Goal: Task Accomplishment & Management: Manage account settings

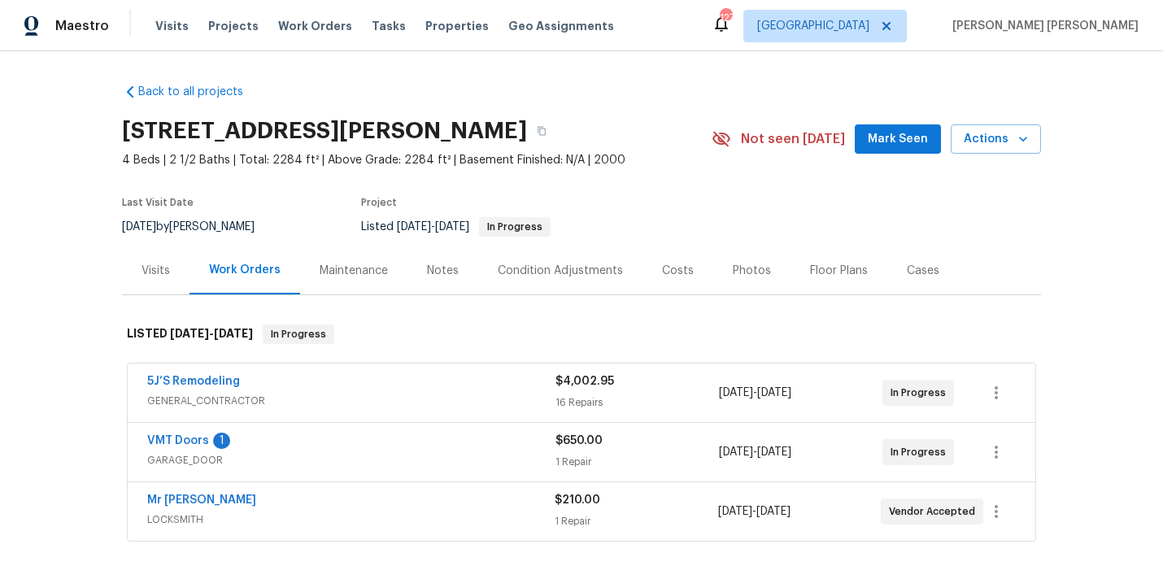
scroll to position [147, 0]
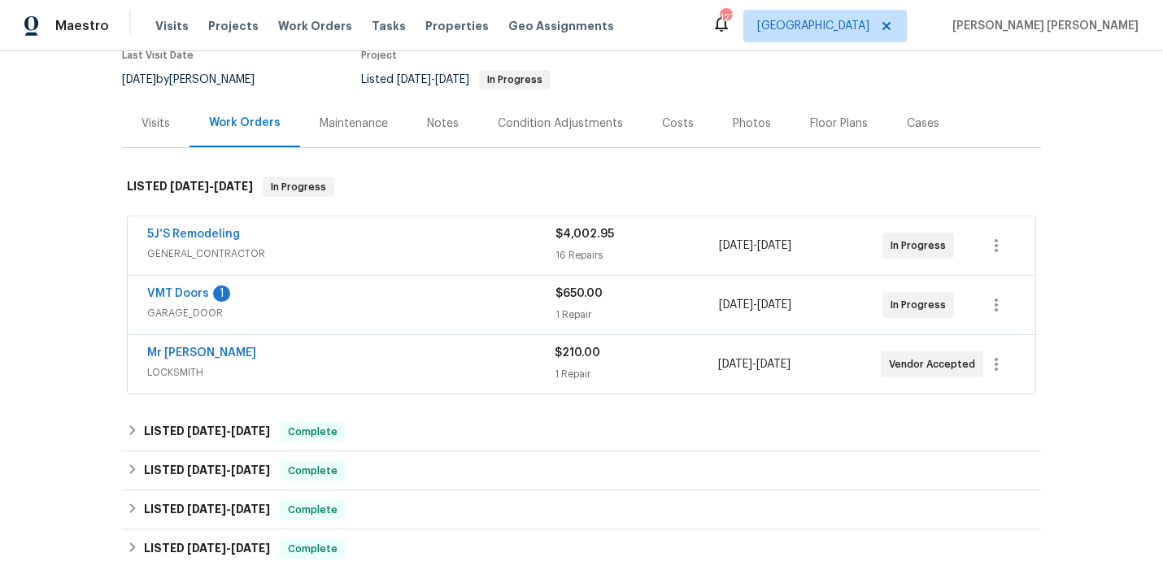
click at [348, 360] on div "Mr Rekey Locksmith" at bounding box center [350, 355] width 407 height 20
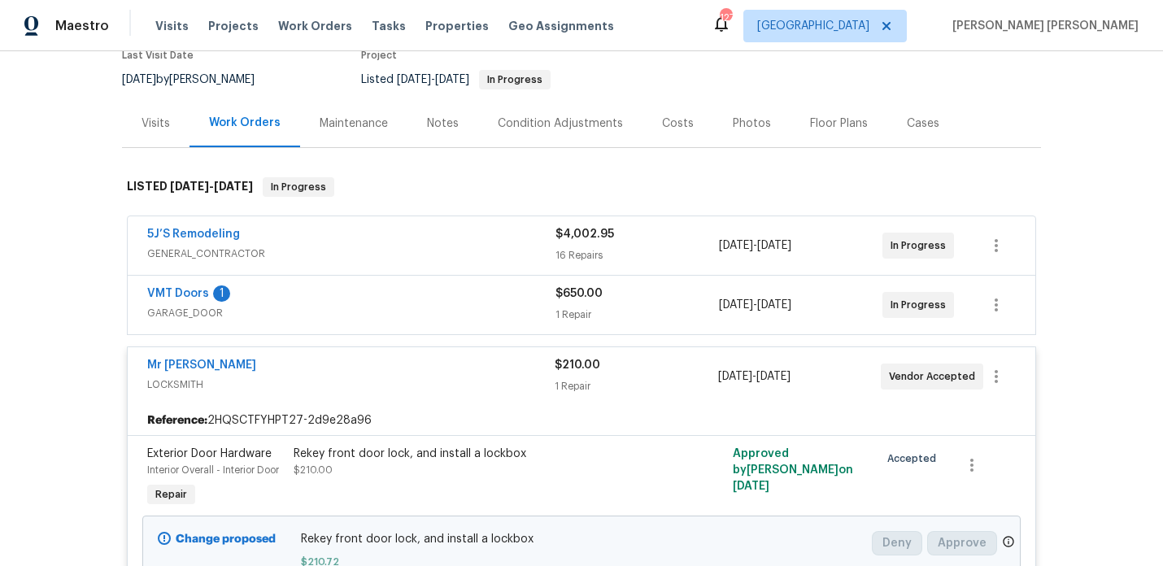
click at [368, 296] on div "VMT Doors 1" at bounding box center [351, 295] width 408 height 20
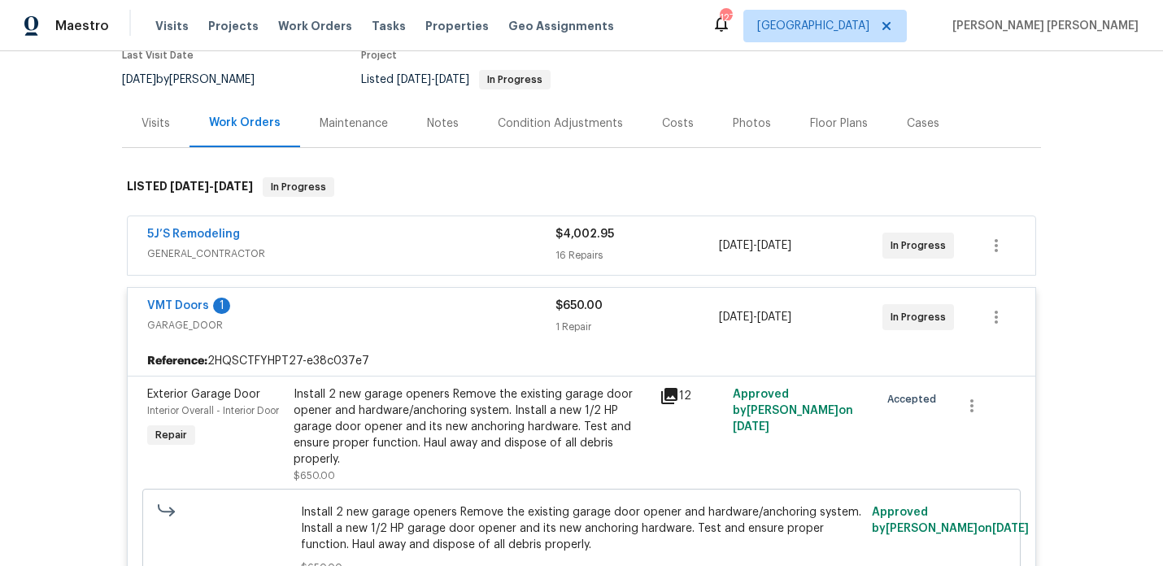
click at [404, 229] on div "5J’S Remodeling" at bounding box center [351, 236] width 408 height 20
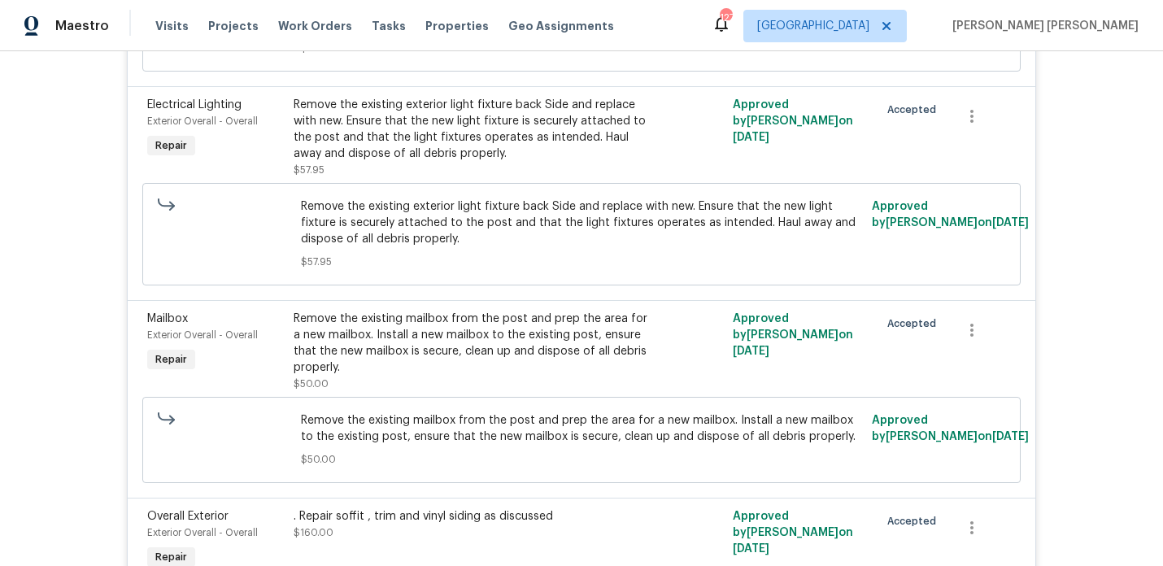
scroll to position [0, 0]
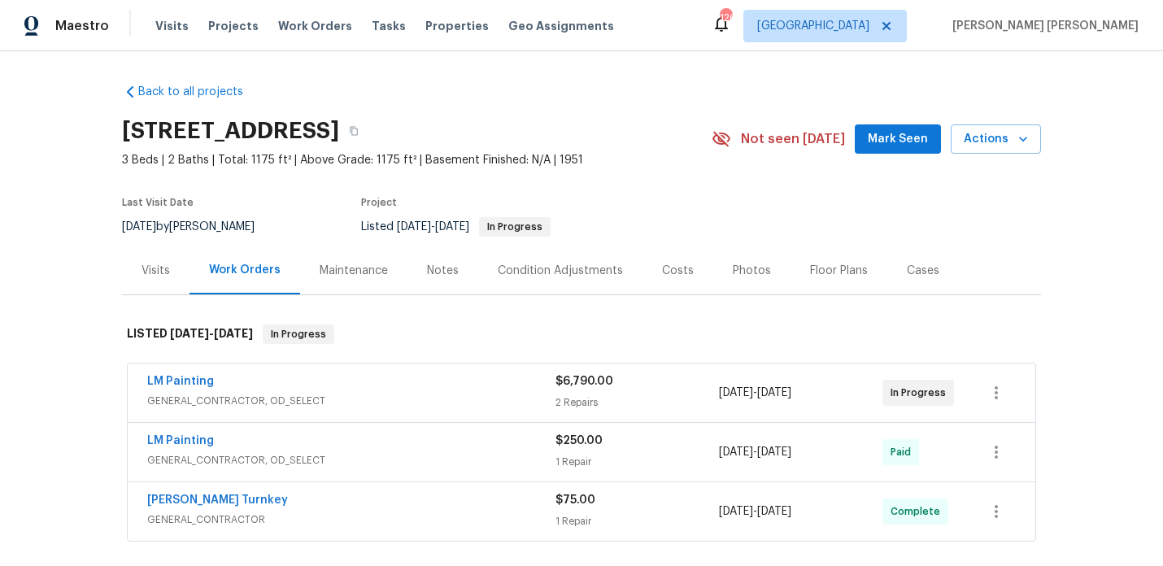
scroll to position [76, 0]
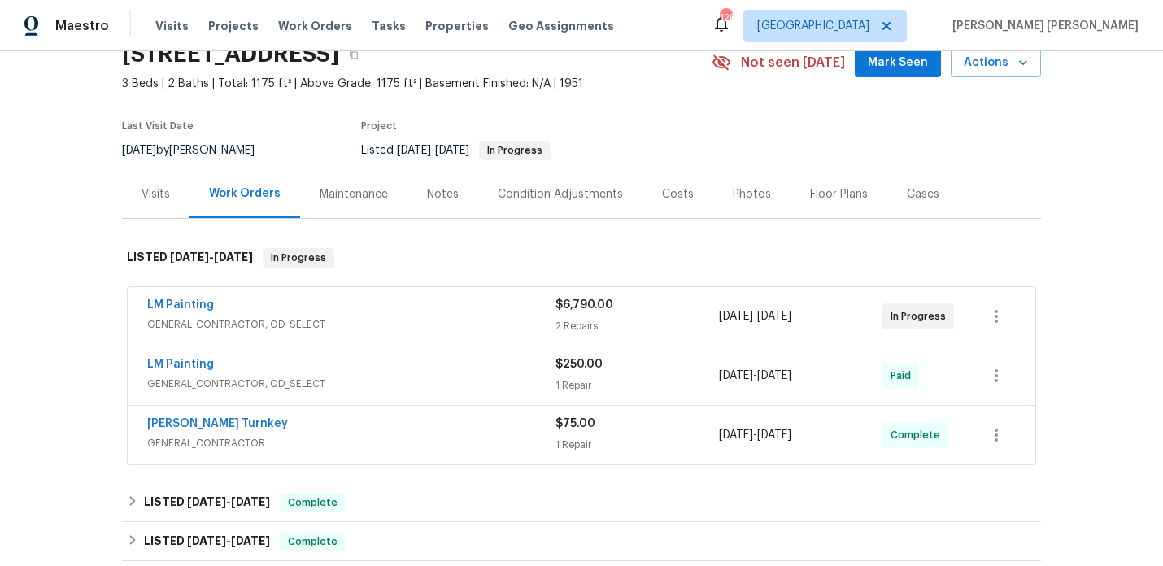
click at [376, 308] on div "LM Painting" at bounding box center [351, 307] width 408 height 20
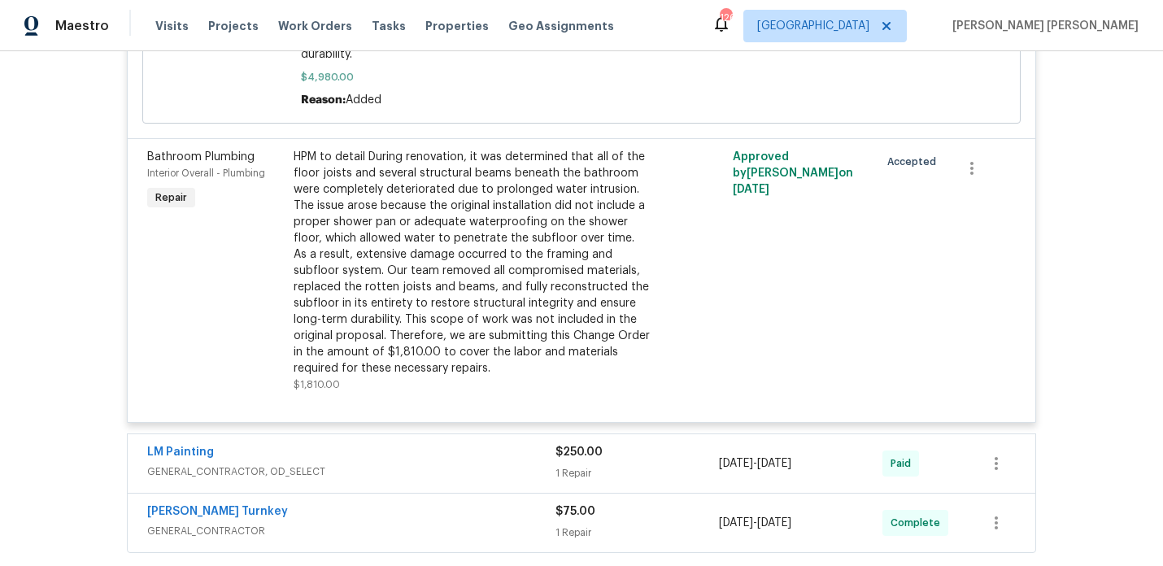
scroll to position [852, 0]
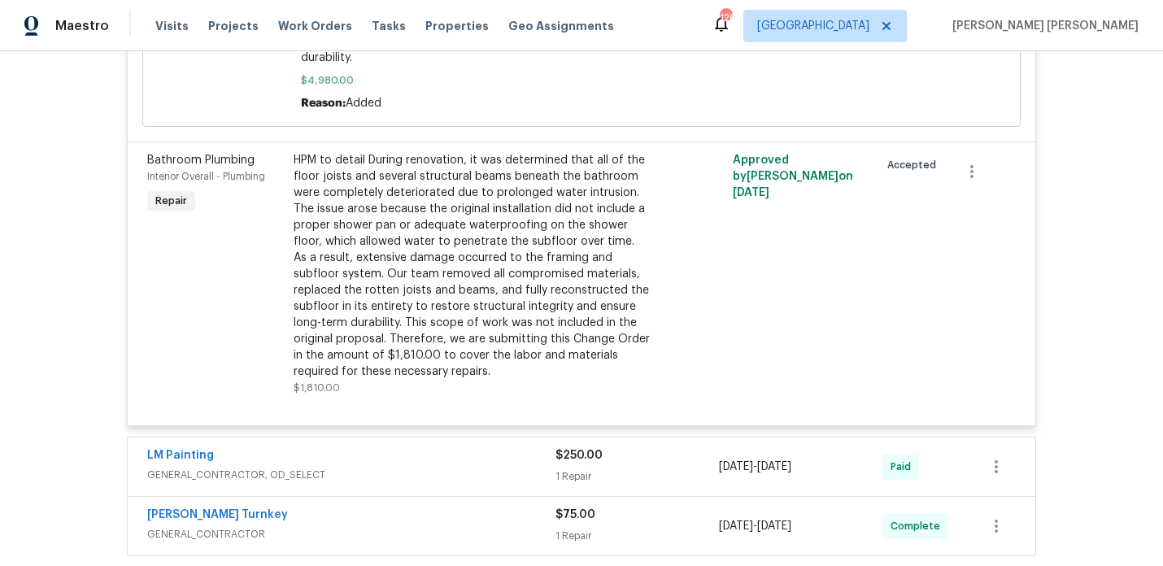
click at [429, 290] on div "HPM to detail During renovation, it was determined that all of the floor joists…" at bounding box center [472, 266] width 356 height 228
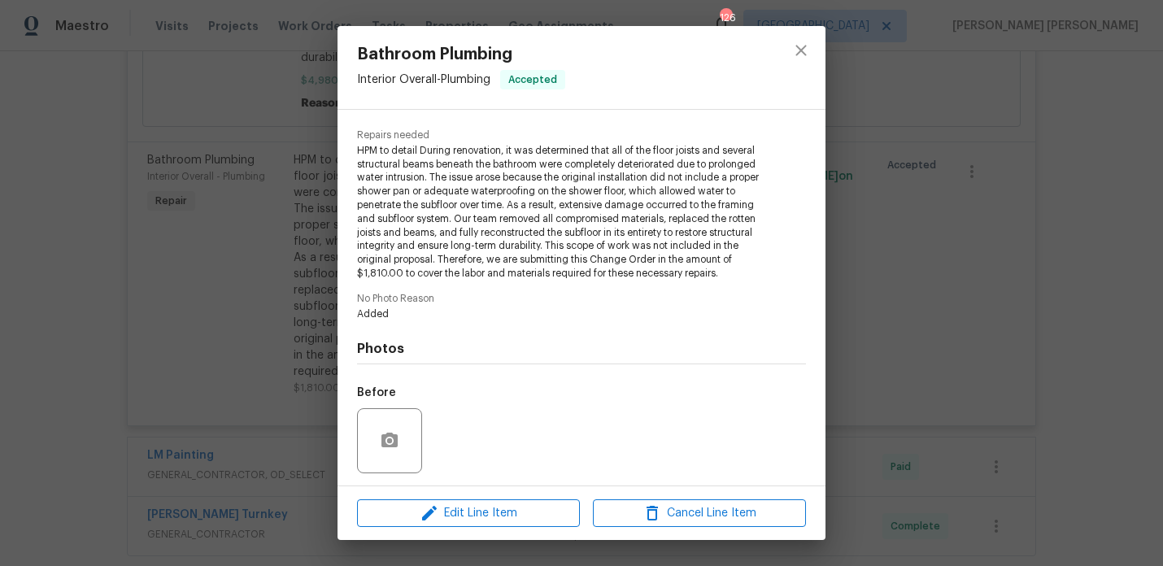
scroll to position [204, 0]
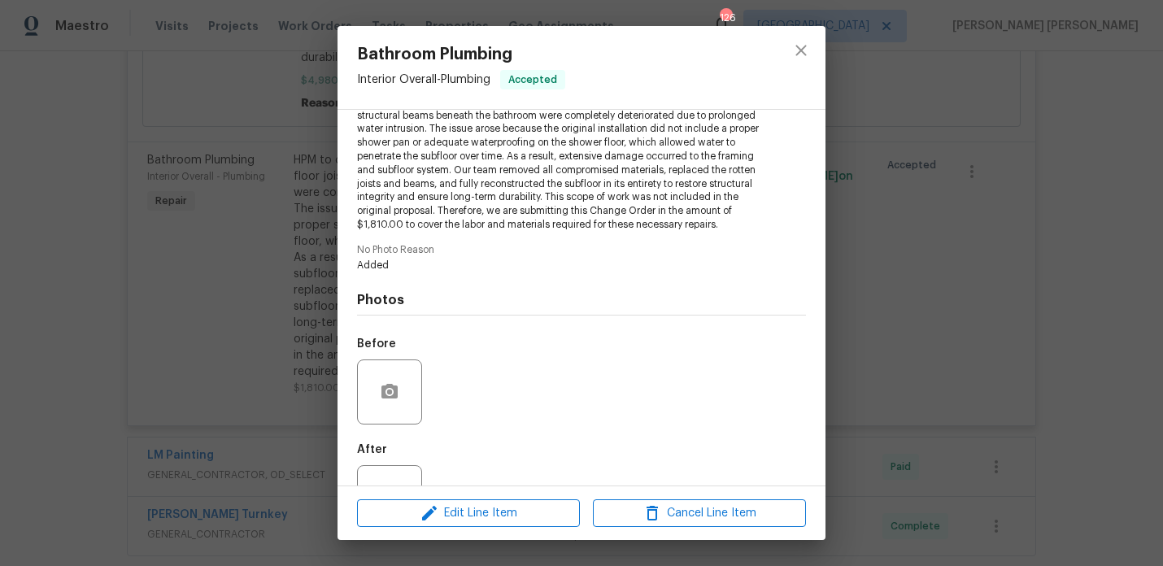
click at [194, 262] on div "Bathroom Plumbing Interior Overall - Plumbing Accepted Vendor LM Painting Accou…" at bounding box center [581, 283] width 1163 height 566
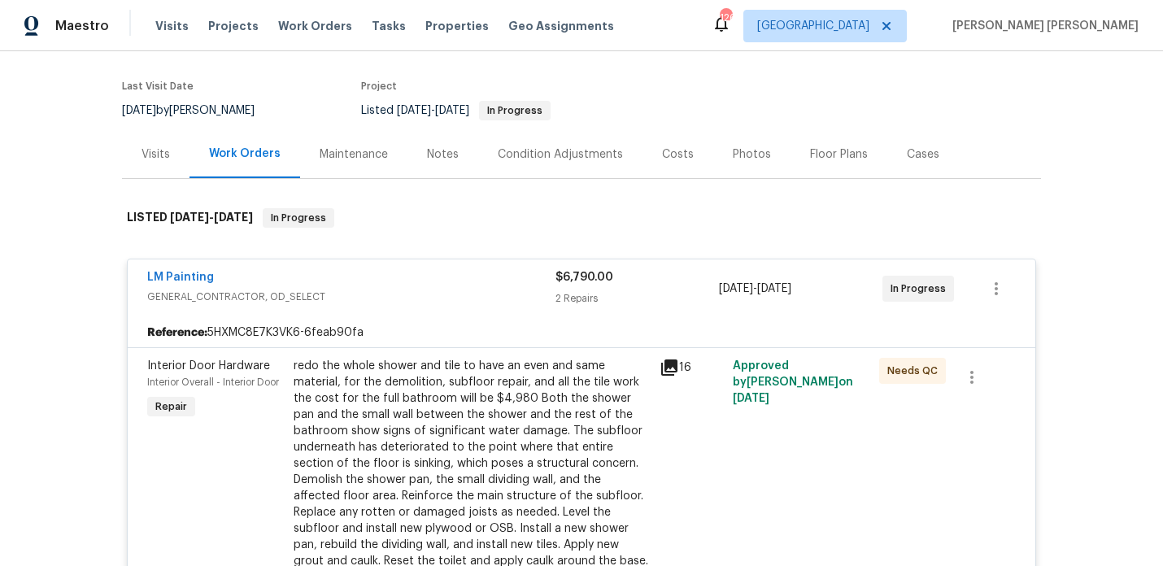
scroll to position [0, 0]
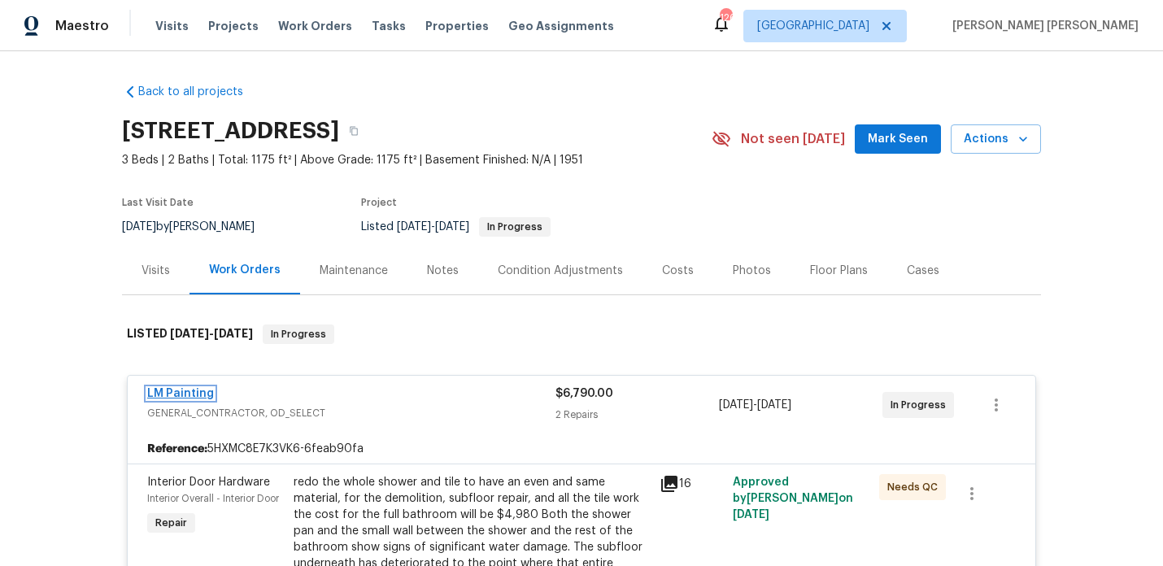
click at [163, 397] on link "LM Painting" at bounding box center [180, 393] width 67 height 11
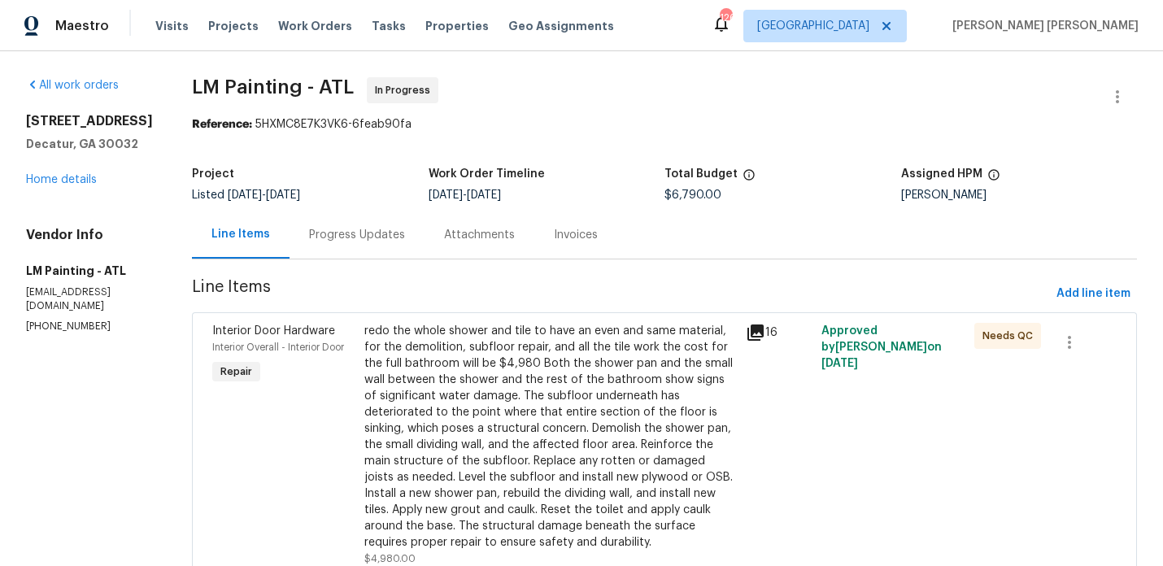
click at [405, 234] on div "Progress Updates" at bounding box center [357, 235] width 96 height 16
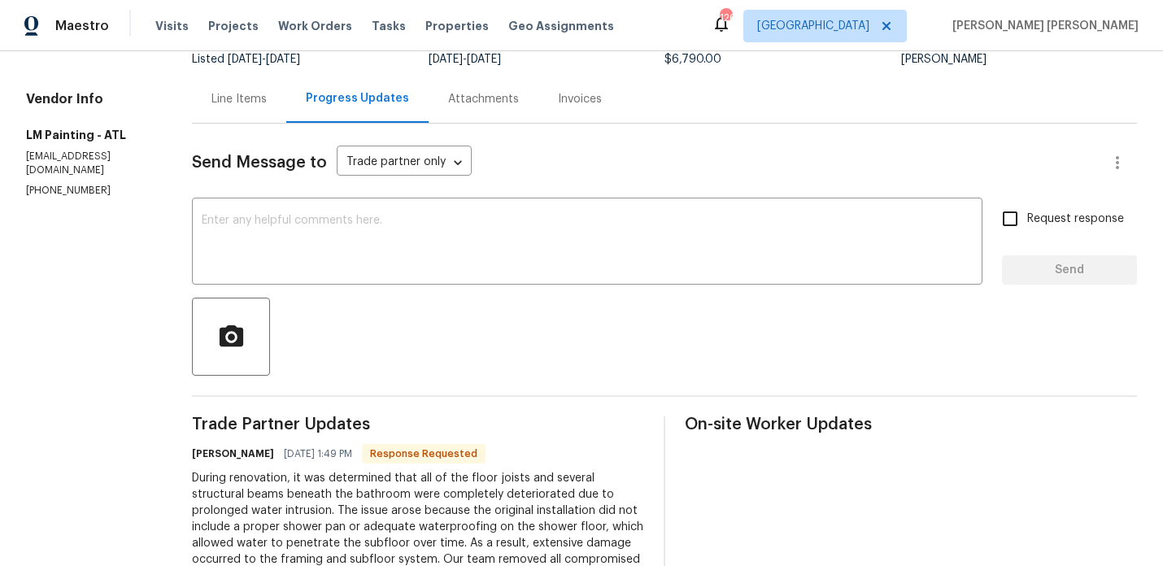
scroll to position [85, 0]
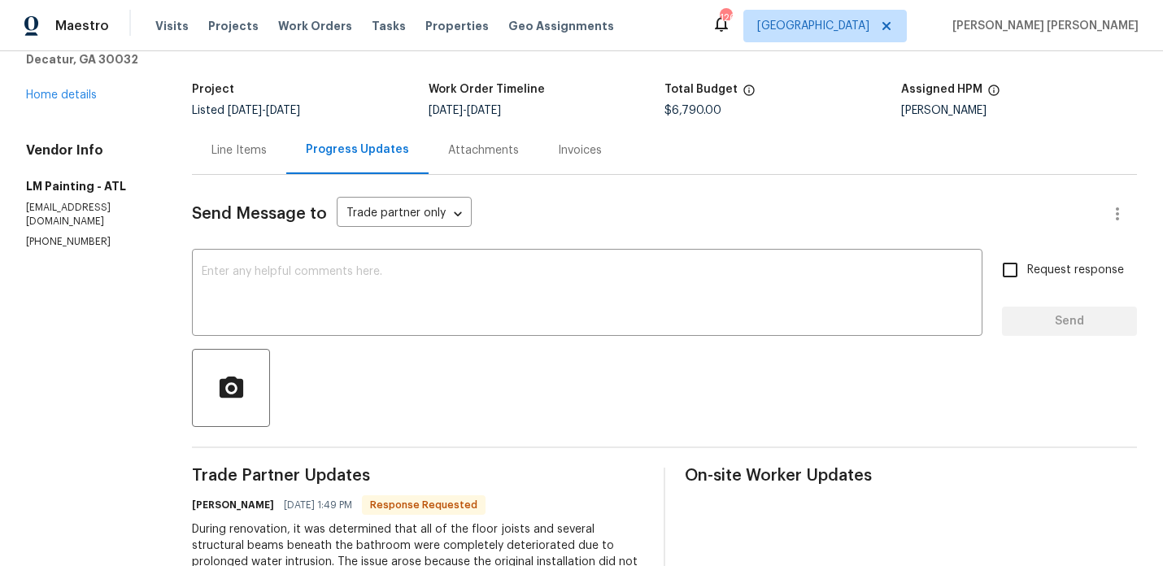
click at [286, 167] on div "Line Items" at bounding box center [239, 150] width 94 height 48
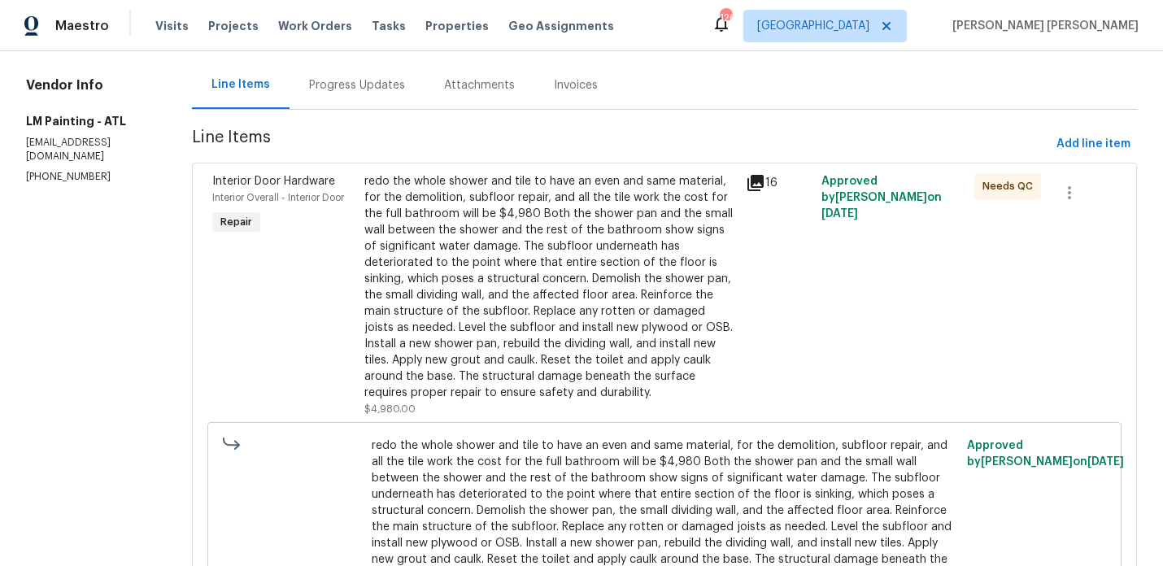
scroll to position [81, 0]
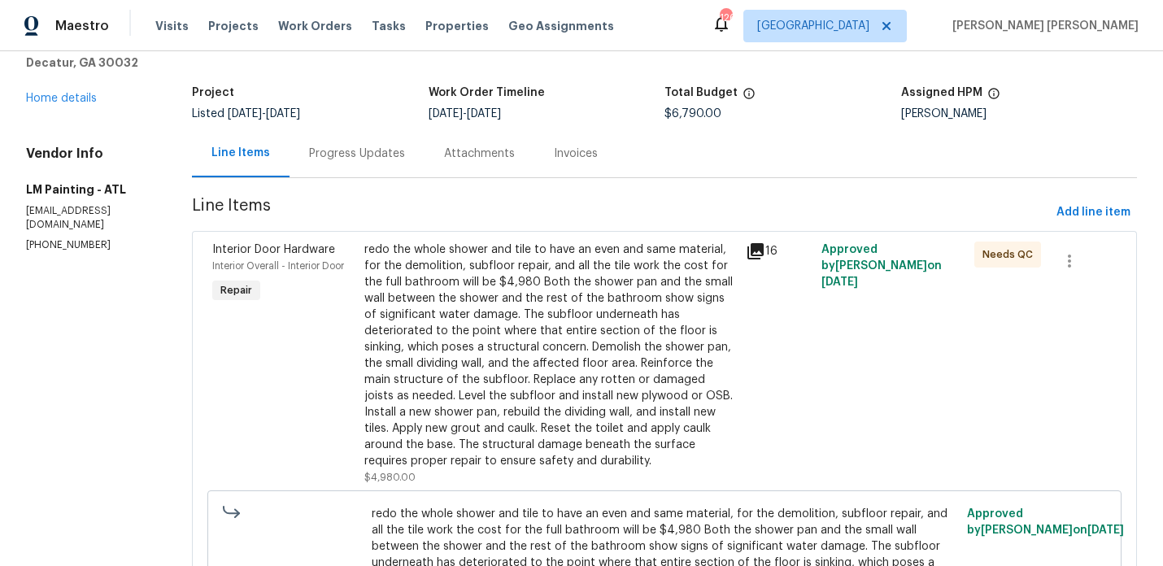
click at [561, 269] on div "redo the whole shower and tile to have an even and same material, for the demol…" at bounding box center [549, 356] width 371 height 228
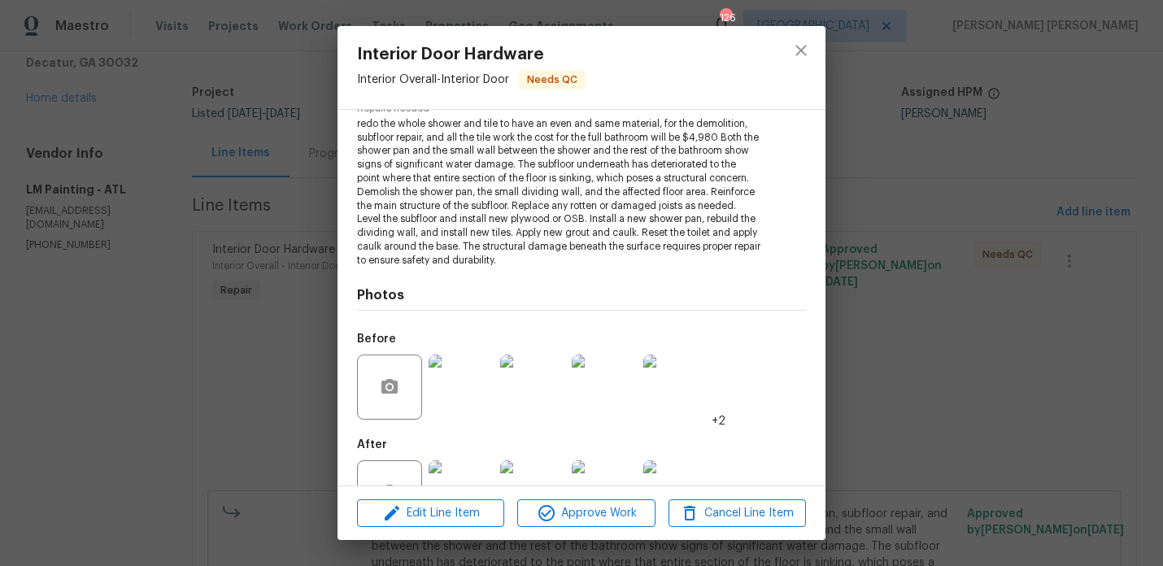
scroll to position [237, 0]
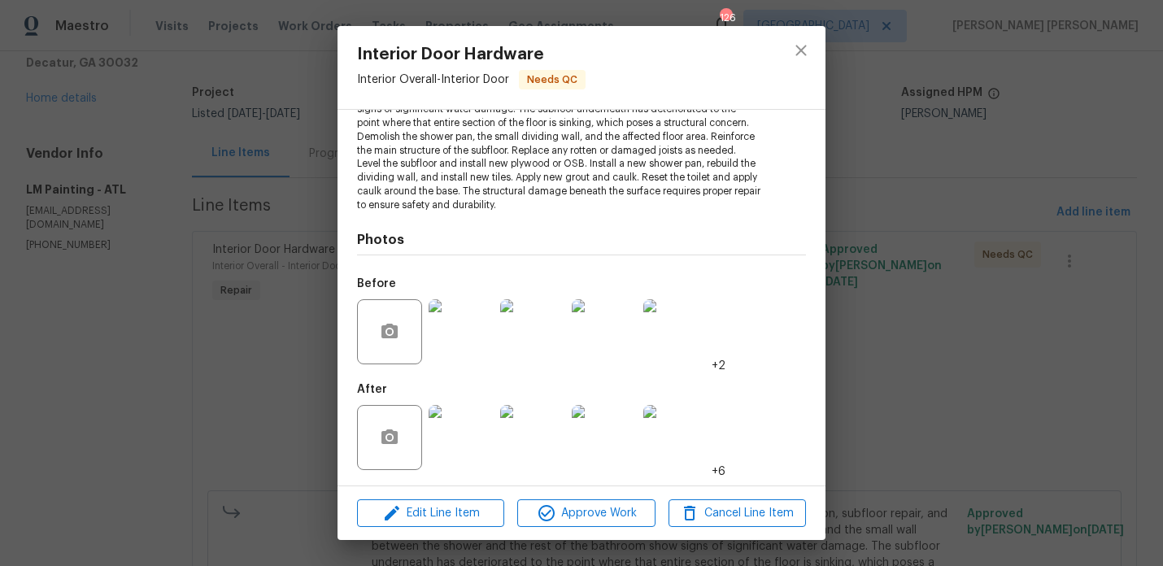
click at [455, 437] on img at bounding box center [461, 437] width 65 height 65
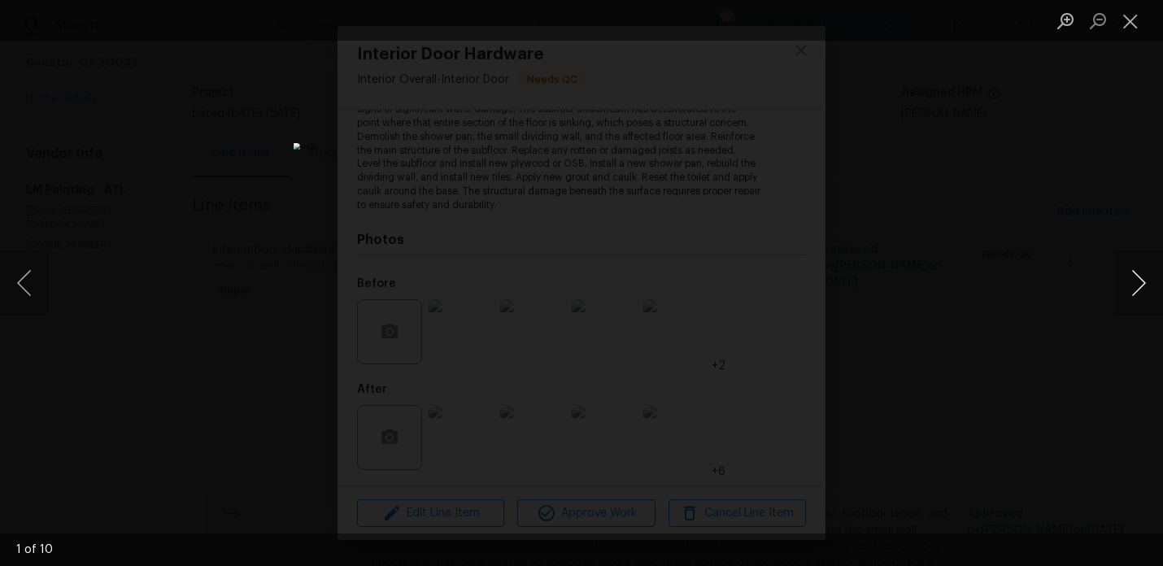
click at [1138, 294] on button "Next image" at bounding box center [1138, 283] width 49 height 65
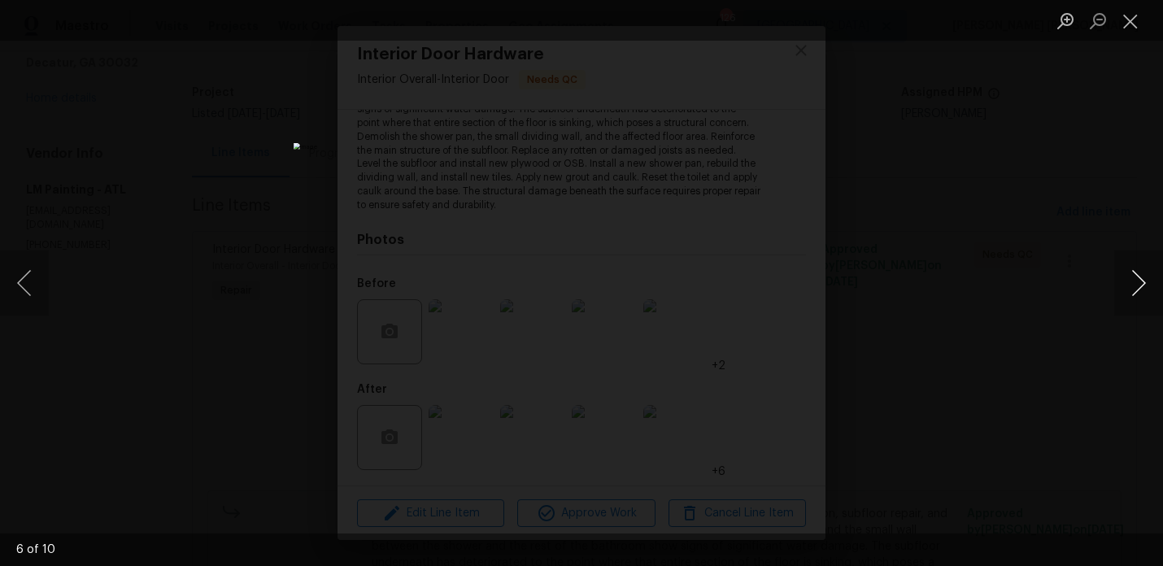
click at [1138, 294] on button "Next image" at bounding box center [1138, 283] width 49 height 65
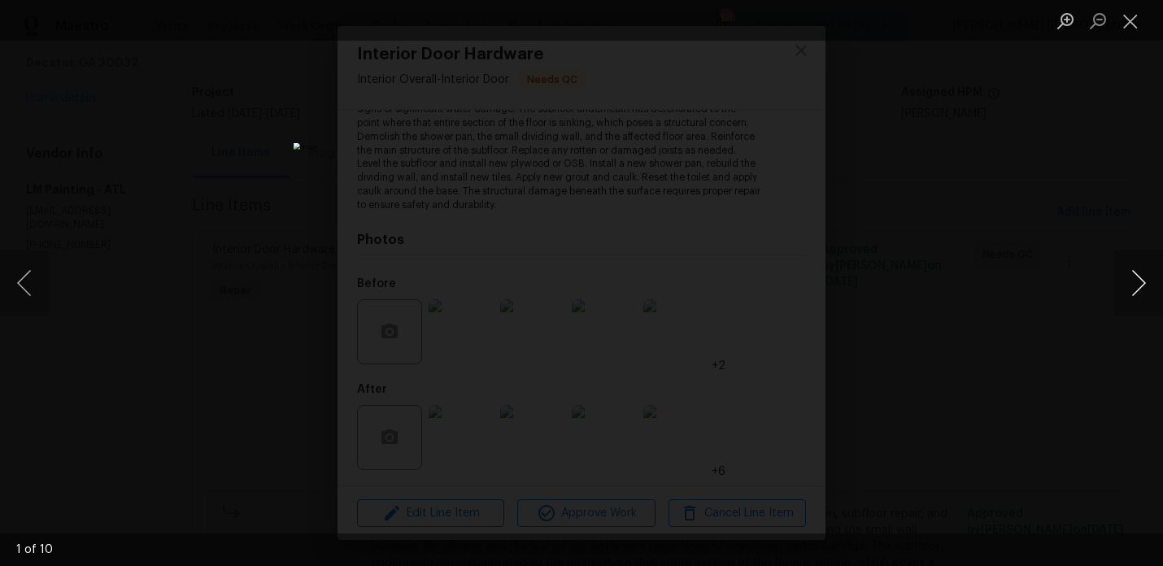
click at [1138, 294] on button "Next image" at bounding box center [1138, 283] width 49 height 65
click at [1046, 263] on div "Lightbox" at bounding box center [581, 283] width 1163 height 566
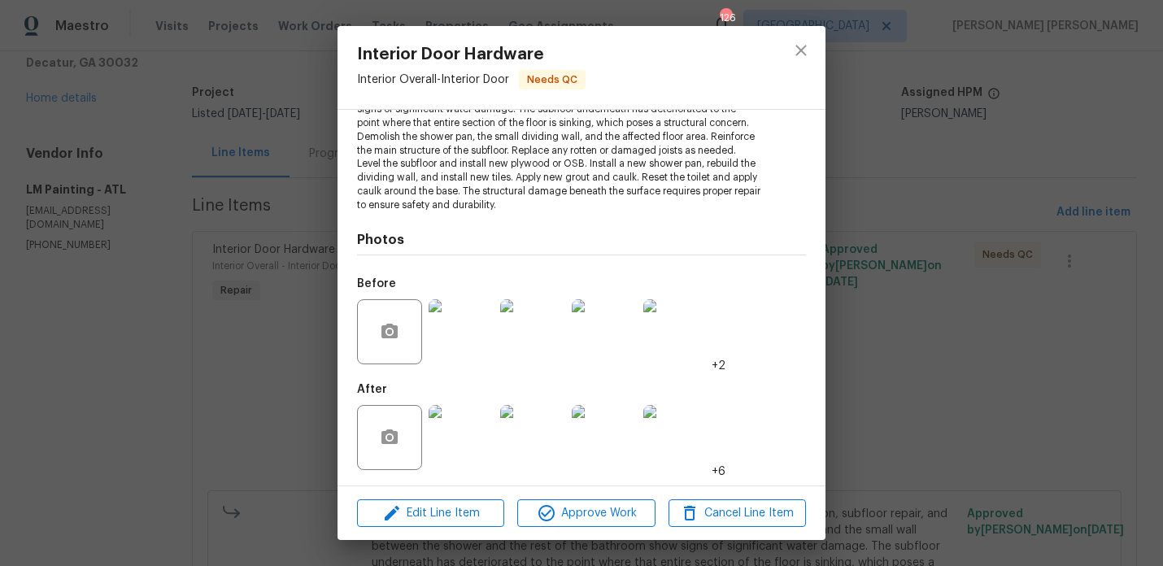
click at [455, 316] on img at bounding box center [461, 331] width 65 height 65
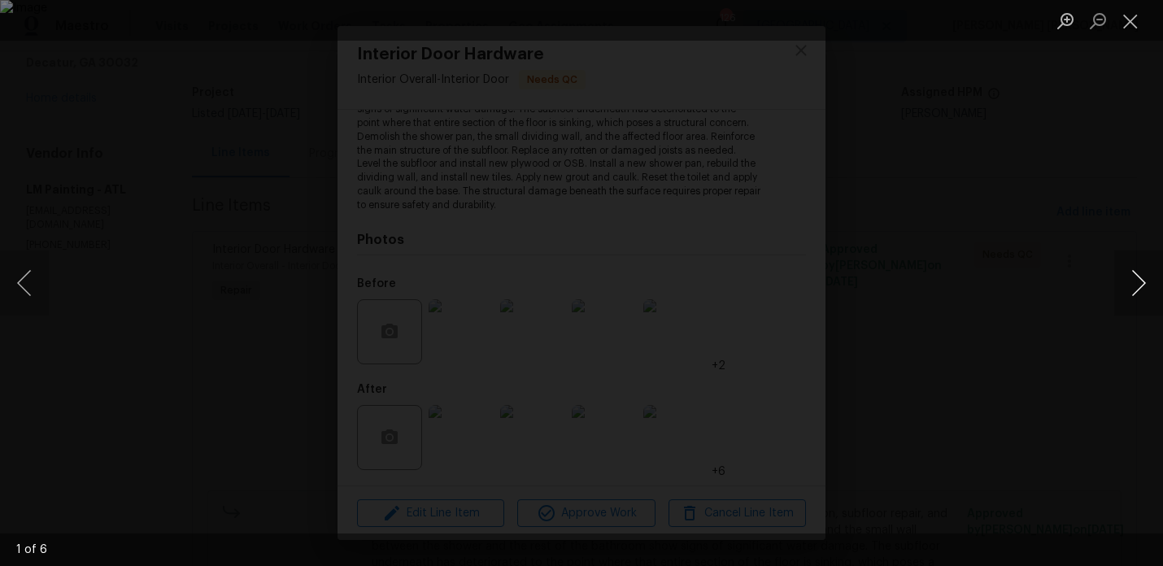
click at [1128, 281] on button "Next image" at bounding box center [1138, 283] width 49 height 65
click at [1065, 191] on div "Lightbox" at bounding box center [581, 283] width 1163 height 566
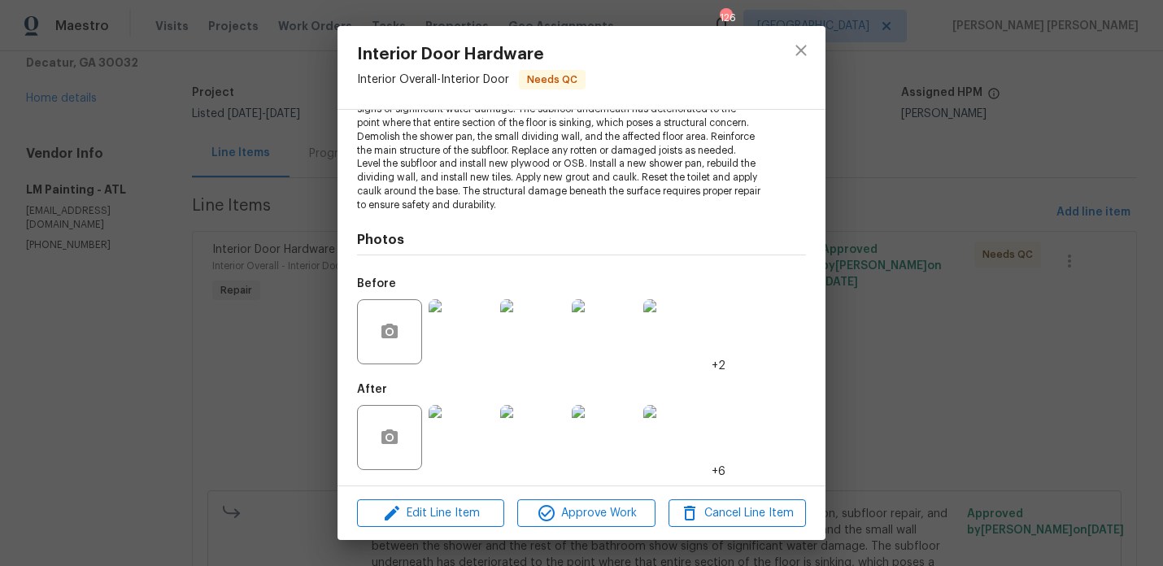
click at [1065, 191] on div "Interior Door Hardware Interior Overall - Interior Door Needs QC Vendor LM Pain…" at bounding box center [581, 283] width 1163 height 566
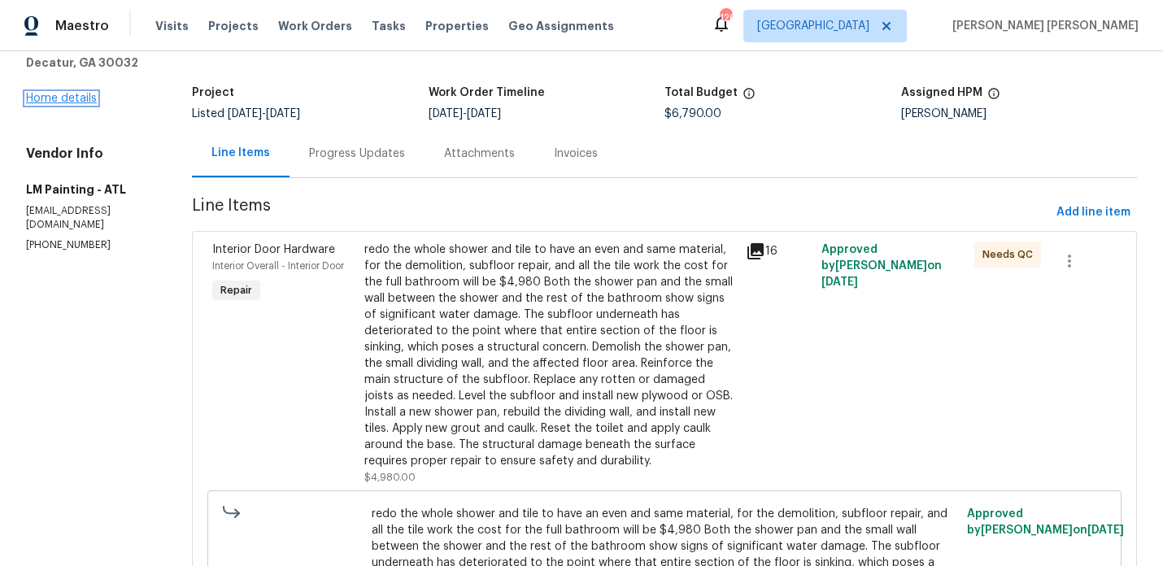
click at [55, 98] on link "Home details" at bounding box center [61, 98] width 71 height 11
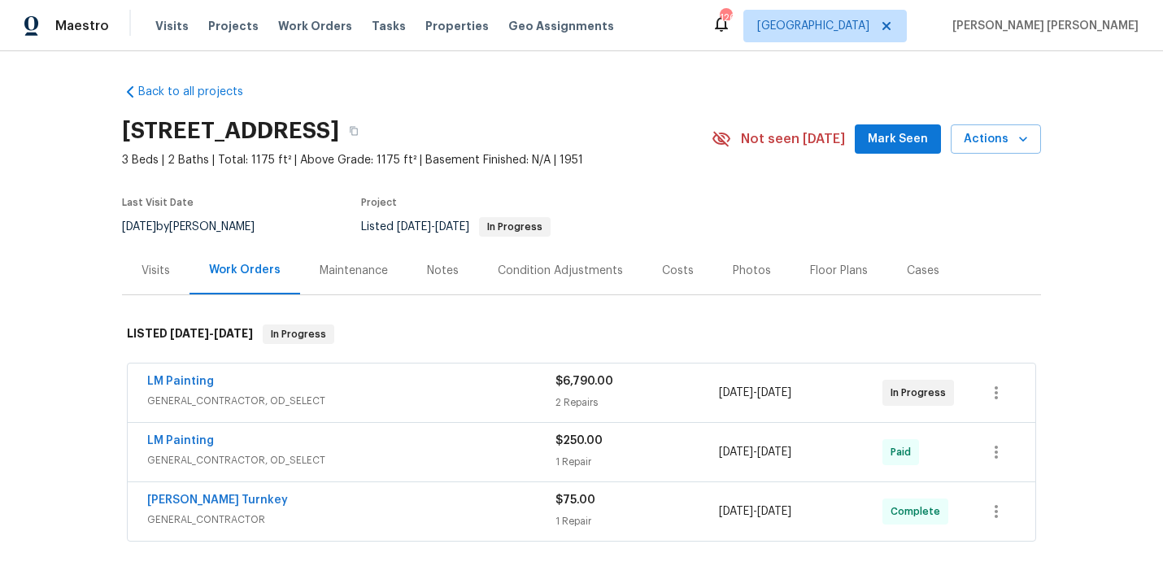
click at [149, 283] on div "Visits" at bounding box center [156, 270] width 68 height 48
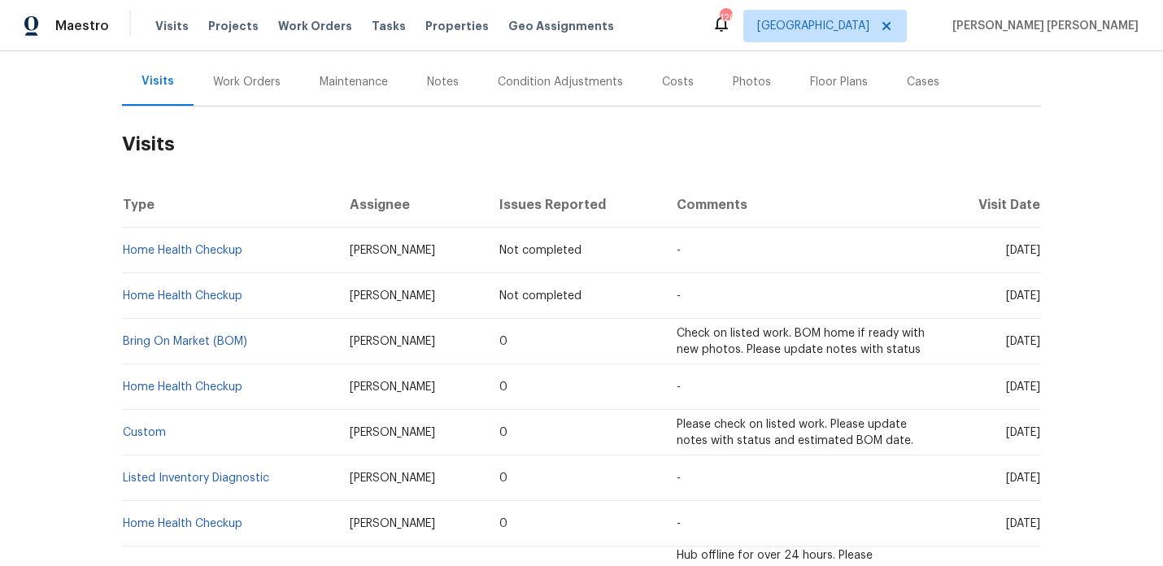
scroll to position [191, 0]
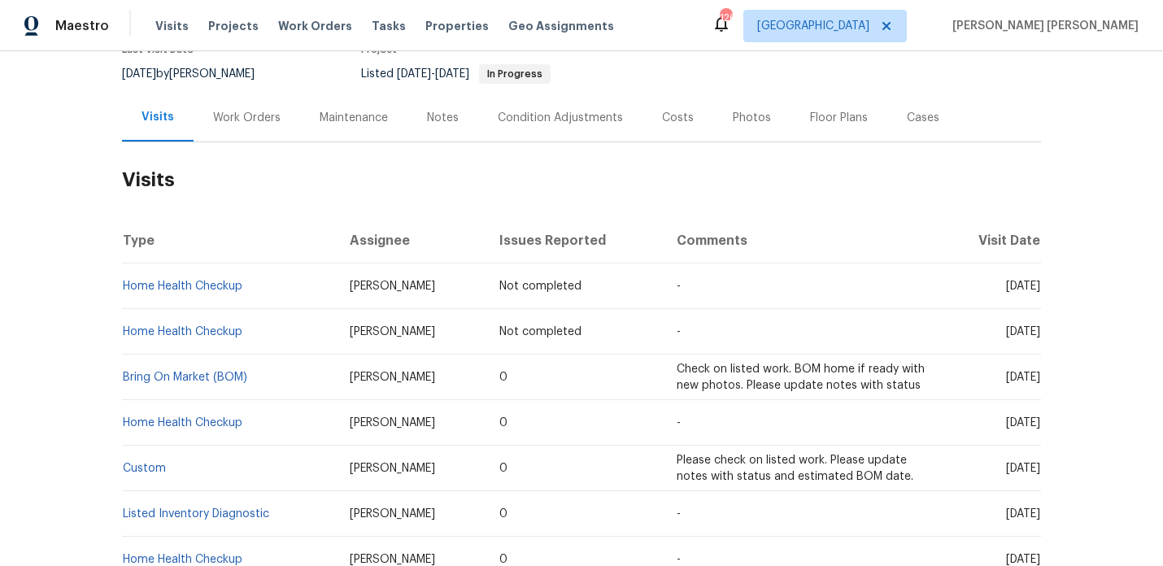
click at [727, 142] on h2 "Visits" at bounding box center [581, 180] width 919 height 76
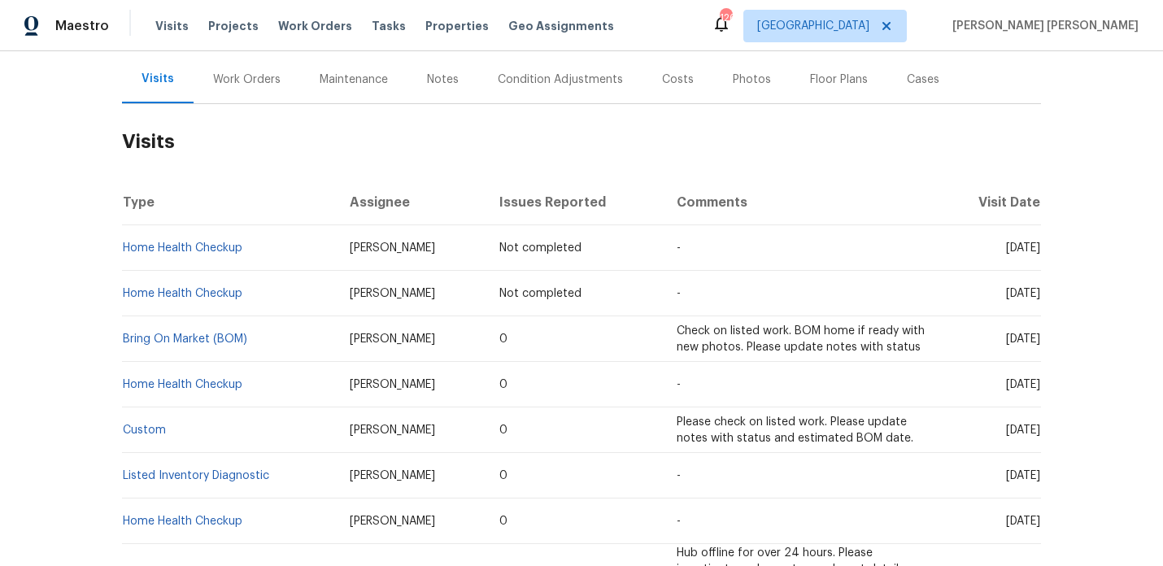
click at [732, 97] on div "Photos" at bounding box center [751, 79] width 77 height 48
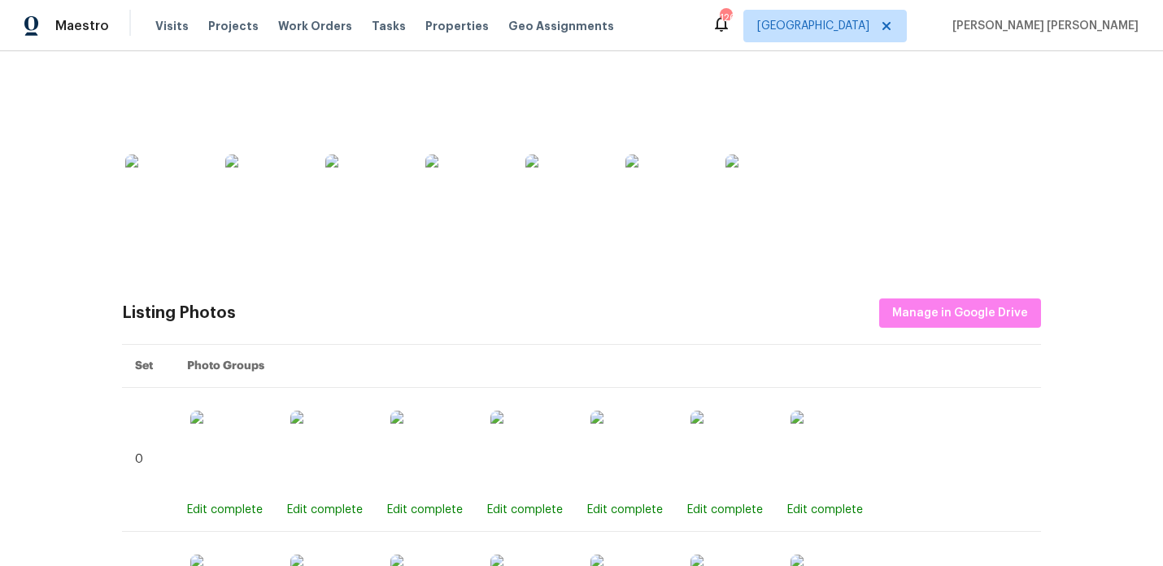
scroll to position [356, 0]
click at [604, 215] on img at bounding box center [565, 195] width 81 height 81
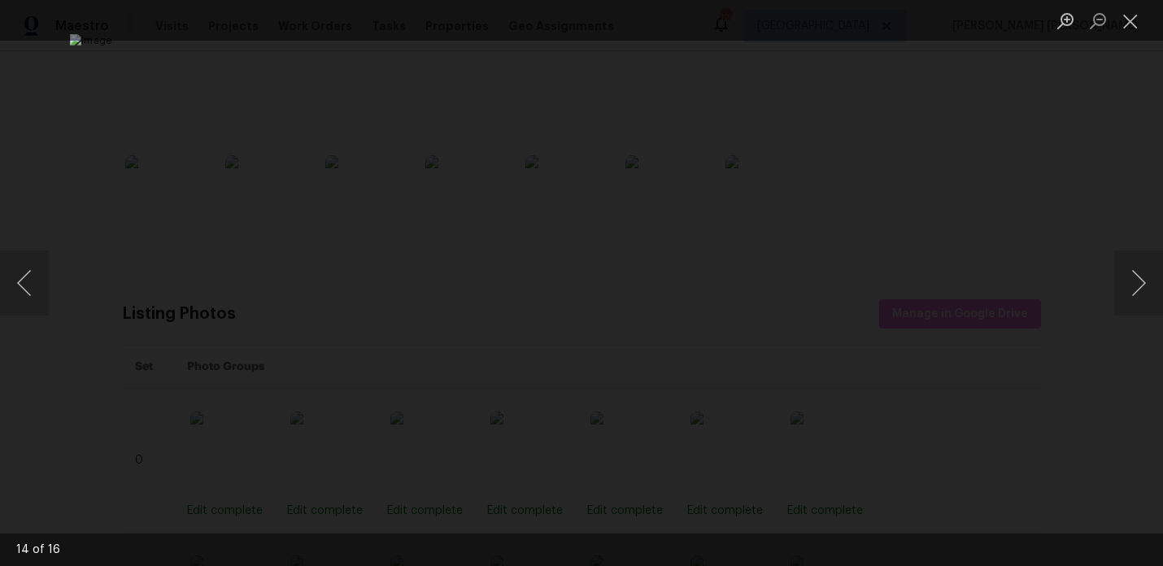
click at [1055, 256] on div "Lightbox" at bounding box center [581, 283] width 1163 height 566
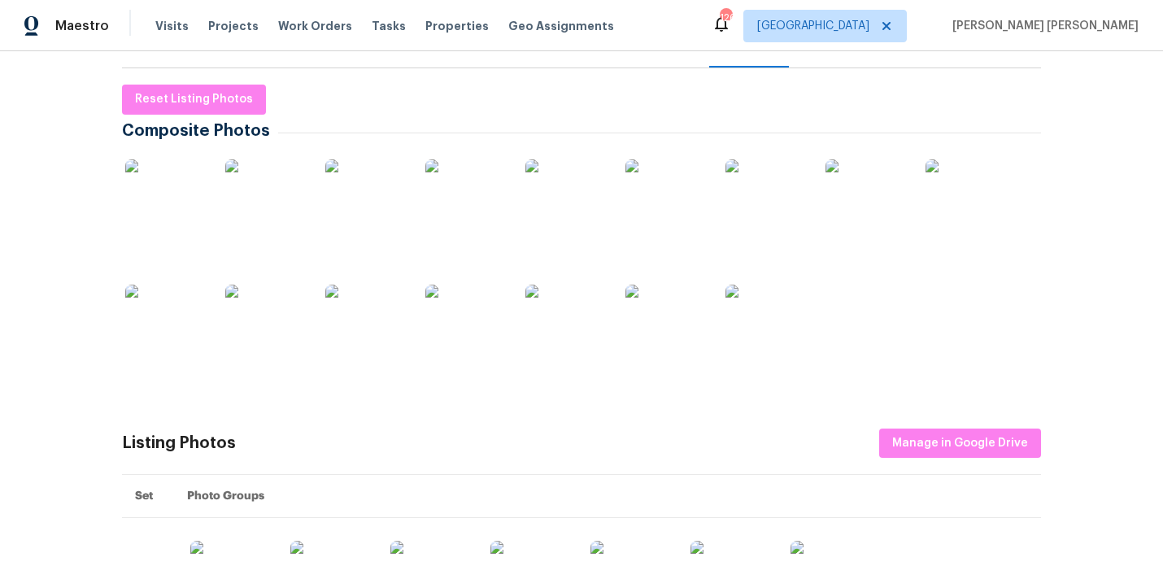
scroll to position [226, 0]
click at [682, 334] on img at bounding box center [665, 325] width 81 height 81
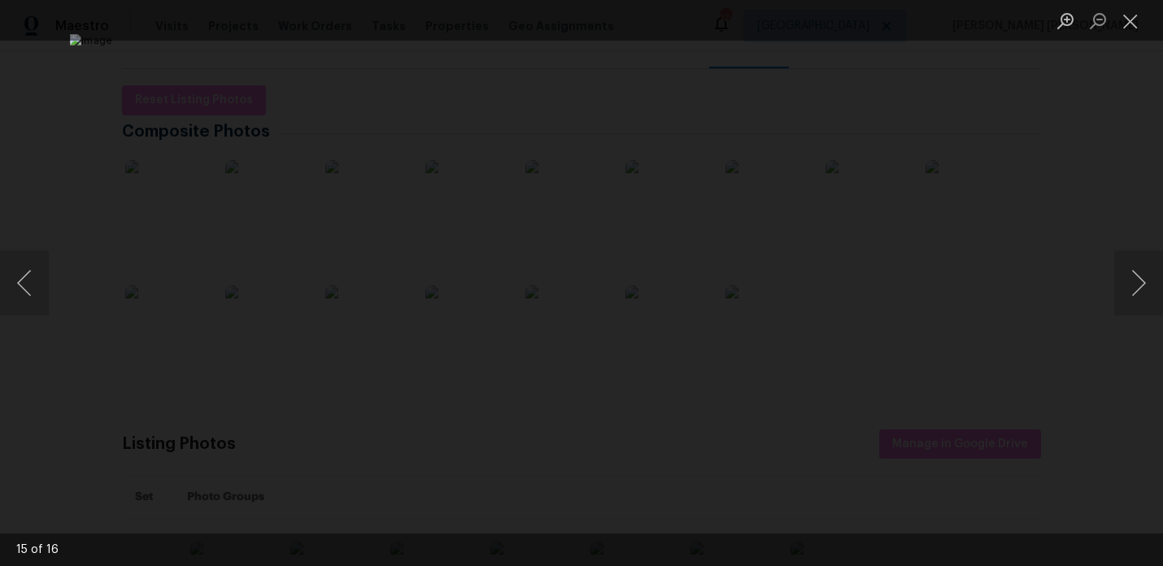
click at [991, 246] on div "Lightbox" at bounding box center [581, 283] width 1163 height 566
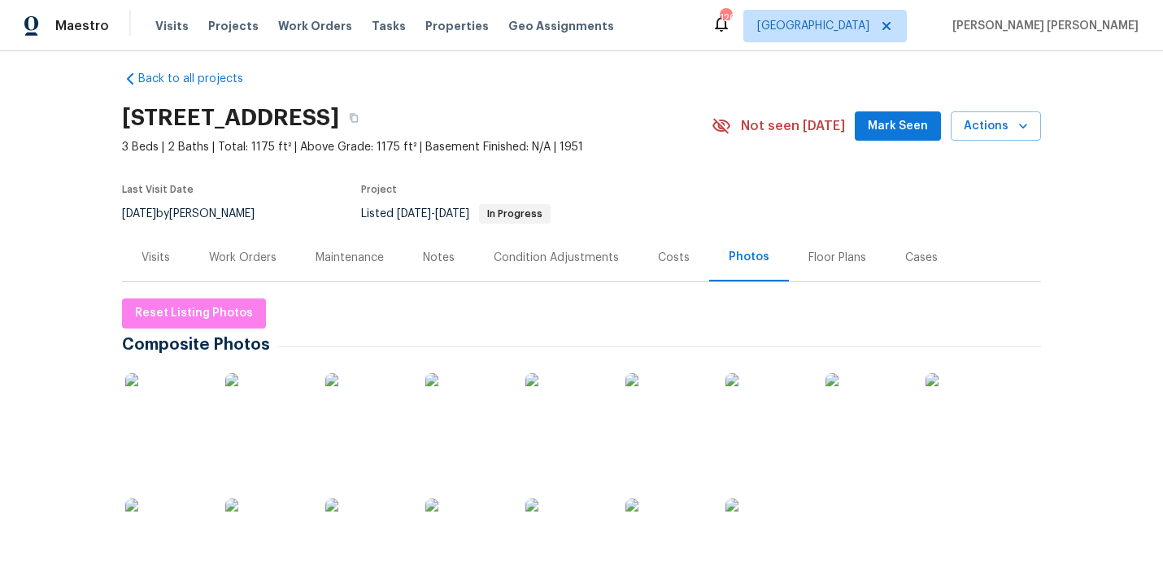
scroll to position [11, 0]
click at [269, 259] on div "Work Orders" at bounding box center [243, 259] width 68 height 16
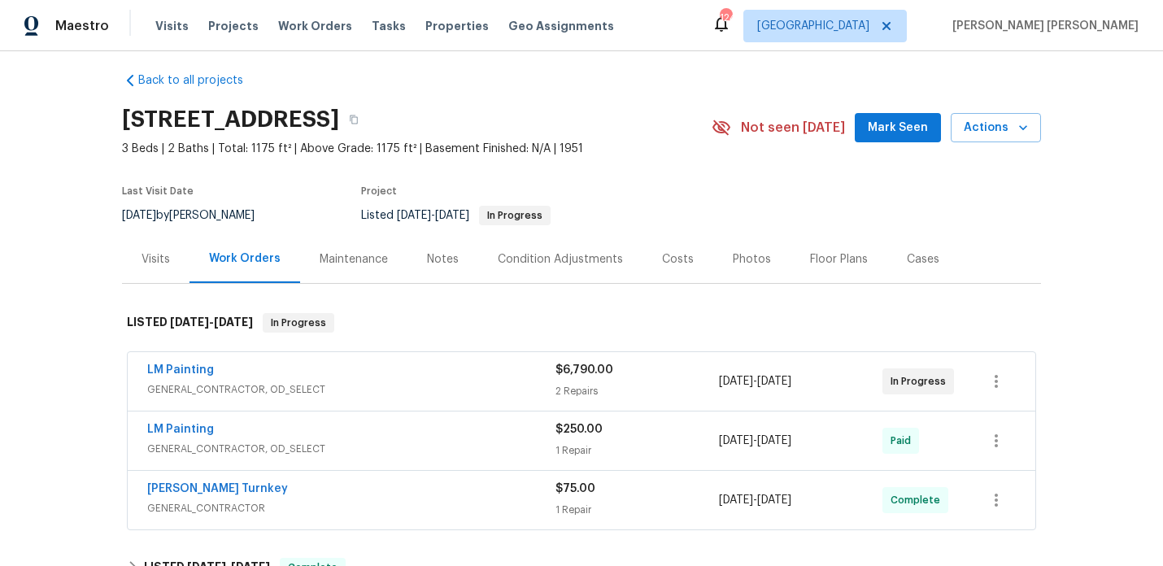
scroll to position [255, 0]
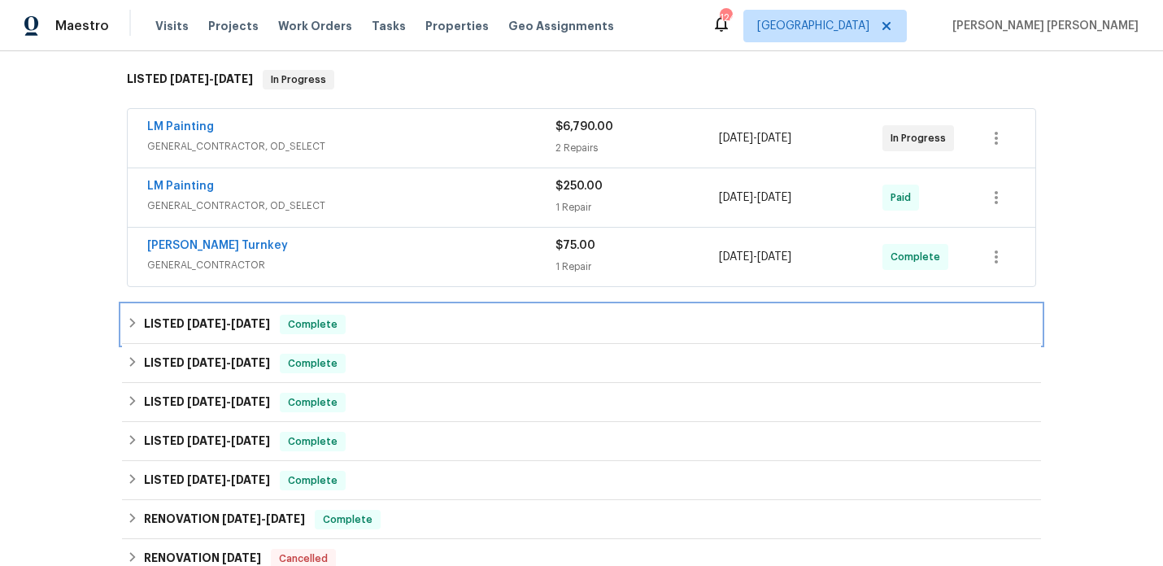
click at [217, 322] on span "6/23/25" at bounding box center [206, 323] width 39 height 11
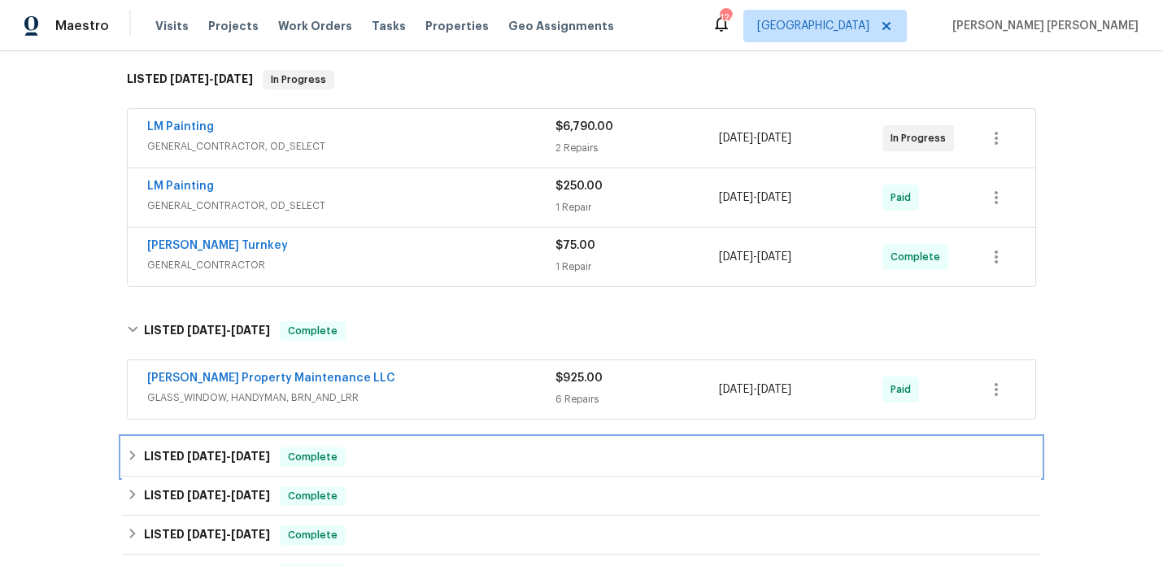
click at [229, 450] on h6 "LISTED 4/15/25 - 4/18/25" at bounding box center [207, 457] width 126 height 20
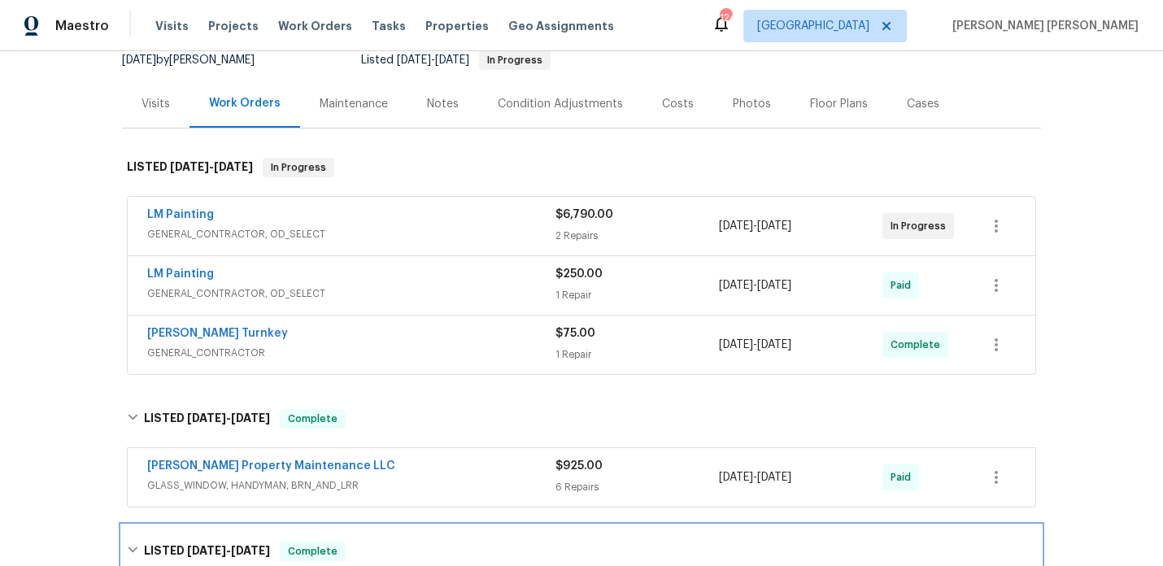
scroll to position [4, 0]
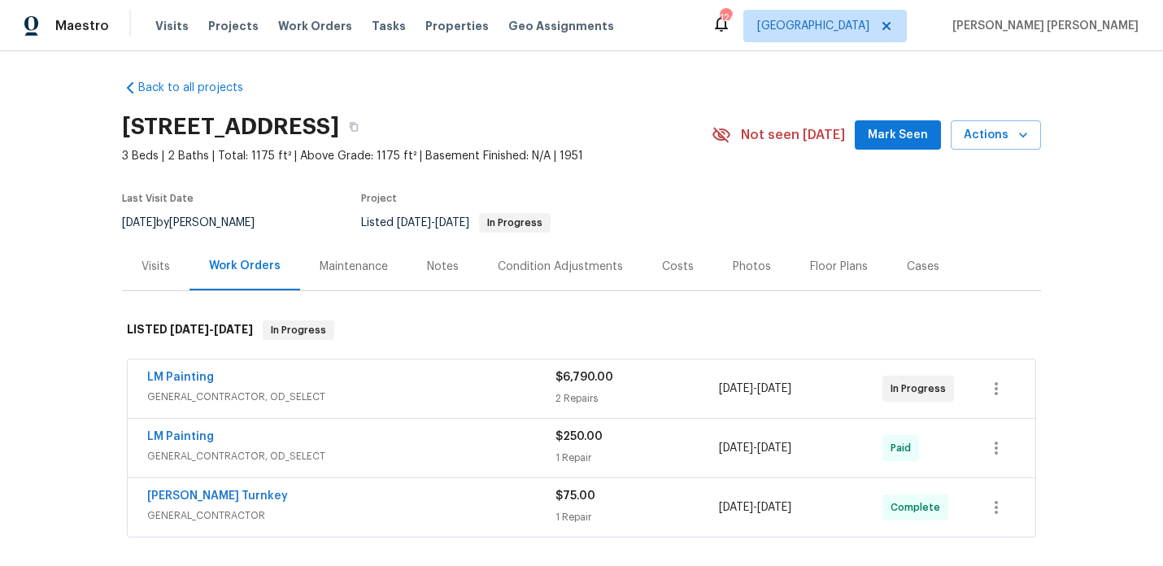
click at [440, 273] on div "Notes" at bounding box center [443, 267] width 32 height 16
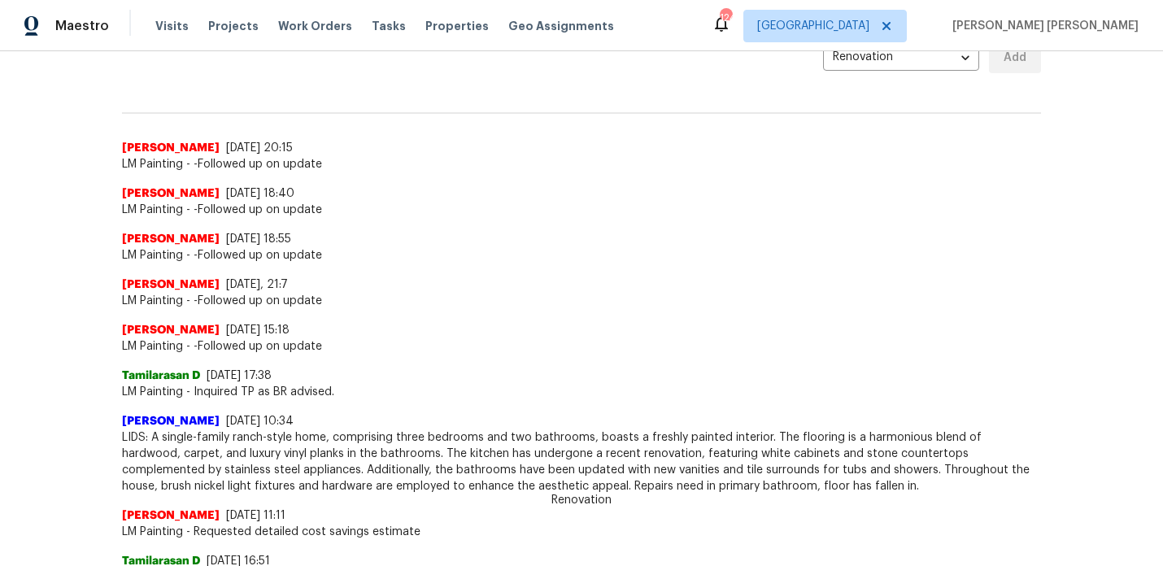
scroll to position [201, 0]
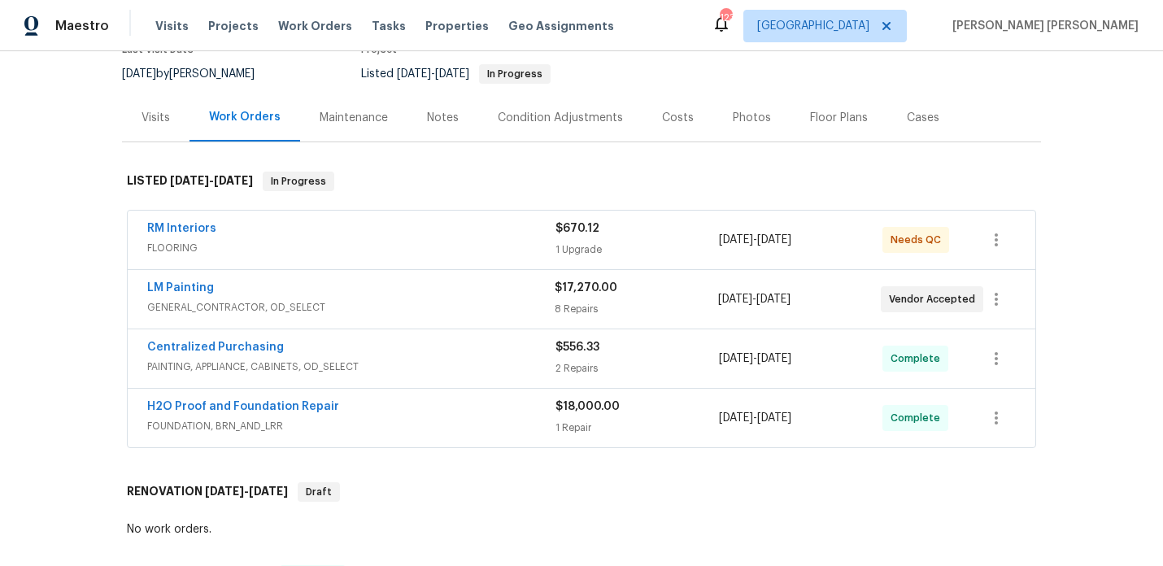
scroll to position [154, 0]
click at [193, 293] on span "LM Painting" at bounding box center [180, 287] width 67 height 16
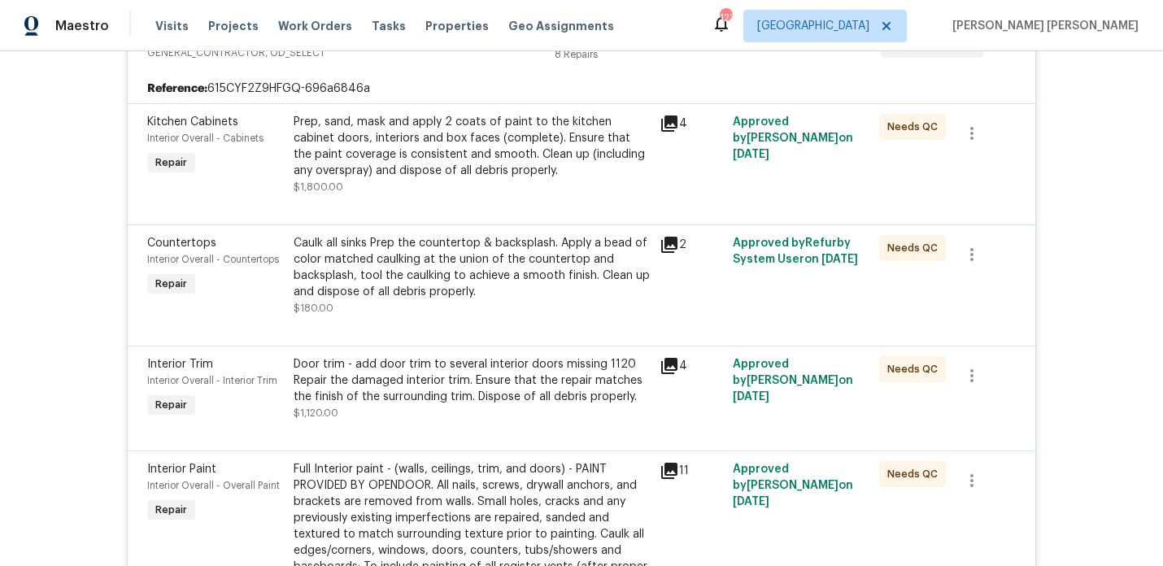
scroll to position [361, 0]
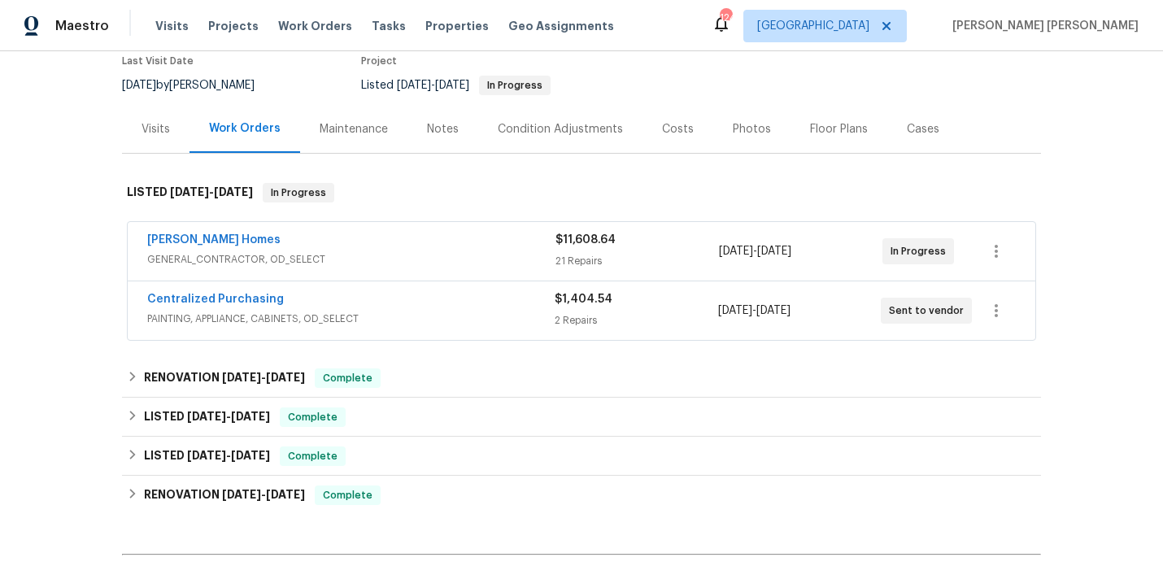
scroll to position [159, 0]
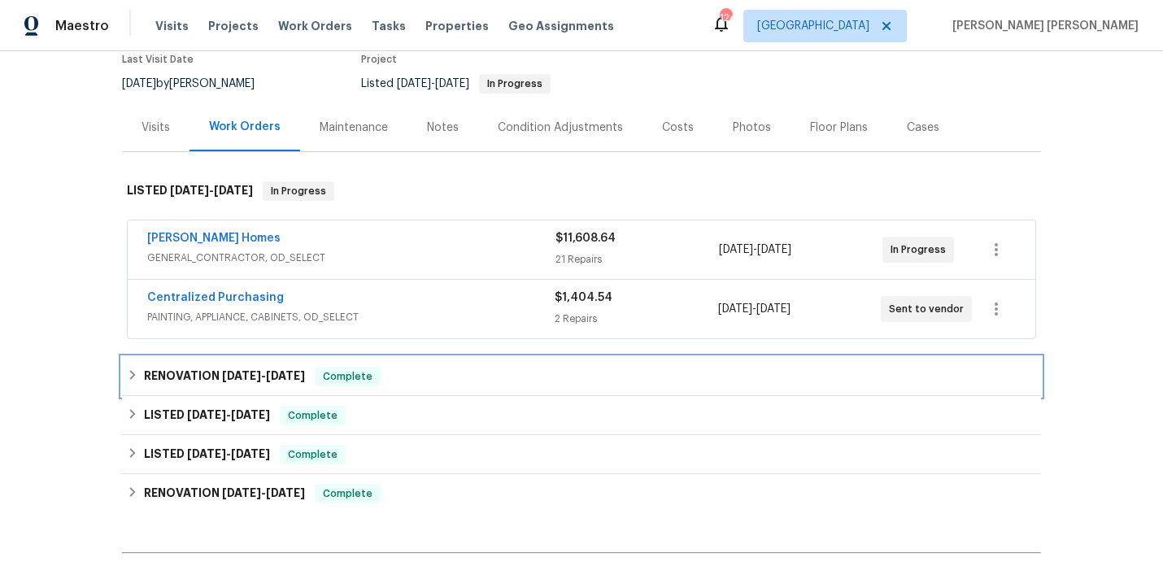
click at [255, 369] on h6 "RENOVATION 6/30/25 - 7/3/25" at bounding box center [224, 377] width 161 height 20
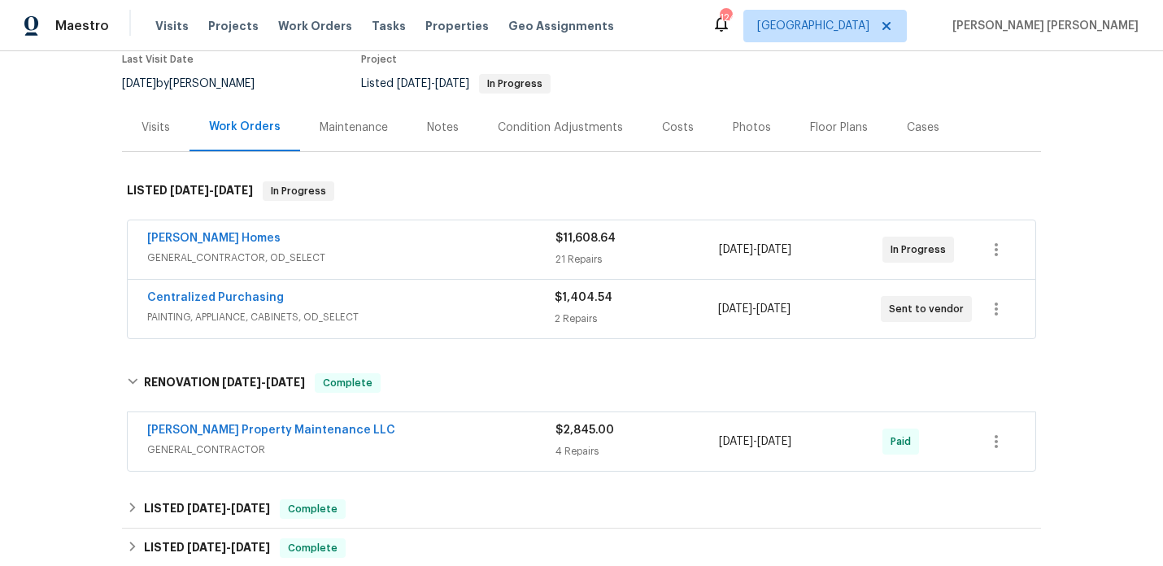
click at [138, 129] on div "Visits" at bounding box center [156, 127] width 68 height 48
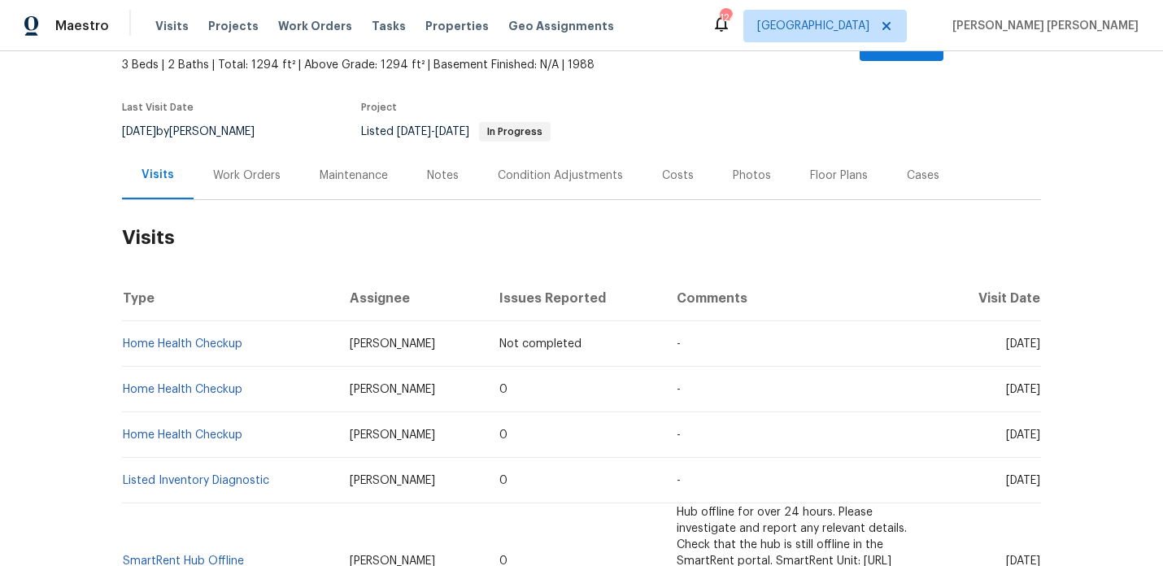
scroll to position [87, 0]
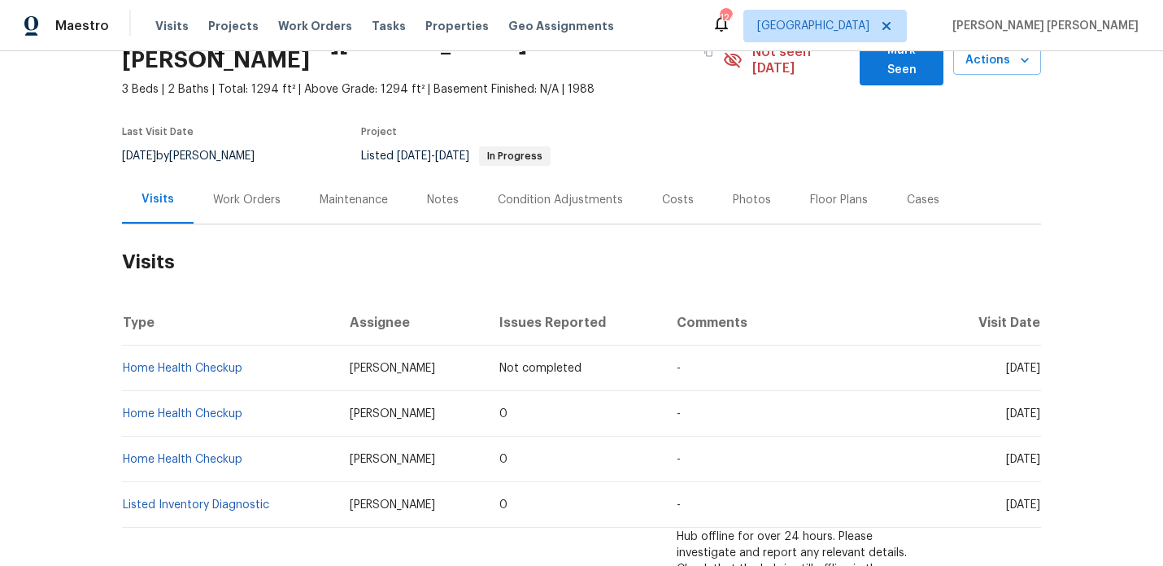
click at [255, 192] on div "Work Orders" at bounding box center [247, 200] width 68 height 16
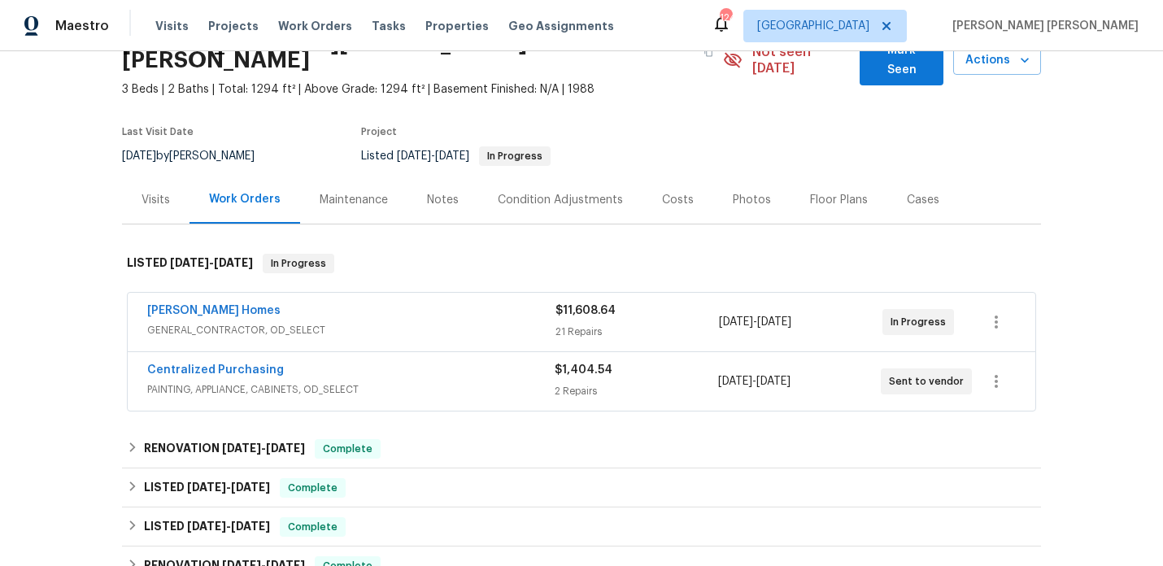
scroll to position [111, 0]
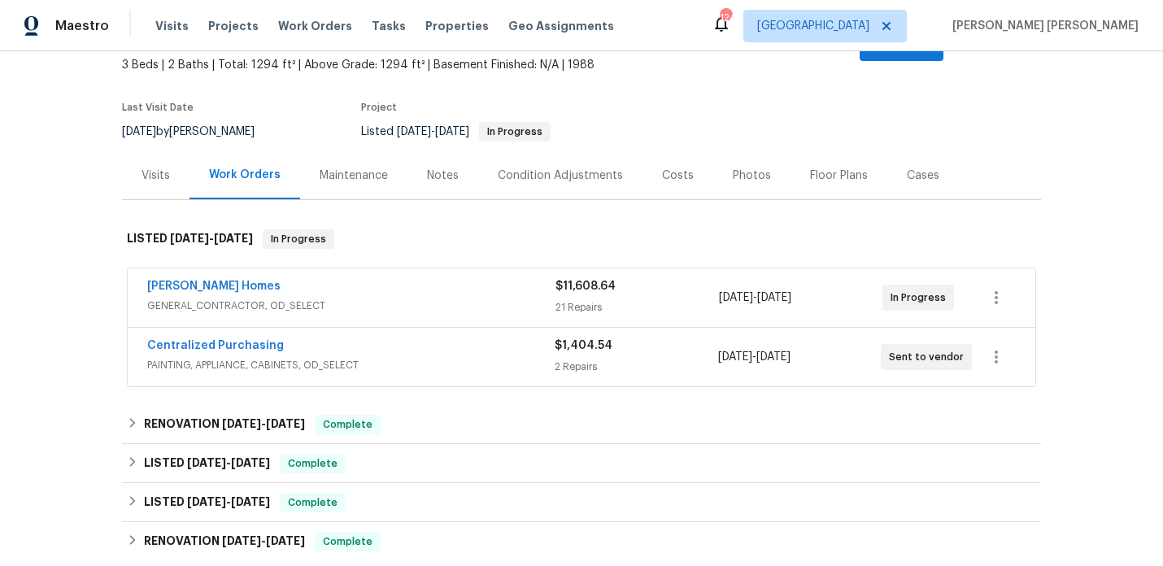
click at [260, 298] on span "GENERAL_CONTRACTOR, OD_SELECT" at bounding box center [351, 306] width 408 height 16
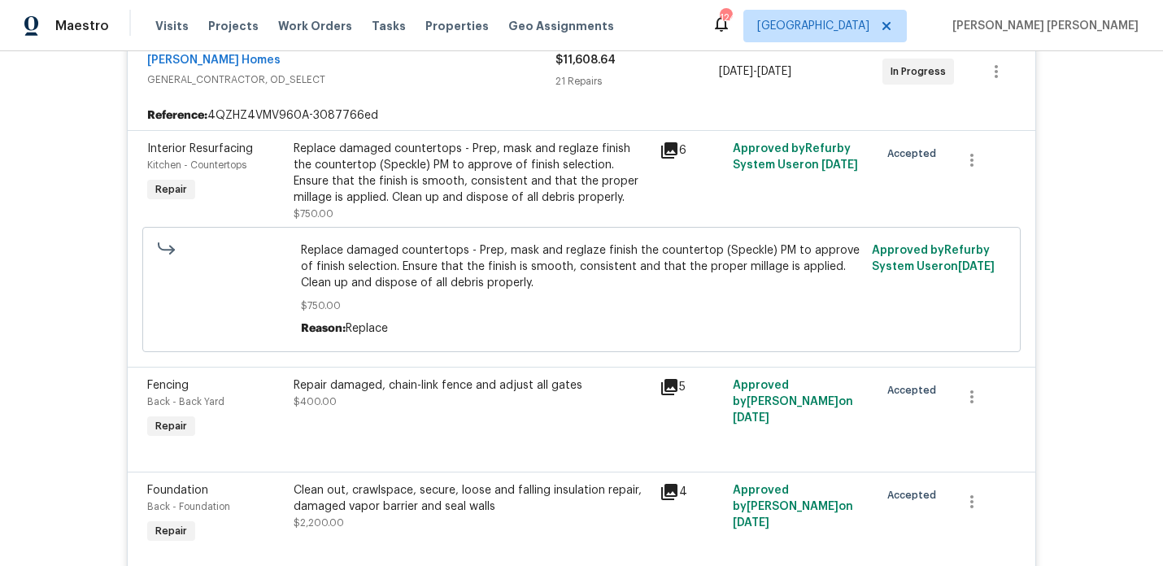
scroll to position [357, 0]
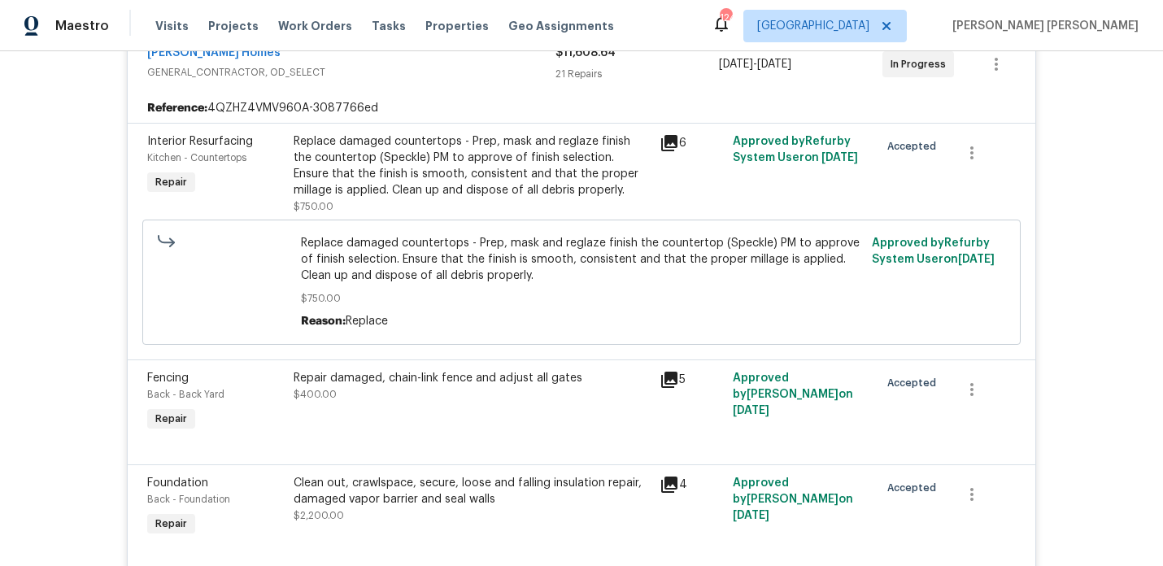
click at [675, 135] on icon at bounding box center [669, 143] width 16 height 16
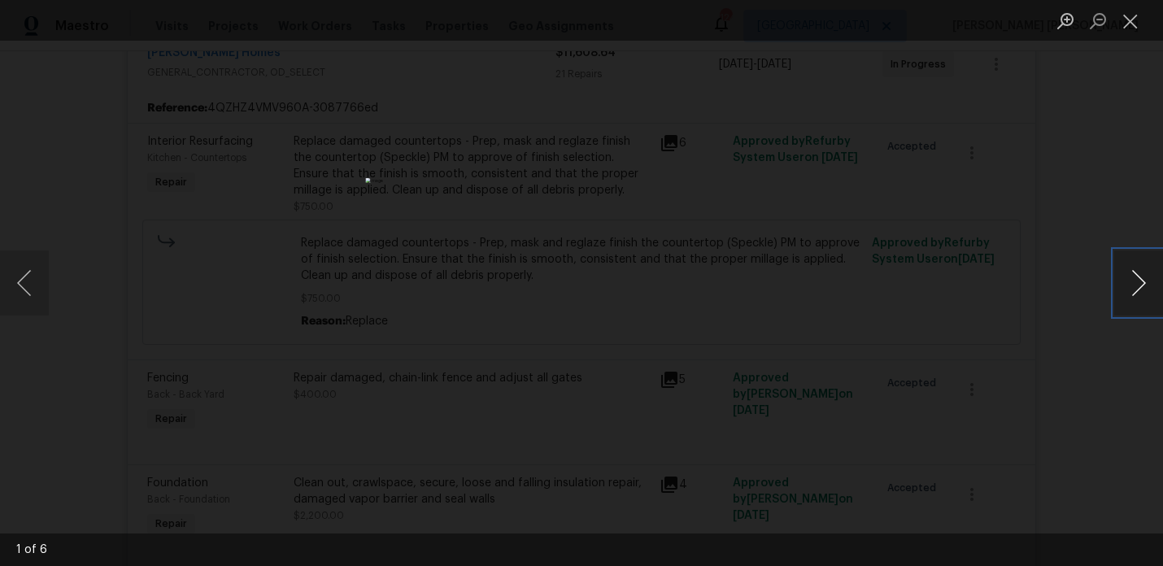
click at [1124, 287] on button "Next image" at bounding box center [1138, 283] width 49 height 65
click at [1043, 184] on div "Lightbox" at bounding box center [581, 283] width 1163 height 566
click at [940, 185] on div "Lightbox" at bounding box center [581, 283] width 1163 height 566
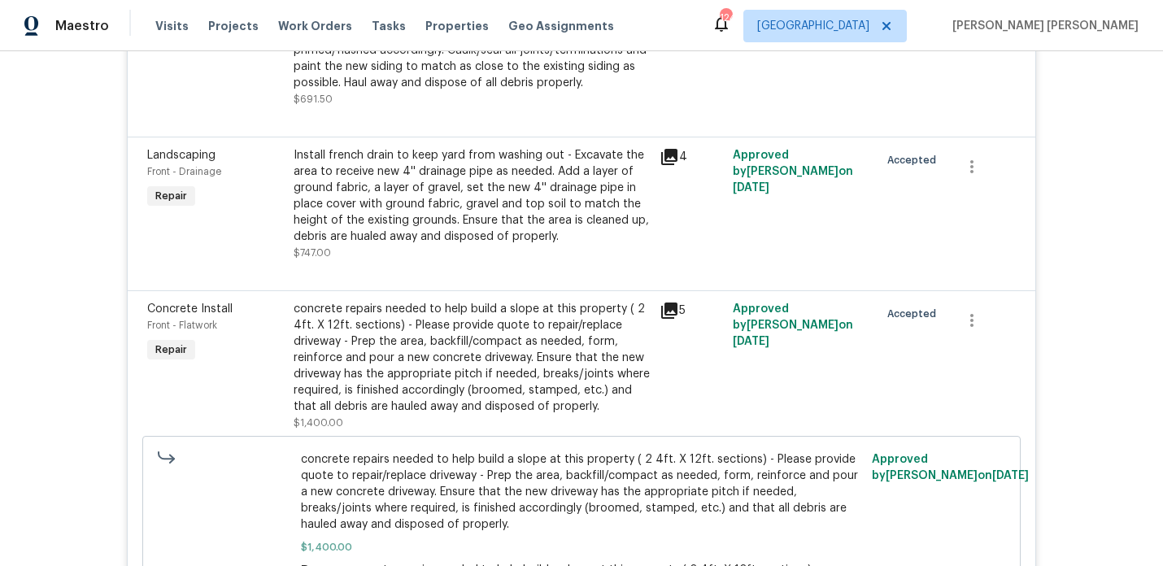
scroll to position [1340, 0]
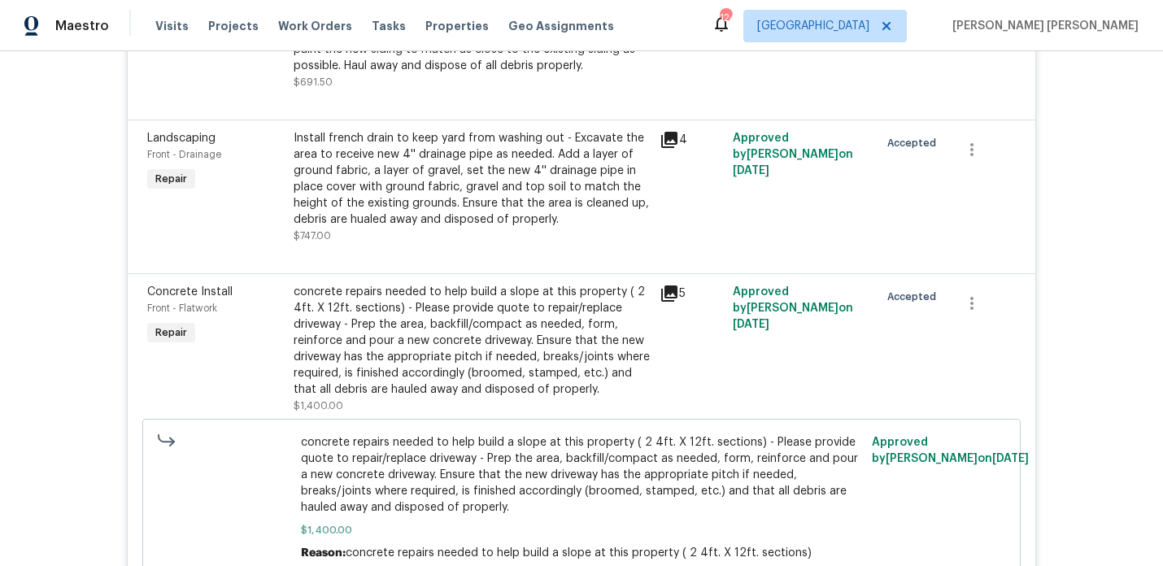
click at [579, 168] on div "Install french drain to keep yard from washing out - Excavate the area to recei…" at bounding box center [472, 179] width 356 height 98
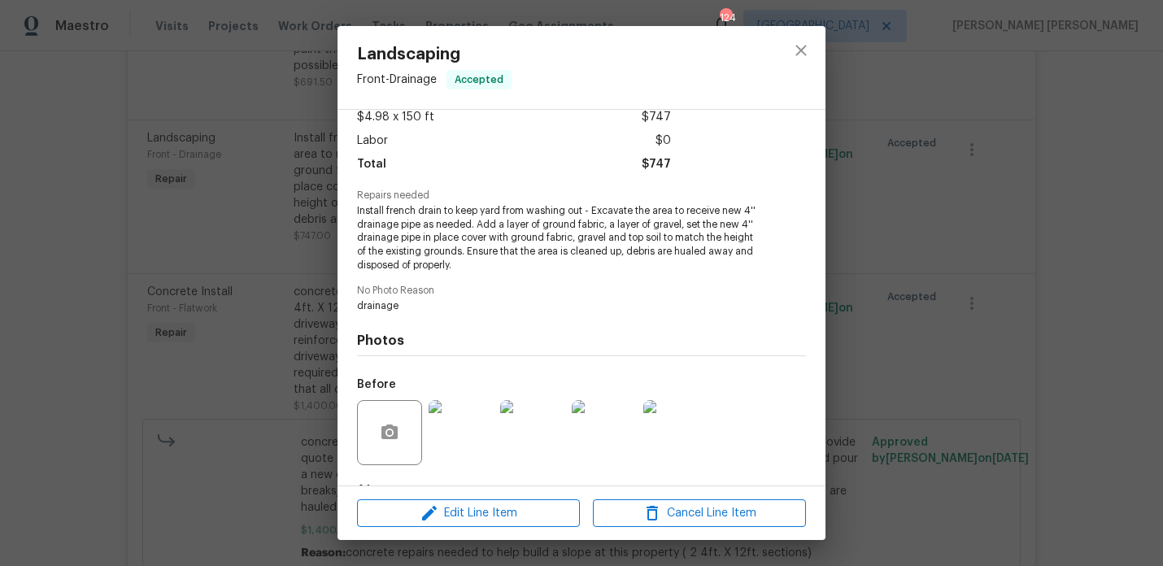
scroll to position [196, 0]
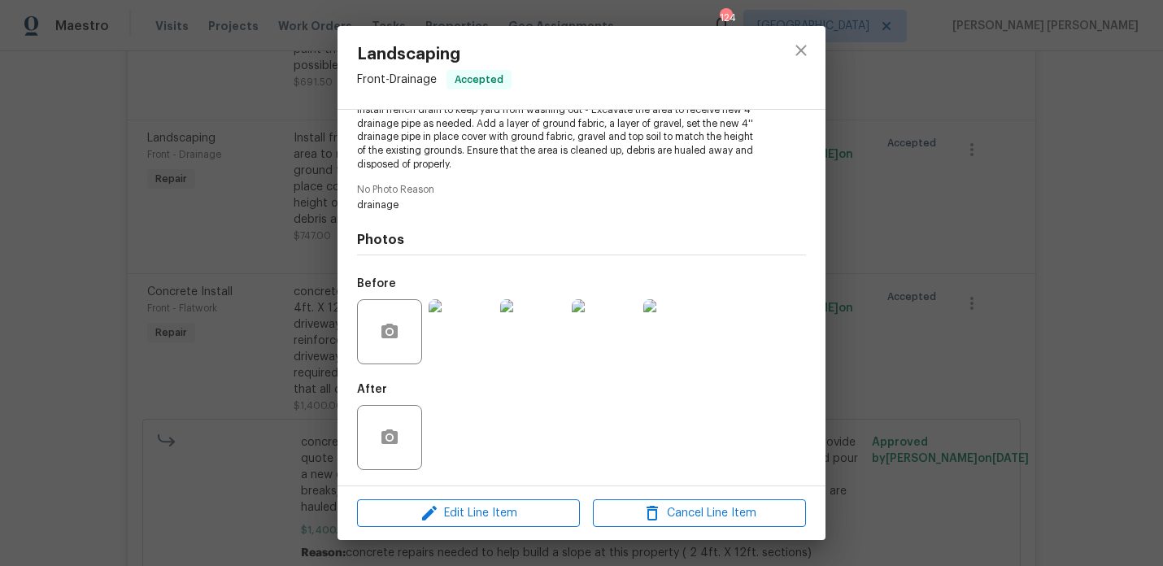
click at [451, 338] on img at bounding box center [461, 331] width 65 height 65
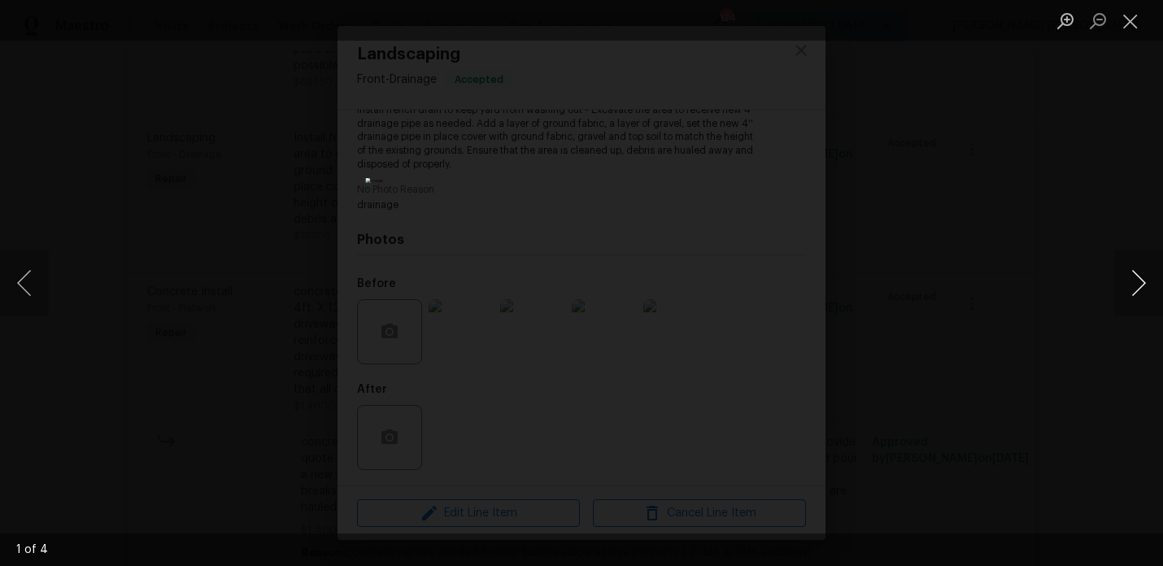
click at [1145, 282] on button "Next image" at bounding box center [1138, 283] width 49 height 65
click at [1098, 190] on div "Lightbox" at bounding box center [581, 283] width 1163 height 566
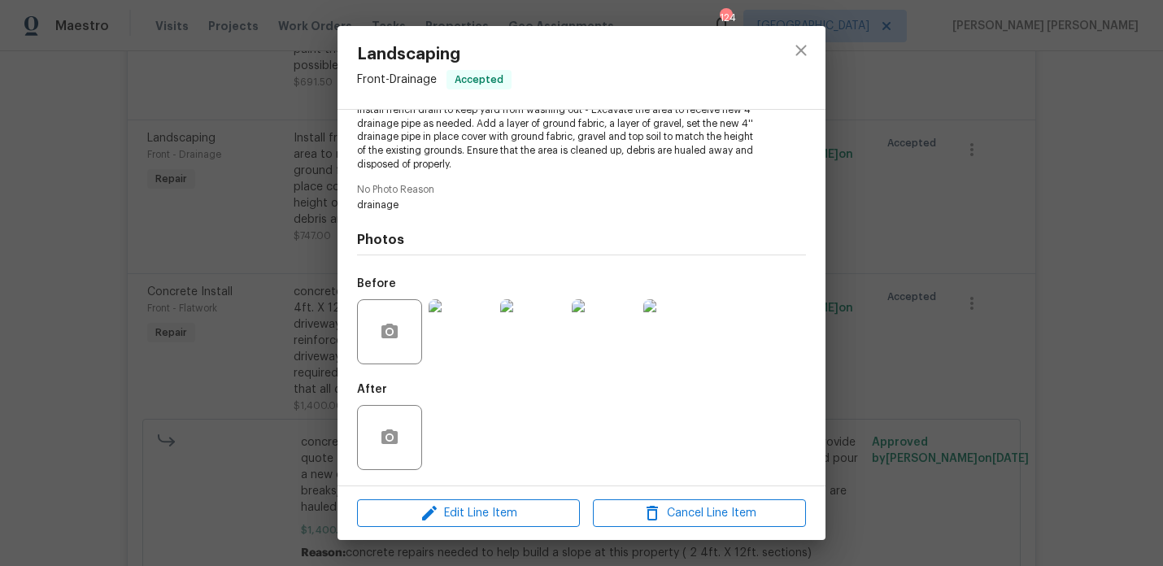
click at [1095, 190] on div "Landscaping Front - Drainage Accepted Vendor Therrien Homes Account Category Re…" at bounding box center [581, 283] width 1163 height 566
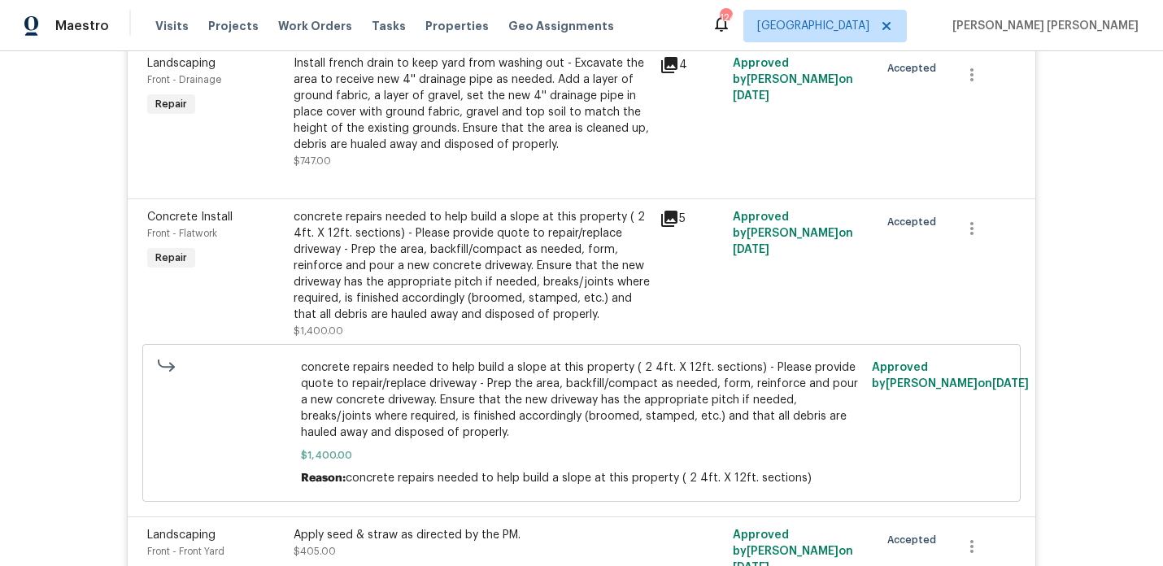
scroll to position [1423, 0]
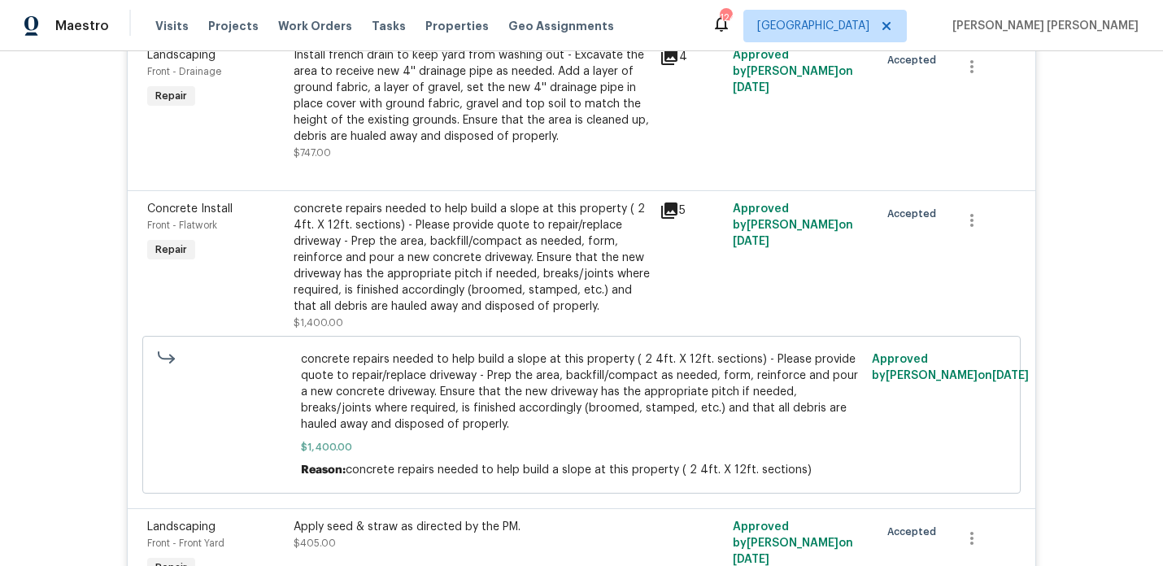
click at [486, 266] on div "concrete repairs needed to help build a slope at this property ( 2 4ft. X 12ft.…" at bounding box center [472, 258] width 356 height 114
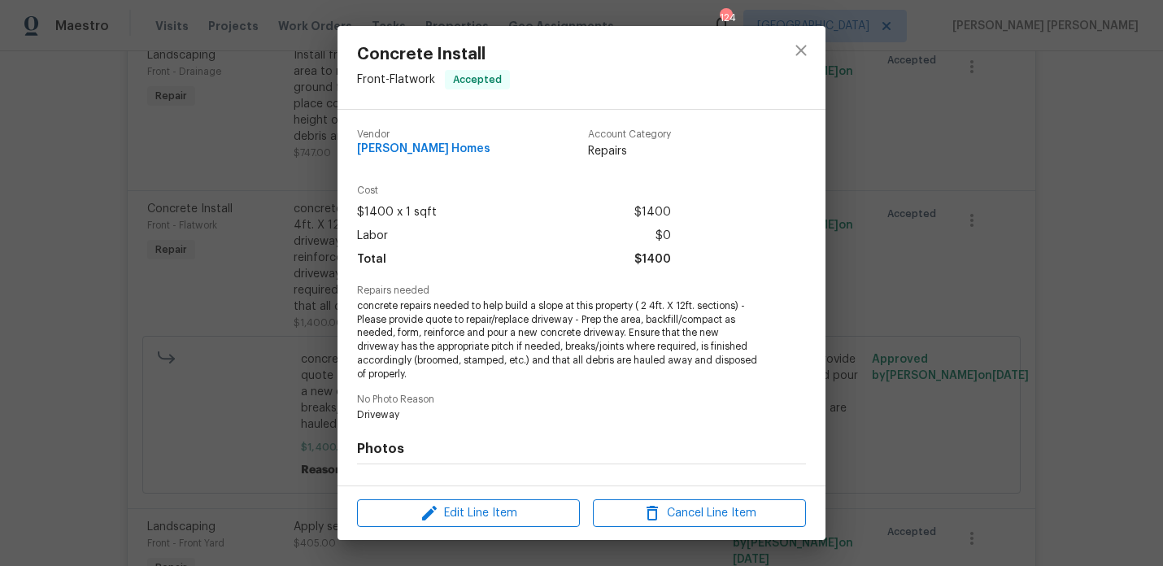
scroll to position [69, 0]
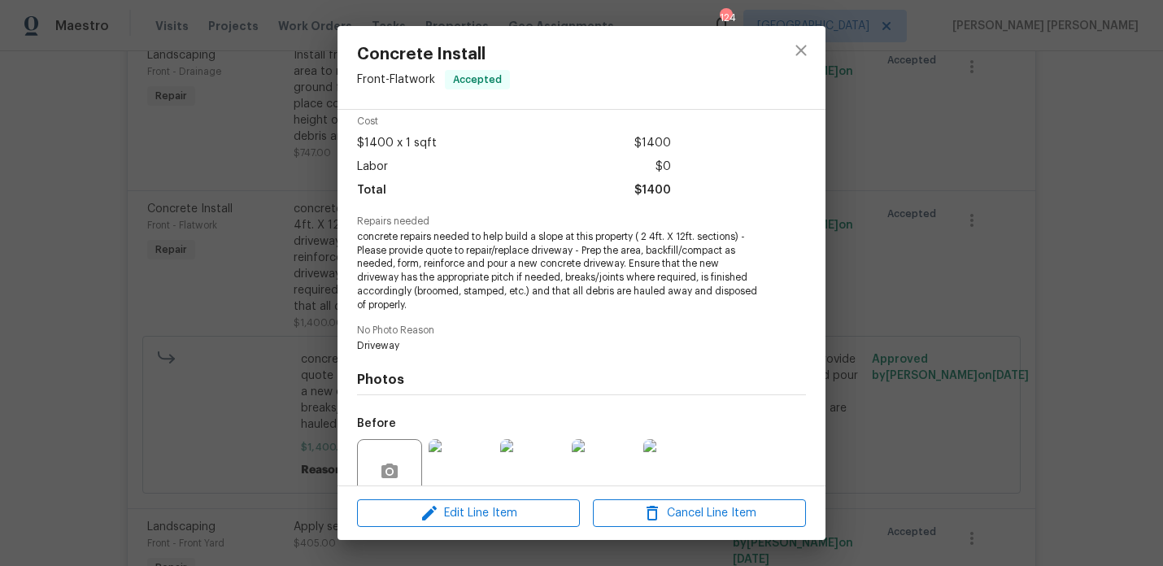
click at [452, 457] on img at bounding box center [461, 471] width 65 height 65
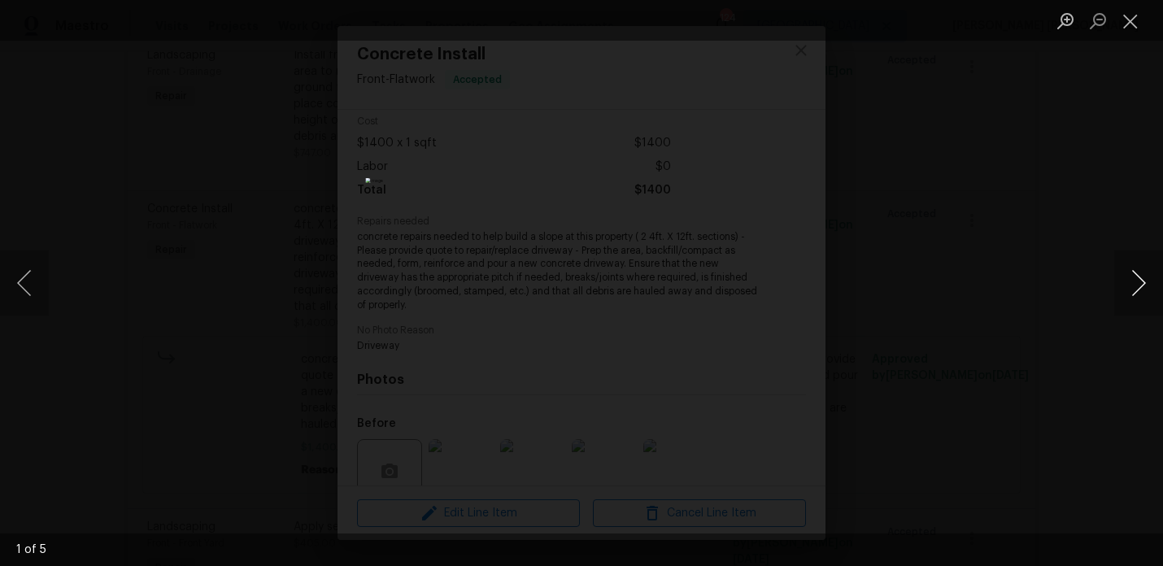
click at [1153, 285] on button "Next image" at bounding box center [1138, 283] width 49 height 65
click at [1019, 242] on div "Lightbox" at bounding box center [581, 283] width 1163 height 566
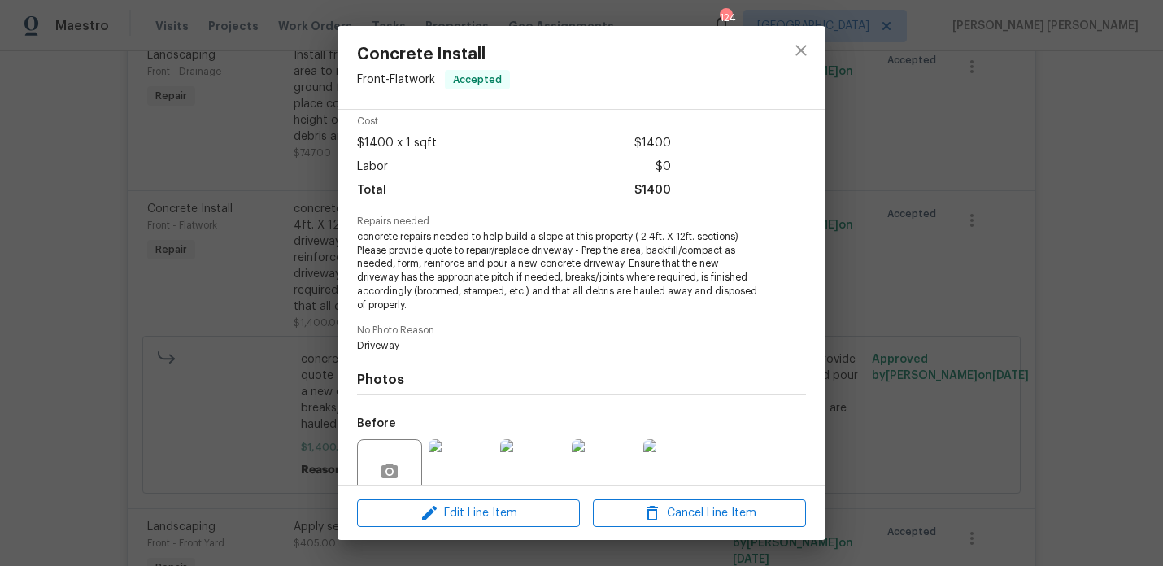
click at [1017, 242] on div "Concrete Install Front - Flatwork Accepted Vendor Therrien Homes Account Catego…" at bounding box center [581, 283] width 1163 height 566
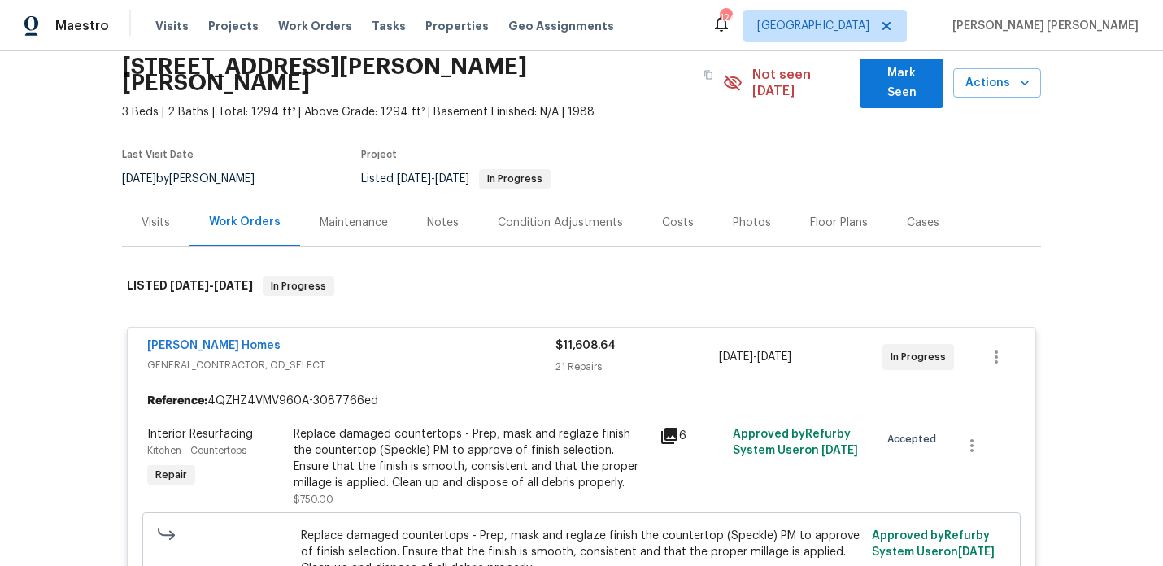
scroll to position [0, 0]
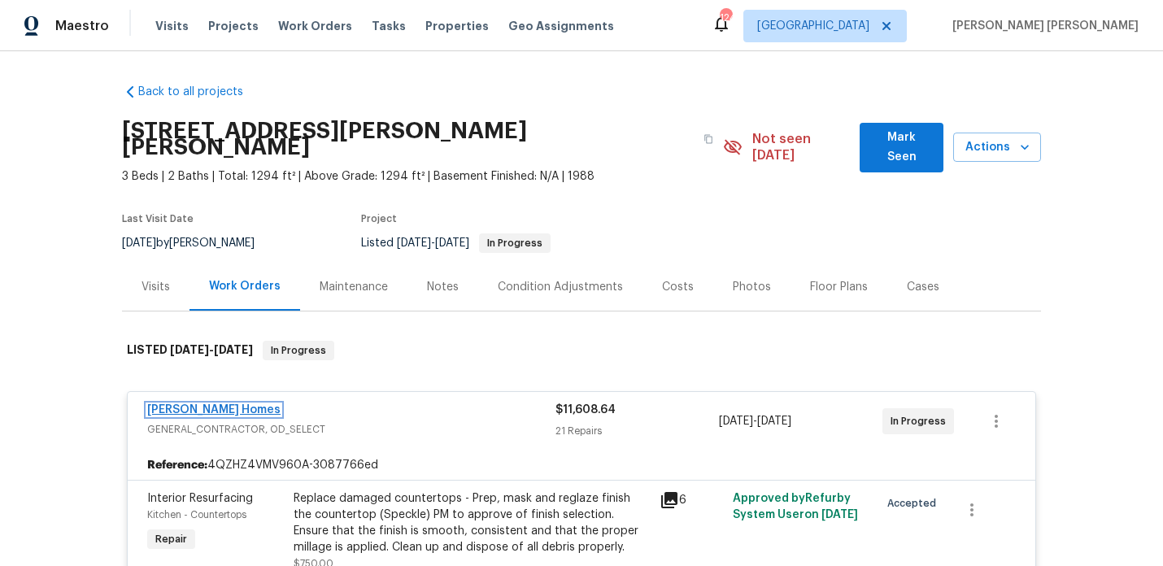
click at [175, 404] on link "Therrien Homes" at bounding box center [213, 409] width 133 height 11
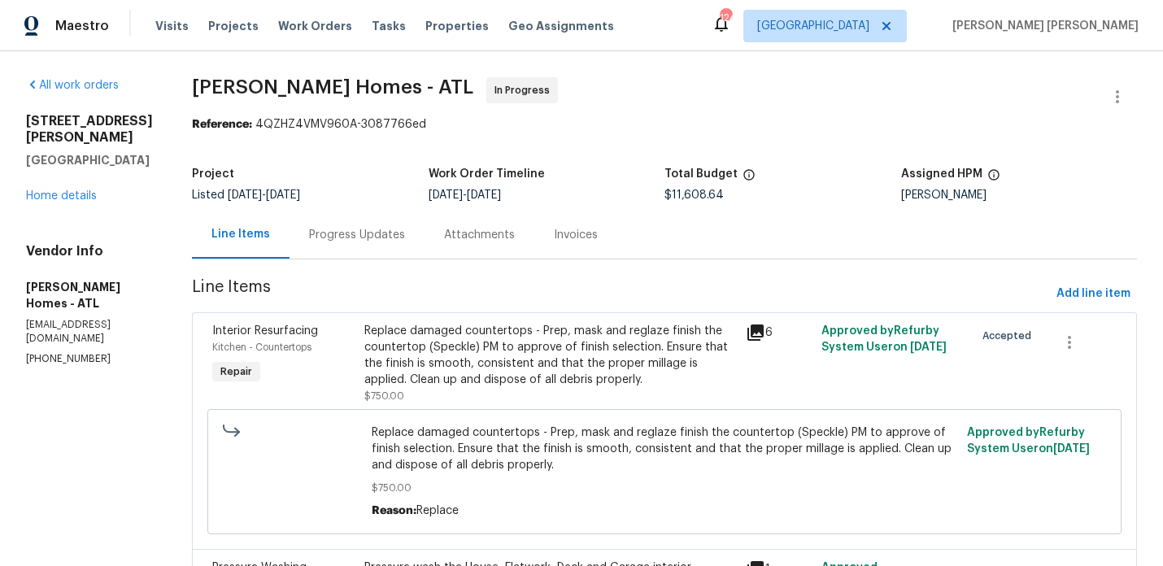
click at [373, 240] on div "Progress Updates" at bounding box center [357, 235] width 96 height 16
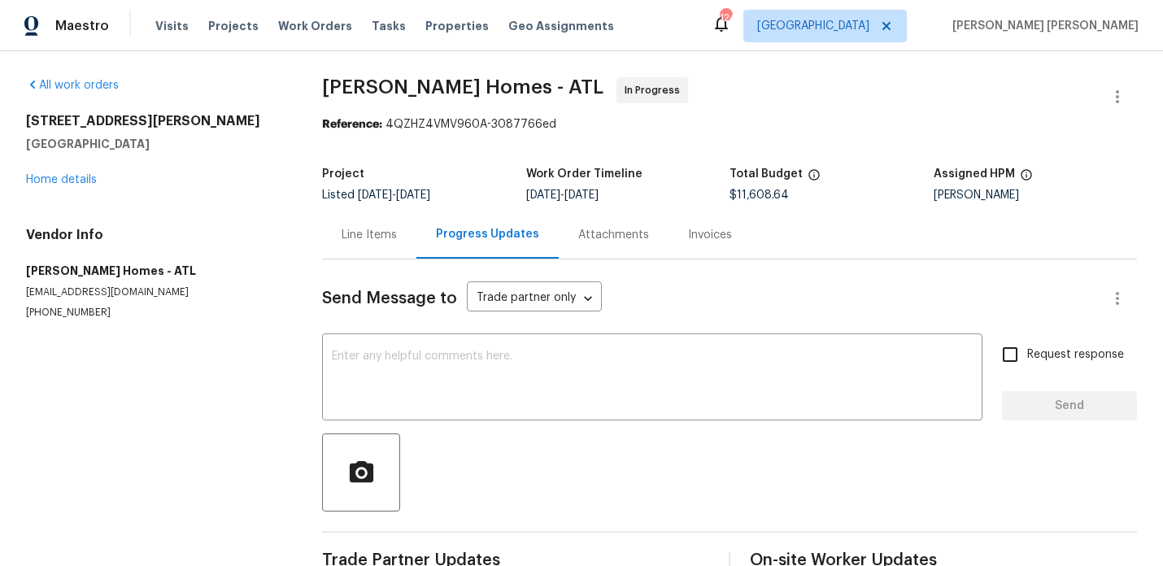
scroll to position [38, 0]
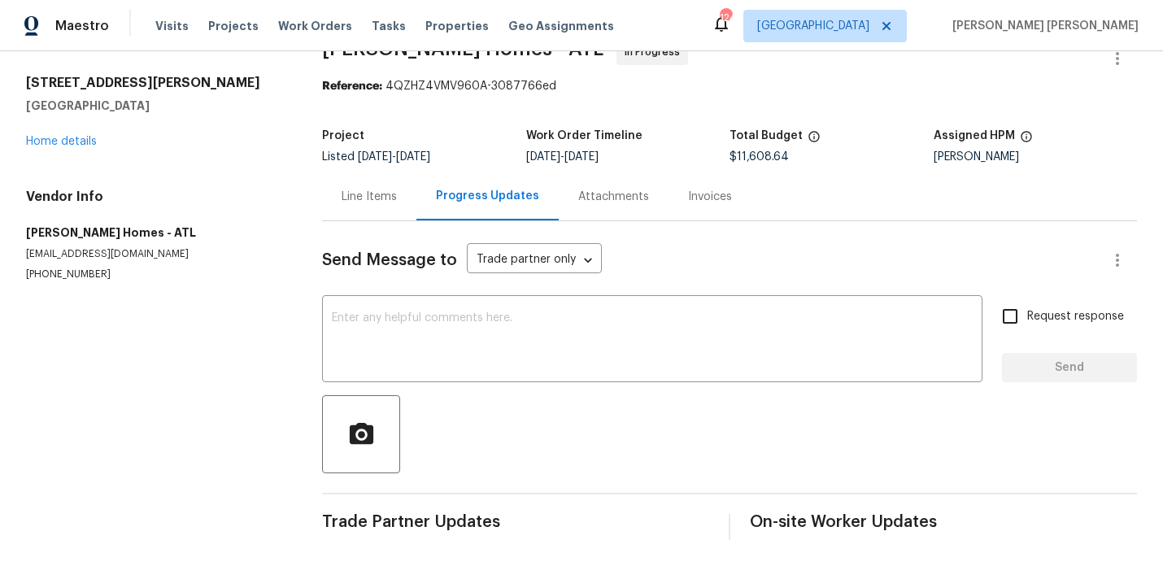
click at [381, 198] on div "Line Items" at bounding box center [369, 197] width 55 height 16
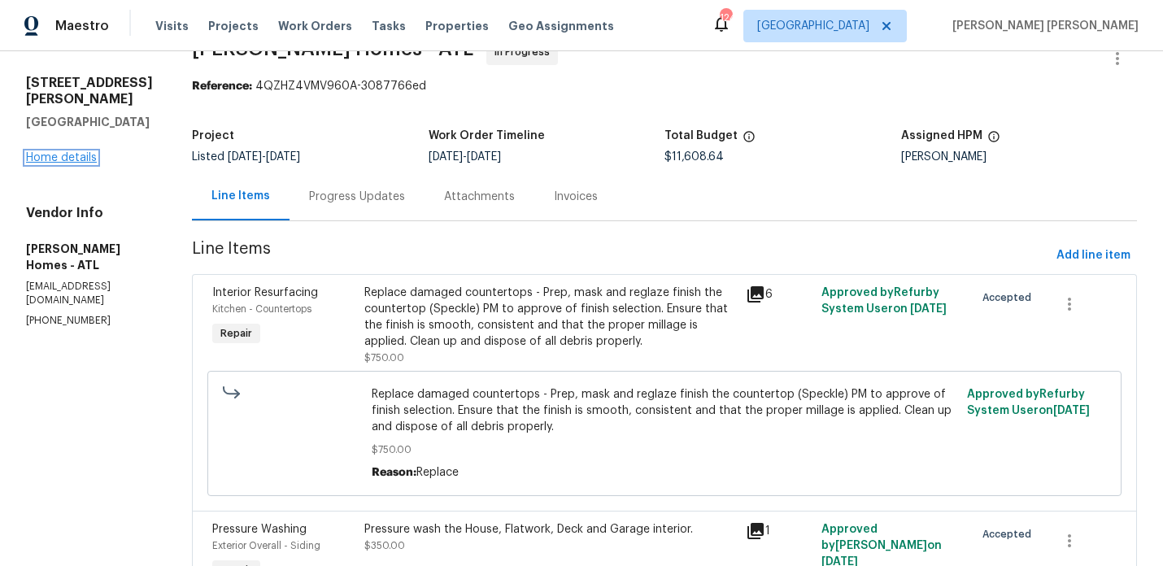
click at [68, 154] on link "Home details" at bounding box center [61, 157] width 71 height 11
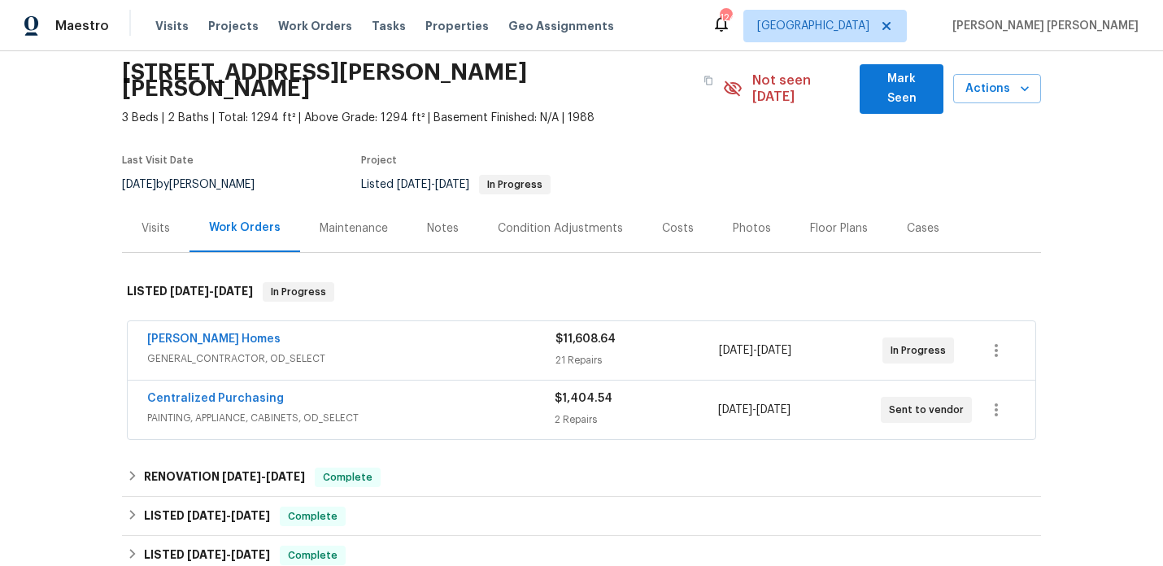
scroll to position [78, 0]
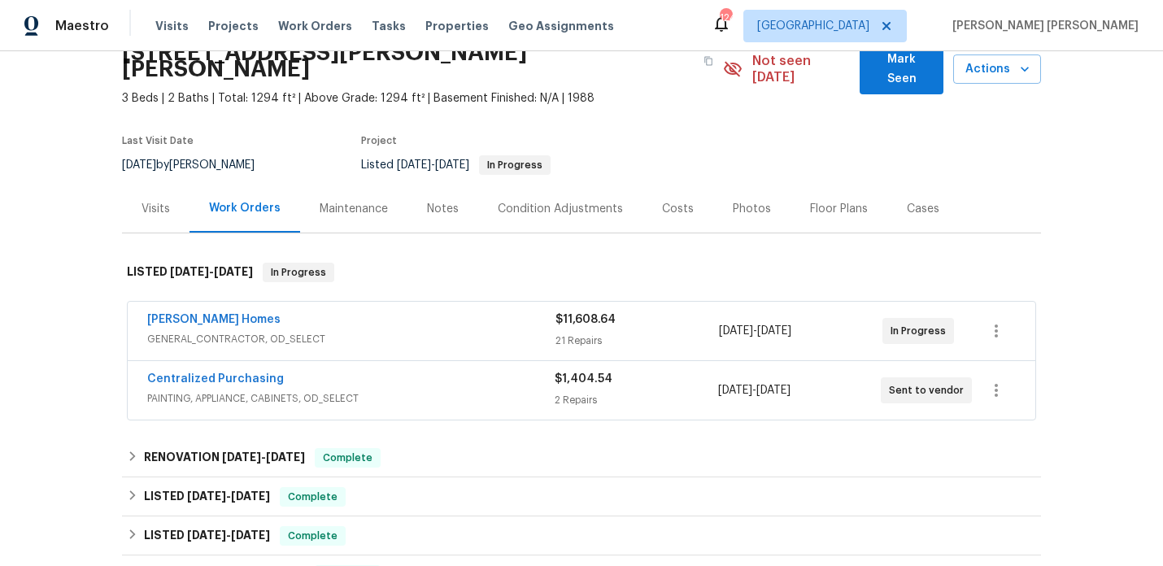
click at [165, 201] on div "Visits" at bounding box center [156, 209] width 28 height 16
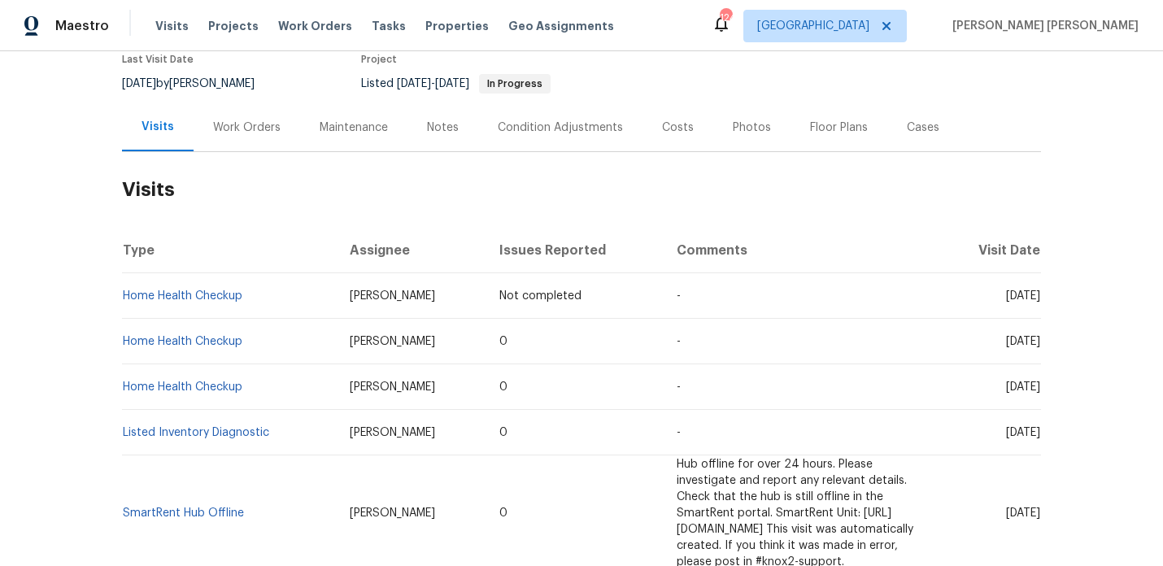
scroll to position [156, 0]
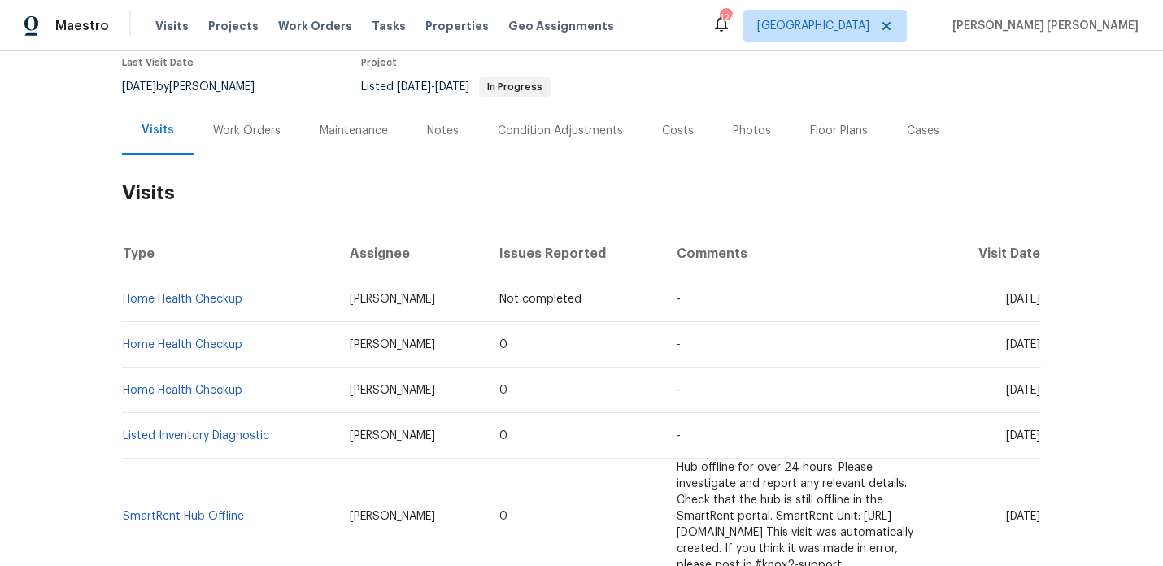
click at [262, 123] on div "Work Orders" at bounding box center [247, 131] width 68 height 16
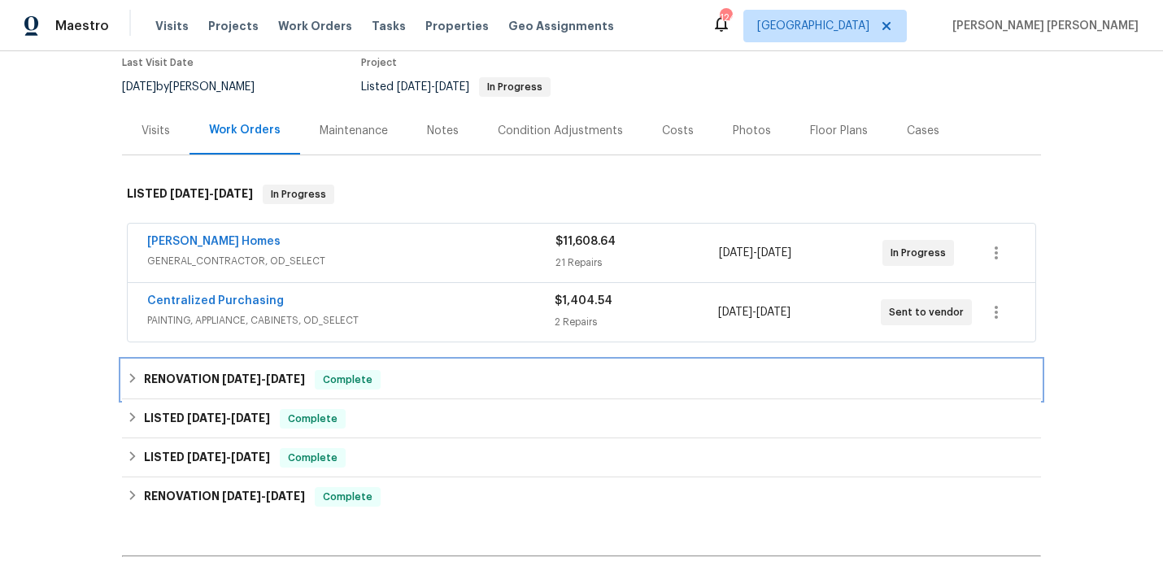
click at [269, 373] on span "6/30/25 - 7/3/25" at bounding box center [263, 378] width 83 height 11
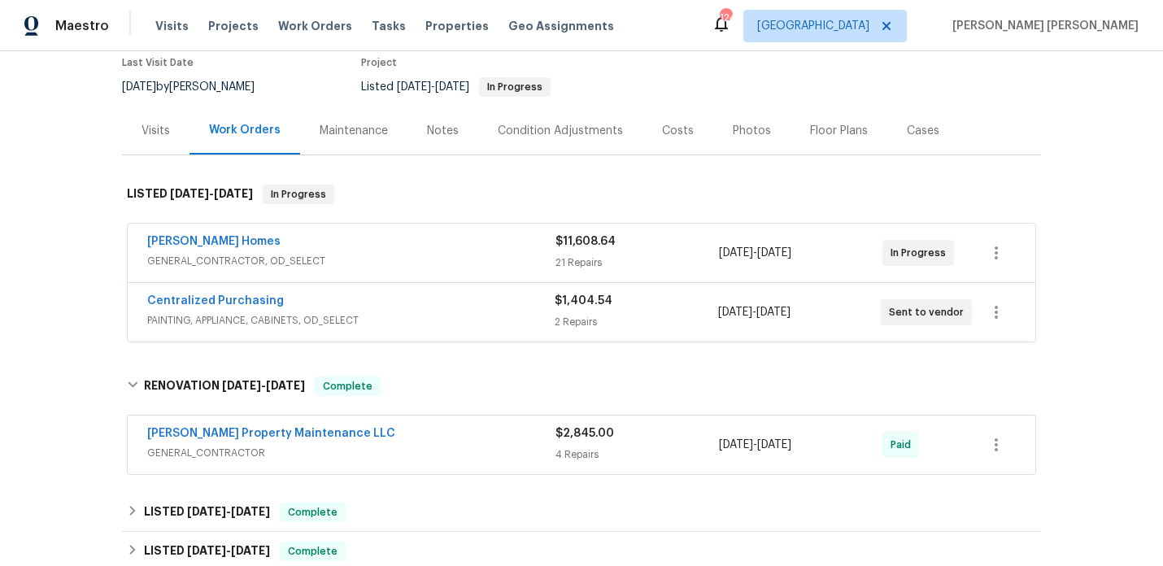
click at [372, 445] on span "GENERAL_CONTRACTOR" at bounding box center [351, 453] width 408 height 16
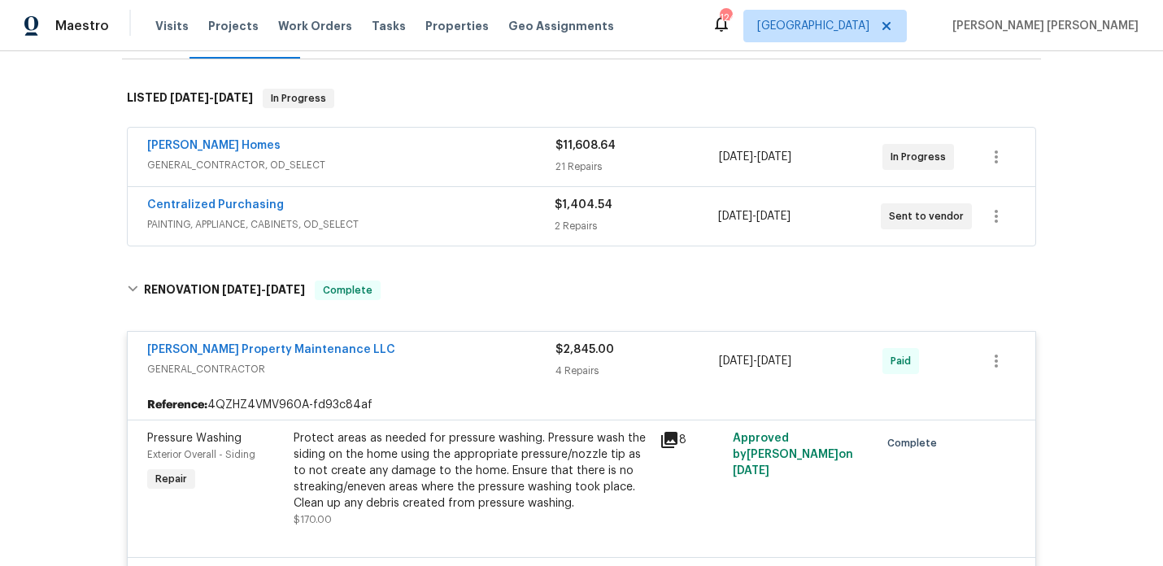
scroll to position [205, 0]
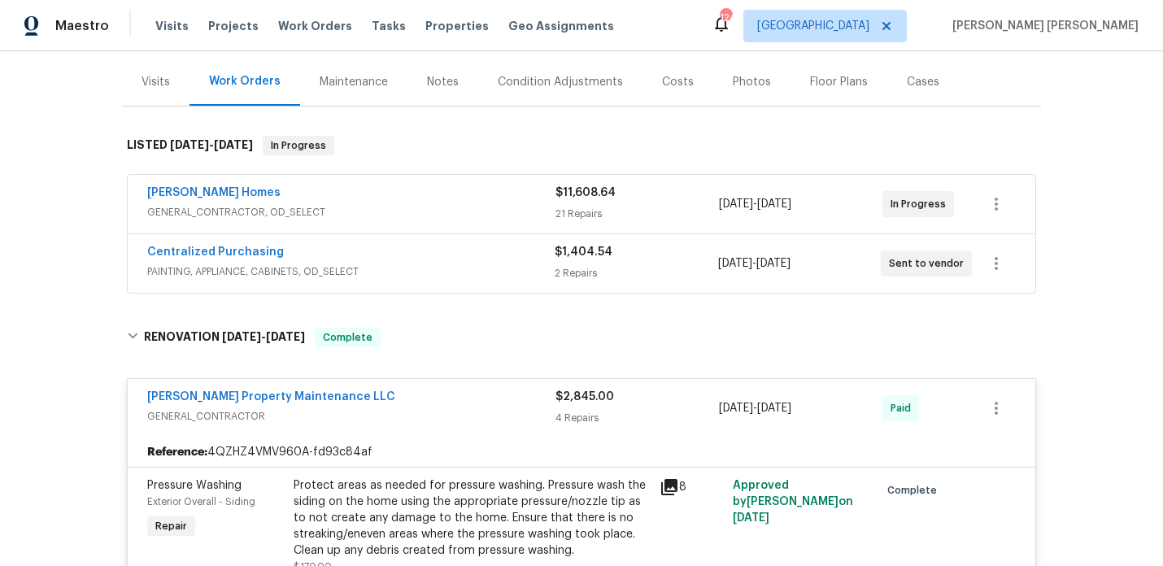
click at [386, 408] on span "GENERAL_CONTRACTOR" at bounding box center [351, 416] width 408 height 16
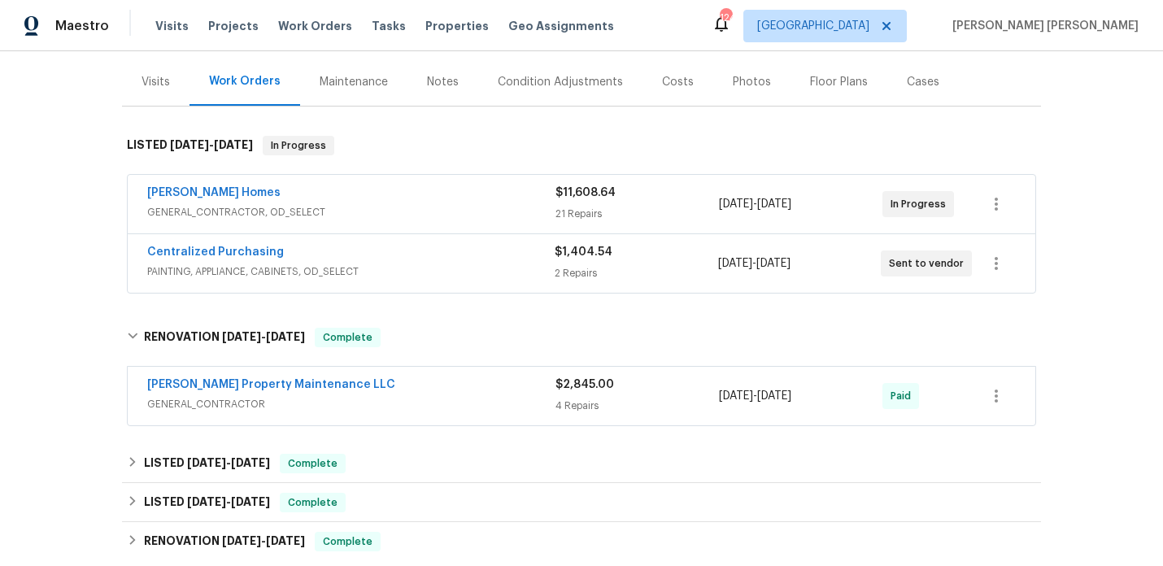
click at [426, 185] on div "Therrien Homes" at bounding box center [351, 195] width 408 height 20
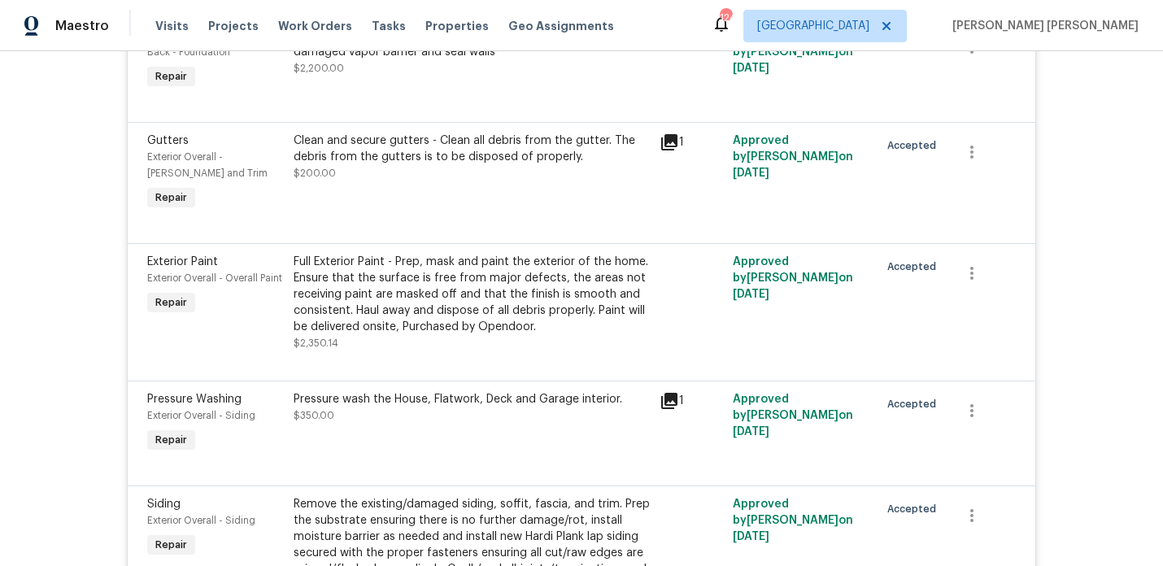
scroll to position [812, 0]
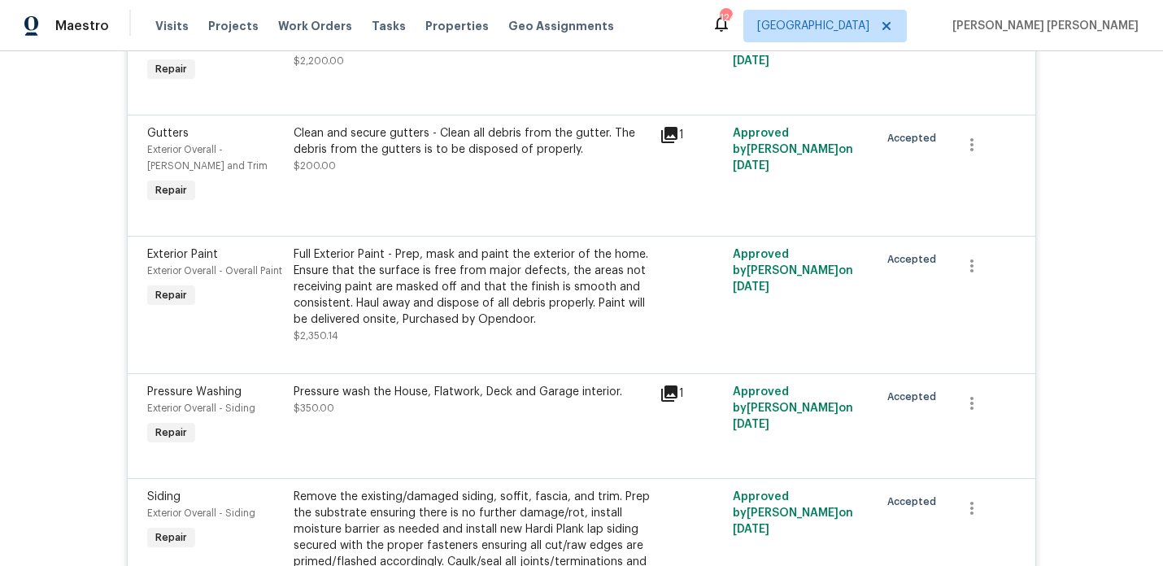
click at [419, 286] on div "Full Exterior Paint - Prep, mask and paint the exterior of the home. Ensure tha…" at bounding box center [472, 286] width 356 height 81
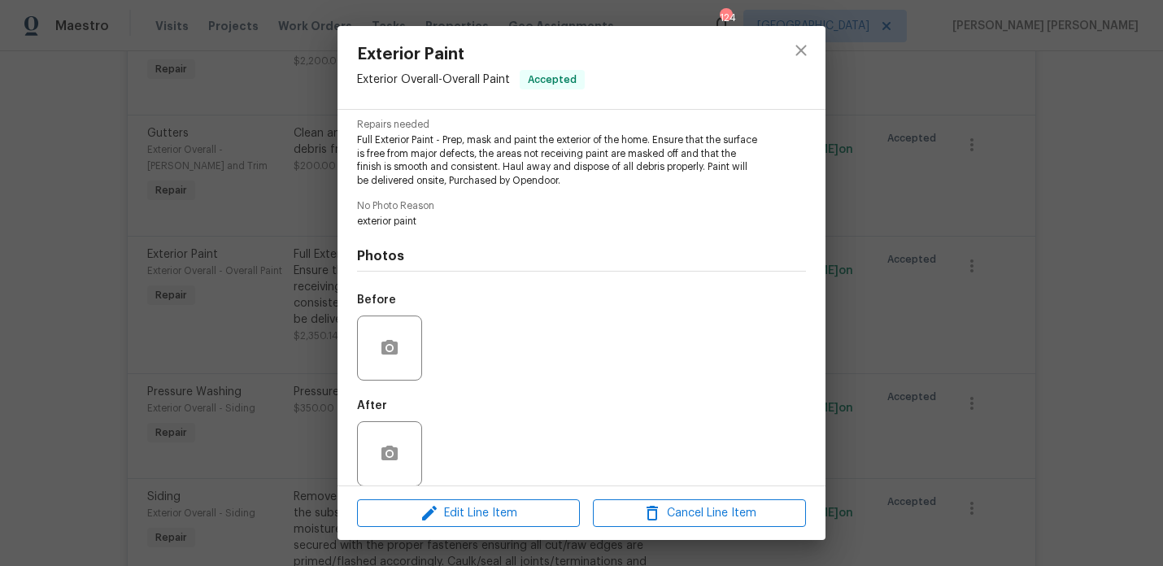
scroll to position [183, 0]
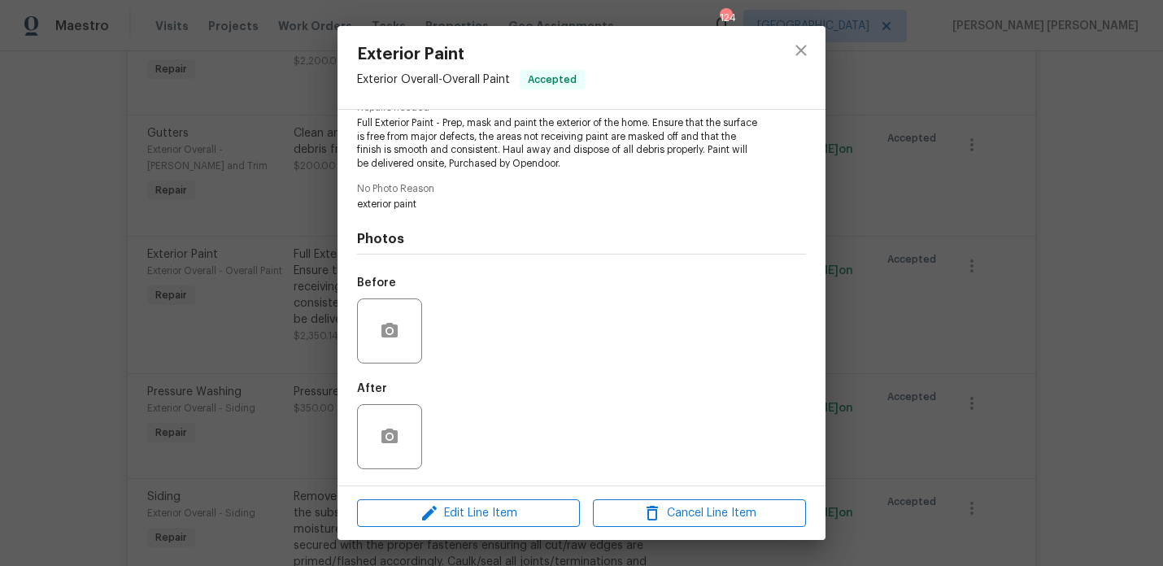
click at [285, 342] on div "Exterior Paint Exterior Overall - Overall Paint Accepted Vendor Therrien Homes …" at bounding box center [581, 283] width 1163 height 566
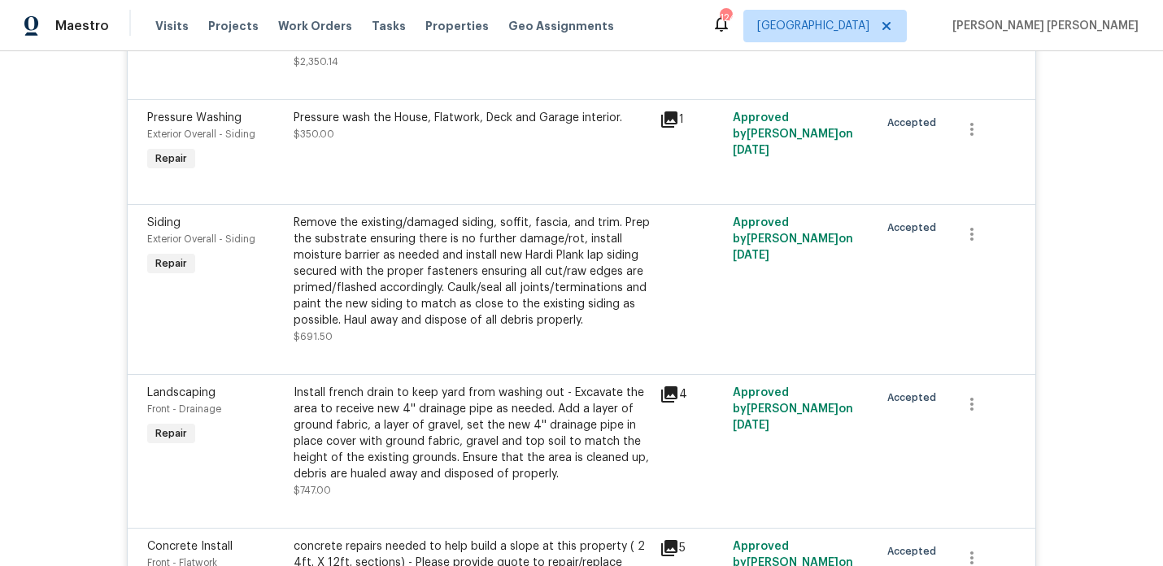
scroll to position [1142, 0]
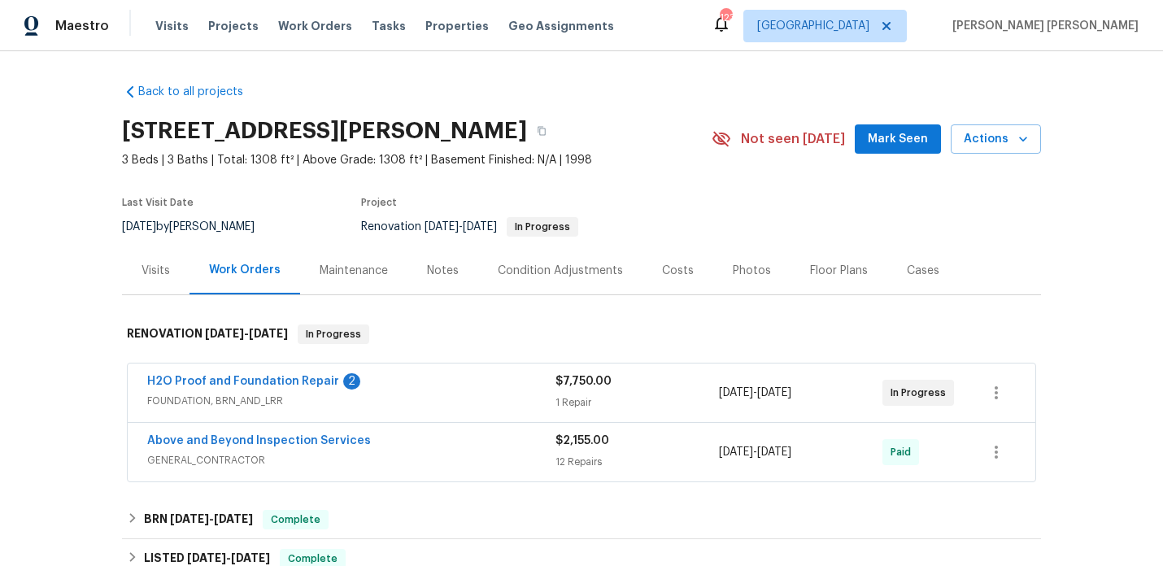
click at [437, 278] on div "Notes" at bounding box center [442, 270] width 71 height 48
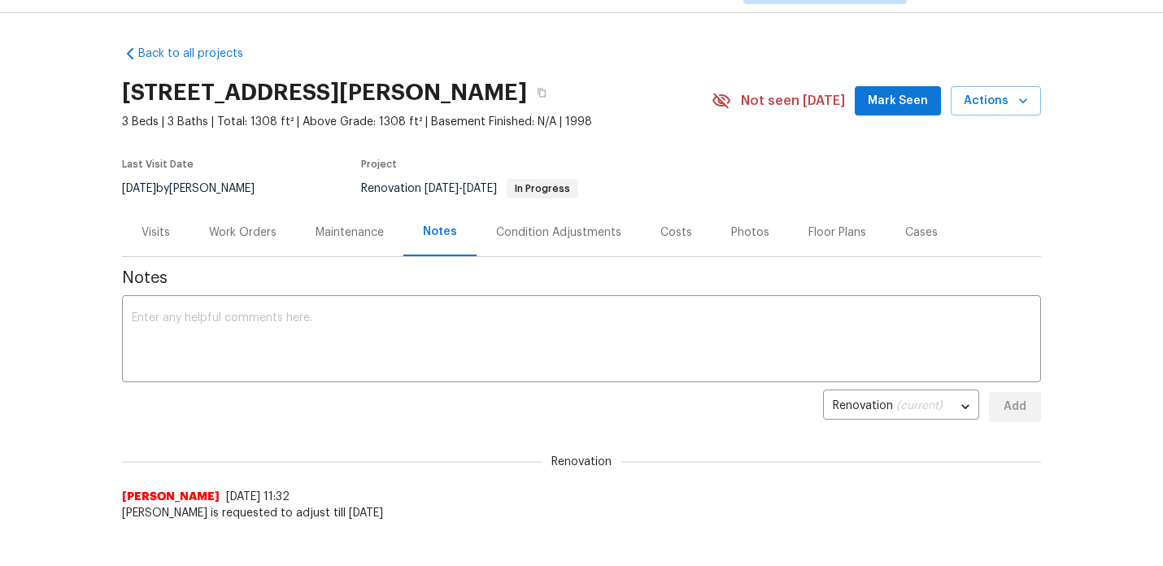
scroll to position [54, 0]
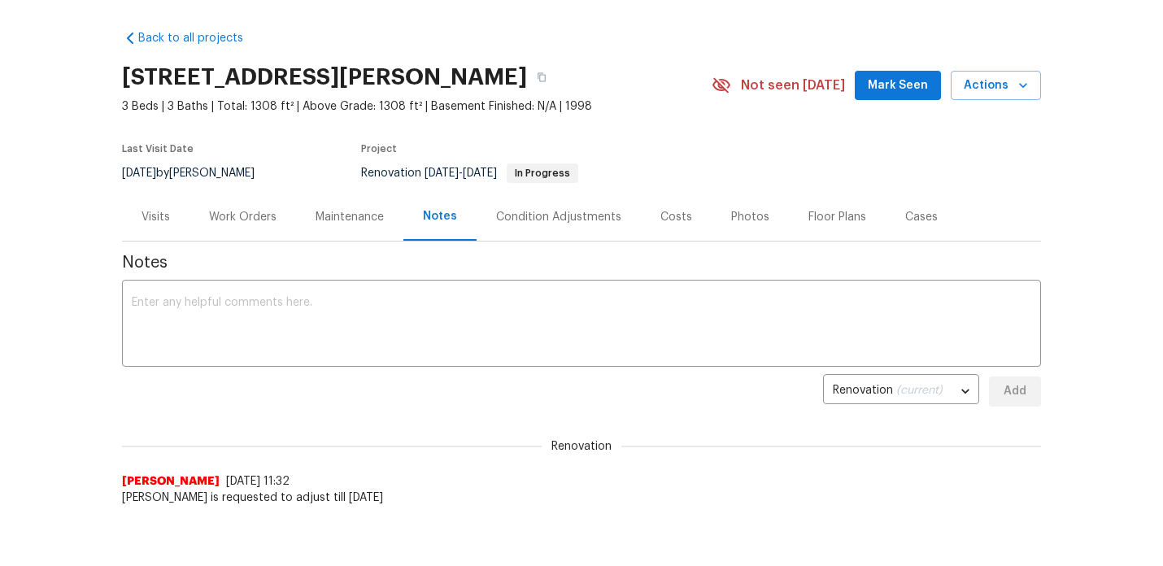
click at [264, 224] on div "Work Orders" at bounding box center [243, 217] width 107 height 48
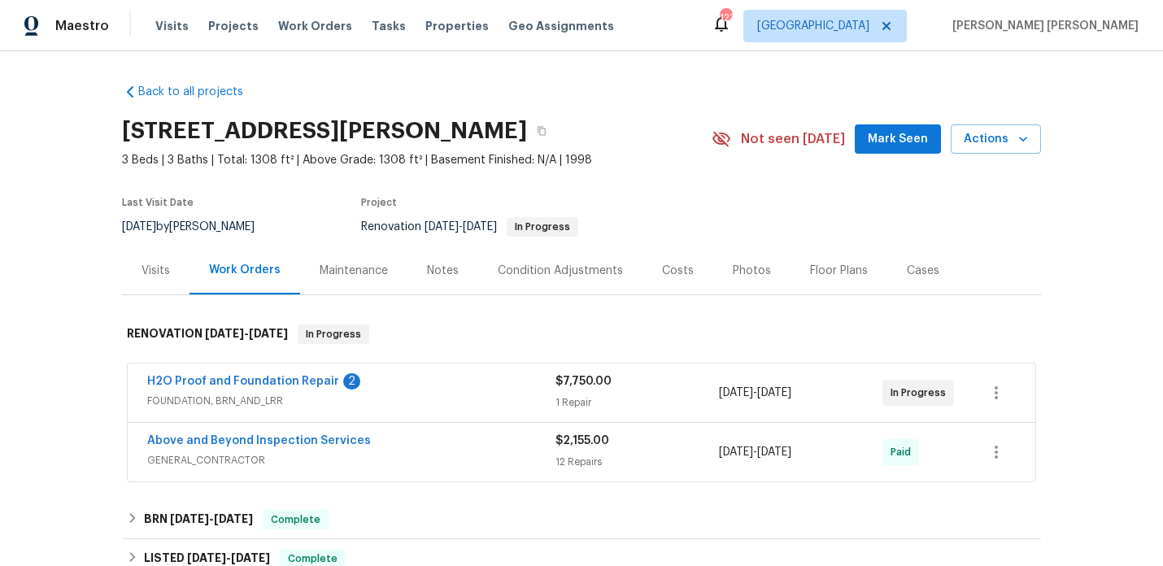
click at [190, 387] on span "H2O Proof and Foundation Repair" at bounding box center [243, 381] width 192 height 16
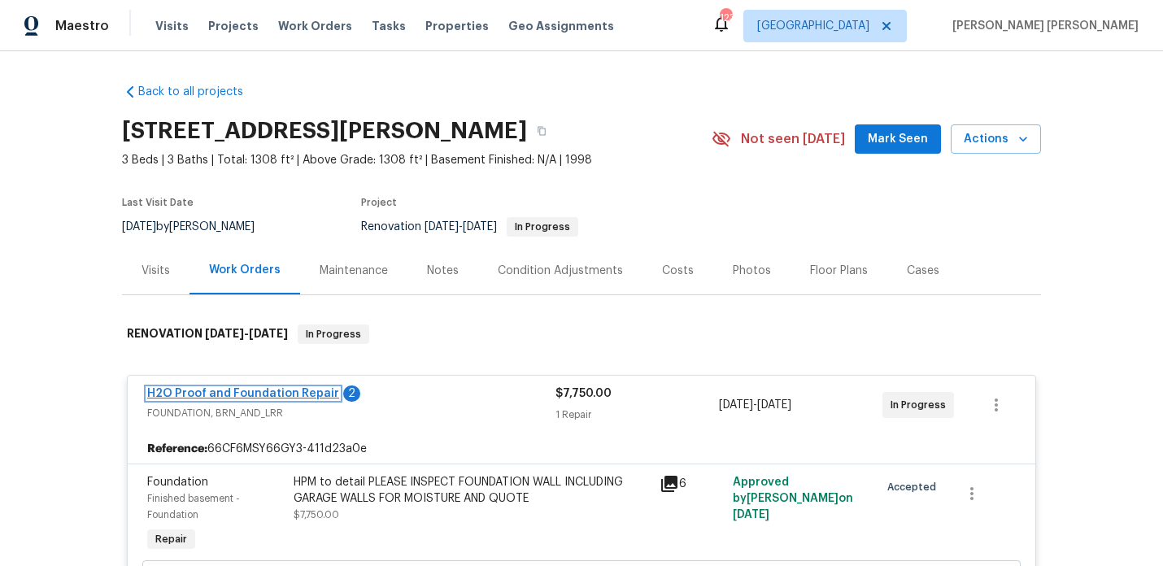
click at [204, 392] on link "H2O Proof and Foundation Repair" at bounding box center [243, 393] width 192 height 11
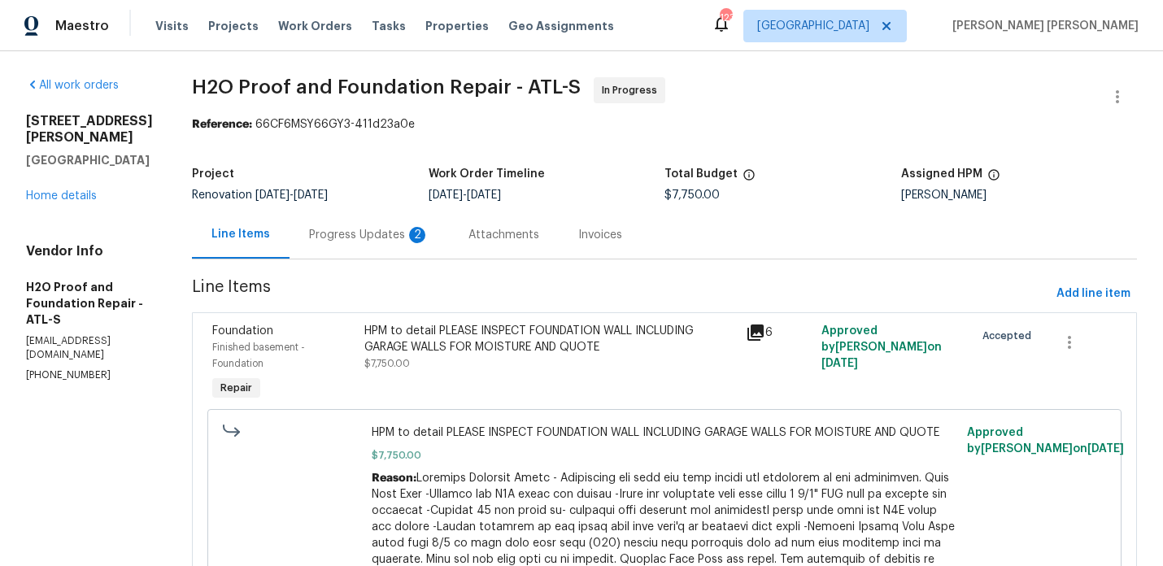
click at [316, 256] on div "Progress Updates 2" at bounding box center [369, 235] width 159 height 48
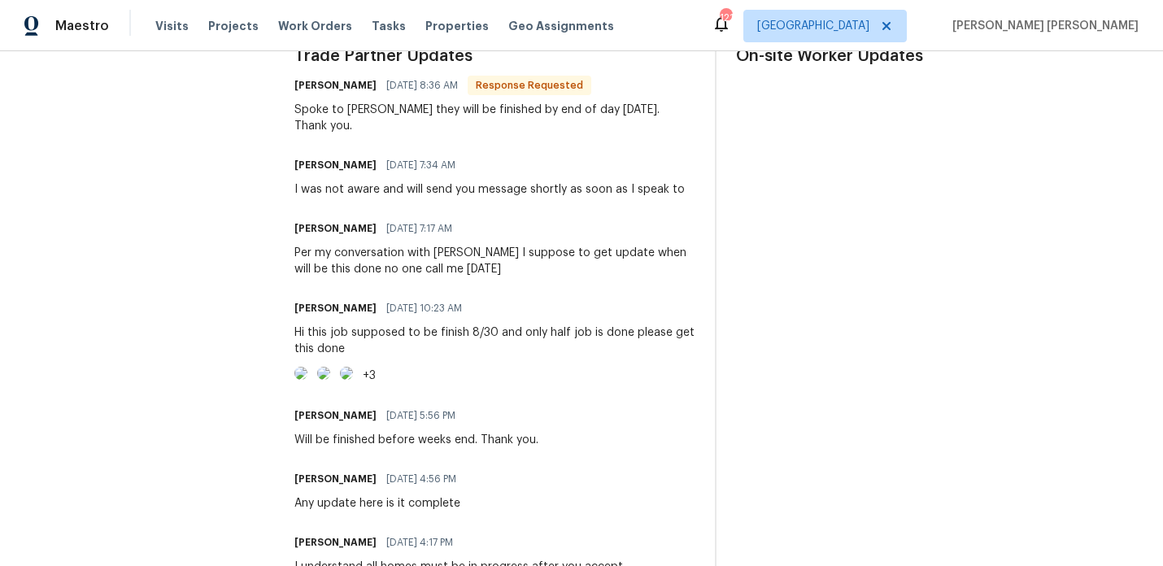
scroll to position [505, 0]
click at [307, 379] on img at bounding box center [300, 372] width 13 height 13
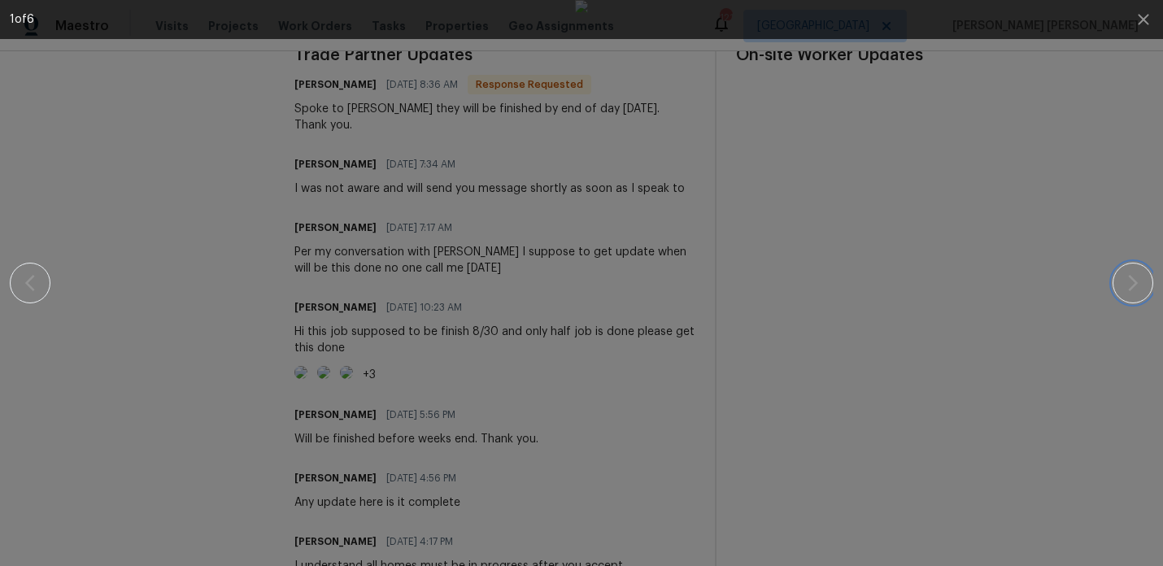
click at [1139, 296] on button "button" at bounding box center [1133, 283] width 41 height 41
click at [1137, 293] on button "button" at bounding box center [1133, 283] width 41 height 41
click at [1137, 26] on icon "button" at bounding box center [1144, 20] width 20 height 20
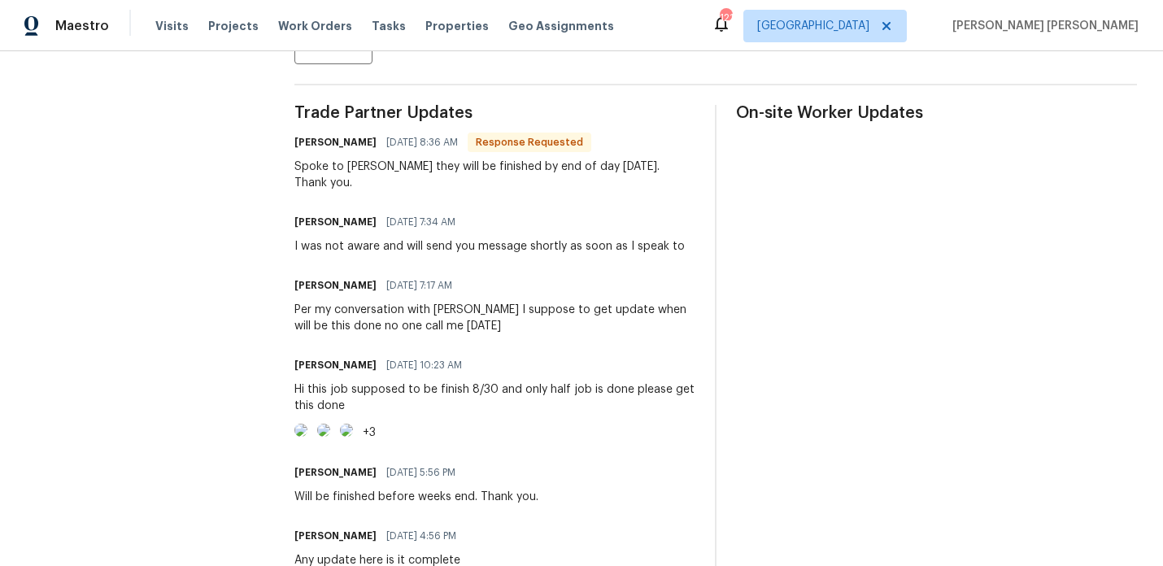
scroll to position [428, 0]
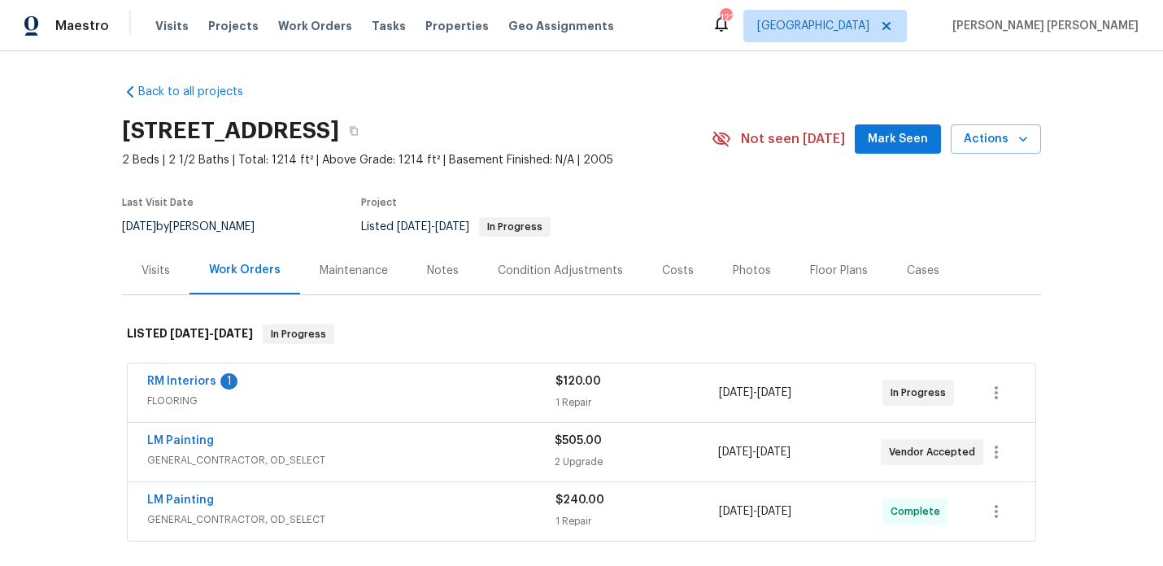
click at [276, 442] on div "LM Painting" at bounding box center [350, 443] width 407 height 20
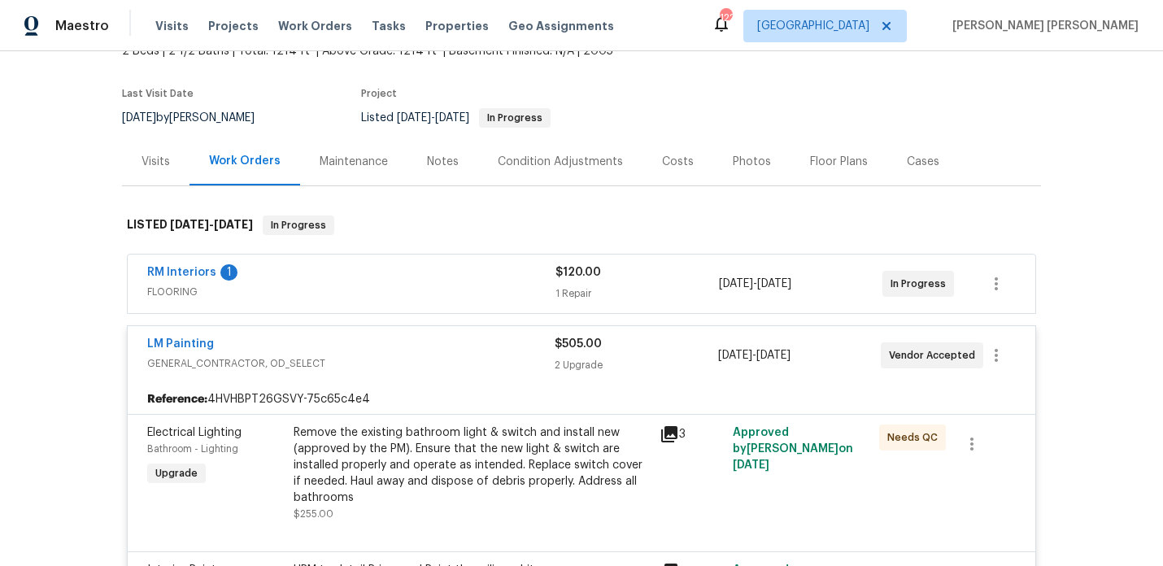
scroll to position [112, 0]
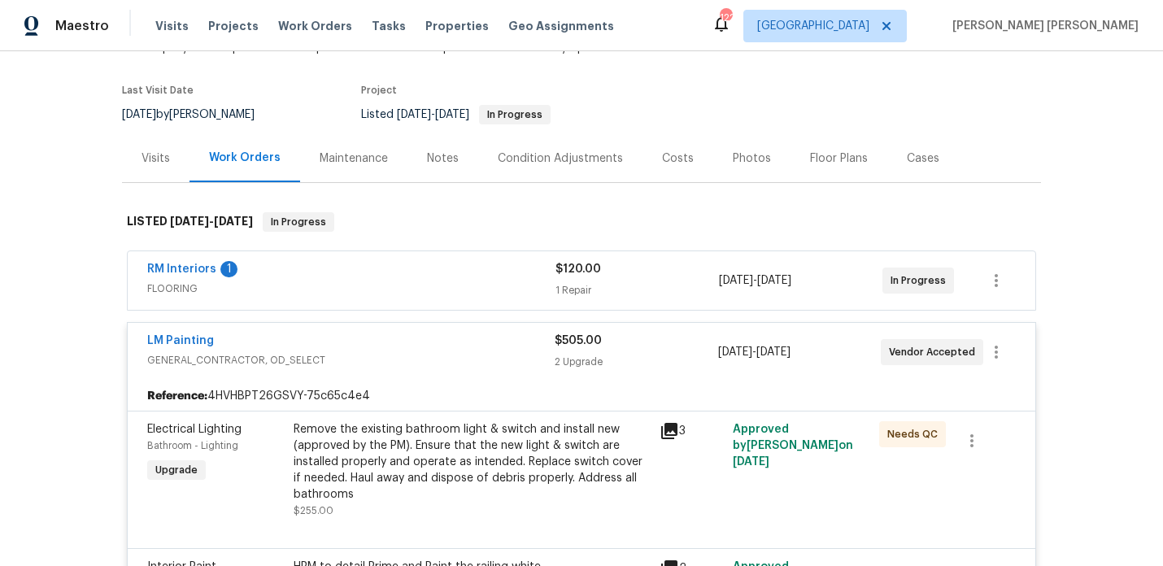
click at [357, 338] on div "LM Painting" at bounding box center [350, 343] width 407 height 20
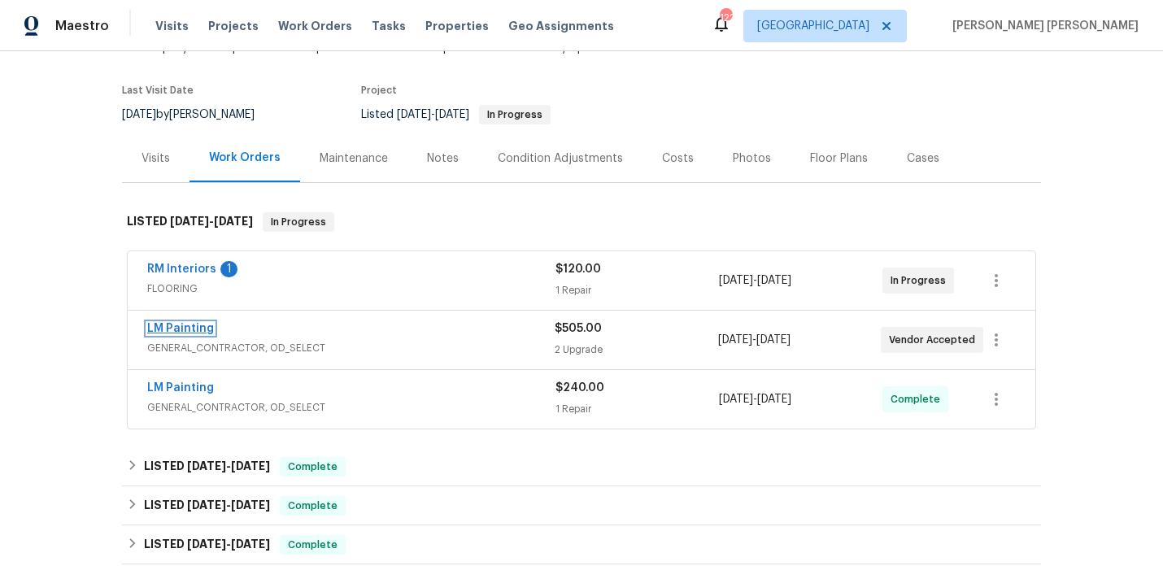
click at [180, 327] on link "LM Painting" at bounding box center [180, 328] width 67 height 11
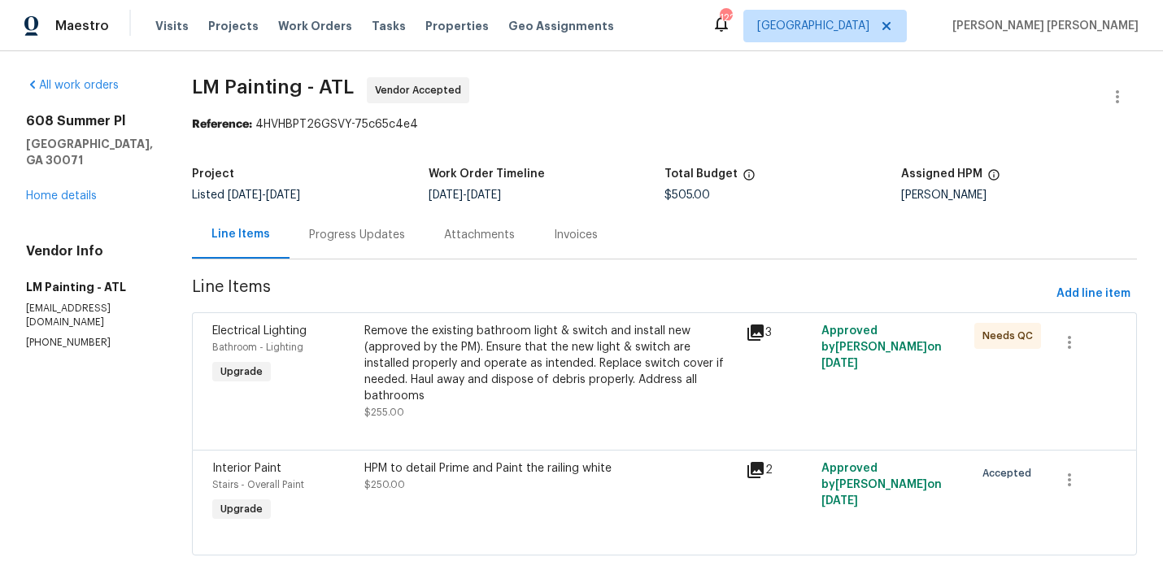
click at [405, 241] on div "Progress Updates" at bounding box center [357, 235] width 96 height 16
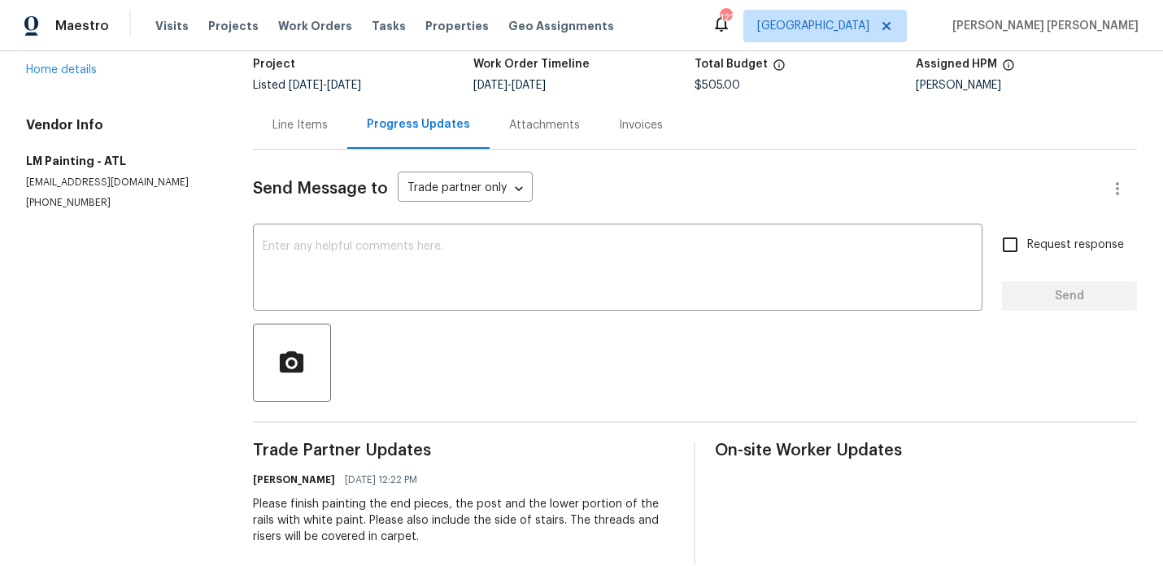
scroll to position [34, 0]
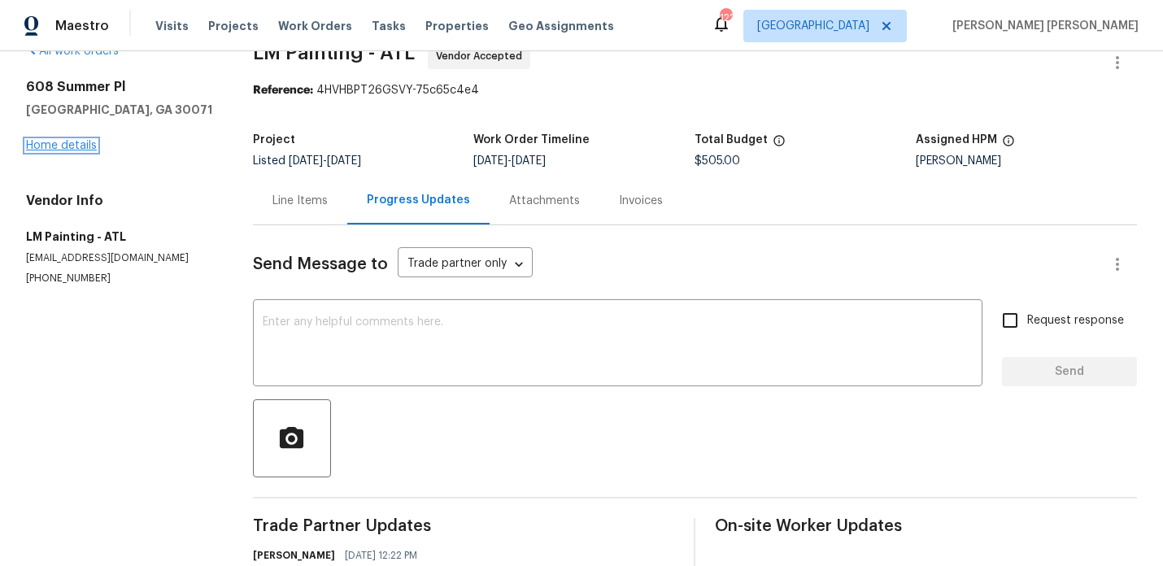
click at [77, 142] on link "Home details" at bounding box center [61, 145] width 71 height 11
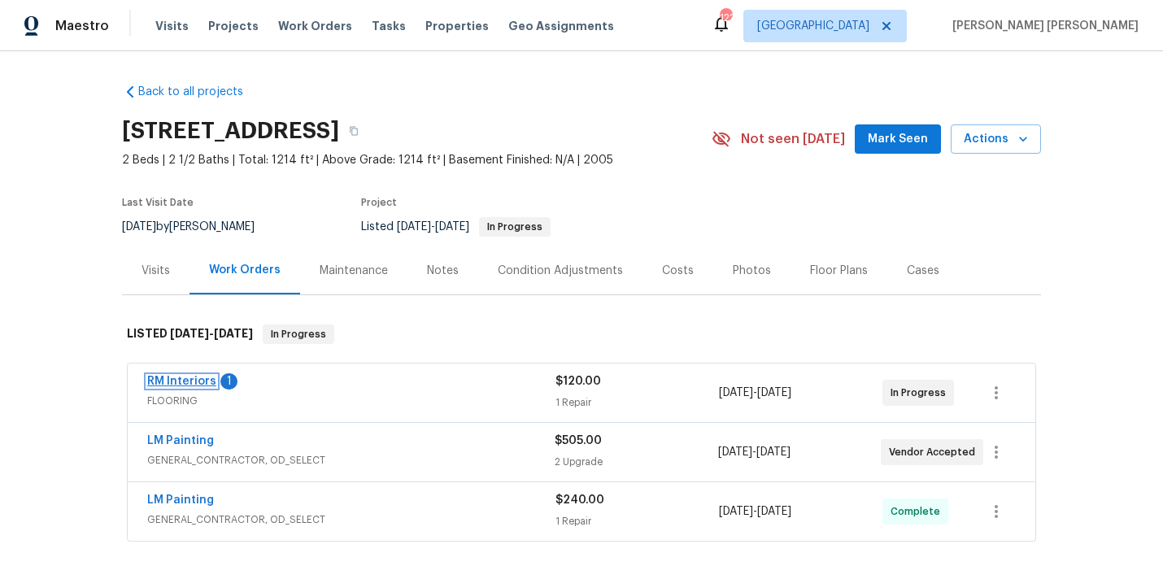
click at [196, 383] on link "RM Interiors" at bounding box center [181, 381] width 69 height 11
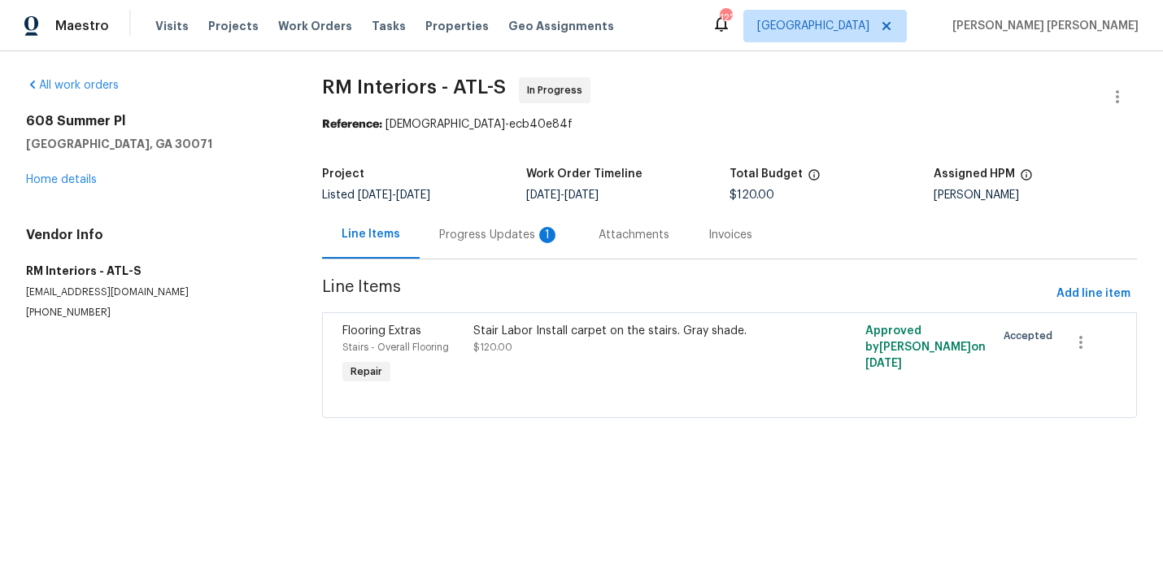
click at [440, 239] on div "Progress Updates 1" at bounding box center [499, 235] width 120 height 16
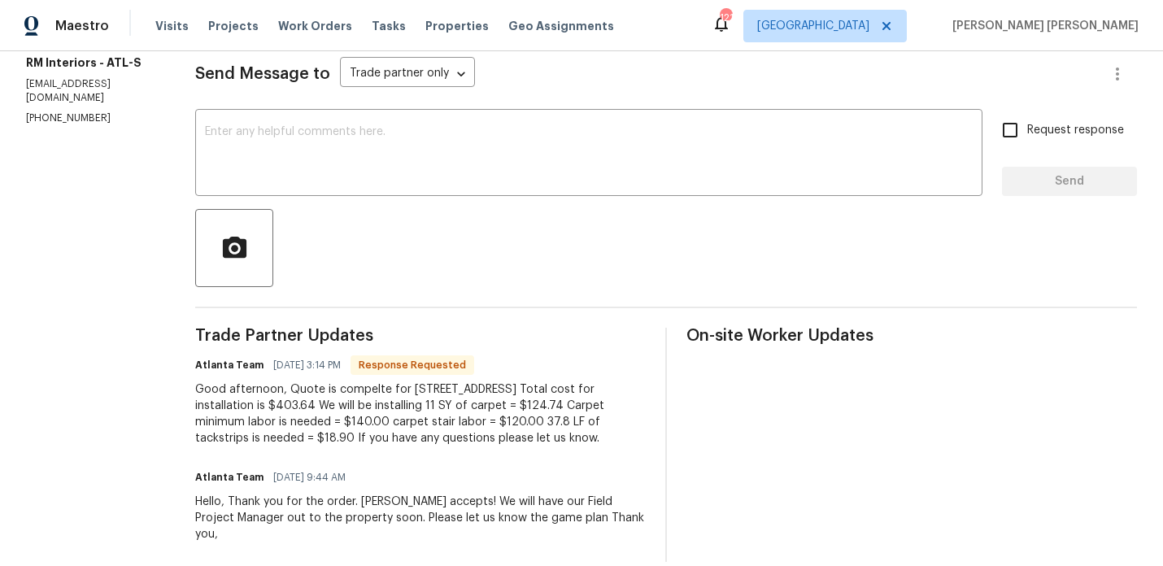
scroll to position [226, 0]
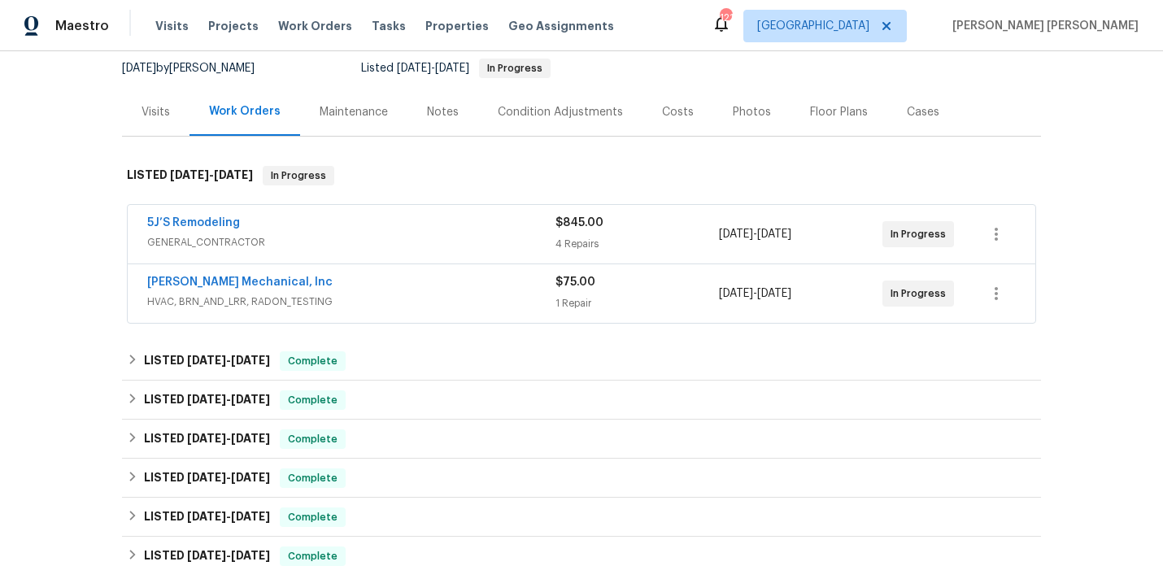
scroll to position [163, 0]
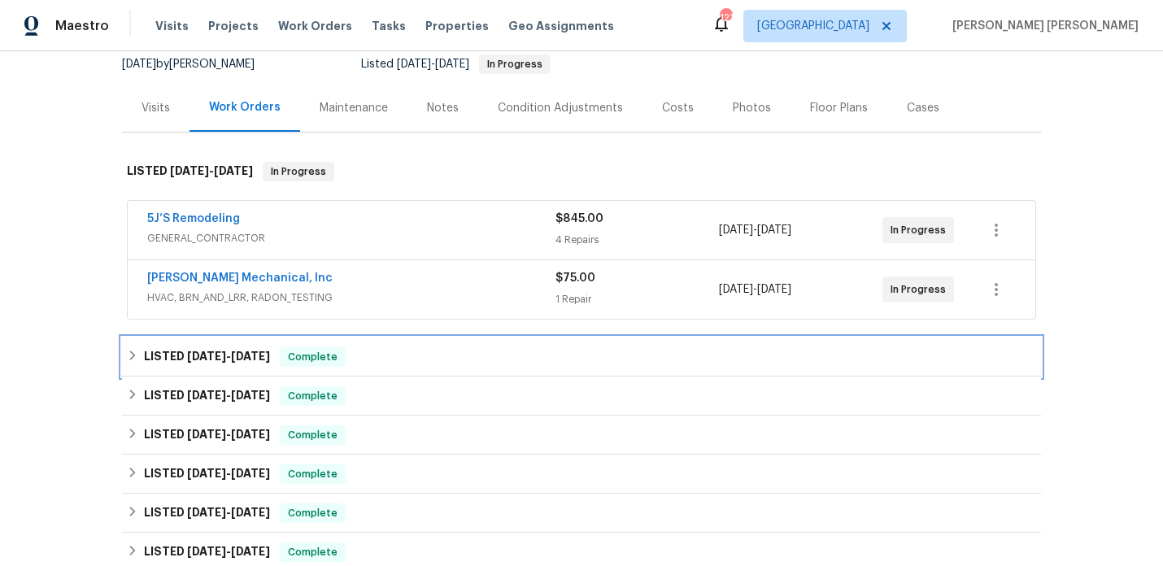
click at [259, 351] on span "8/29/25" at bounding box center [250, 356] width 39 height 11
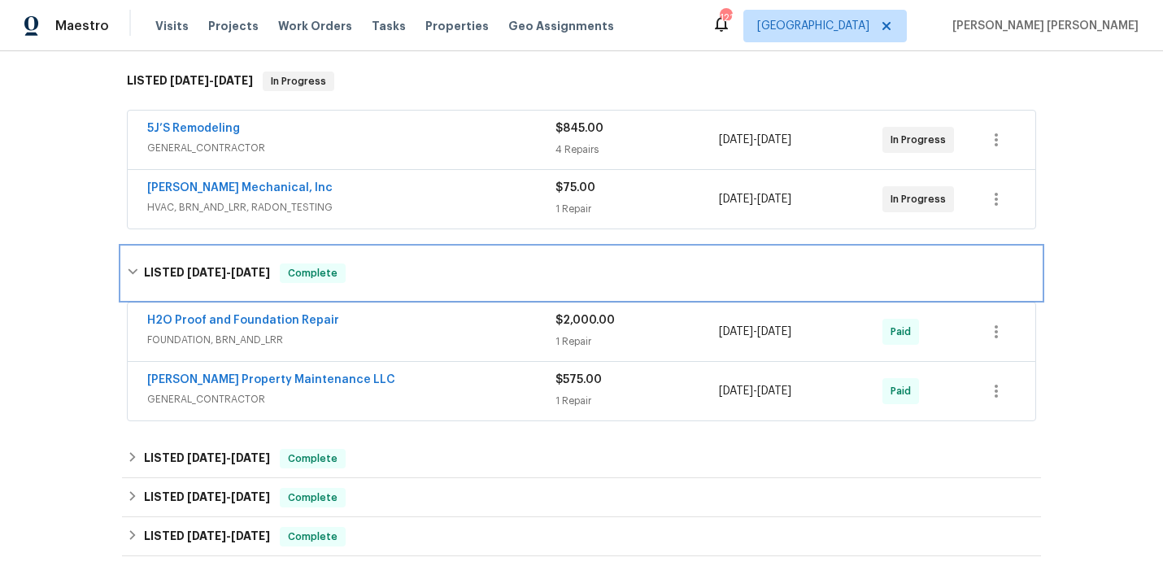
scroll to position [255, 0]
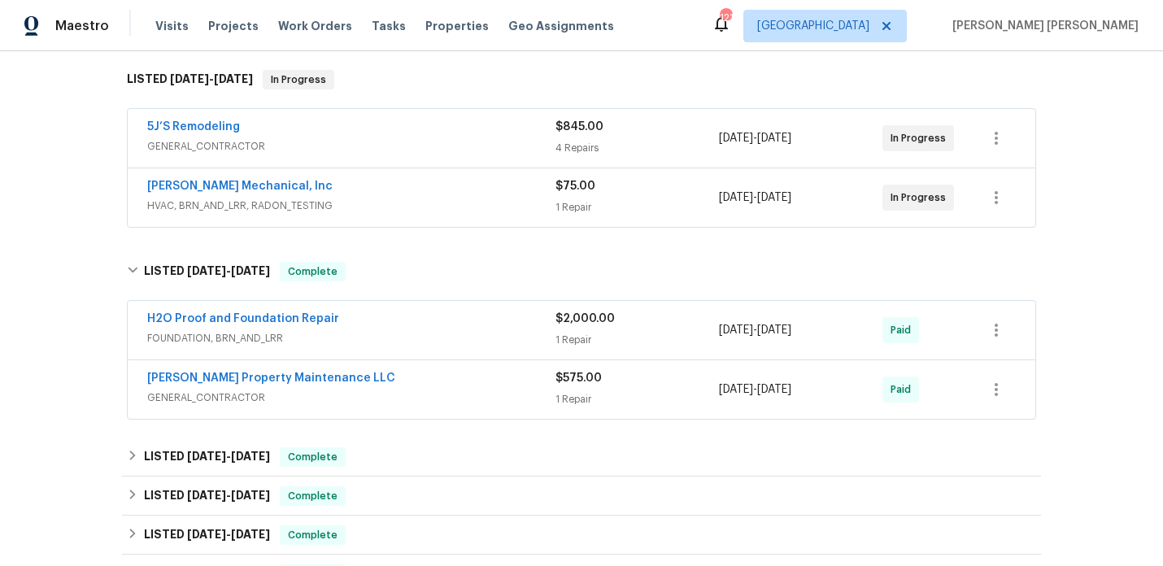
click at [459, 338] on span "FOUNDATION, BRN_AND_LRR" at bounding box center [351, 338] width 408 height 16
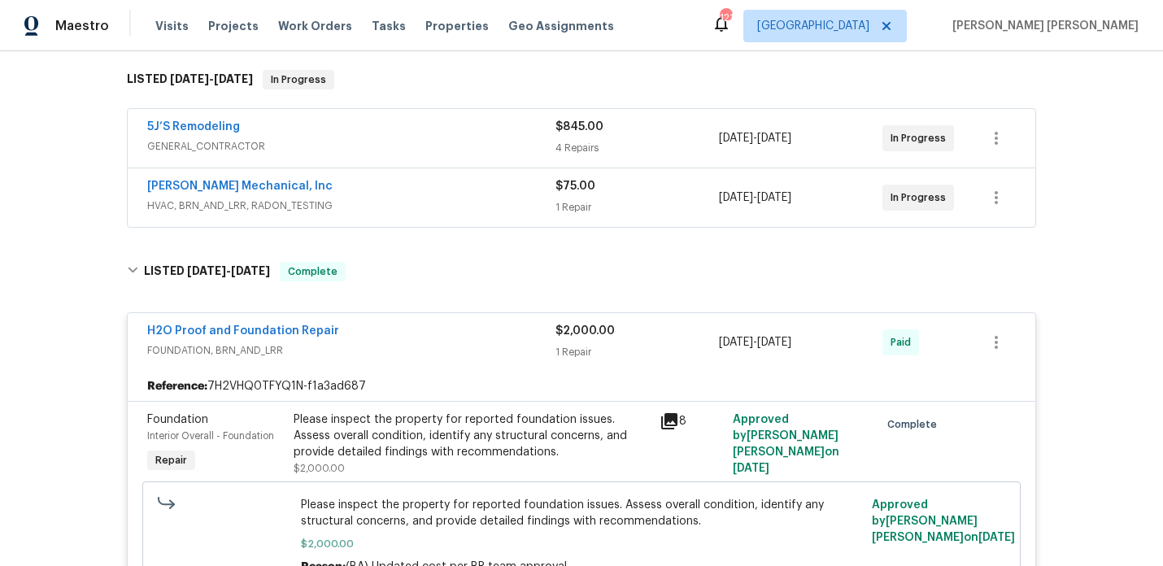
scroll to position [265, 0]
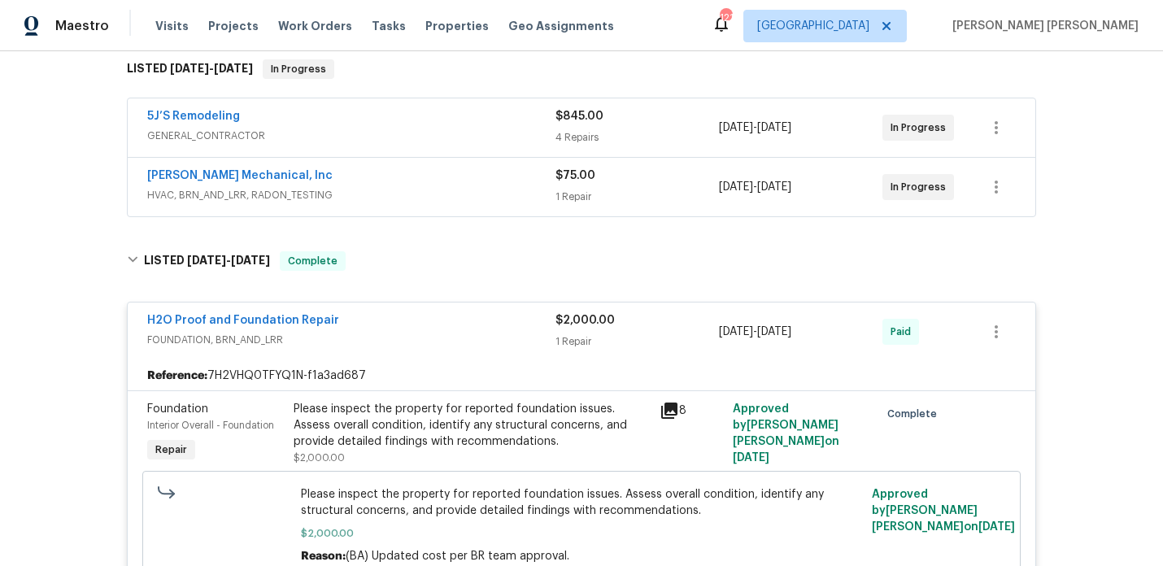
click at [459, 338] on span "FOUNDATION, BRN_AND_LRR" at bounding box center [351, 340] width 408 height 16
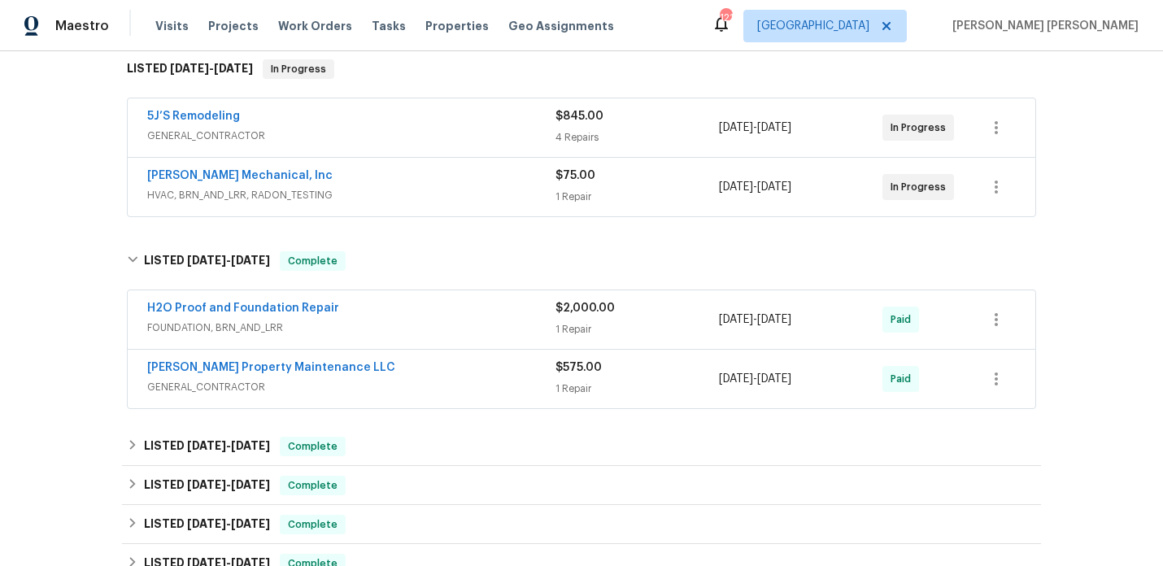
click at [392, 185] on div "JH Martin Mechanical, Inc" at bounding box center [351, 178] width 408 height 20
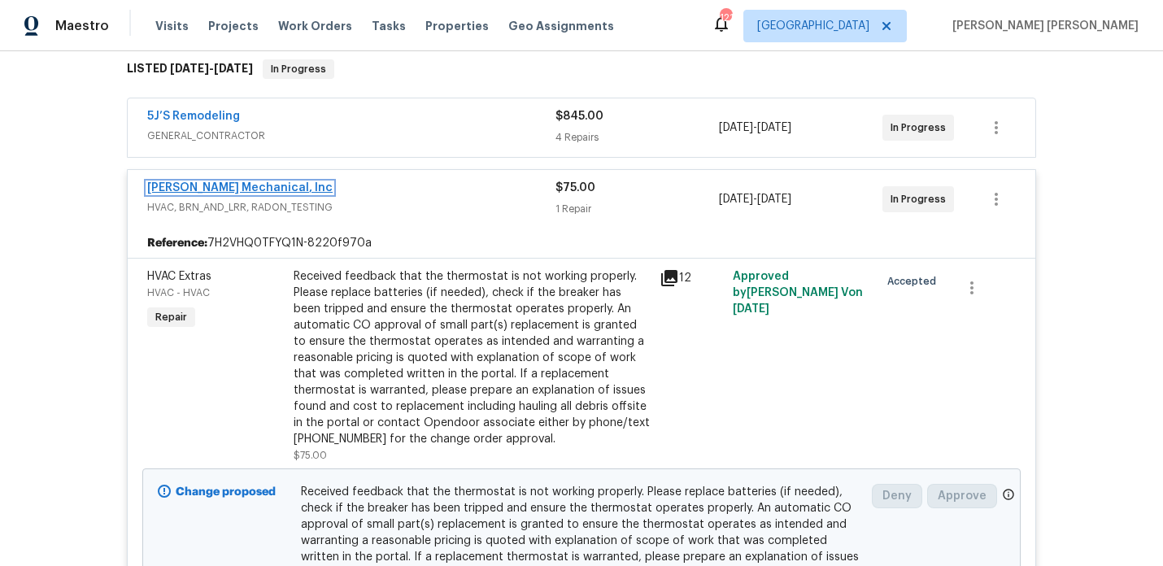
click at [241, 191] on link "[PERSON_NAME] Mechanical, Inc" at bounding box center [239, 187] width 185 height 11
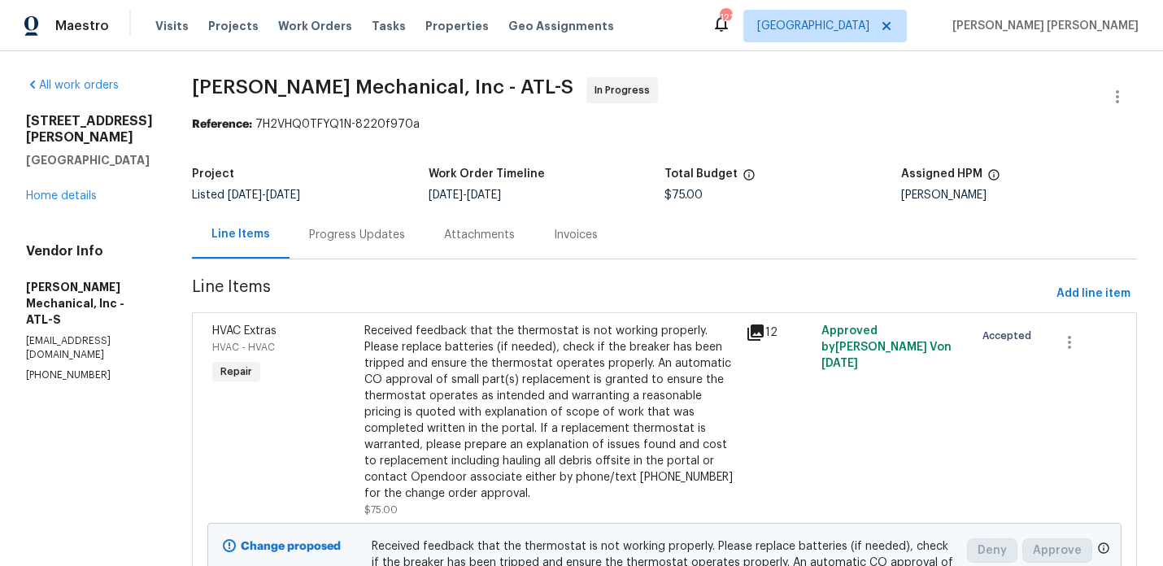
click at [357, 231] on div "Progress Updates" at bounding box center [357, 235] width 96 height 16
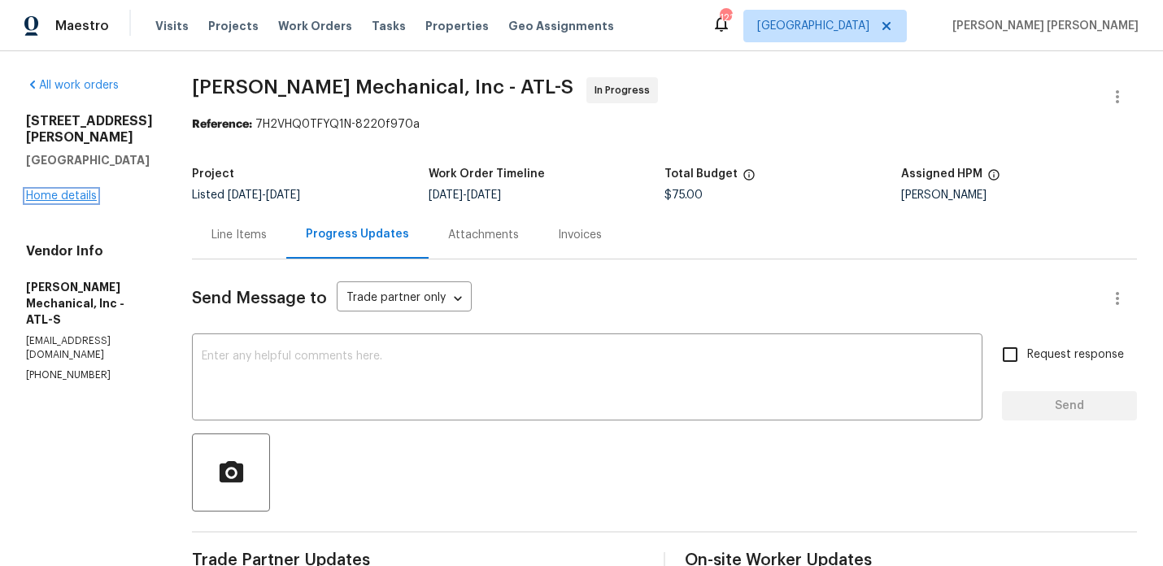
click at [39, 199] on link "Home details" at bounding box center [61, 195] width 71 height 11
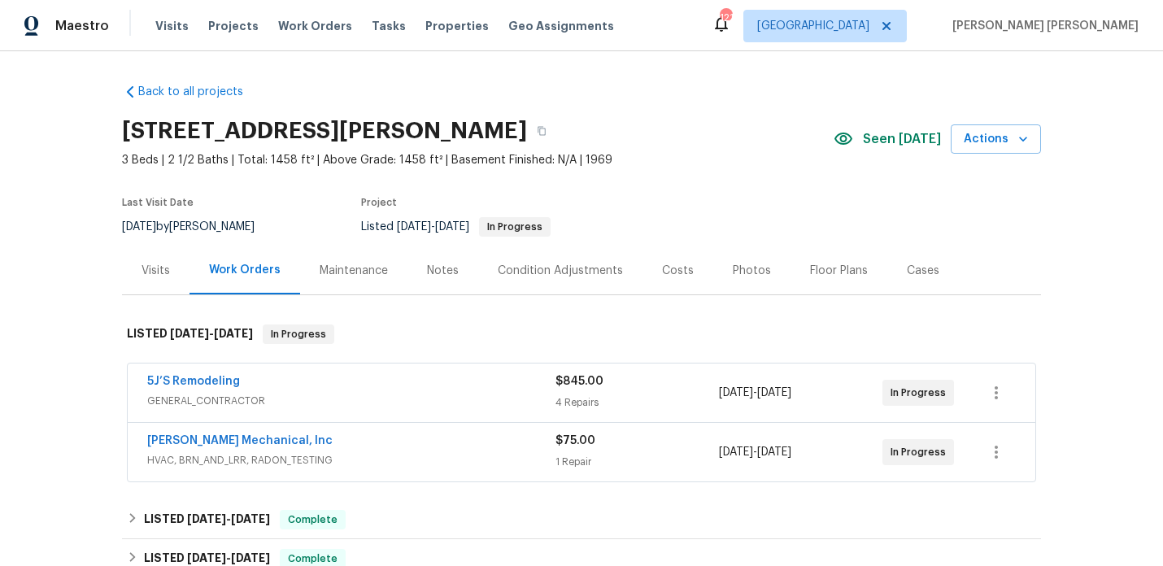
click at [277, 383] on div "5J’S Remodeling" at bounding box center [351, 383] width 408 height 20
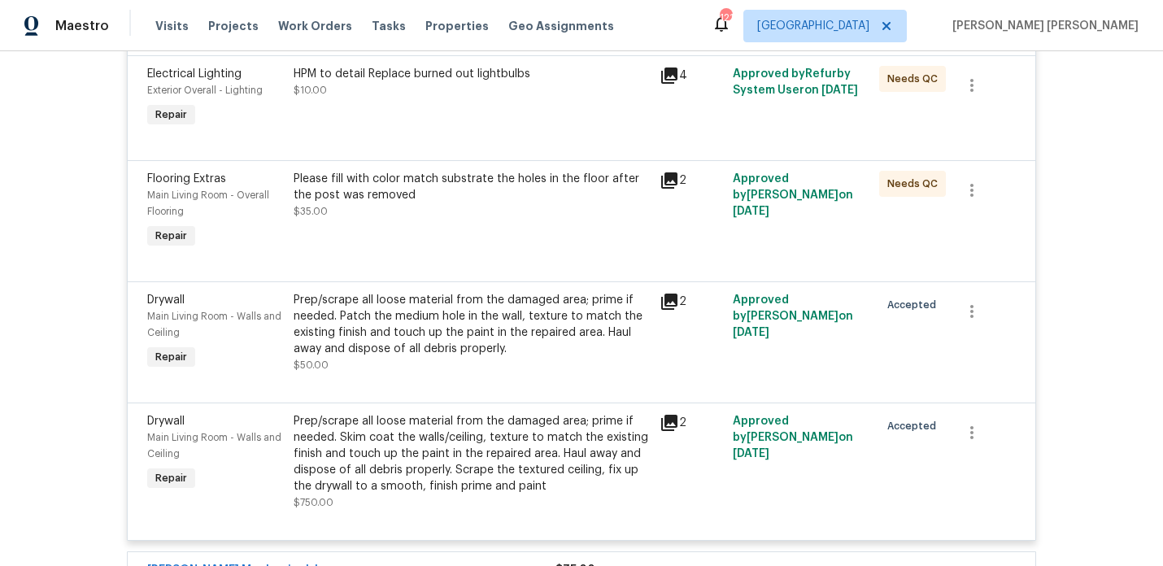
scroll to position [434, 0]
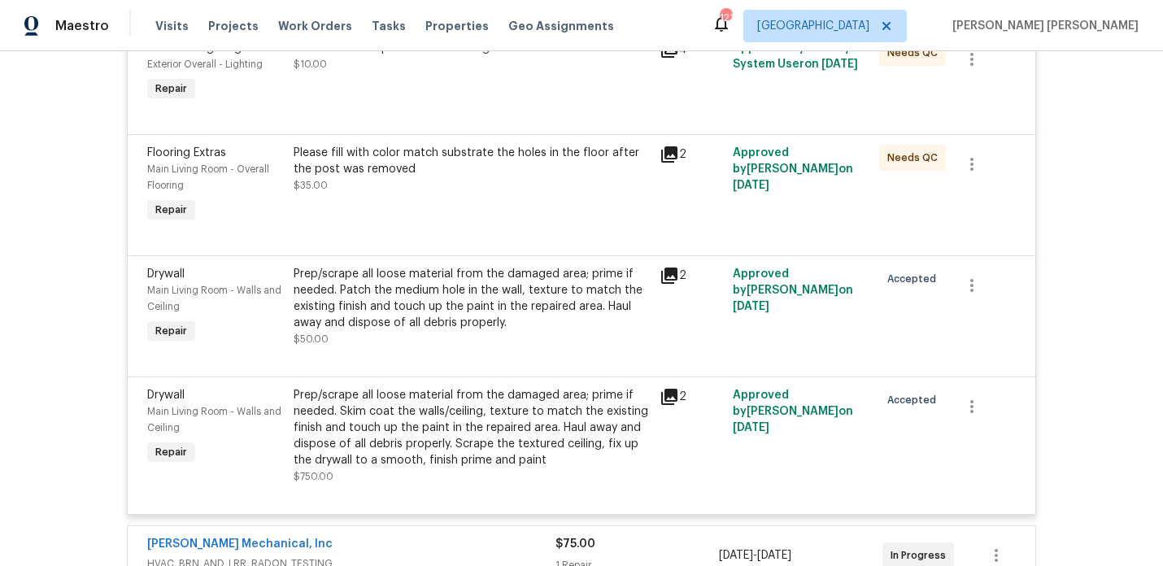
click at [469, 416] on div "Prep/scrape all loose material from the damaged area; prime if needed. Skim coa…" at bounding box center [472, 427] width 356 height 81
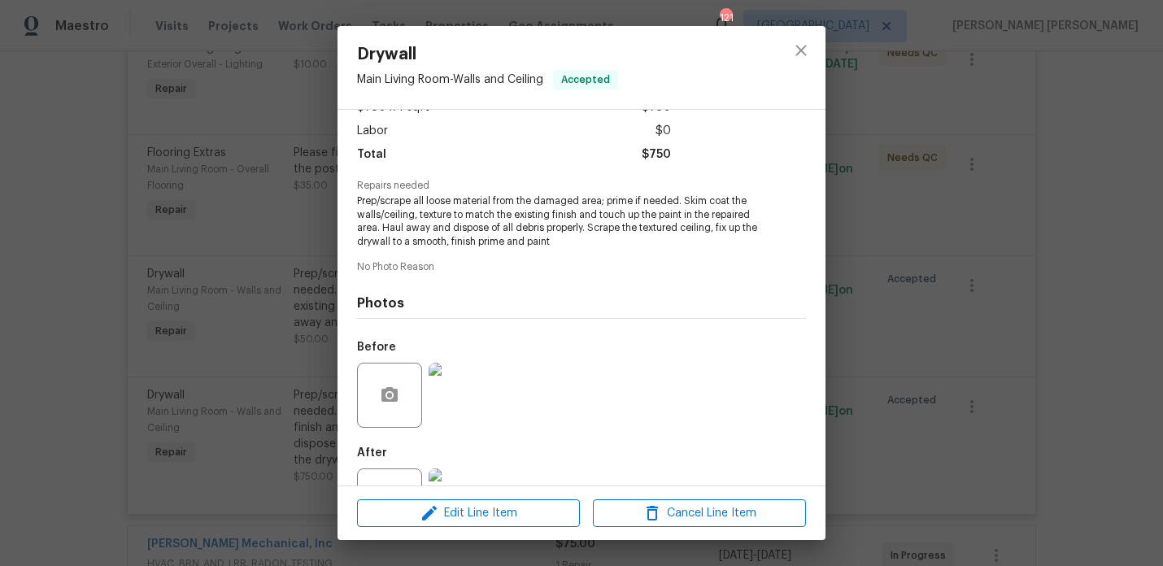
scroll to position [169, 0]
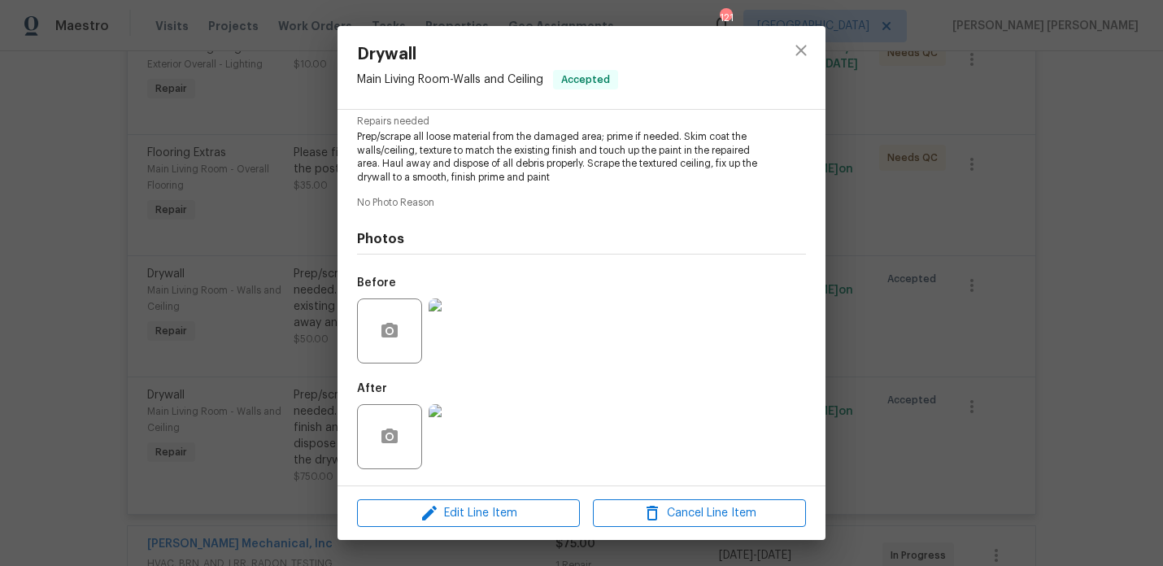
click at [467, 338] on img at bounding box center [461, 331] width 65 height 65
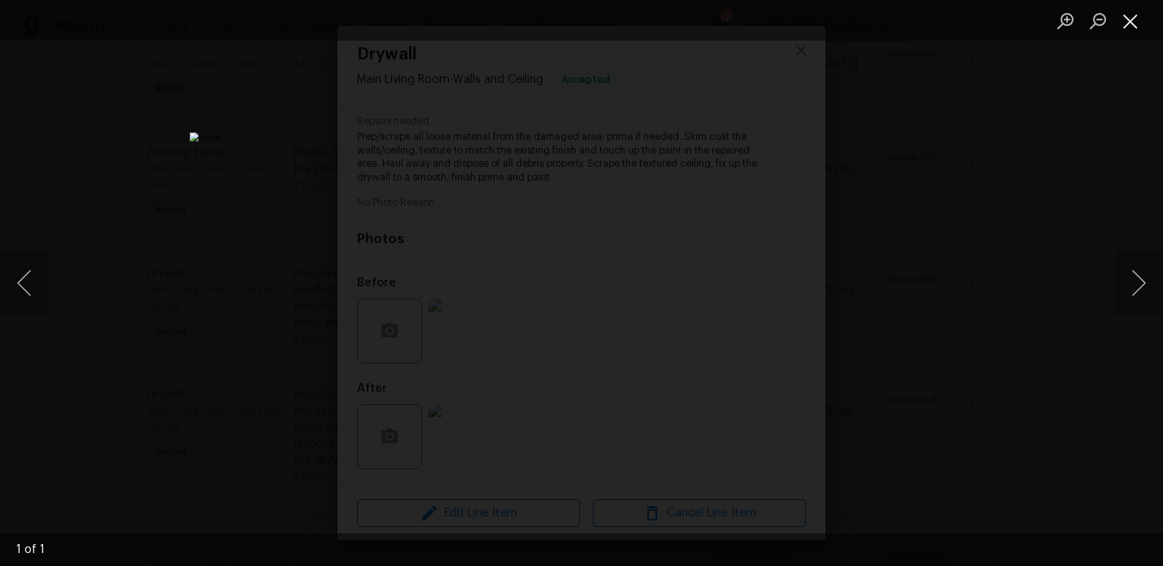
click at [1136, 15] on button "Close lightbox" at bounding box center [1130, 21] width 33 height 28
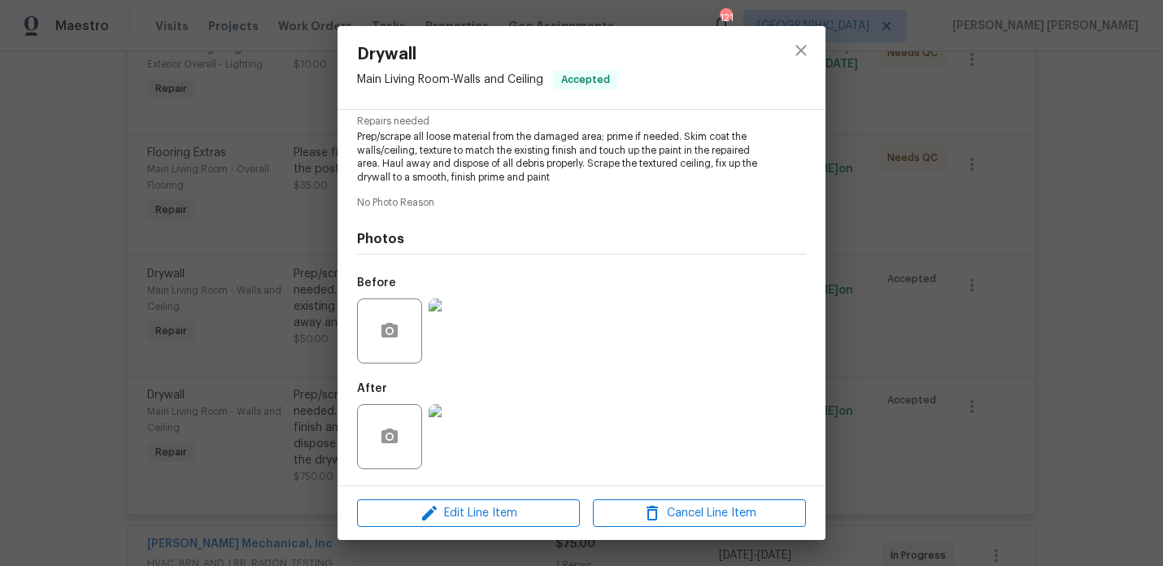
click at [177, 187] on div "Drywall Main Living Room - Walls and Ceiling Accepted Vendor 5J’S Remodeling Ac…" at bounding box center [581, 283] width 1163 height 566
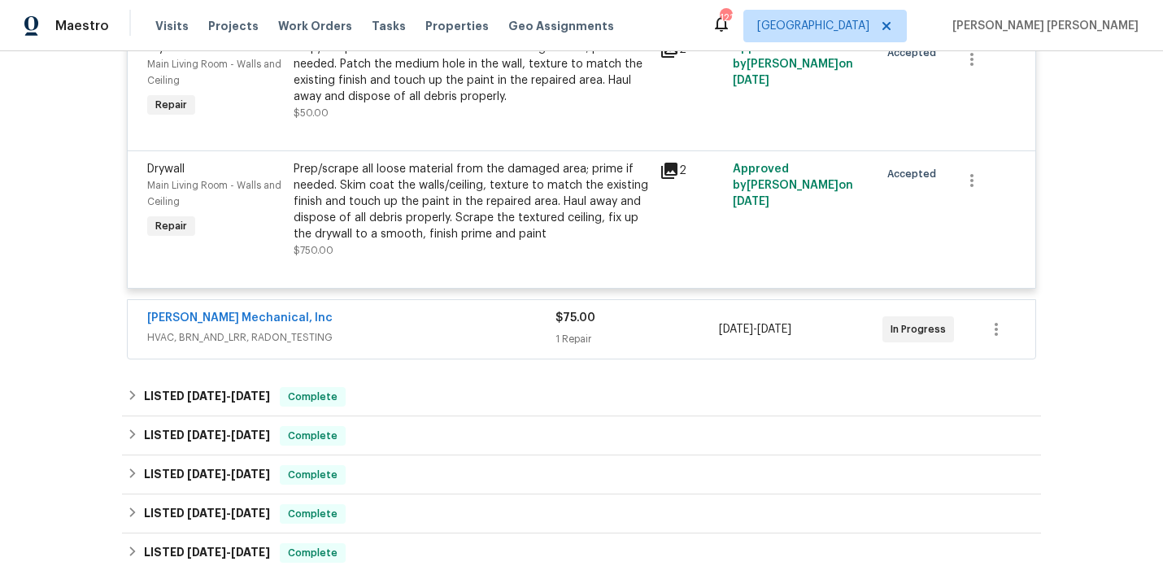
scroll to position [668, 0]
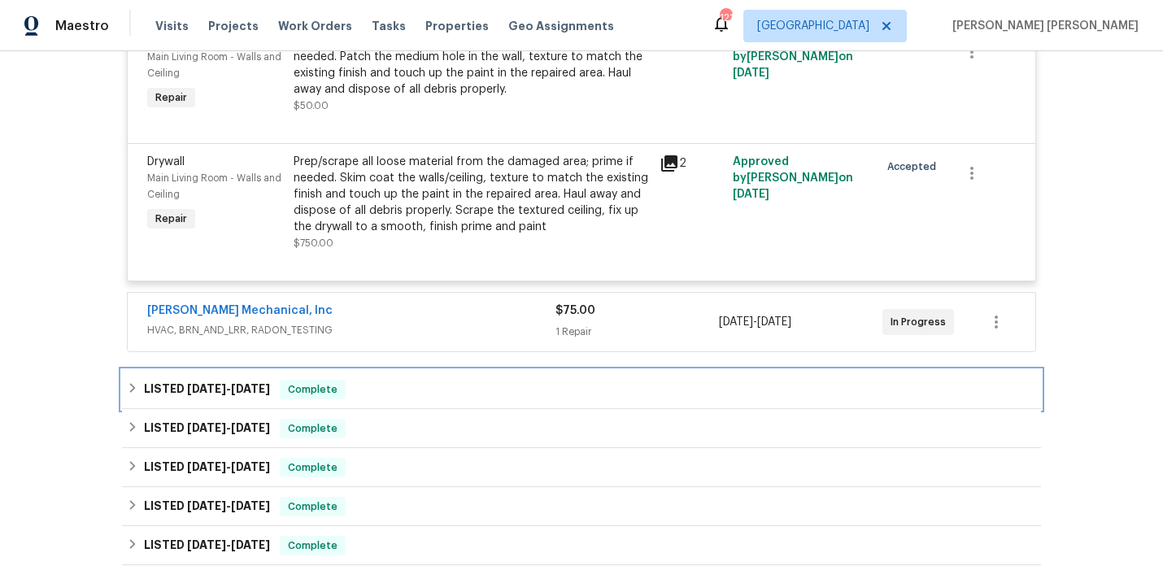
click at [230, 388] on span "8/12/25 - 8/29/25" at bounding box center [228, 388] width 83 height 11
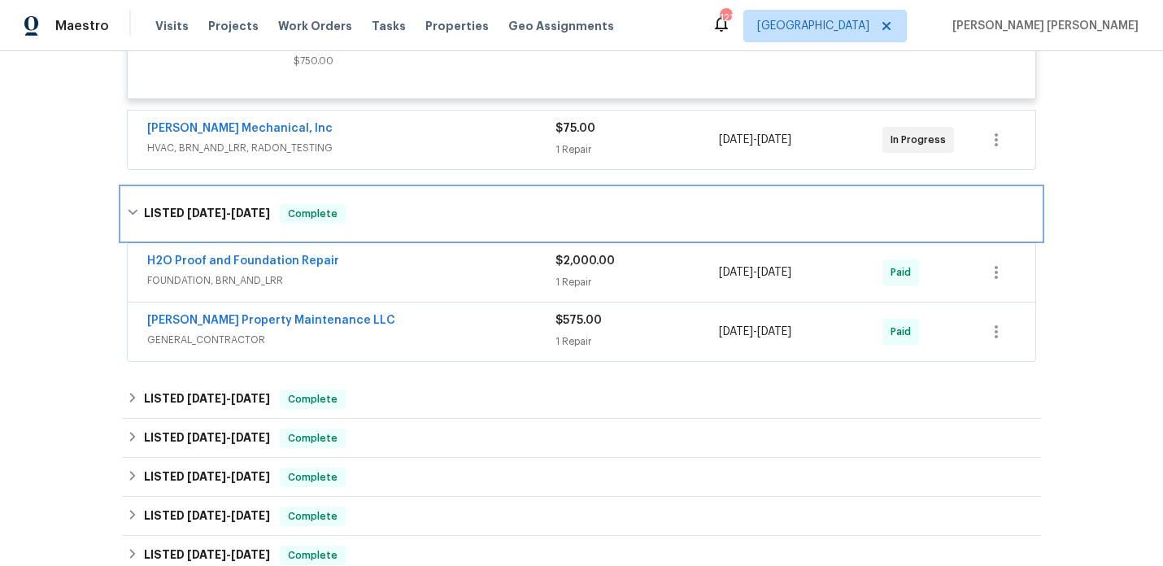
scroll to position [879, 0]
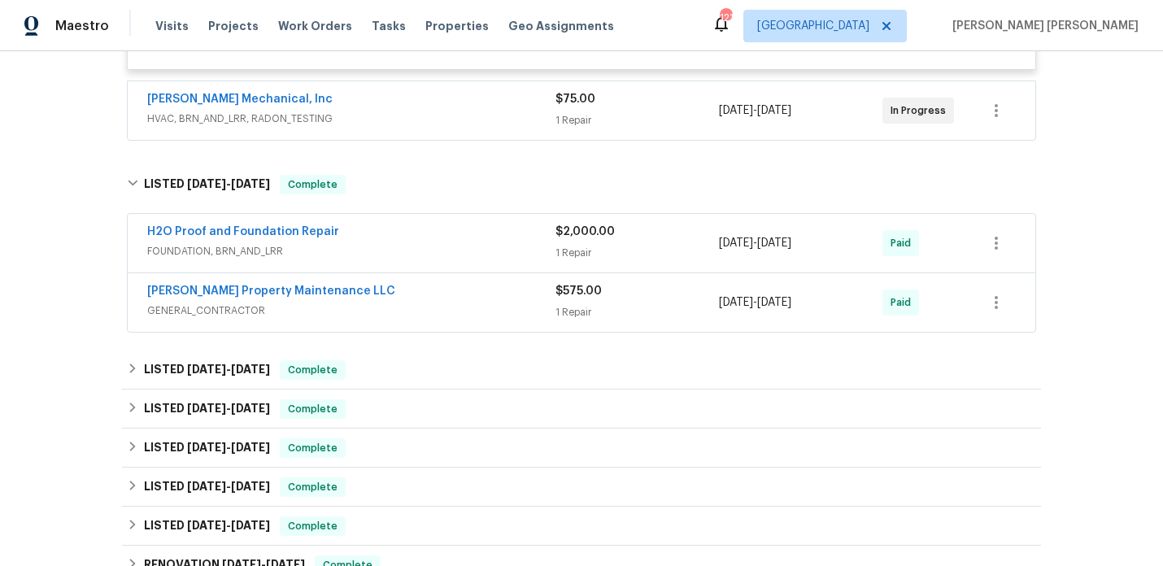
click at [421, 247] on span "FOUNDATION, BRN_AND_LRR" at bounding box center [351, 251] width 408 height 16
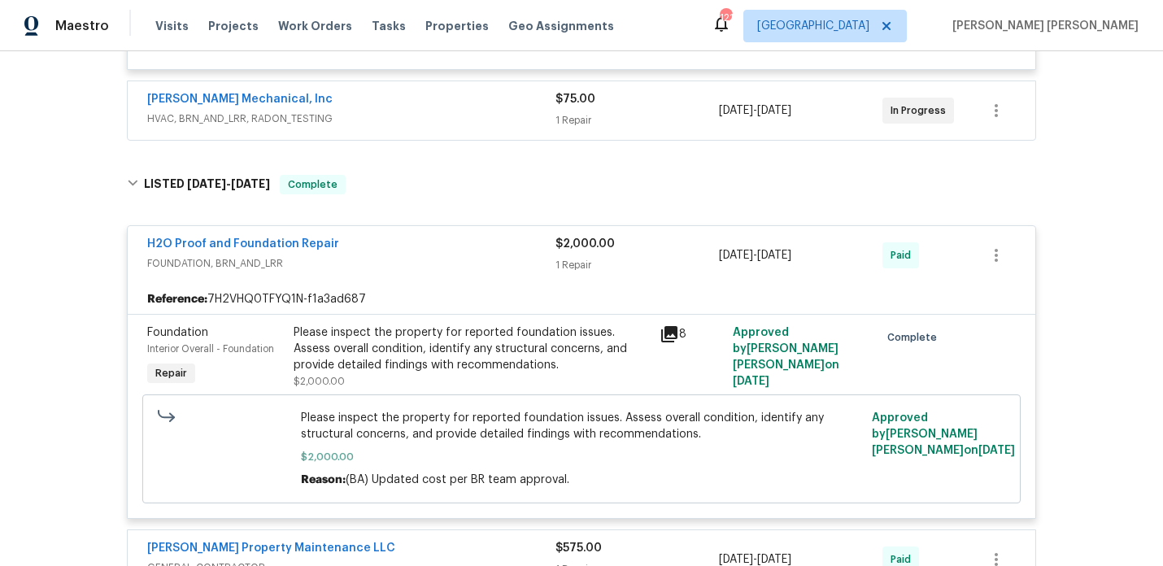
click at [594, 352] on div "Please inspect the property for reported foundation issues. Assess overall cond…" at bounding box center [472, 349] width 356 height 49
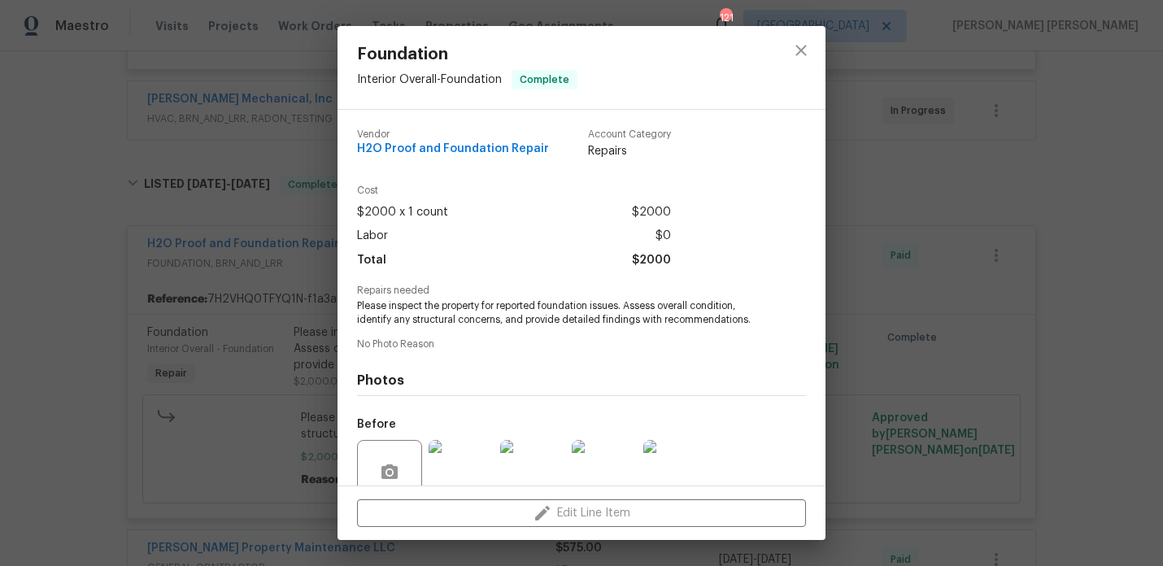
scroll to position [142, 0]
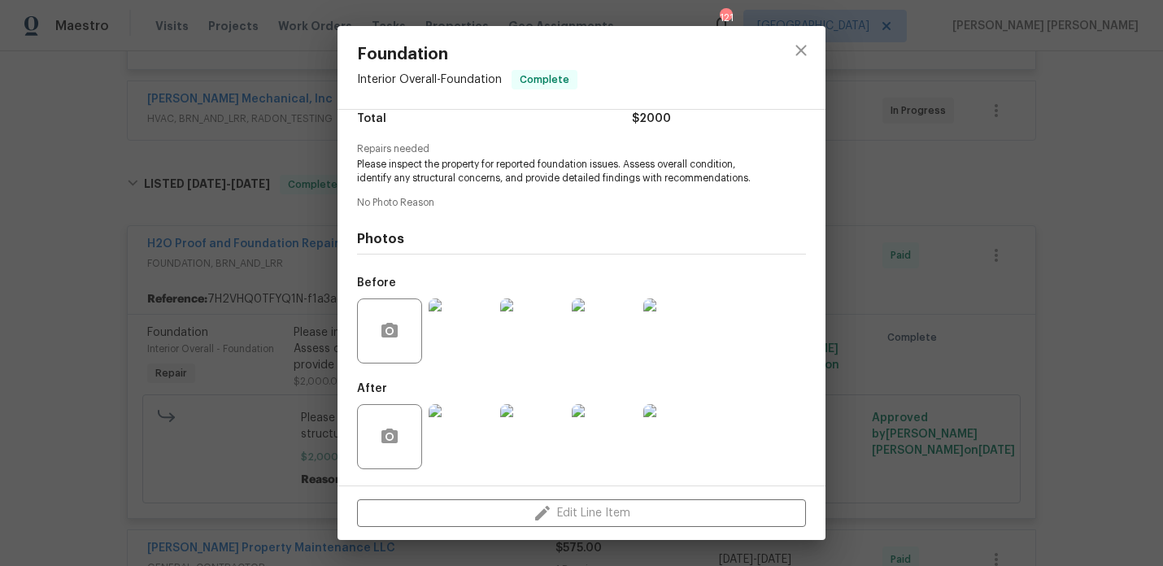
click at [461, 444] on img at bounding box center [461, 436] width 65 height 65
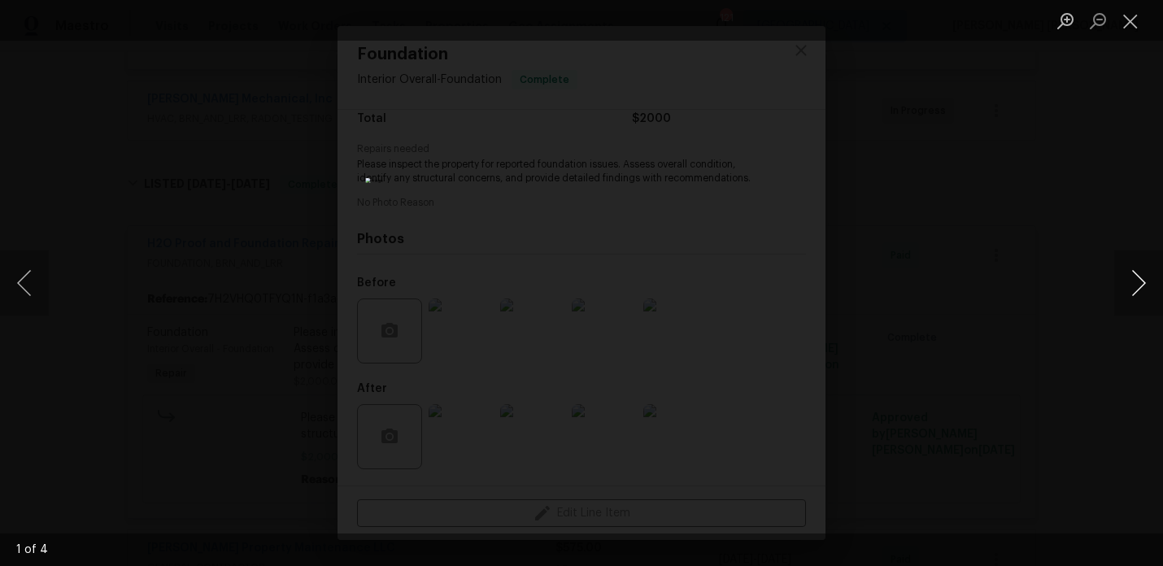
click at [1126, 285] on button "Next image" at bounding box center [1138, 283] width 49 height 65
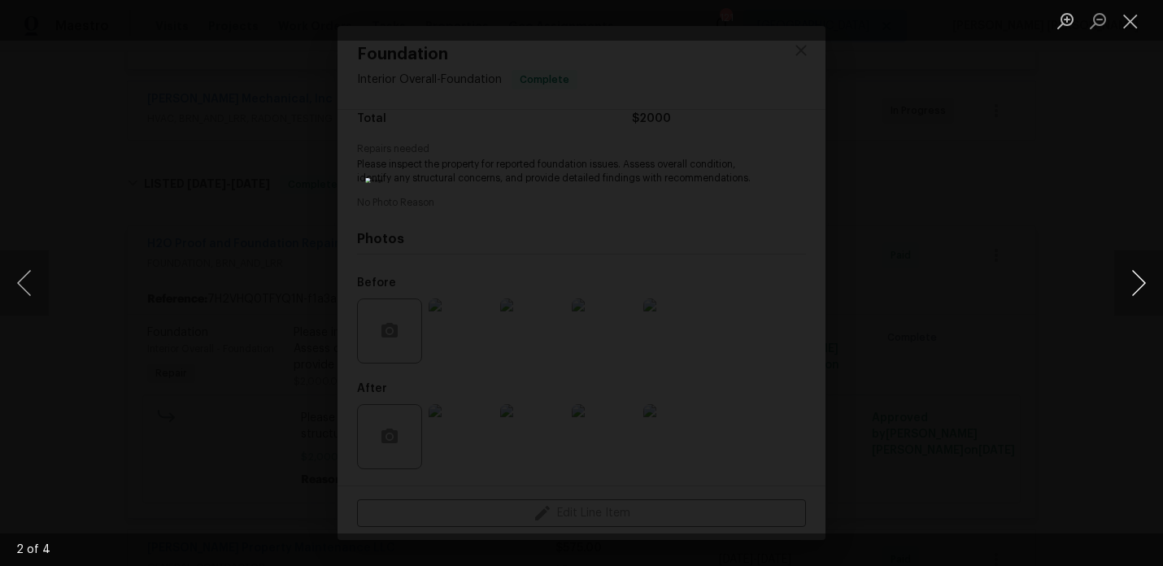
click at [1126, 285] on button "Next image" at bounding box center [1138, 283] width 49 height 65
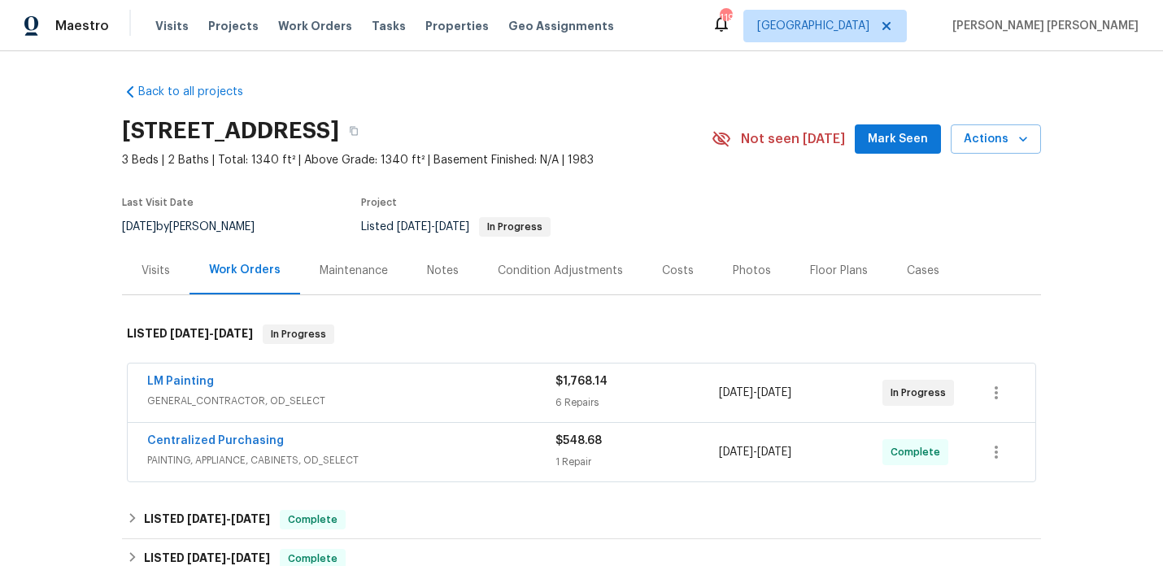
scroll to position [76, 0]
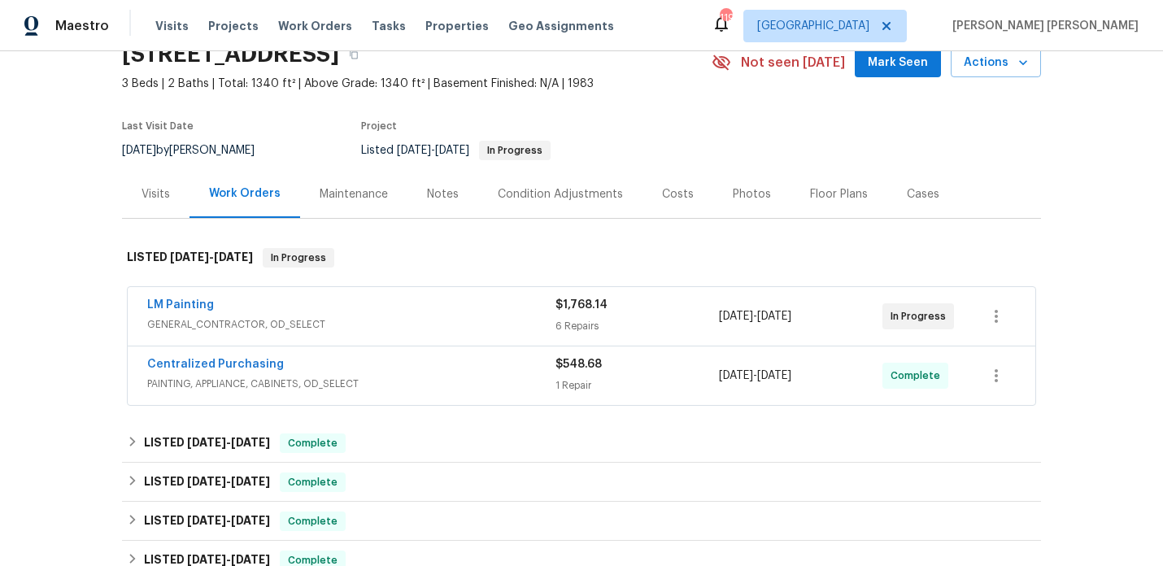
click at [348, 308] on div "LM Painting" at bounding box center [351, 307] width 408 height 20
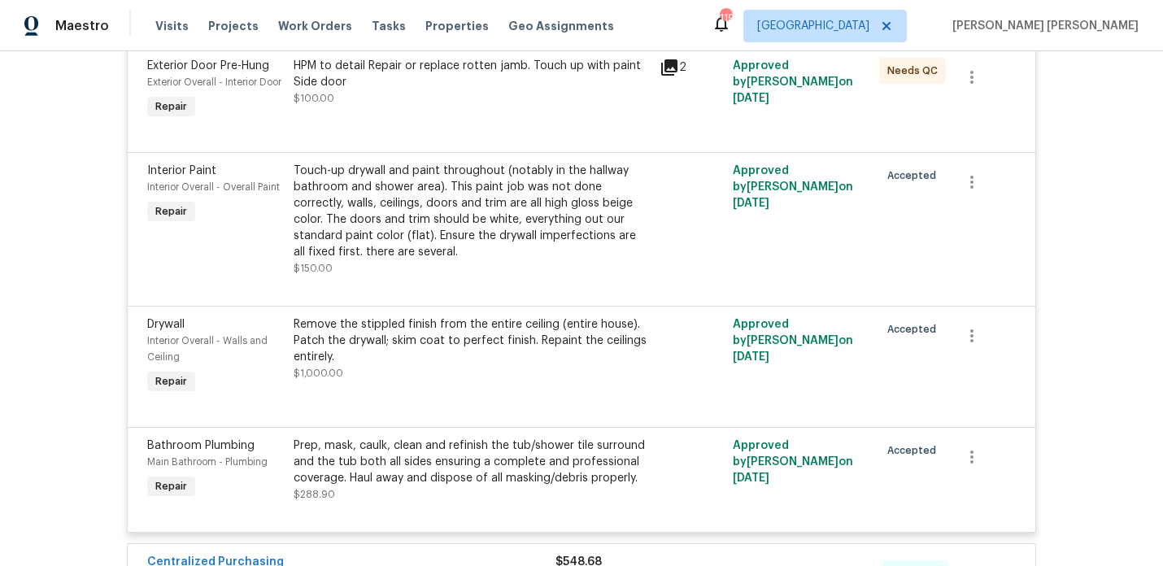
scroll to position [682, 0]
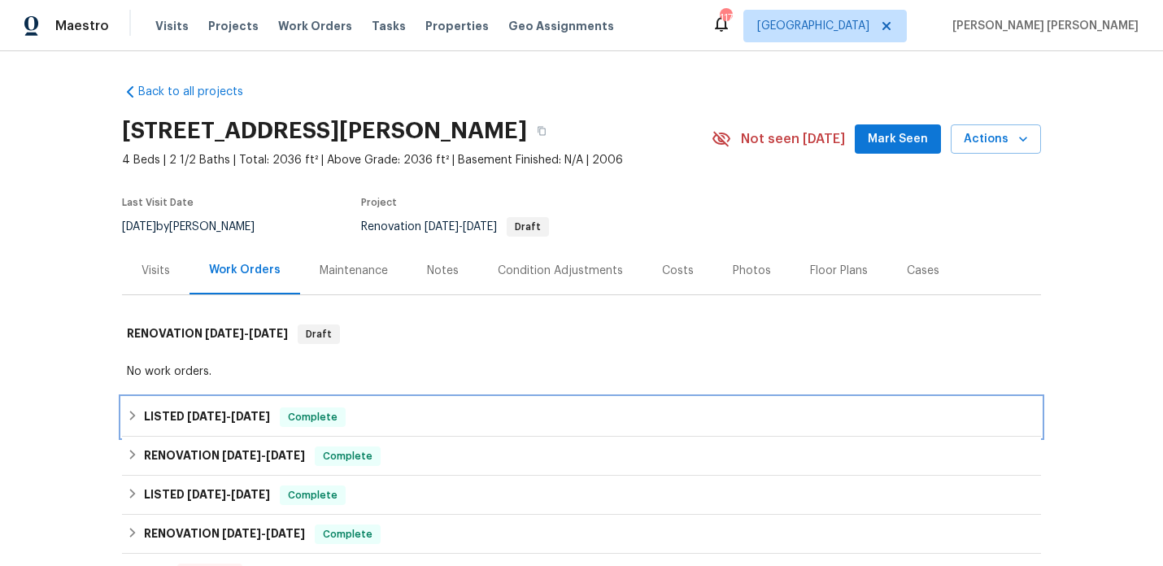
click at [205, 414] on span "[DATE]" at bounding box center [206, 416] width 39 height 11
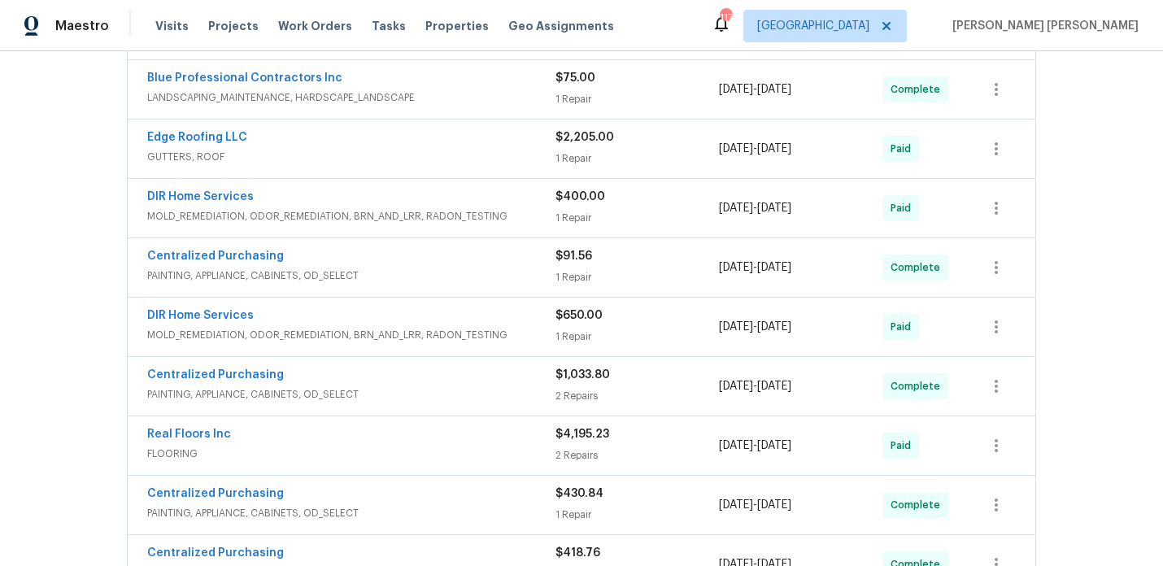
scroll to position [633, 0]
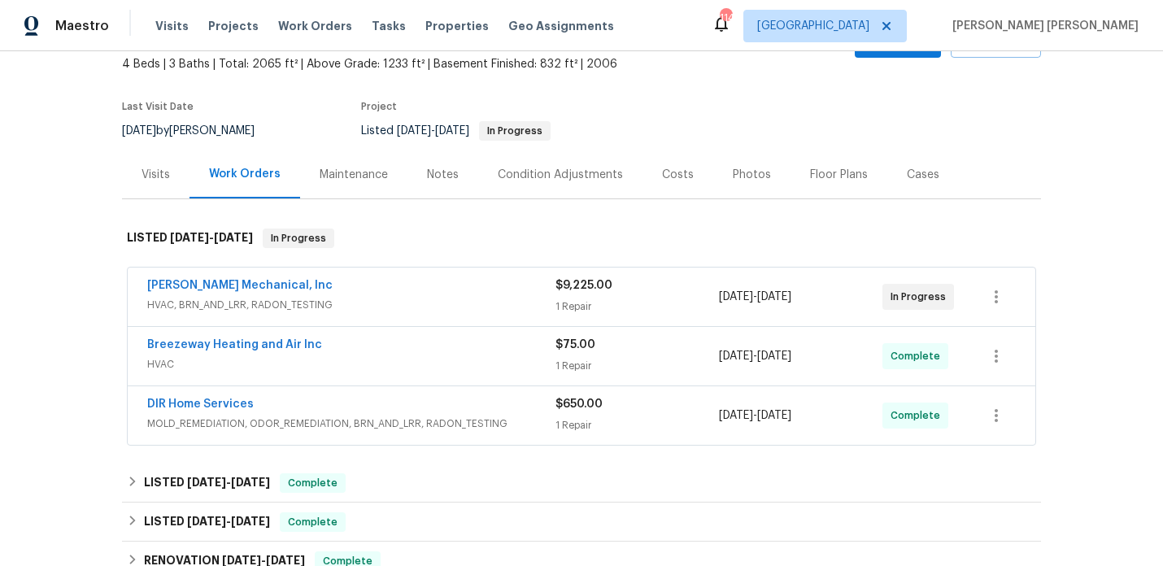
scroll to position [125, 0]
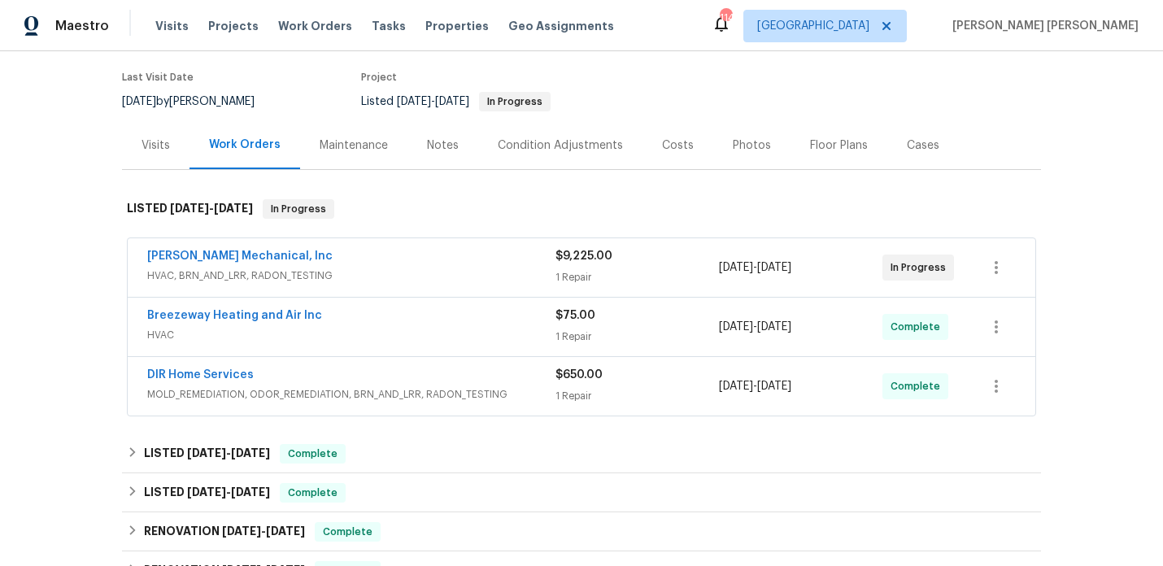
click at [320, 379] on div "DIR Home Services" at bounding box center [351, 377] width 408 height 20
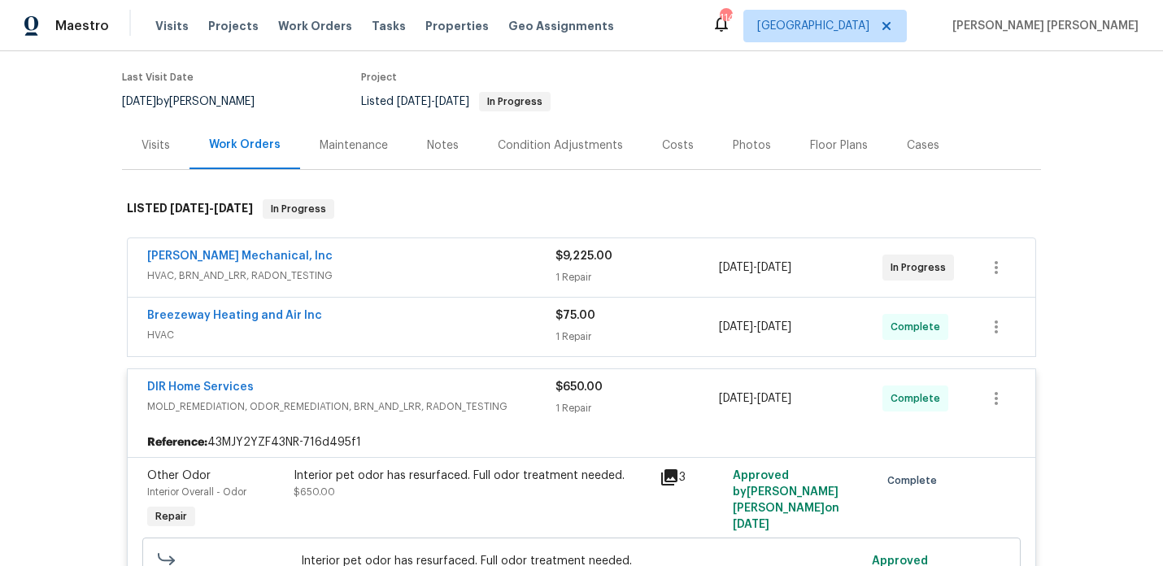
click at [384, 248] on div "[PERSON_NAME] Mechanical, Inc" at bounding box center [351, 258] width 408 height 20
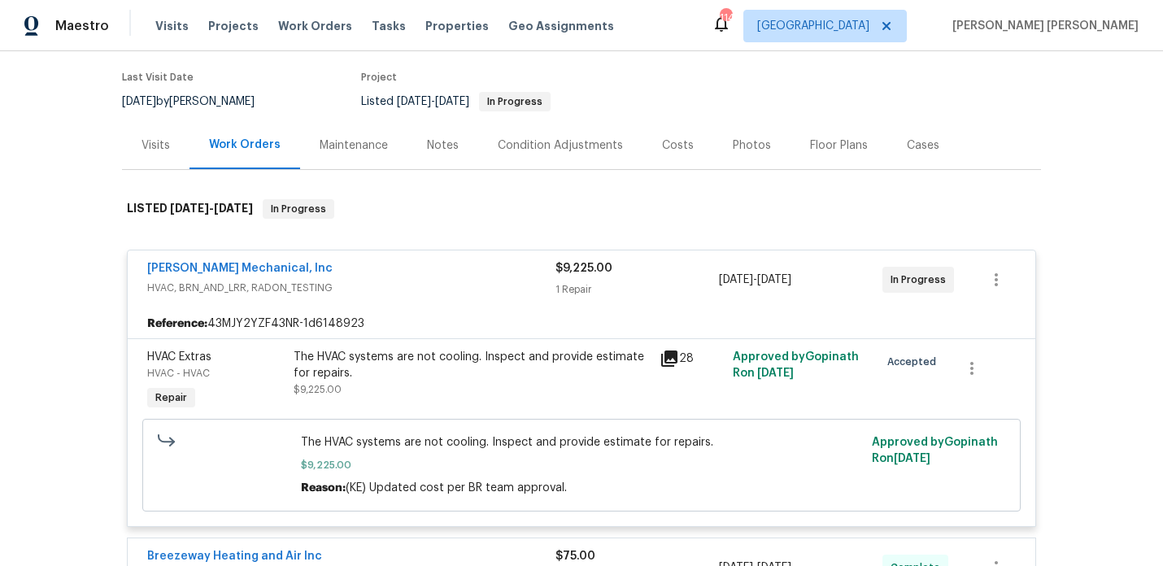
click at [442, 146] on div "Notes" at bounding box center [443, 145] width 32 height 16
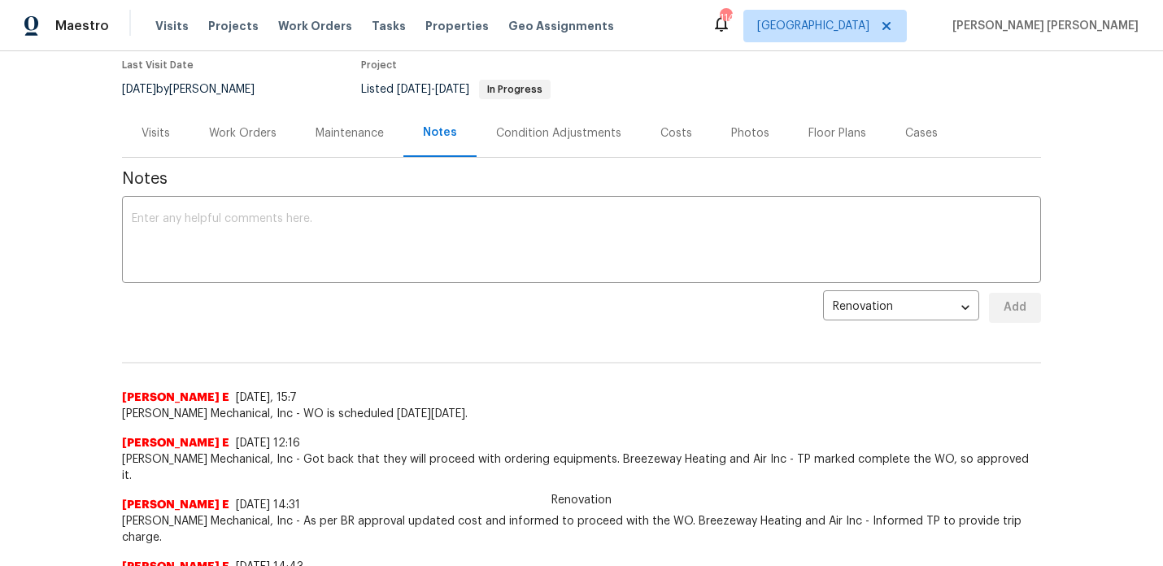
scroll to position [117, 0]
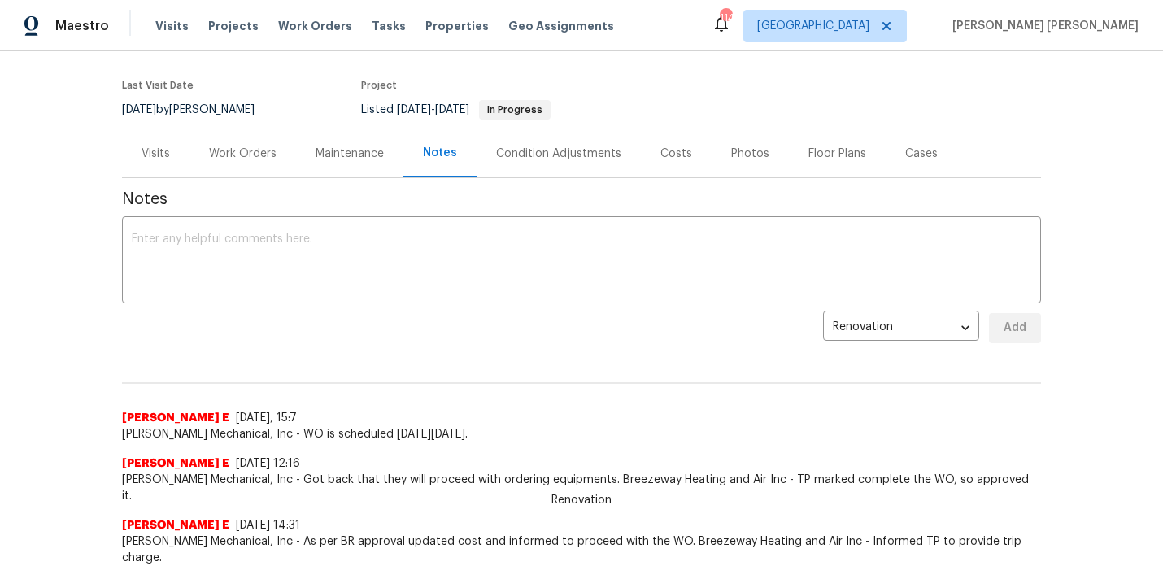
click at [256, 157] on div "Work Orders" at bounding box center [243, 154] width 68 height 16
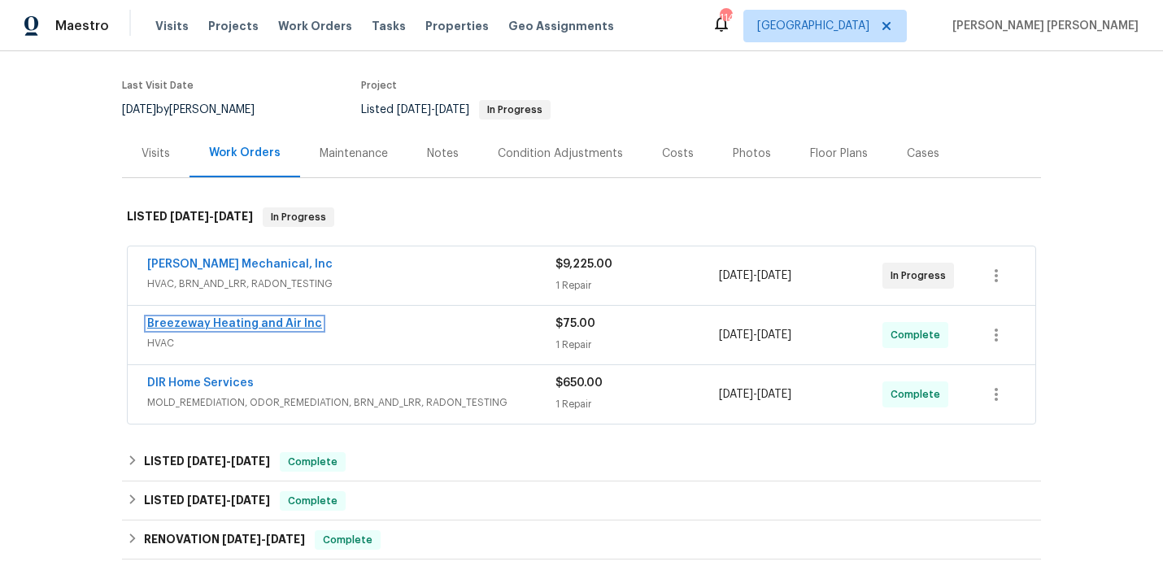
click at [227, 326] on link "Breezeway Heating and Air Inc" at bounding box center [234, 323] width 175 height 11
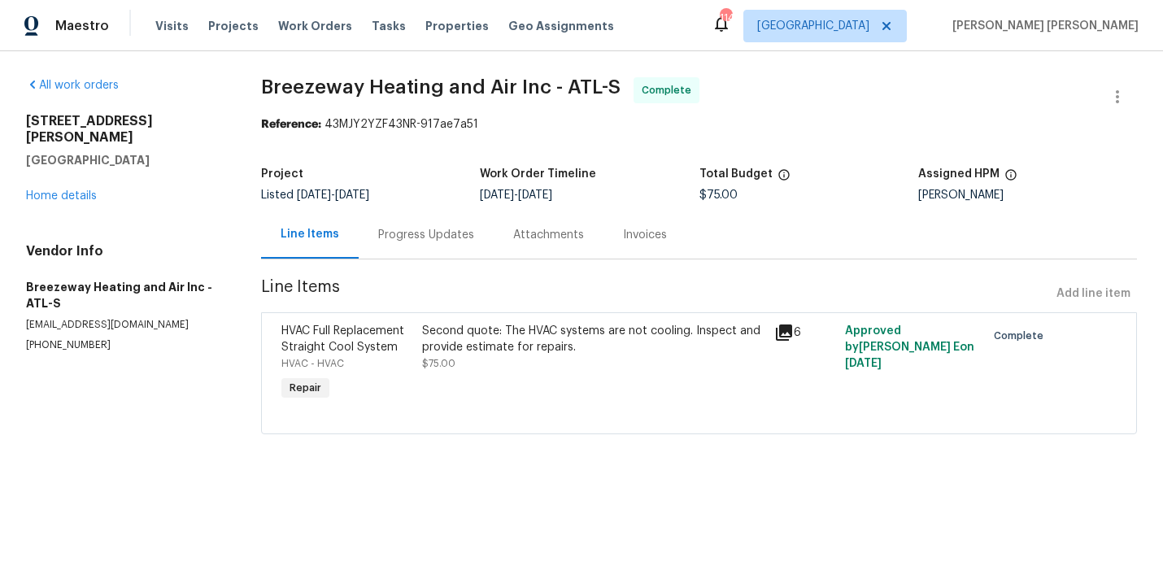
click at [437, 241] on div "Progress Updates" at bounding box center [426, 235] width 96 height 16
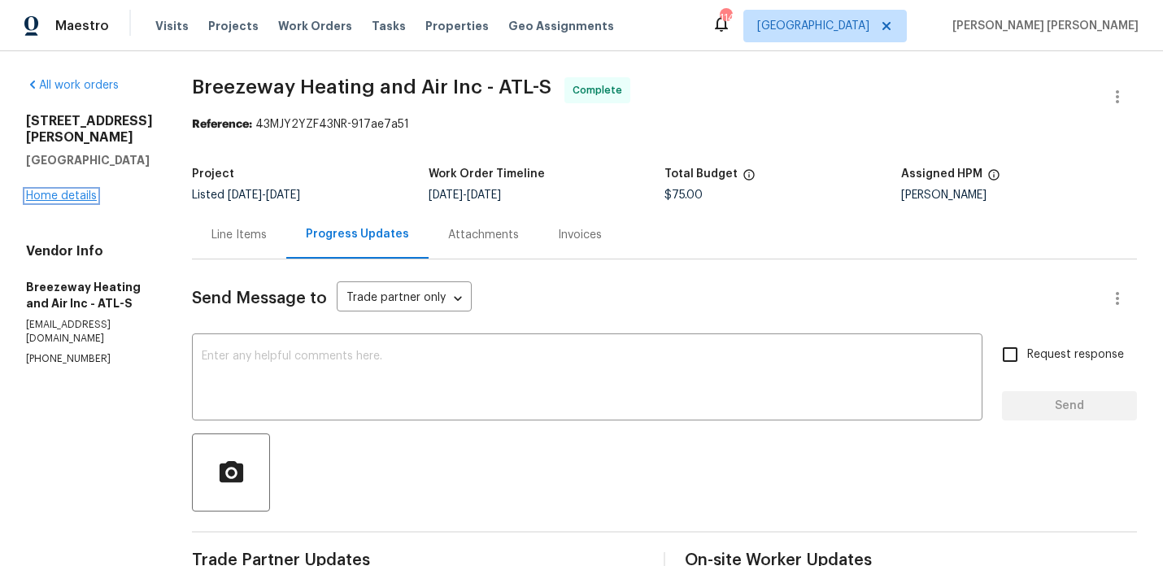
click at [37, 190] on link "Home details" at bounding box center [61, 195] width 71 height 11
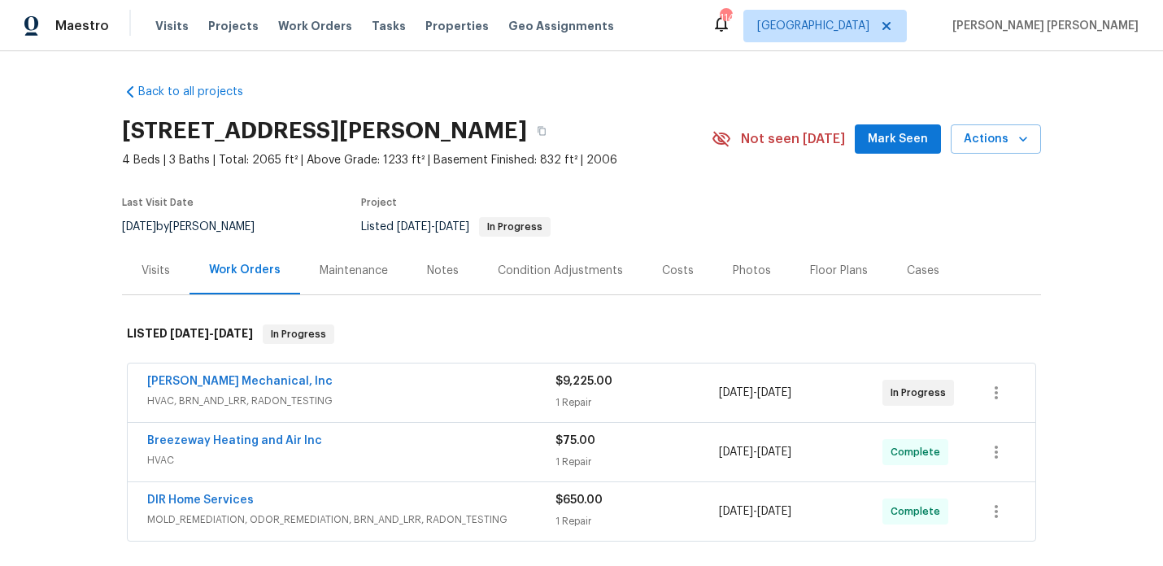
scroll to position [220, 0]
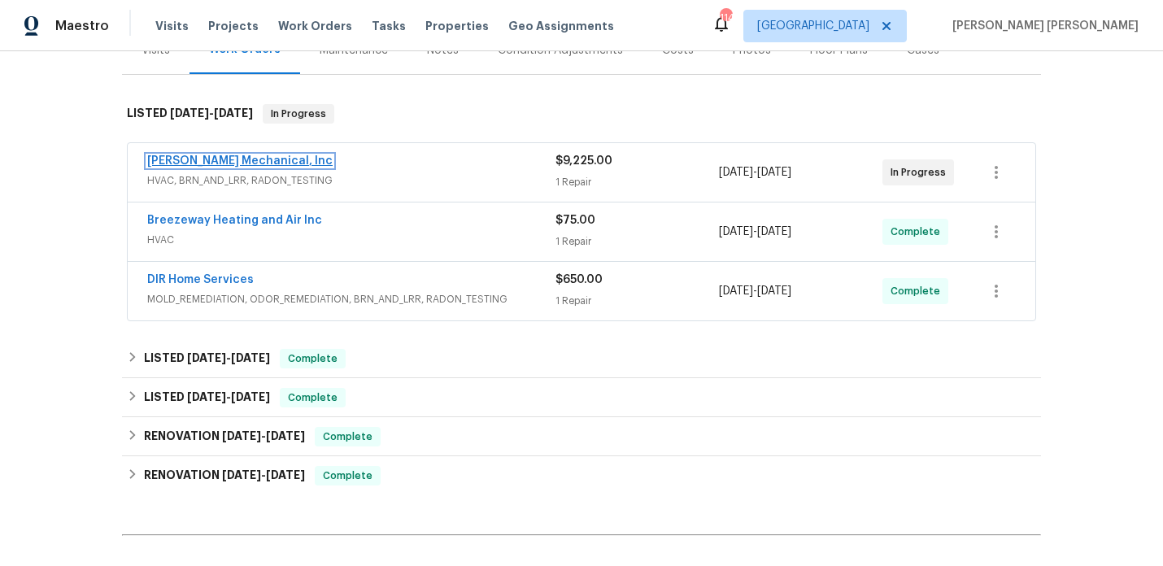
click at [218, 157] on link "JH Martin Mechanical, Inc" at bounding box center [239, 160] width 185 height 11
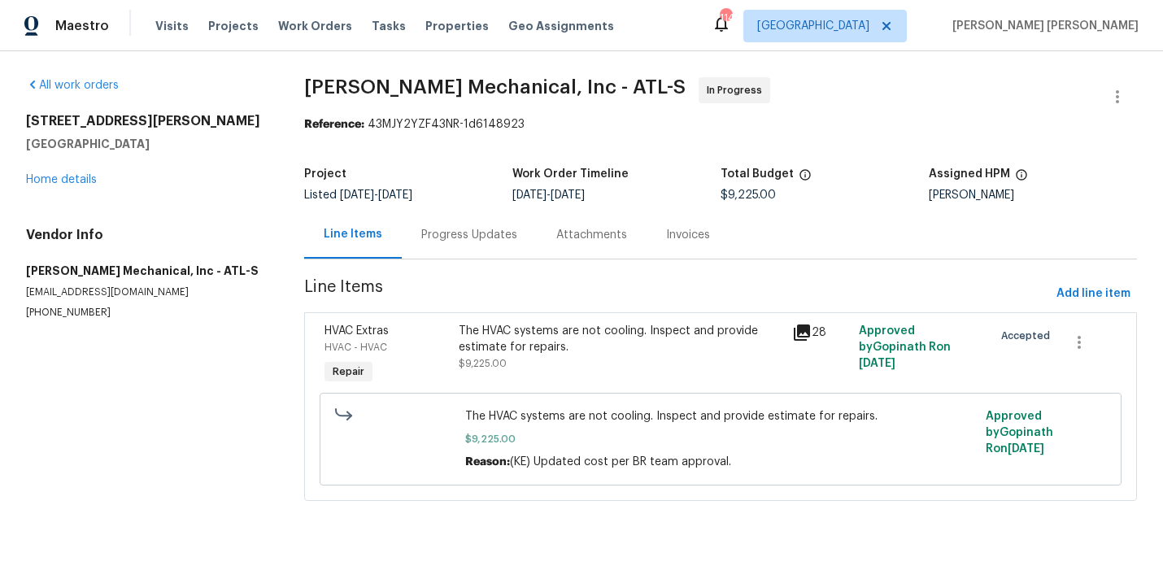
click at [451, 243] on div "Progress Updates" at bounding box center [469, 235] width 135 height 48
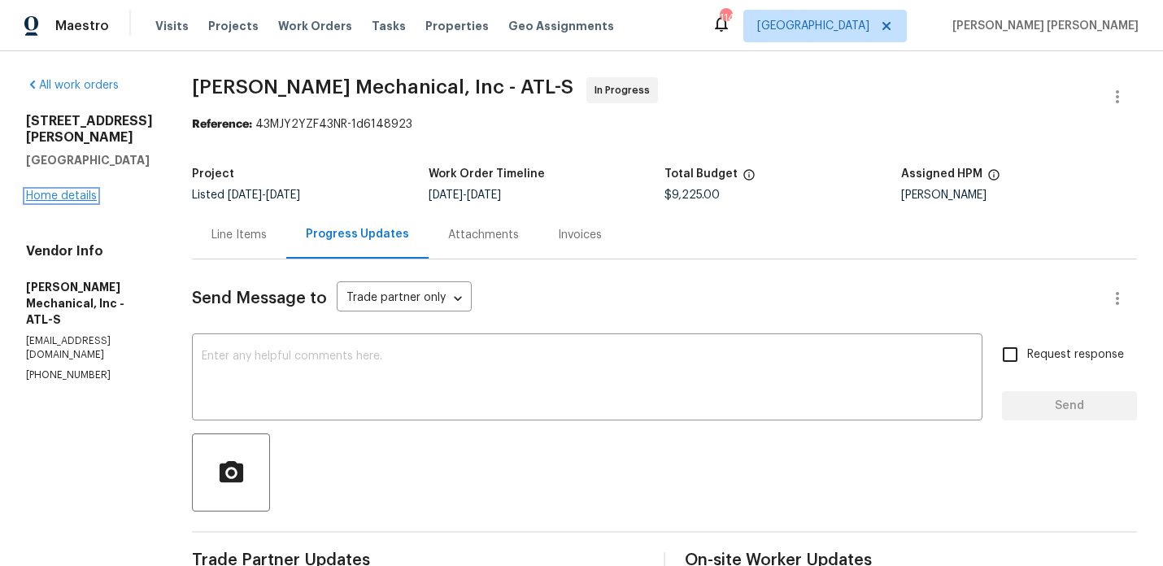
click at [80, 190] on link "Home details" at bounding box center [61, 195] width 71 height 11
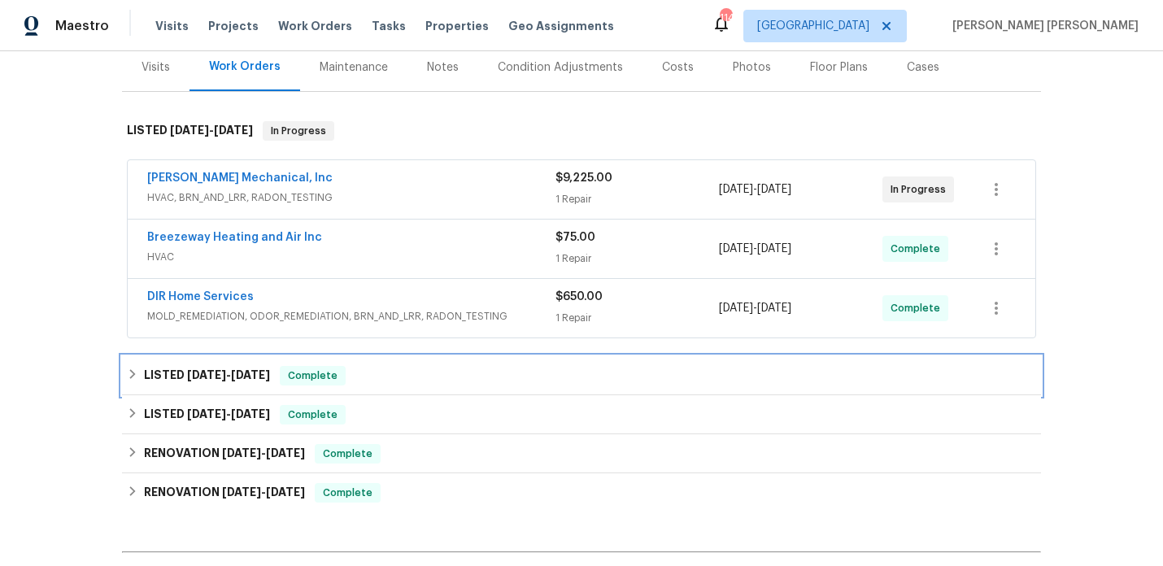
click at [252, 377] on span "7/29/25" at bounding box center [250, 374] width 39 height 11
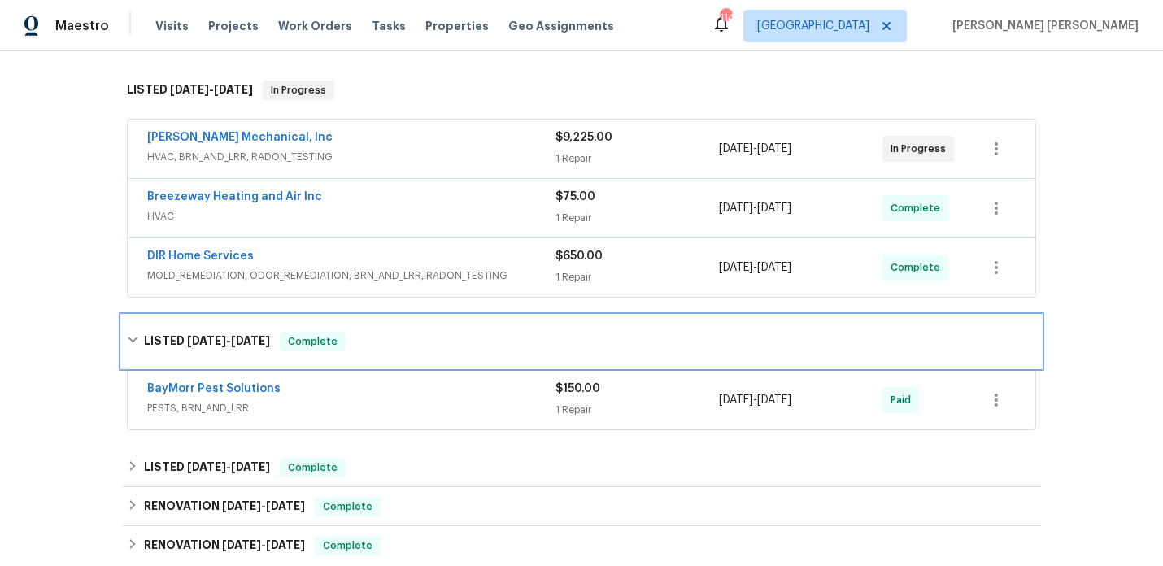
scroll to position [232, 0]
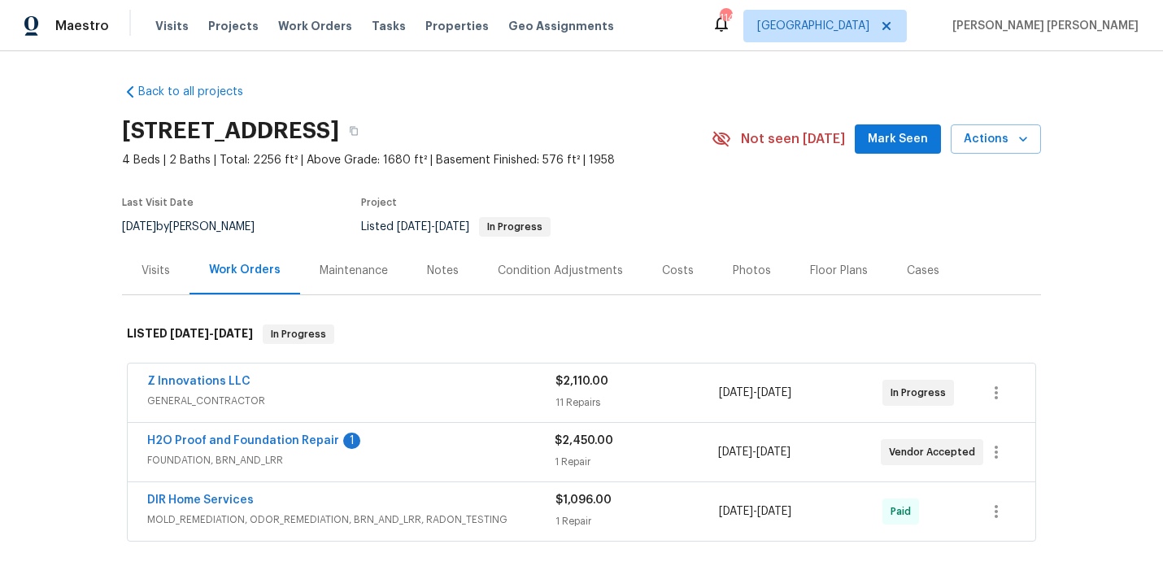
scroll to position [151, 0]
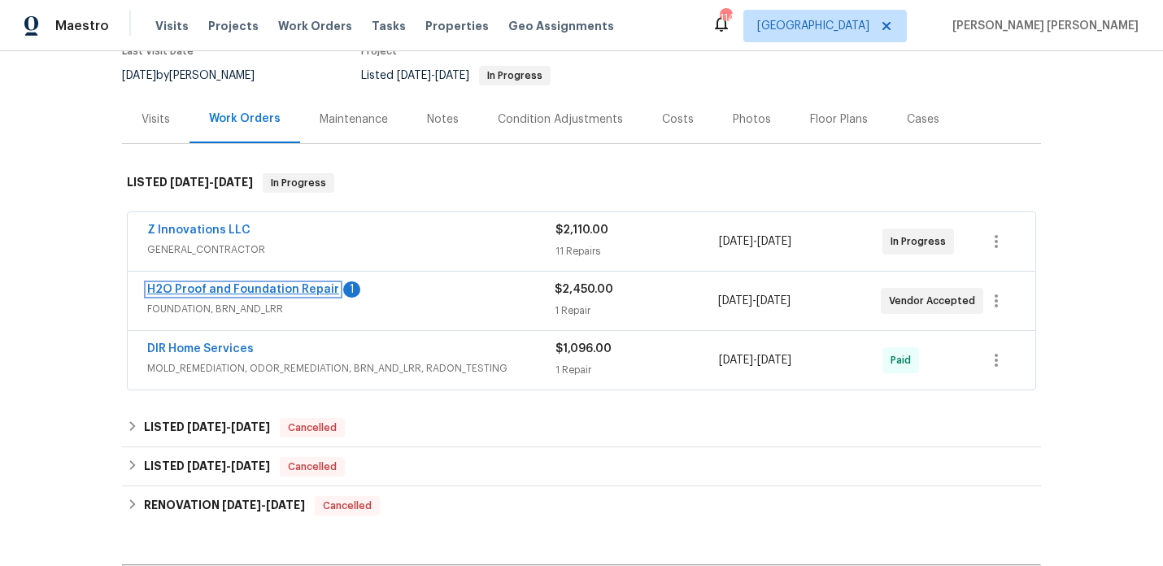
click at [277, 288] on link "H2O Proof and Foundation Repair" at bounding box center [243, 289] width 192 height 11
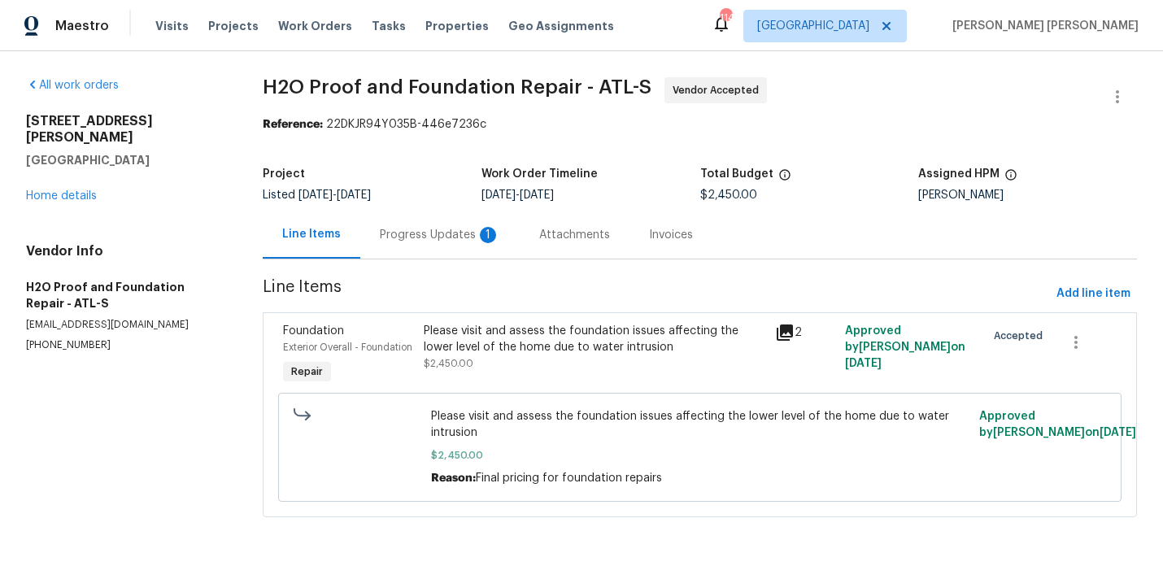
click at [448, 243] on div "Progress Updates 1" at bounding box center [439, 235] width 159 height 48
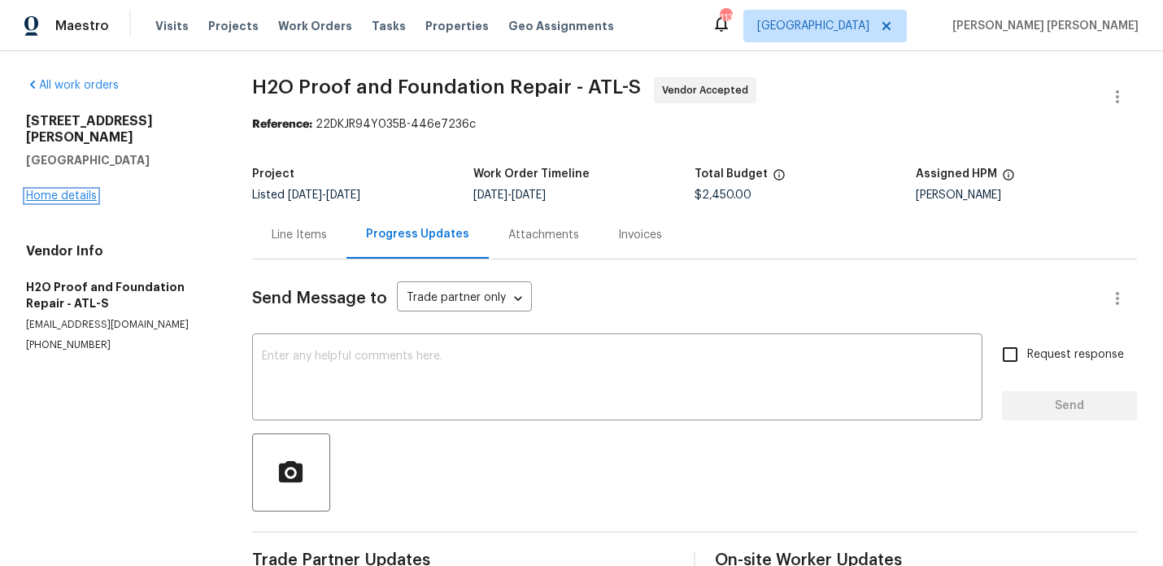
click at [68, 190] on link "Home details" at bounding box center [61, 195] width 71 height 11
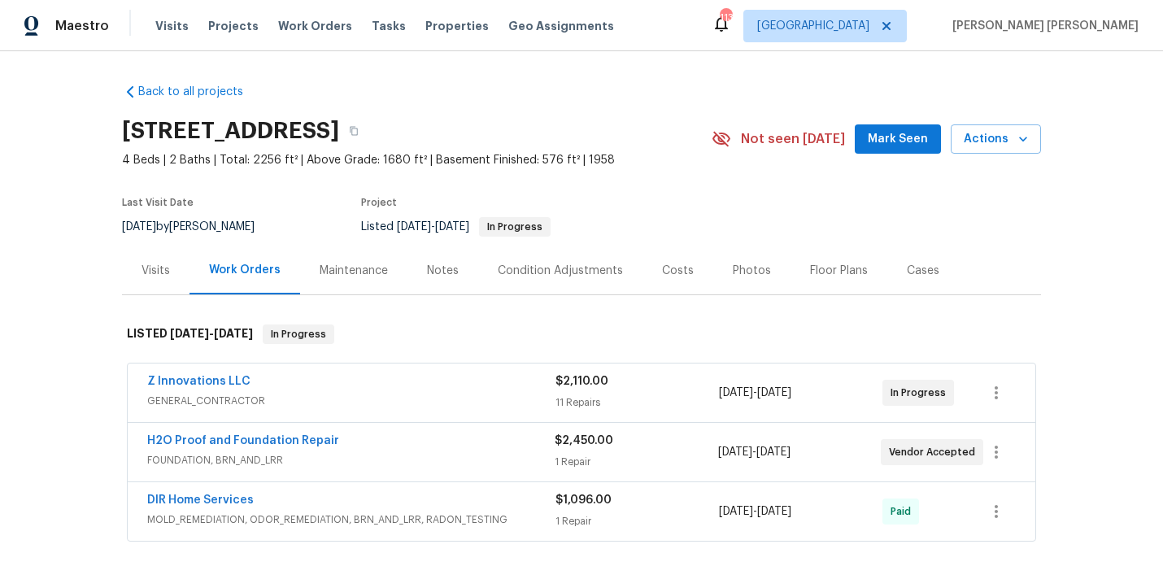
scroll to position [179, 0]
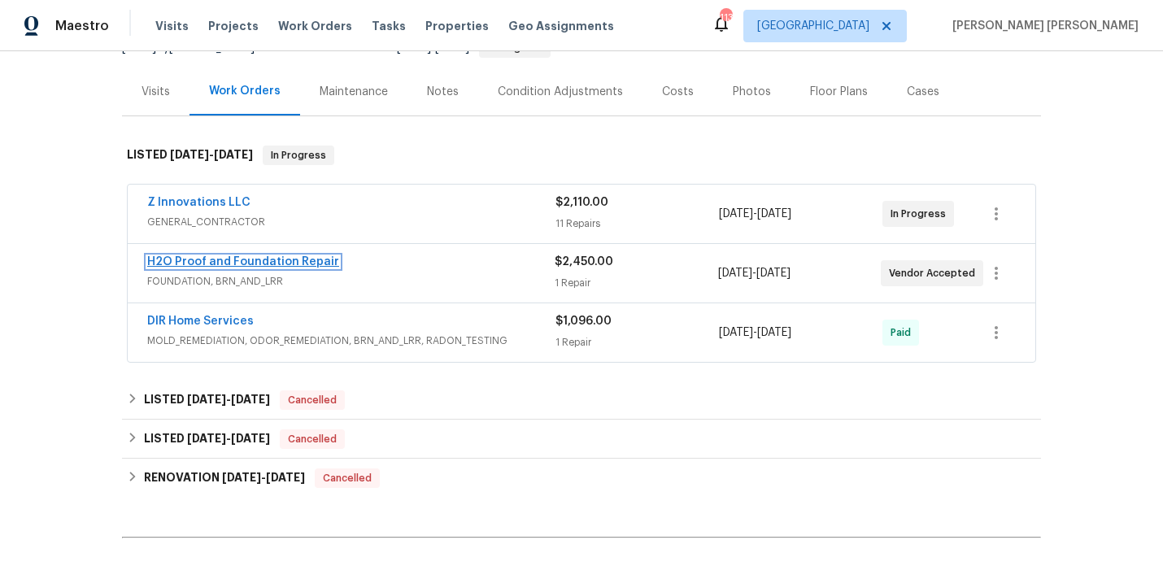
click at [177, 264] on link "H2O Proof and Foundation Repair" at bounding box center [243, 261] width 192 height 11
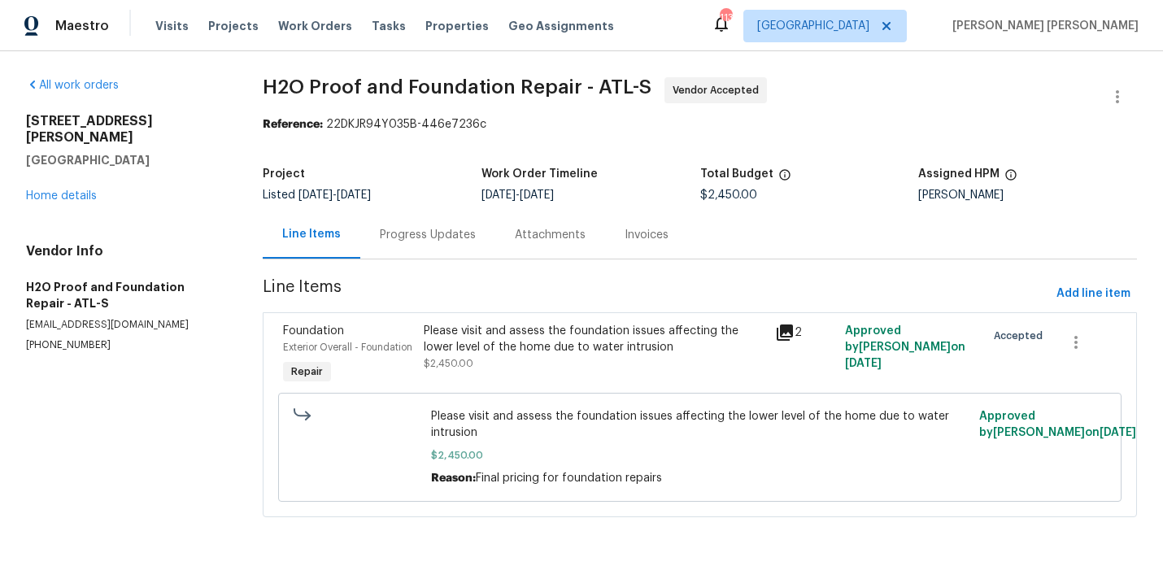
click at [438, 252] on div "Progress Updates" at bounding box center [427, 235] width 135 height 48
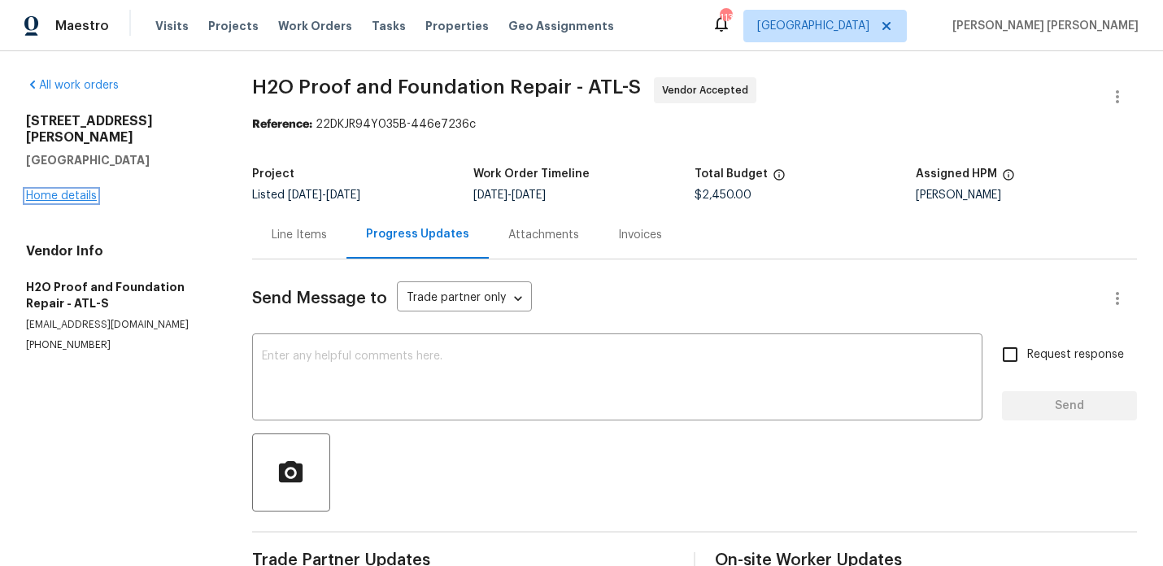
click at [72, 190] on link "Home details" at bounding box center [61, 195] width 71 height 11
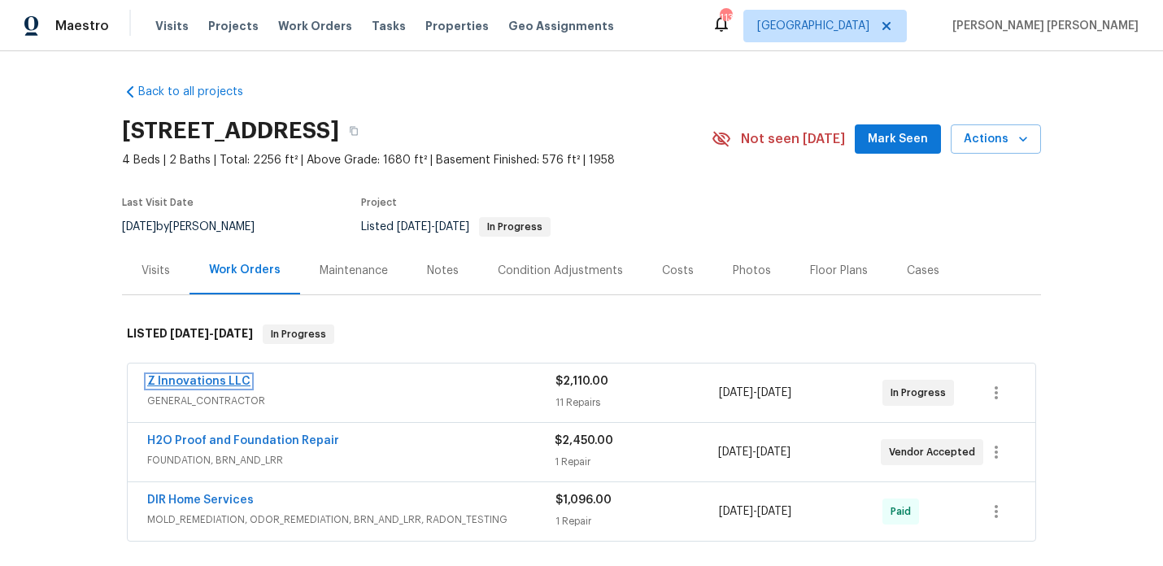
click at [222, 376] on link "Z Innovations LLC" at bounding box center [198, 381] width 103 height 11
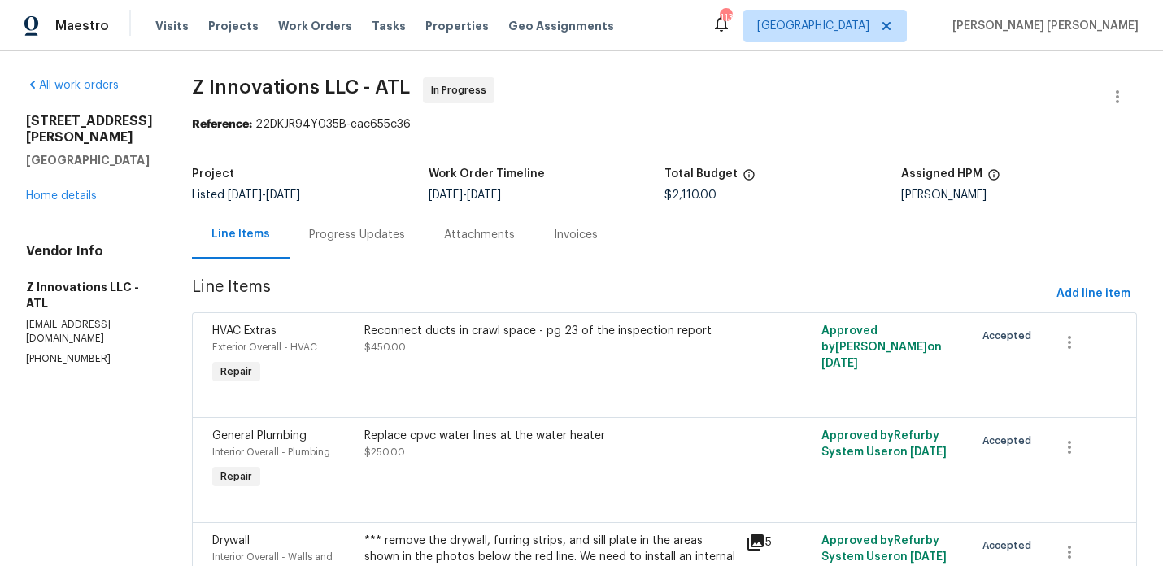
click at [371, 251] on div "Progress Updates" at bounding box center [357, 235] width 135 height 48
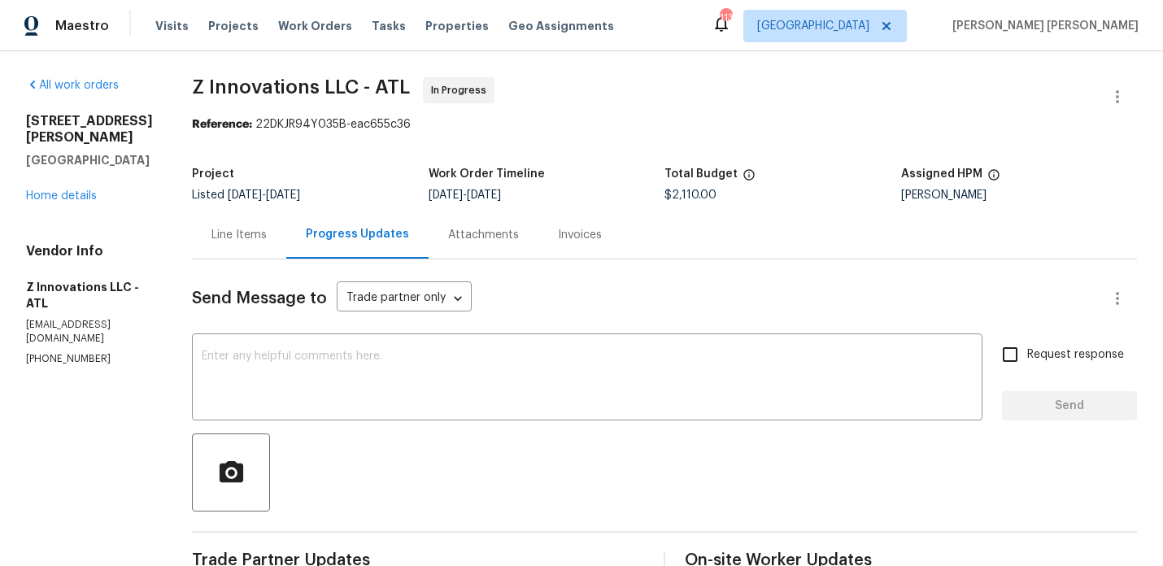
click at [50, 189] on div "710 Montclair Dr SW Smyrna, GA 30082 Home details" at bounding box center [89, 158] width 127 height 91
click at [46, 202] on div "710 Montclair Dr SW Smyrna, GA 30082 Home details" at bounding box center [89, 158] width 127 height 91
click at [48, 199] on link "Home details" at bounding box center [61, 195] width 71 height 11
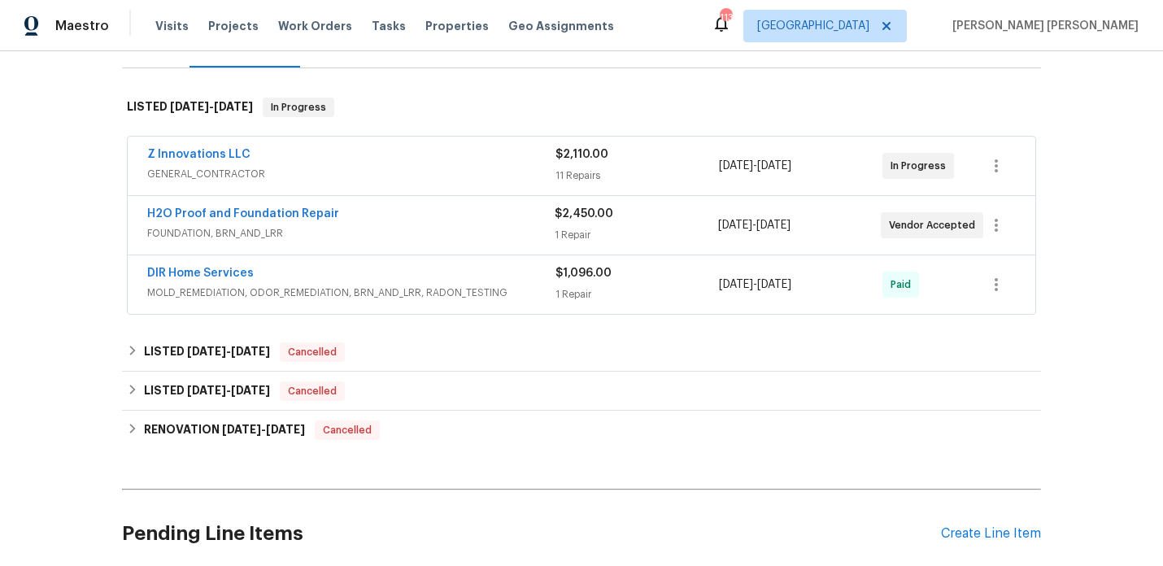
scroll to position [231, 0]
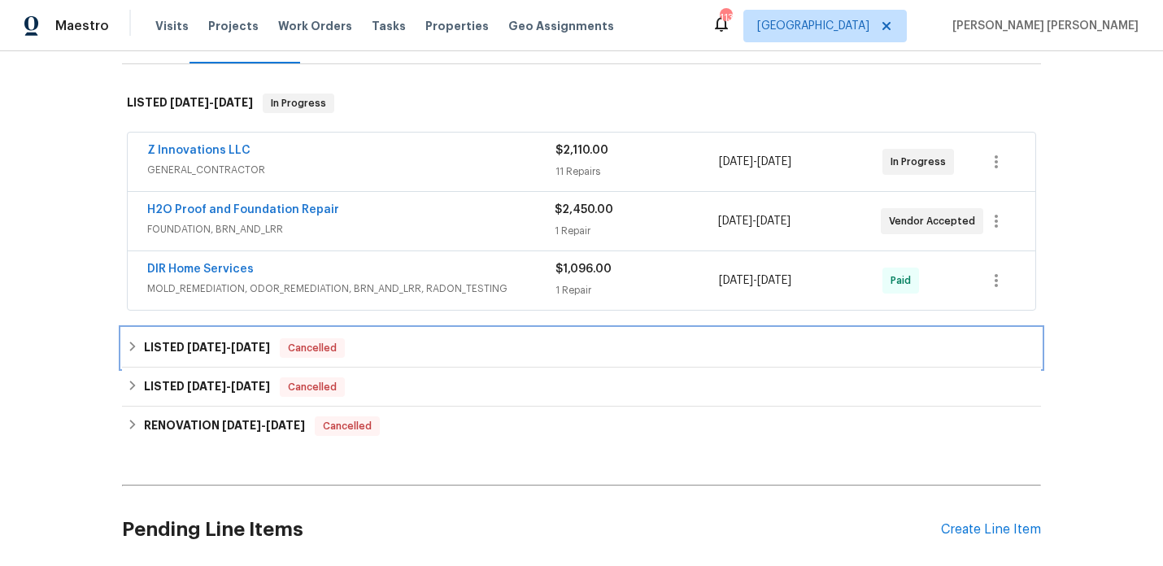
click at [219, 338] on h6 "LISTED 6/12/25 - 6/16/25" at bounding box center [207, 348] width 126 height 20
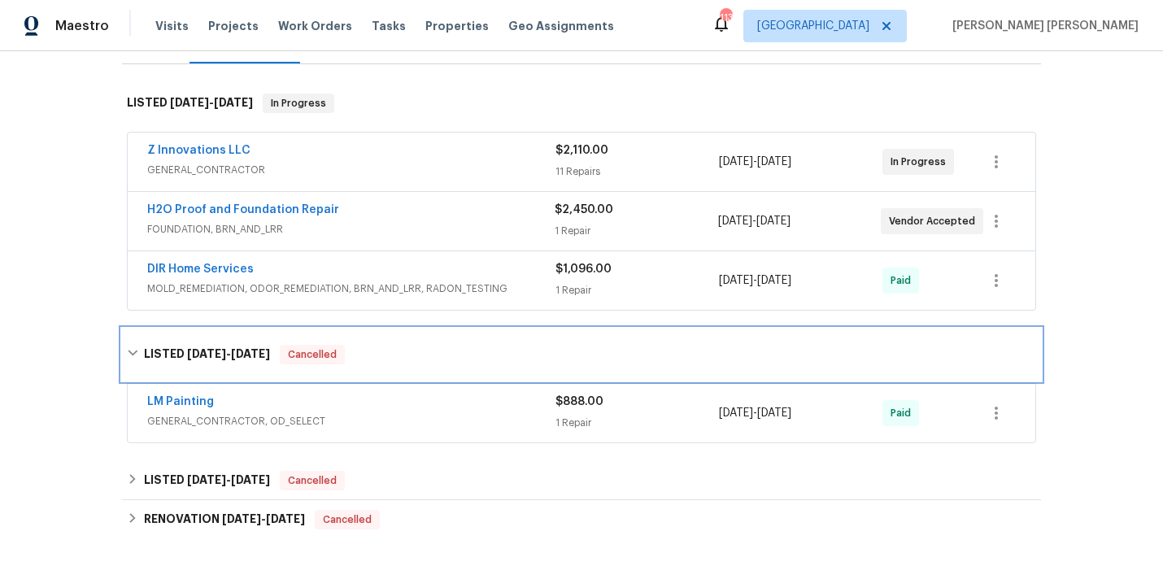
click at [224, 341] on div "LISTED 6/12/25 - 6/16/25 Cancelled" at bounding box center [581, 355] width 919 height 52
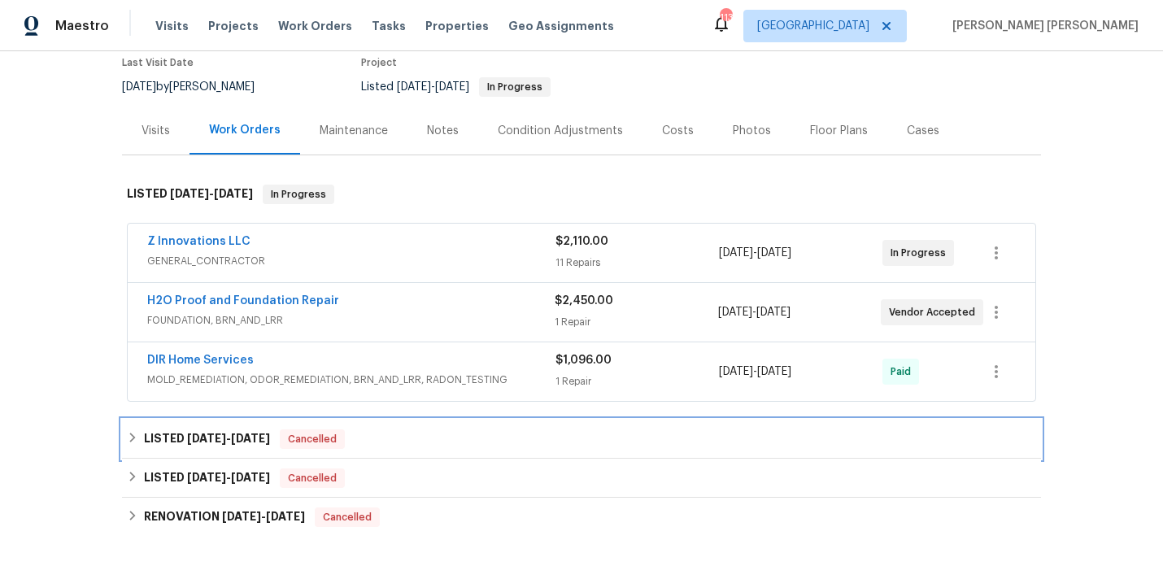
scroll to position [124, 0]
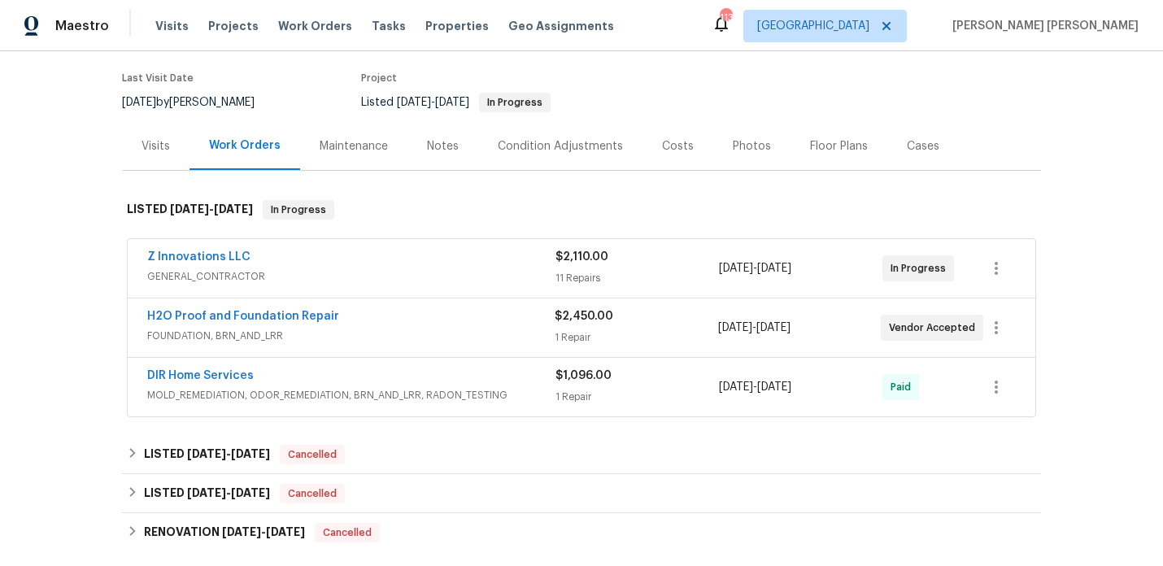
click at [307, 375] on div "DIR Home Services" at bounding box center [351, 378] width 408 height 20
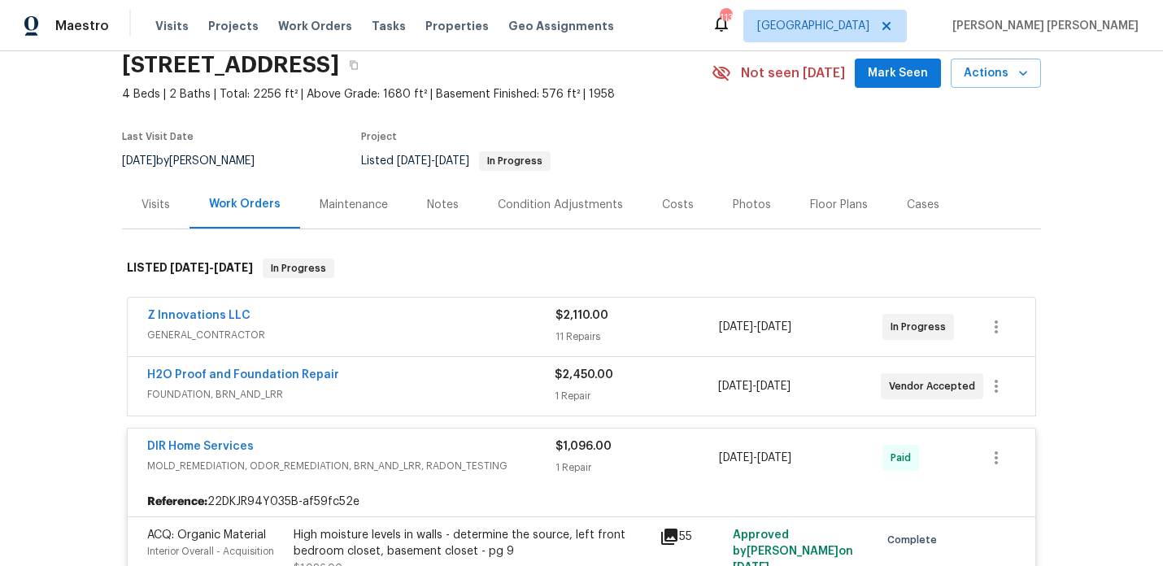
scroll to position [54, 0]
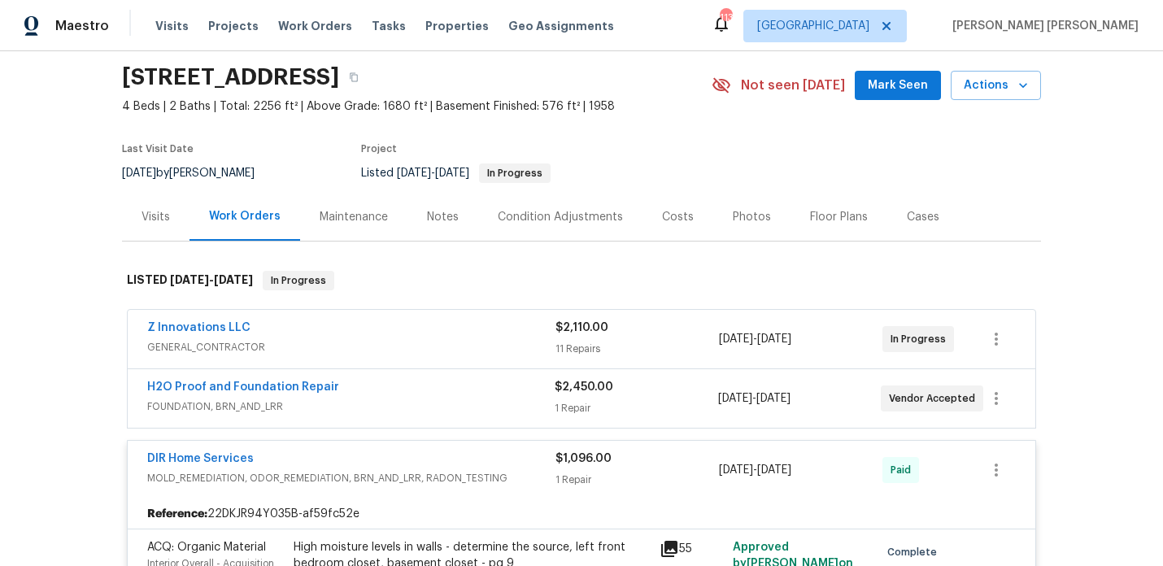
click at [448, 218] on div "Notes" at bounding box center [443, 217] width 32 height 16
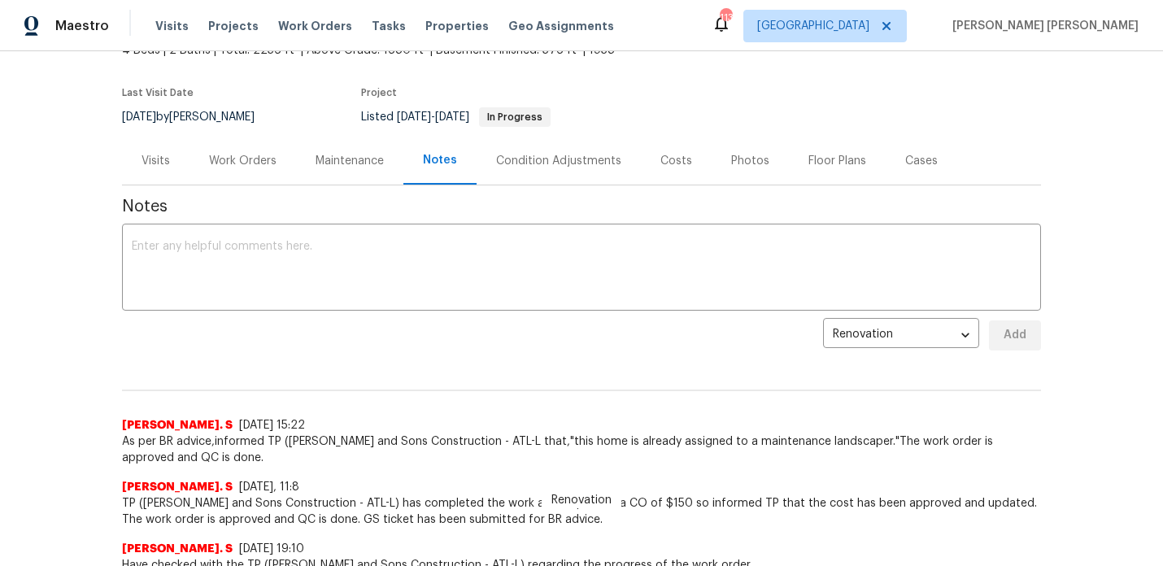
scroll to position [115, 0]
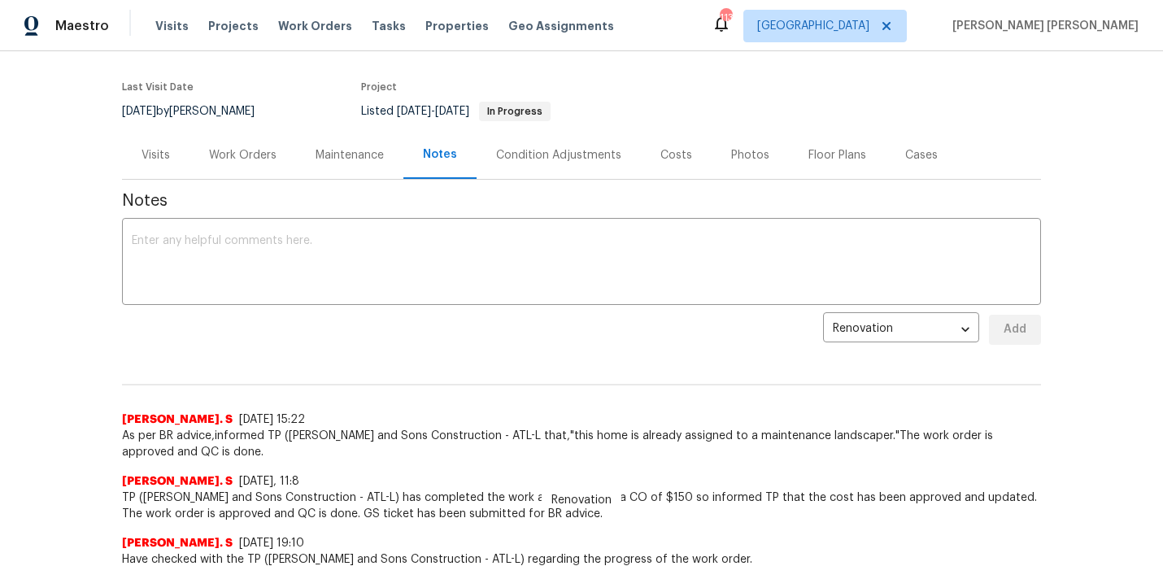
click at [237, 166] on div "Work Orders" at bounding box center [243, 155] width 107 height 48
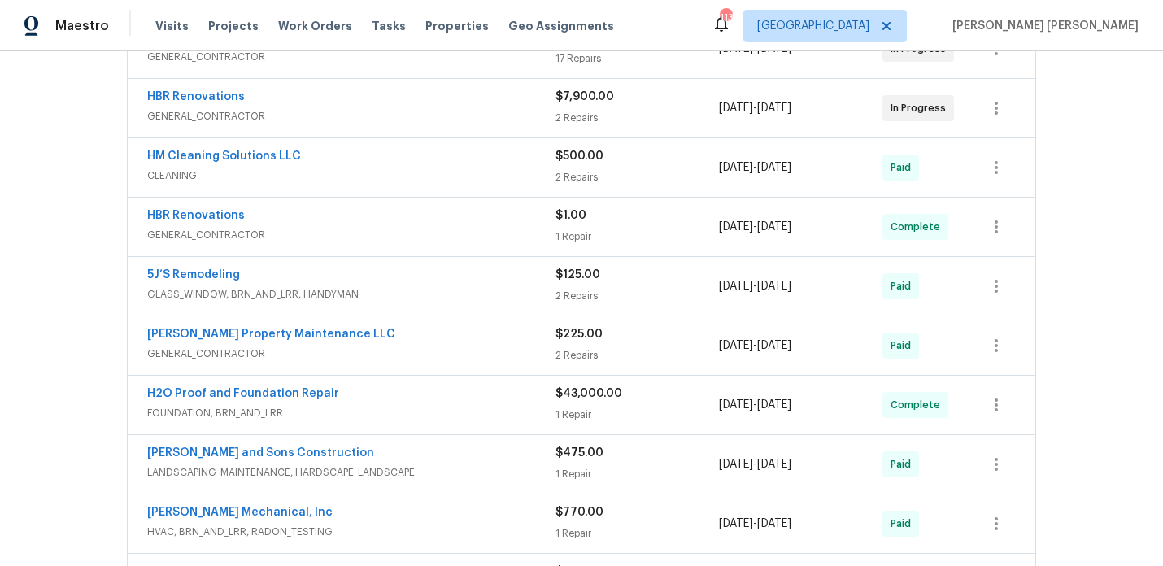
scroll to position [465, 0]
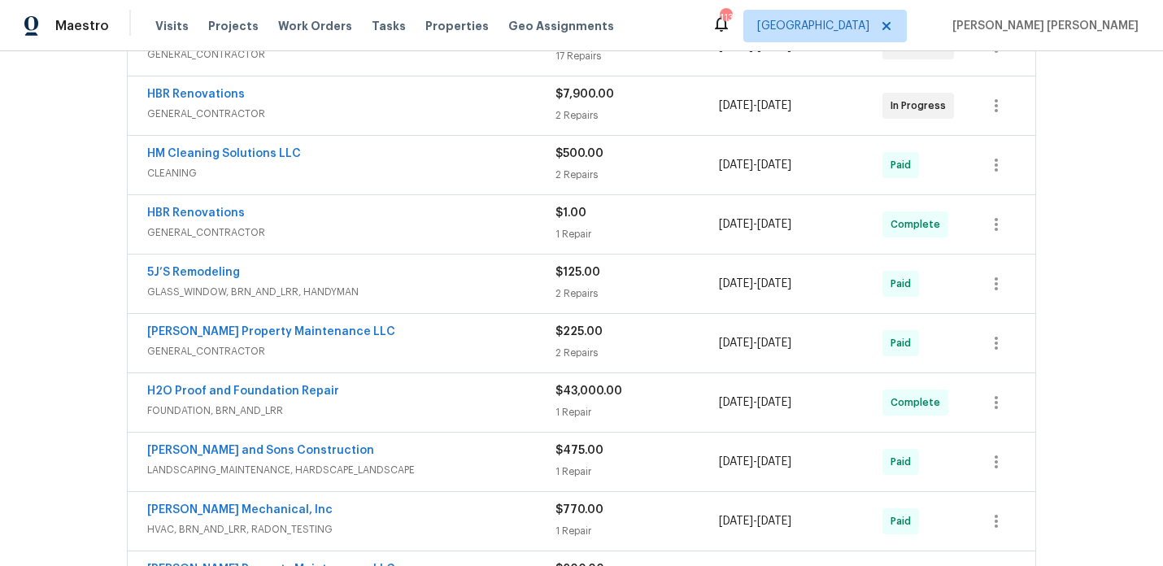
click at [369, 400] on div "H2O Proof and Foundation Repair" at bounding box center [351, 393] width 408 height 20
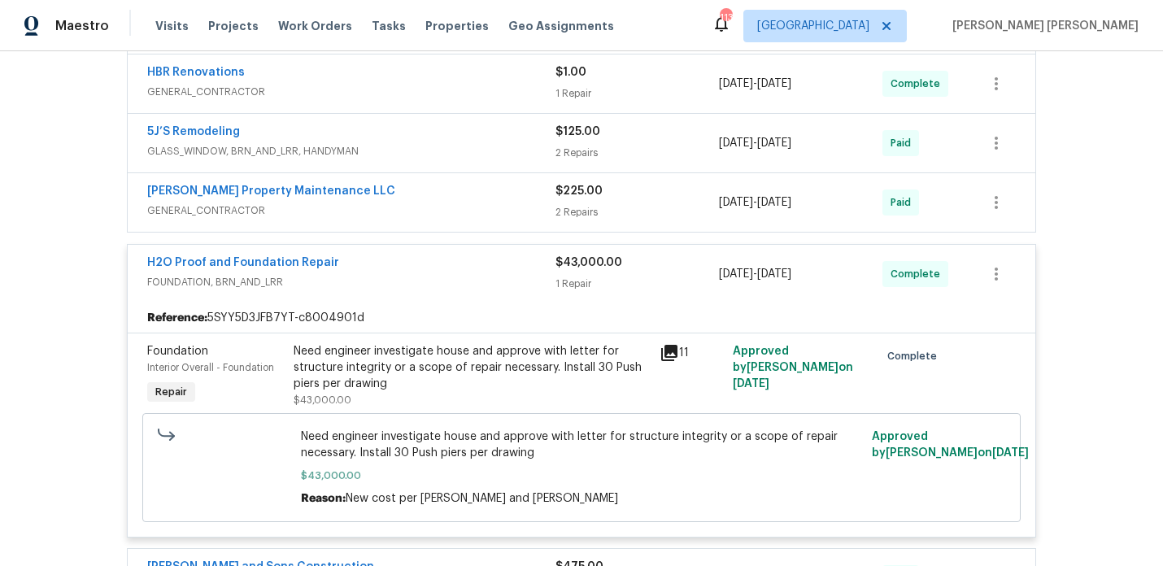
scroll to position [625, 0]
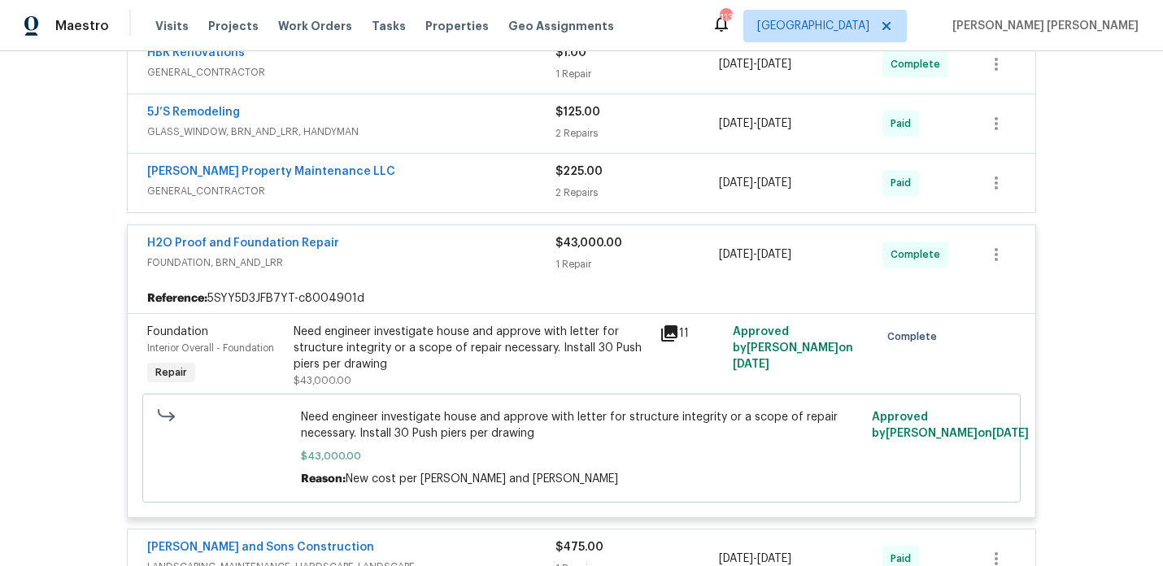
click at [599, 344] on div "Need engineer investigate house and approve with letter for structure integrity…" at bounding box center [472, 348] width 356 height 49
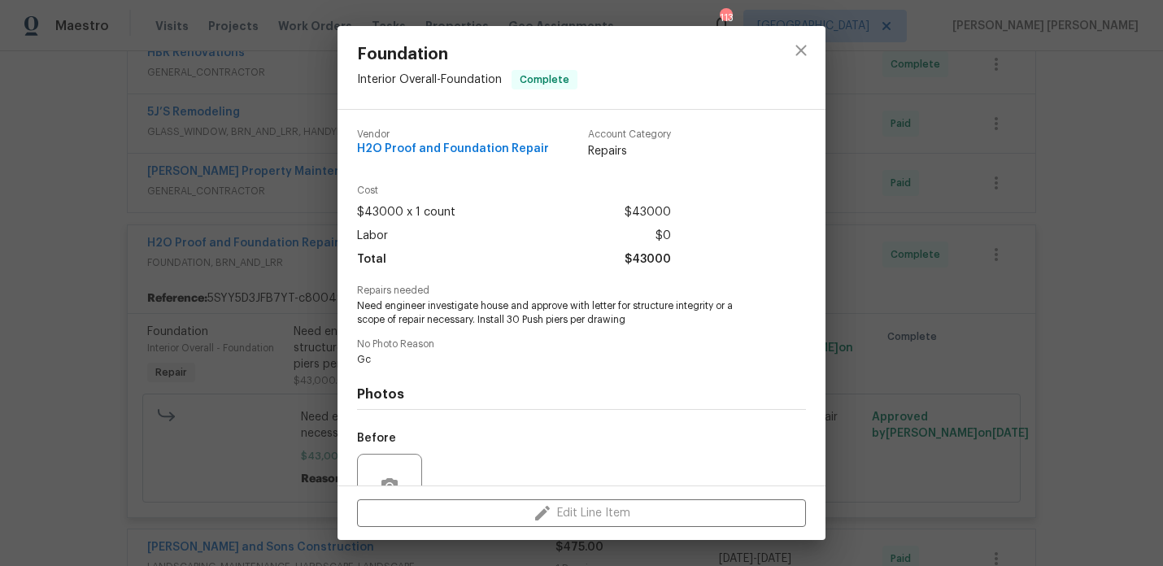
scroll to position [155, 0]
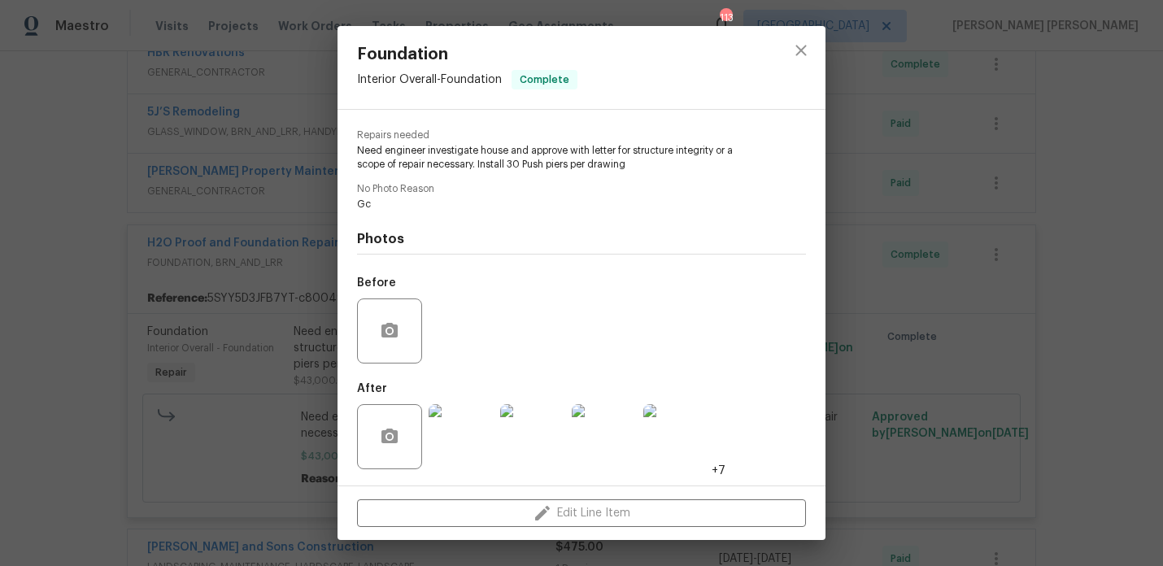
click at [474, 440] on img at bounding box center [461, 436] width 65 height 65
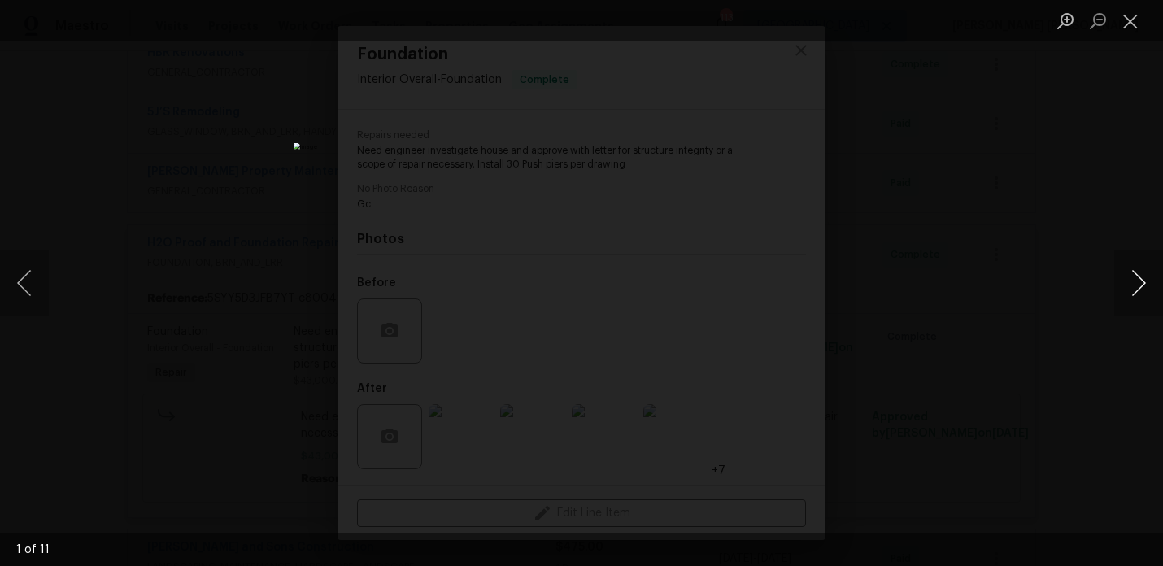
click at [1143, 285] on button "Next image" at bounding box center [1138, 283] width 49 height 65
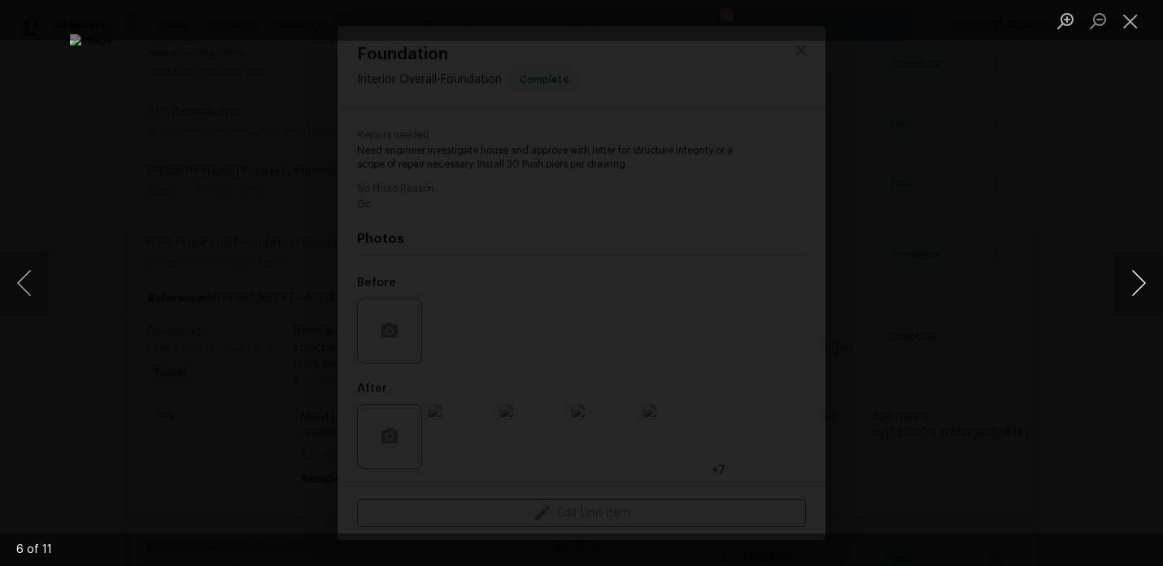
click at [1143, 285] on button "Next image" at bounding box center [1138, 283] width 49 height 65
click at [1133, 18] on button "Close lightbox" at bounding box center [1130, 21] width 33 height 28
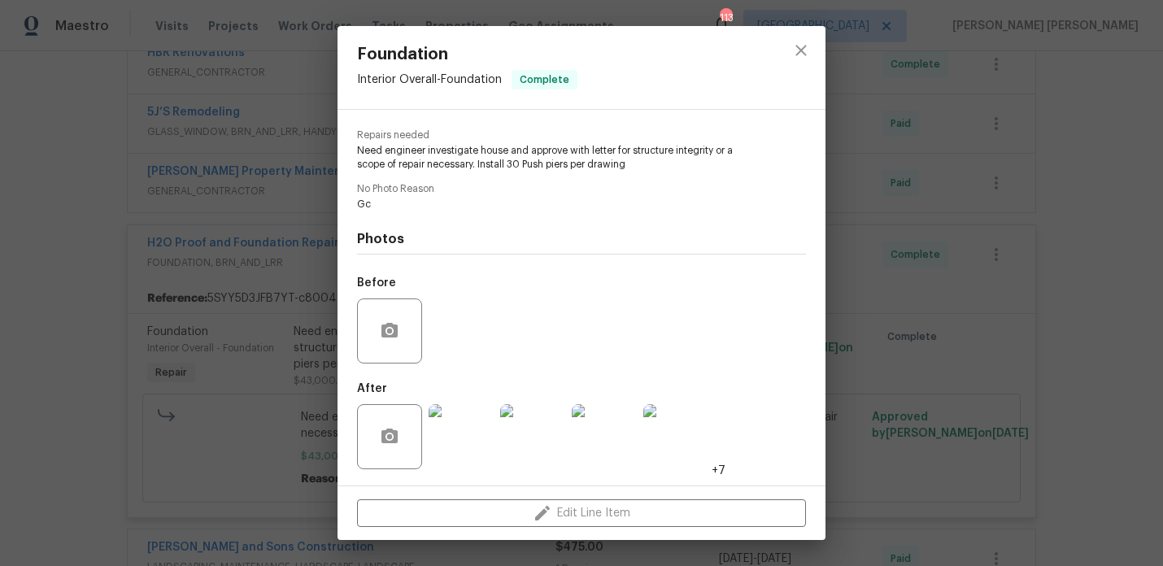
click at [980, 181] on div "Foundation Interior Overall - Foundation Complete Vendor H2O Proof and Foundati…" at bounding box center [581, 283] width 1163 height 566
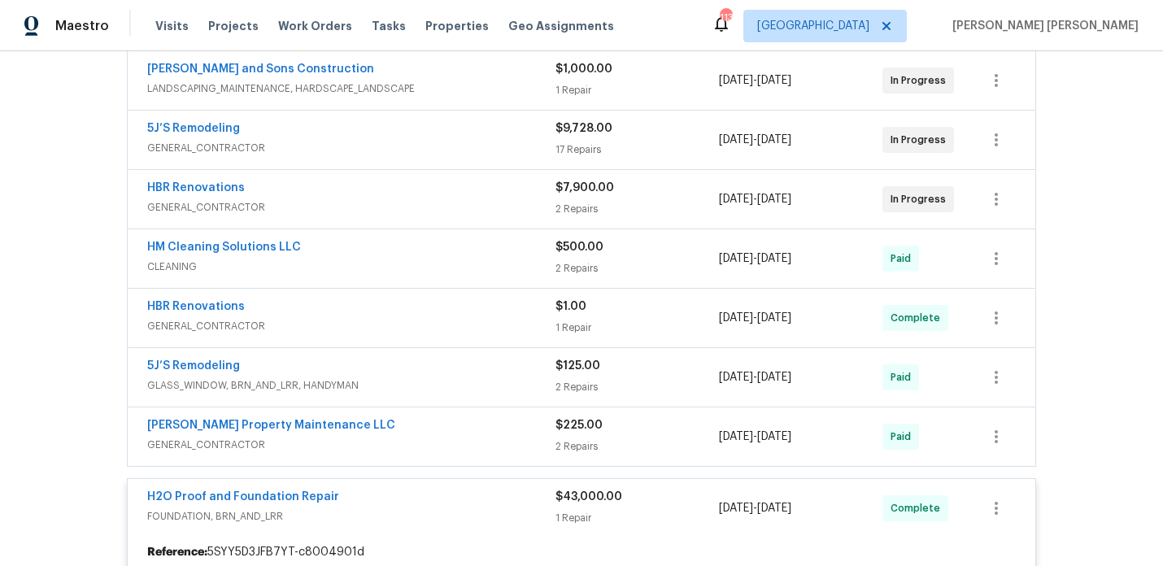
scroll to position [313, 0]
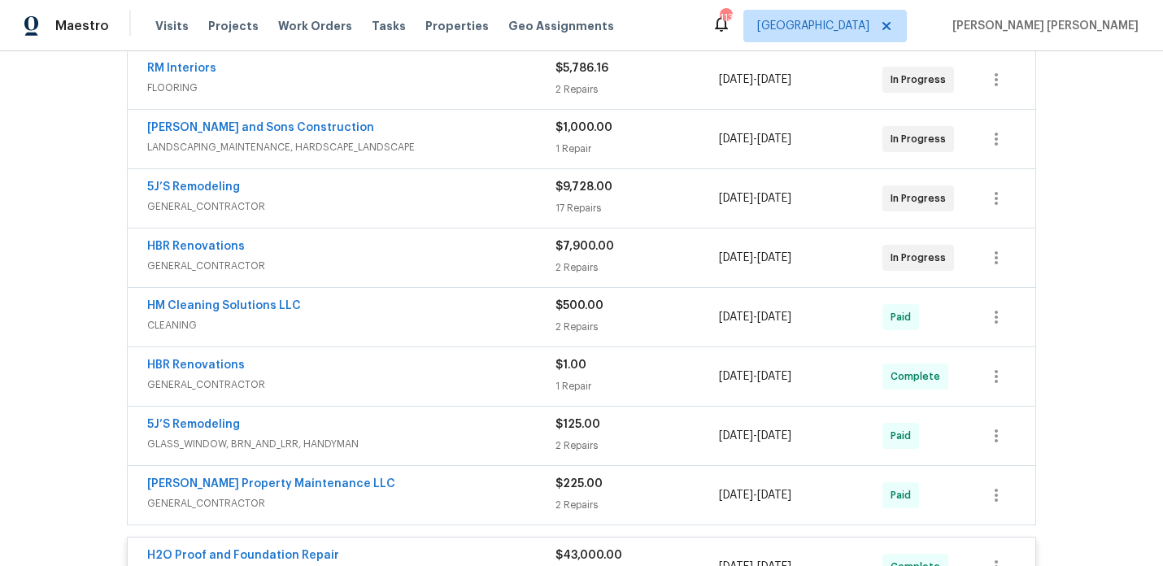
click at [666, 262] on div "2 Repairs" at bounding box center [637, 267] width 163 height 16
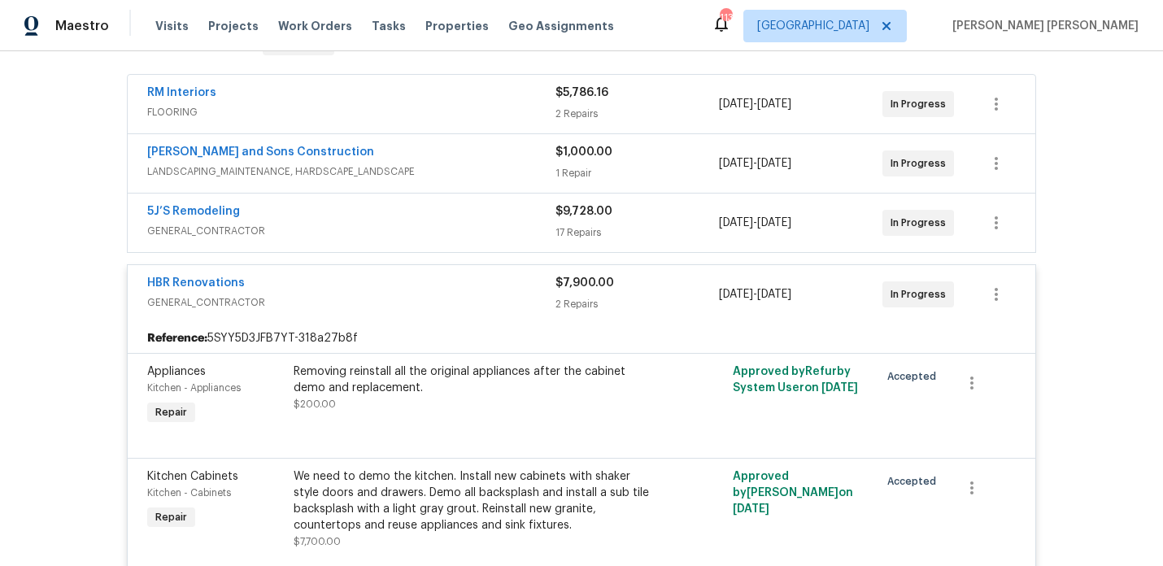
scroll to position [286, 0]
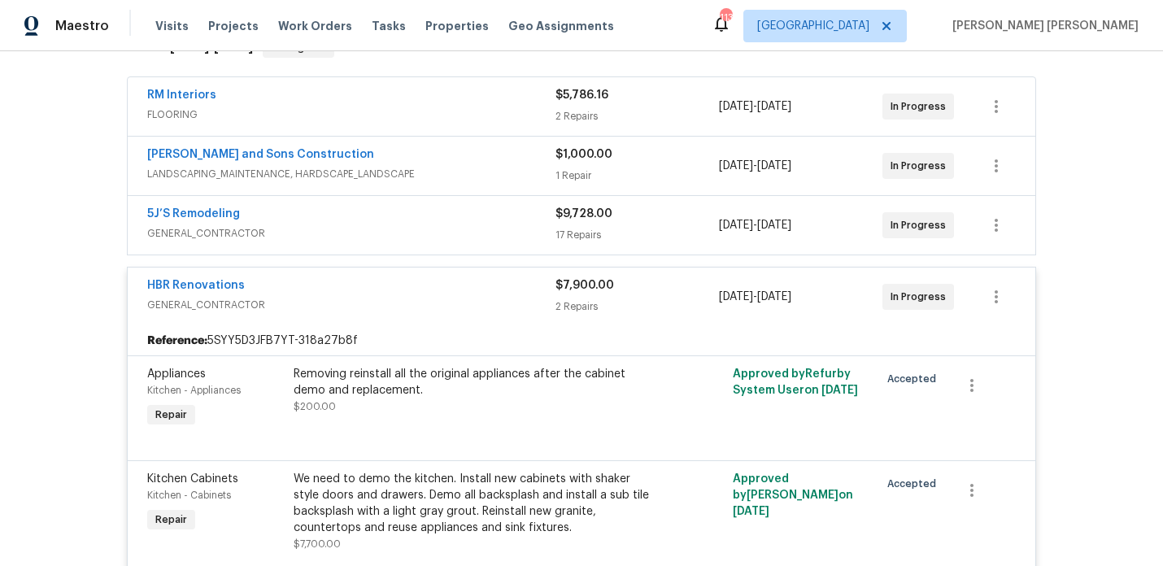
click at [641, 302] on div "2 Repairs" at bounding box center [637, 307] width 163 height 16
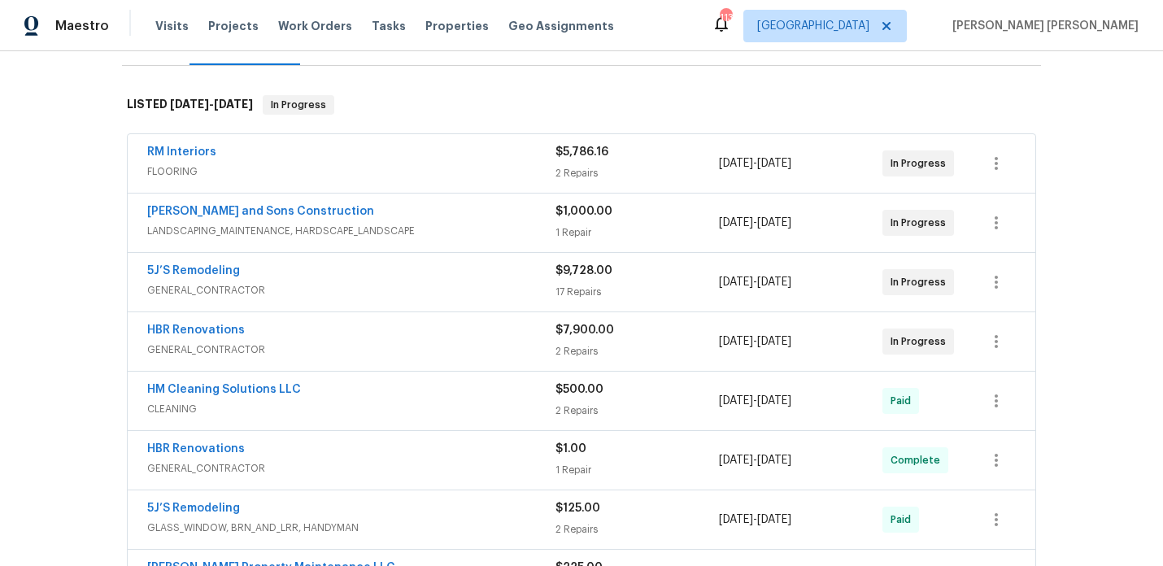
scroll to position [222, 0]
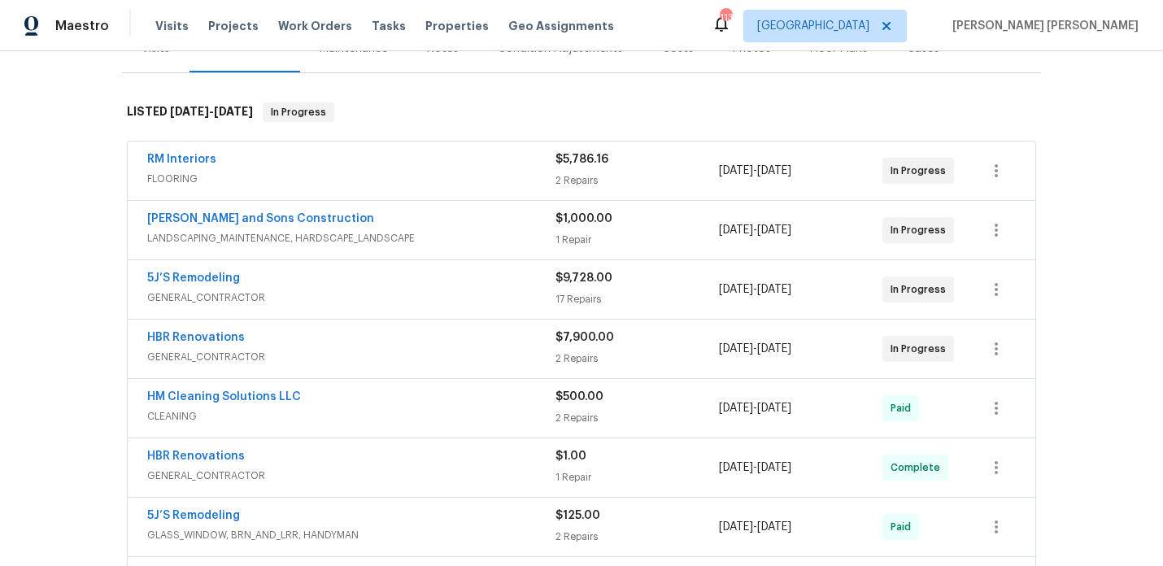
click at [638, 295] on div "17 Repairs" at bounding box center [637, 299] width 163 height 16
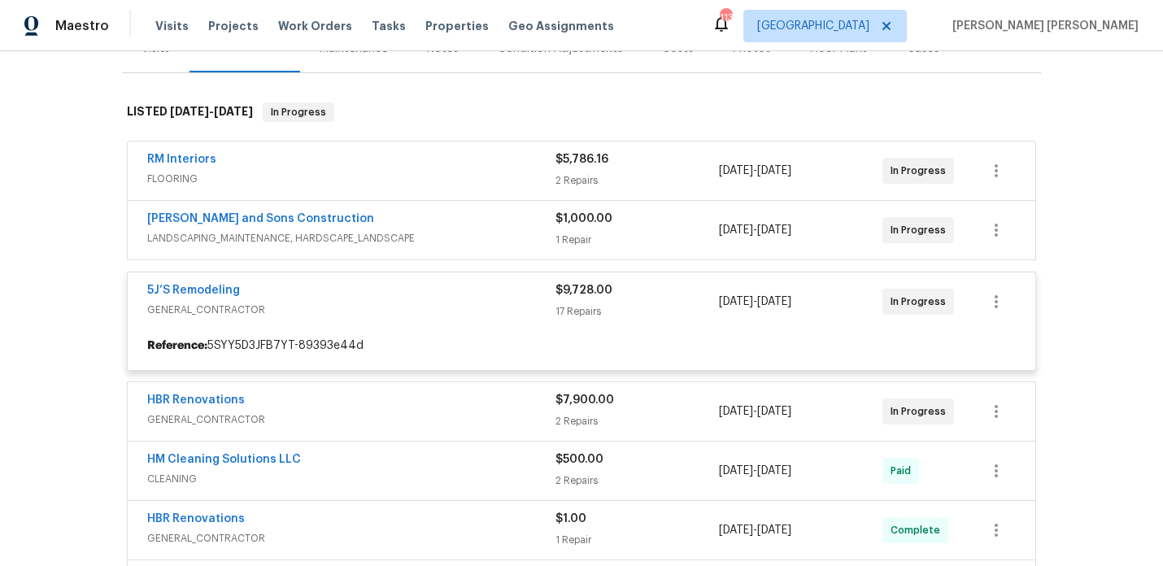
scroll to position [236, 0]
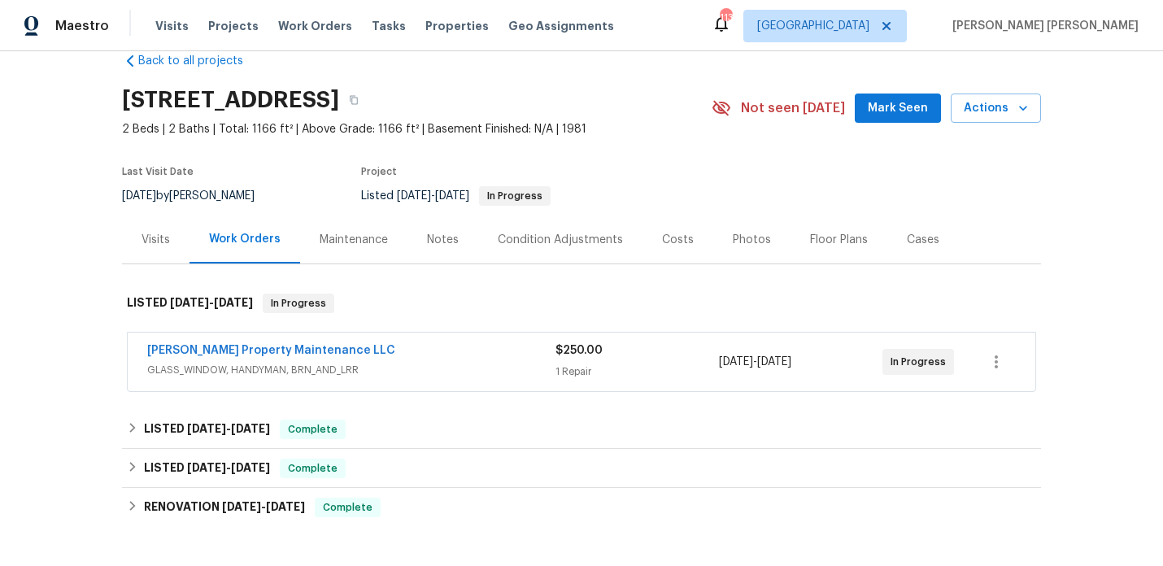
scroll to position [33, 0]
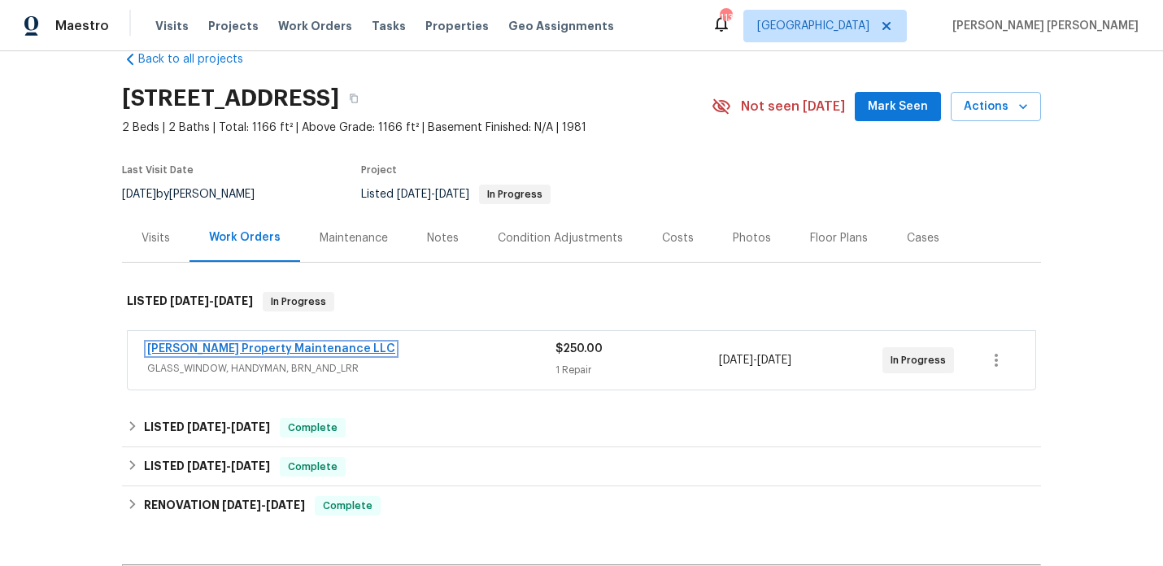
click at [281, 352] on link "[PERSON_NAME] Property Maintenance LLC" at bounding box center [271, 348] width 248 height 11
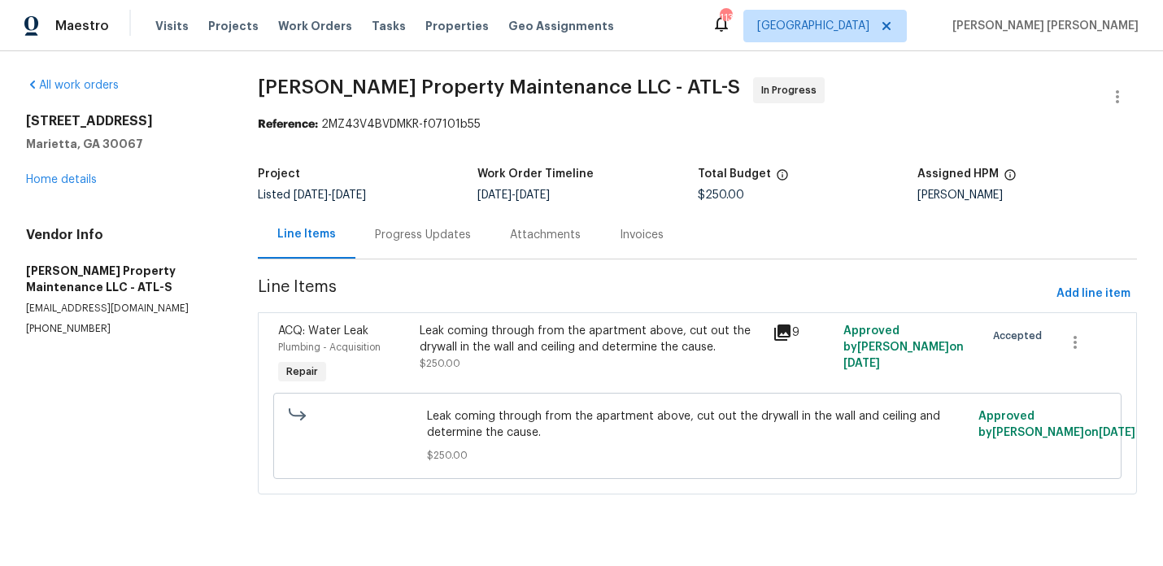
click at [421, 239] on div "Progress Updates" at bounding box center [423, 235] width 96 height 16
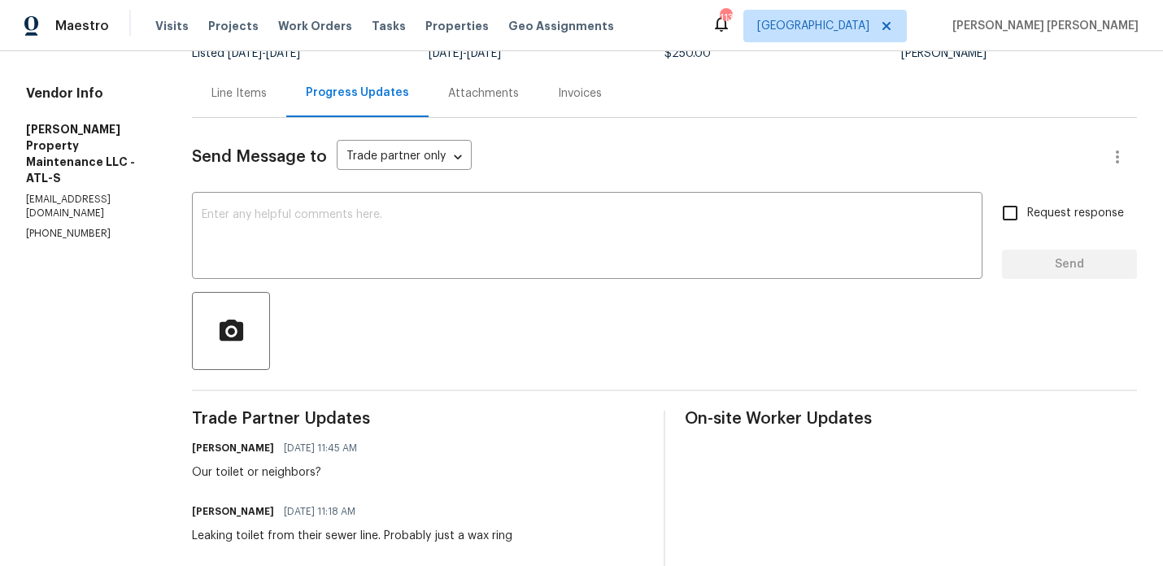
scroll to position [141, 0]
click at [248, 96] on div "Line Items" at bounding box center [238, 94] width 55 height 16
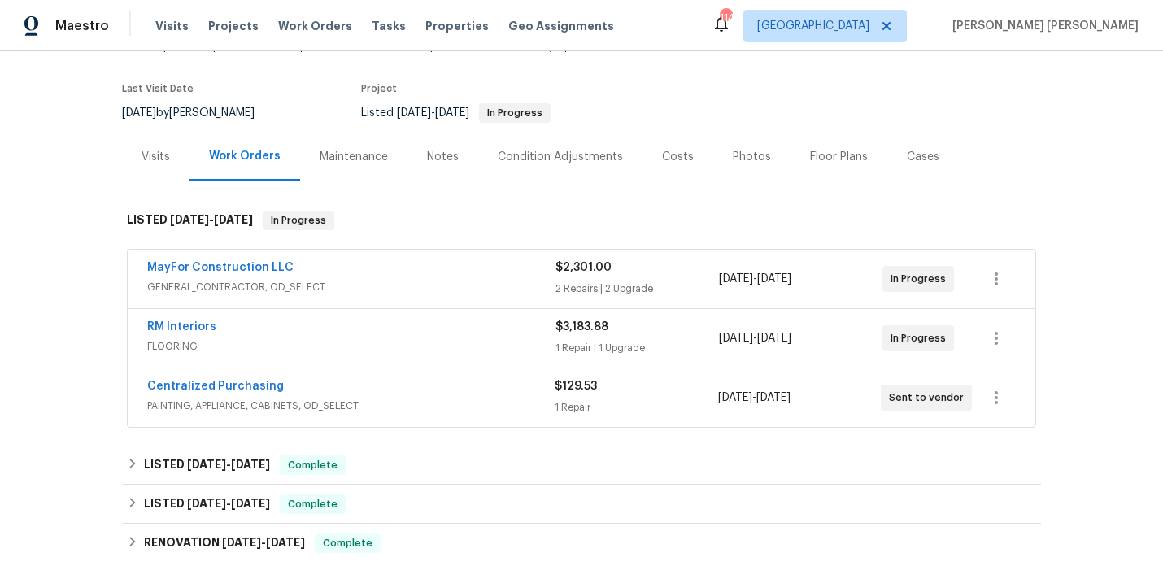
scroll to position [113, 0]
click at [173, 164] on div "Visits" at bounding box center [156, 157] width 68 height 48
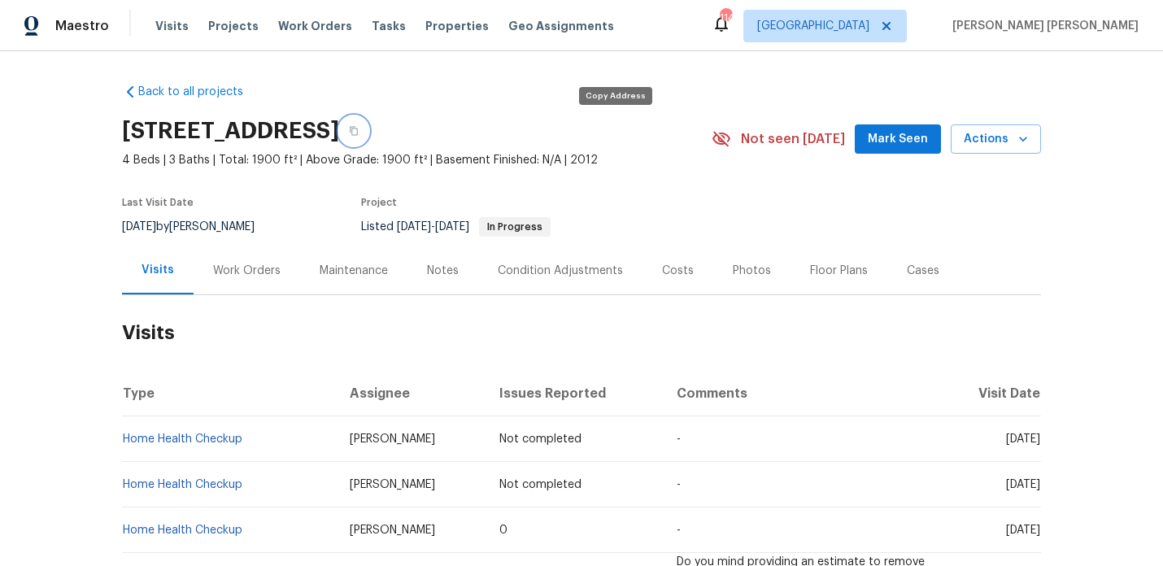
click at [368, 128] on button "button" at bounding box center [353, 130] width 29 height 29
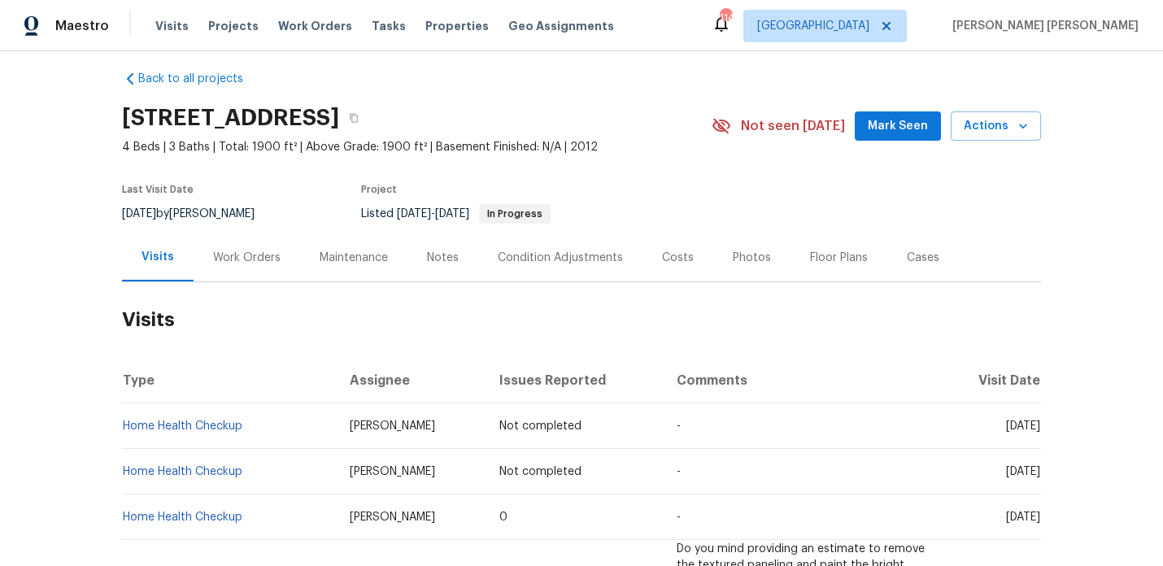
click at [233, 254] on div "Work Orders" at bounding box center [247, 258] width 68 height 16
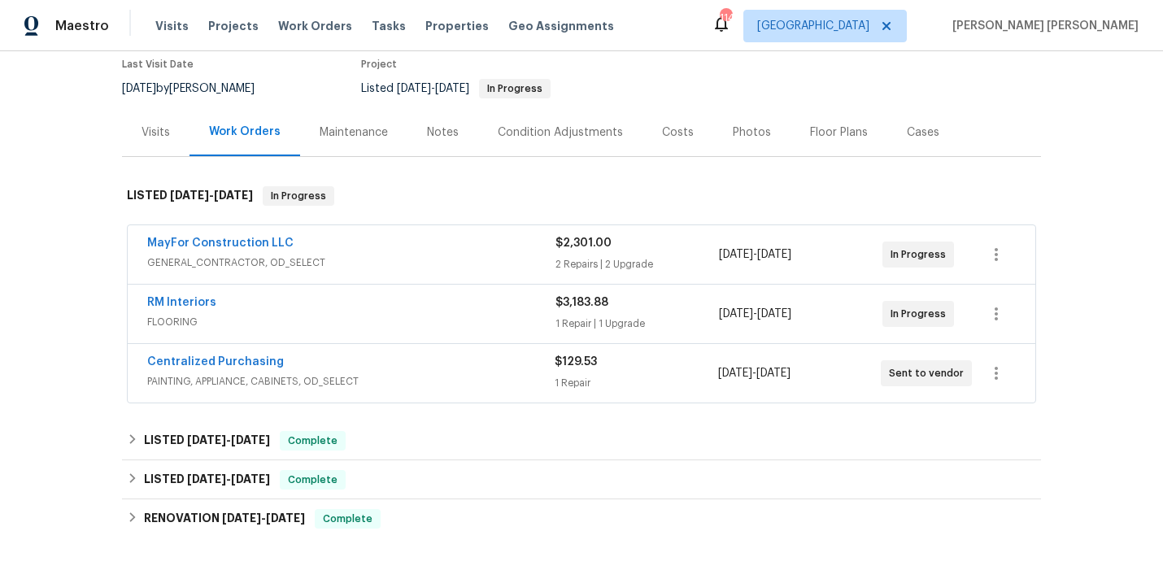
scroll to position [164, 0]
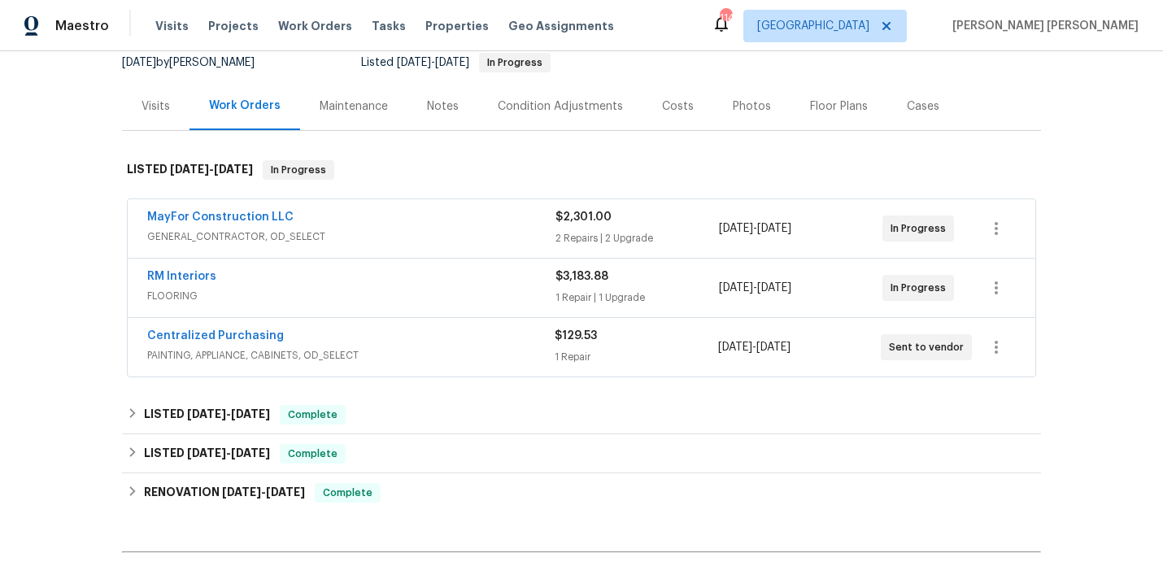
click at [284, 285] on div "RM Interiors" at bounding box center [351, 278] width 408 height 20
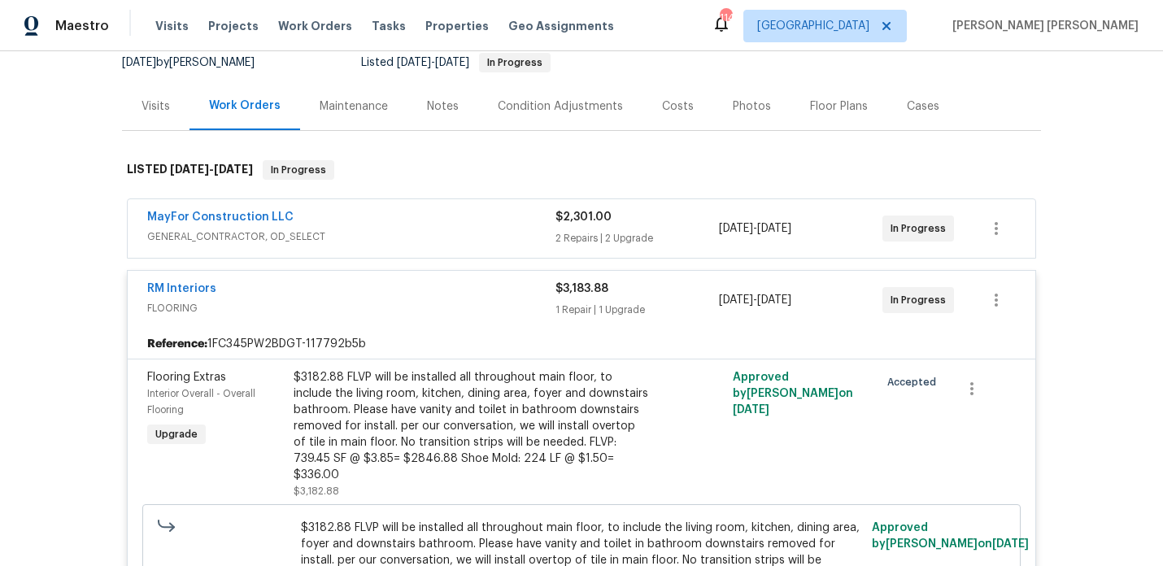
click at [407, 225] on div "MayFor Construction LLC" at bounding box center [351, 219] width 408 height 20
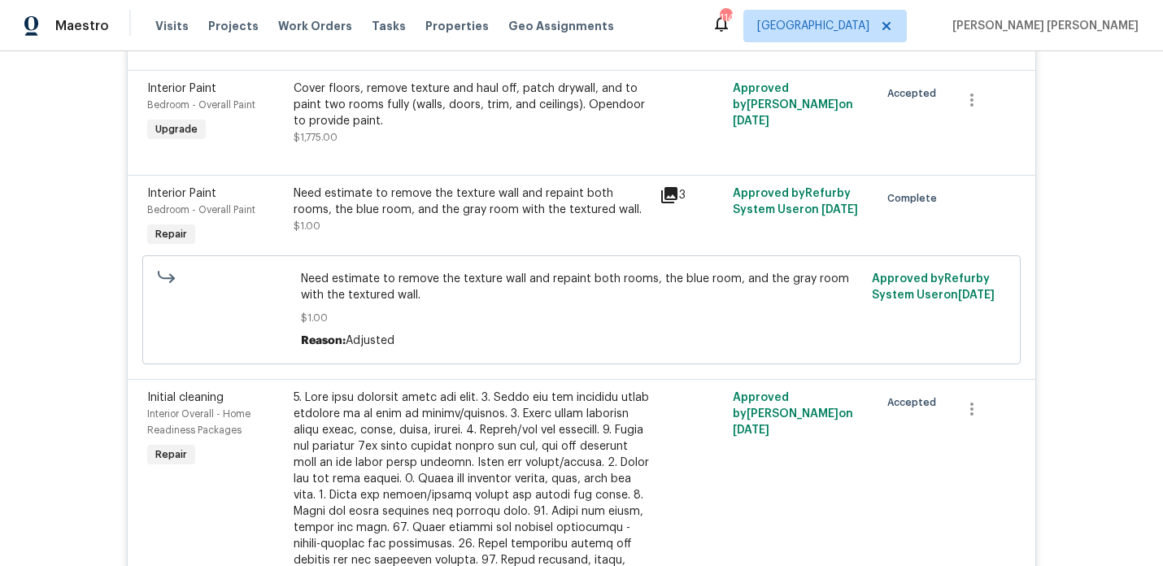
scroll to position [100, 0]
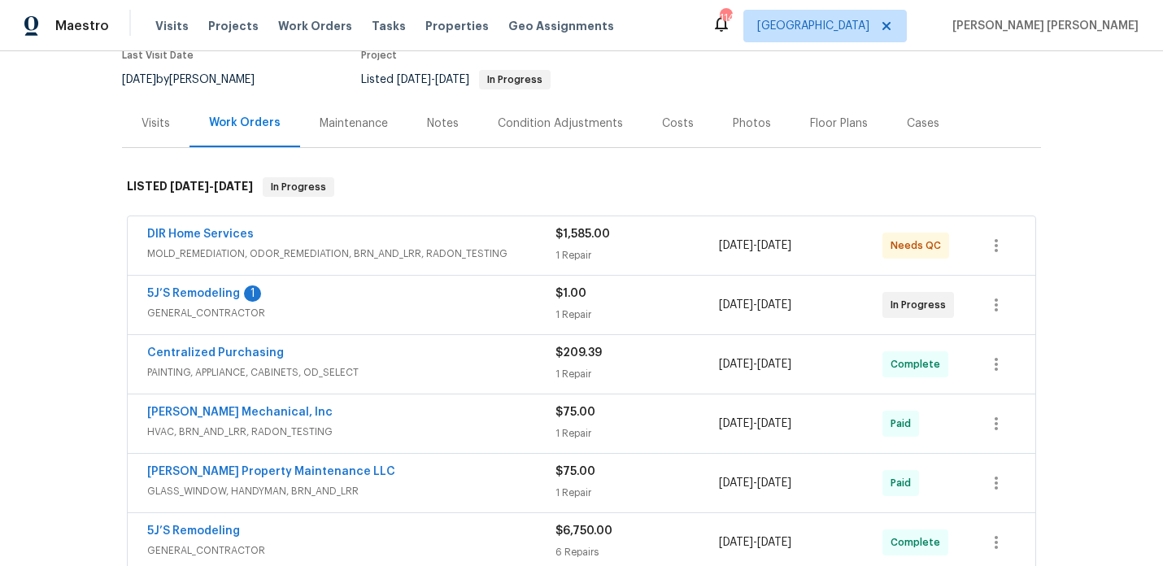
scroll to position [142, 0]
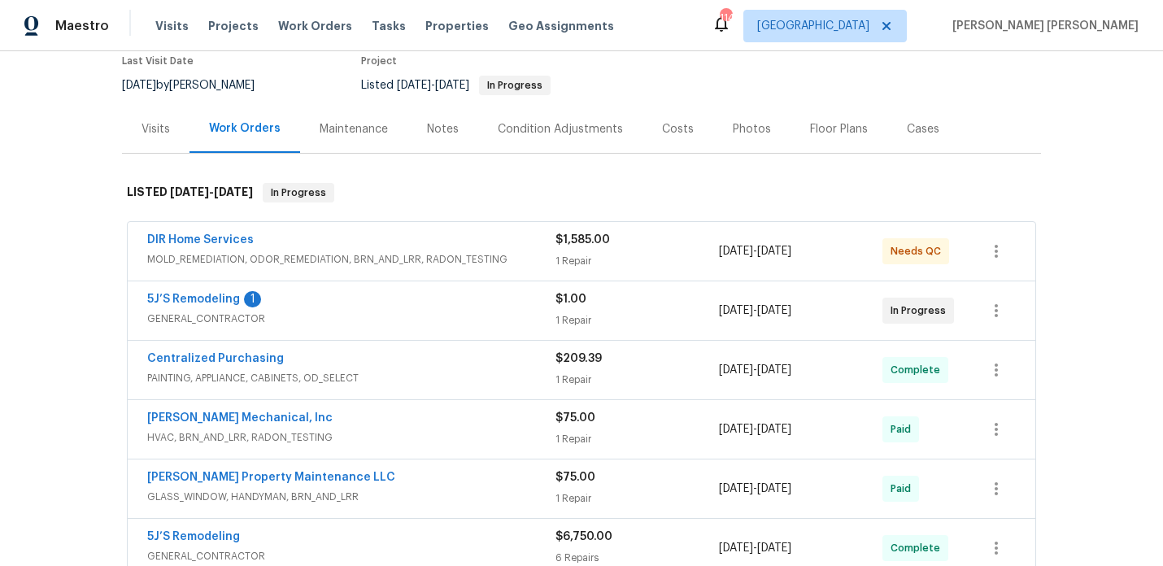
click at [435, 305] on div "5J’S Remodeling 1" at bounding box center [351, 301] width 408 height 20
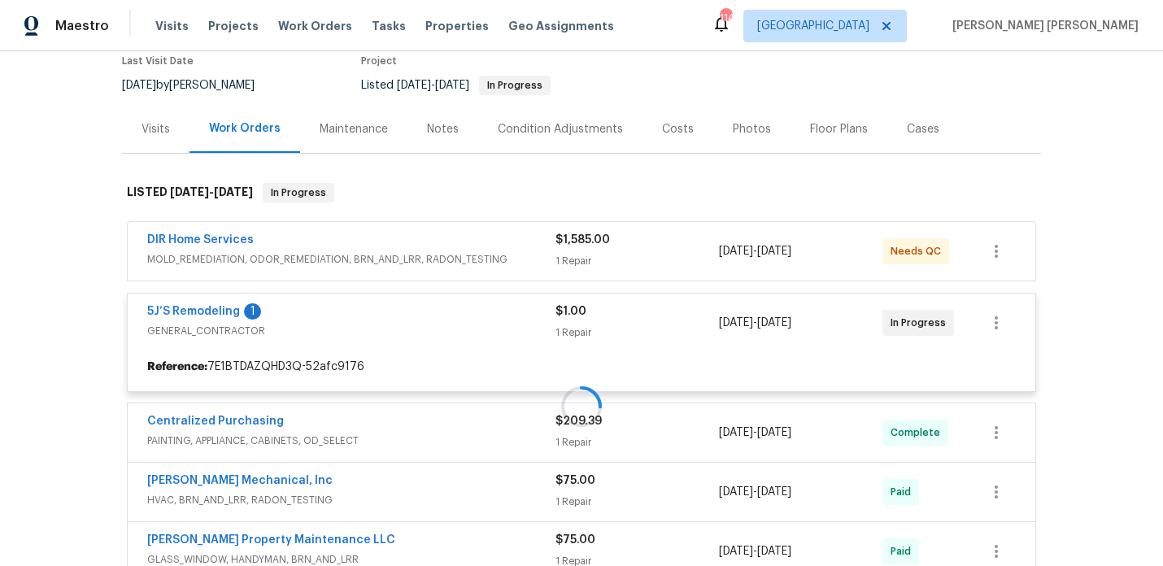
scroll to position [173, 0]
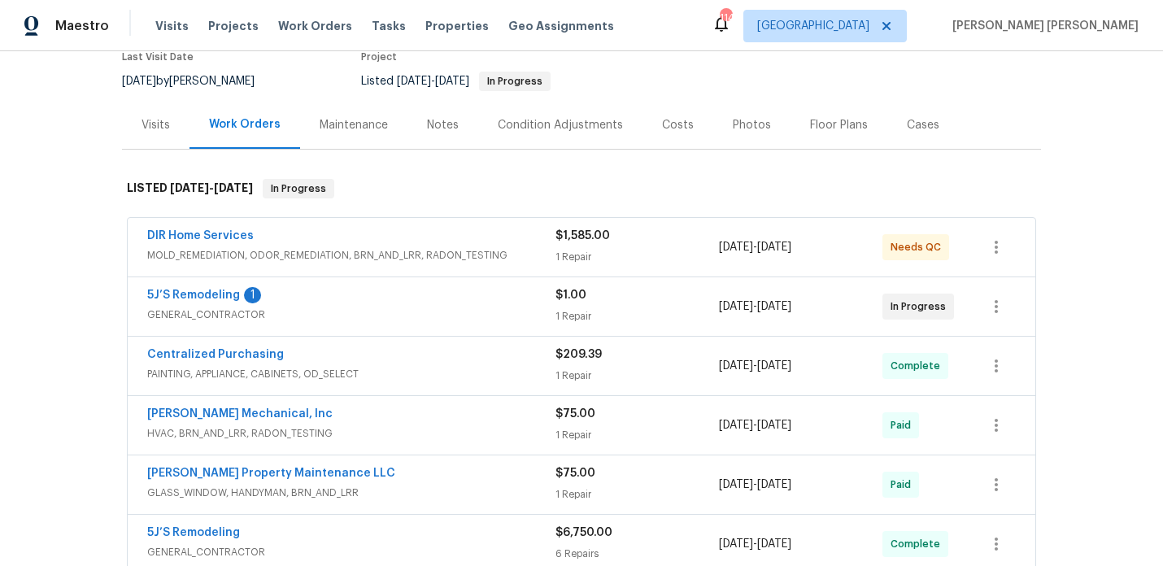
scroll to position [108, 0]
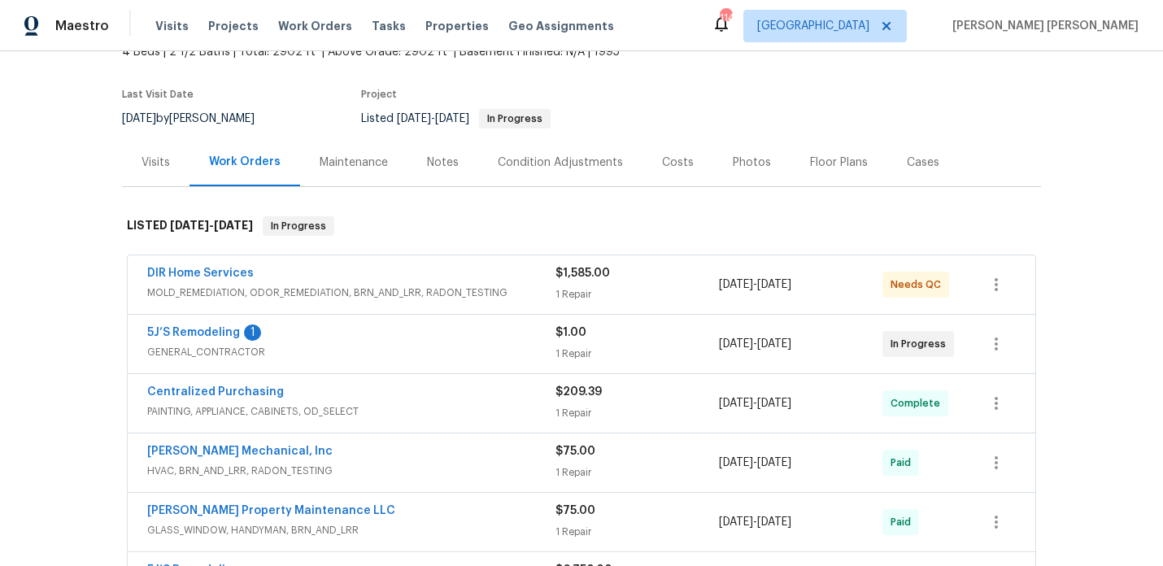
click at [735, 146] on div "Photos" at bounding box center [751, 162] width 77 height 48
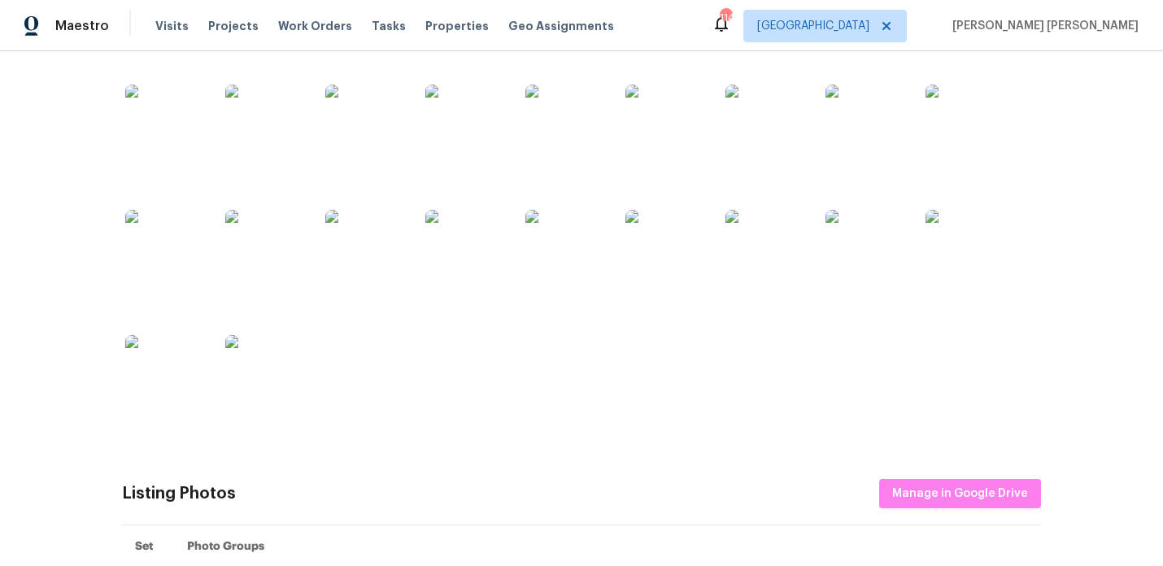
scroll to position [425, 0]
click at [161, 106] on img at bounding box center [165, 127] width 81 height 81
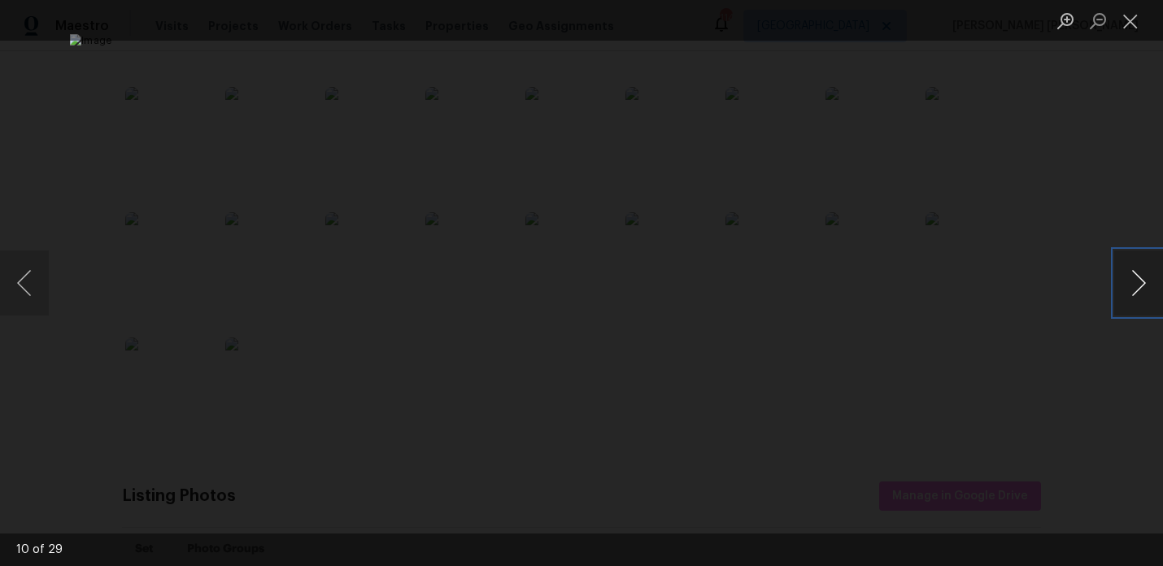
click at [1143, 284] on button "Next image" at bounding box center [1138, 283] width 49 height 65
click at [1098, 198] on div "Lightbox" at bounding box center [581, 283] width 1163 height 566
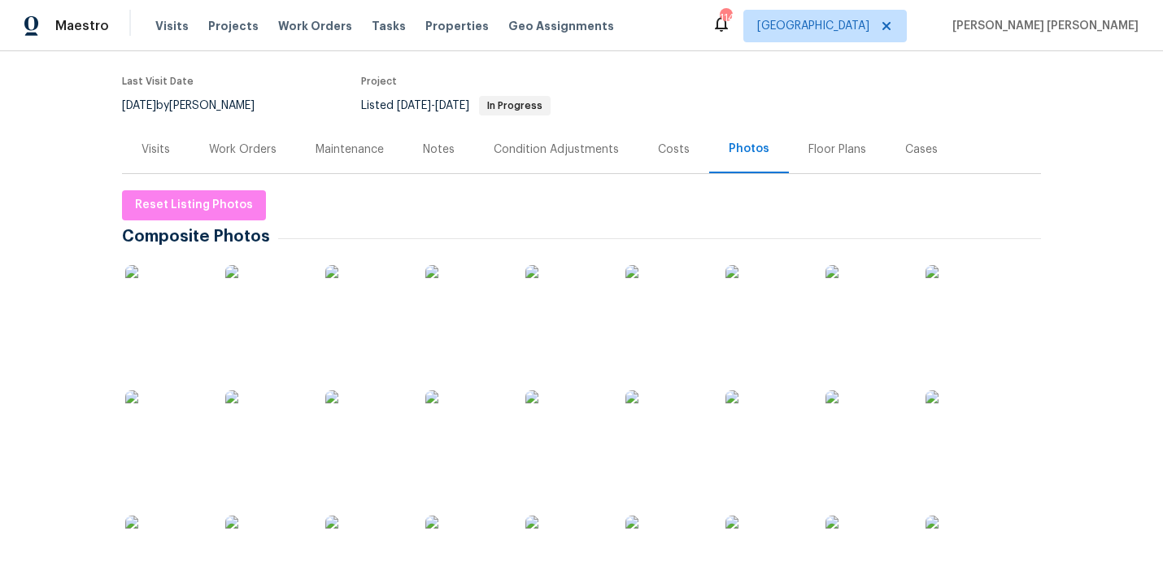
scroll to position [42, 0]
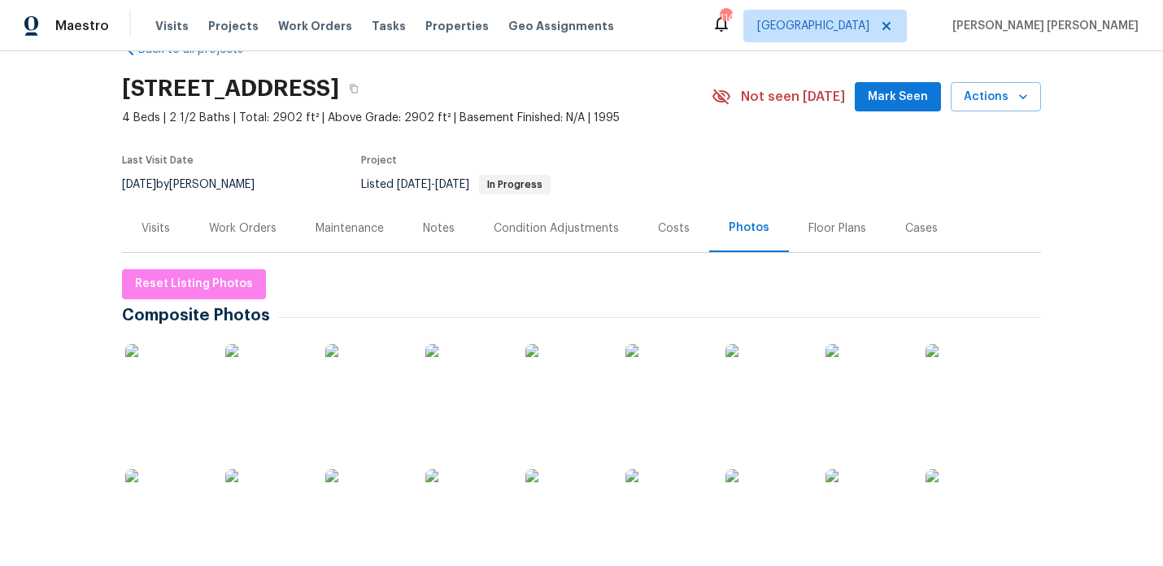
click at [150, 218] on div "Visits" at bounding box center [156, 228] width 68 height 48
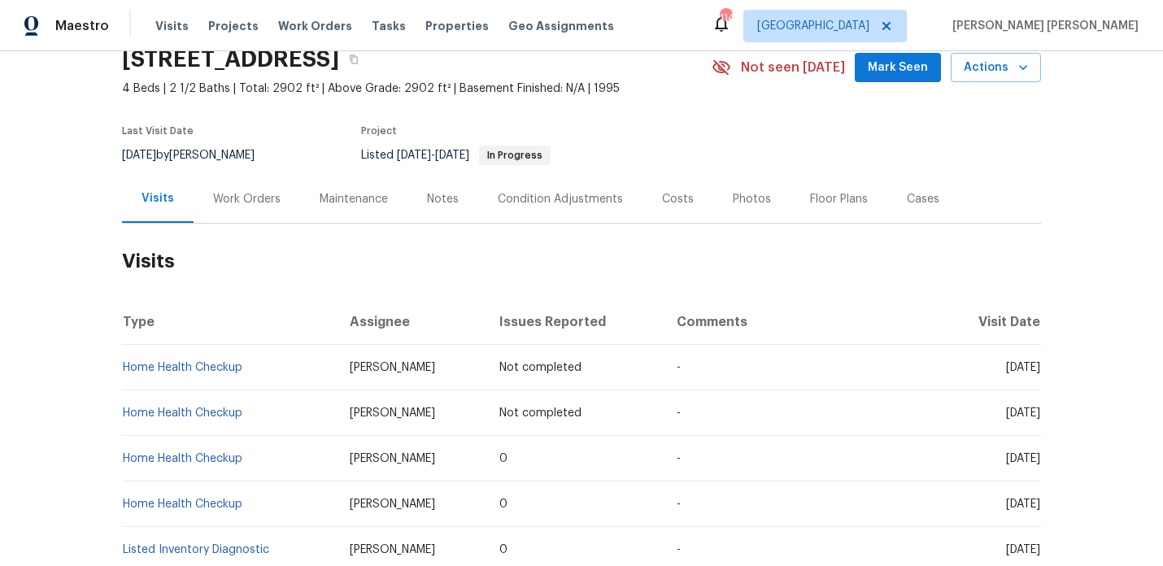
scroll to position [65, 0]
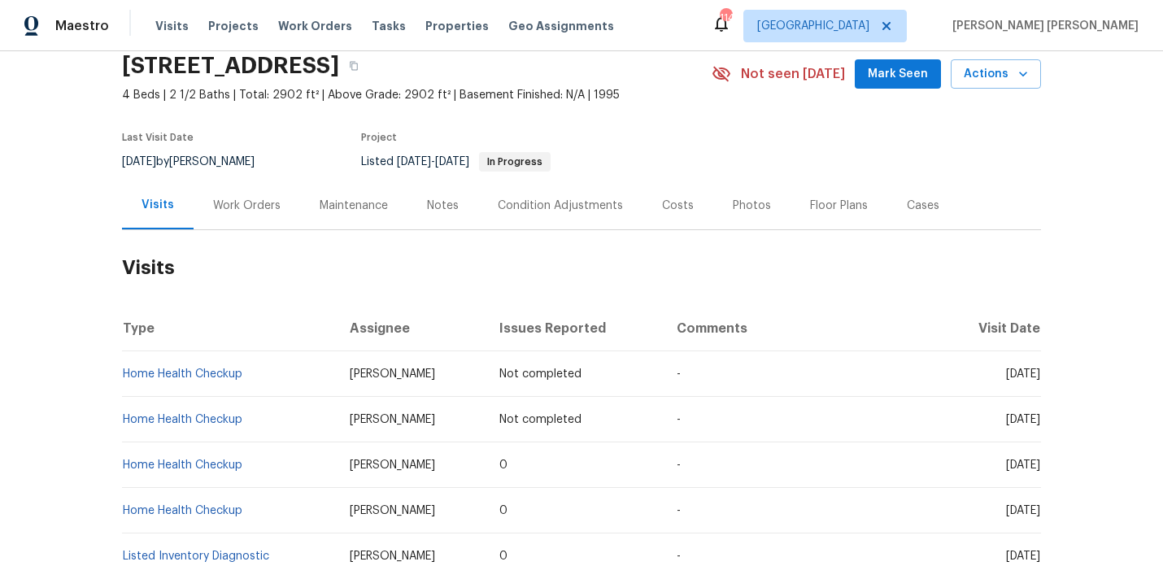
click at [425, 176] on div "Last Visit Date 8/25/2025 by Carmen Childs Project Listed 7/28/2025 - 9/9/2025 …" at bounding box center [397, 152] width 551 height 59
click at [430, 207] on div "Notes" at bounding box center [443, 206] width 32 height 16
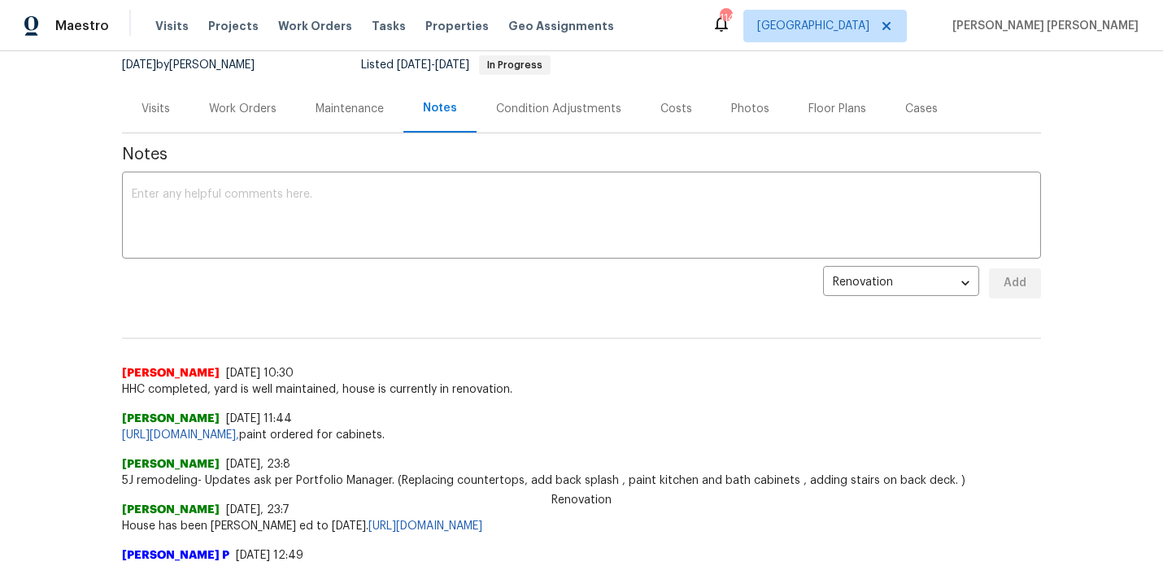
scroll to position [171, 0]
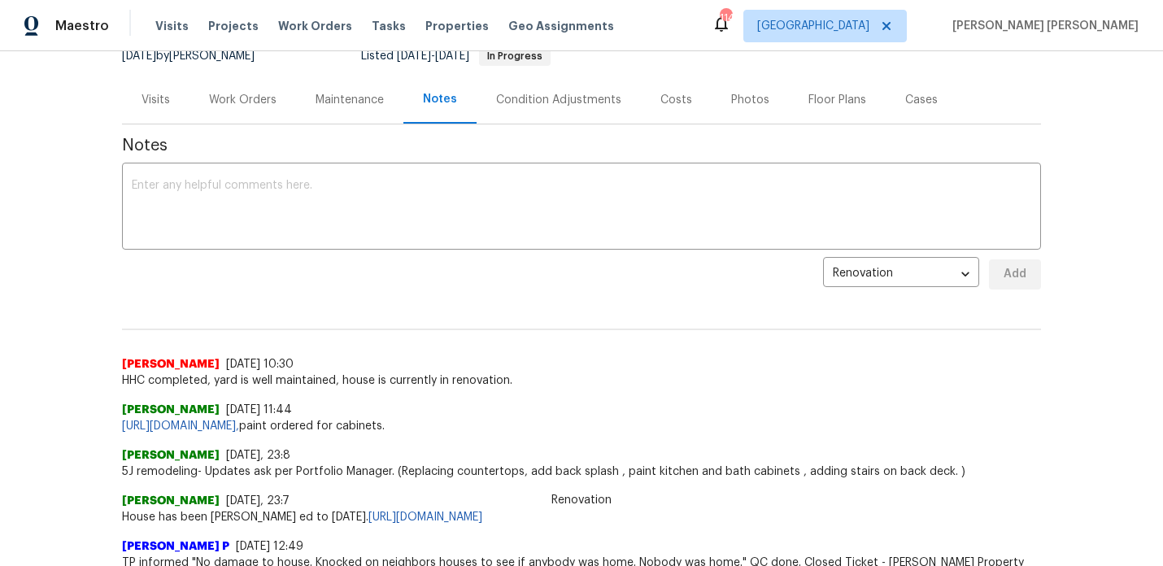
click at [265, 111] on div "Work Orders" at bounding box center [243, 100] width 107 height 48
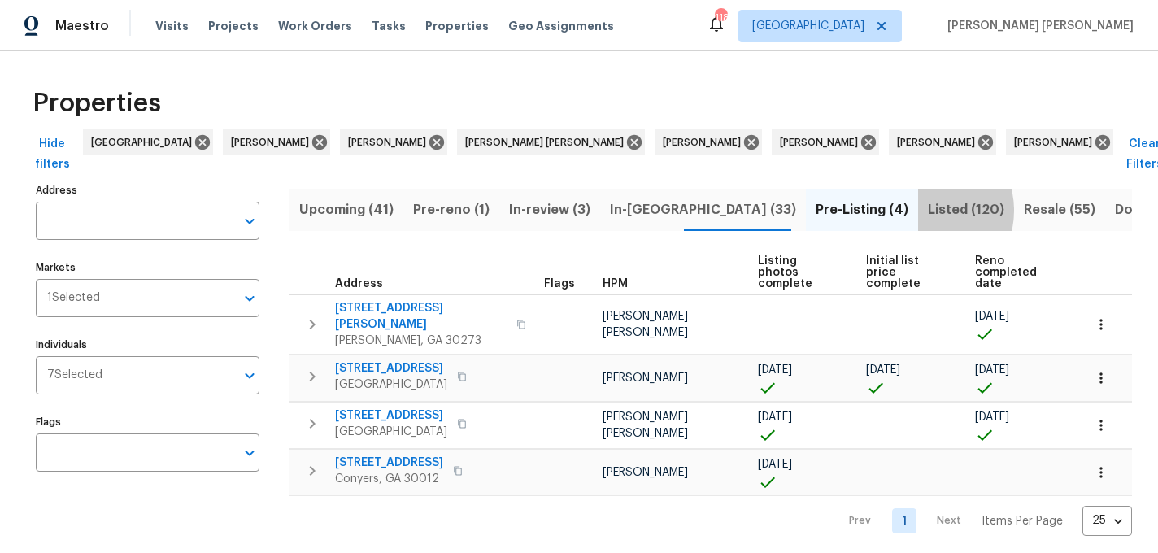
click at [918, 190] on button "Listed (120)" at bounding box center [966, 210] width 96 height 42
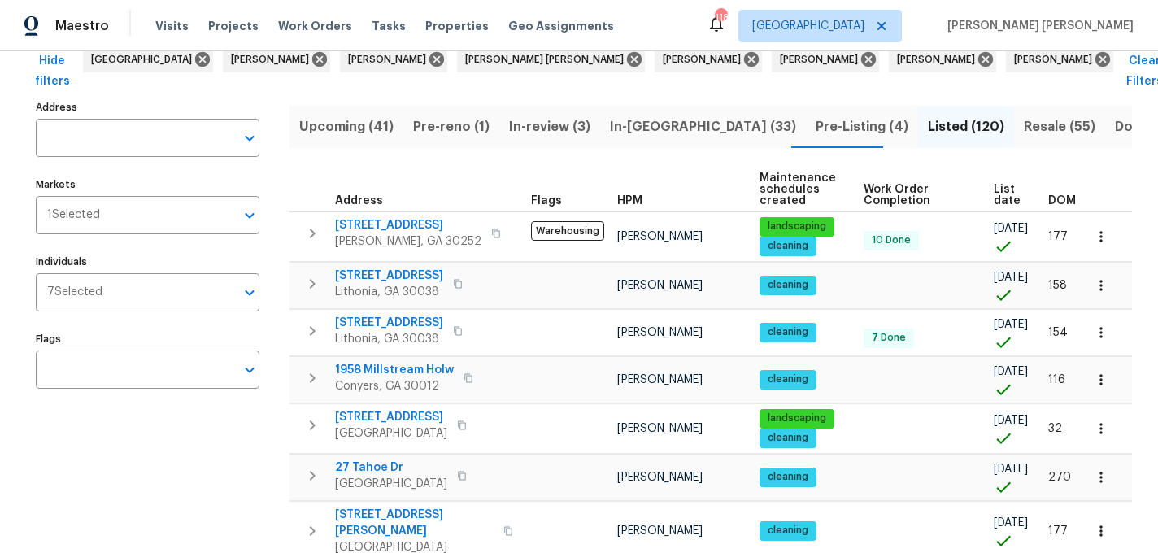
scroll to position [0, 20]
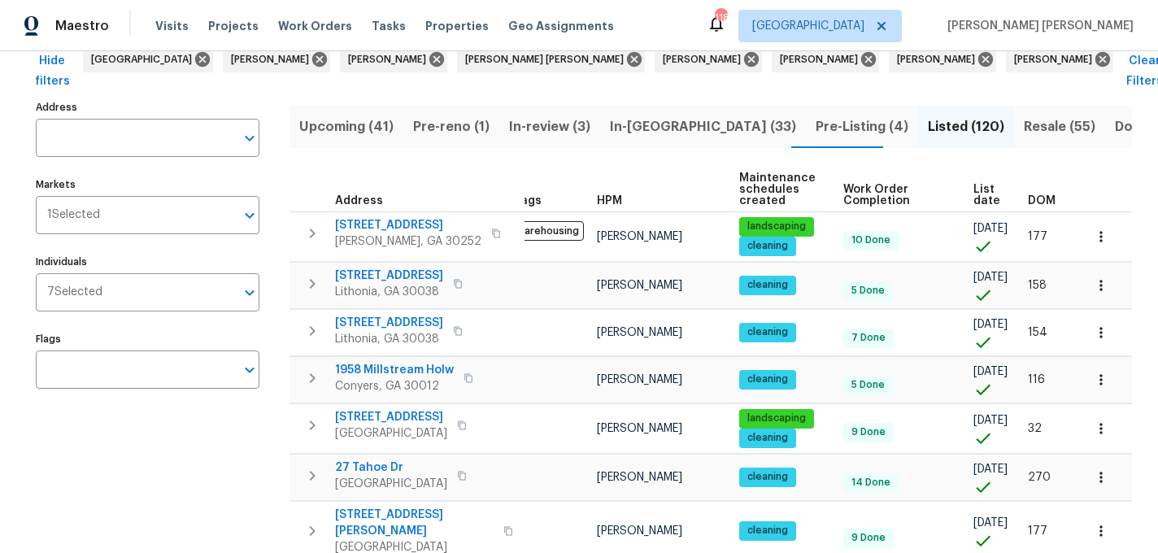
click at [1044, 171] on th "DOM" at bounding box center [1049, 190] width 55 height 45
click at [1036, 174] on th "DOM" at bounding box center [1049, 190] width 55 height 45
click at [1035, 195] on span "DOM" at bounding box center [1042, 200] width 28 height 11
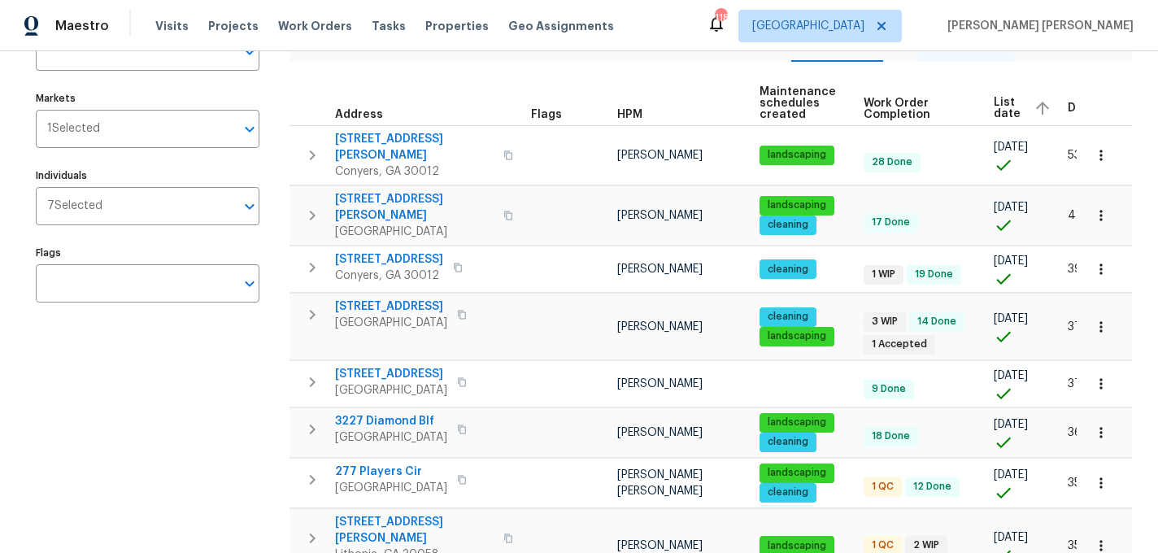
scroll to position [0, 49]
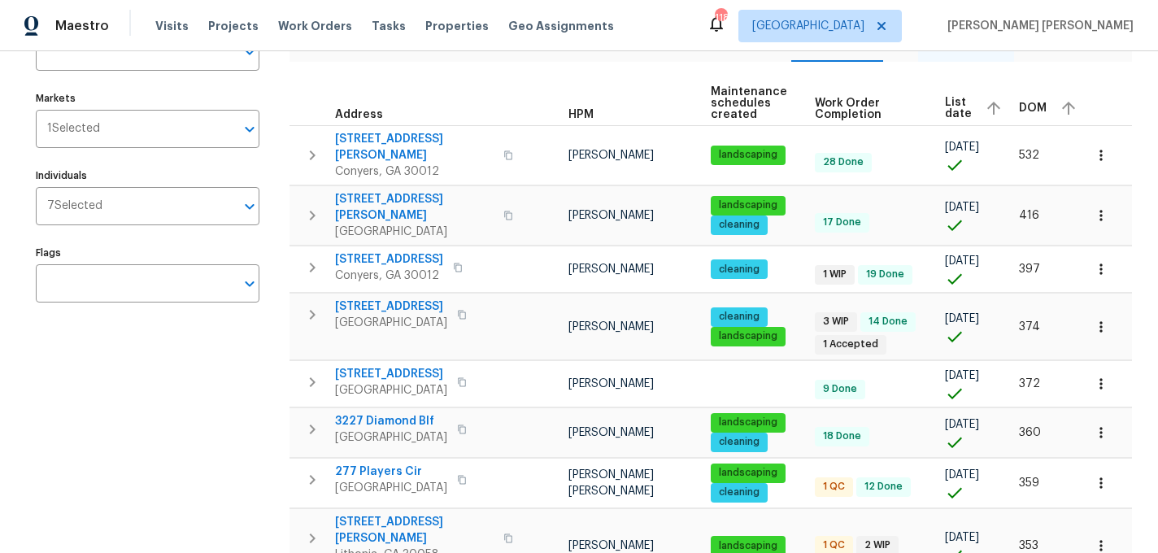
click at [1019, 102] on span "DOM" at bounding box center [1033, 107] width 28 height 11
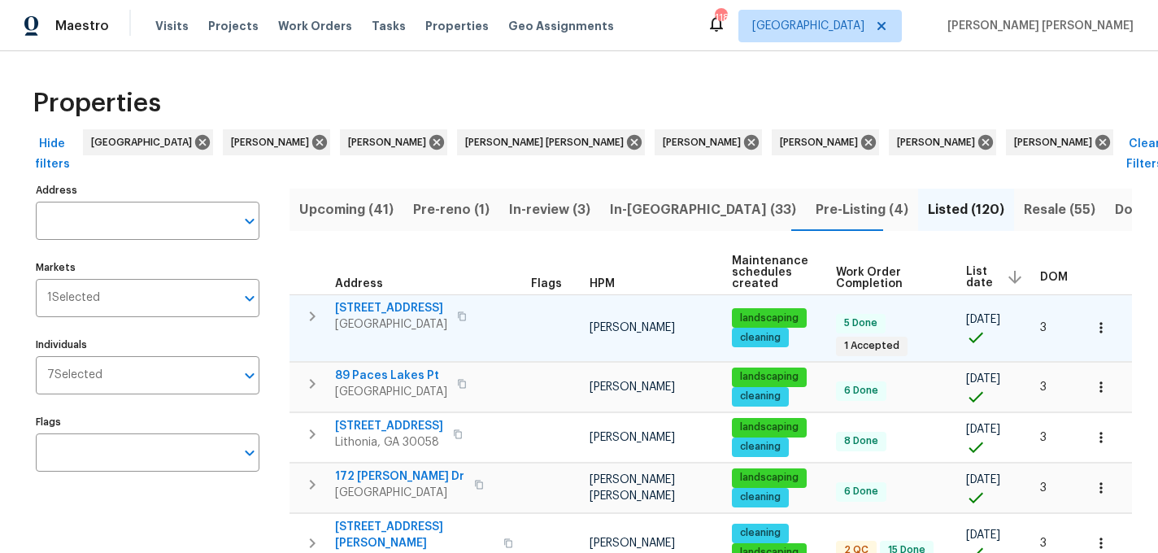
click at [315, 307] on icon "button" at bounding box center [313, 317] width 20 height 20
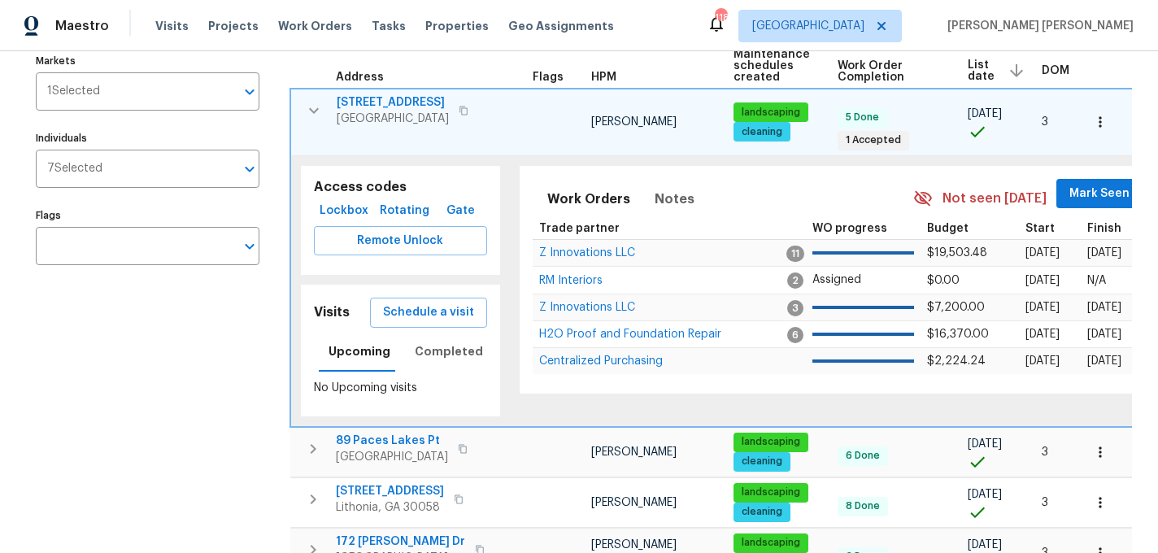
scroll to position [211, 0]
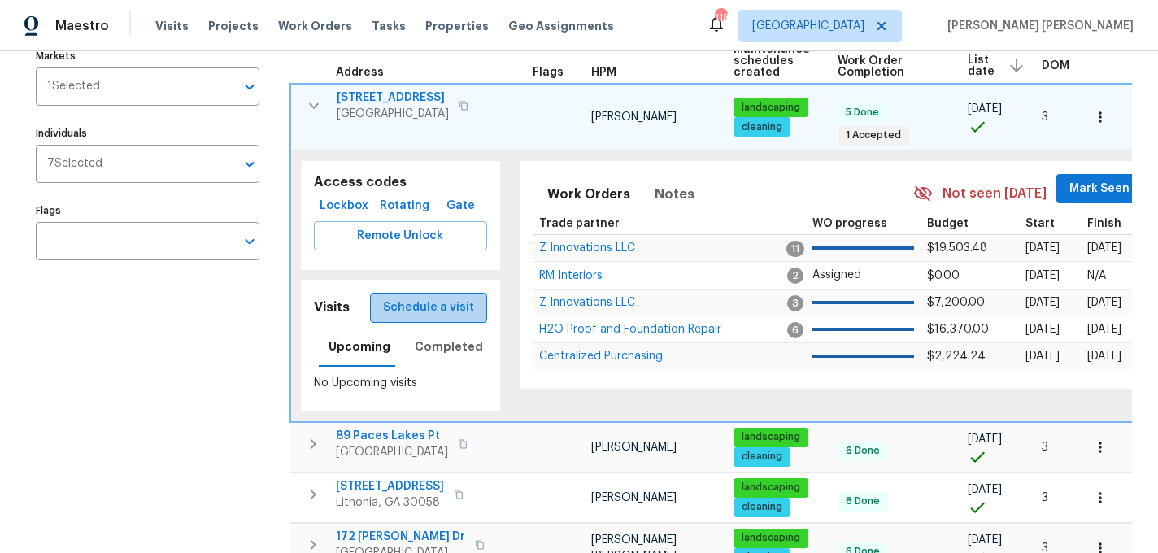
click at [441, 298] on span "Schedule a visit" at bounding box center [428, 308] width 91 height 20
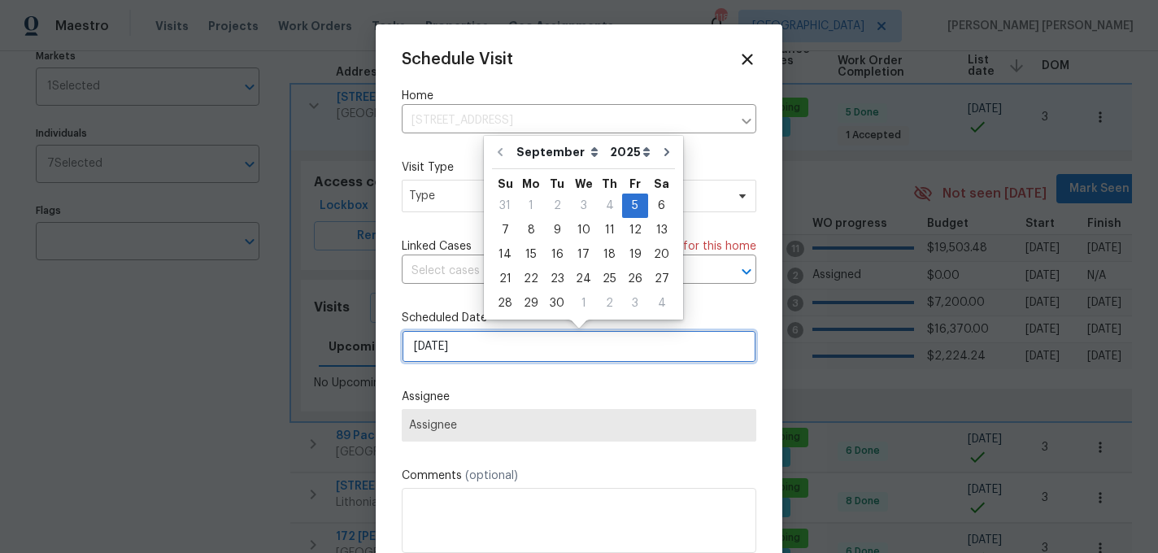
click at [443, 346] on input "9/5/2025" at bounding box center [579, 346] width 355 height 33
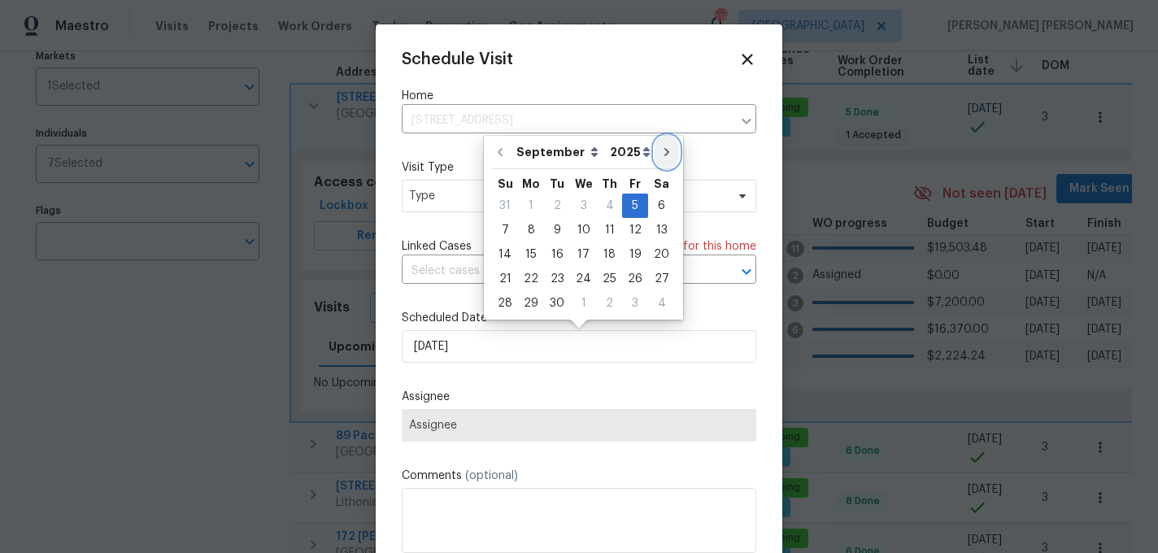
click at [660, 151] on icon "Go to next month" at bounding box center [666, 152] width 13 height 13
type input "10/5/2025"
select select "9"
click at [601, 205] on div "2" at bounding box center [609, 205] width 26 height 23
type input "10/2/2025"
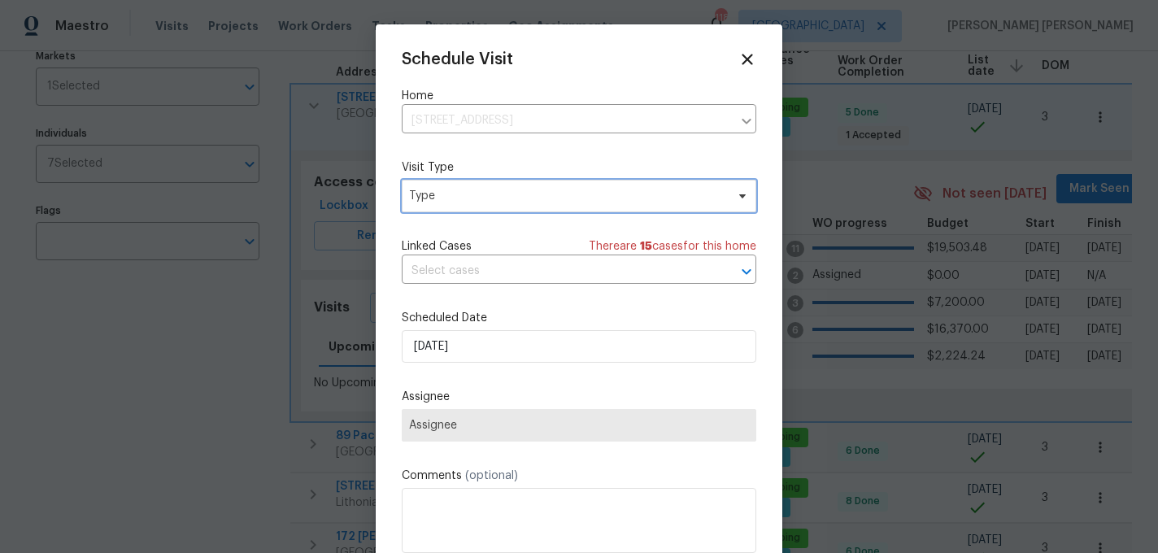
click at [551, 204] on span "Type" at bounding box center [579, 196] width 355 height 33
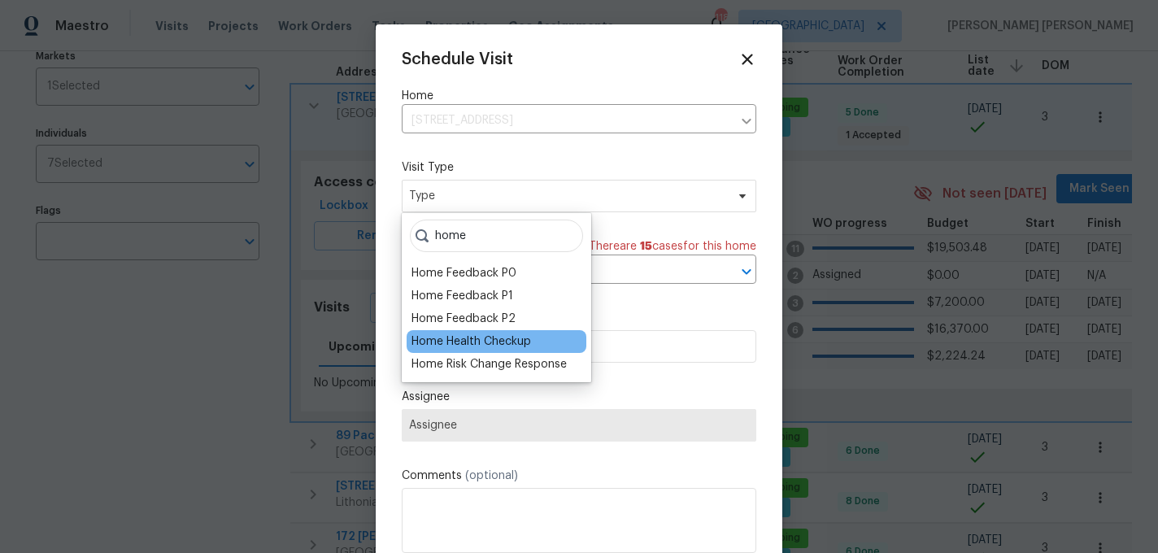
type input "home"
click at [501, 348] on div "Home Health Checkup" at bounding box center [472, 341] width 120 height 16
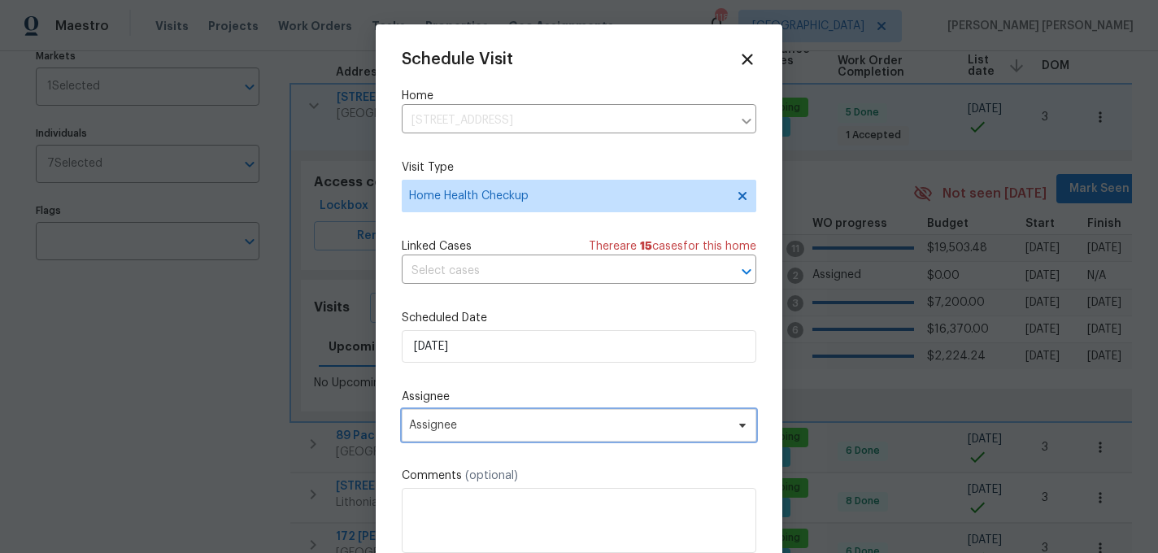
click at [474, 421] on span "Assignee" at bounding box center [568, 425] width 319 height 13
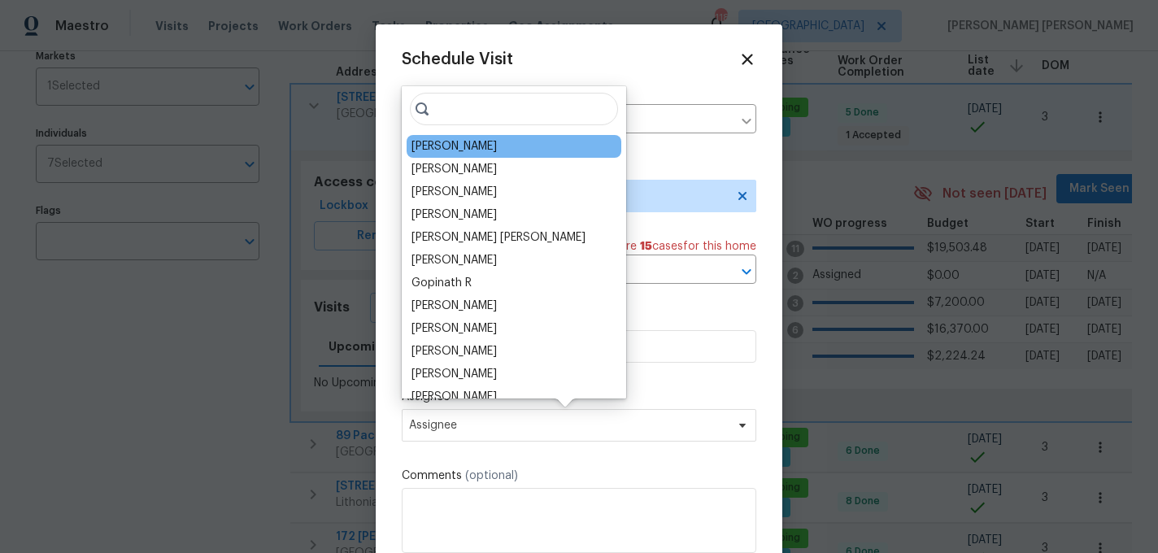
click at [468, 149] on div "Tim Godfrey" at bounding box center [454, 146] width 85 height 16
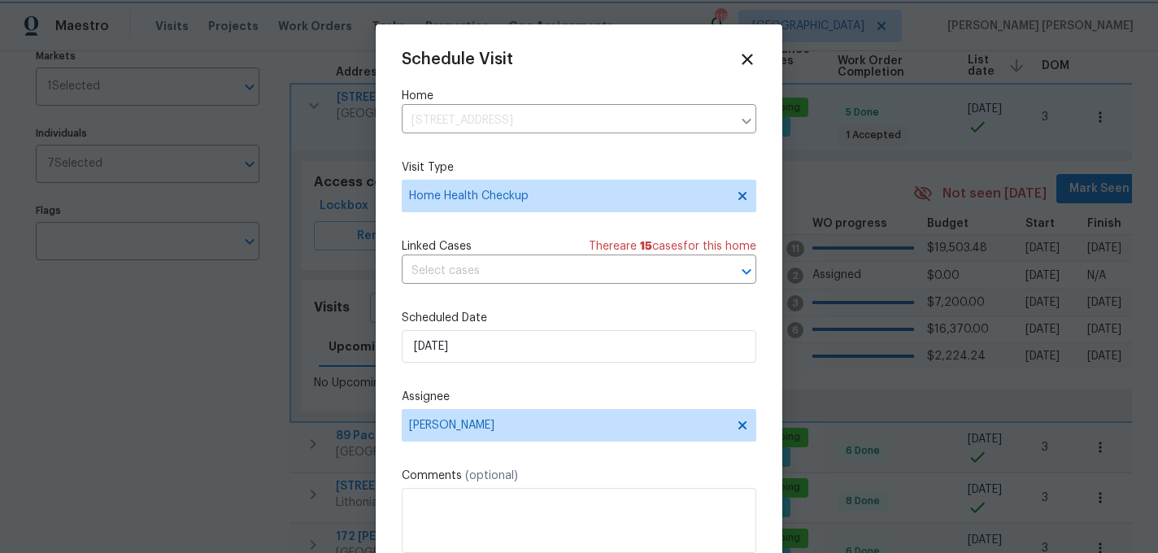
scroll to position [29, 0]
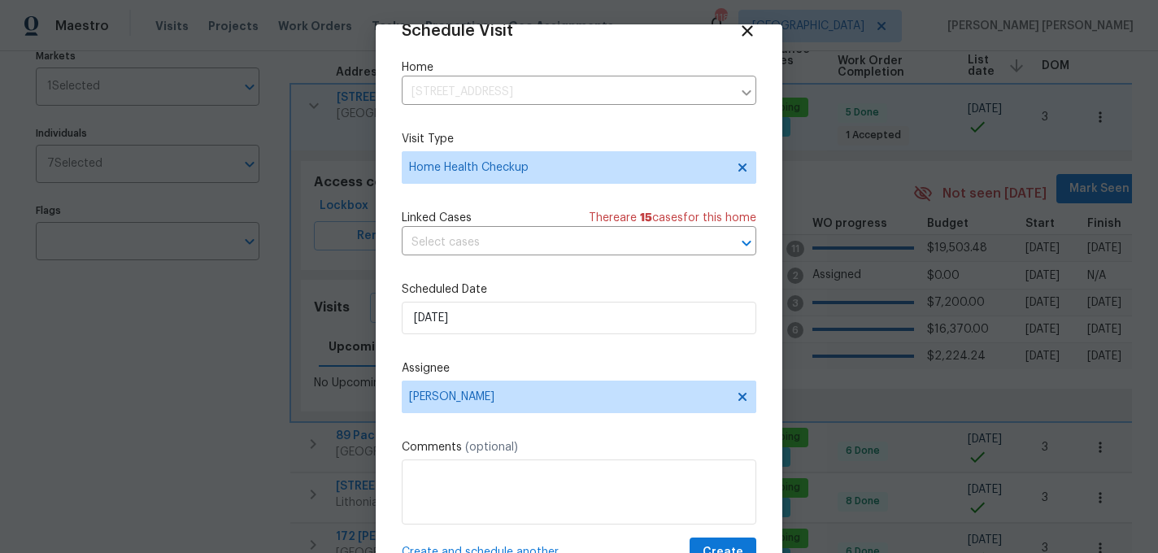
click at [455, 548] on span "Create and schedule another" at bounding box center [480, 552] width 157 height 16
select select "9"
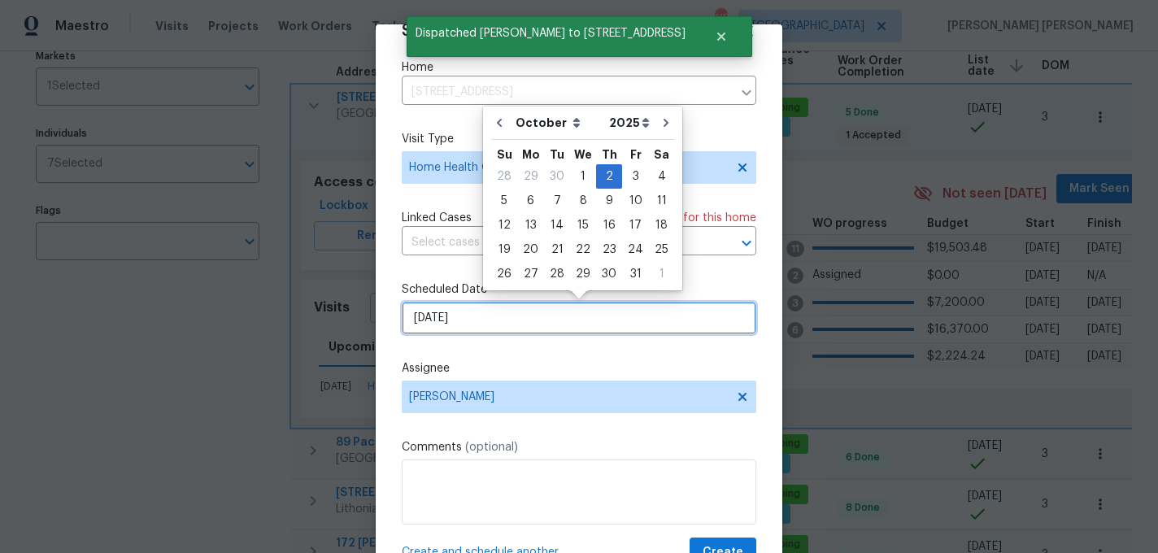
click at [521, 327] on input "10/2/2025" at bounding box center [579, 318] width 355 height 33
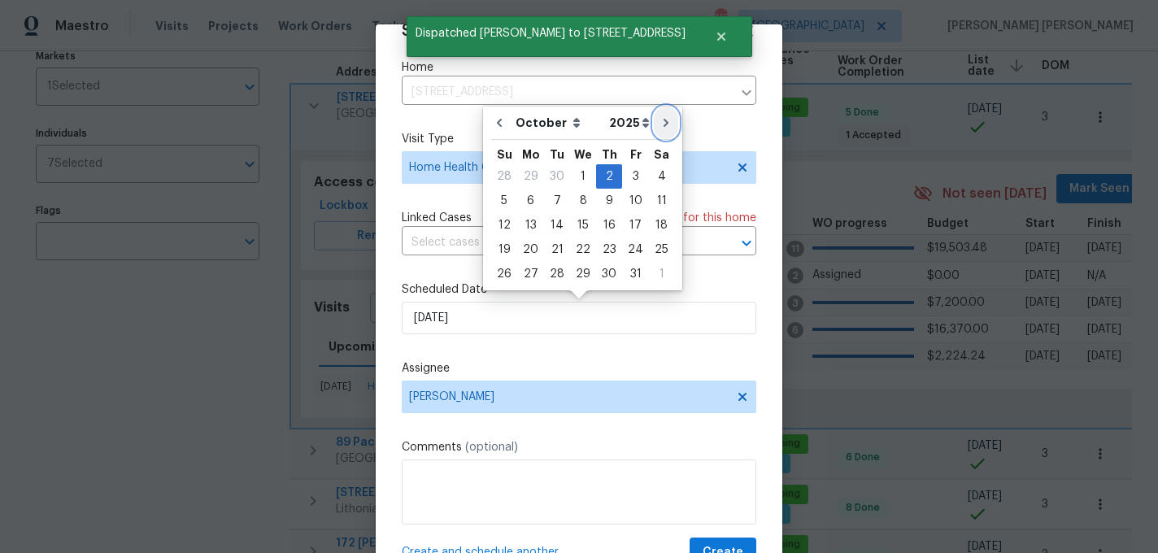
click at [663, 124] on icon "Go to next month" at bounding box center [666, 122] width 13 height 13
type input "11/2/2025"
select select "10"
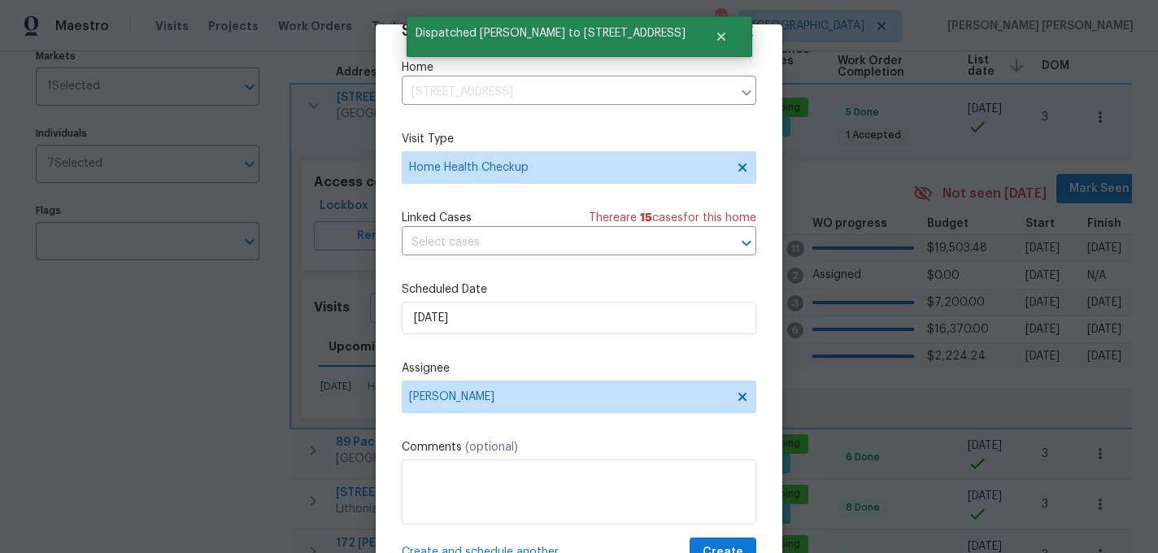
click at [455, 546] on span "Create and schedule another" at bounding box center [480, 552] width 157 height 16
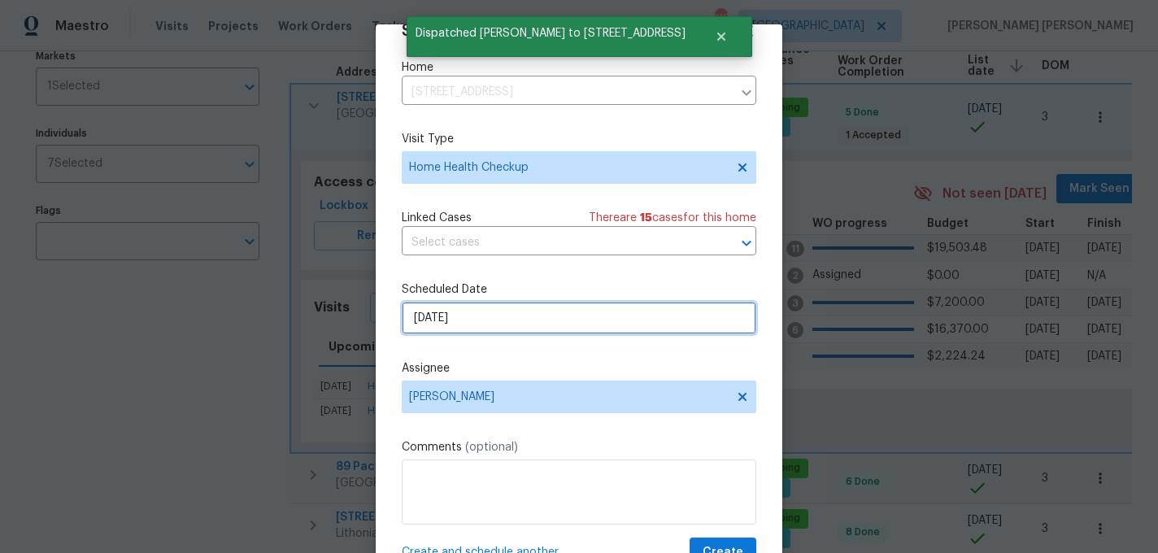
click at [554, 321] on input "11/2/2025" at bounding box center [579, 318] width 355 height 33
select select "10"
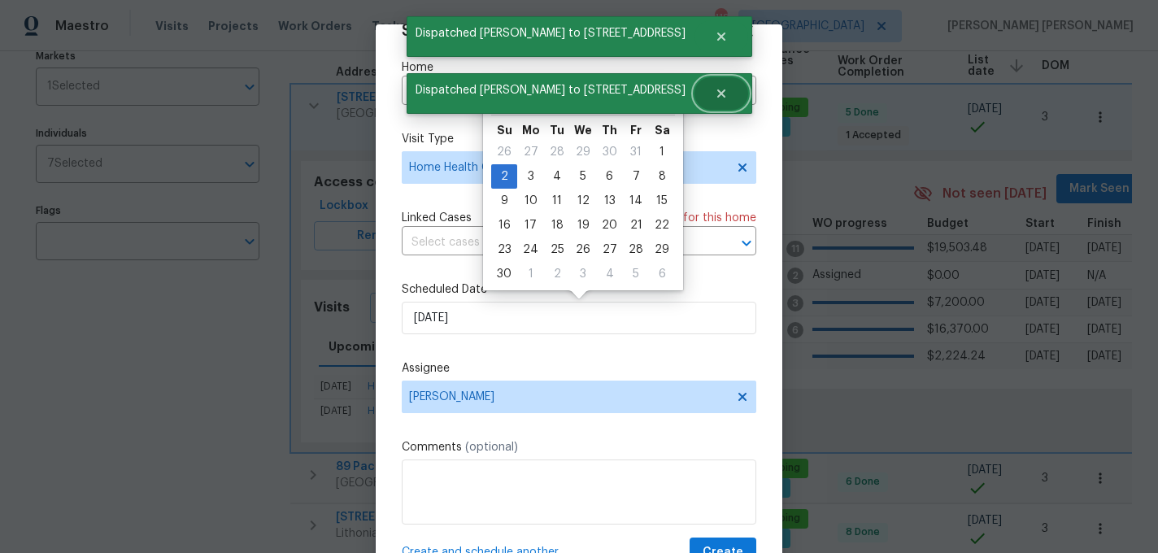
click at [717, 89] on icon "Close" at bounding box center [721, 93] width 8 height 8
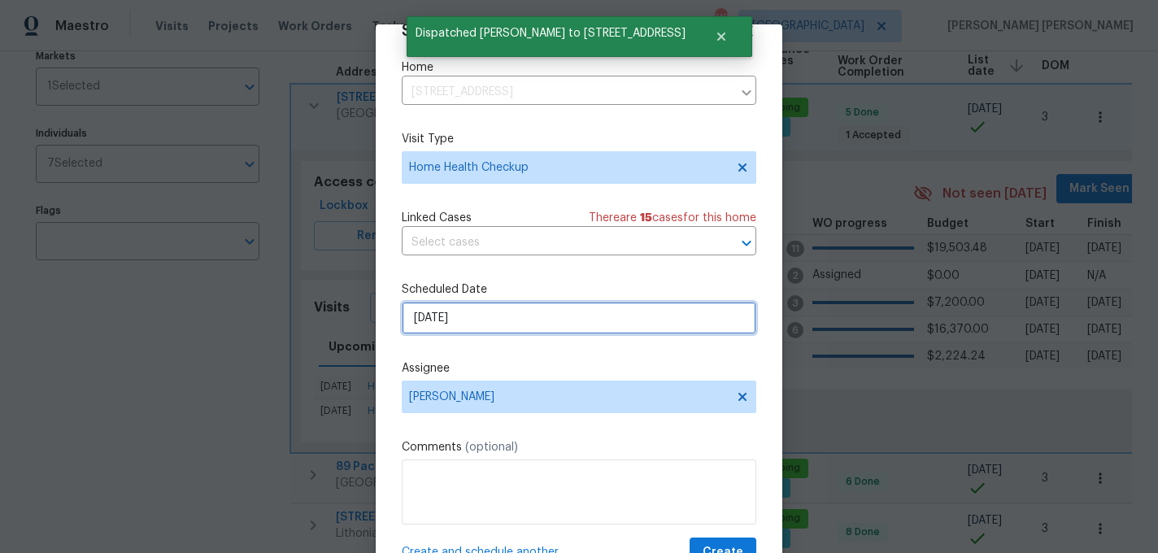
click at [511, 324] on input "11/2/2025" at bounding box center [579, 318] width 355 height 33
select select "10"
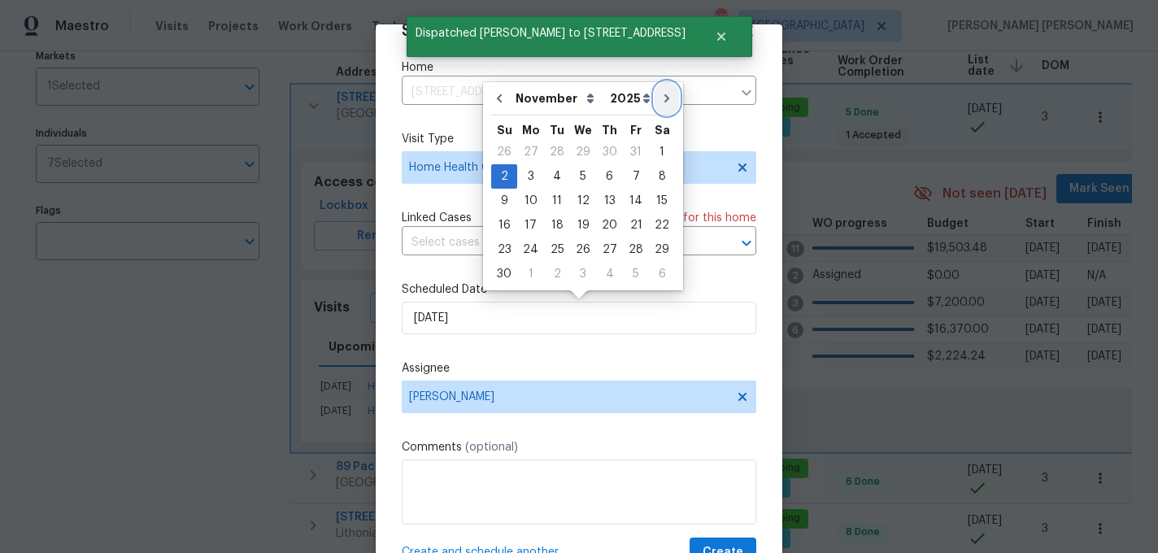
click at [660, 101] on icon "Go to next month" at bounding box center [666, 98] width 13 height 13
type input "12/2/2025"
select select "11"
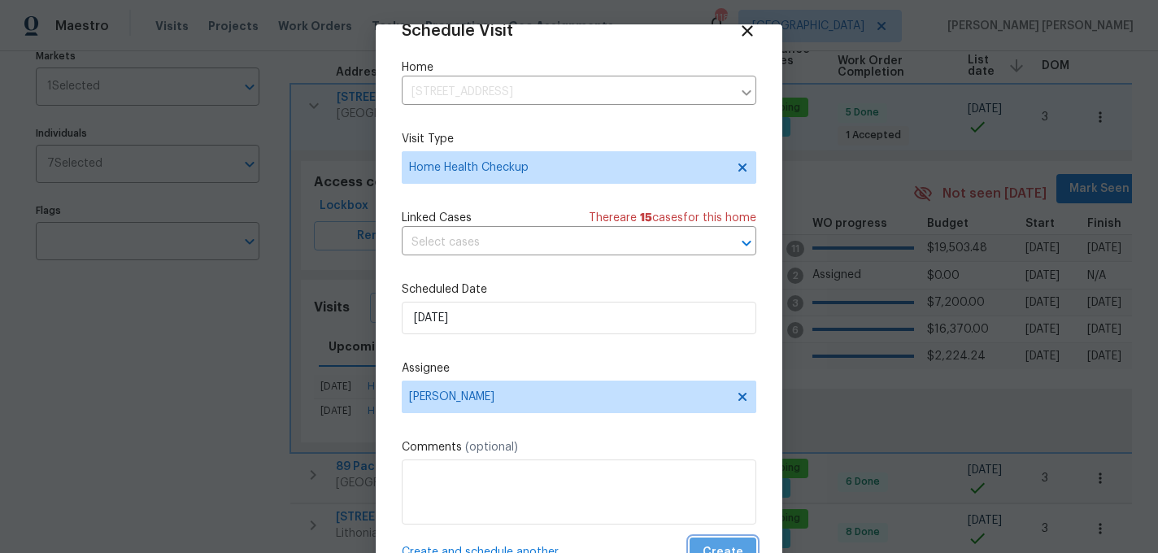
click at [730, 547] on span "Create" at bounding box center [723, 553] width 41 height 20
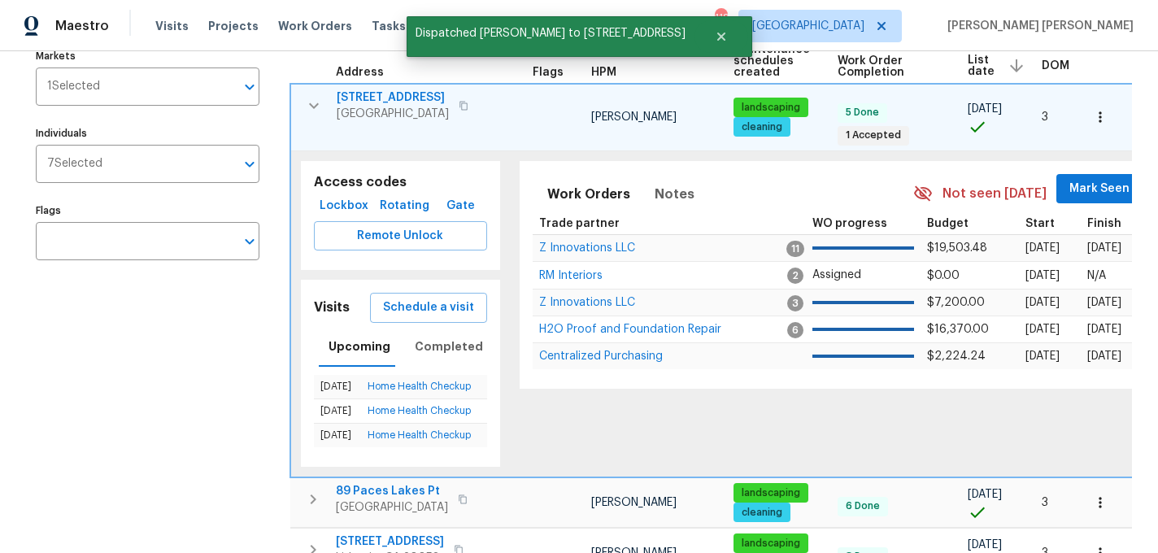
click at [320, 96] on icon "button" at bounding box center [314, 106] width 20 height 20
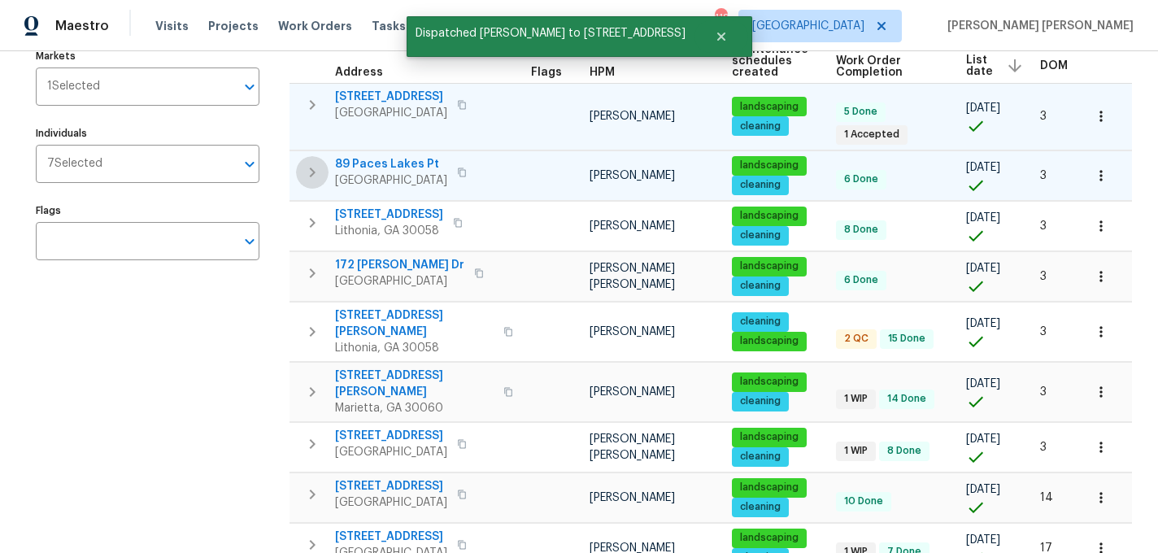
click at [316, 163] on icon "button" at bounding box center [313, 173] width 20 height 20
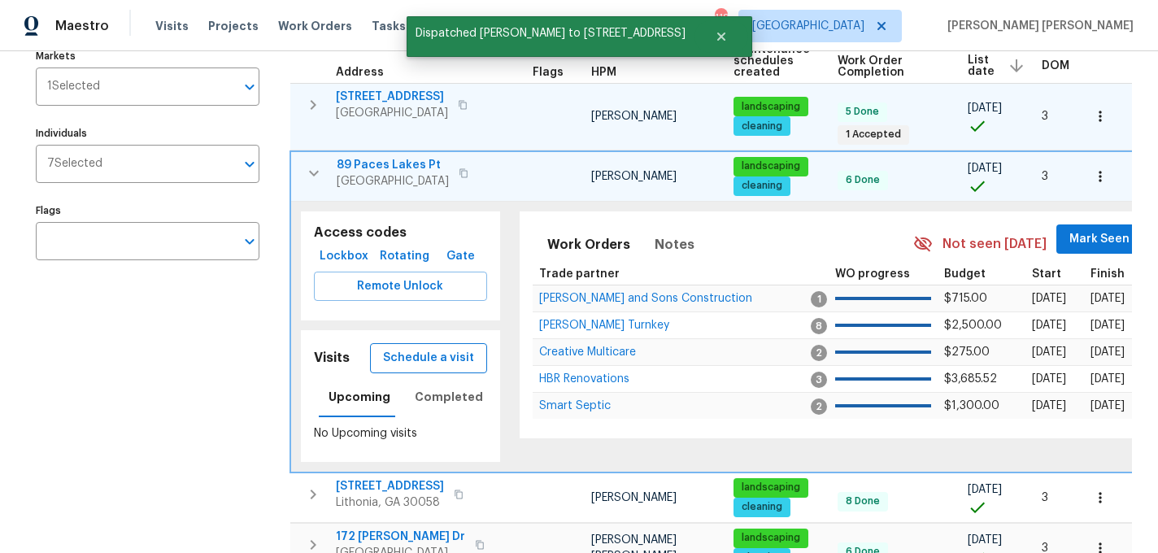
click at [442, 348] on span "Schedule a visit" at bounding box center [428, 358] width 91 height 20
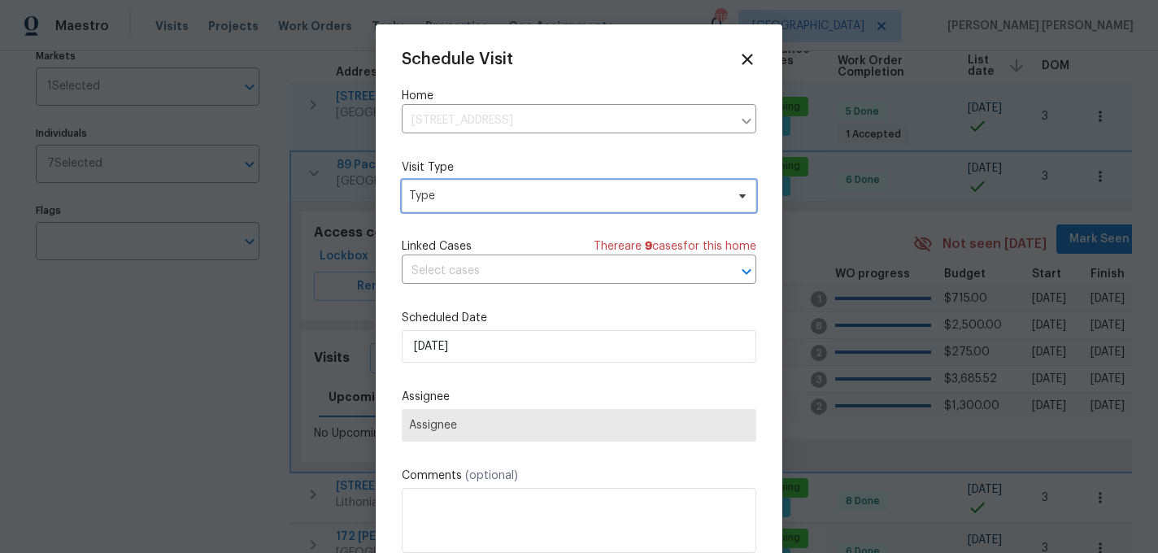
click at [513, 185] on span "Type" at bounding box center [579, 196] width 355 height 33
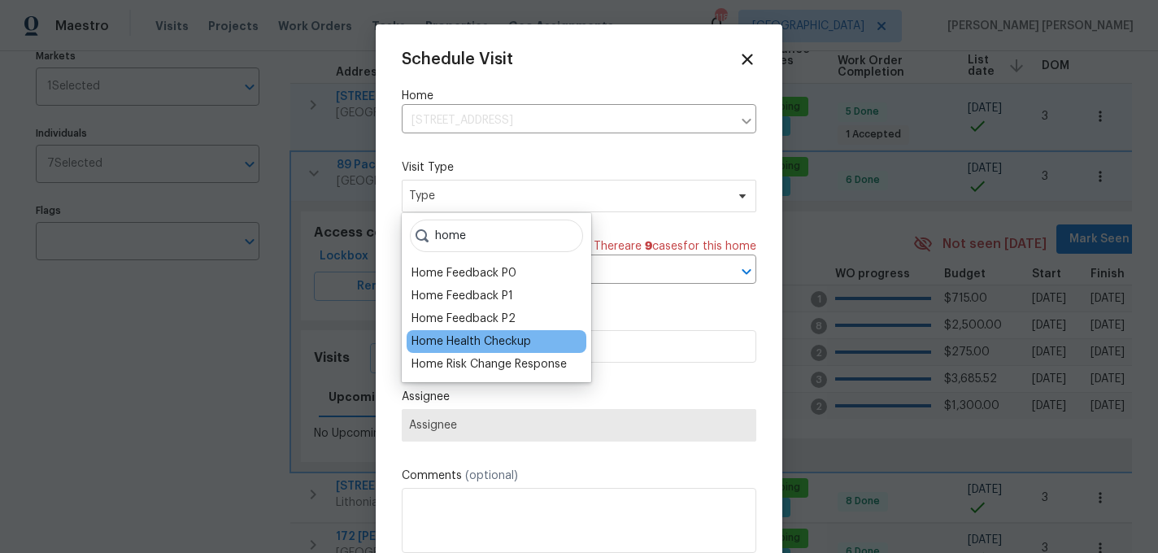
type input "home"
click at [501, 341] on div "Home Health Checkup" at bounding box center [472, 341] width 120 height 16
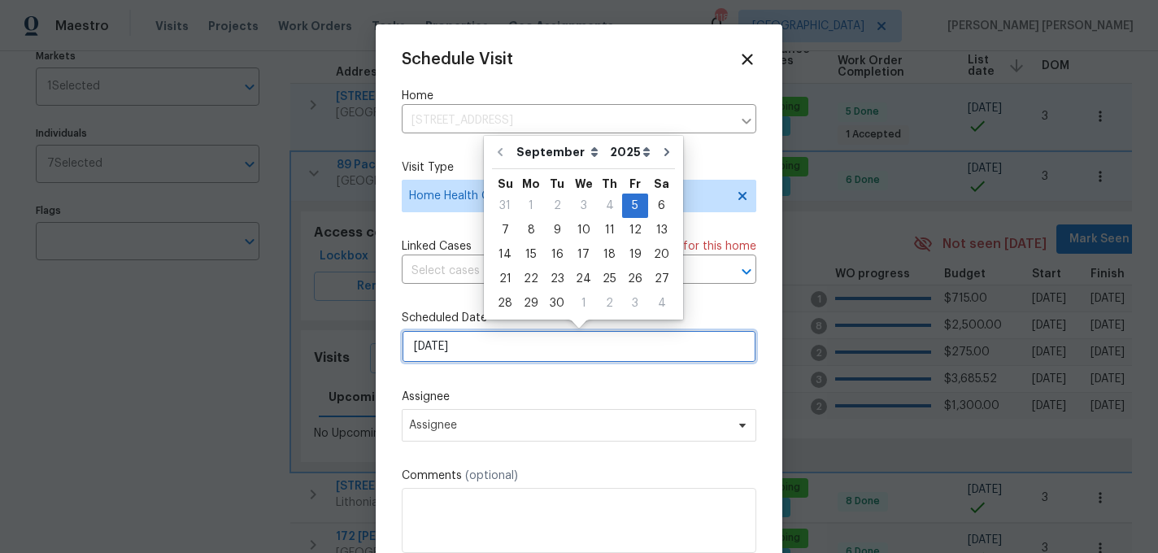
click at [484, 358] on input "9/5/2025" at bounding box center [579, 346] width 355 height 33
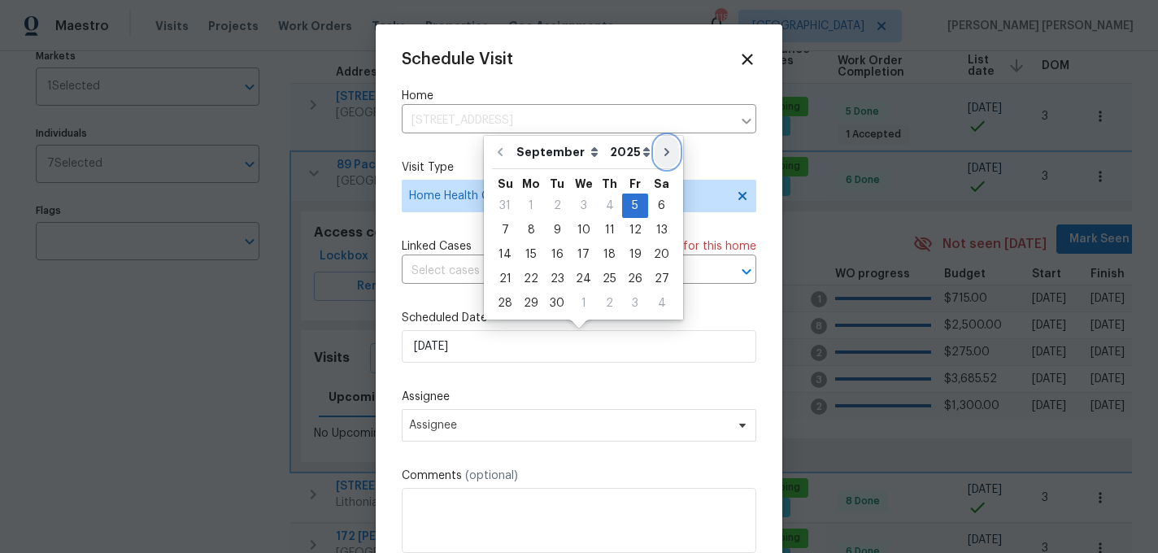
click at [660, 153] on icon "Go to next month" at bounding box center [666, 152] width 13 height 13
type input "10/5/2025"
select select "9"
click at [610, 203] on div "2" at bounding box center [609, 205] width 26 height 23
type input "10/2/2025"
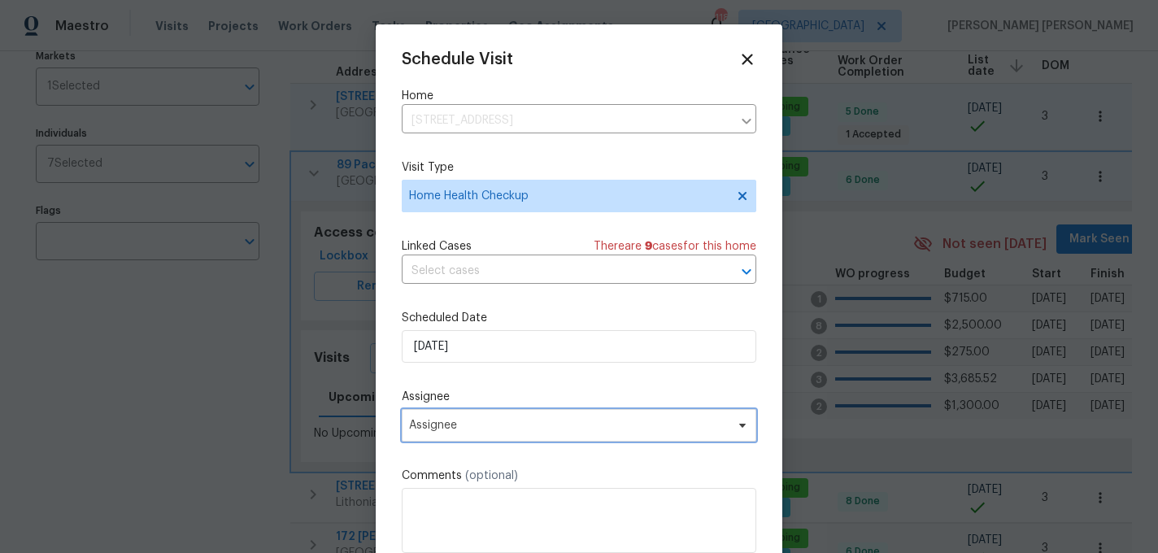
click at [479, 436] on span "Assignee" at bounding box center [579, 425] width 355 height 33
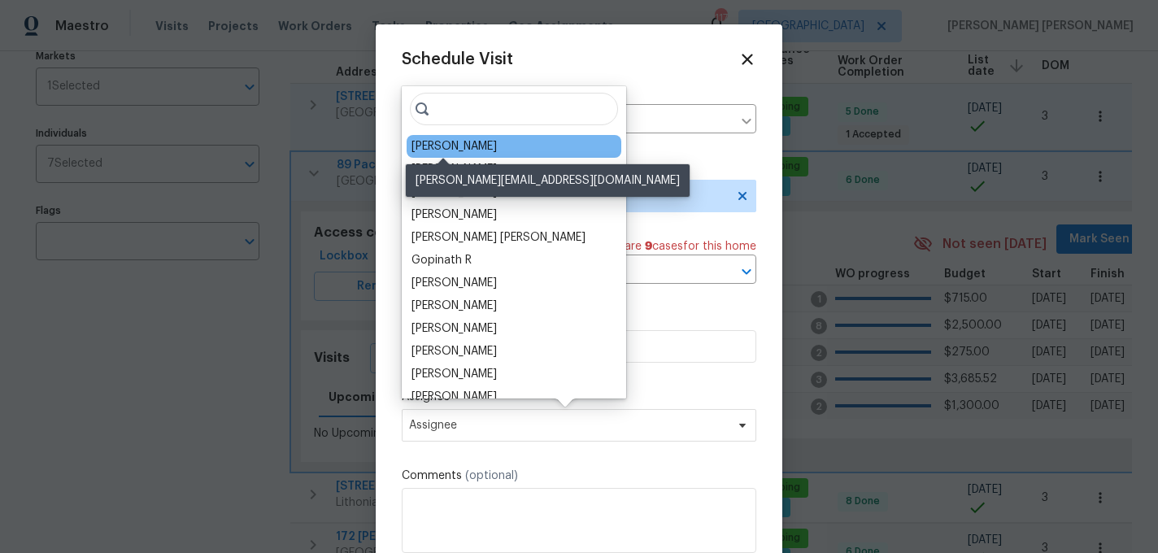
click at [460, 151] on div "Mirsad Srna" at bounding box center [454, 146] width 85 height 16
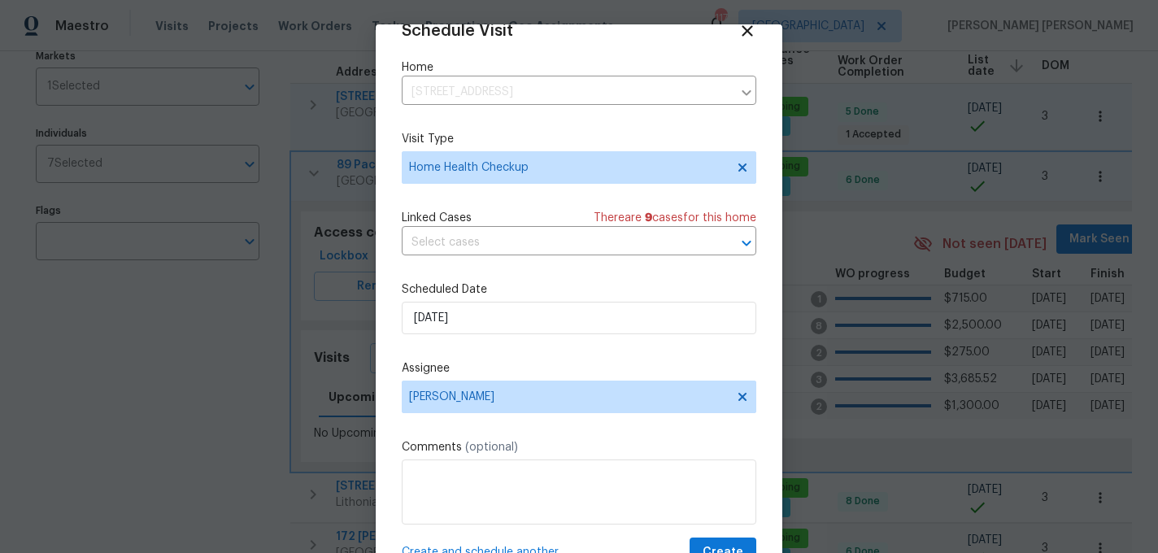
click at [490, 546] on span "Create and schedule another" at bounding box center [480, 552] width 157 height 16
click at [512, 325] on input "10/2/2025" at bounding box center [579, 318] width 355 height 33
select select "9"
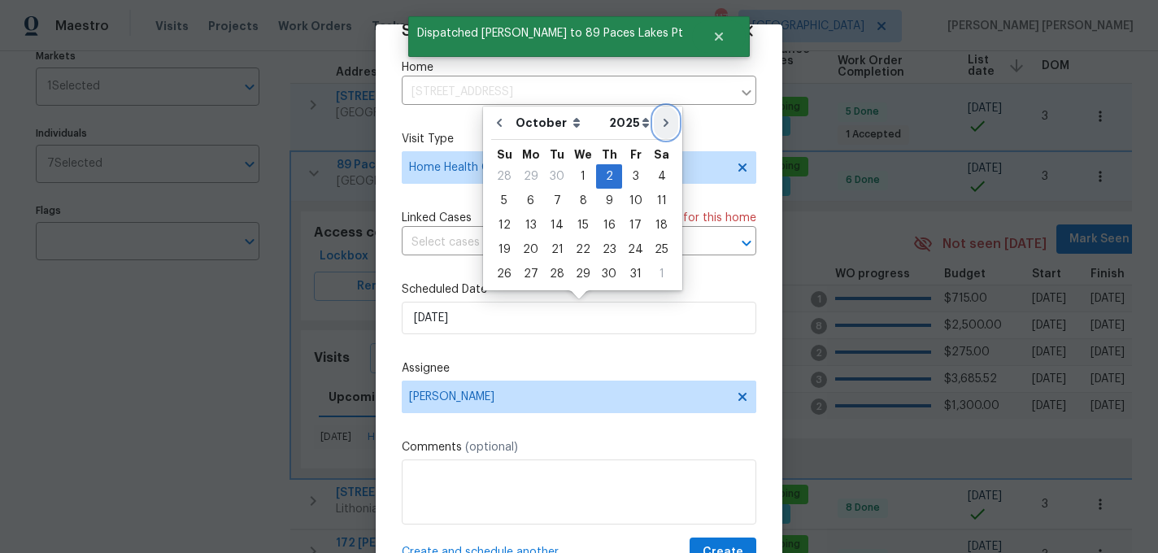
click at [662, 129] on icon "Go to next month" at bounding box center [666, 122] width 13 height 13
type input "11/2/2025"
select select "10"
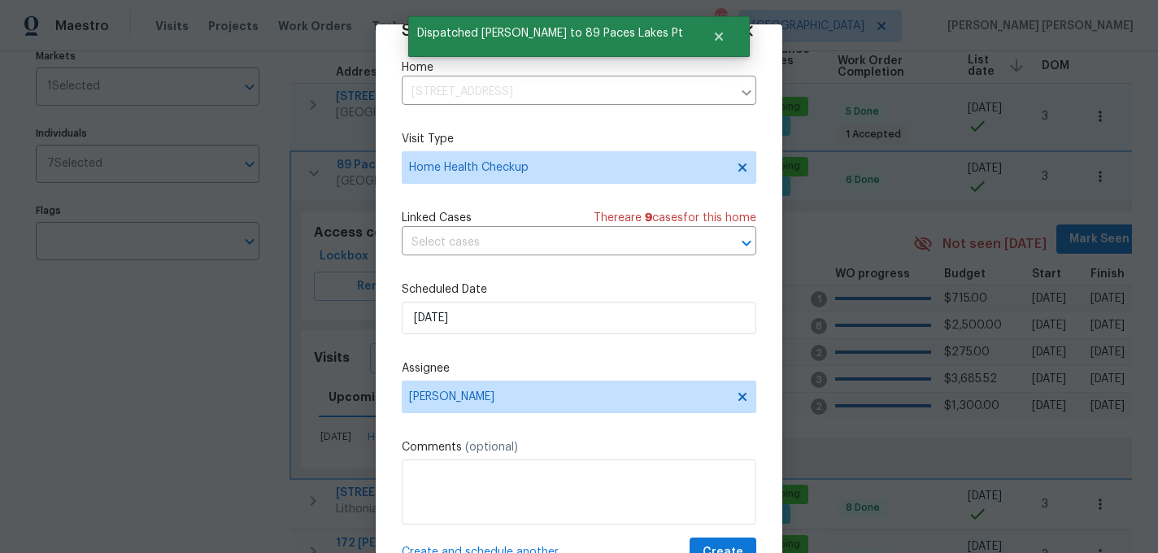
click at [454, 547] on span "Create and schedule another" at bounding box center [480, 552] width 157 height 16
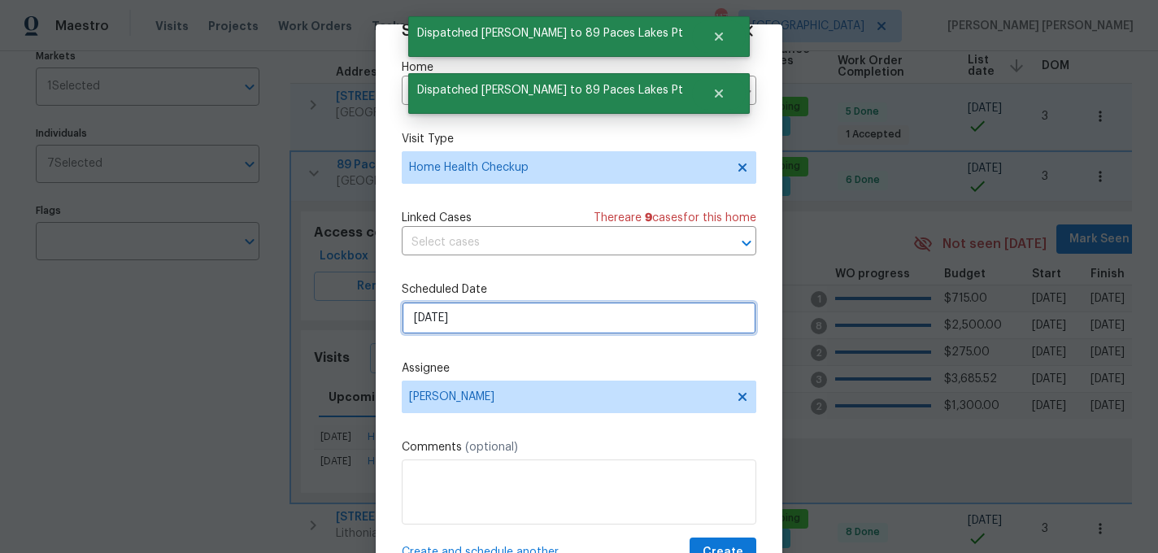
click at [474, 326] on input "11/2/2025" at bounding box center [579, 318] width 355 height 33
select select "10"
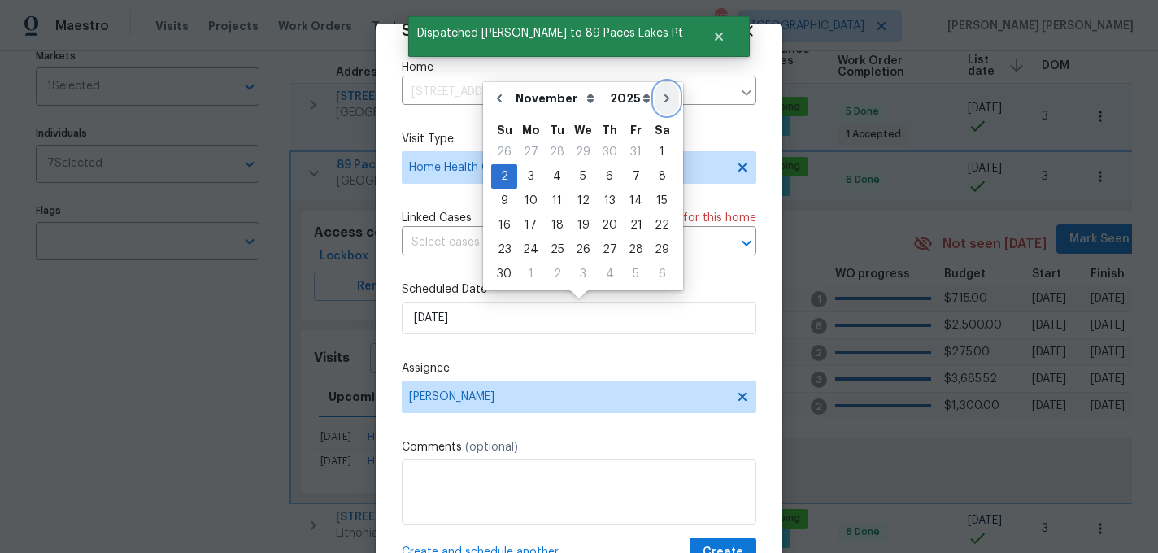
click at [660, 103] on icon "Go to next month" at bounding box center [666, 98] width 13 height 13
type input "12/2/2025"
select select "11"
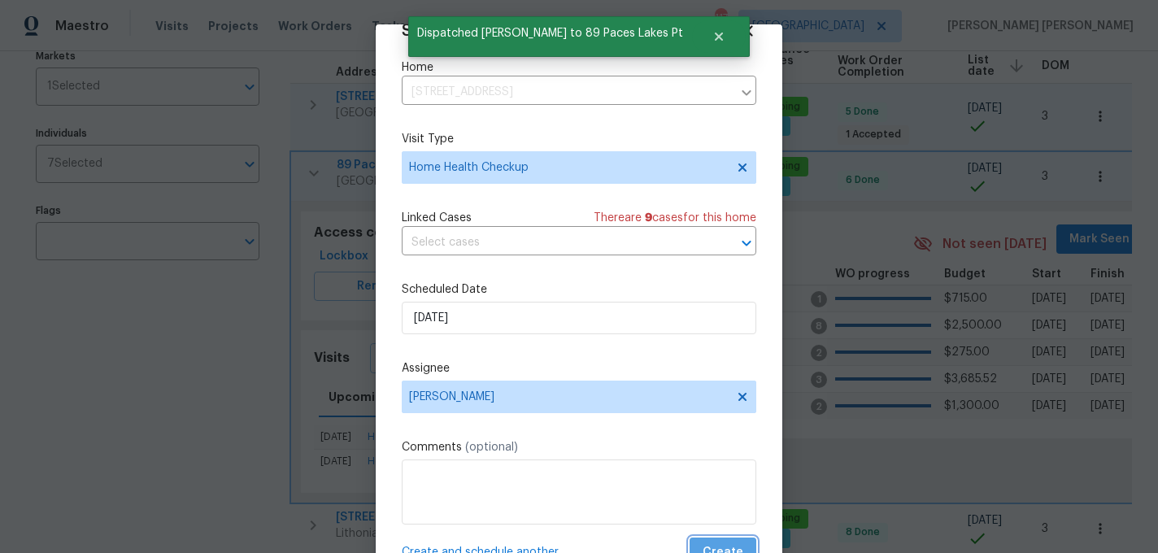
click at [728, 538] on button "Create" at bounding box center [723, 553] width 67 height 30
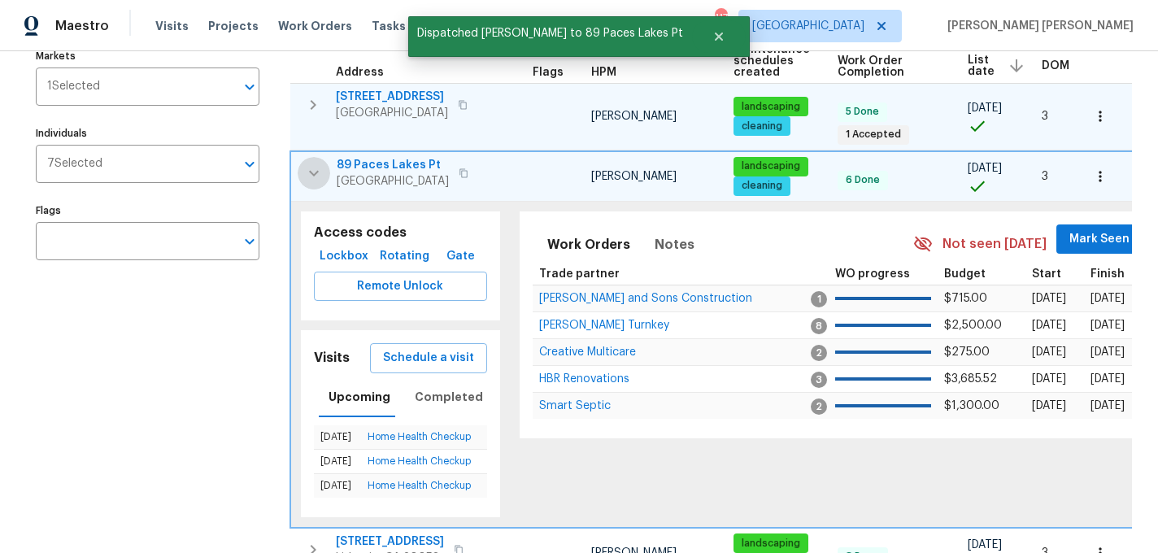
click at [308, 157] on button "button" at bounding box center [314, 173] width 33 height 33
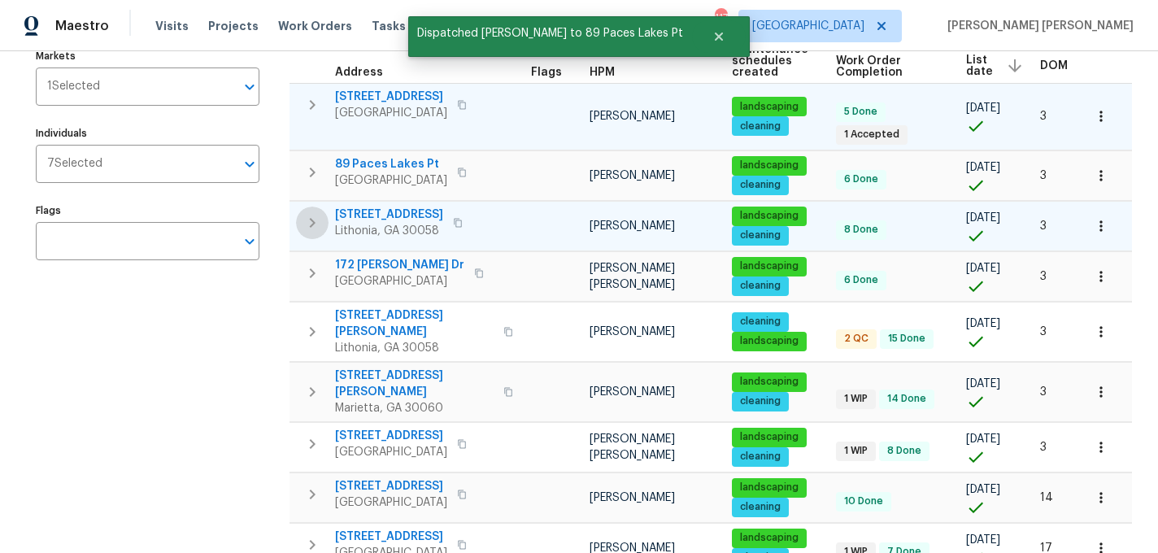
click at [316, 213] on icon "button" at bounding box center [313, 223] width 20 height 20
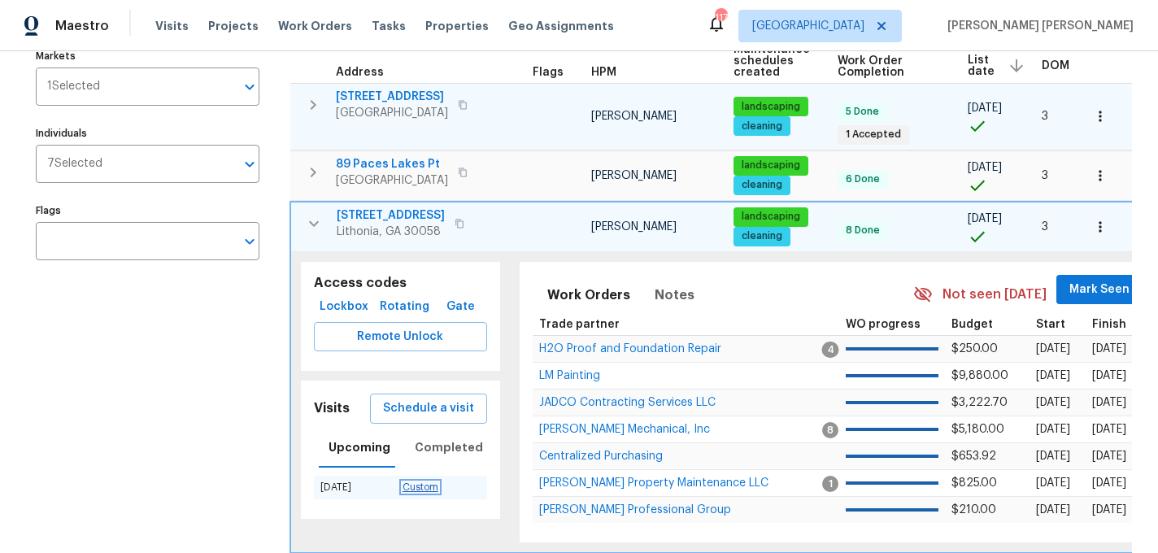
click at [427, 482] on link "Custom" at bounding box center [421, 487] width 36 height 10
click at [430, 399] on span "Schedule a visit" at bounding box center [428, 409] width 91 height 20
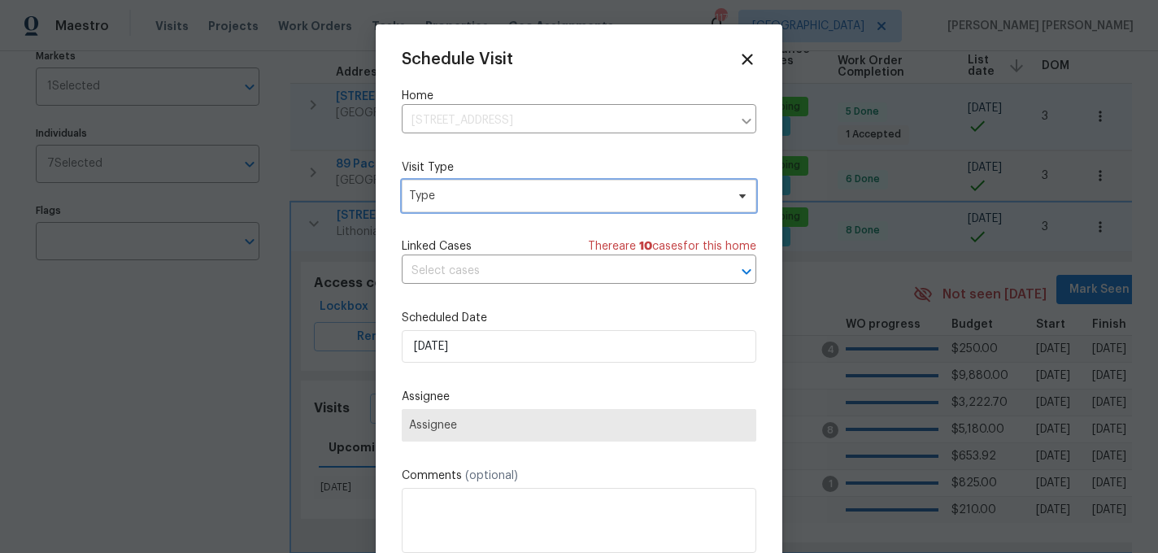
click at [441, 199] on span "Type" at bounding box center [567, 196] width 316 height 16
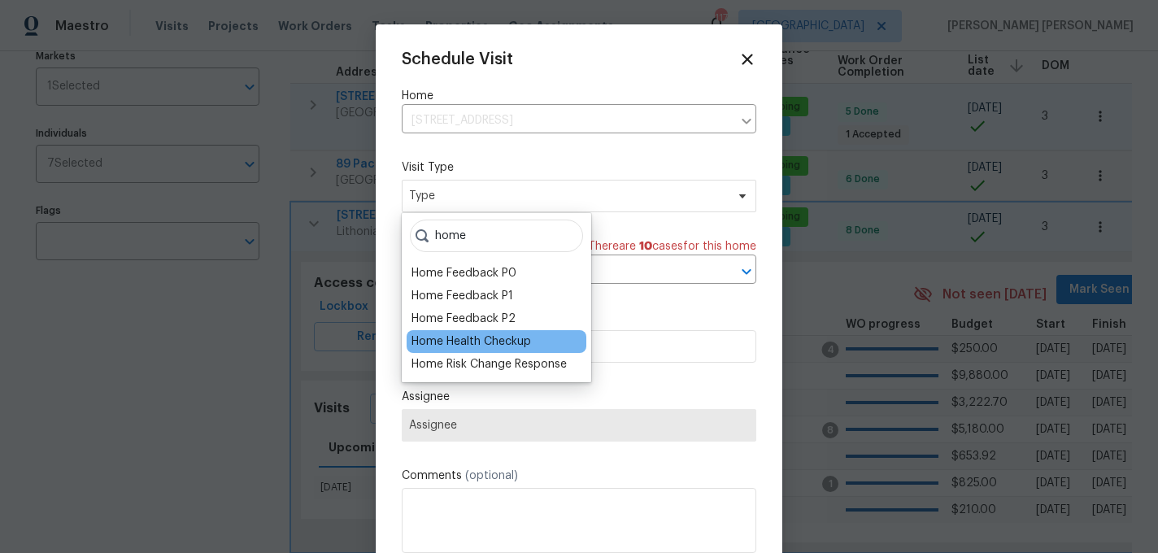
type input "home"
click at [470, 338] on div "Home Health Checkup" at bounding box center [472, 341] width 120 height 16
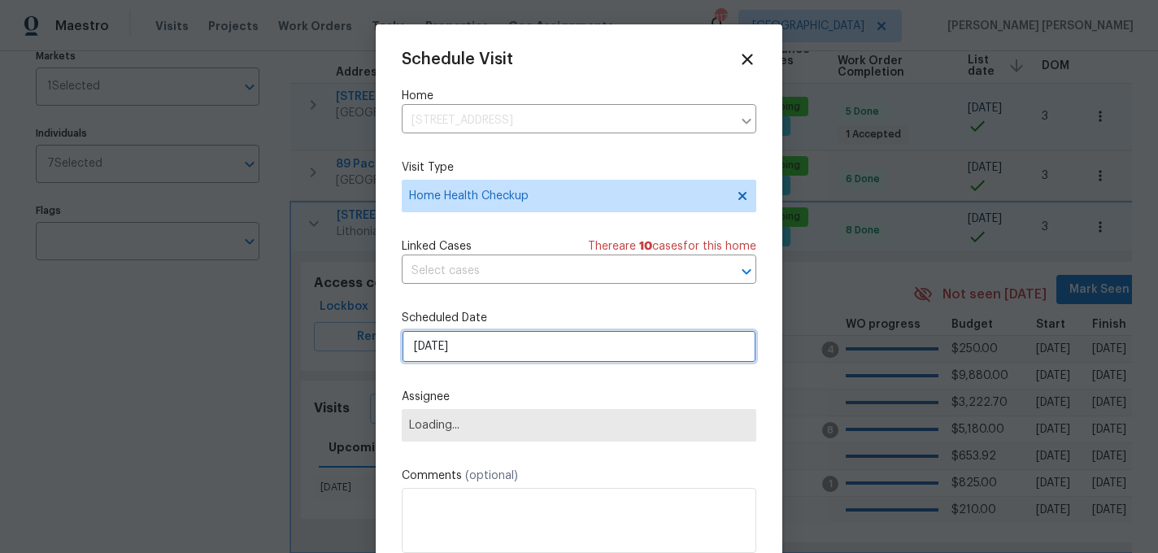
click at [468, 341] on input "9/5/2025" at bounding box center [579, 346] width 355 height 33
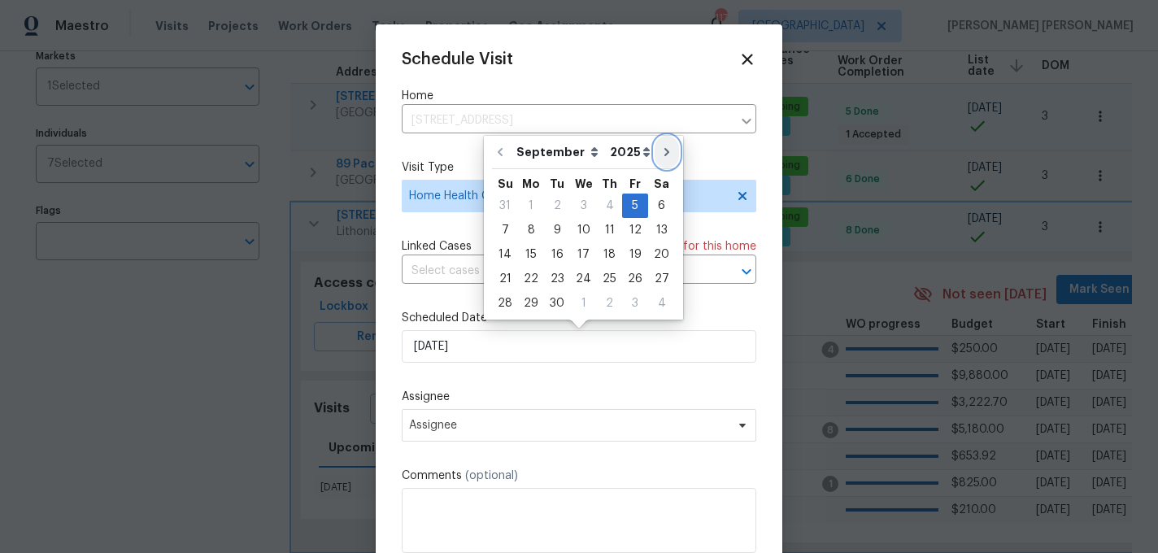
click at [660, 146] on icon "Go to next month" at bounding box center [666, 152] width 13 height 13
type input "10/5/2025"
select select "9"
click at [608, 202] on div "2" at bounding box center [609, 205] width 26 height 23
type input "10/2/2025"
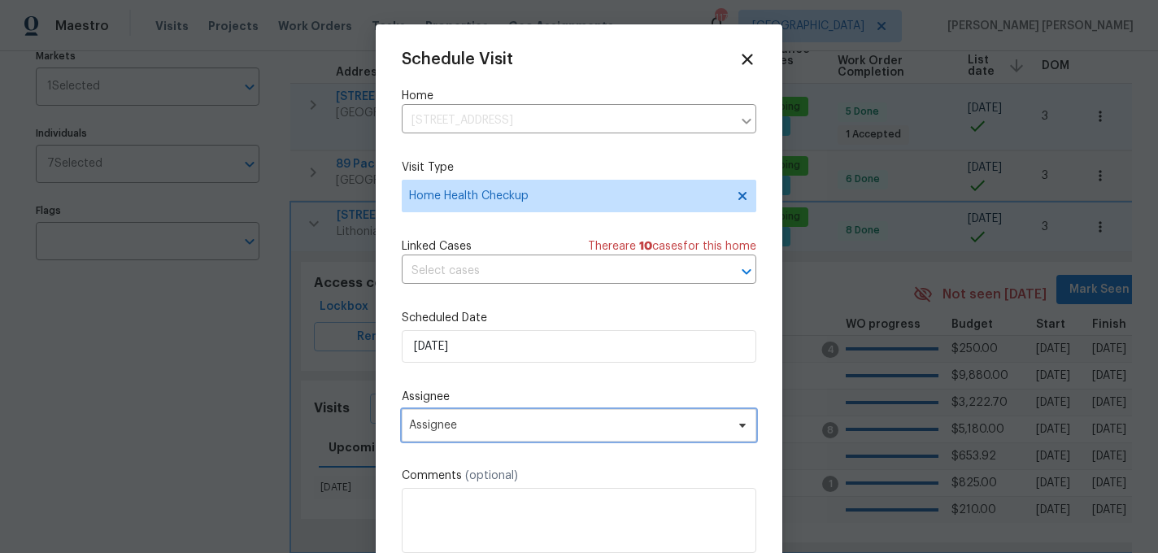
click at [460, 429] on span "Assignee" at bounding box center [568, 425] width 319 height 13
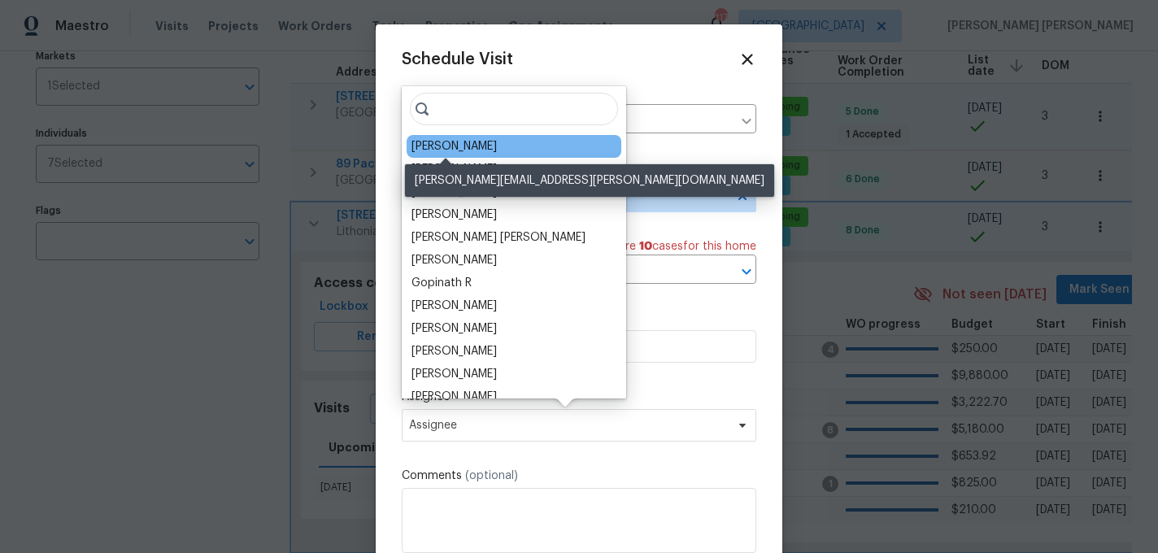
click at [468, 150] on div "Ryan Fogarty" at bounding box center [454, 146] width 85 height 16
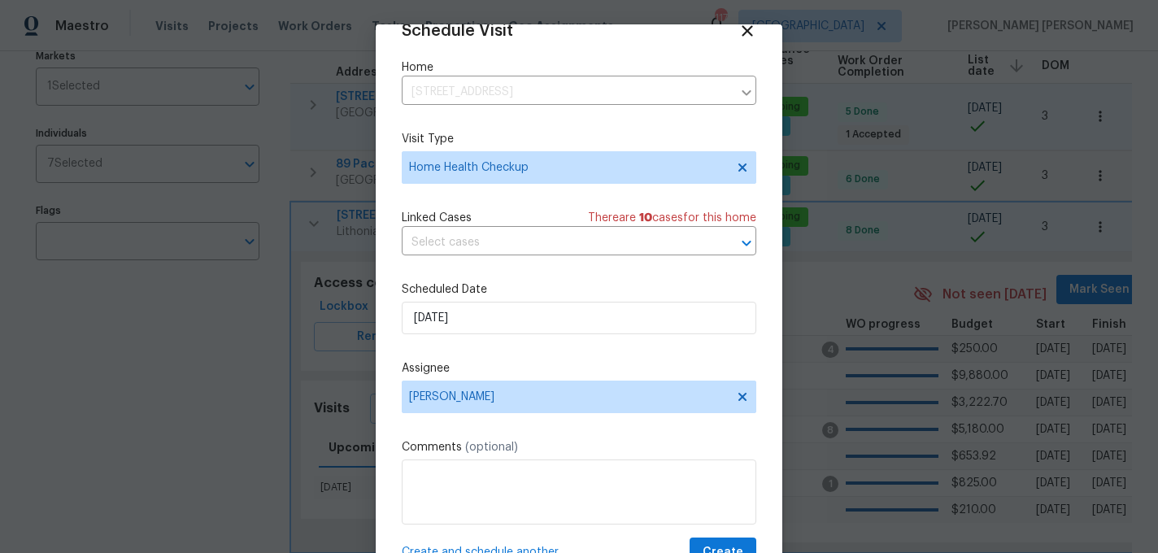
click at [456, 547] on span "Create and schedule another" at bounding box center [480, 552] width 157 height 16
select select "9"
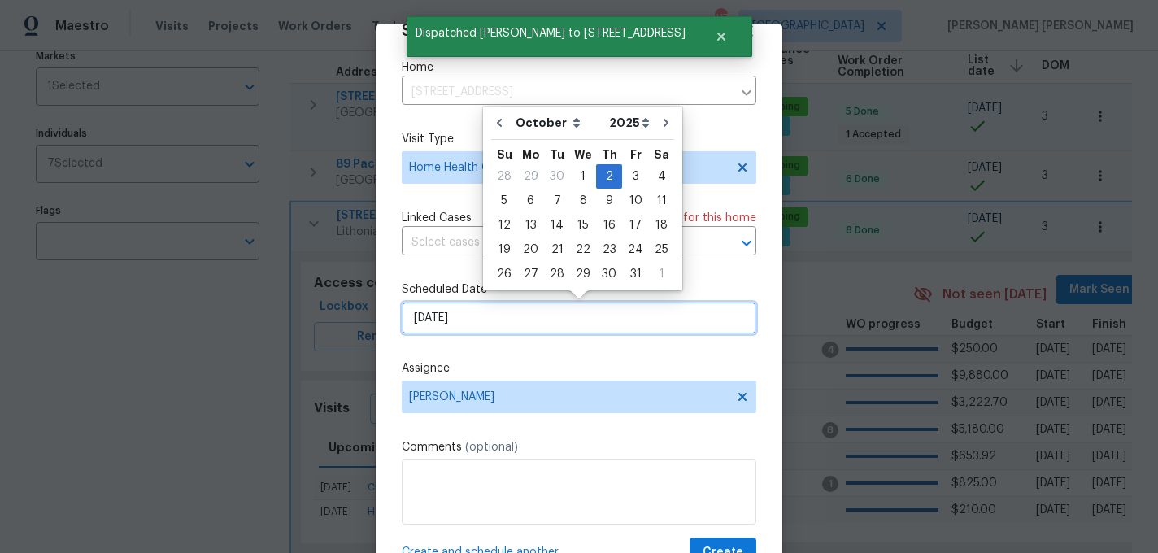
click at [519, 329] on input "10/2/2025" at bounding box center [579, 318] width 355 height 33
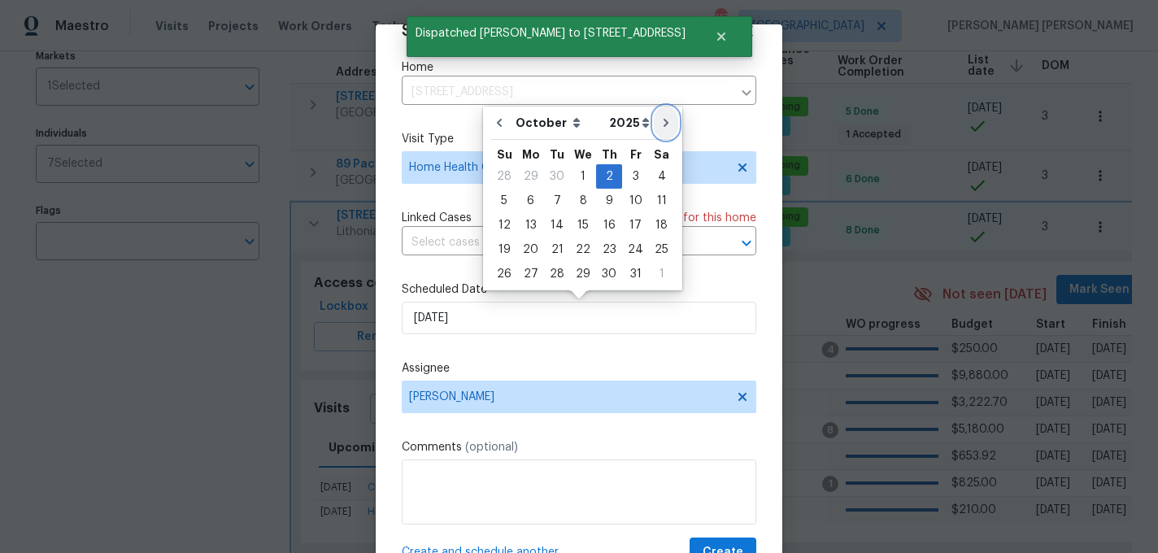
click at [655, 133] on button "Go to next month" at bounding box center [666, 123] width 24 height 33
type input "11/2/2025"
select select "10"
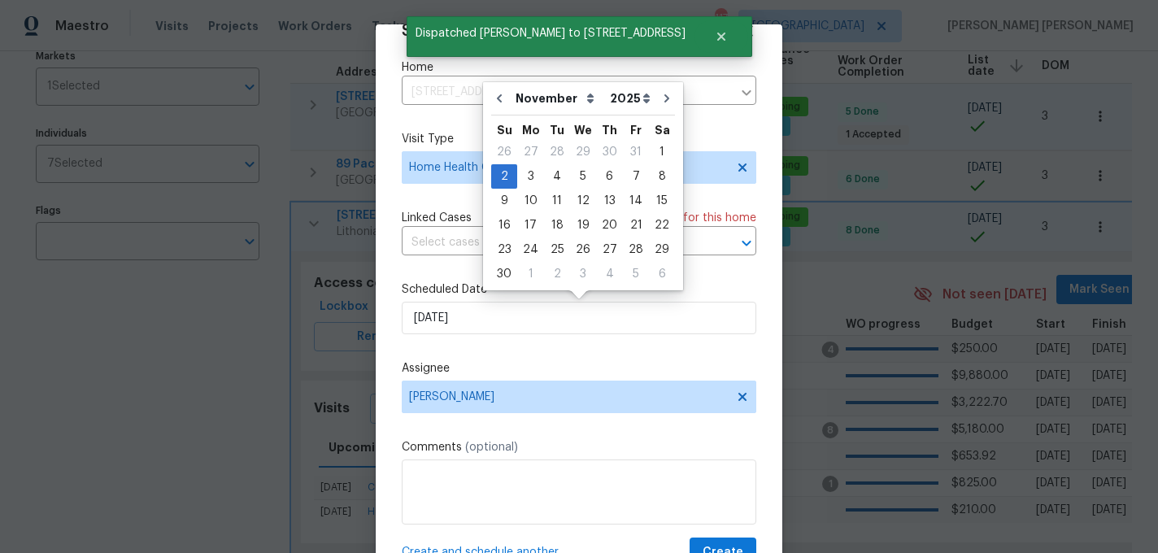
click at [466, 547] on span "Create and schedule another" at bounding box center [480, 552] width 157 height 16
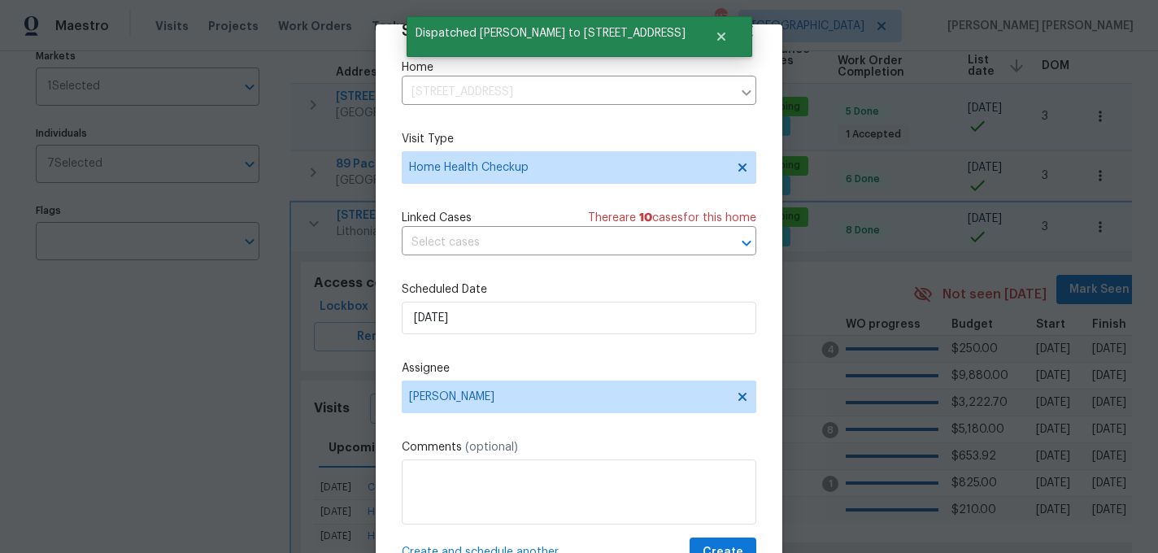
scroll to position [10, 0]
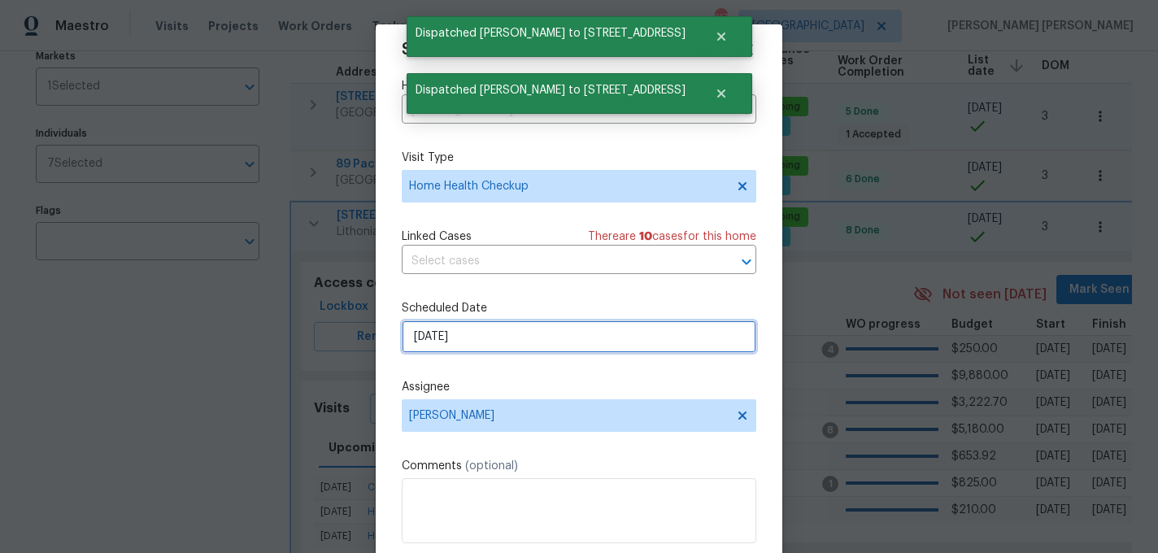
click at [521, 343] on input "11/2/2025" at bounding box center [579, 336] width 355 height 33
select select "10"
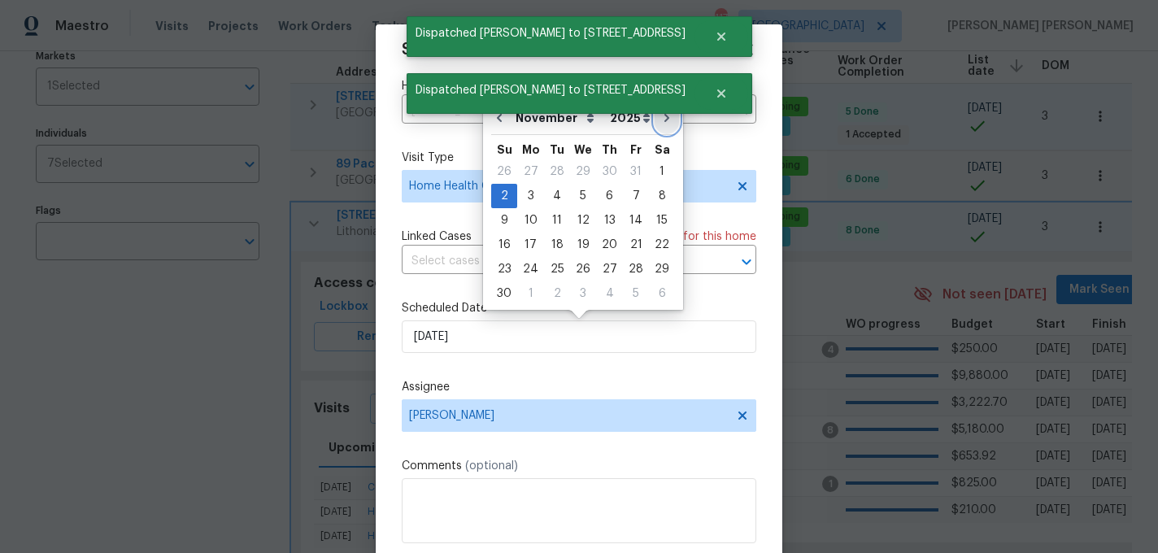
click at [660, 124] on icon "Go to next month" at bounding box center [666, 117] width 13 height 13
type input "12/2/2025"
select select "11"
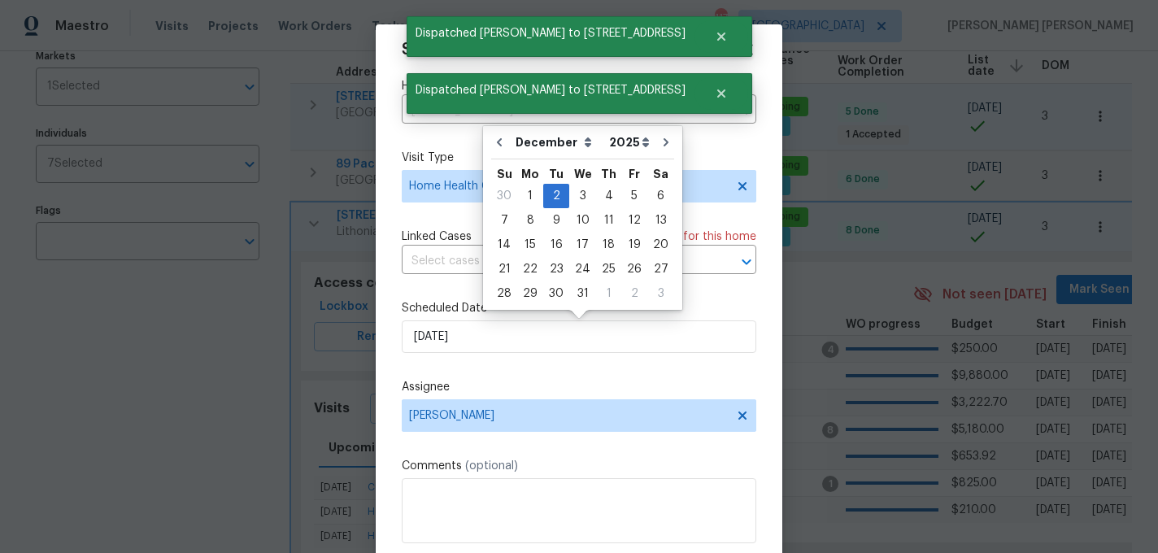
click at [598, 373] on div "Schedule Visit Home 3034 Stonebridge Creek Dr, Lithonia, GA 30058 ​ Visit Type …" at bounding box center [579, 314] width 355 height 546
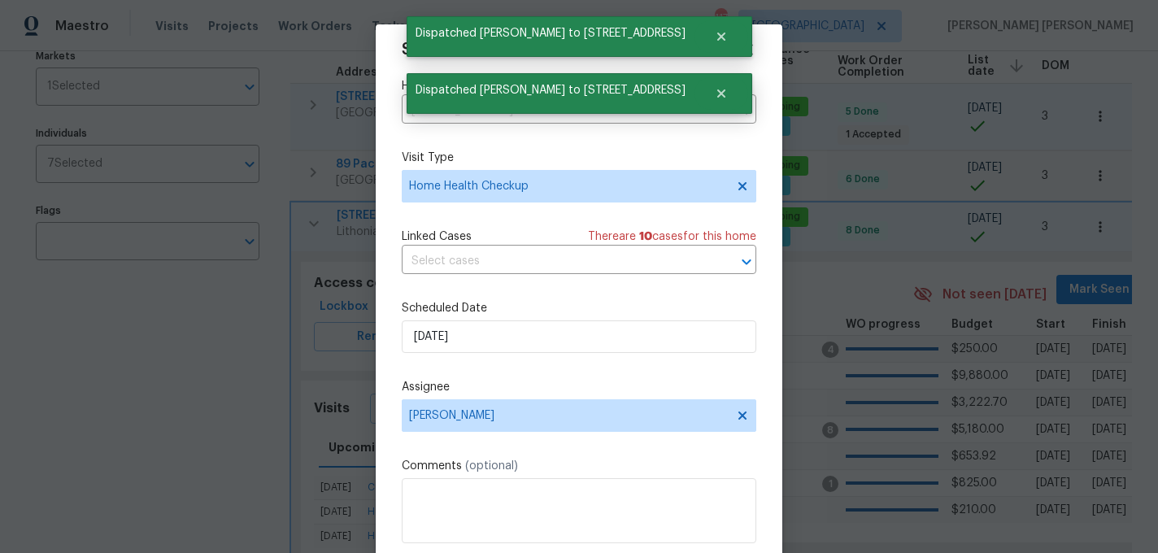
scroll to position [29, 0]
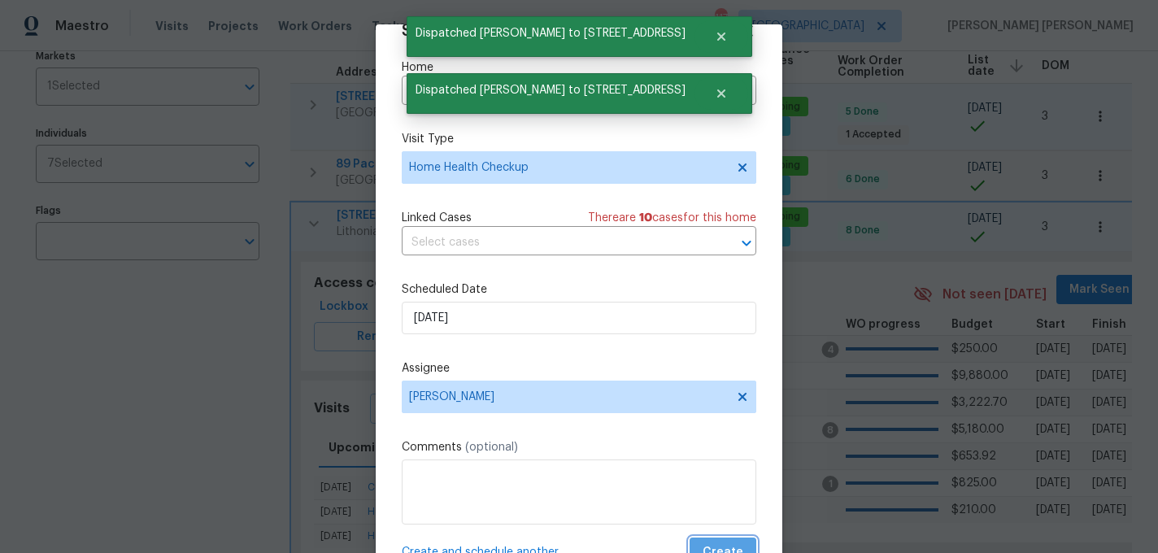
click at [719, 549] on span "Create" at bounding box center [723, 553] width 41 height 20
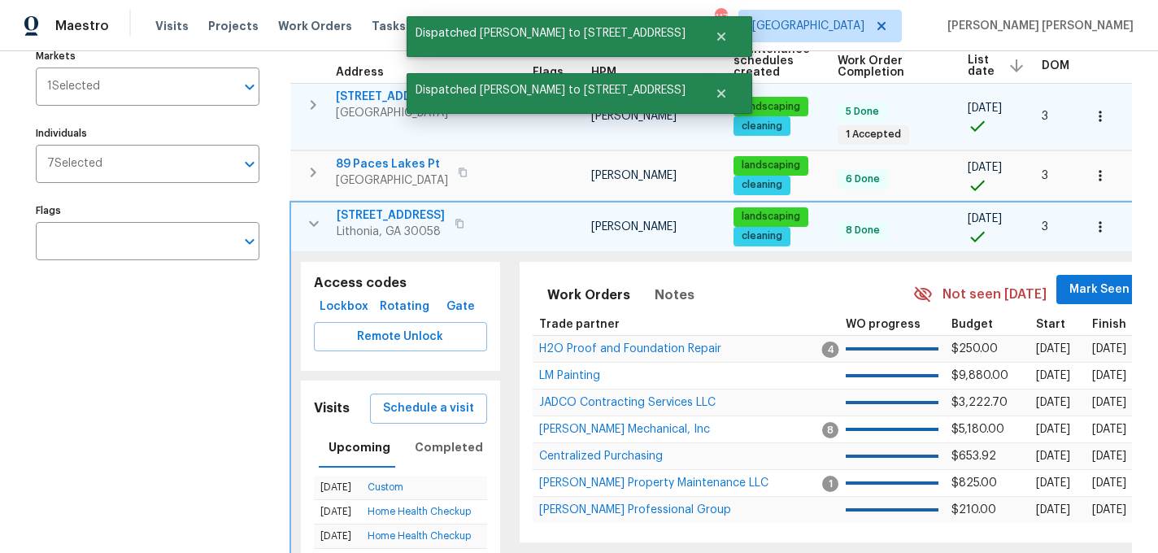
click at [323, 214] on icon "button" at bounding box center [314, 224] width 20 height 20
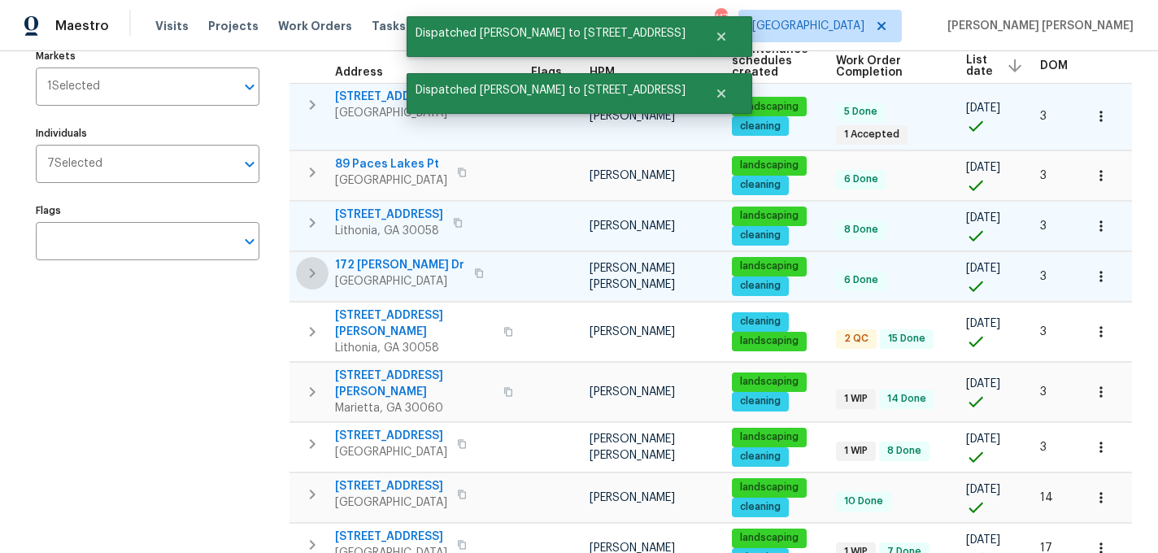
click at [319, 263] on button "button" at bounding box center [312, 273] width 33 height 33
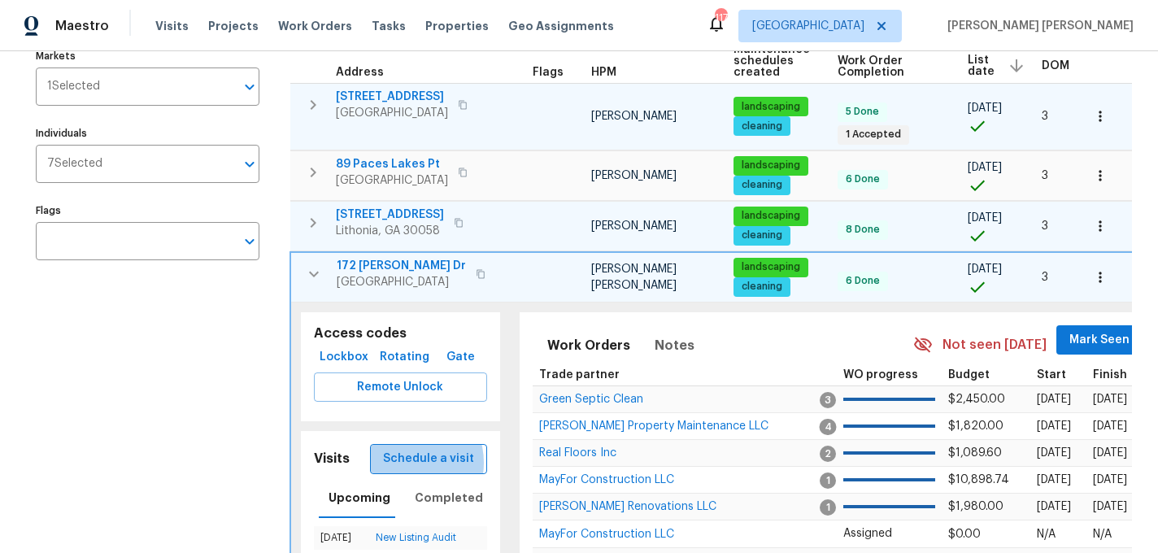
click at [409, 449] on span "Schedule a visit" at bounding box center [428, 459] width 91 height 20
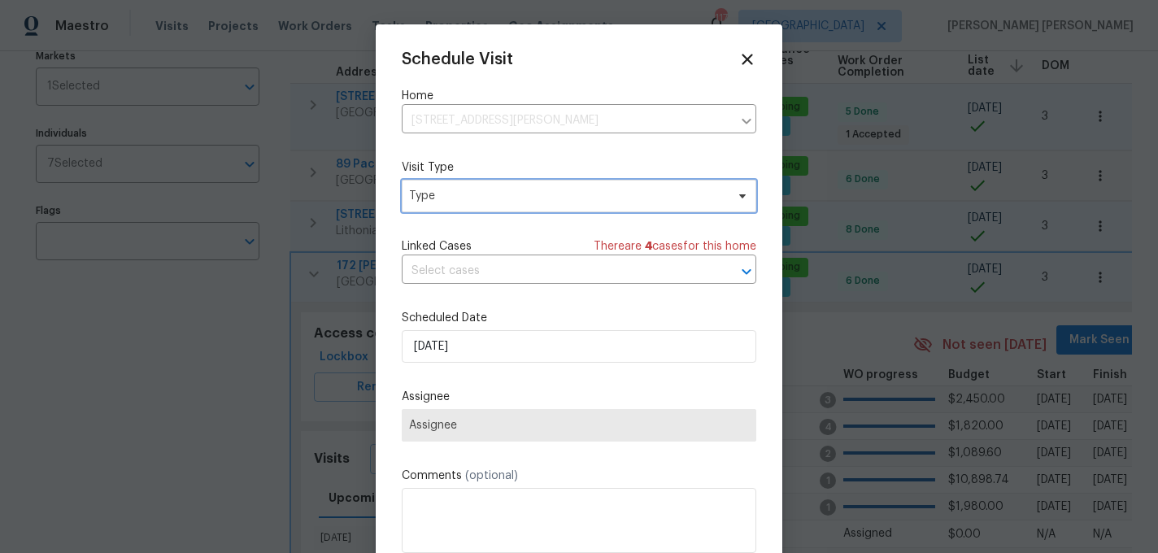
click at [466, 194] on span "Type" at bounding box center [567, 196] width 316 height 16
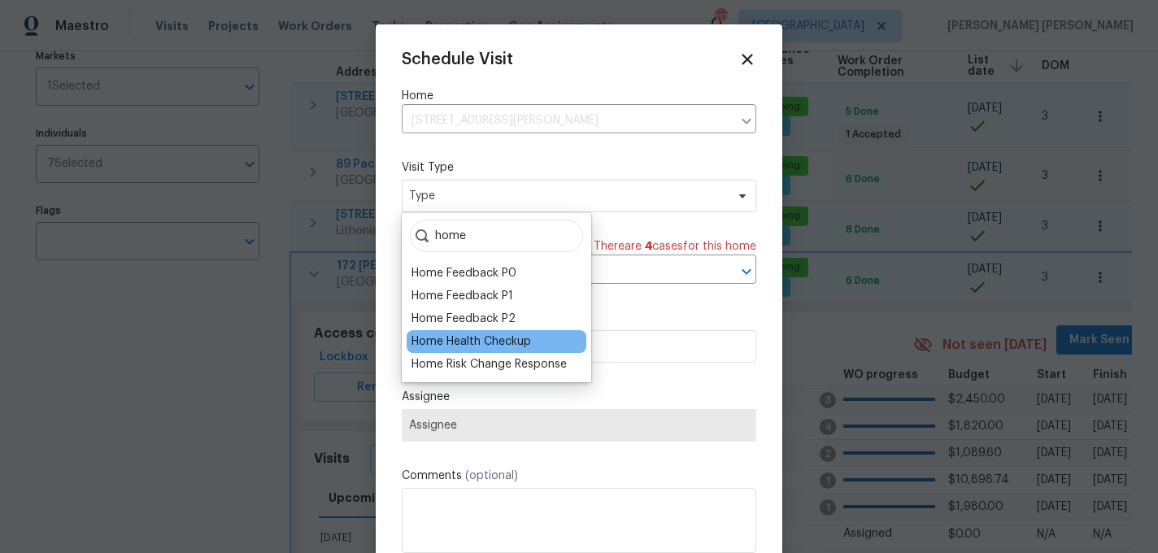
type input "home"
click at [460, 340] on div "Home Health Checkup" at bounding box center [472, 341] width 120 height 16
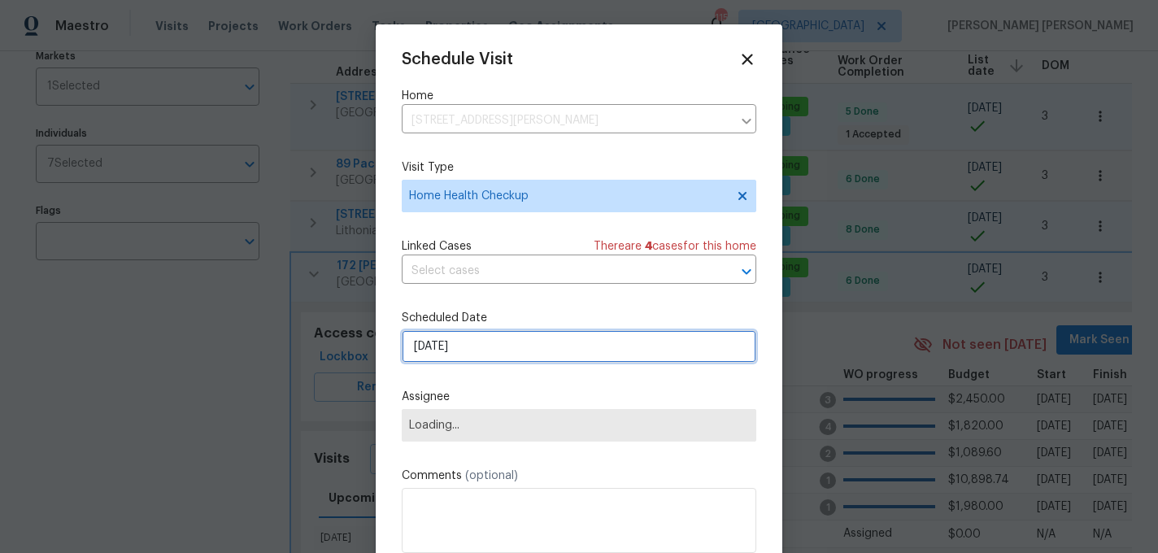
click at [460, 340] on input "9/5/2025" at bounding box center [579, 346] width 355 height 33
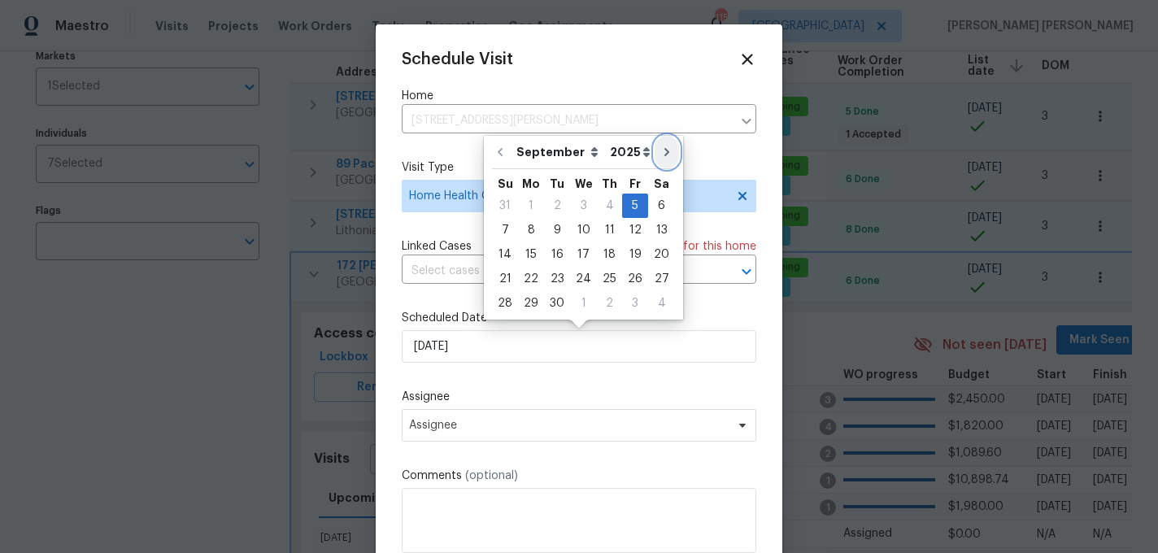
click at [660, 154] on icon "Go to next month" at bounding box center [666, 152] width 13 height 13
type input "10/5/2025"
select select "9"
click at [609, 209] on div "2" at bounding box center [609, 205] width 26 height 23
type input "10/2/2025"
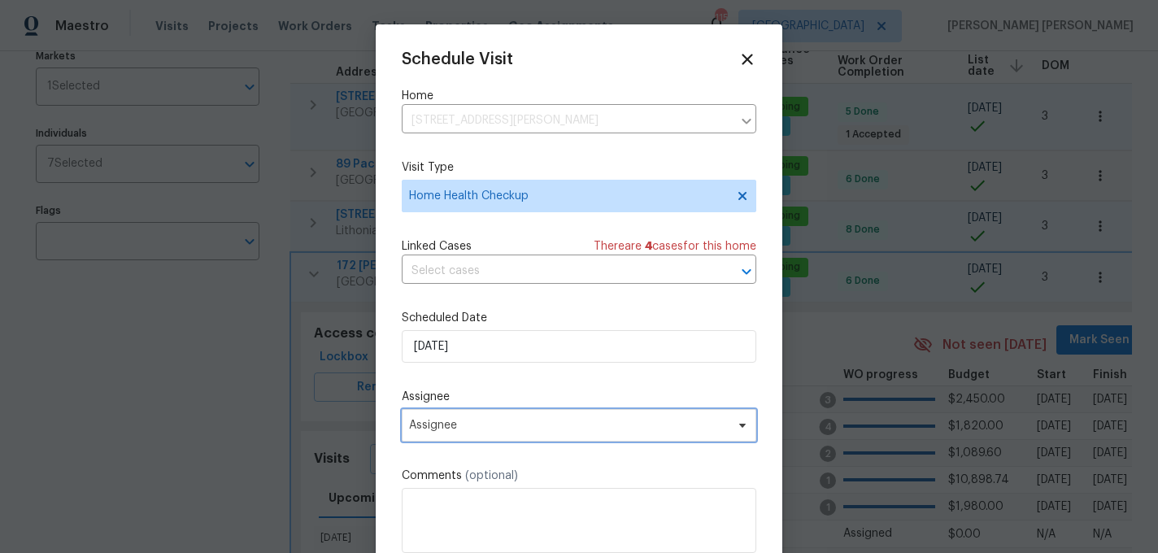
click at [467, 428] on span "Assignee" at bounding box center [568, 425] width 319 height 13
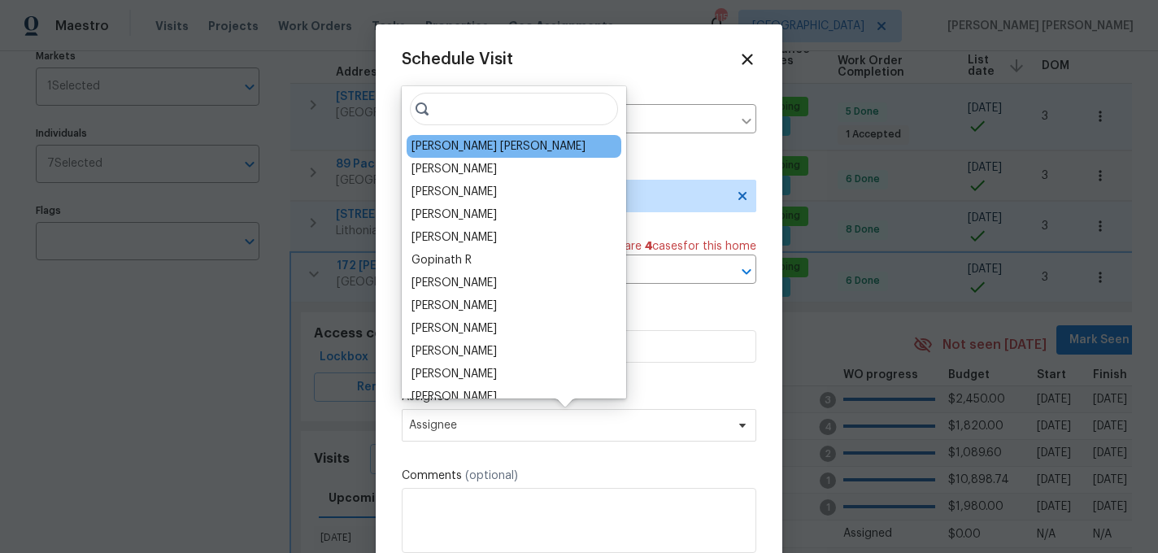
click at [487, 141] on div "[PERSON_NAME] [PERSON_NAME]" at bounding box center [499, 146] width 174 height 16
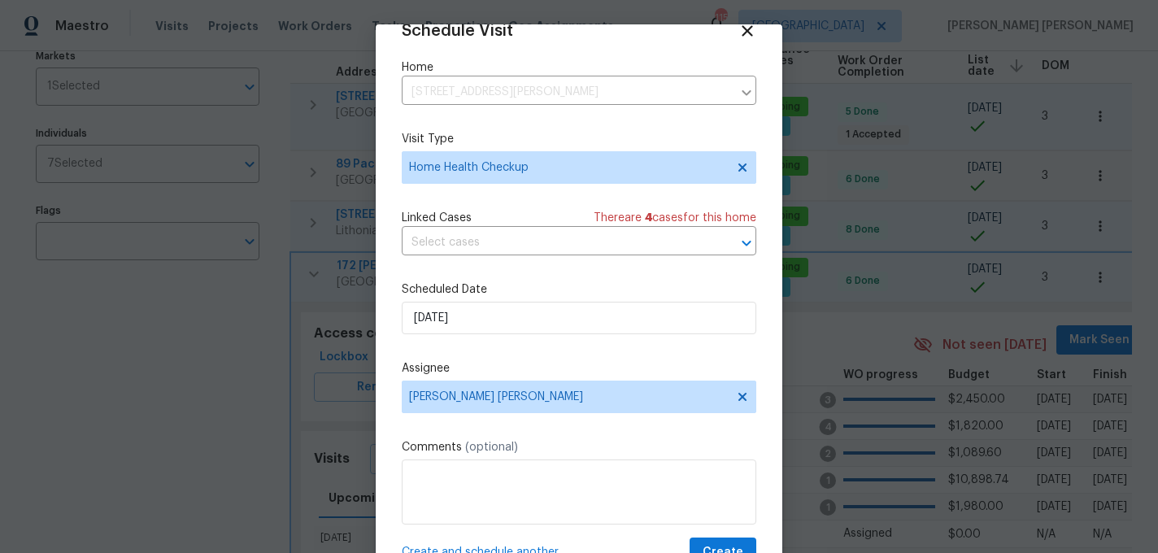
click at [499, 549] on span "Create and schedule another" at bounding box center [480, 552] width 157 height 16
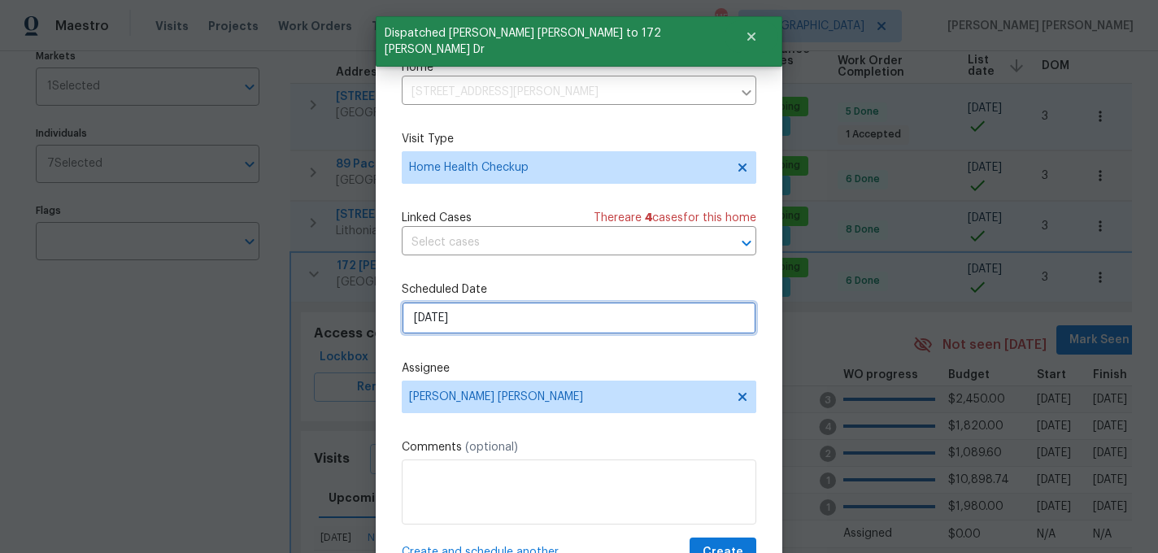
click at [535, 320] on input "10/2/2025" at bounding box center [579, 318] width 355 height 33
select select "9"
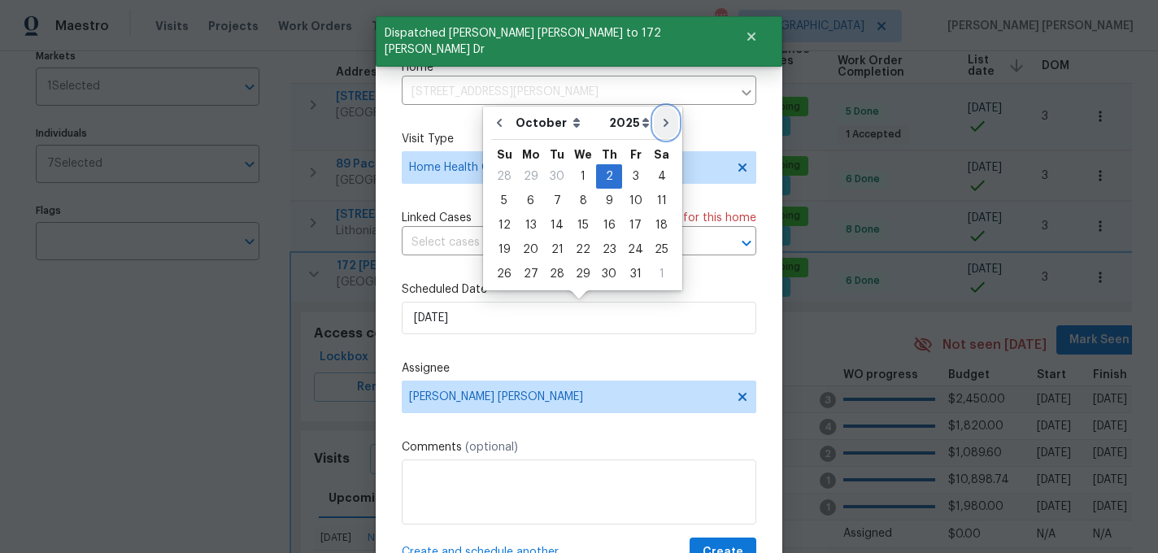
click at [654, 116] on button "Go to next month" at bounding box center [666, 123] width 24 height 33
type input "11/2/2025"
select select "10"
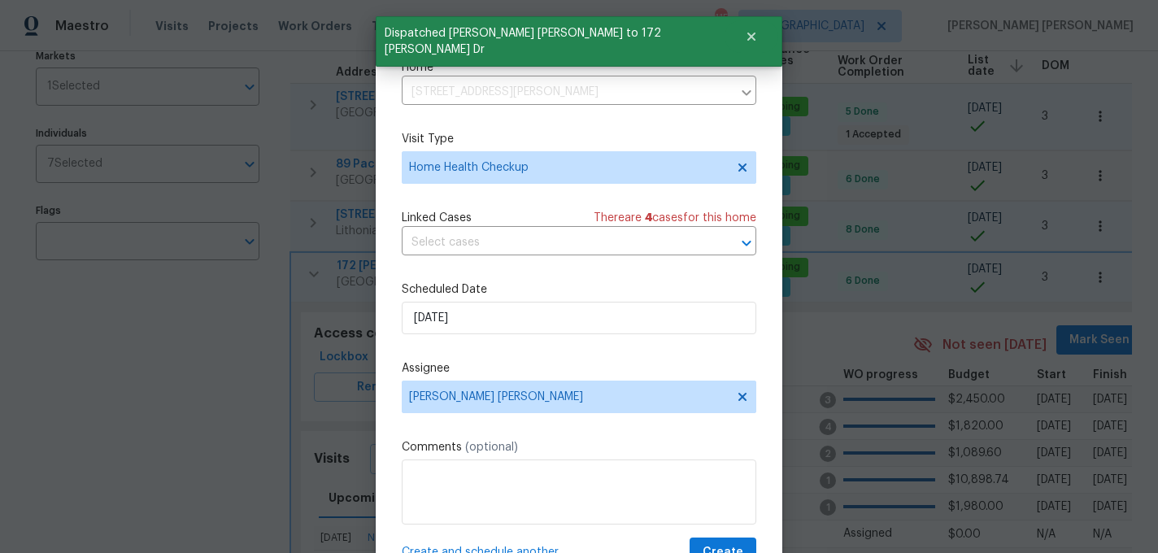
click at [475, 547] on span "Create and schedule another" at bounding box center [480, 552] width 157 height 16
select select "10"
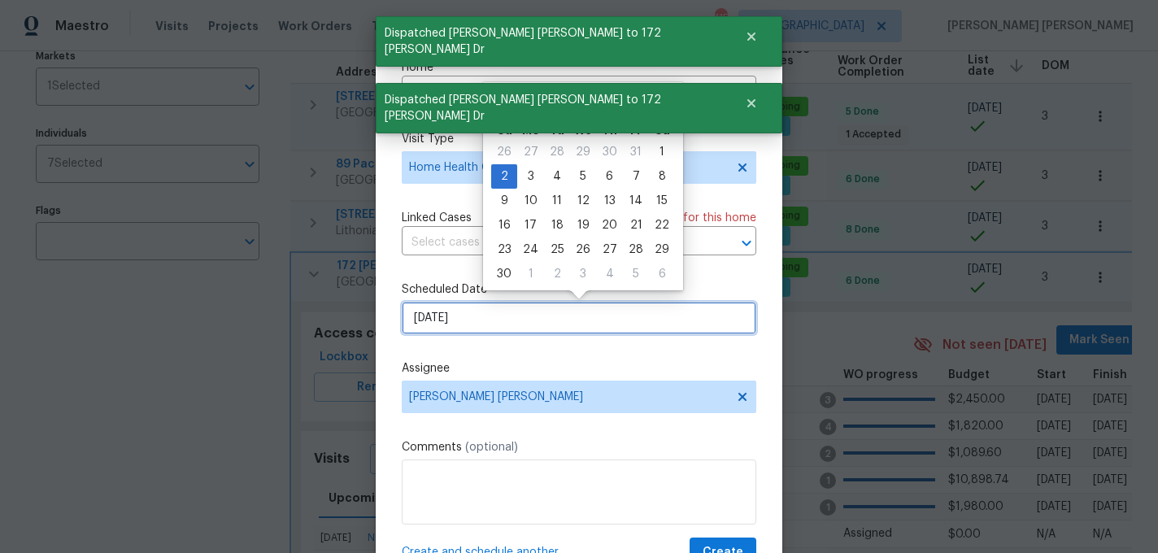
click at [504, 324] on input "11/2/2025" at bounding box center [579, 318] width 355 height 33
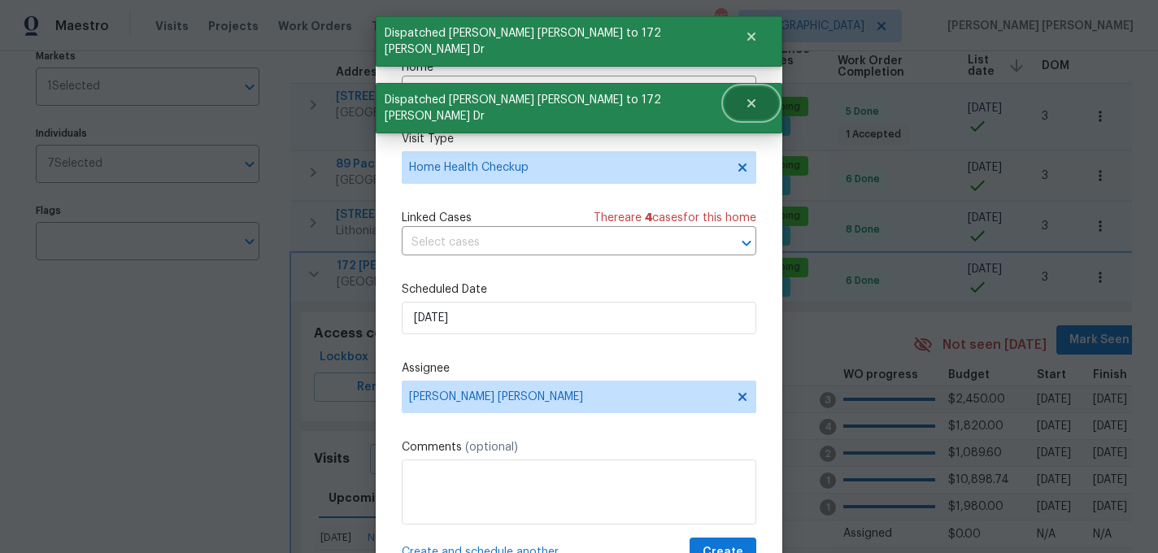
click at [735, 89] on button "Close" at bounding box center [752, 103] width 54 height 33
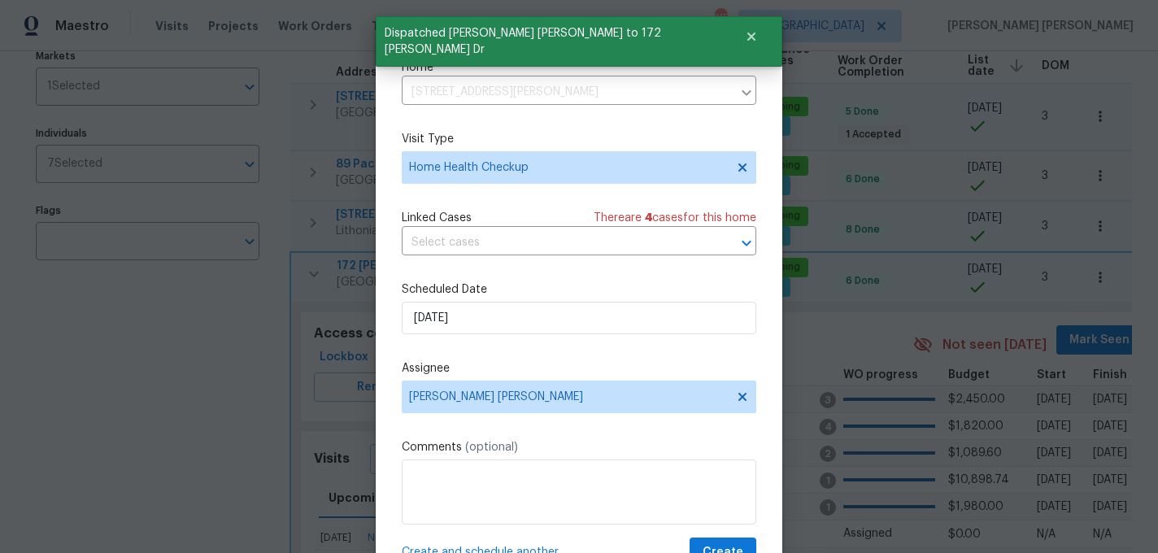
click at [489, 346] on div "Schedule Visit Home 172 Stokes Dr, Stockbridge, GA 30281 ​ Visit Type Home Heal…" at bounding box center [579, 295] width 355 height 546
click at [506, 317] on input "11/2/2025" at bounding box center [579, 318] width 355 height 33
select select "10"
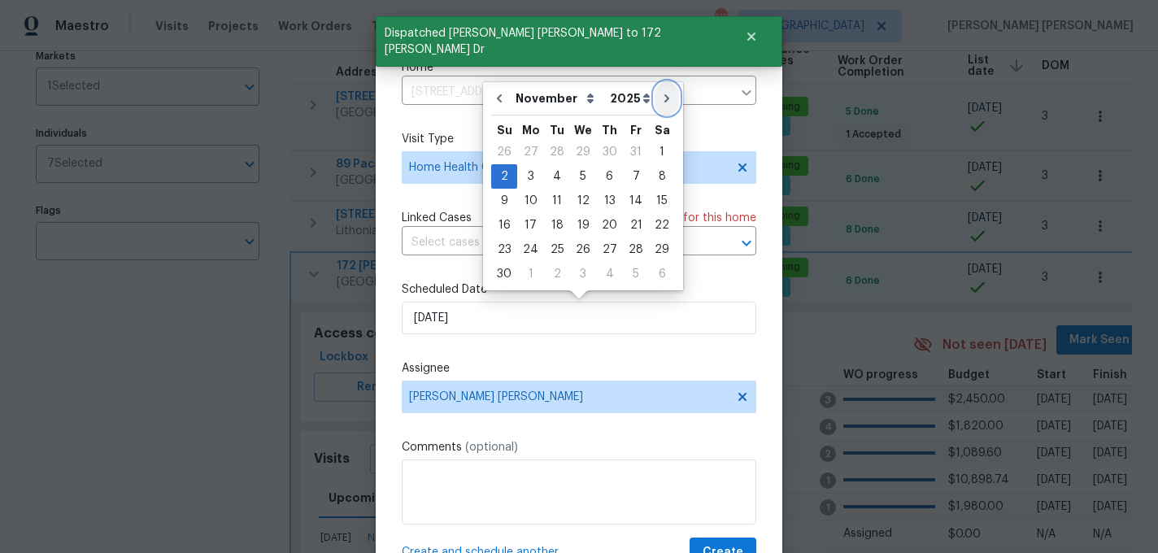
click at [664, 102] on icon "Go to next month" at bounding box center [666, 98] width 13 height 13
type input "12/2/2025"
select select "11"
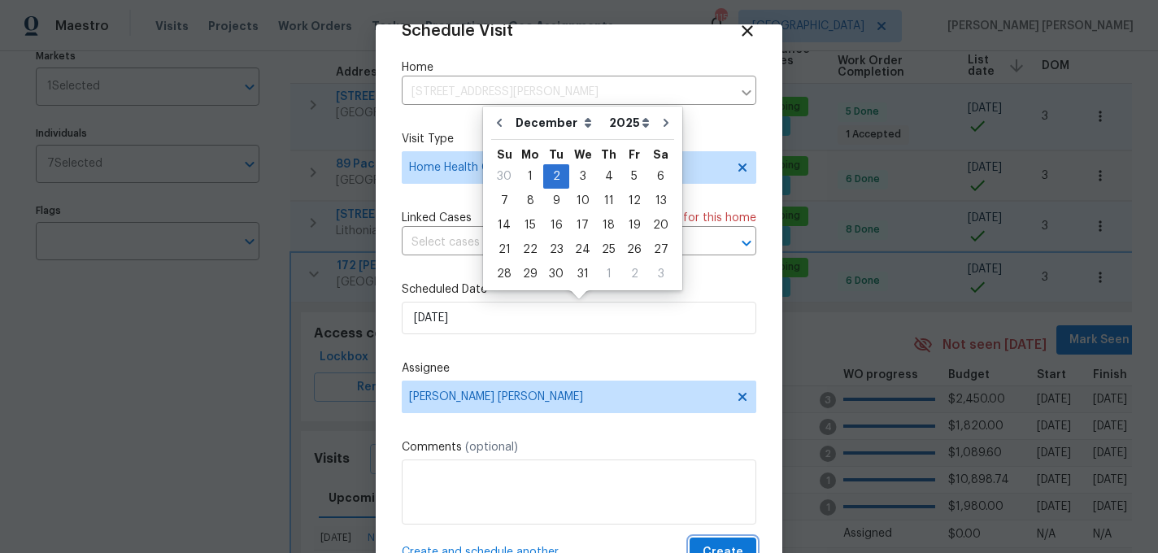
click at [720, 543] on span "Create" at bounding box center [723, 553] width 41 height 20
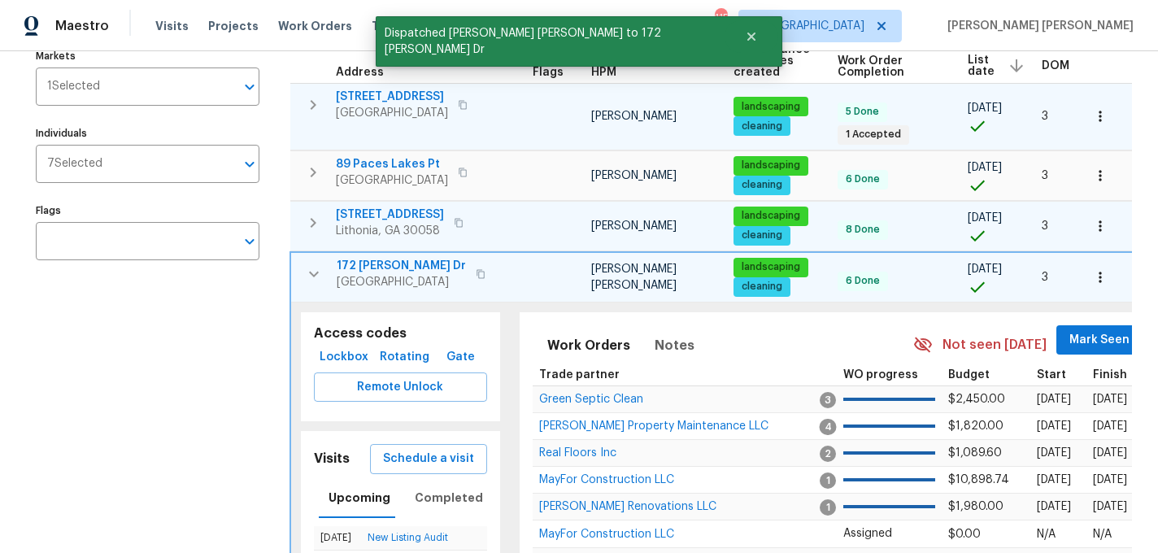
click at [311, 271] on icon "button" at bounding box center [314, 274] width 10 height 6
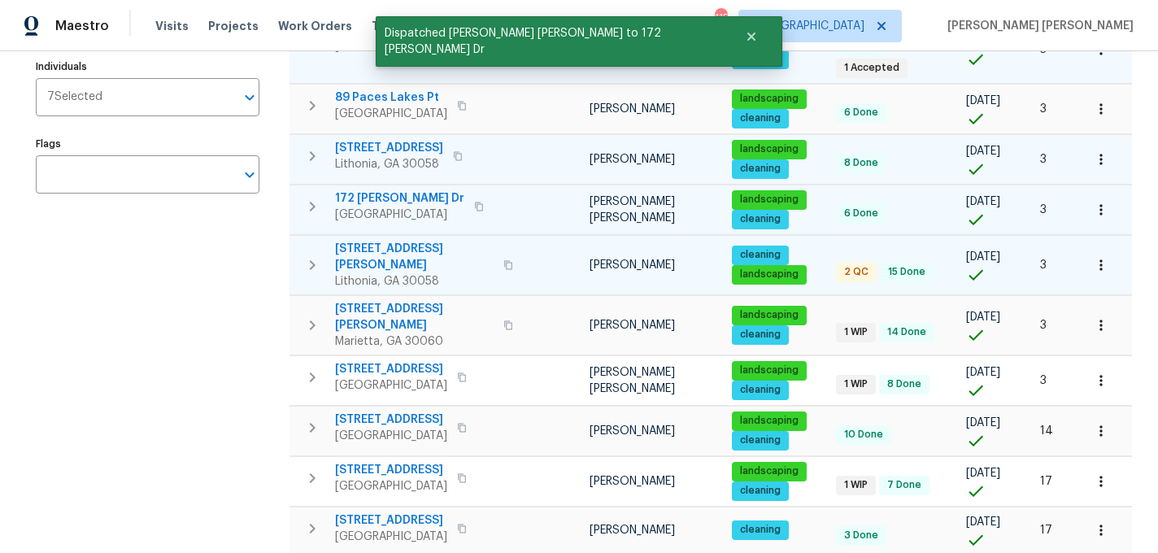
scroll to position [283, 0]
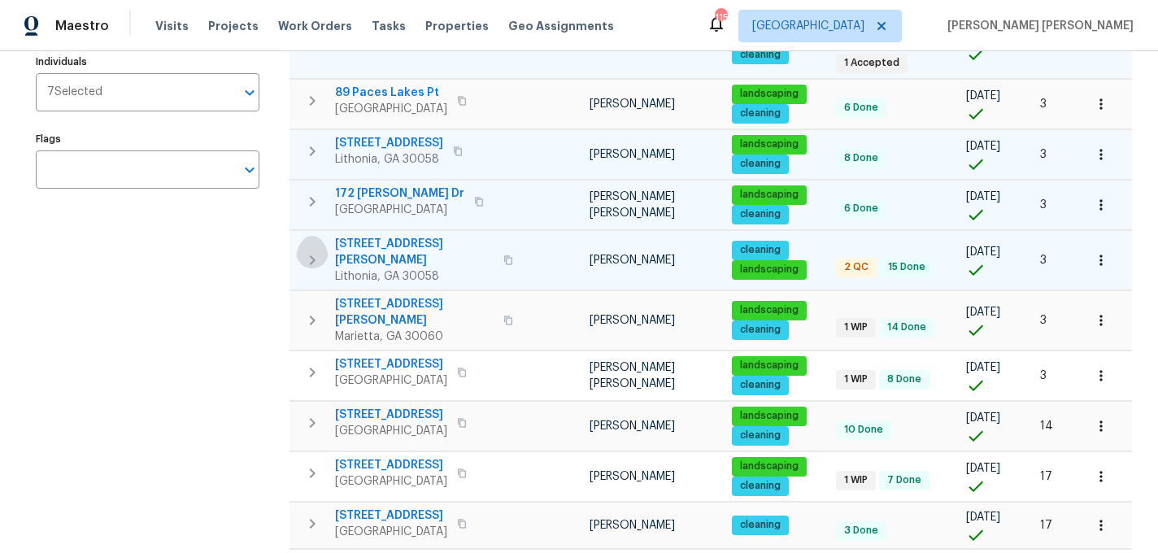
click at [307, 251] on icon "button" at bounding box center [313, 261] width 20 height 20
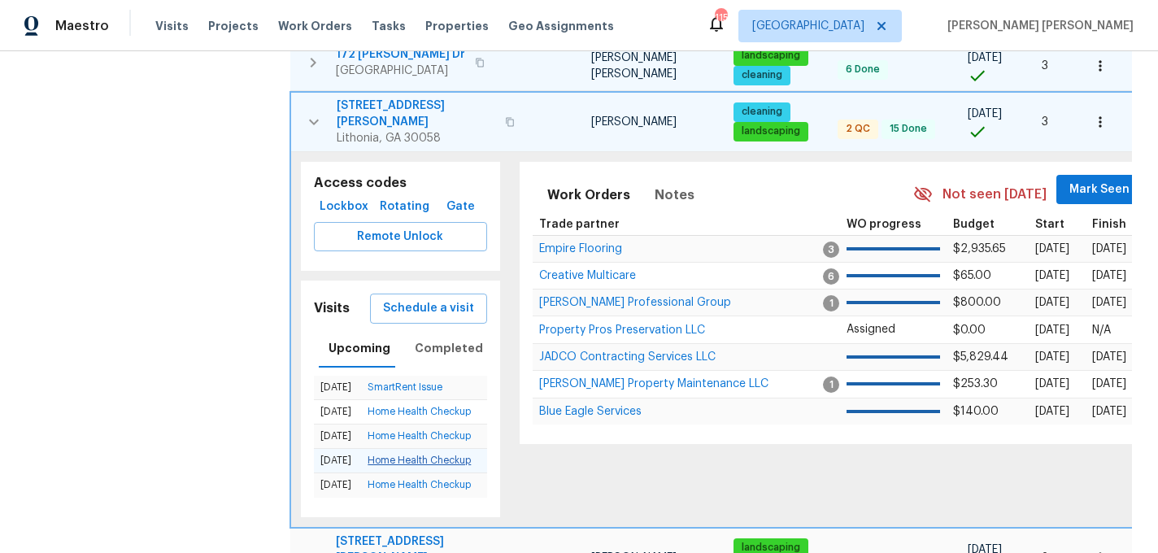
scroll to position [0, 0]
click at [320, 112] on icon "button" at bounding box center [314, 122] width 20 height 20
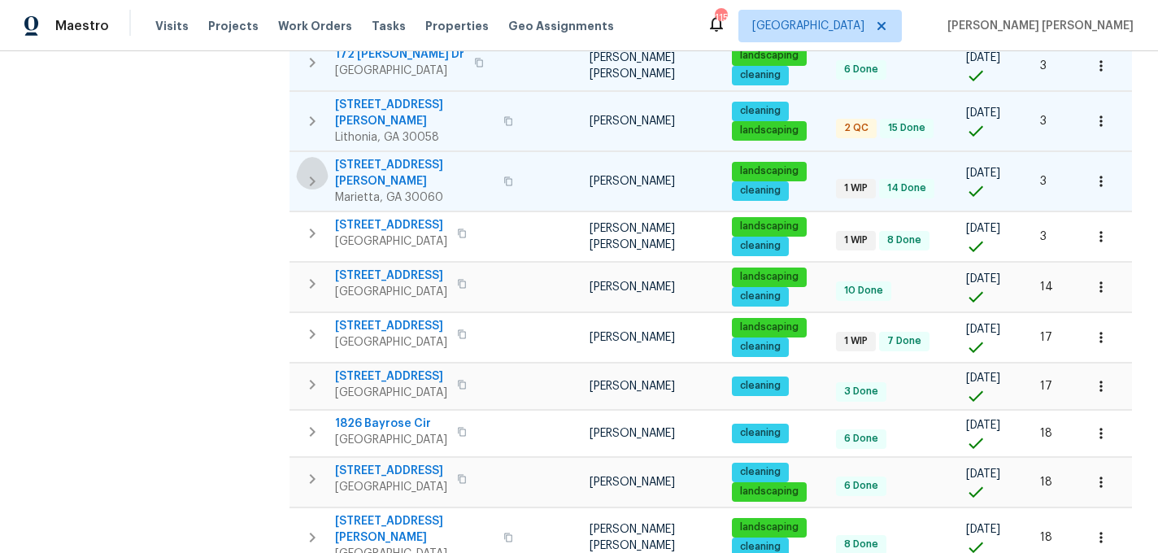
click at [315, 157] on button "button" at bounding box center [312, 181] width 33 height 49
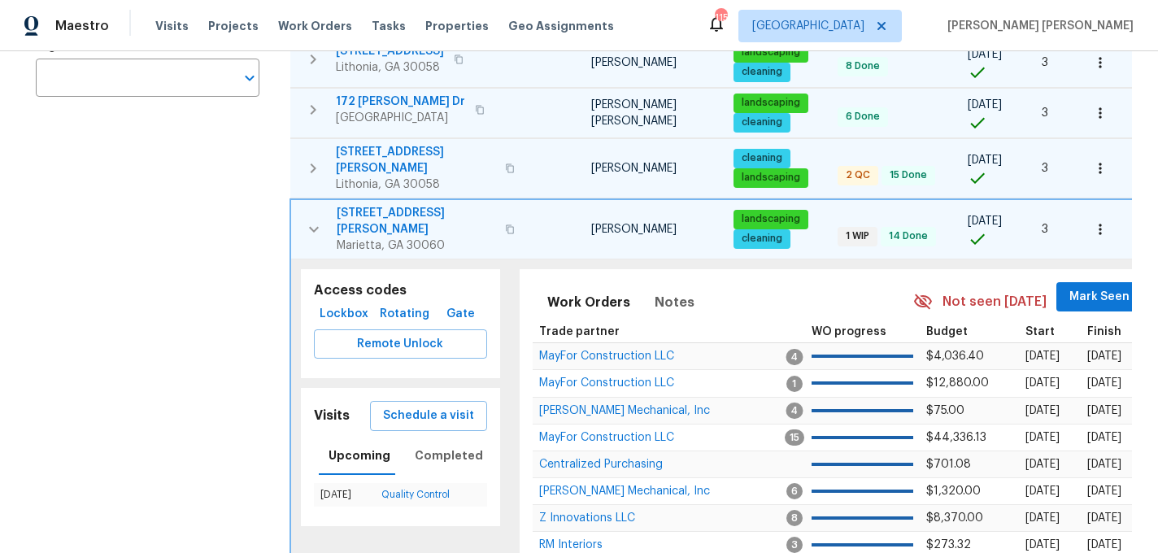
scroll to position [374, 0]
click at [398, 206] on span "117 Radford Cir SW" at bounding box center [416, 222] width 159 height 33
click at [412, 407] on span "Schedule a visit" at bounding box center [428, 417] width 91 height 20
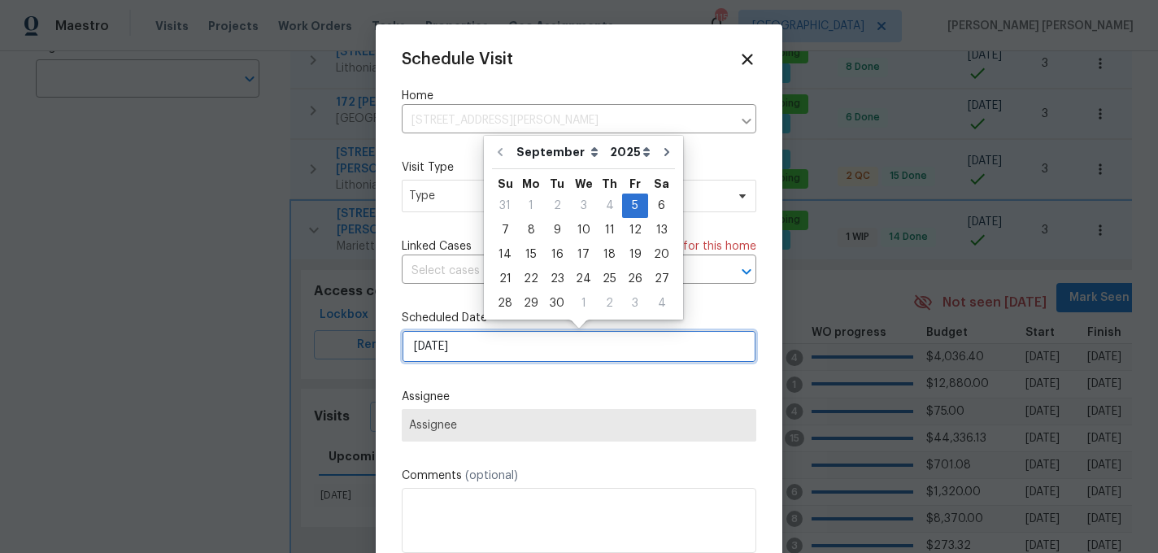
click at [451, 338] on input "9/5/2025" at bounding box center [579, 346] width 355 height 33
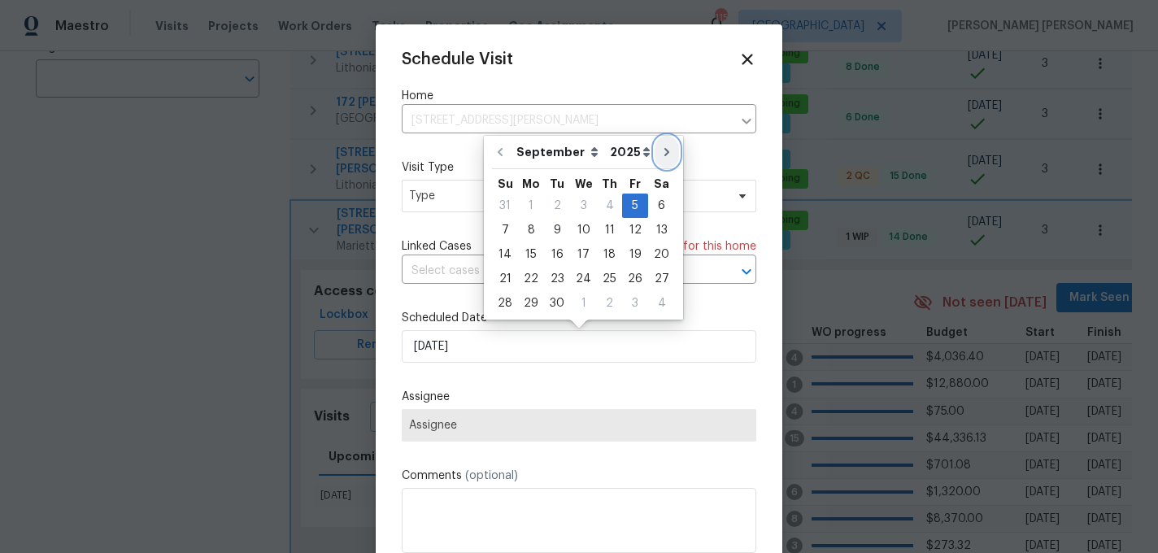
click at [665, 158] on button "Go to next month" at bounding box center [667, 152] width 24 height 33
type input "10/5/2025"
select select "9"
click at [602, 204] on div "2" at bounding box center [609, 205] width 26 height 23
type input "10/2/2025"
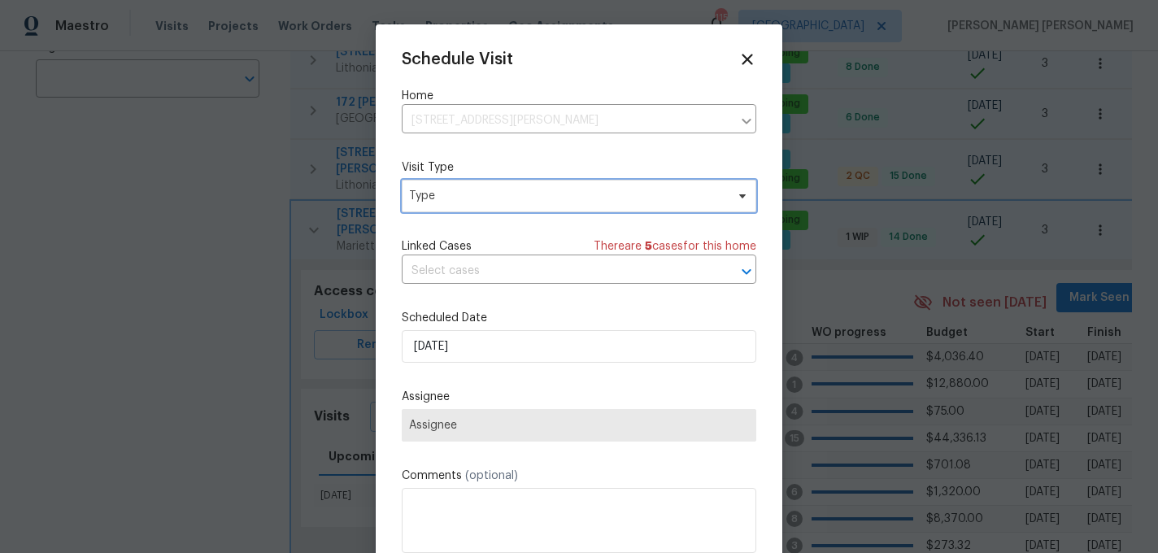
click at [545, 203] on span "Type" at bounding box center [567, 196] width 316 height 16
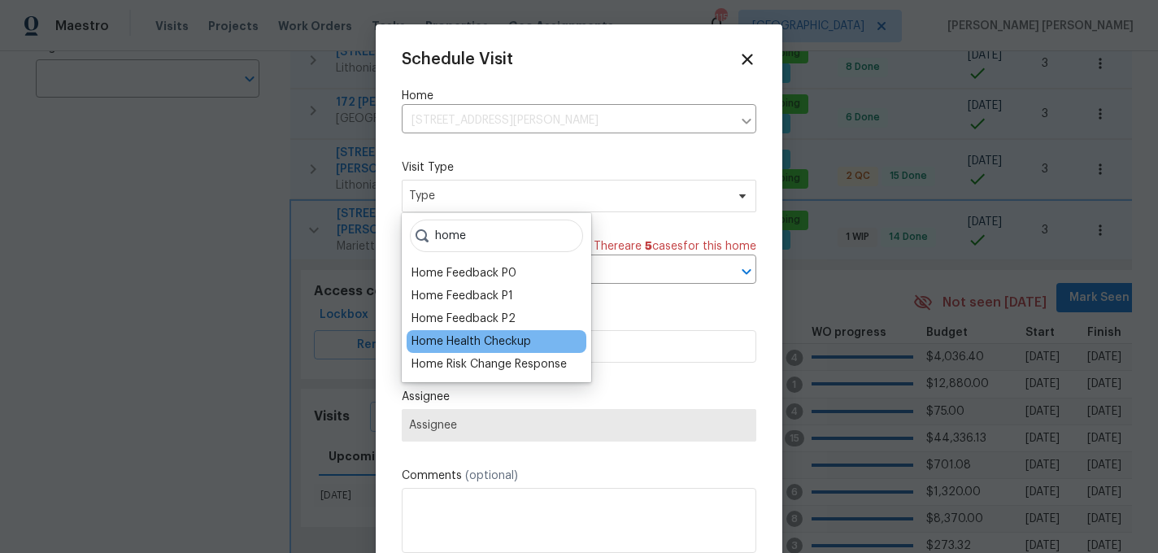
type input "home"
click at [464, 342] on div "Home Health Checkup" at bounding box center [472, 341] width 120 height 16
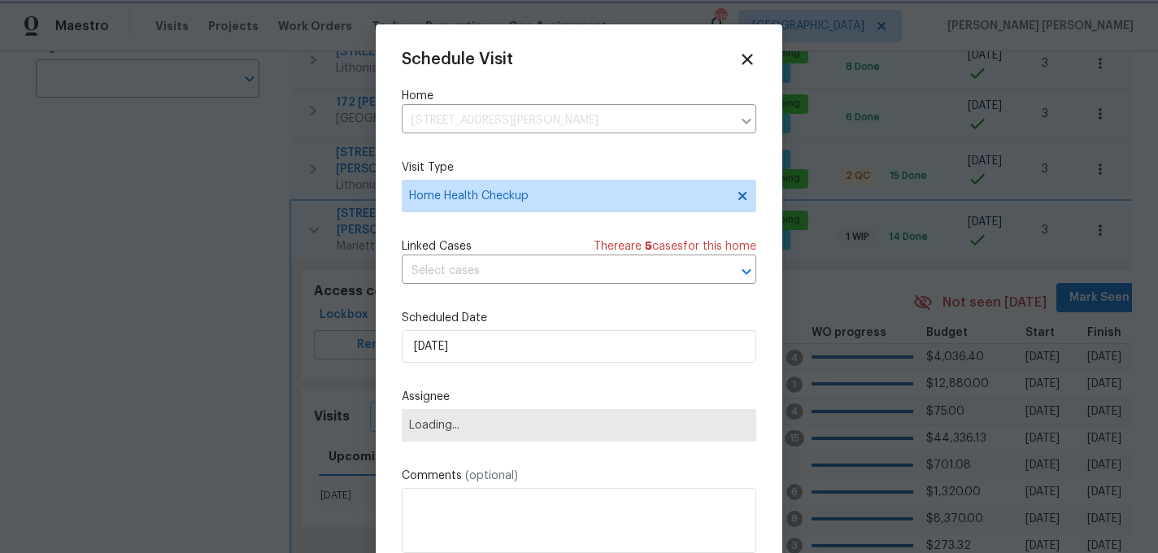
scroll to position [29, 0]
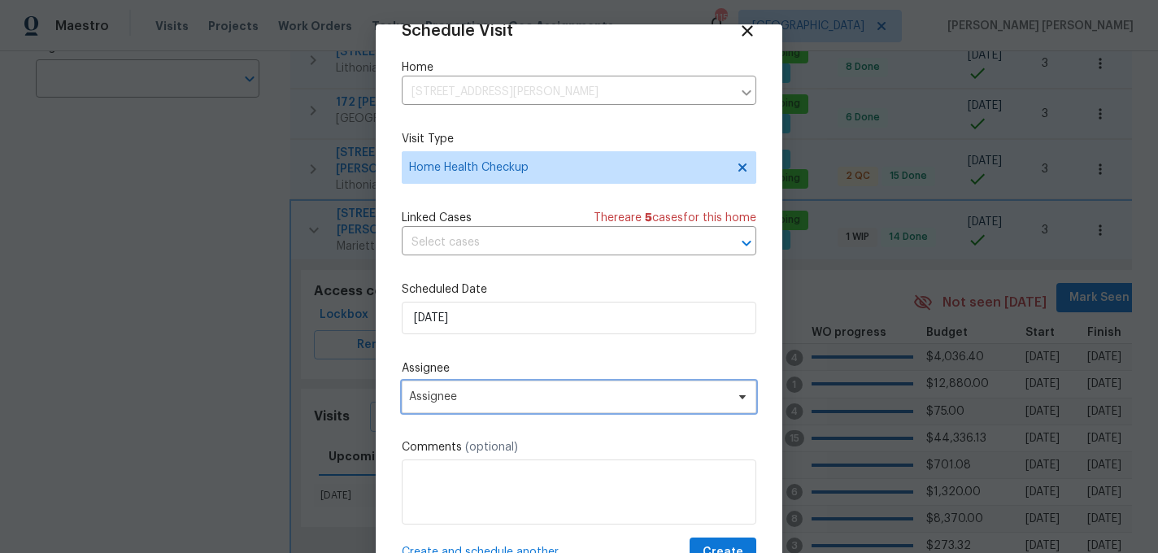
click at [483, 400] on span "Assignee" at bounding box center [568, 396] width 319 height 13
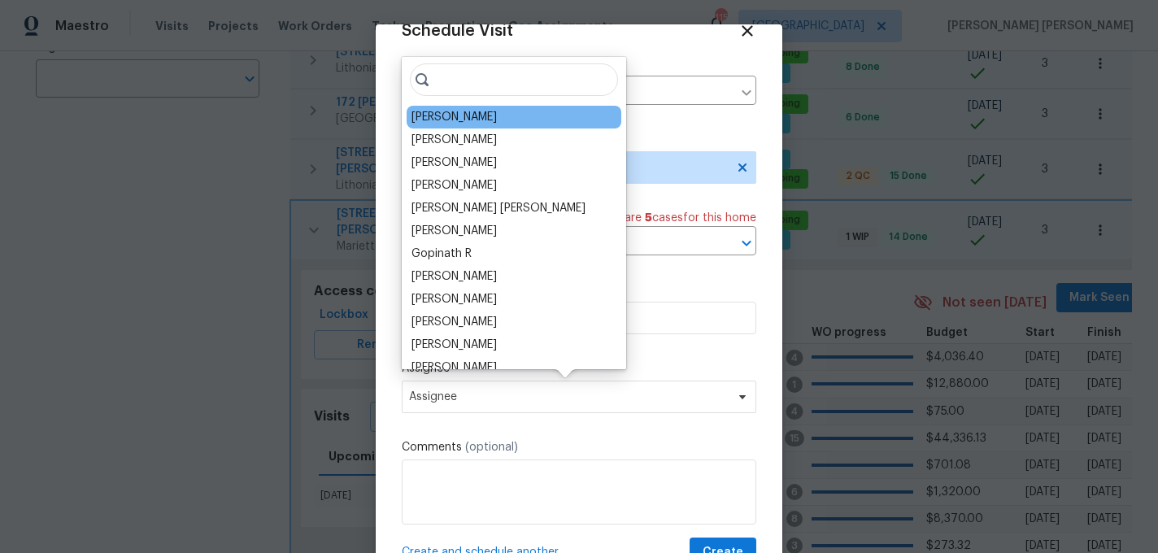
click at [463, 115] on div "Tim Godfrey" at bounding box center [454, 117] width 85 height 16
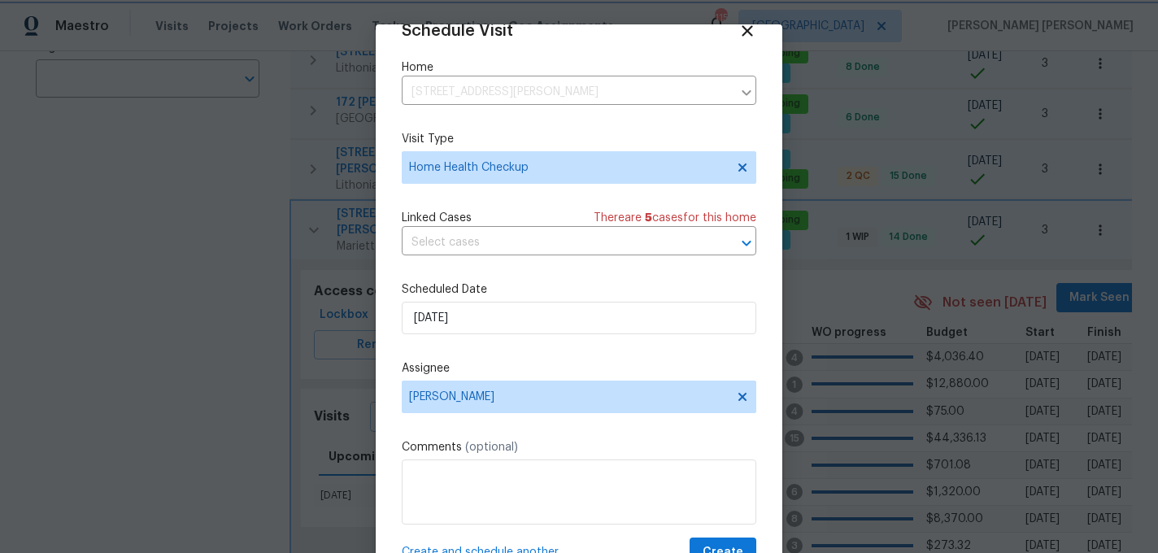
scroll to position [35, 0]
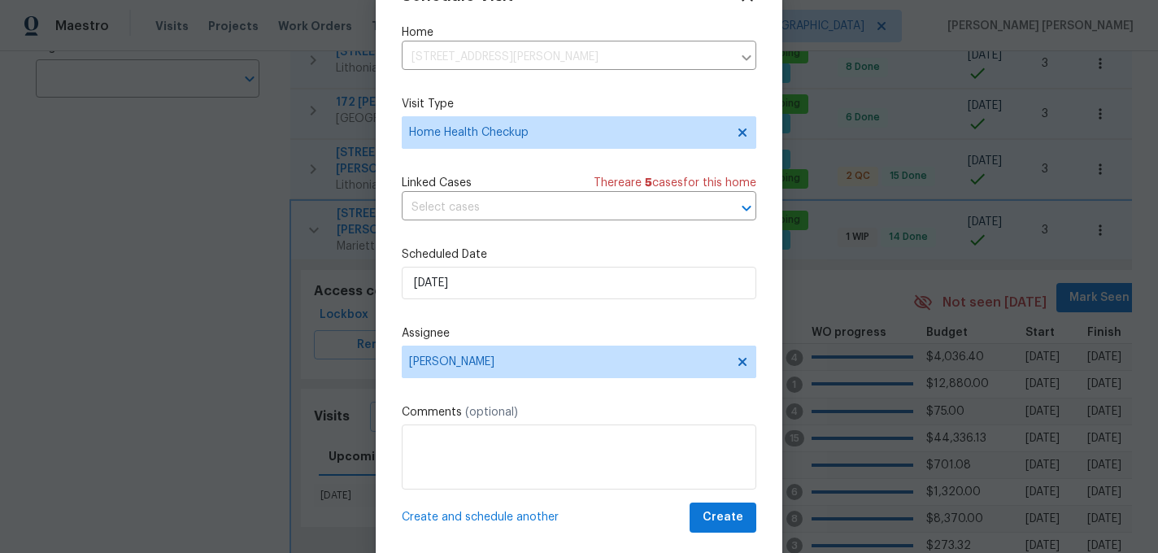
click at [494, 520] on span "Create and schedule another" at bounding box center [480, 517] width 157 height 16
click at [522, 281] on input "10/2/2025" at bounding box center [579, 283] width 355 height 33
select select "9"
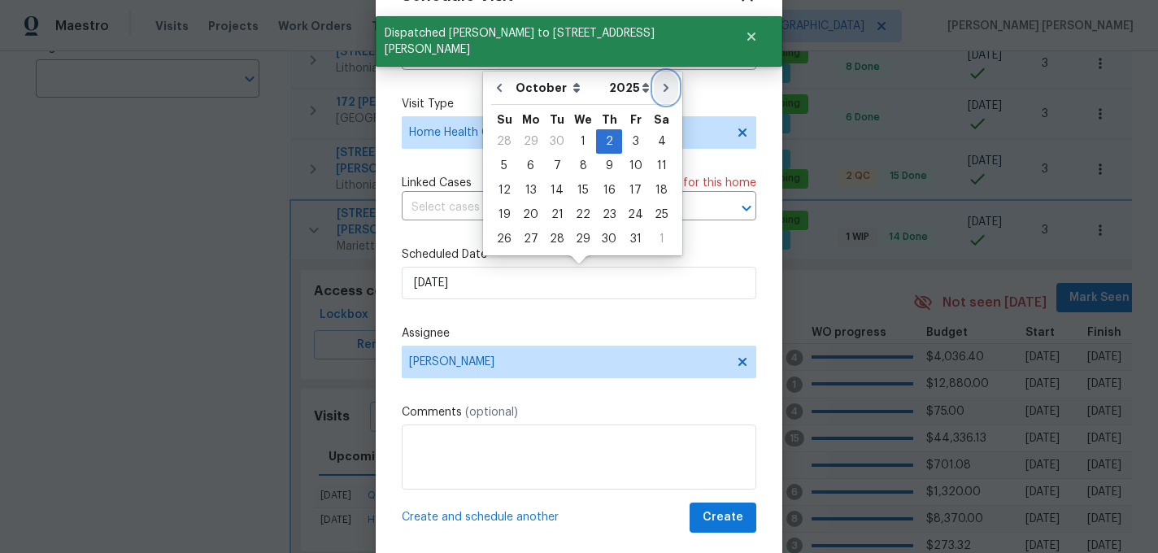
click at [668, 86] on button "Go to next month" at bounding box center [666, 88] width 24 height 33
type input "11/2/2025"
select select "10"
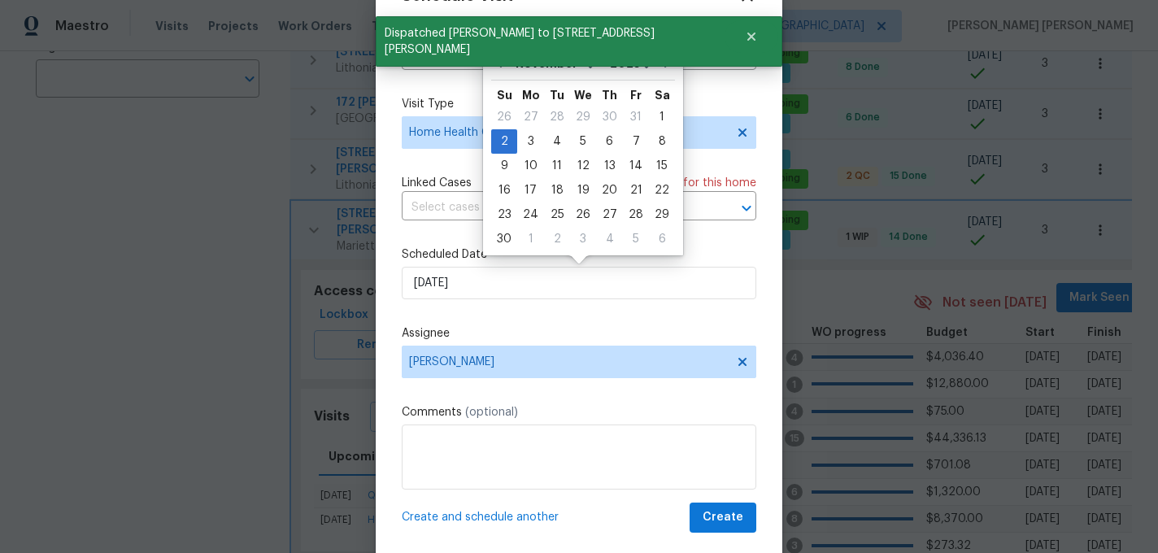
click at [486, 522] on span "Create and schedule another" at bounding box center [480, 517] width 157 height 16
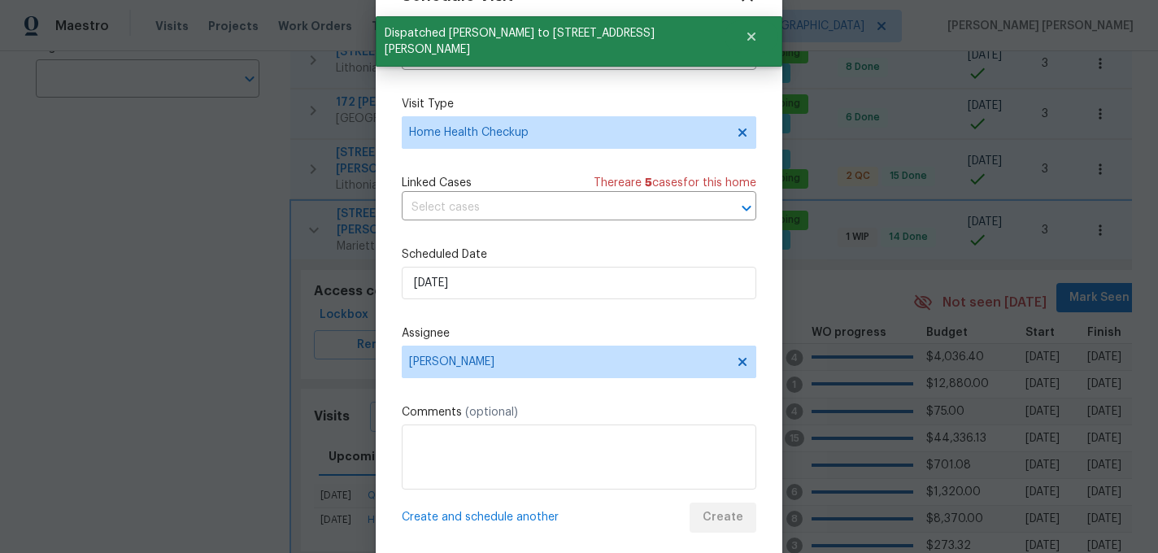
scroll to position [0, 0]
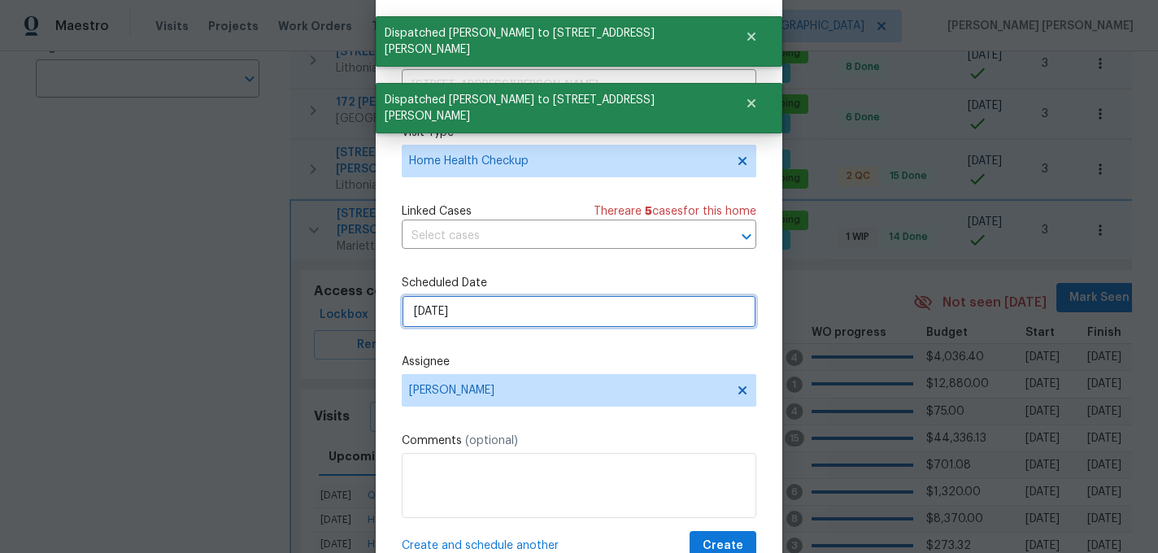
click at [525, 317] on input "11/2/2025" at bounding box center [579, 311] width 355 height 33
select select "10"
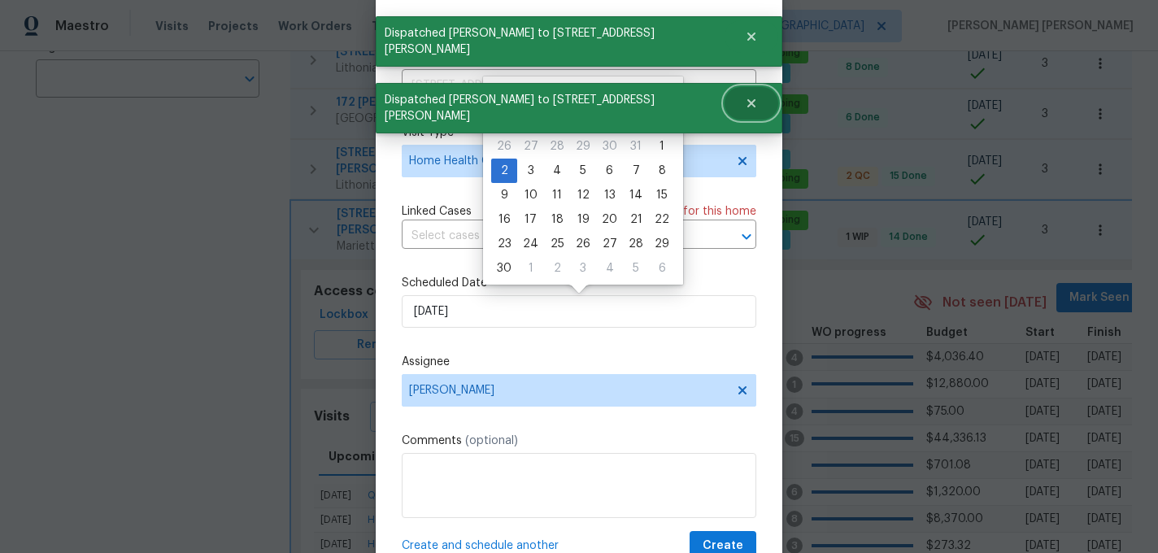
click at [747, 99] on icon "Close" at bounding box center [751, 103] width 8 height 8
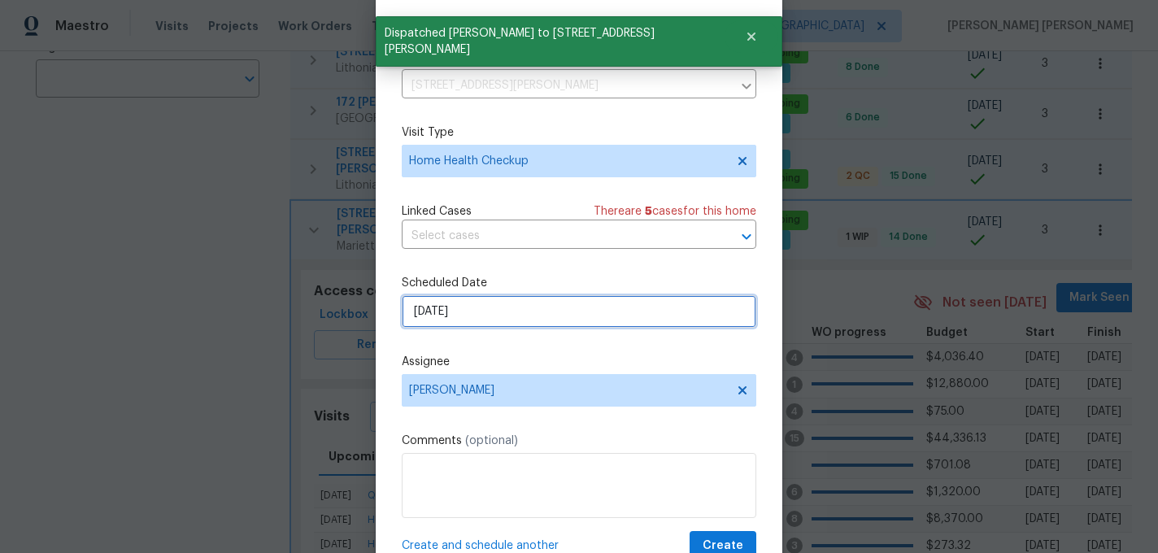
click at [516, 324] on input "11/2/2025" at bounding box center [579, 311] width 355 height 33
select select "10"
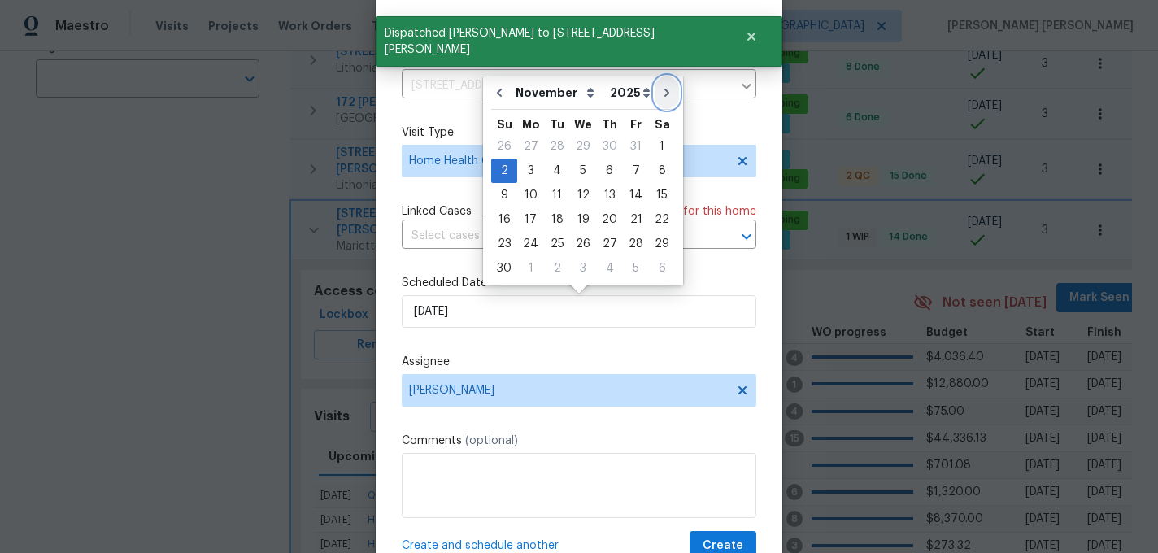
click at [660, 95] on icon "Go to next month" at bounding box center [666, 92] width 13 height 13
type input "12/2/2025"
select select "11"
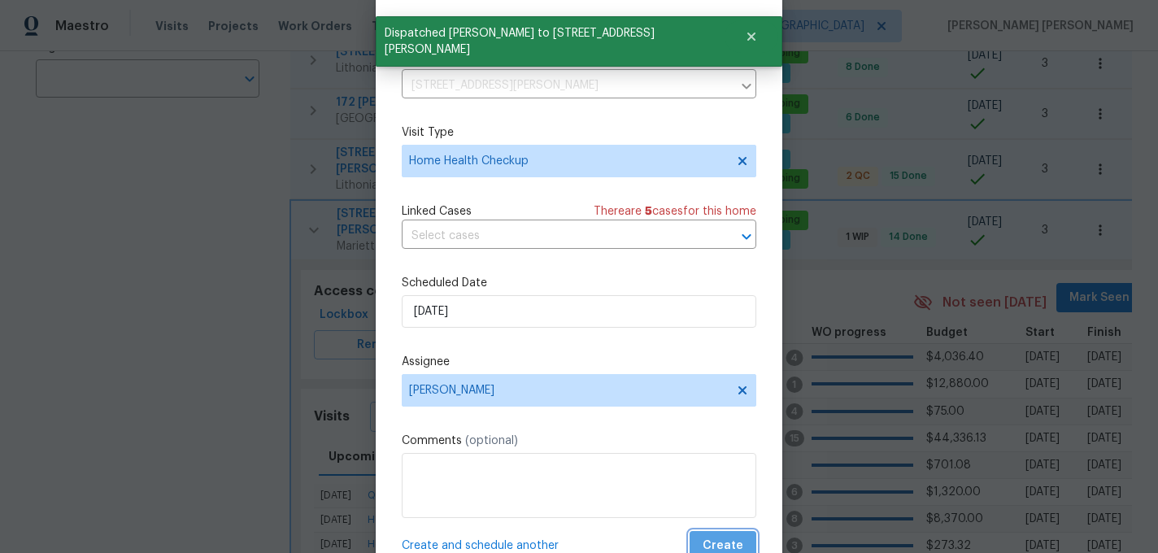
click at [717, 540] on span "Create" at bounding box center [723, 546] width 41 height 20
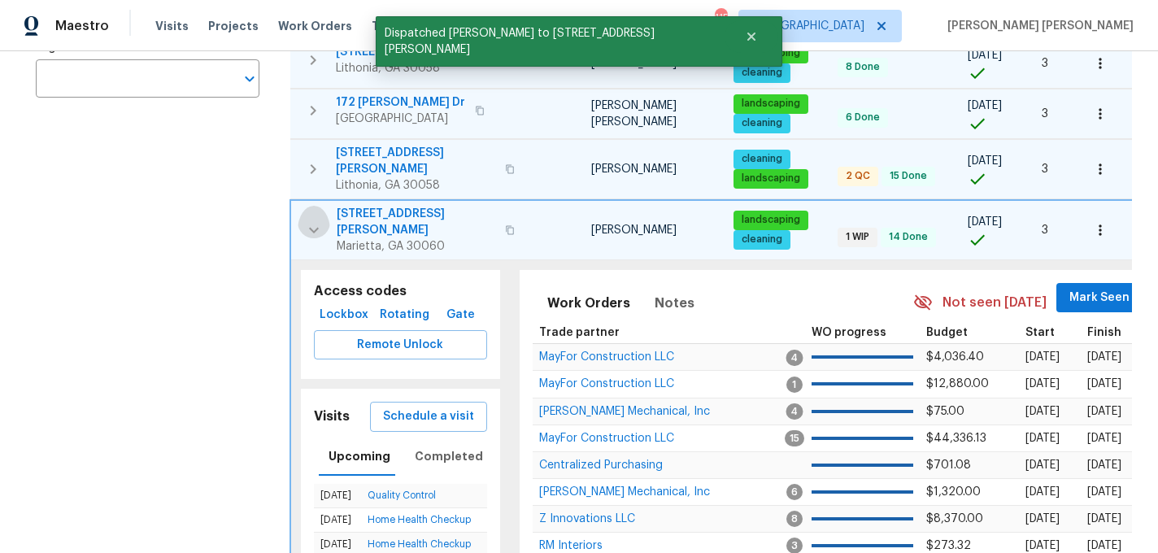
click at [305, 220] on icon "button" at bounding box center [314, 230] width 20 height 20
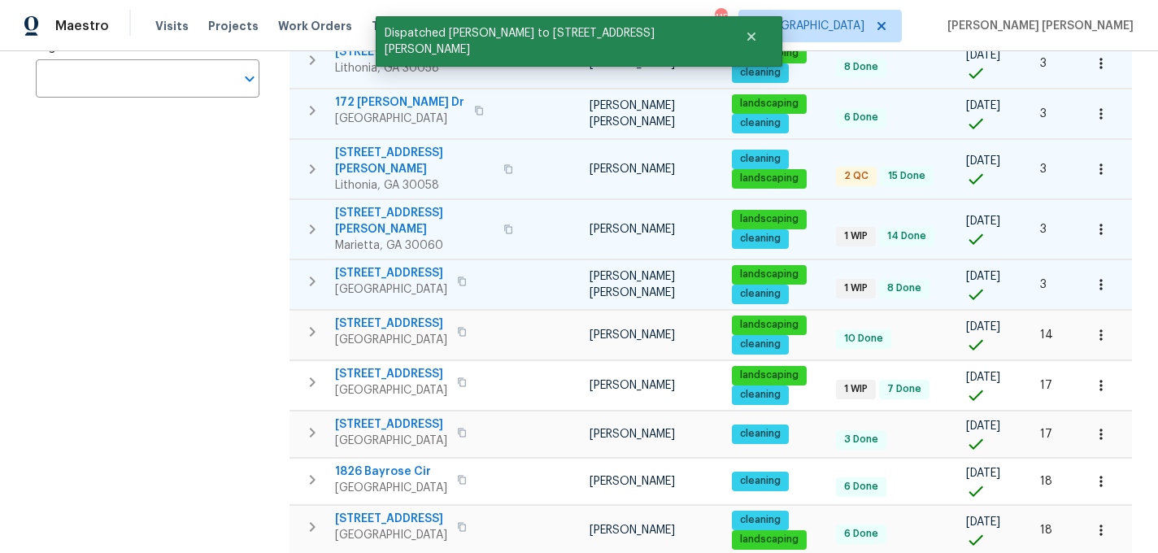
click at [316, 272] on icon "button" at bounding box center [313, 282] width 20 height 20
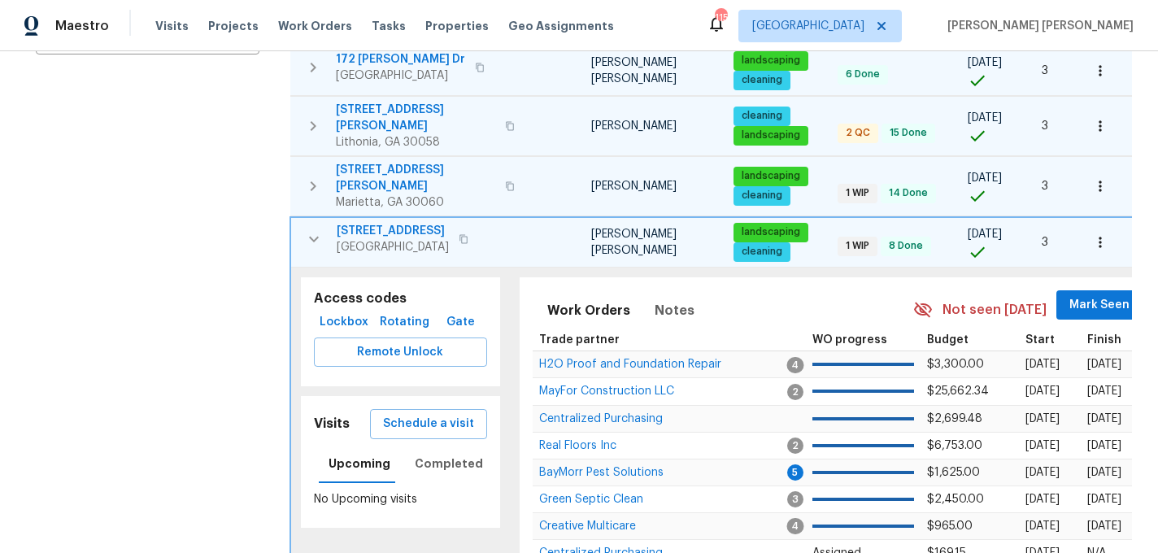
scroll to position [420, 0]
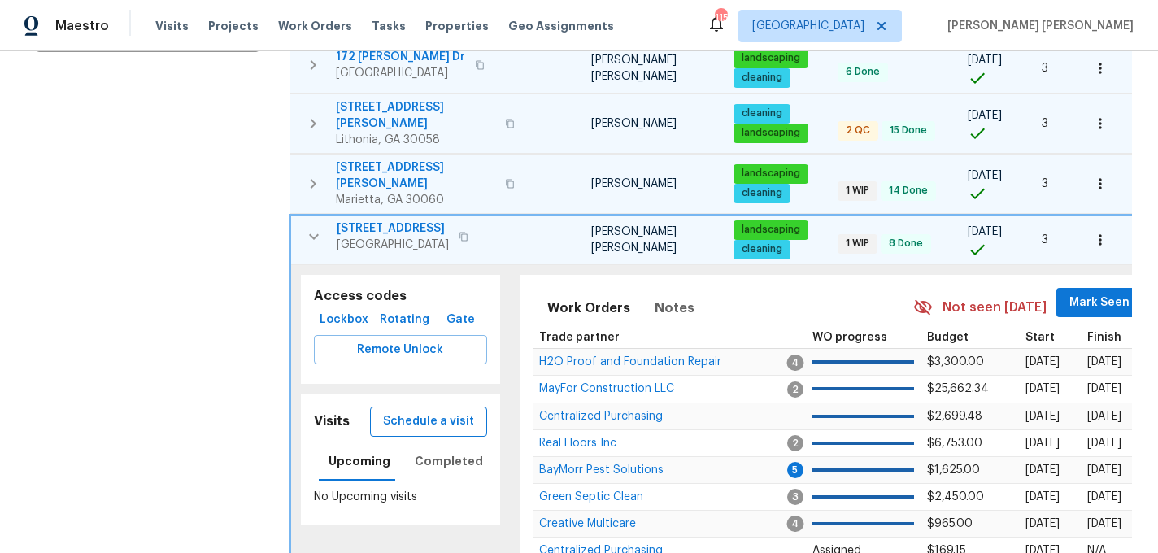
click at [411, 412] on span "Schedule a visit" at bounding box center [428, 422] width 91 height 20
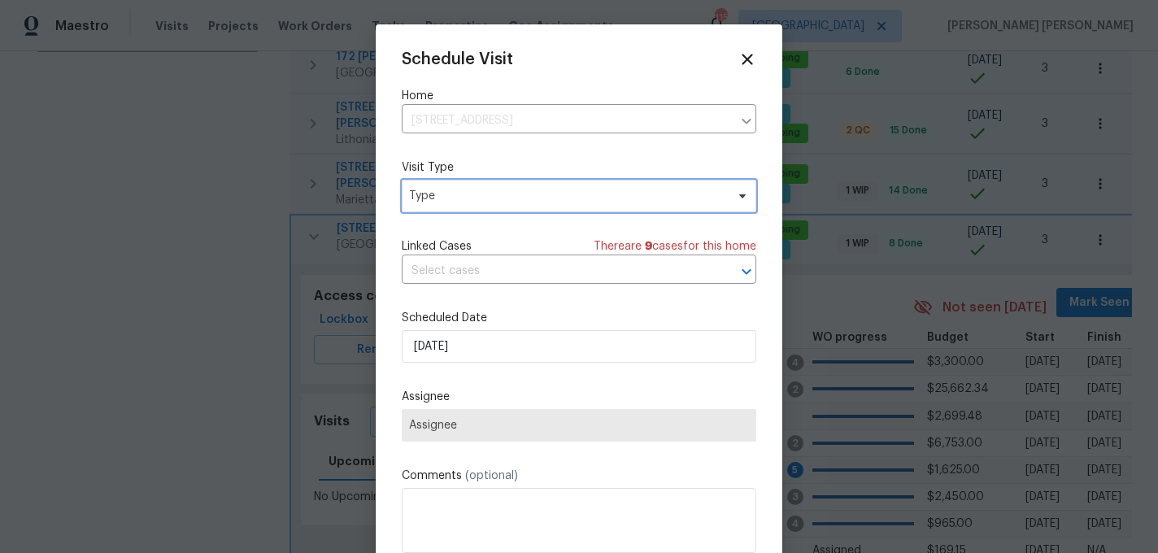
click at [492, 207] on span "Type" at bounding box center [579, 196] width 355 height 33
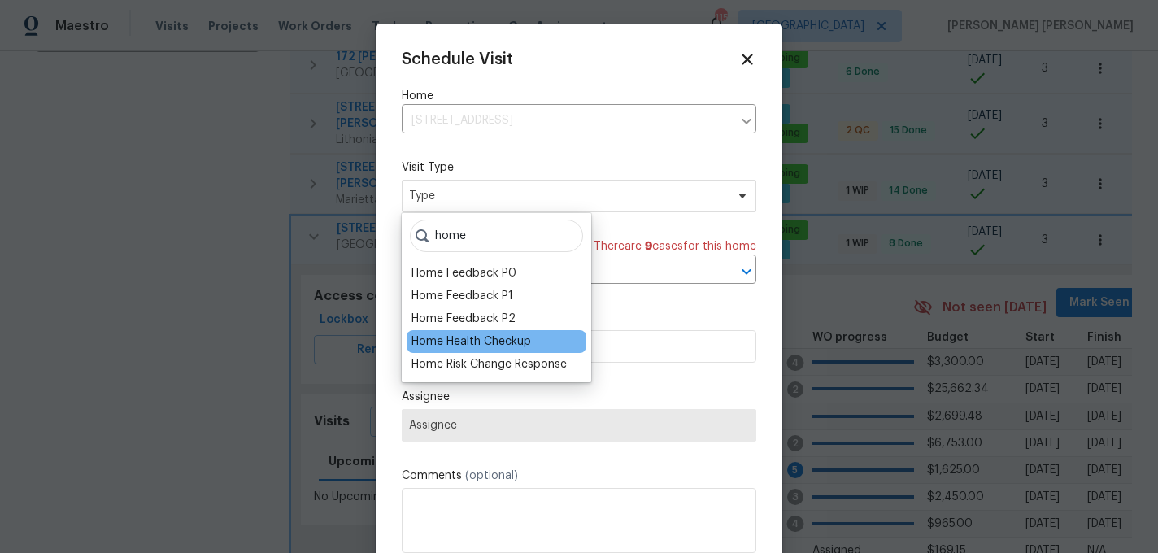
type input "home"
click at [511, 337] on div "Home Health Checkup" at bounding box center [472, 341] width 120 height 16
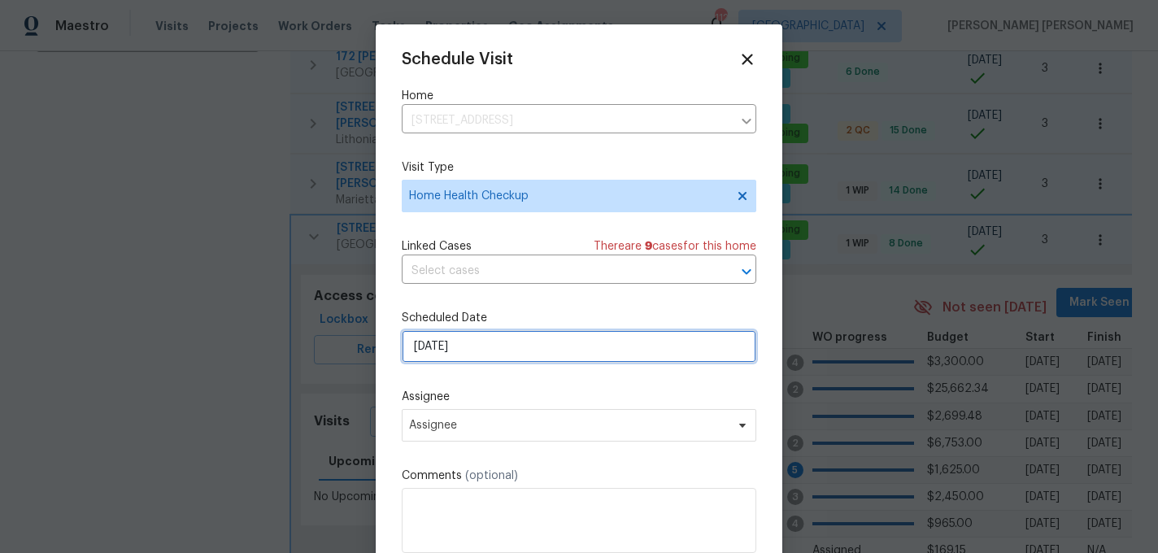
click at [503, 346] on input "9/5/2025" at bounding box center [579, 346] width 355 height 33
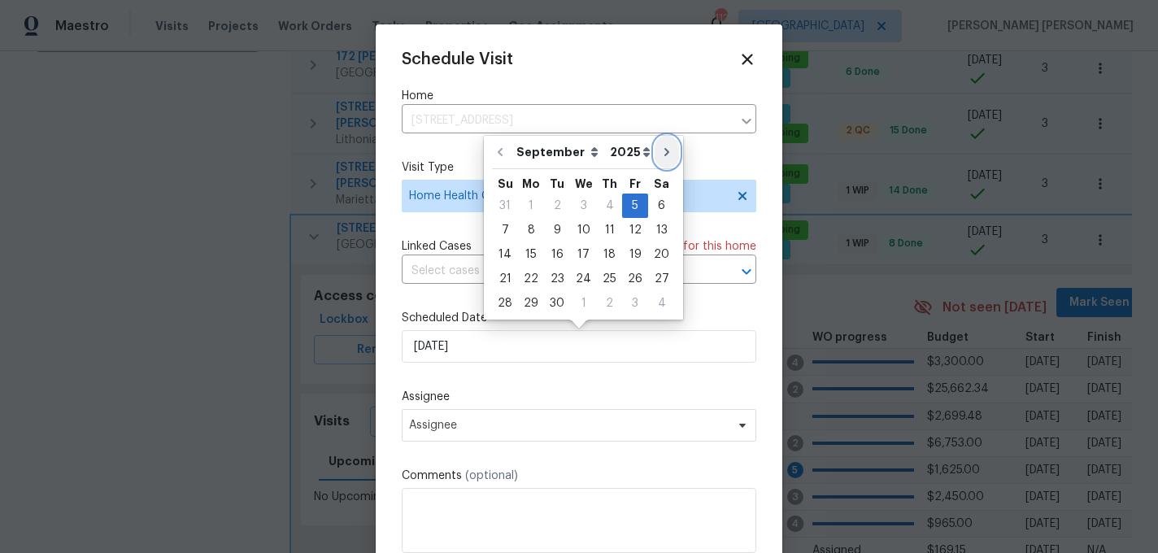
click at [660, 151] on icon "Go to next month" at bounding box center [666, 152] width 13 height 13
type input "10/5/2025"
select select "9"
click at [607, 205] on div "2" at bounding box center [609, 205] width 26 height 23
type input "10/2/2025"
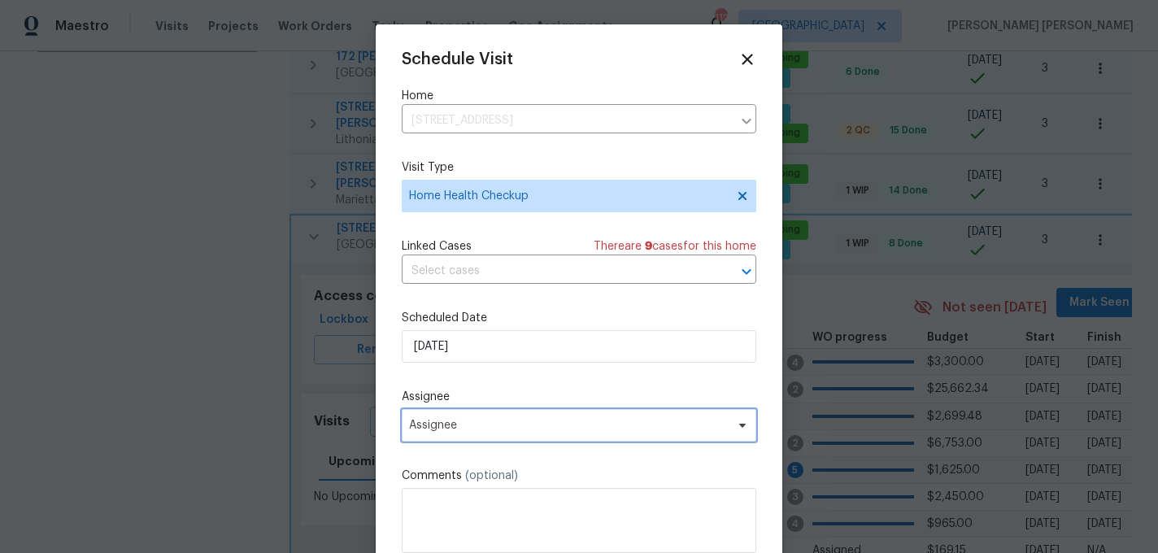
click at [473, 425] on span "Assignee" at bounding box center [568, 425] width 319 height 13
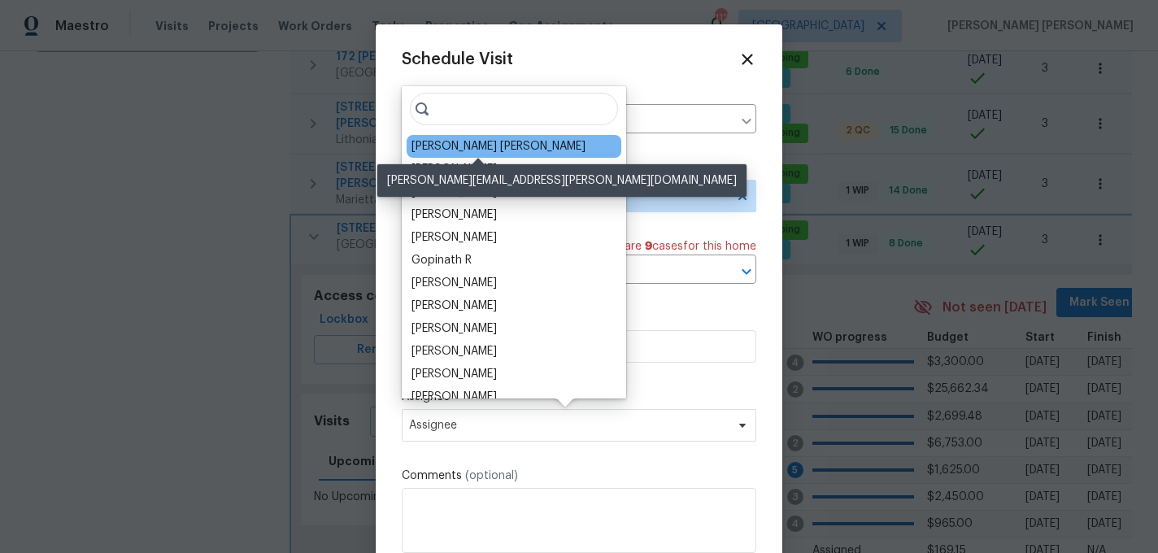
click at [468, 147] on div "[PERSON_NAME] [PERSON_NAME]" at bounding box center [499, 146] width 174 height 16
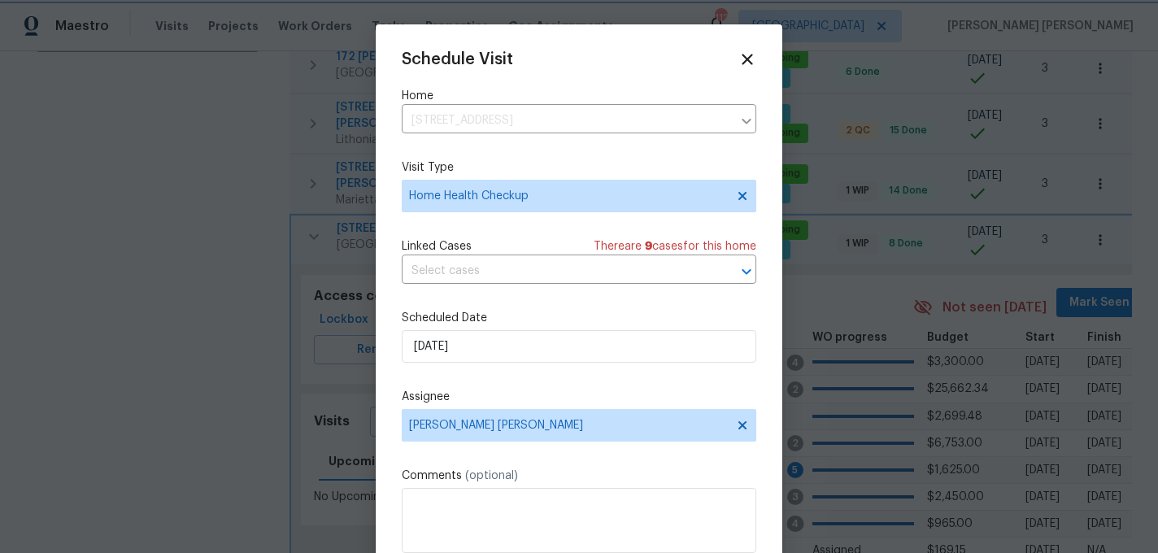
scroll to position [29, 0]
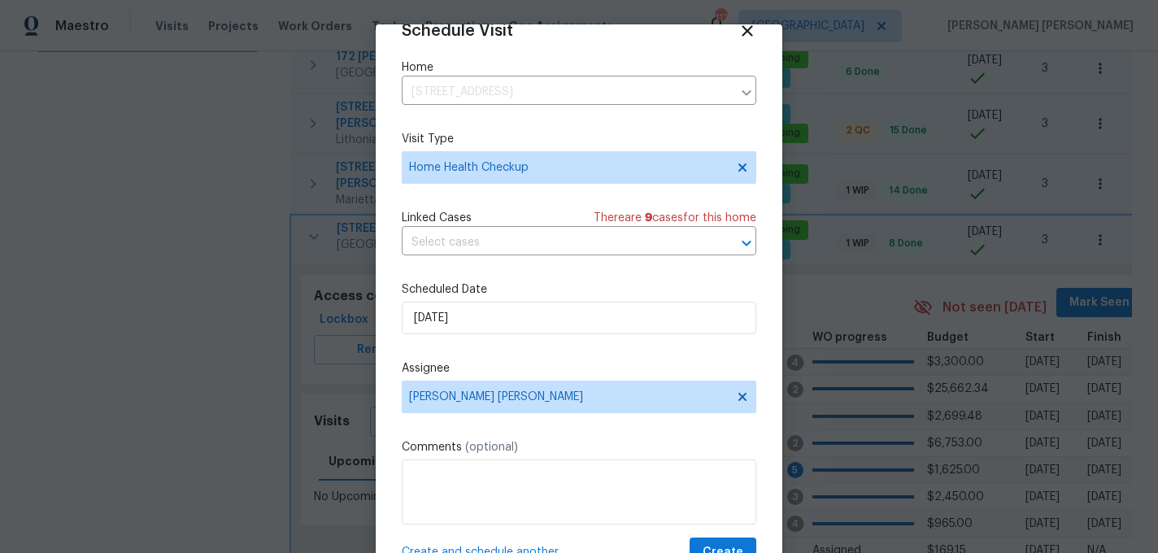
click at [471, 548] on span "Create and schedule another" at bounding box center [480, 552] width 157 height 16
select select "9"
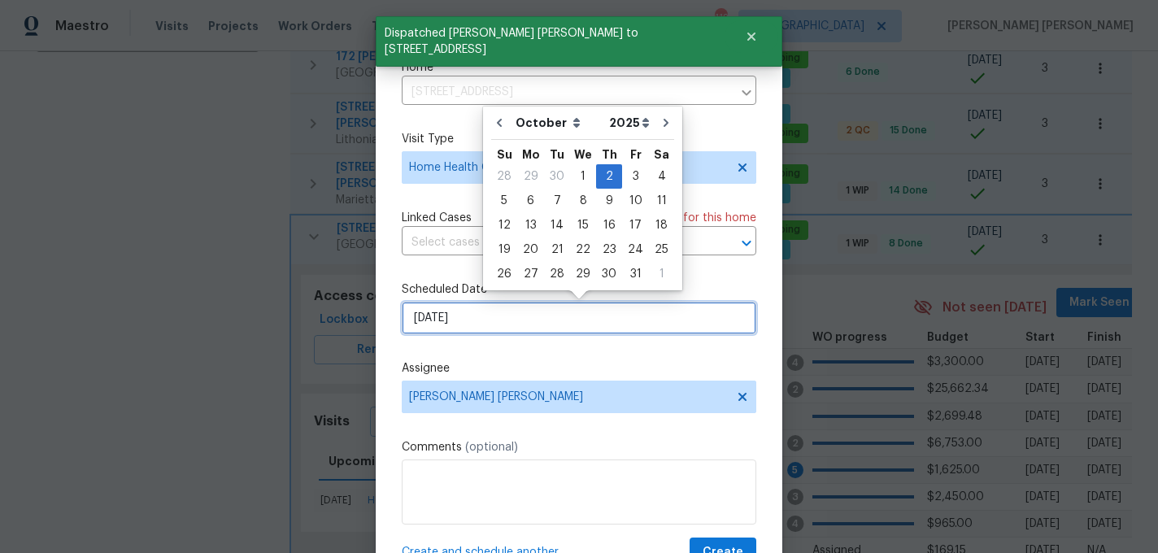
click at [585, 316] on input "10/2/2025" at bounding box center [579, 318] width 355 height 33
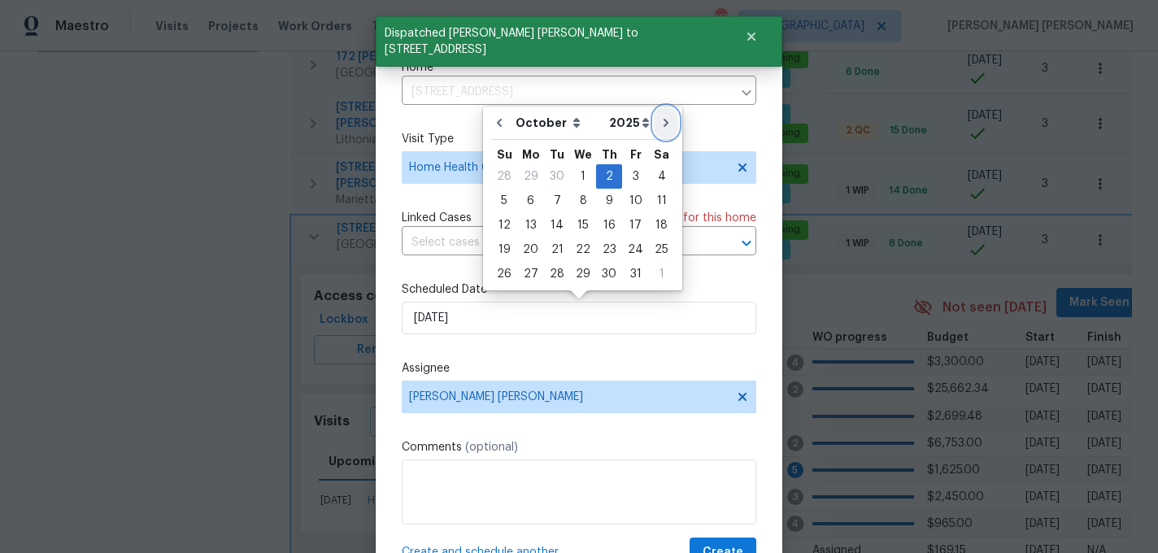
click at [664, 115] on button "Go to next month" at bounding box center [666, 123] width 24 height 33
type input "11/2/2025"
select select "10"
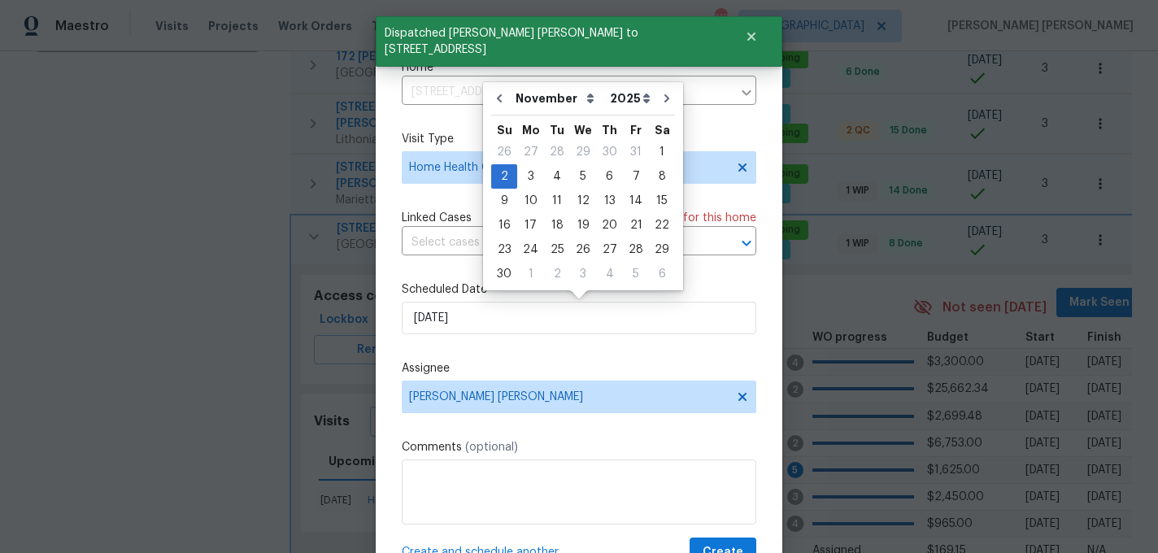
click at [503, 548] on span "Create and schedule another" at bounding box center [480, 552] width 157 height 16
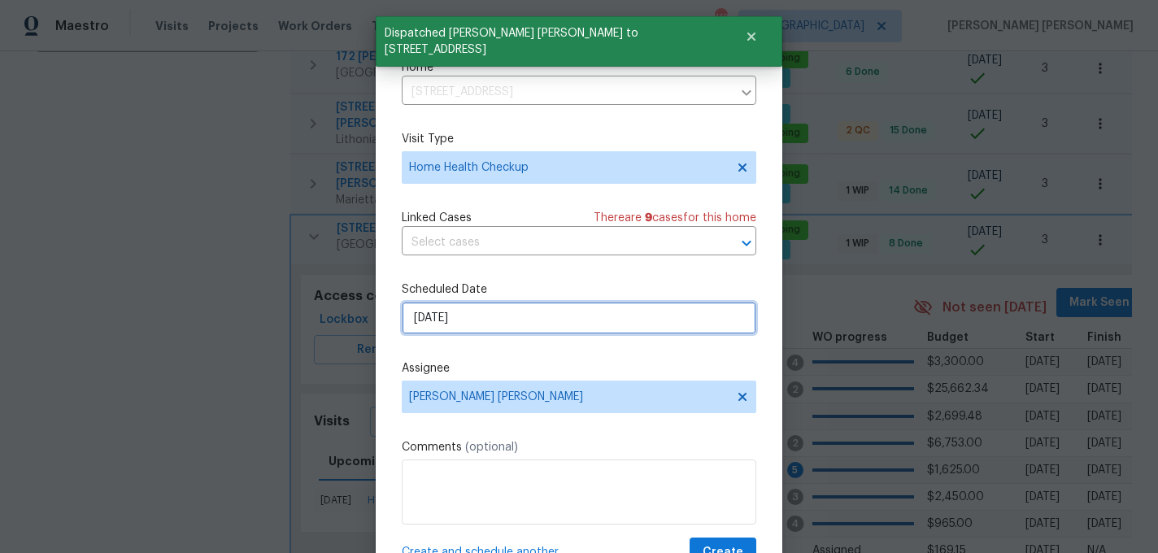
select select "10"
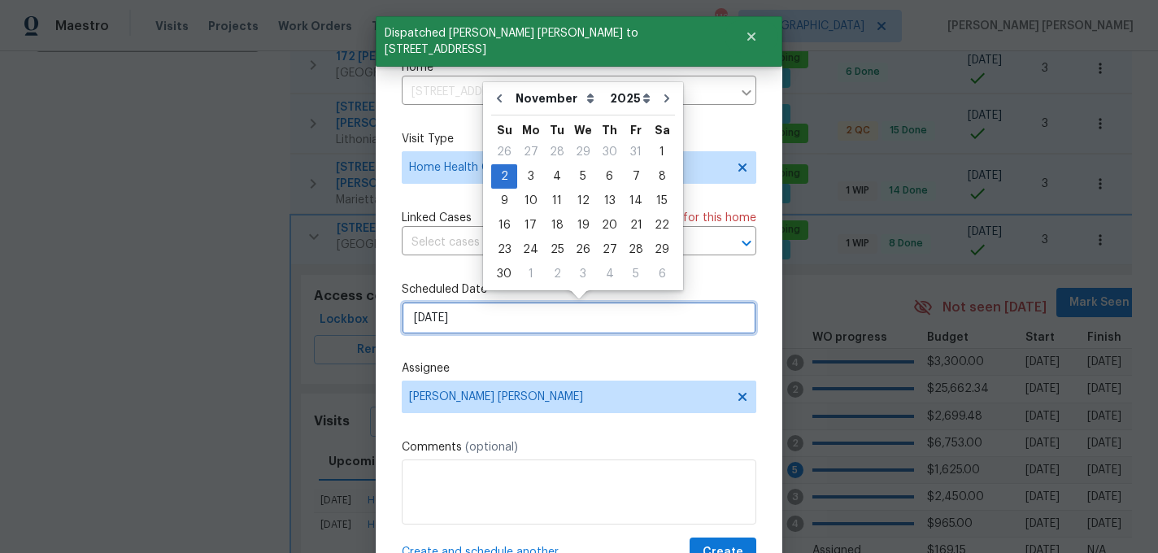
click at [548, 324] on input "11/2/2025" at bounding box center [579, 318] width 355 height 33
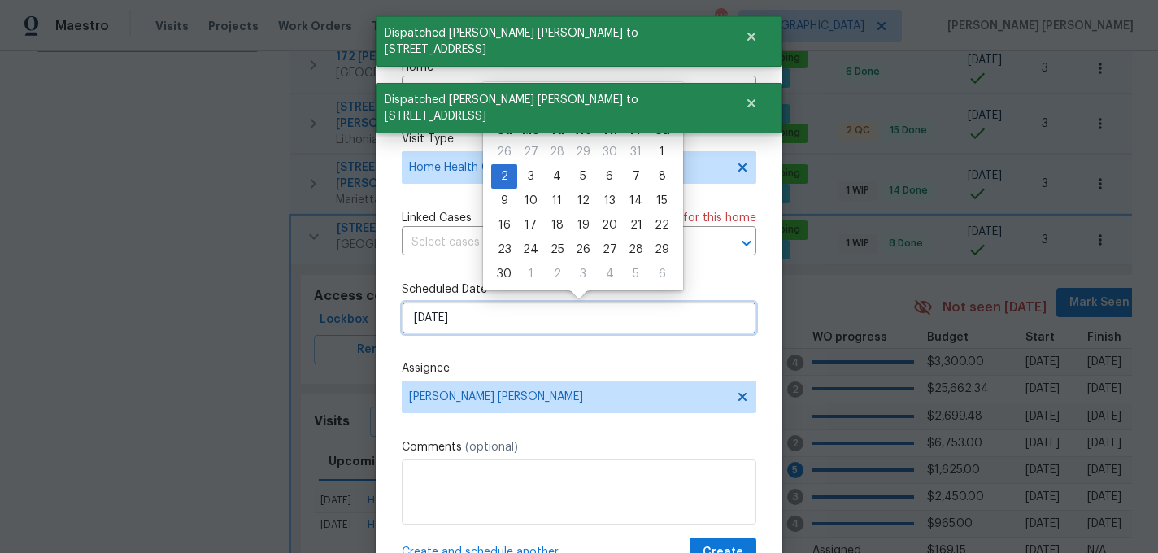
scroll to position [0, 0]
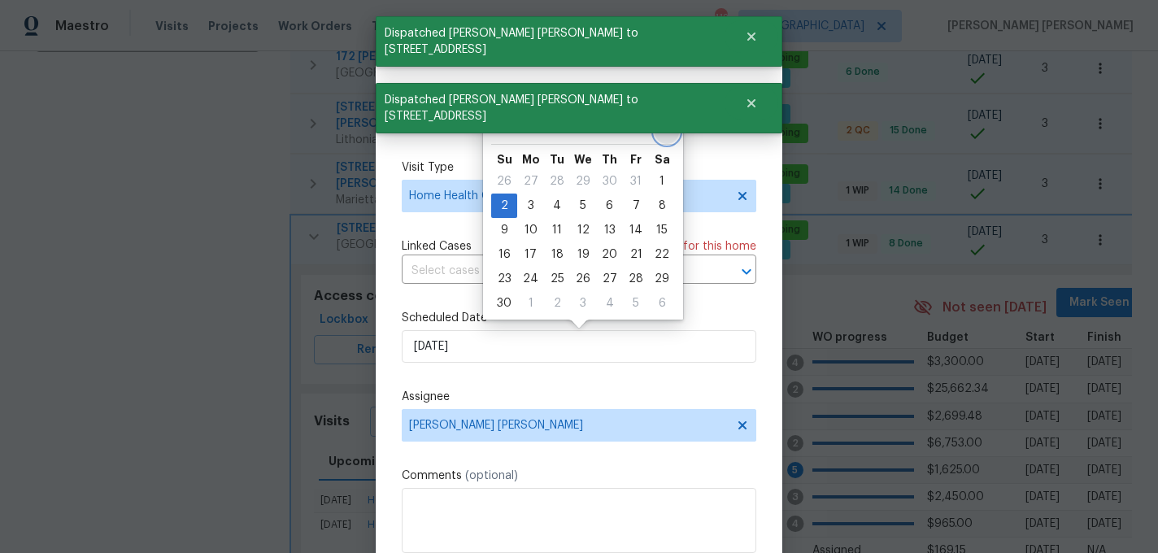
click at [665, 128] on icon "Go to next month" at bounding box center [667, 128] width 5 height 8
type input "12/2/2025"
select select "11"
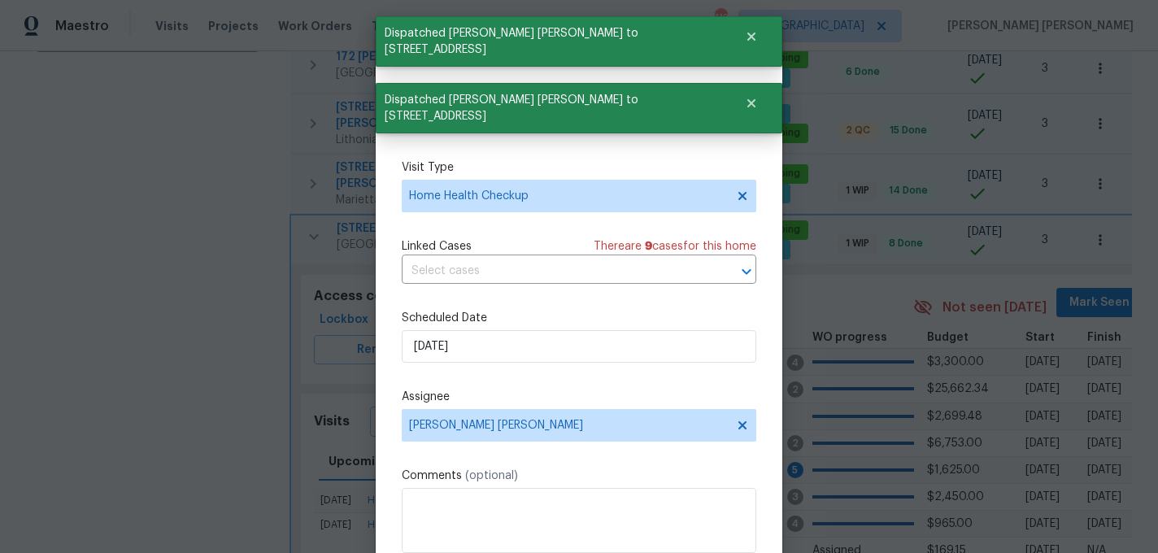
click at [683, 374] on div "Schedule Visit Home 125 Johnsons Walk, Stockbridge, GA 30281 ​ Visit Type Home …" at bounding box center [579, 323] width 355 height 546
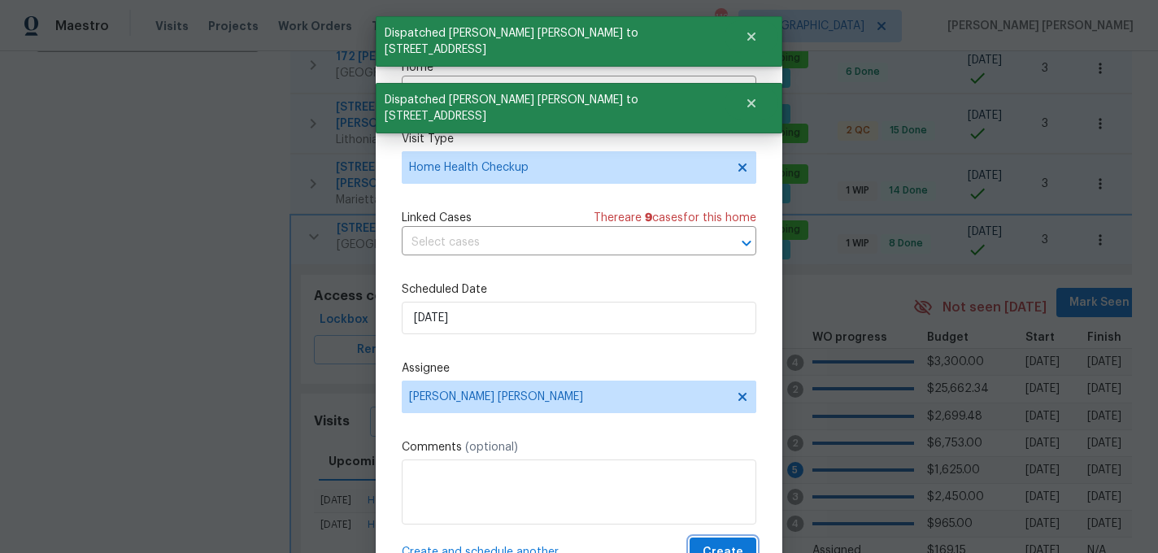
click at [747, 545] on button "Create" at bounding box center [723, 553] width 67 height 30
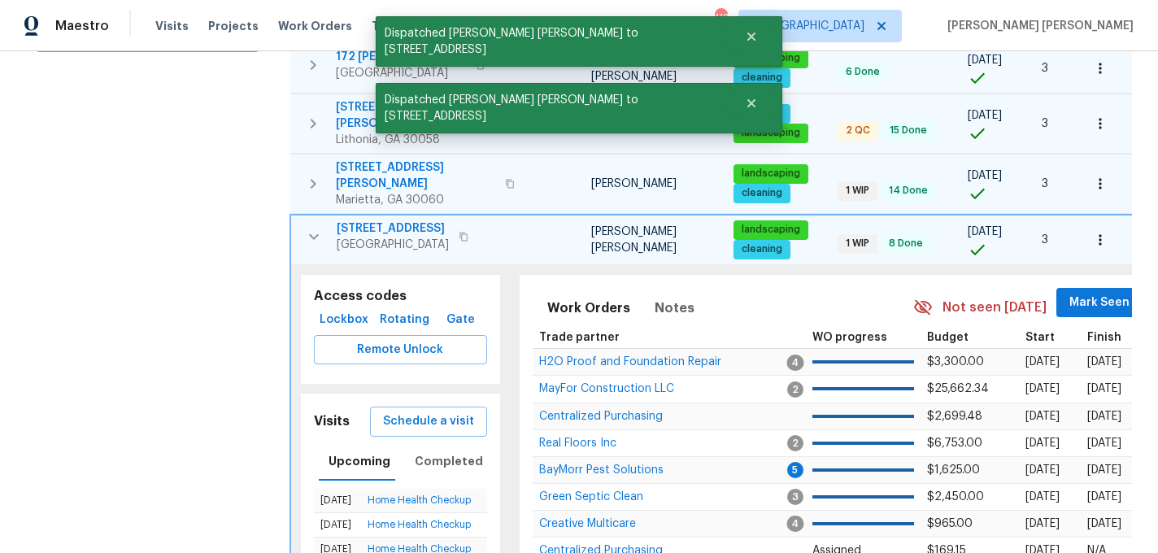
click at [315, 227] on icon "button" at bounding box center [314, 237] width 20 height 20
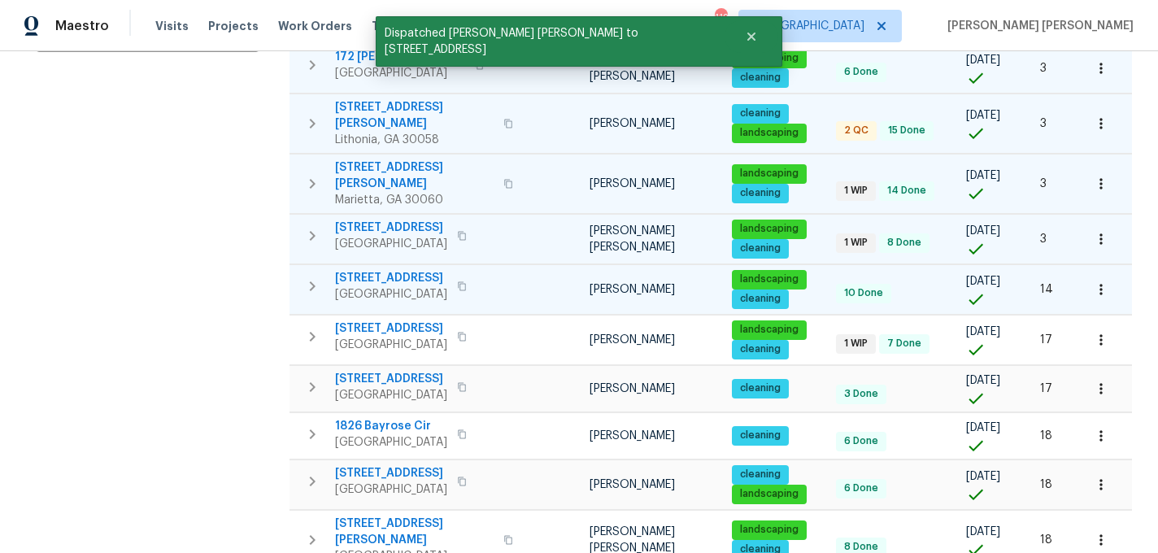
click at [313, 277] on icon "button" at bounding box center [313, 287] width 20 height 20
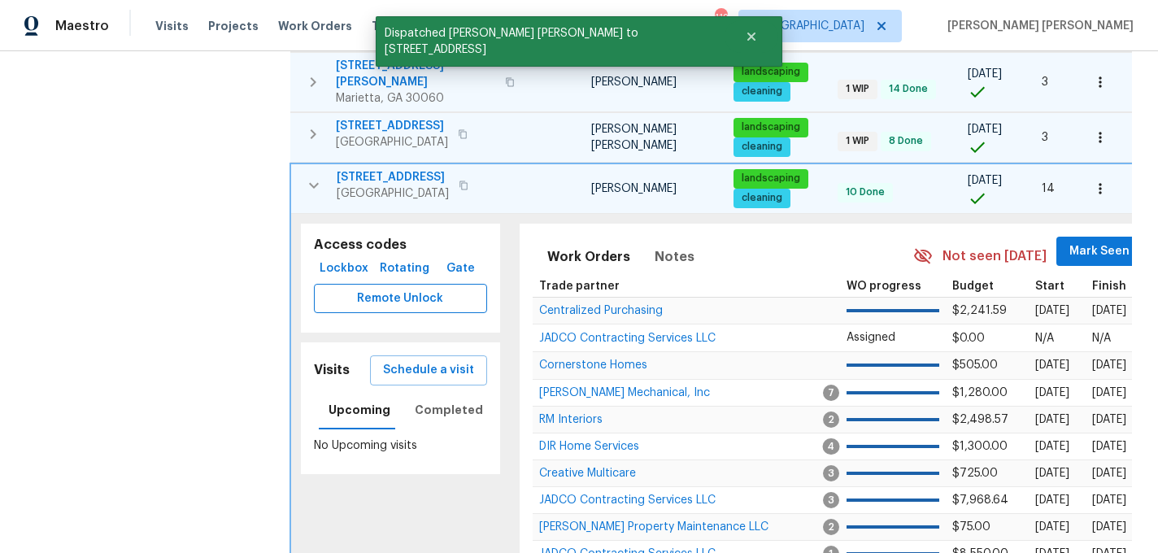
scroll to position [520, 0]
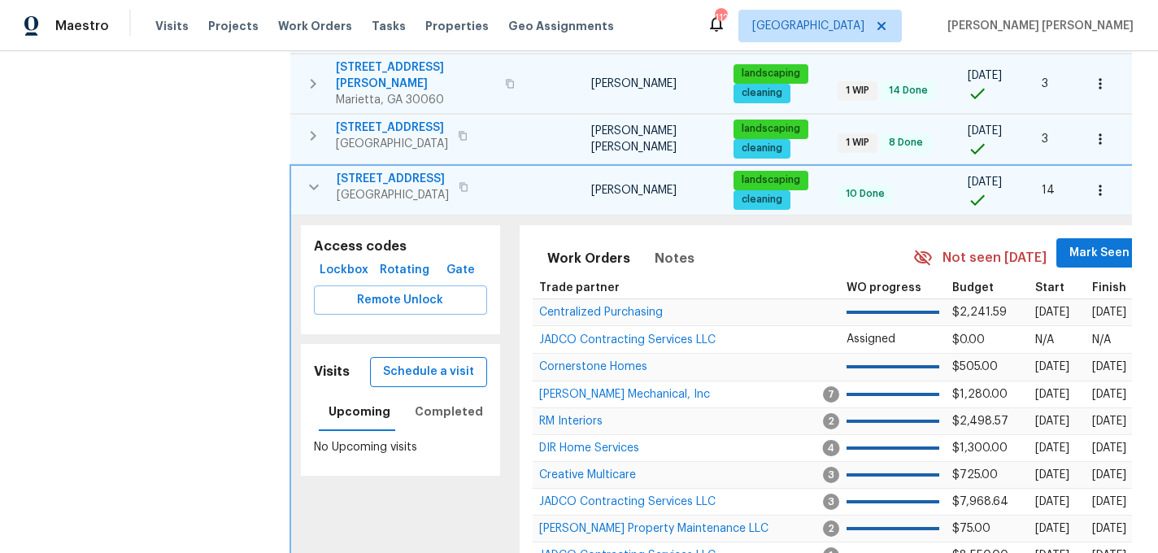
click at [416, 362] on span "Schedule a visit" at bounding box center [428, 372] width 91 height 20
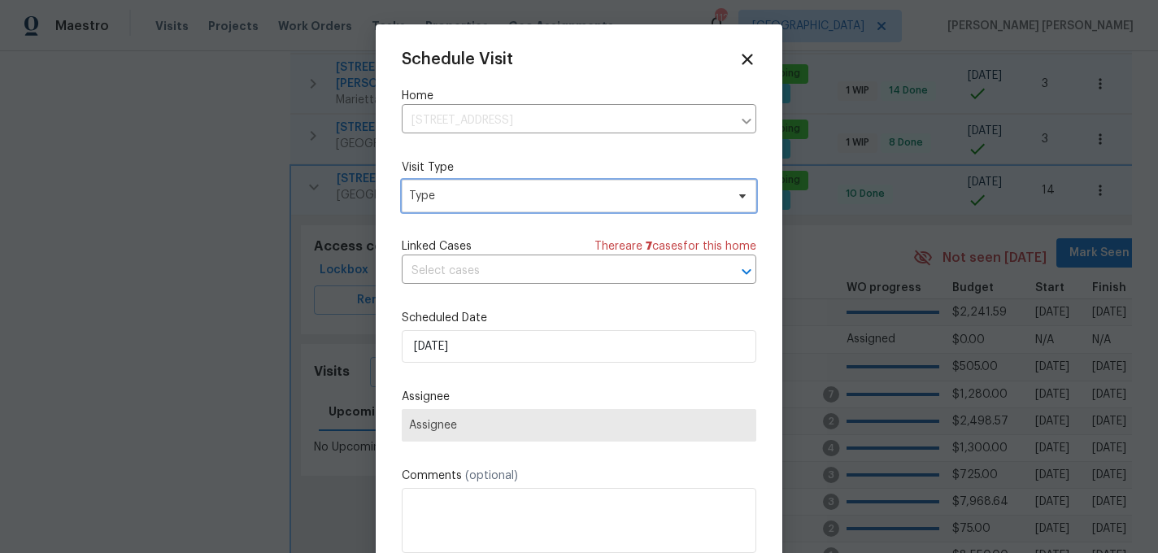
click at [455, 203] on span "Type" at bounding box center [567, 196] width 316 height 16
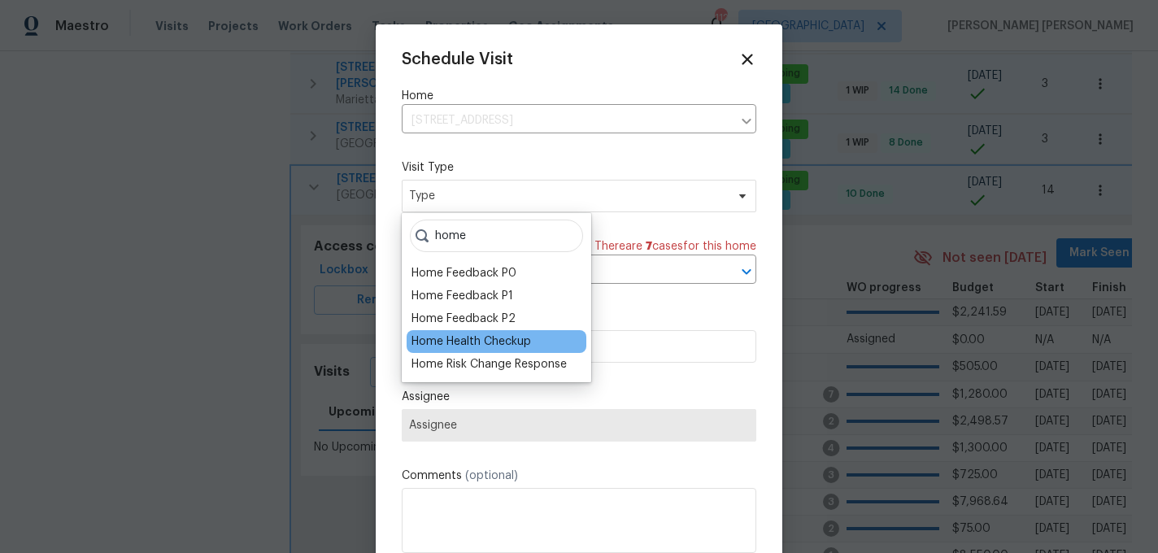
type input "home"
click at [471, 342] on div "Home Health Checkup" at bounding box center [472, 341] width 120 height 16
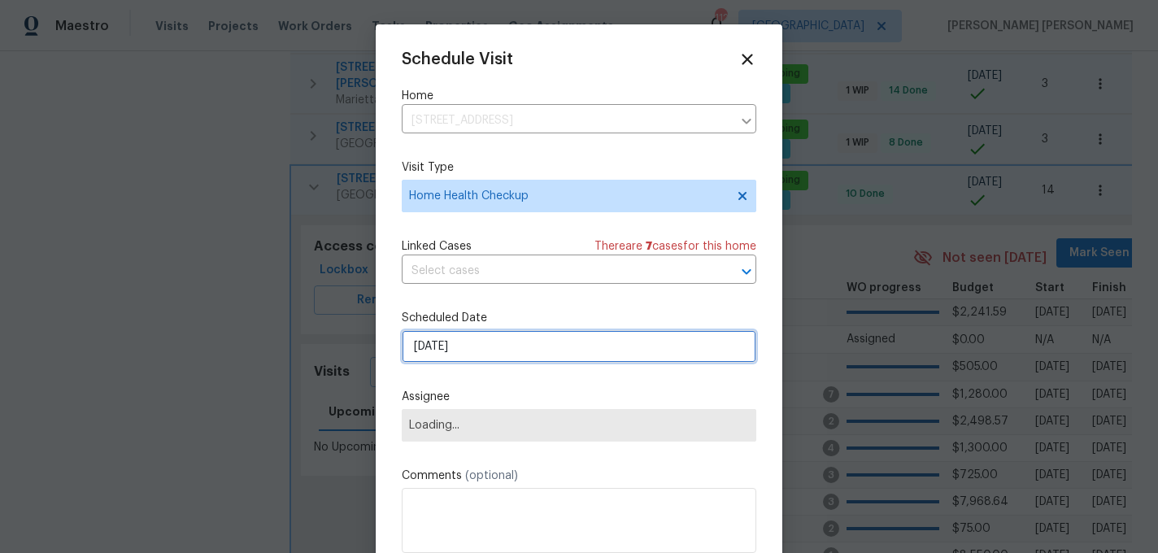
click at [471, 344] on input "9/5/2025" at bounding box center [579, 346] width 355 height 33
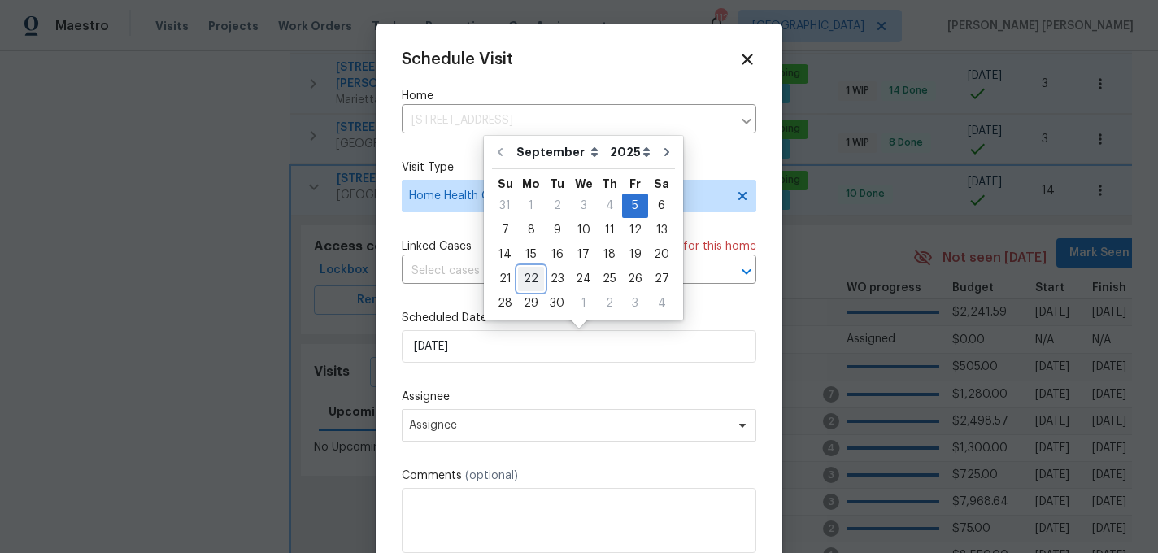
click at [532, 280] on div "22" at bounding box center [531, 279] width 26 height 23
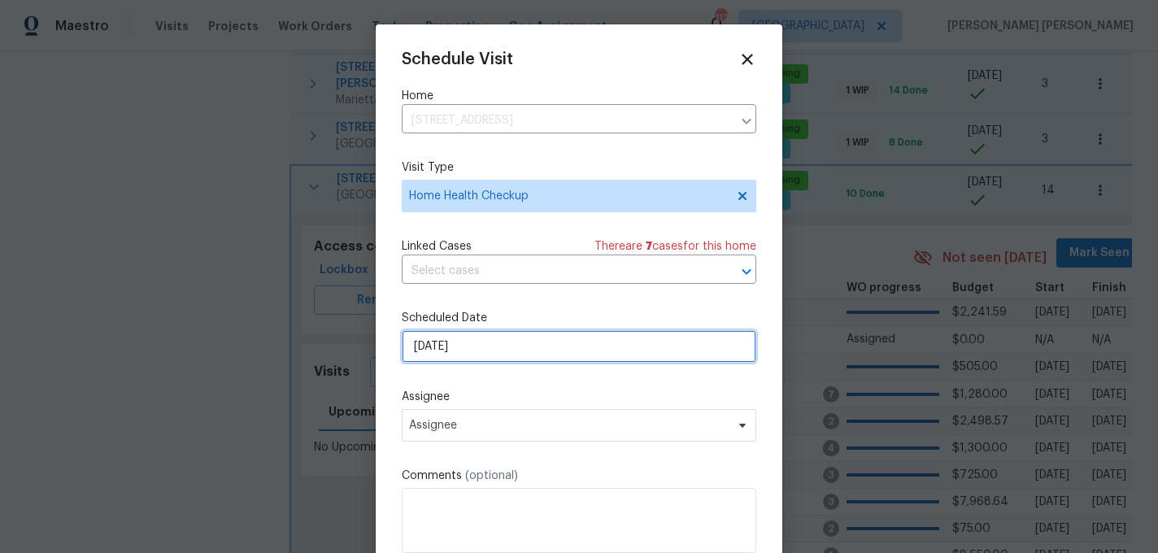
click at [488, 342] on input "9/22/2025" at bounding box center [579, 346] width 355 height 33
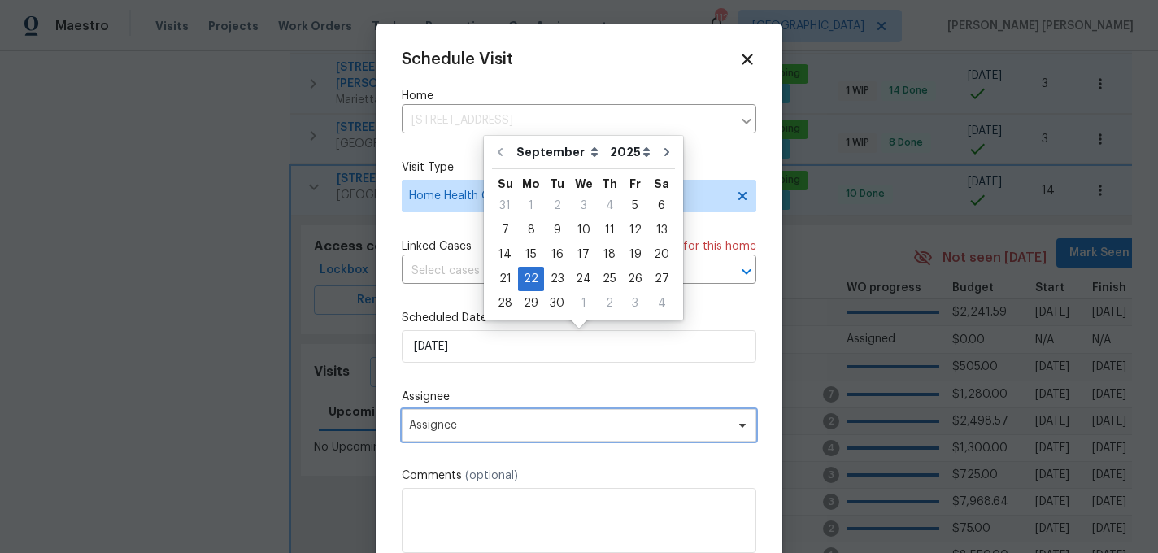
click at [456, 429] on span "Assignee" at bounding box center [568, 425] width 319 height 13
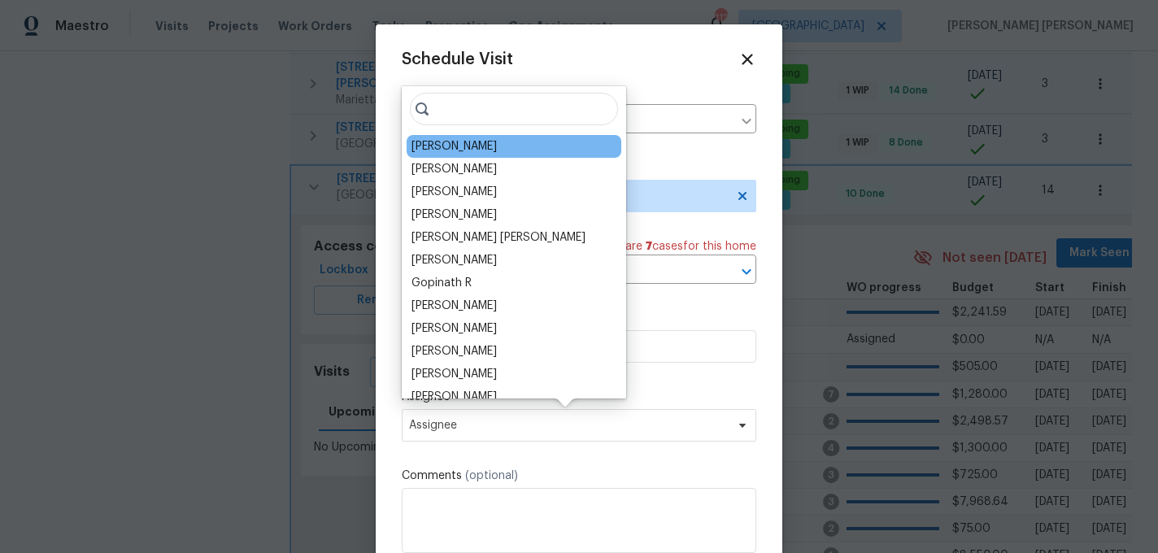
click at [470, 147] on div "Wesley Brooks" at bounding box center [454, 146] width 85 height 16
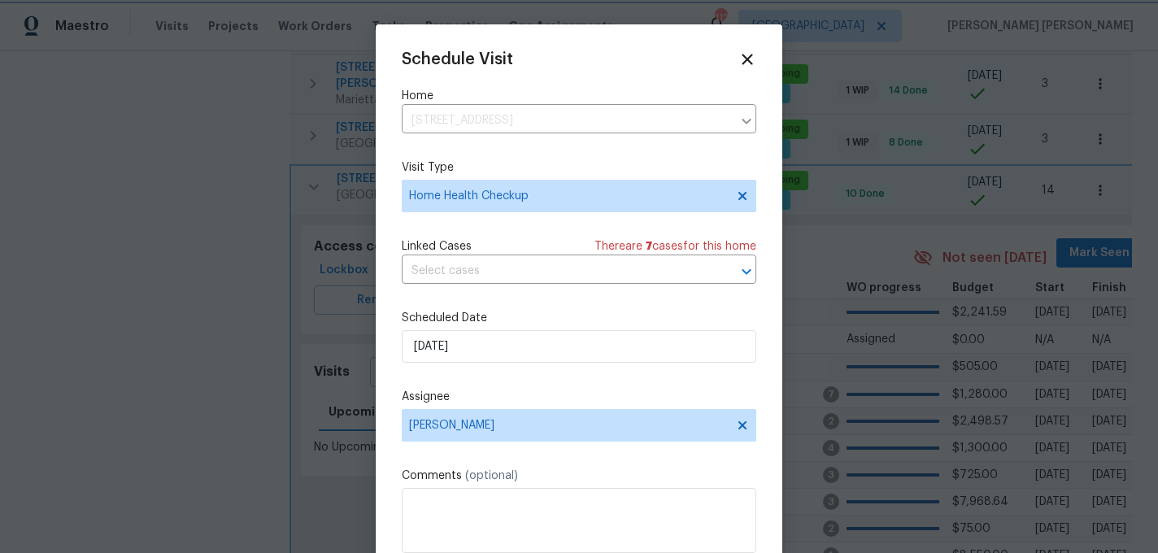
scroll to position [29, 0]
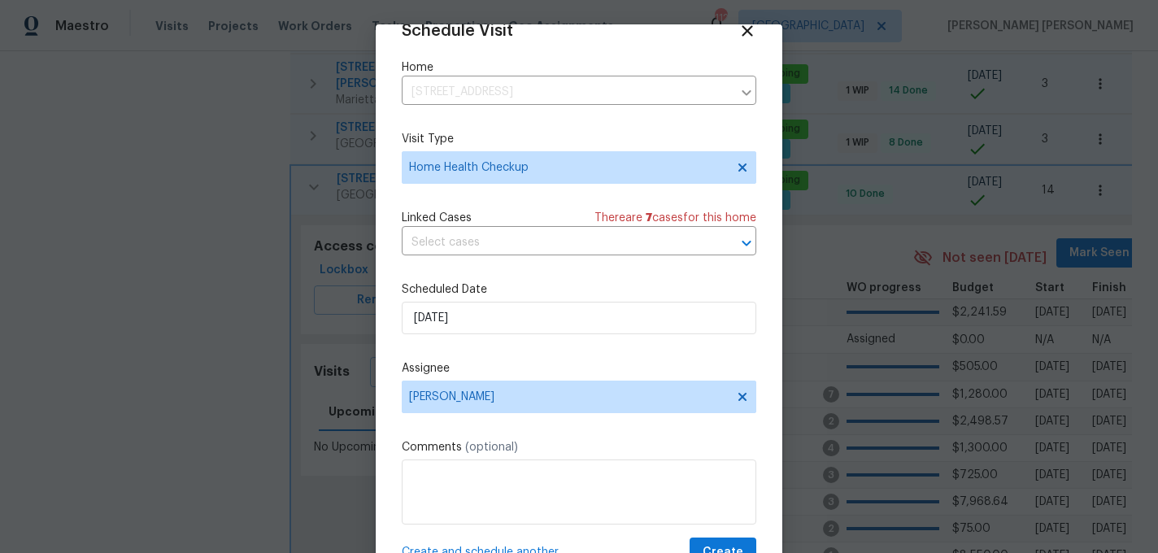
click at [458, 548] on span "Create and schedule another" at bounding box center [480, 552] width 157 height 16
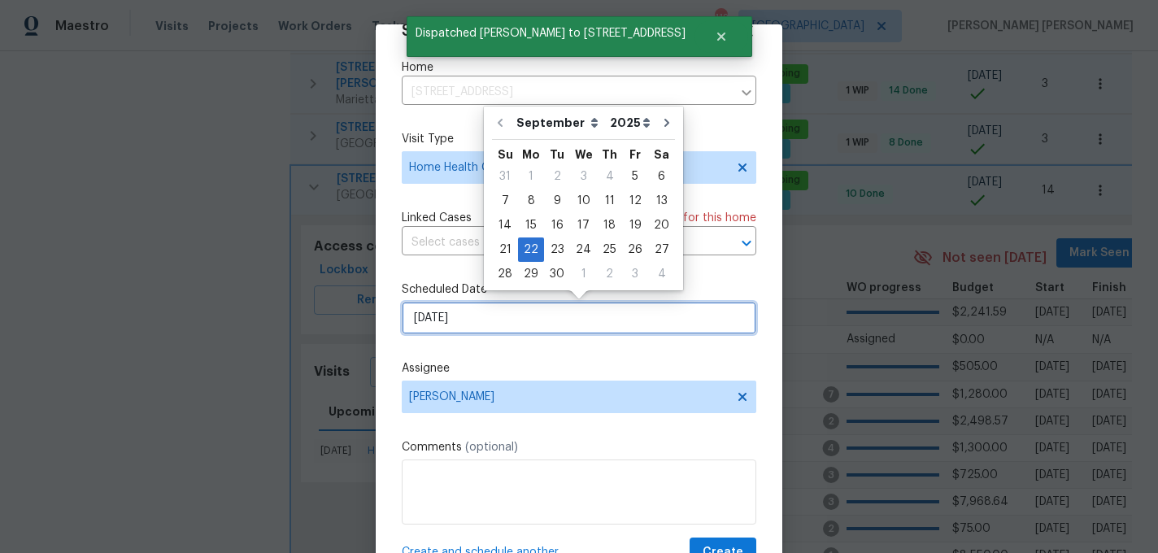
click at [509, 309] on input "9/22/2025" at bounding box center [579, 318] width 355 height 33
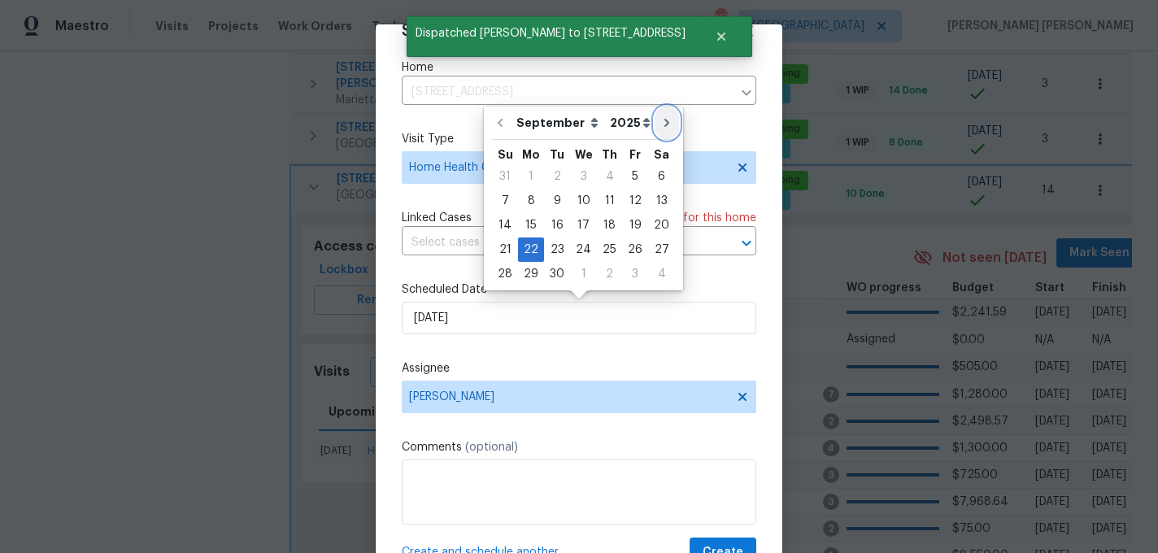
click at [660, 127] on icon "Go to next month" at bounding box center [666, 122] width 13 height 13
type input "10/22/2025"
select select "9"
click at [474, 547] on span "Create and schedule another" at bounding box center [480, 552] width 157 height 16
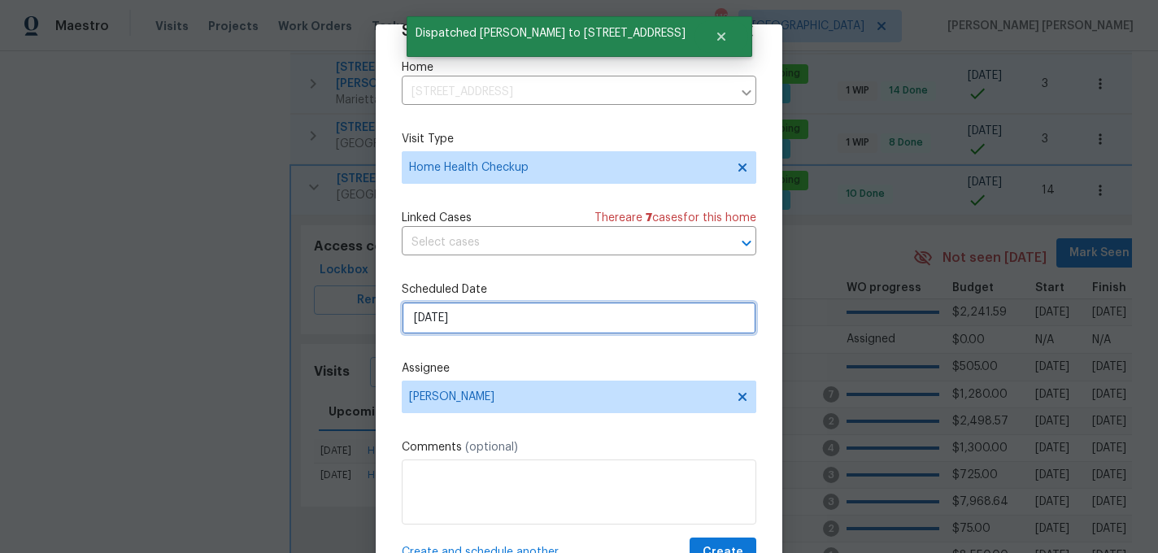
click at [516, 307] on input "10/22/2025" at bounding box center [579, 318] width 355 height 33
select select "9"
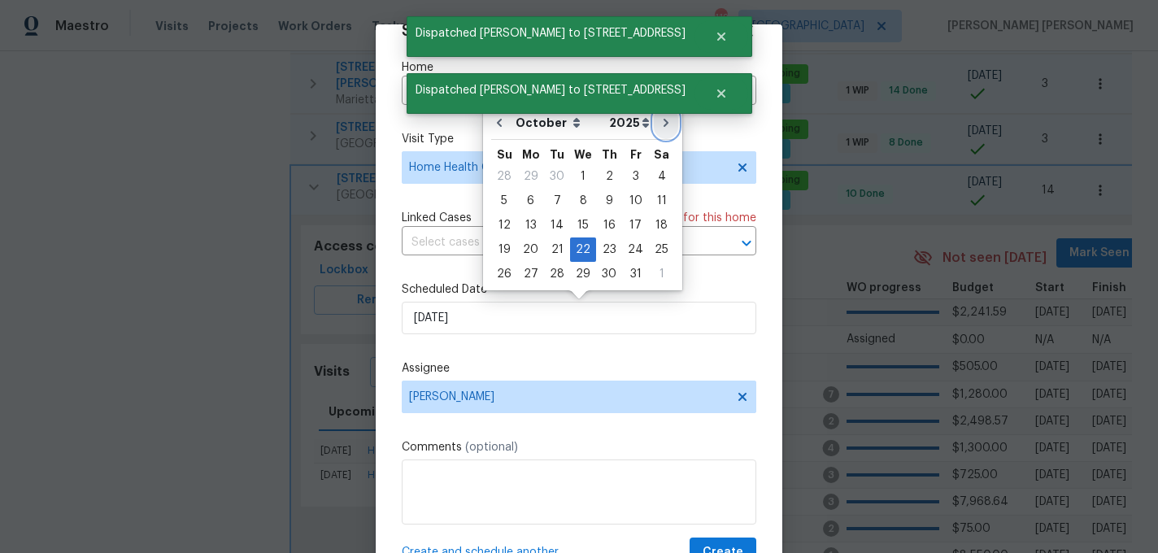
click at [660, 129] on icon "Go to next month" at bounding box center [666, 122] width 13 height 13
type input "11/22/2025"
select select "10"
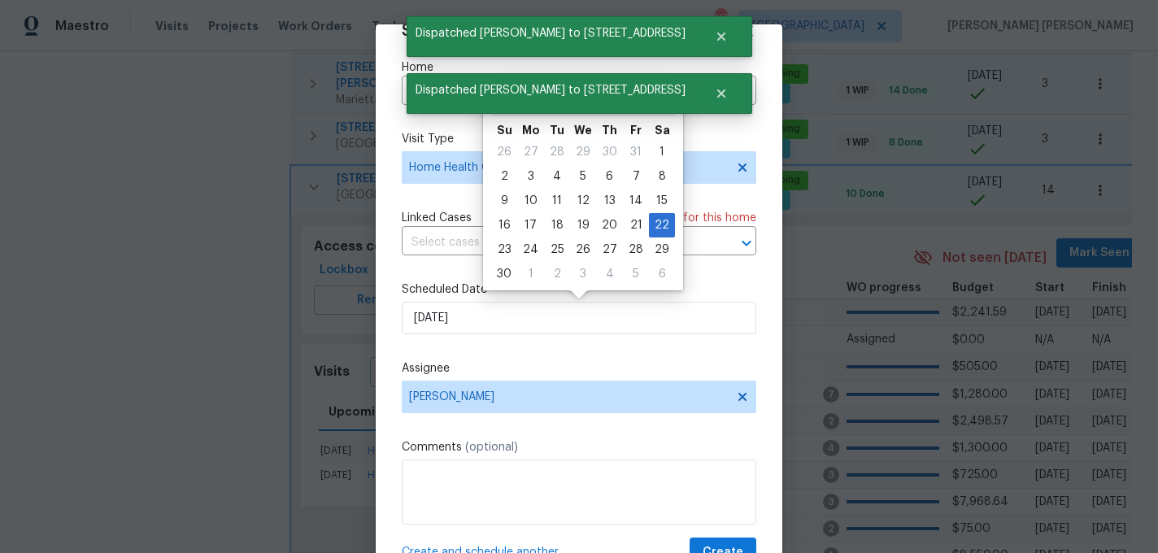
click at [477, 548] on span "Create and schedule another" at bounding box center [480, 552] width 157 height 16
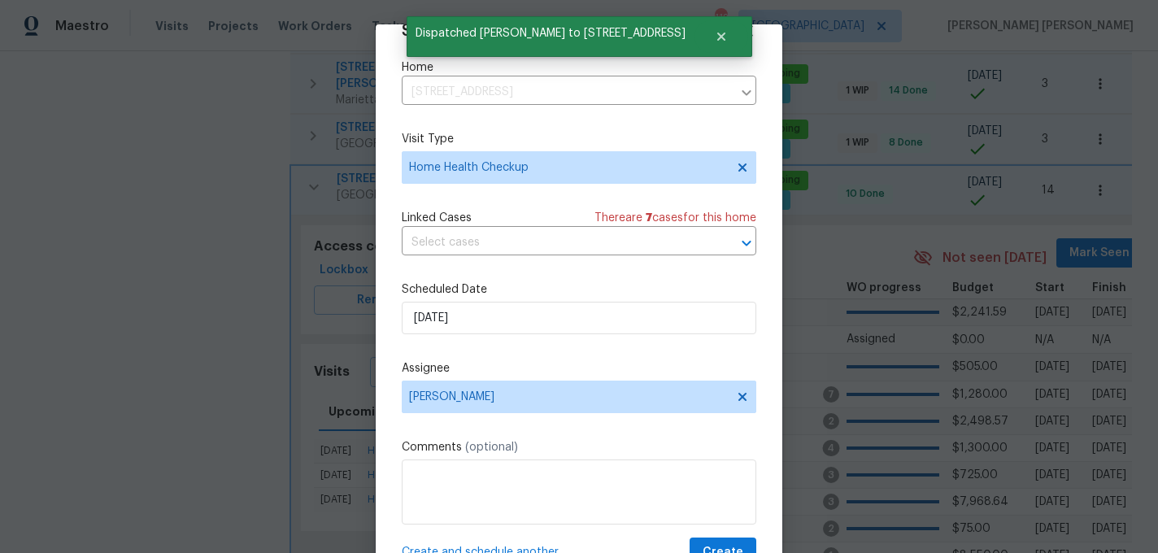
scroll to position [0, 0]
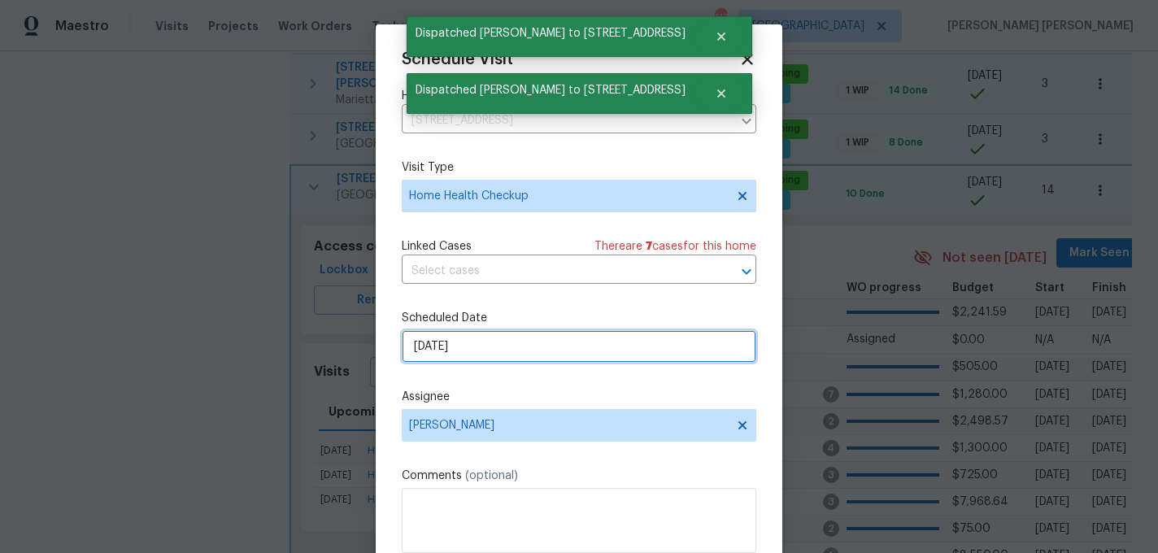
select select "10"
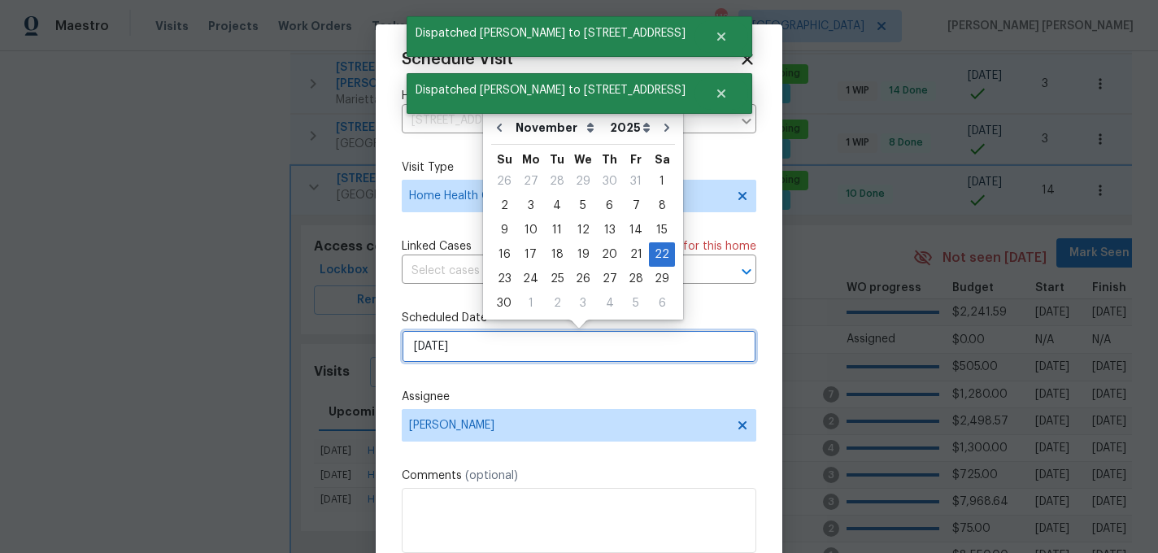
click at [524, 360] on input "11/22/2025" at bounding box center [579, 346] width 355 height 33
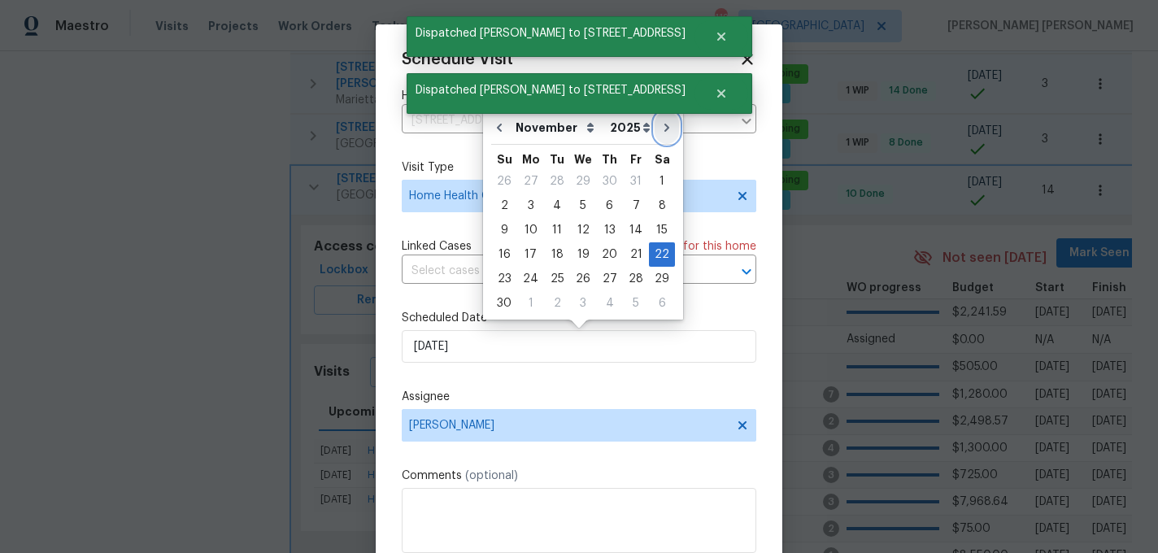
click at [665, 129] on icon "Go to next month" at bounding box center [667, 128] width 5 height 8
type input "12/22/2025"
select select "11"
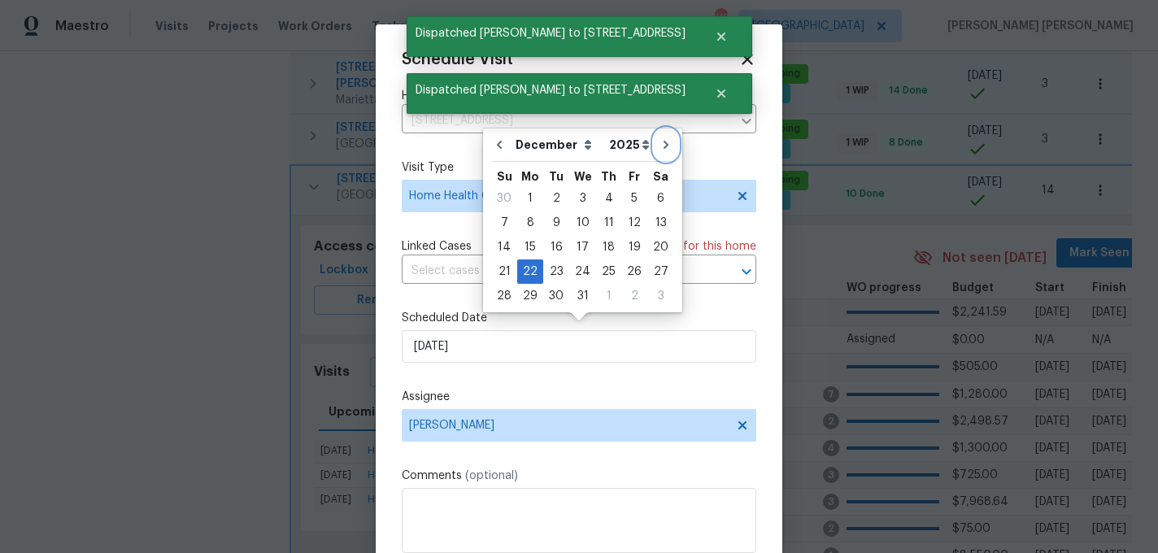
scroll to position [29, 0]
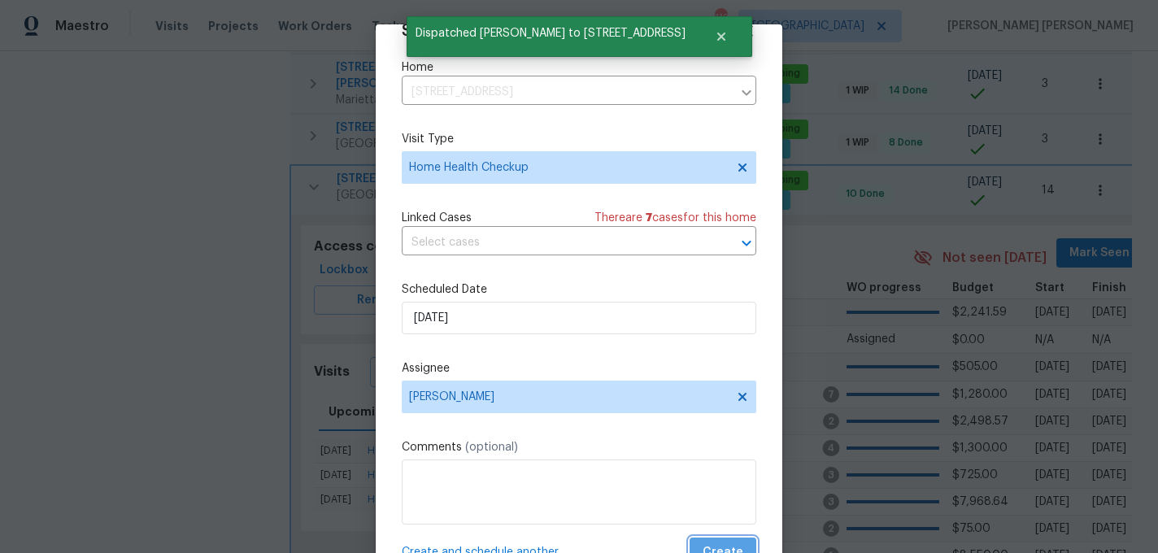
click at [716, 546] on span "Create" at bounding box center [723, 553] width 41 height 20
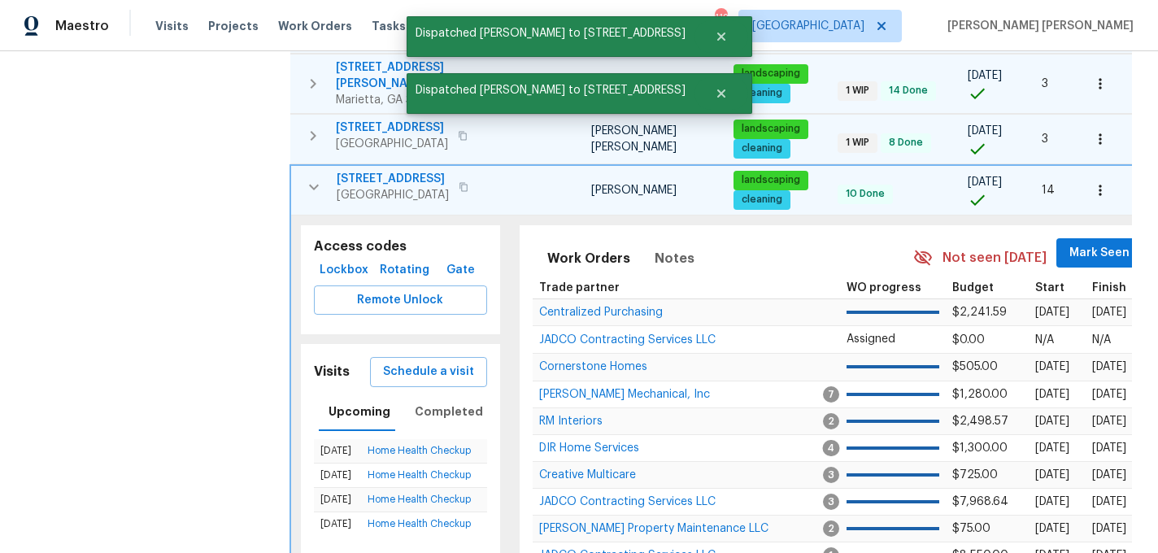
click at [309, 177] on icon "button" at bounding box center [314, 187] width 20 height 20
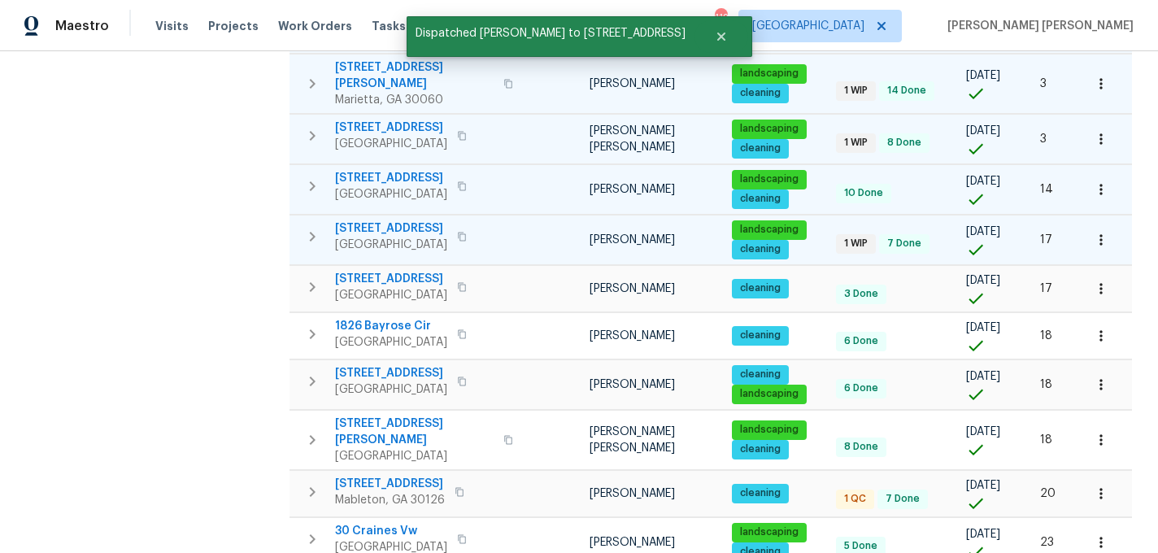
click at [311, 232] on icon "button" at bounding box center [313, 237] width 6 height 10
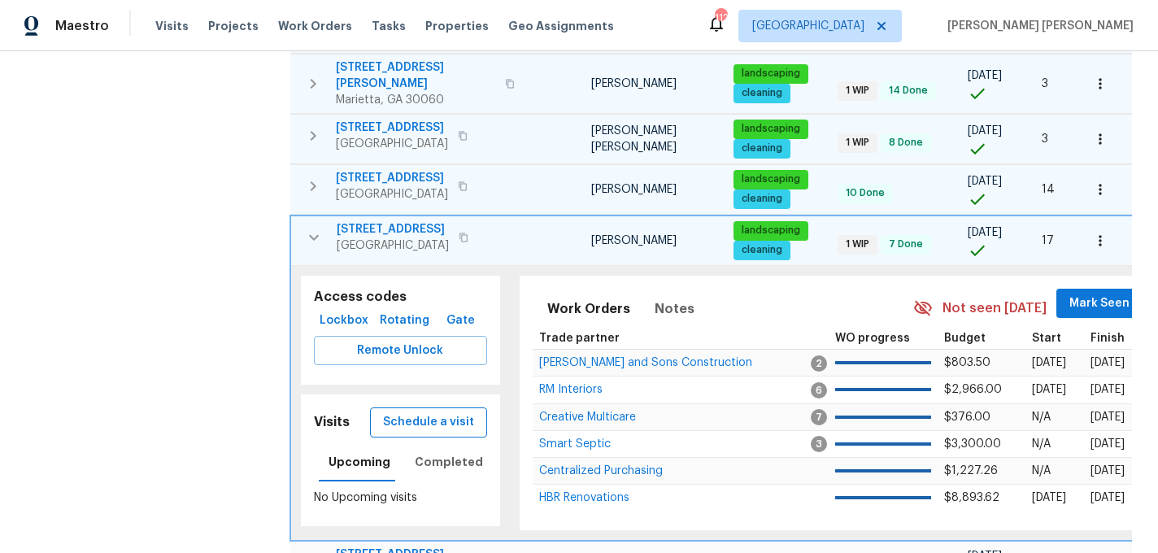
click at [403, 407] on button "Schedule a visit" at bounding box center [428, 422] width 117 height 30
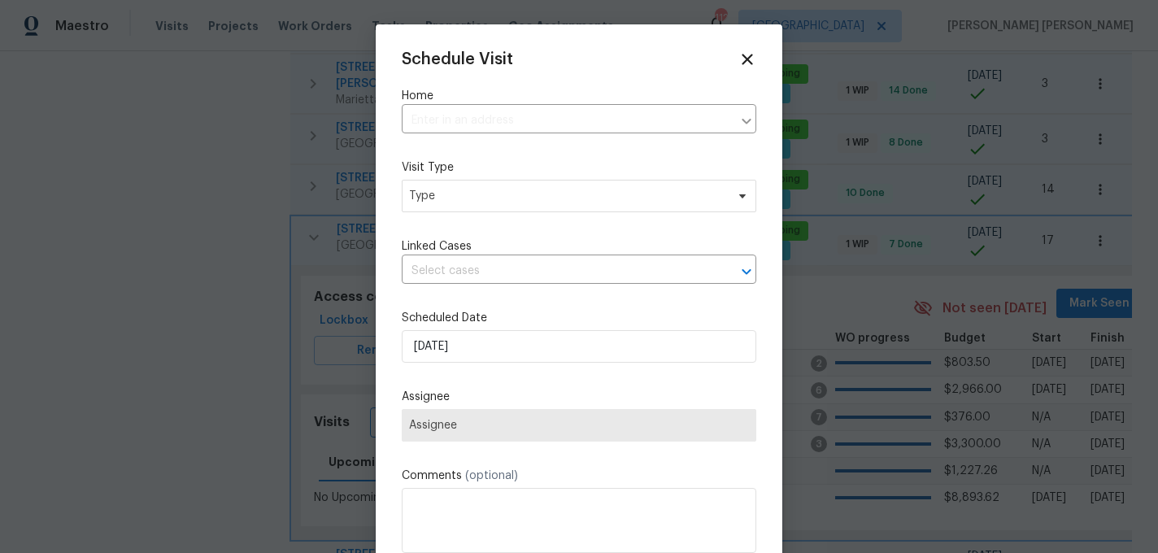
type input "76 Regent Ct, Douglasville, GA 30134"
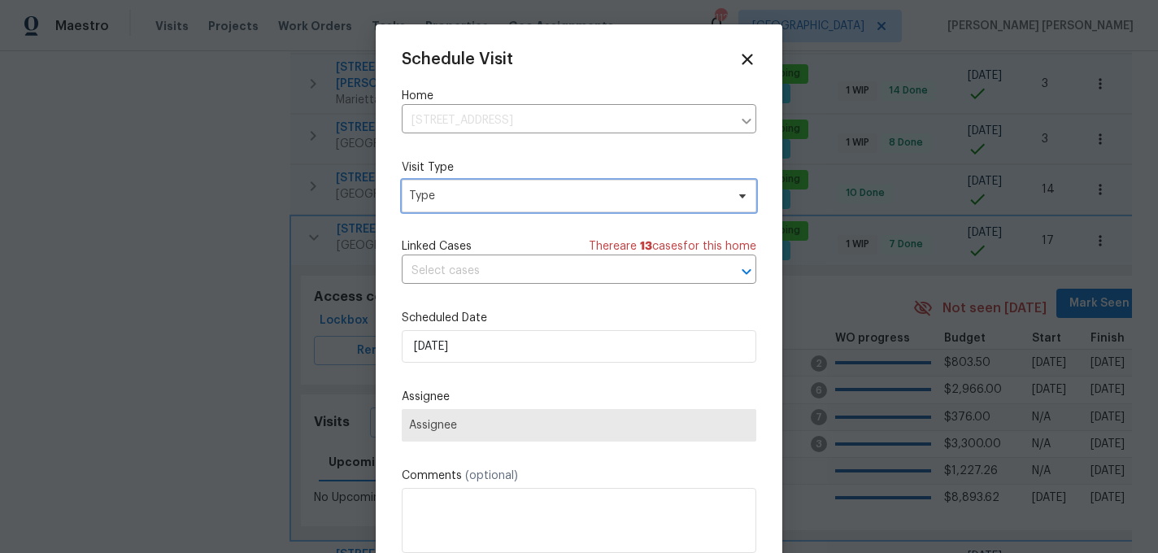
click at [450, 186] on span "Type" at bounding box center [579, 196] width 355 height 33
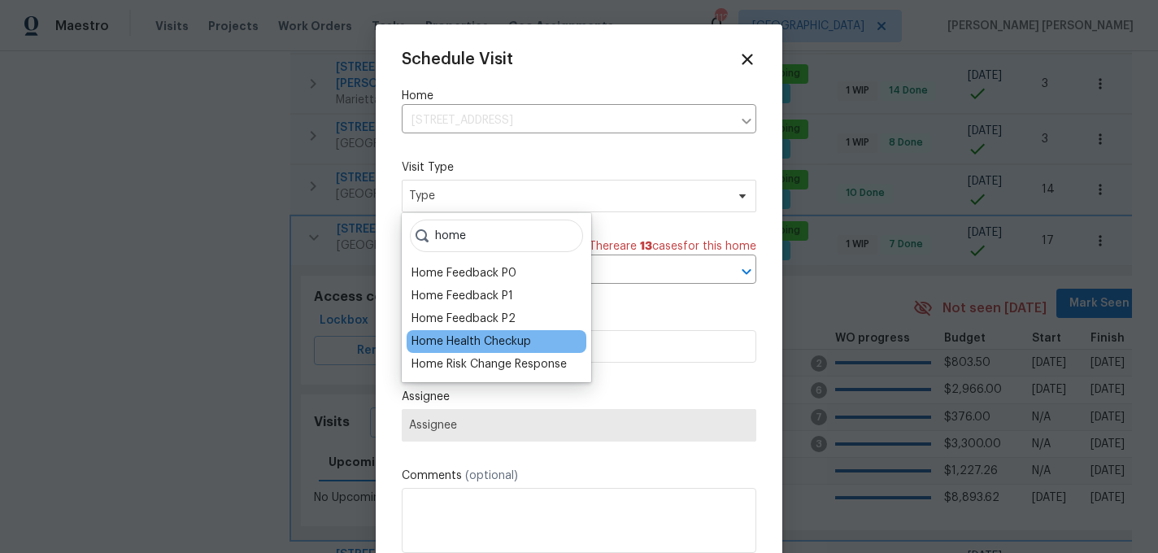
type input "home"
click at [476, 340] on div "Home Health Checkup" at bounding box center [472, 341] width 120 height 16
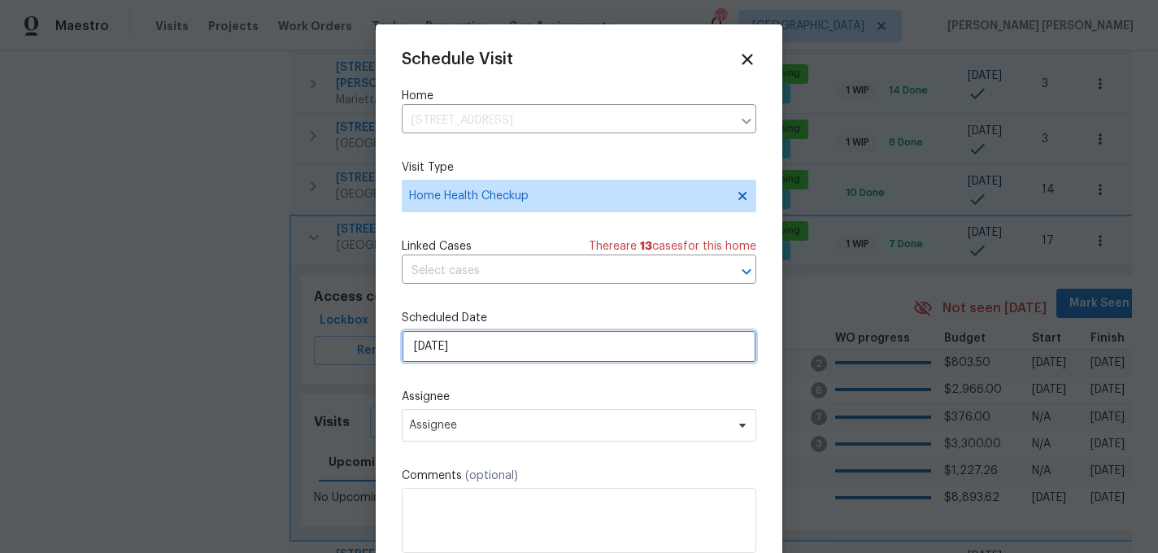
click at [515, 351] on input "9/5/2025" at bounding box center [579, 346] width 355 height 33
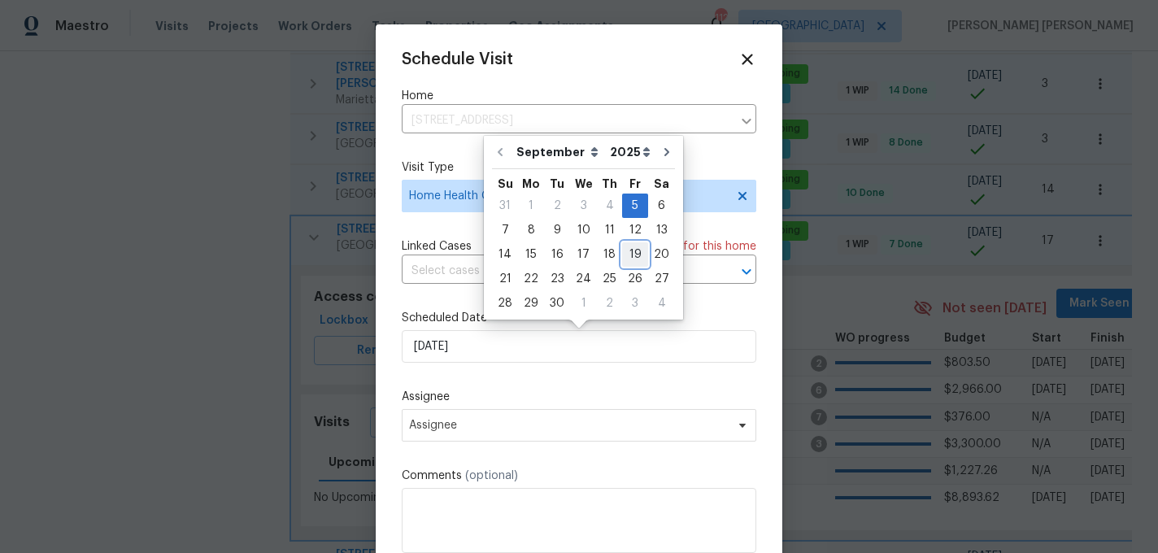
click at [627, 254] on div "19" at bounding box center [635, 254] width 26 height 23
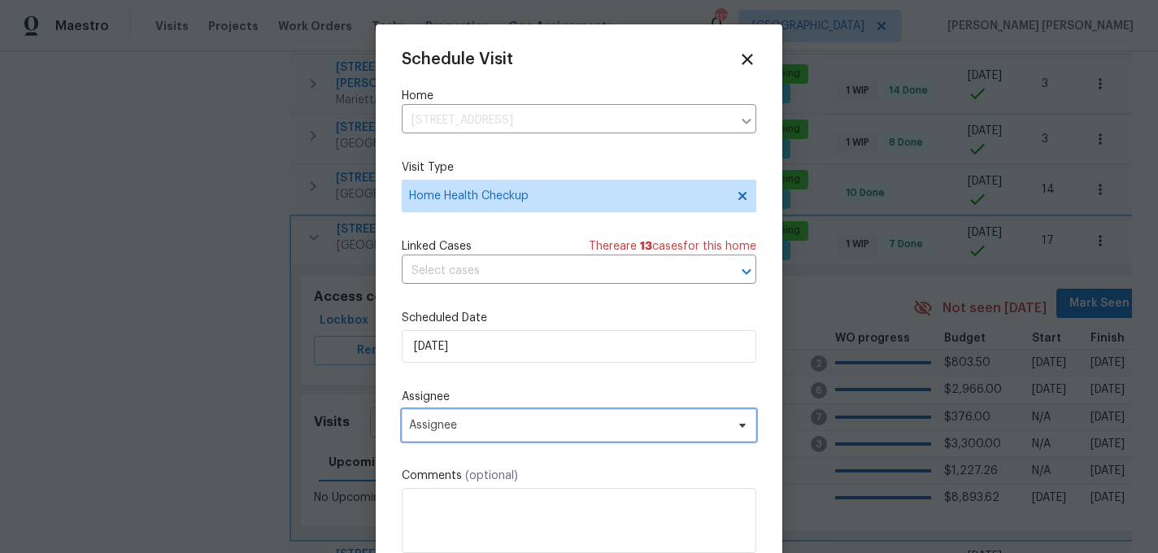
click at [469, 424] on span "Assignee" at bounding box center [568, 425] width 319 height 13
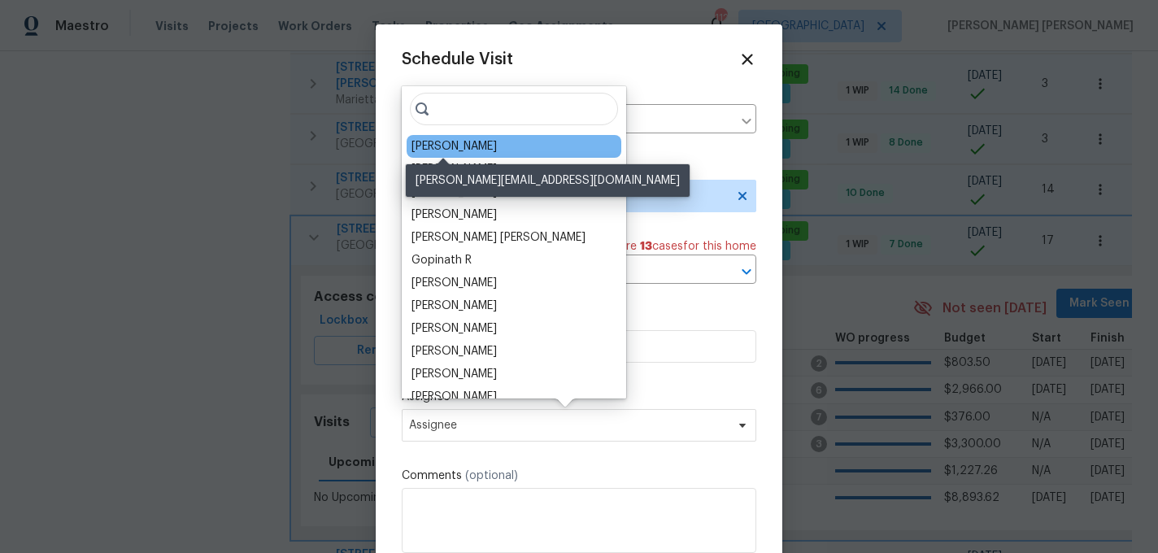
click at [463, 149] on div "Mirsad Srna" at bounding box center [454, 146] width 85 height 16
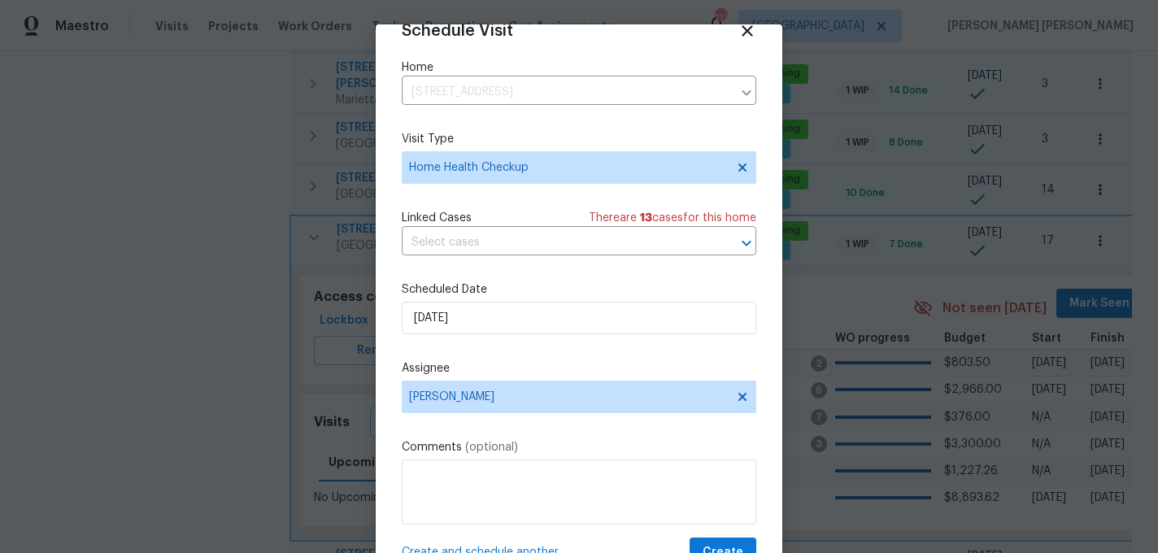
click at [470, 547] on span "Create and schedule another" at bounding box center [480, 552] width 157 height 16
click at [505, 309] on input "9/19/2025" at bounding box center [579, 318] width 355 height 33
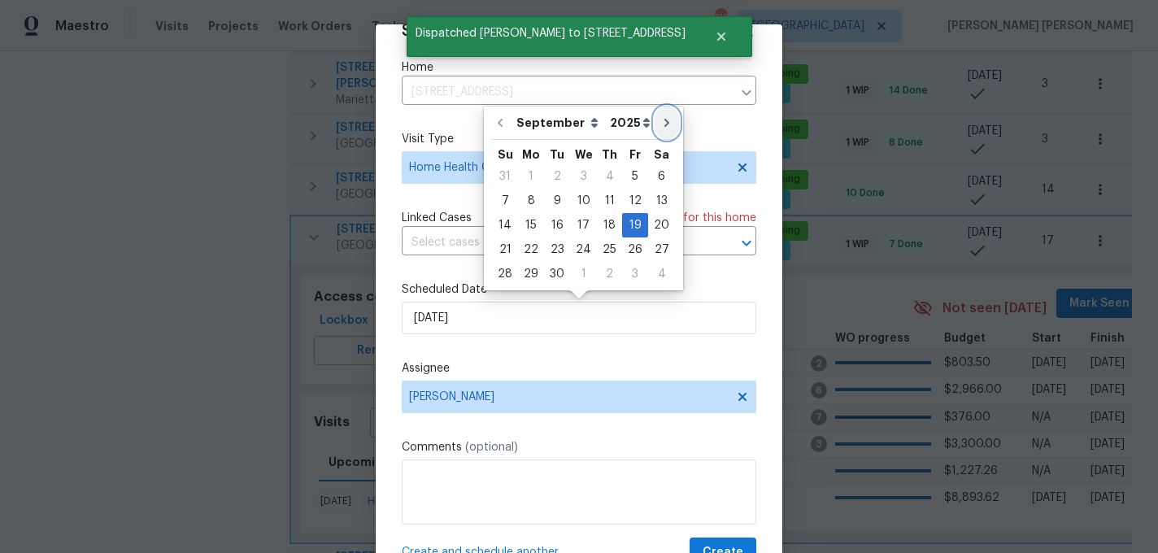
click at [656, 112] on button "Go to next month" at bounding box center [667, 123] width 24 height 33
type input "10/19/2025"
select select "9"
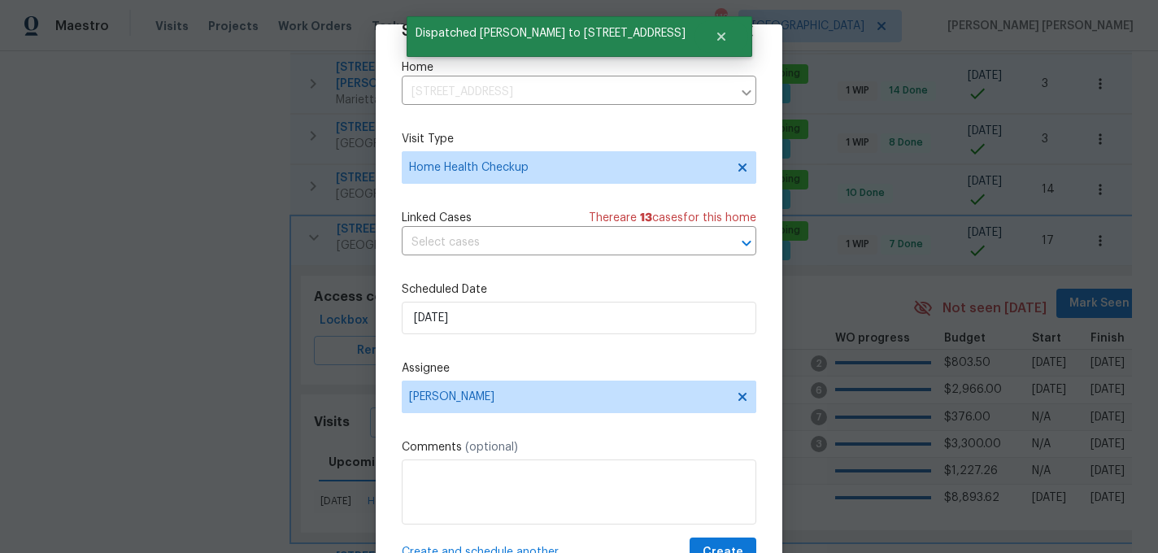
click at [452, 549] on span "Create and schedule another" at bounding box center [480, 552] width 157 height 16
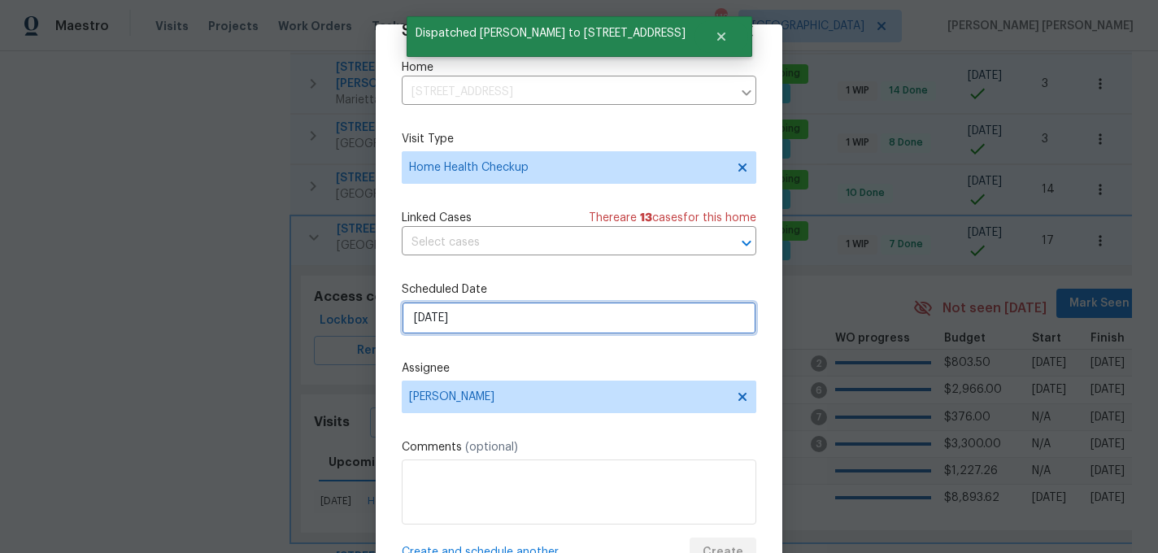
select select "9"
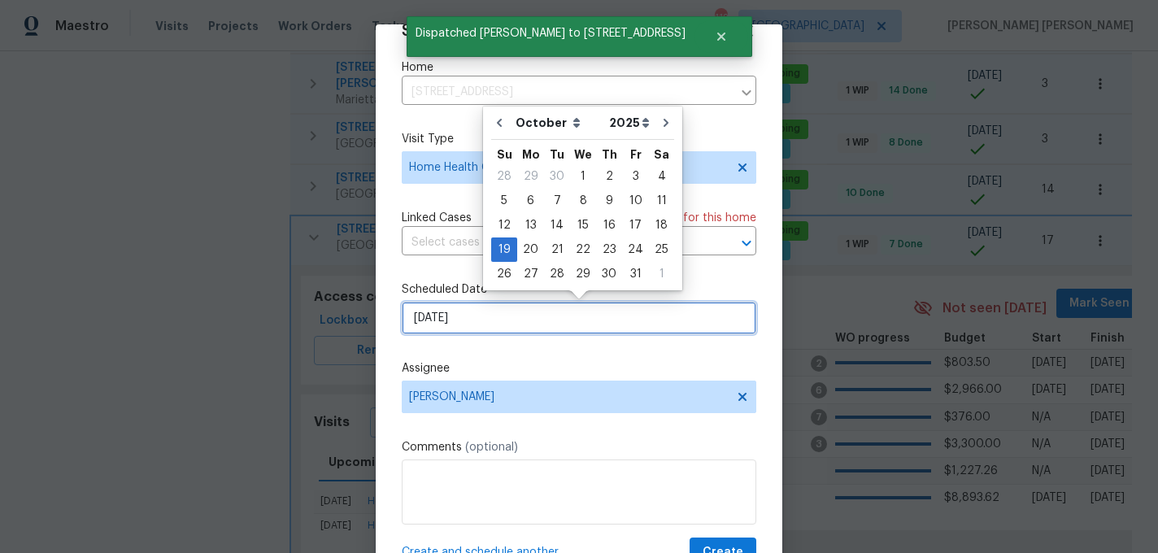
click at [503, 327] on input "10/19/2025" at bounding box center [579, 318] width 355 height 33
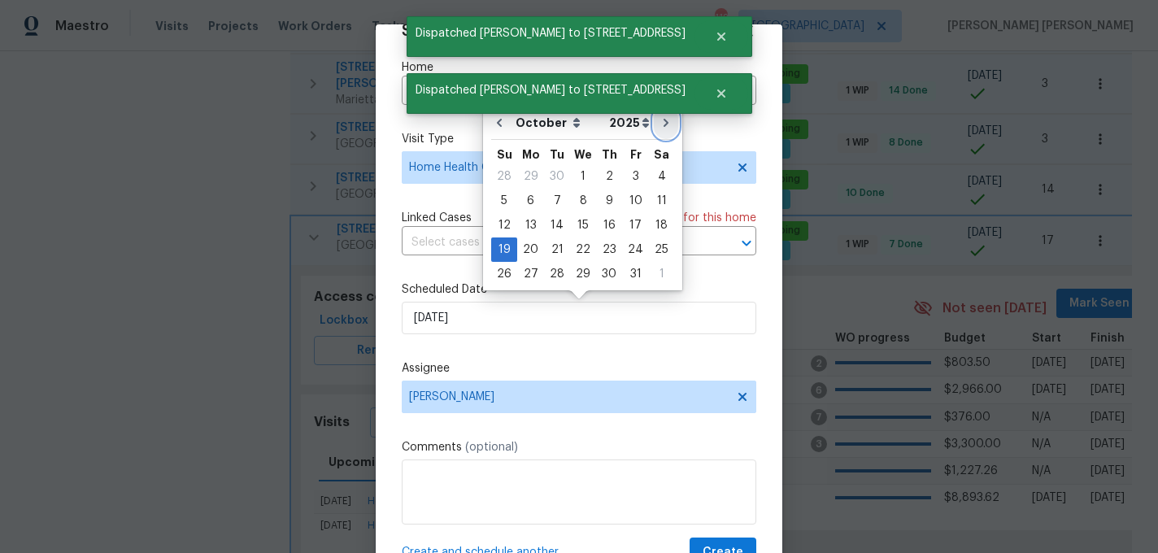
click at [660, 127] on icon "Go to next month" at bounding box center [666, 122] width 13 height 13
type input "11/19/2025"
select select "10"
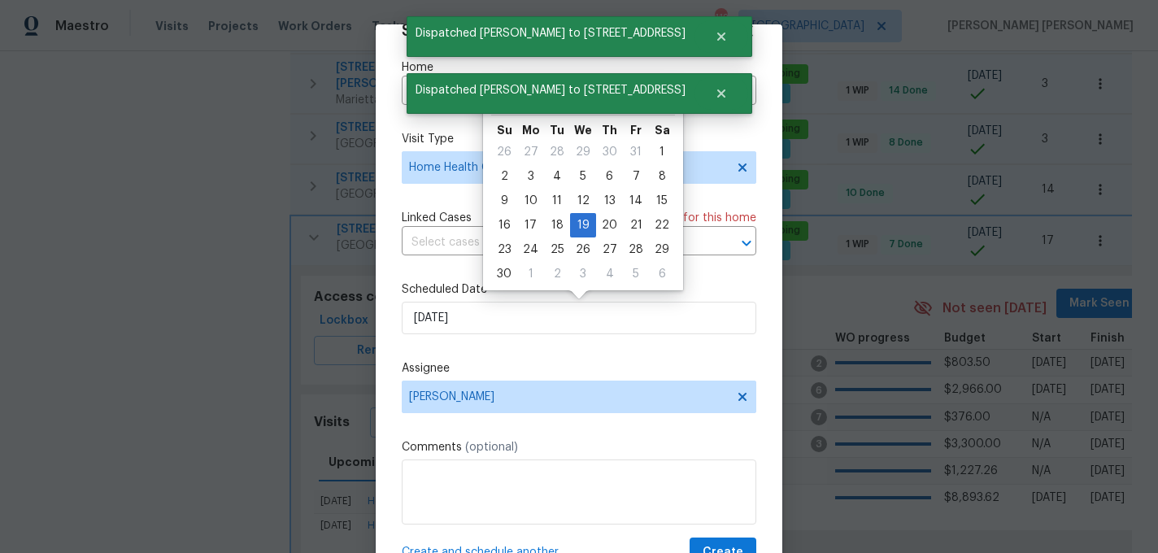
click at [535, 548] on span "Create and schedule another" at bounding box center [480, 552] width 157 height 16
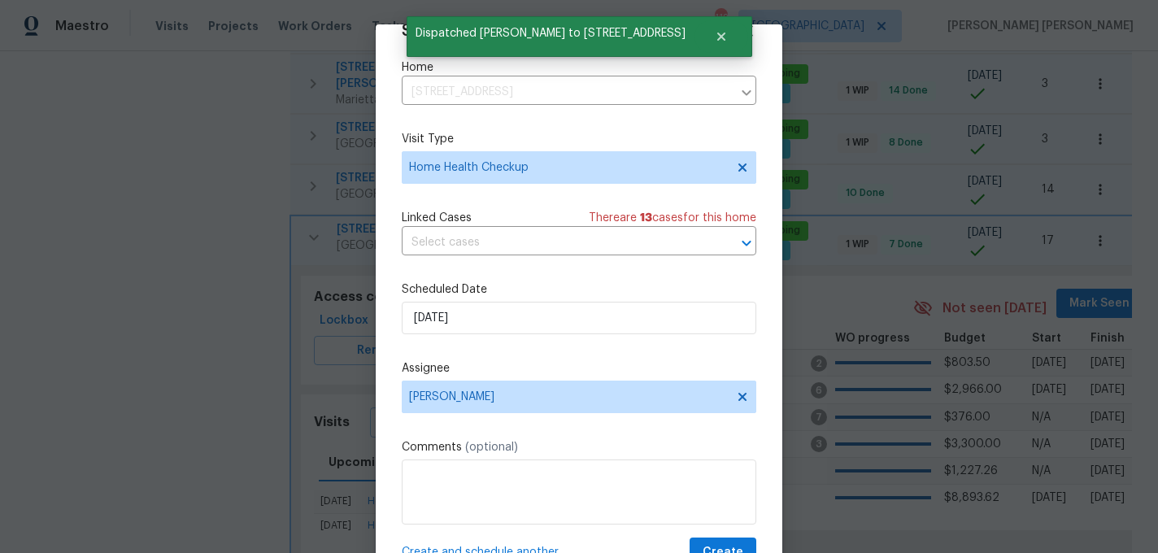
scroll to position [0, 0]
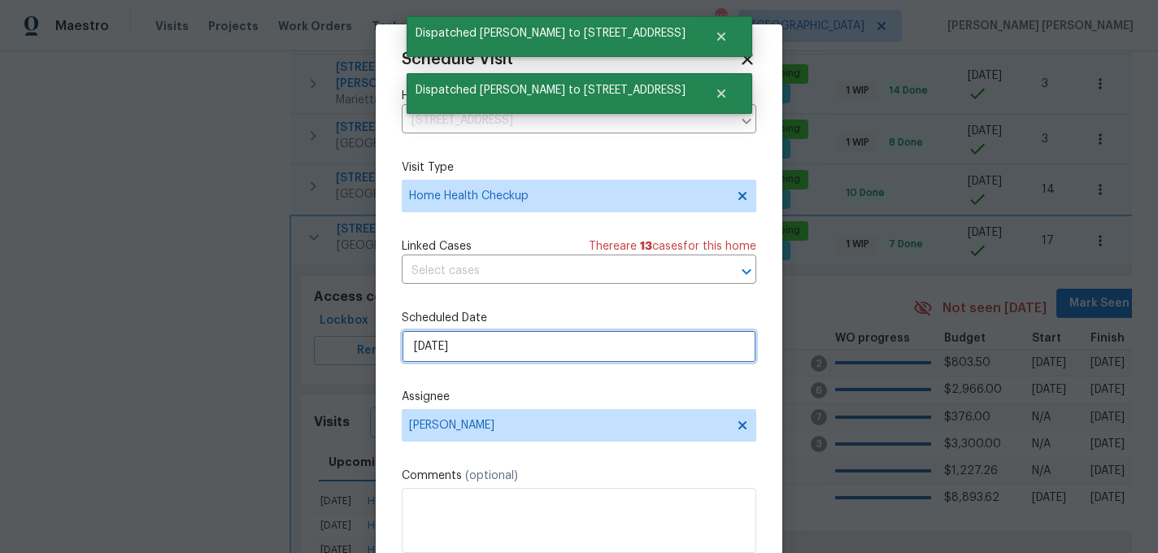
select select "10"
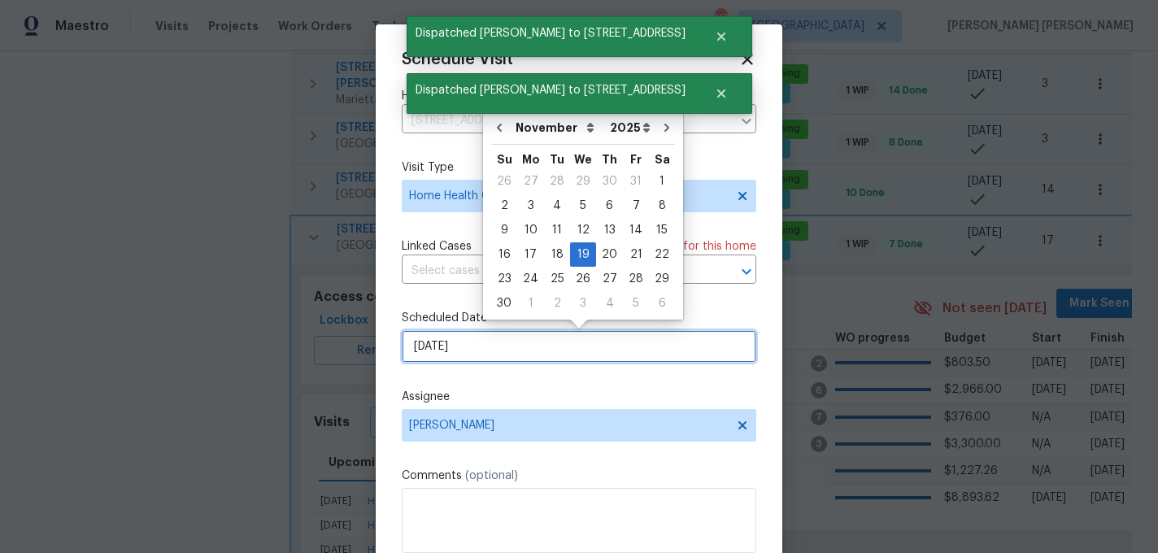
click at [550, 353] on input "11/19/2025" at bounding box center [579, 346] width 355 height 33
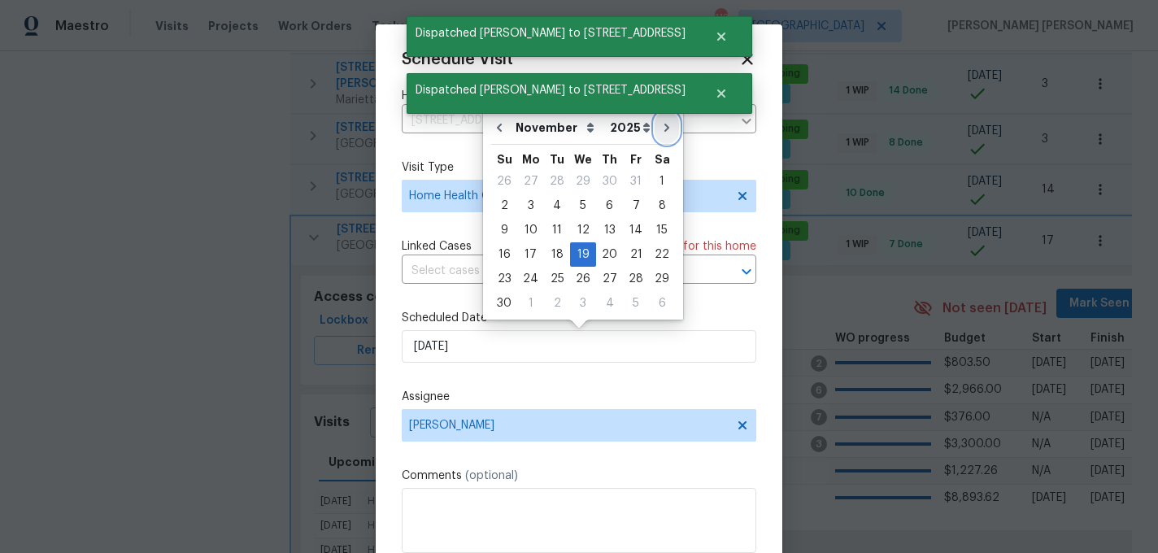
click at [664, 133] on icon "Go to next month" at bounding box center [666, 127] width 13 height 13
type input "12/19/2025"
select select "11"
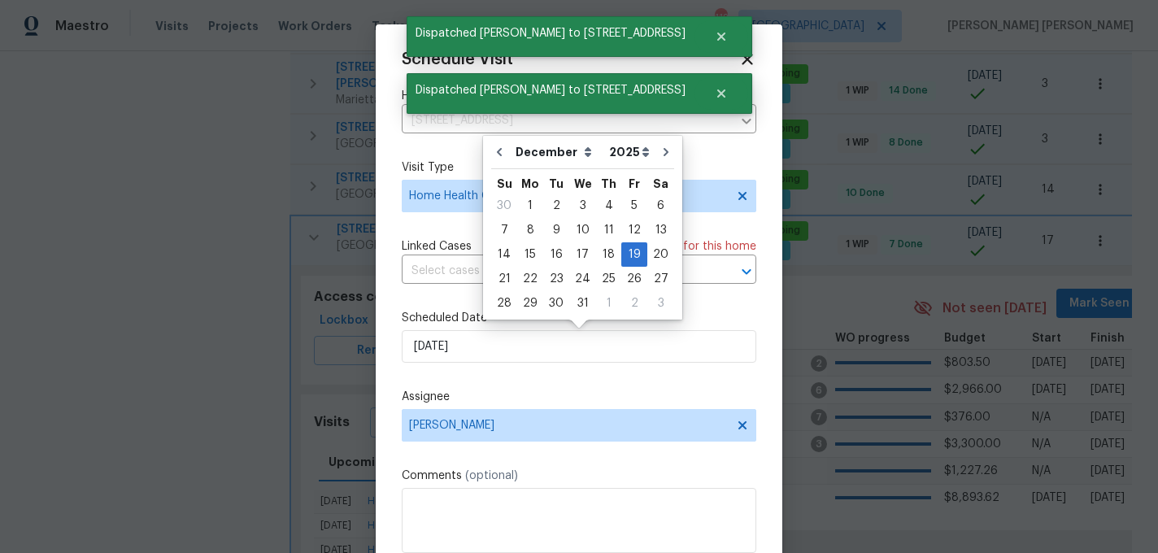
click at [643, 407] on div "Assignee Mirsad Srna" at bounding box center [579, 415] width 355 height 53
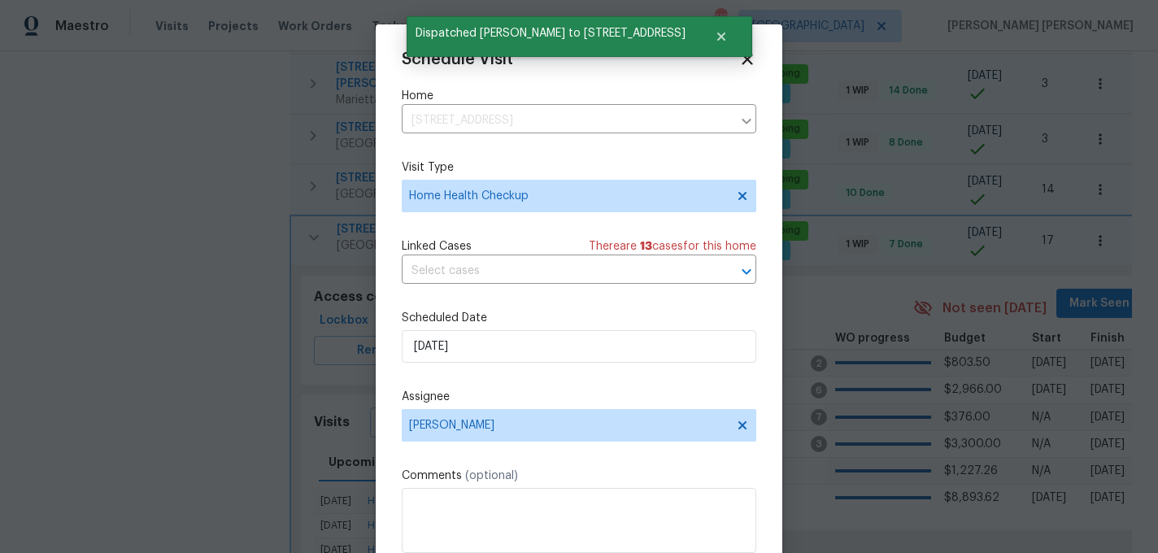
scroll to position [29, 0]
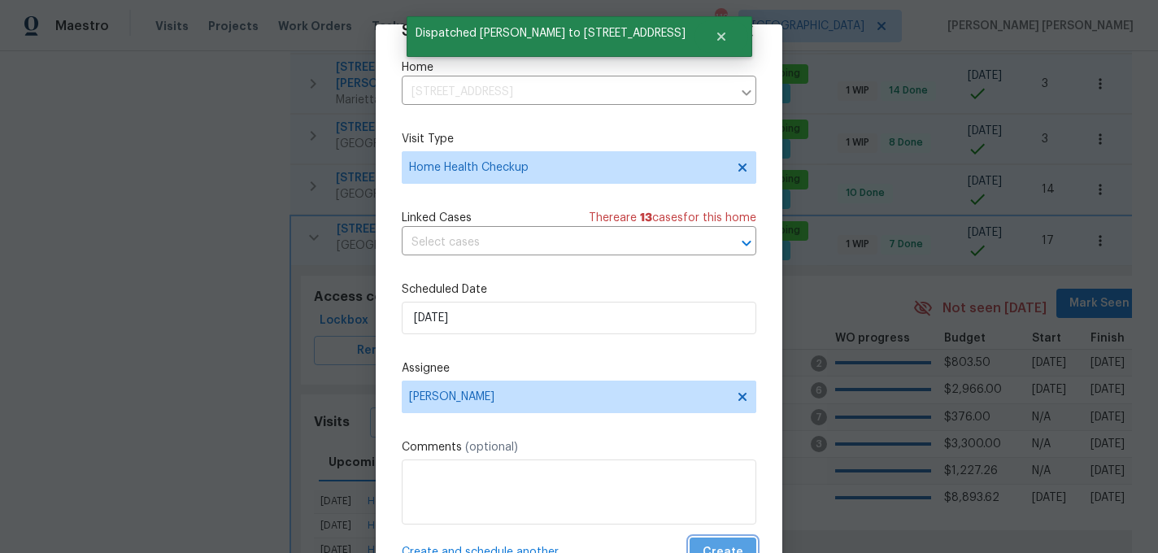
click at [726, 543] on span "Create" at bounding box center [723, 553] width 41 height 20
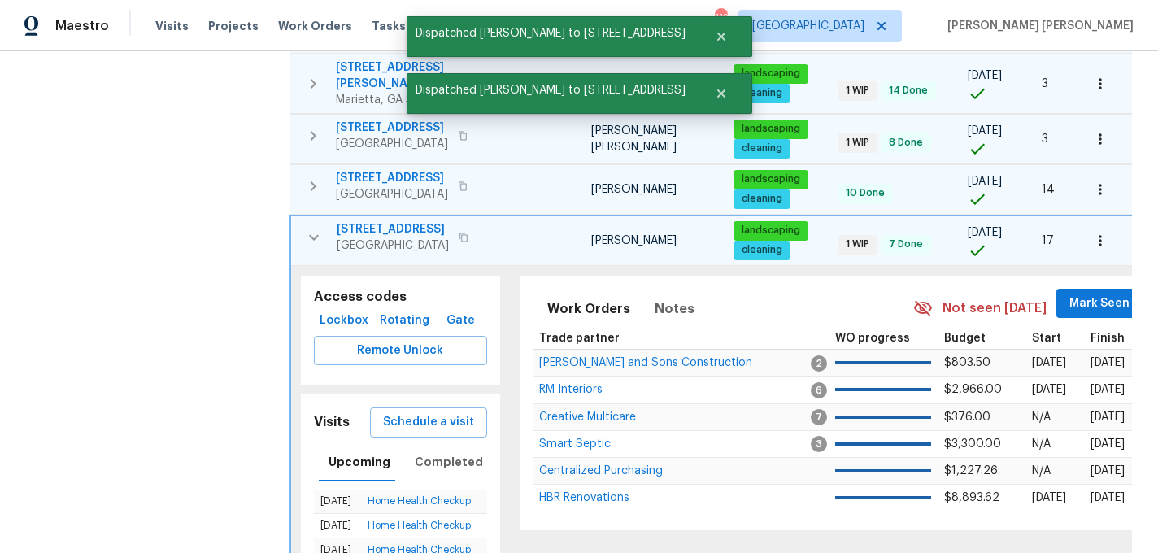
click at [312, 228] on icon "button" at bounding box center [314, 238] width 20 height 20
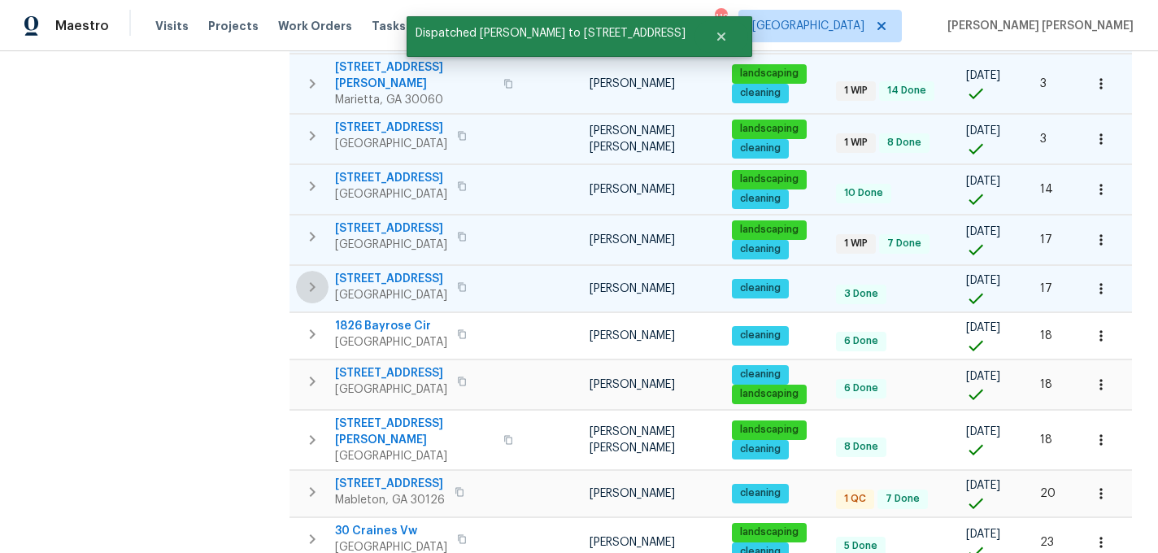
click at [311, 277] on icon "button" at bounding box center [313, 287] width 20 height 20
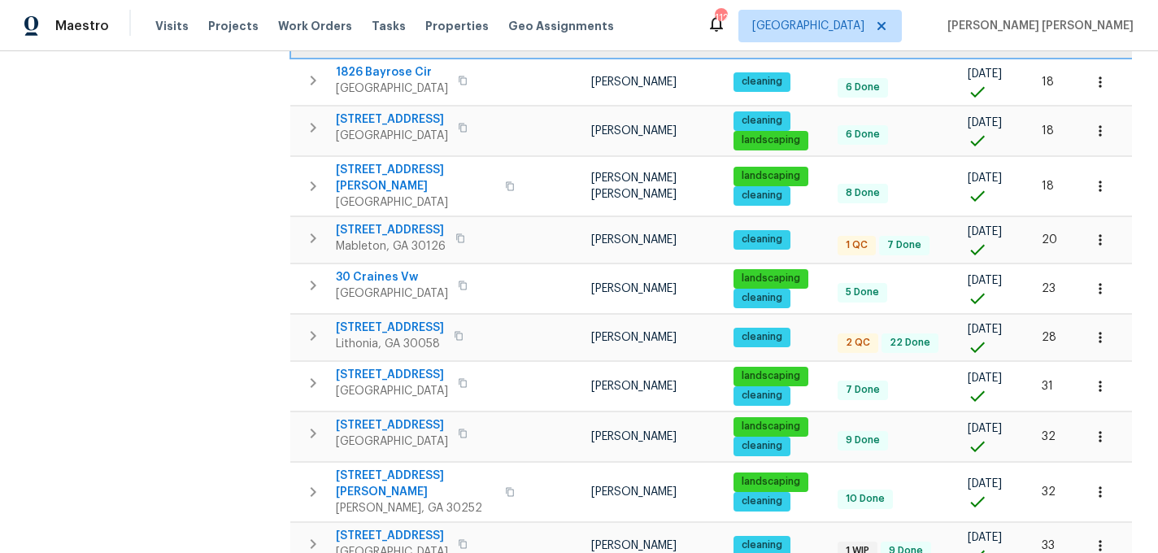
scroll to position [1162, 0]
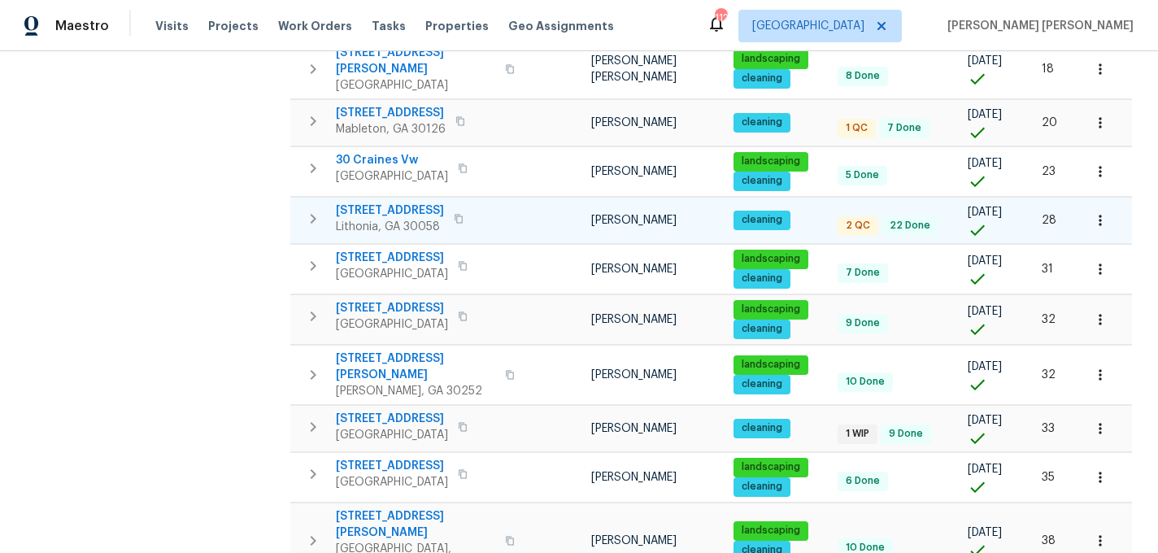
click at [310, 209] on icon "button" at bounding box center [313, 219] width 20 height 20
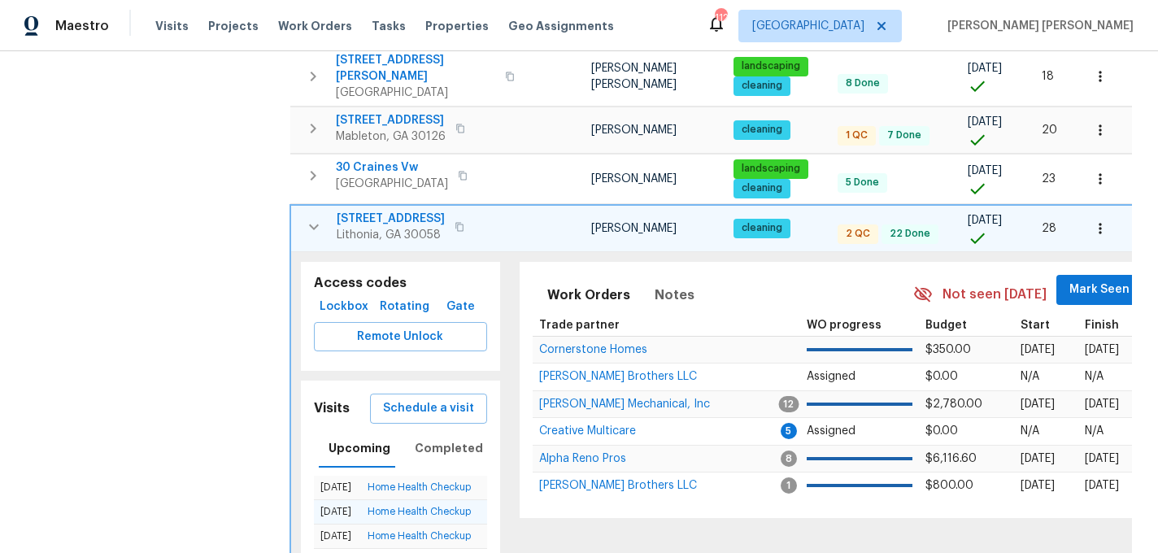
scroll to position [877, 0]
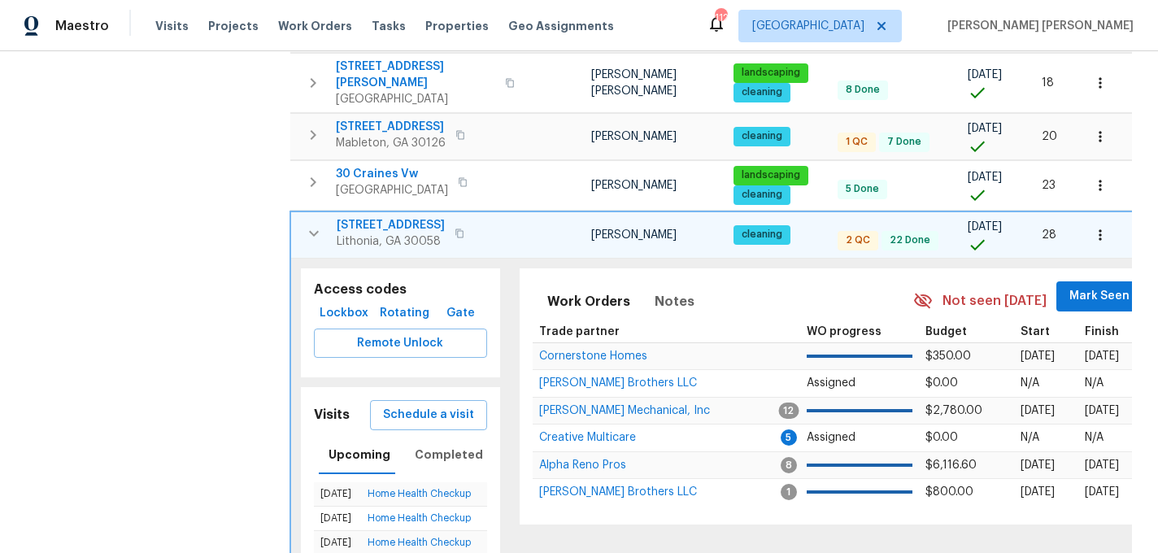
click at [318, 224] on icon "button" at bounding box center [314, 234] width 20 height 20
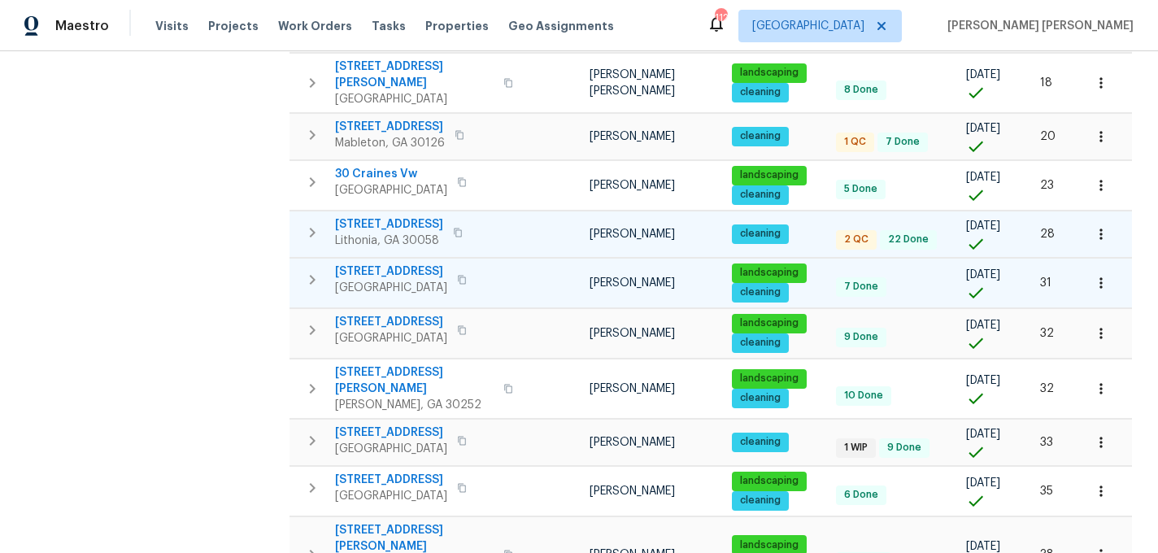
click at [308, 270] on icon "button" at bounding box center [313, 280] width 20 height 20
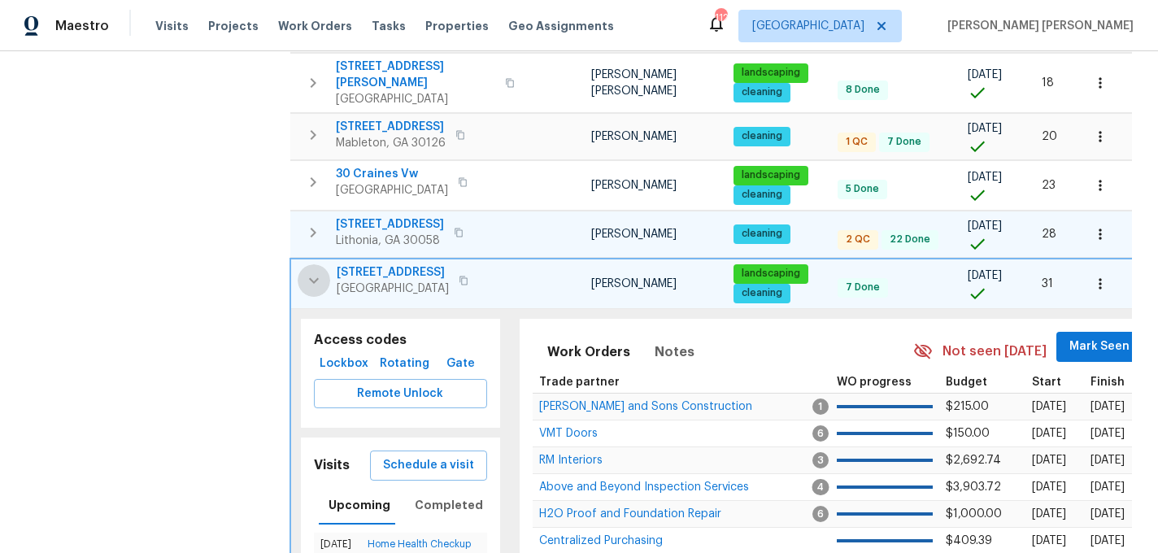
click at [308, 271] on icon "button" at bounding box center [314, 281] width 20 height 20
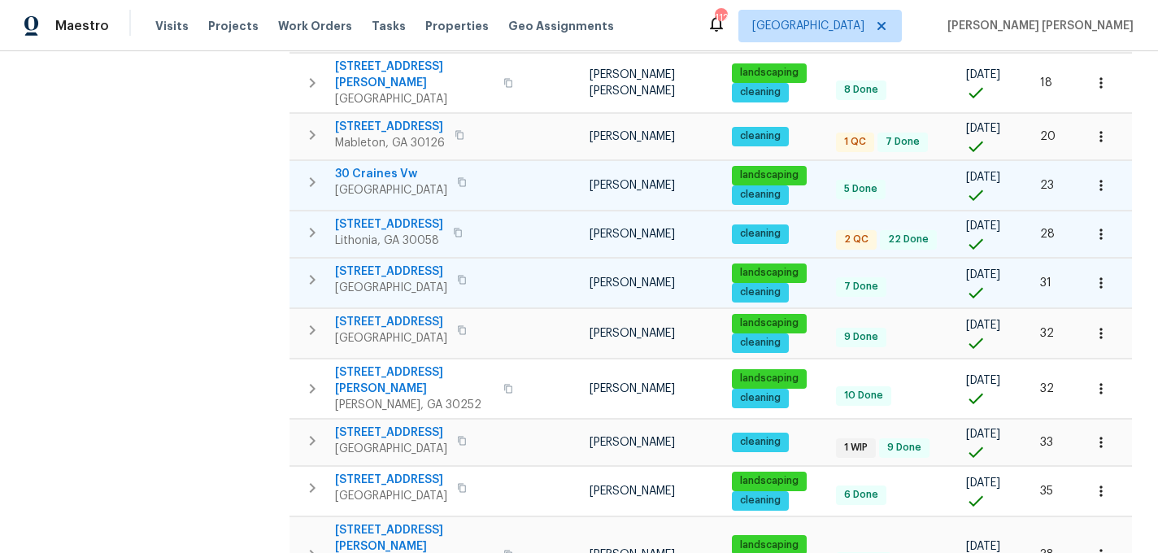
click at [308, 172] on icon "button" at bounding box center [313, 182] width 20 height 20
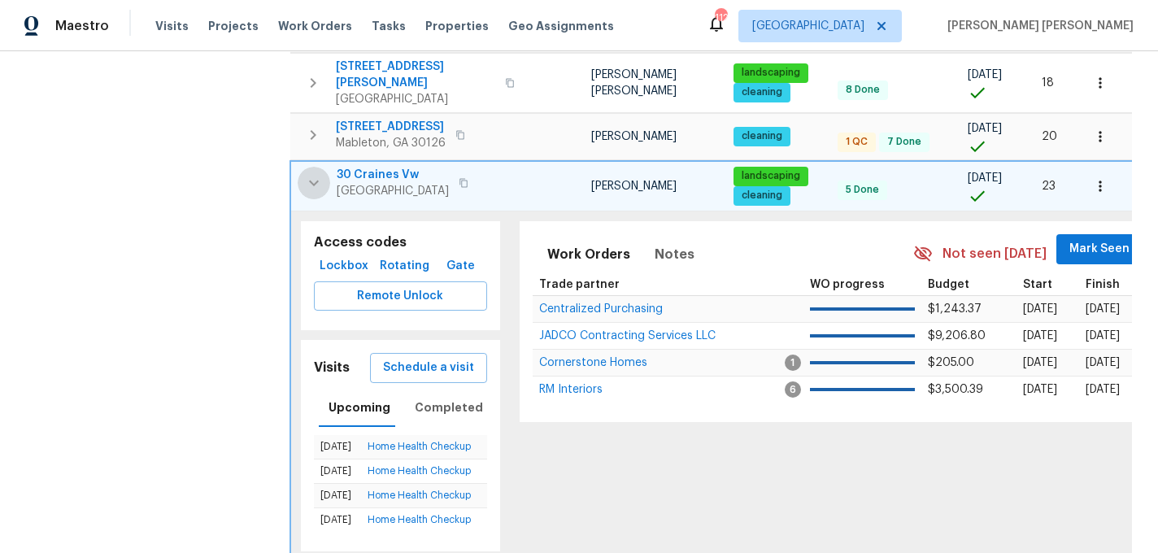
click at [308, 173] on icon "button" at bounding box center [314, 183] width 20 height 20
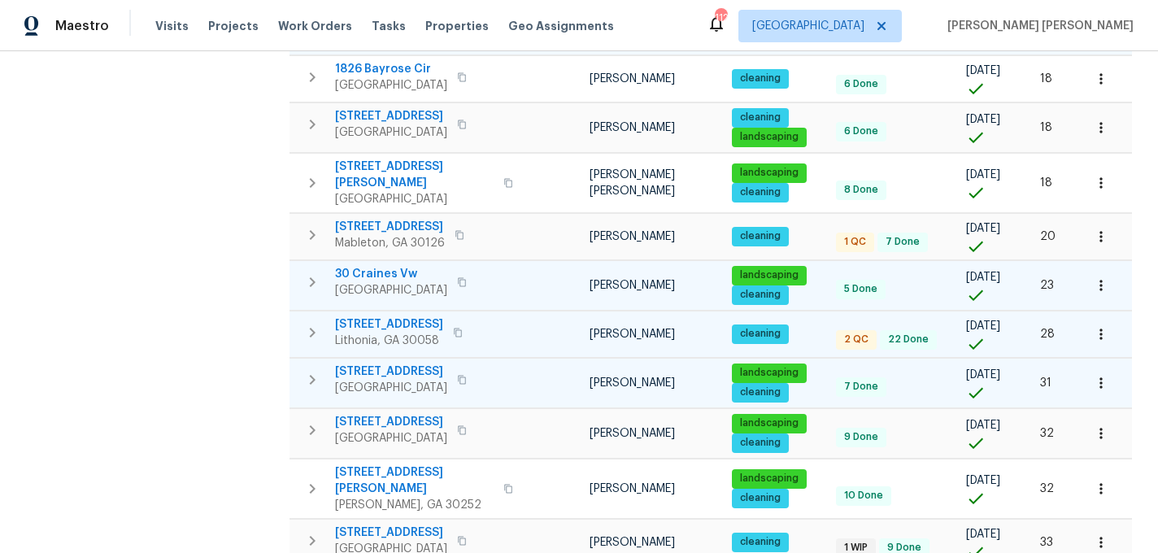
scroll to position [770, 0]
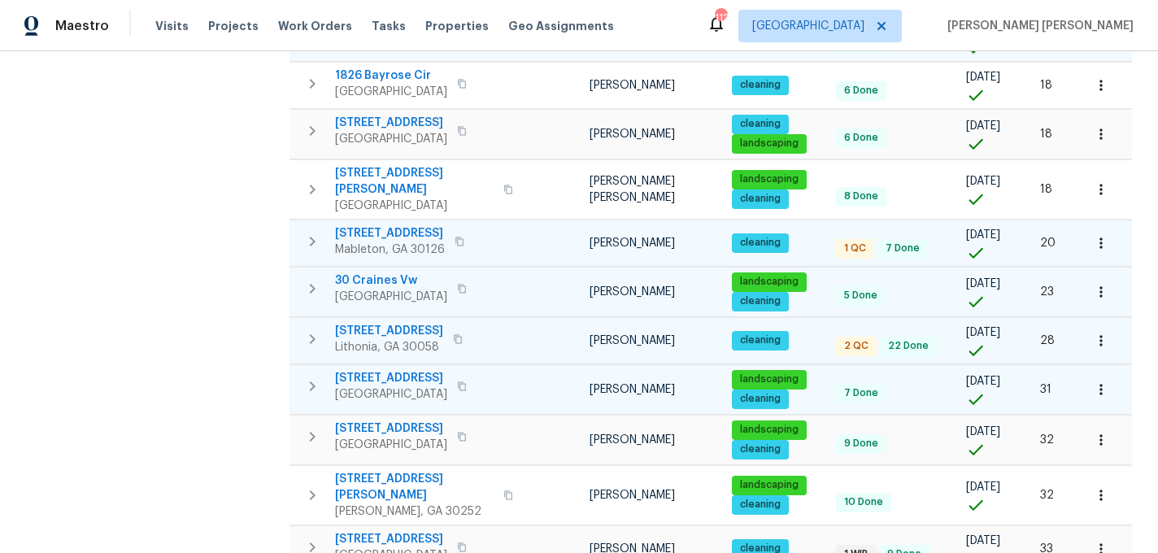
click at [316, 232] on icon "button" at bounding box center [313, 242] width 20 height 20
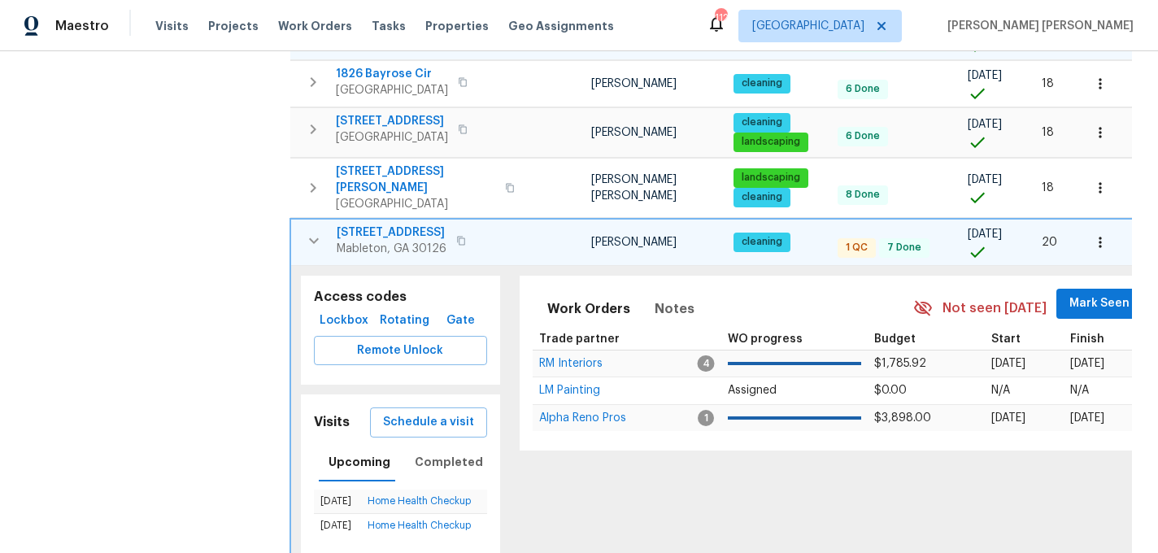
scroll to position [767, 0]
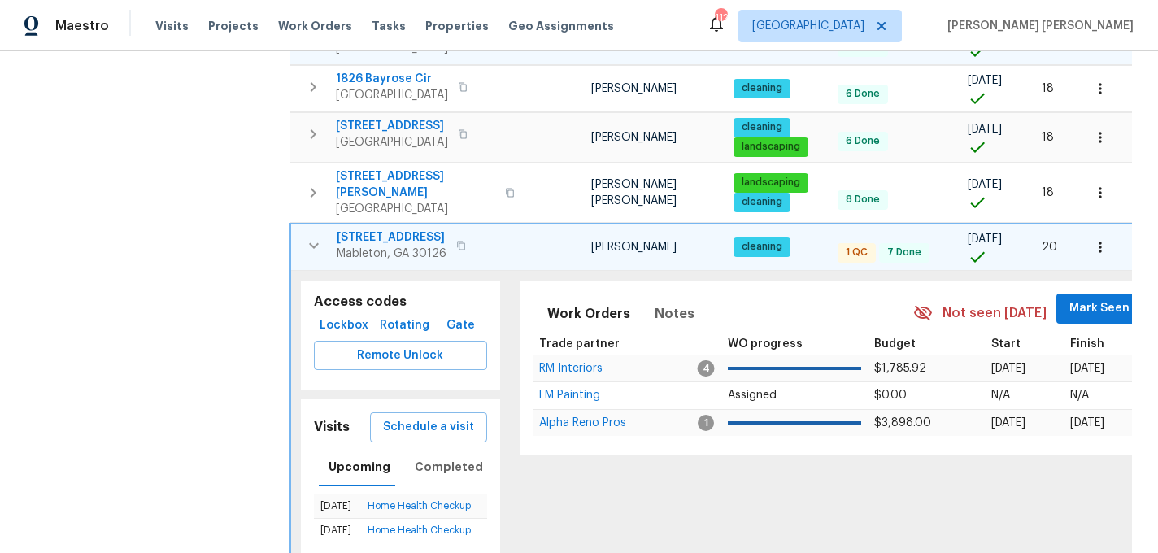
click at [305, 236] on icon "button" at bounding box center [314, 246] width 20 height 20
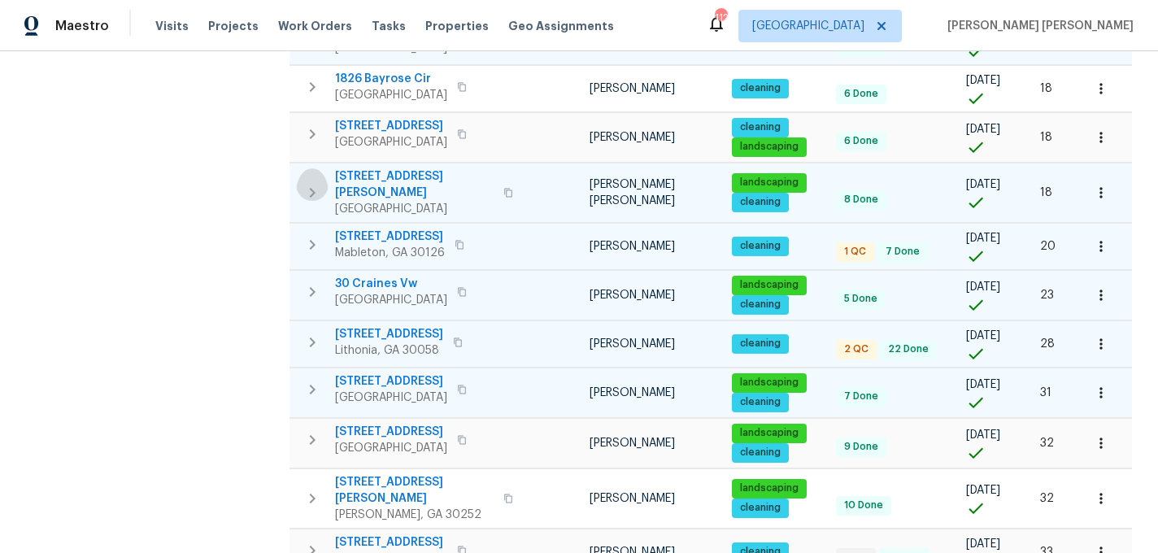
click at [304, 183] on icon "button" at bounding box center [313, 193] width 20 height 20
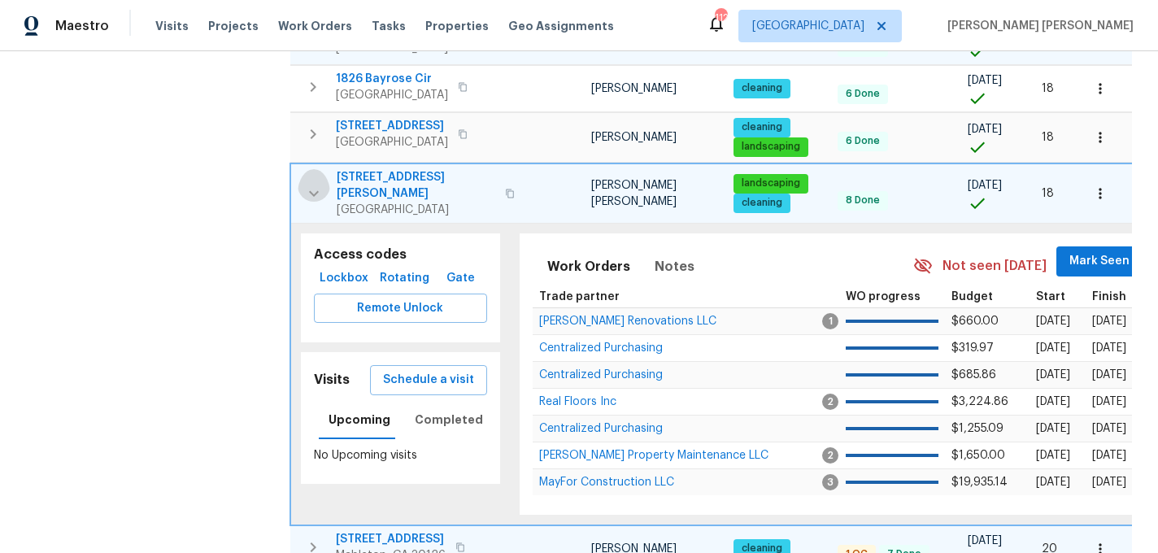
click at [304, 184] on icon "button" at bounding box center [314, 194] width 20 height 20
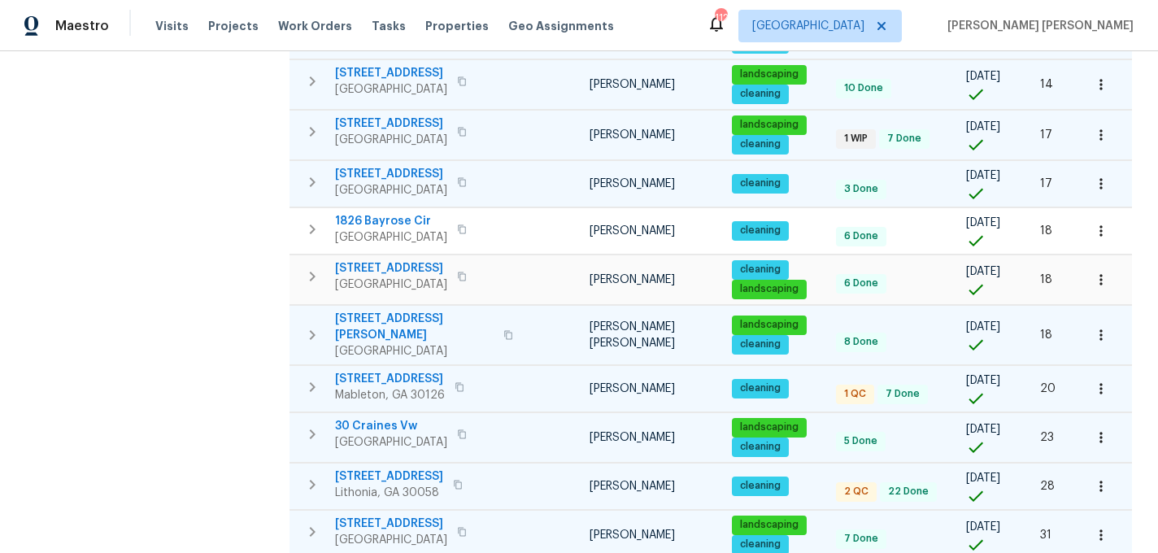
scroll to position [622, 0]
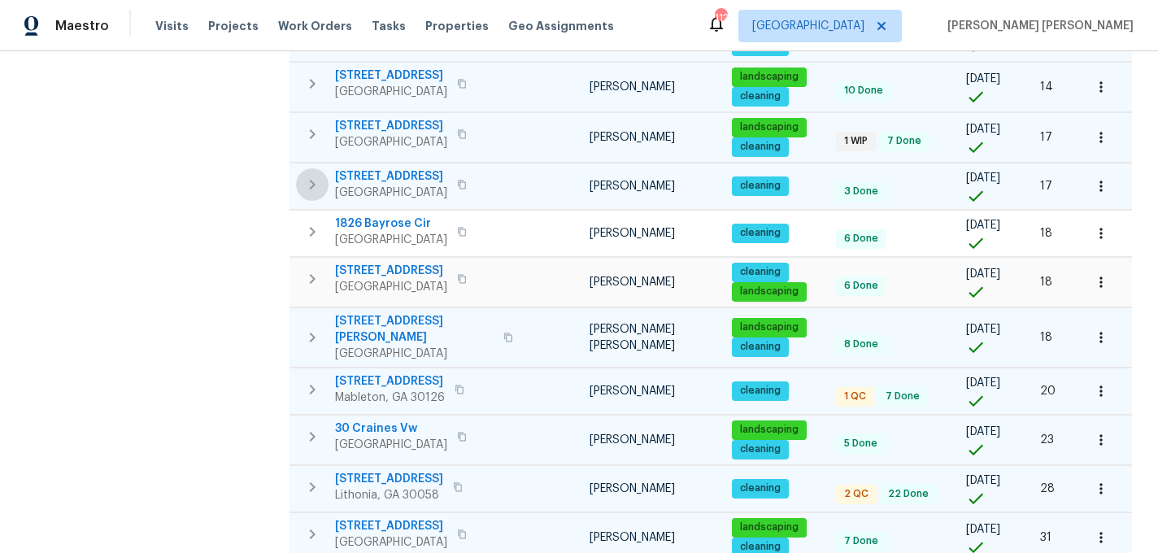
click at [310, 175] on icon "button" at bounding box center [313, 185] width 20 height 20
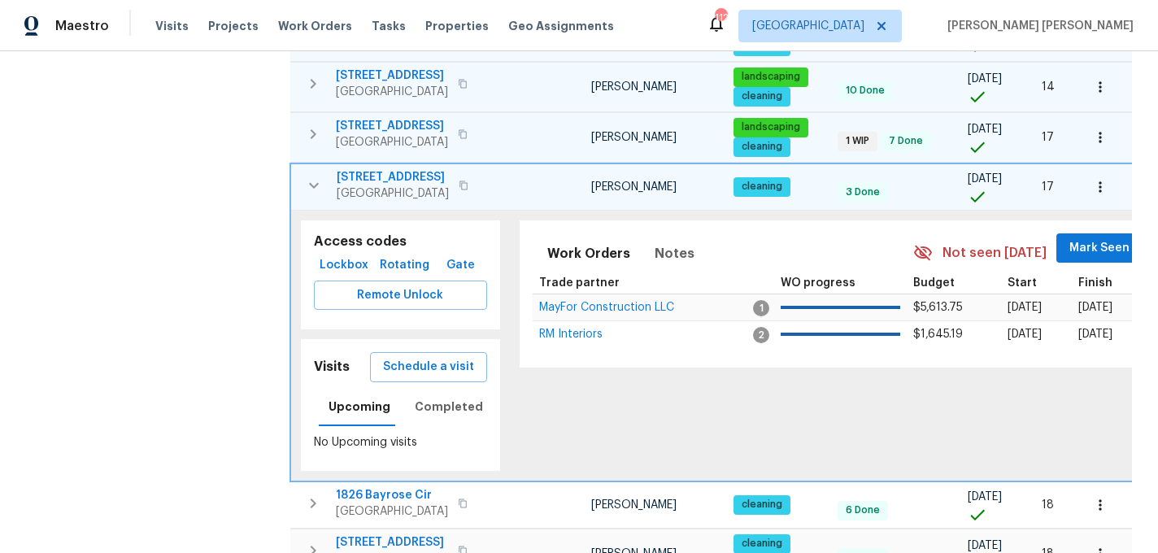
click at [321, 124] on icon "button" at bounding box center [313, 134] width 20 height 20
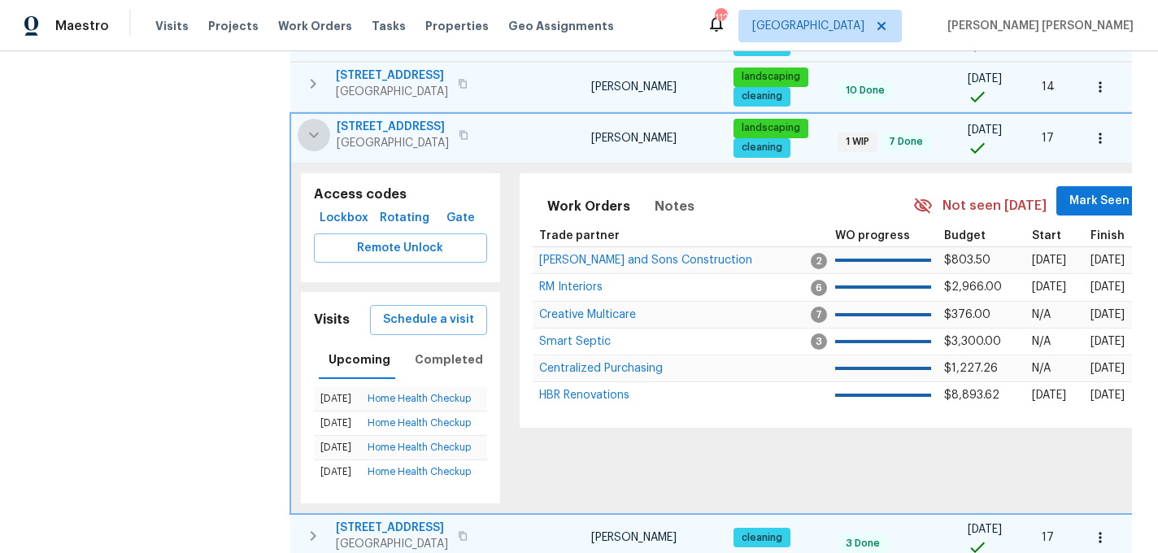
click at [320, 125] on icon "button" at bounding box center [314, 135] width 20 height 20
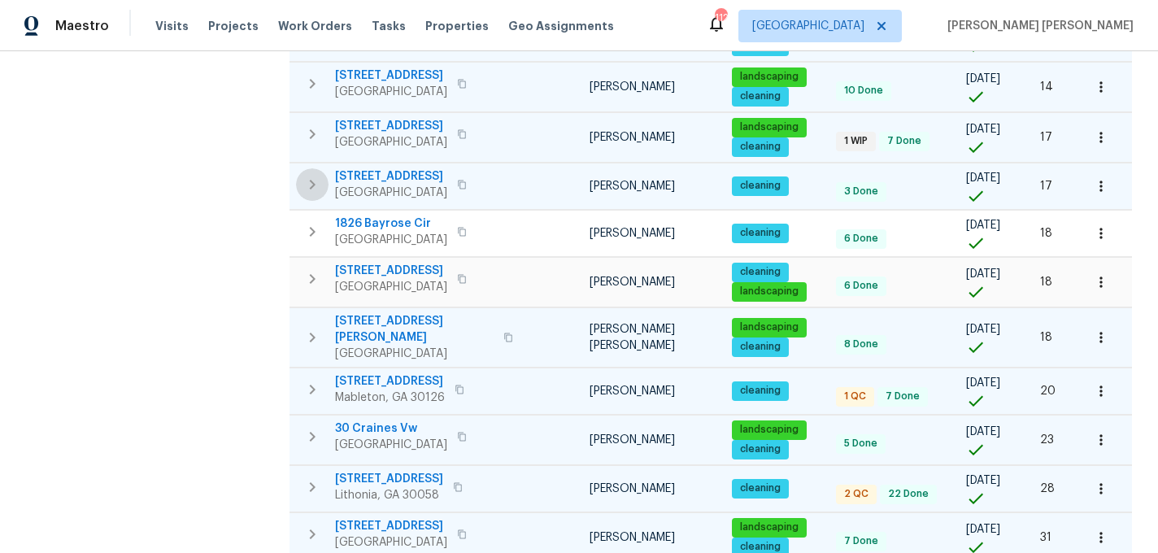
click at [320, 175] on icon "button" at bounding box center [313, 185] width 20 height 20
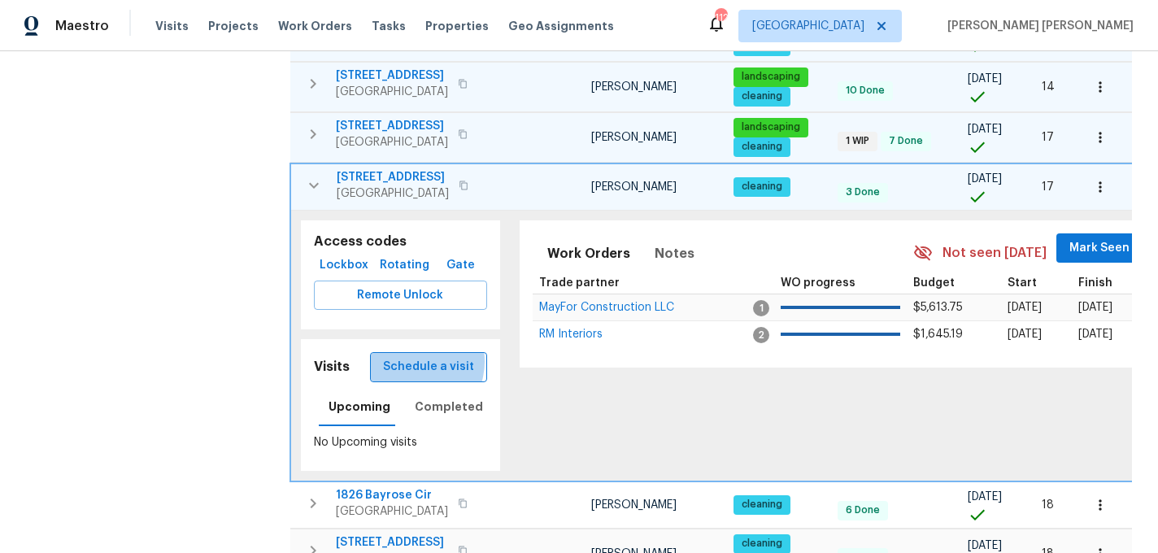
click at [412, 357] on span "Schedule a visit" at bounding box center [428, 367] width 91 height 20
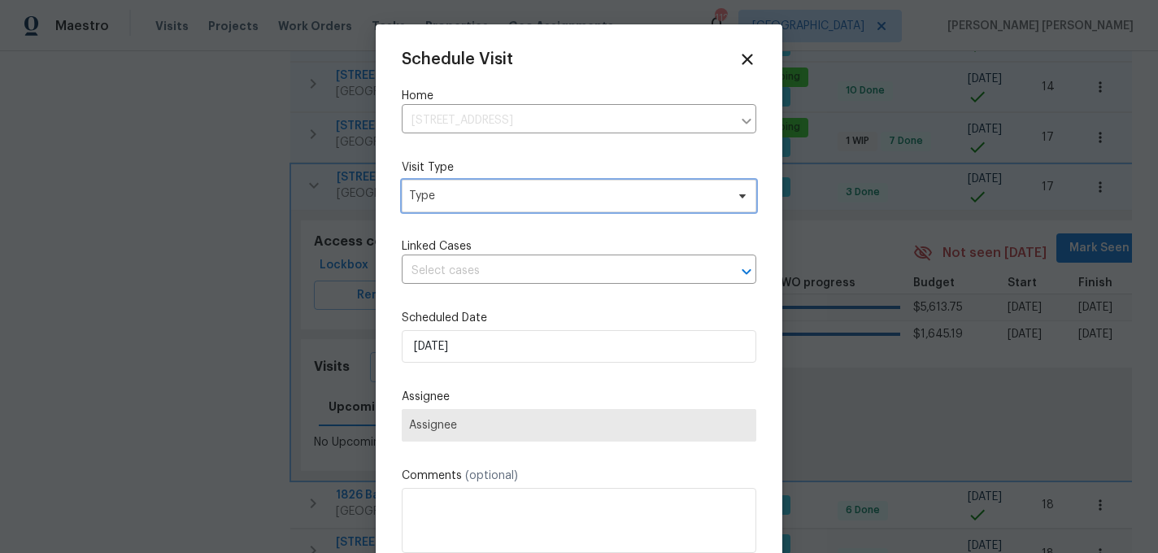
click at [477, 203] on span "Type" at bounding box center [567, 196] width 316 height 16
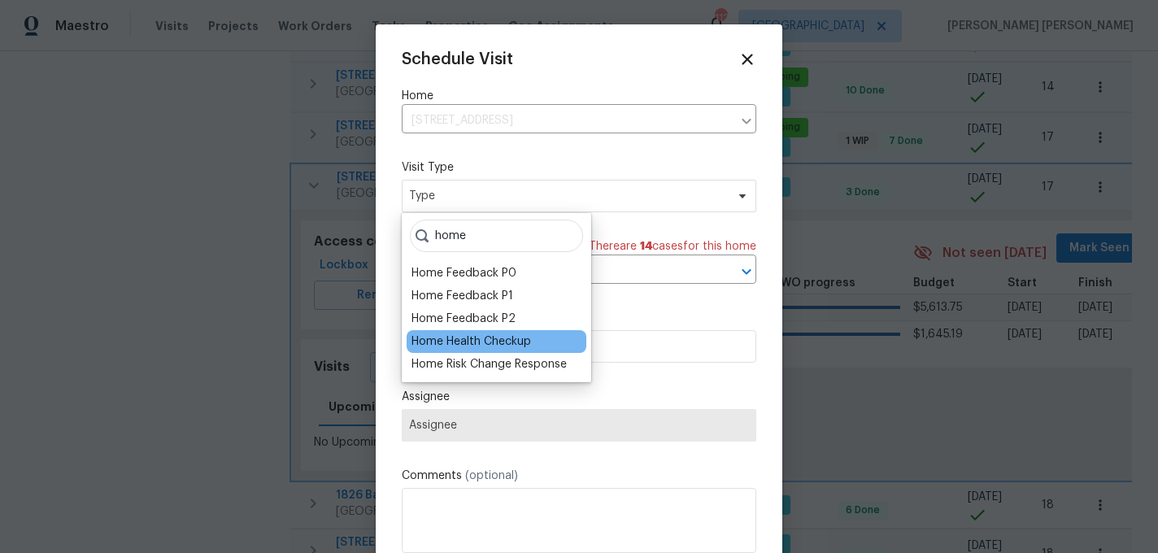
type input "home"
click at [498, 342] on div "Home Health Checkup" at bounding box center [472, 341] width 120 height 16
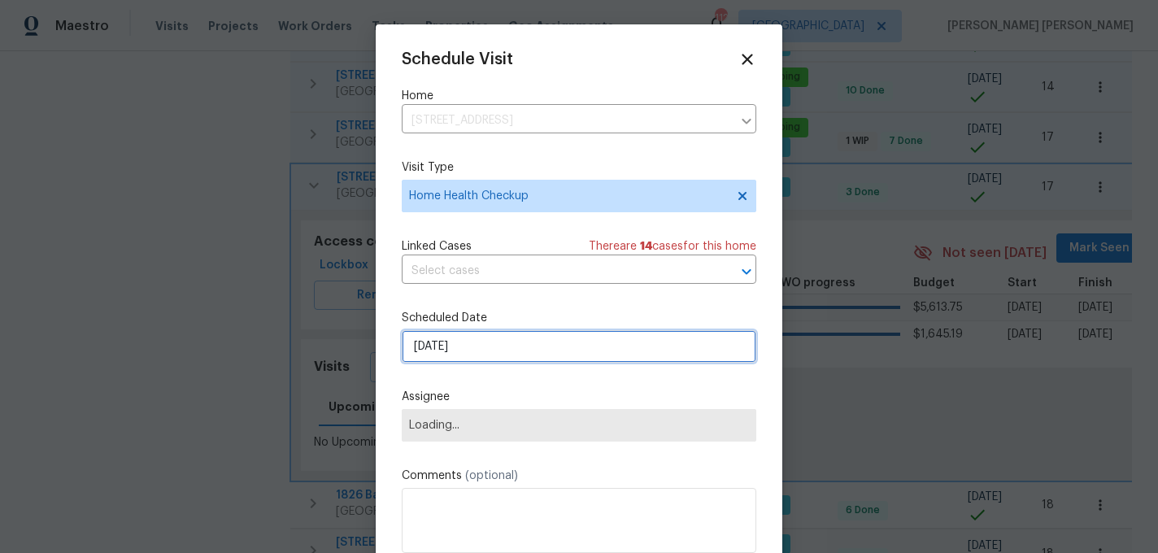
click at [498, 342] on input "9/5/2025" at bounding box center [579, 346] width 355 height 33
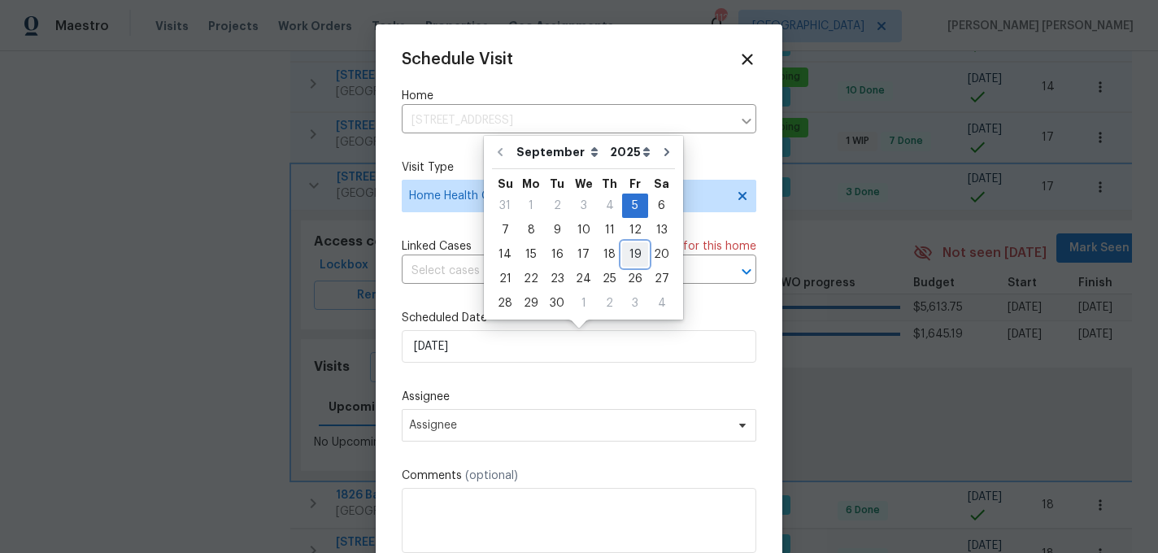
click at [629, 255] on div "19" at bounding box center [635, 254] width 26 height 23
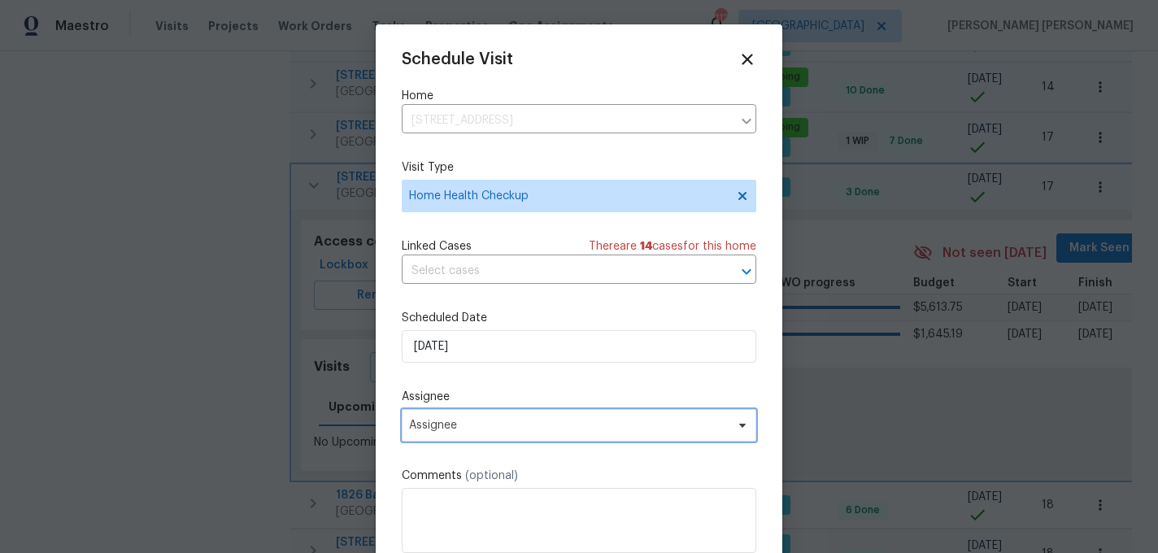
click at [455, 425] on span "Assignee" at bounding box center [568, 425] width 319 height 13
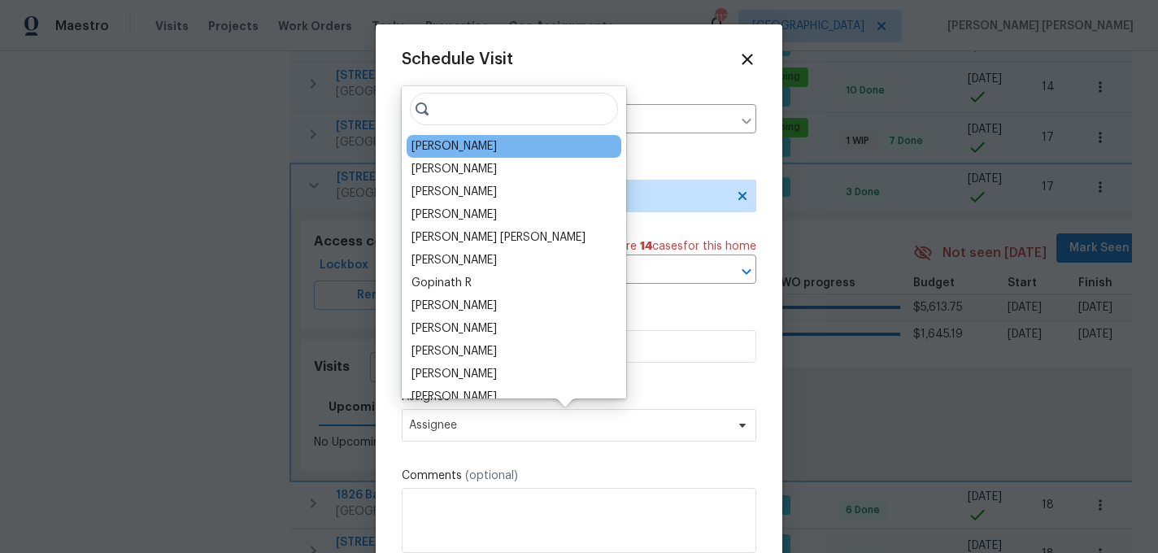
click at [460, 146] on div "Tim Godfrey" at bounding box center [454, 146] width 85 height 16
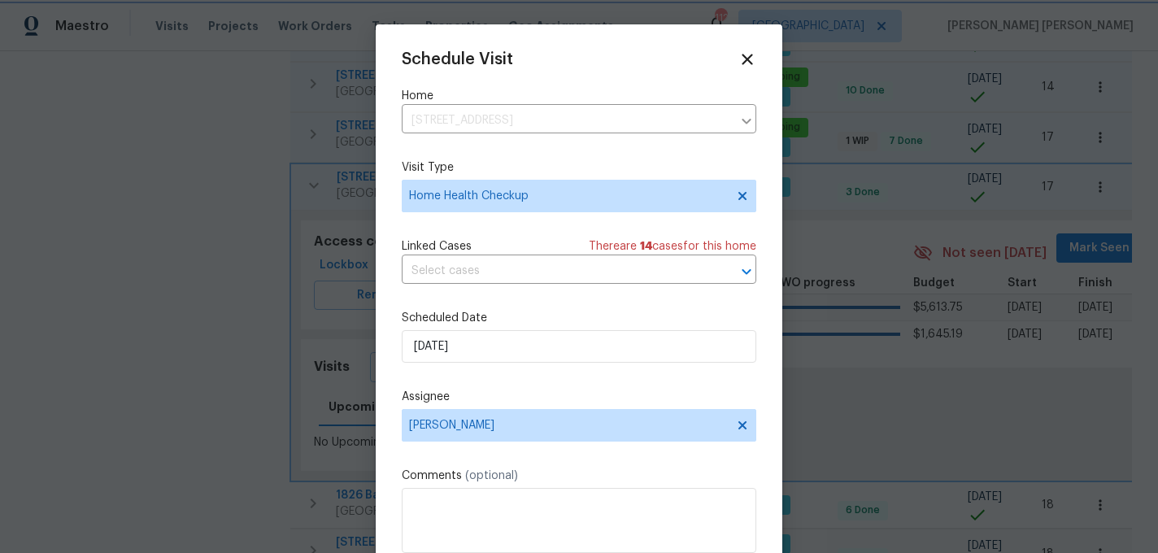
scroll to position [29, 0]
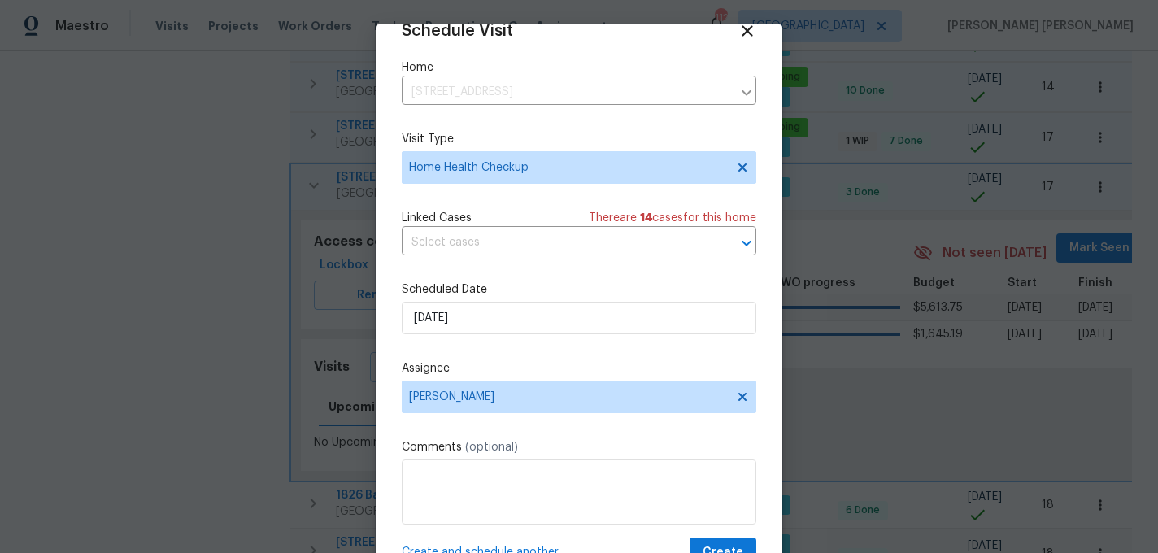
click at [459, 547] on span "Create and schedule another" at bounding box center [480, 552] width 157 height 16
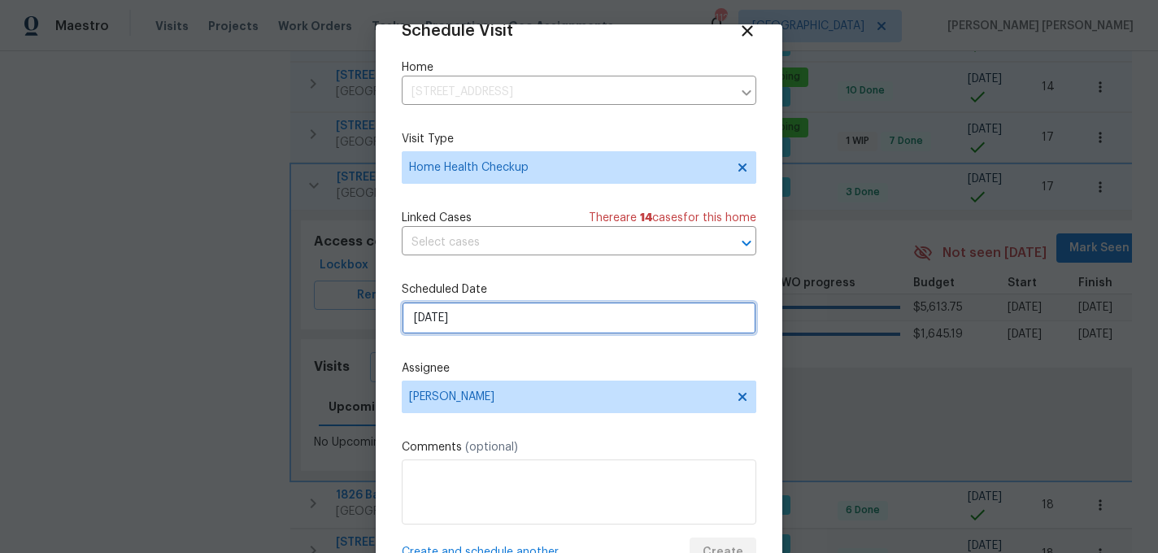
click at [506, 325] on input "9/19/2025" at bounding box center [579, 318] width 355 height 33
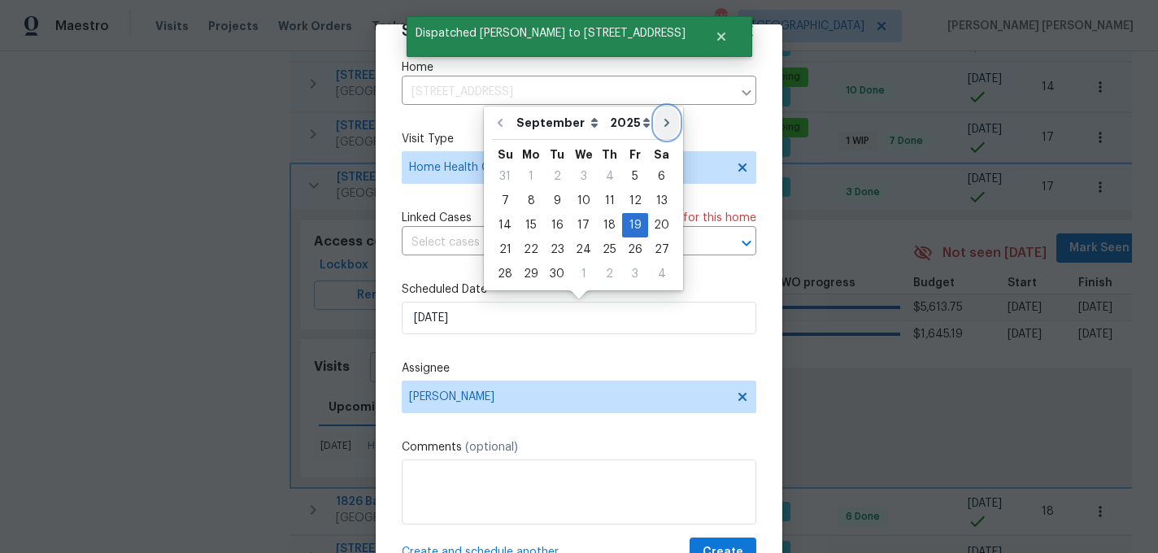
click at [660, 129] on icon "Go to next month" at bounding box center [666, 122] width 13 height 13
type input "10/19/2025"
select select "9"
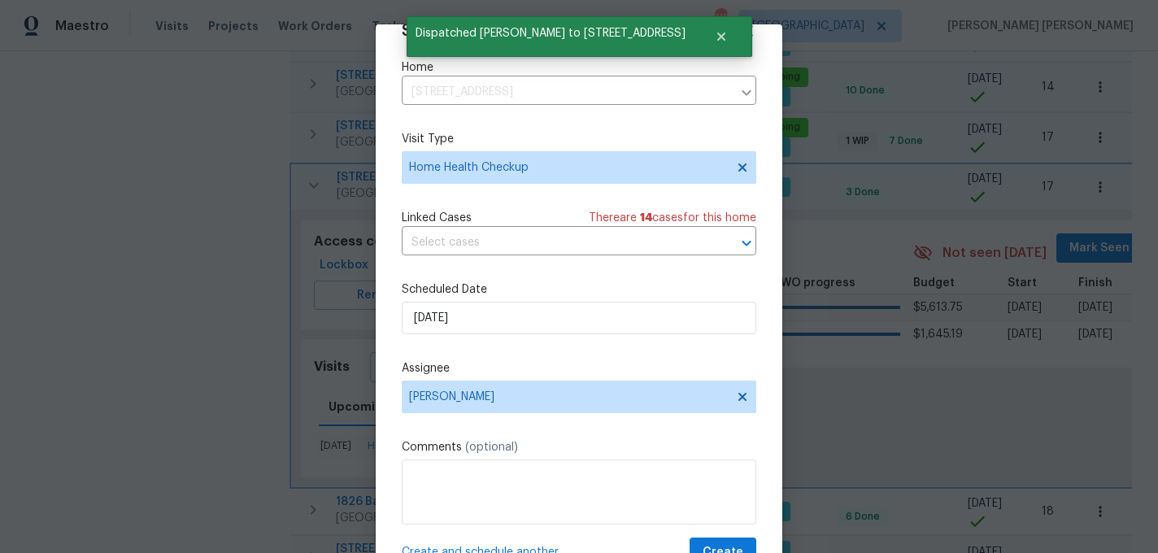
click at [464, 547] on span "Create and schedule another" at bounding box center [480, 552] width 157 height 16
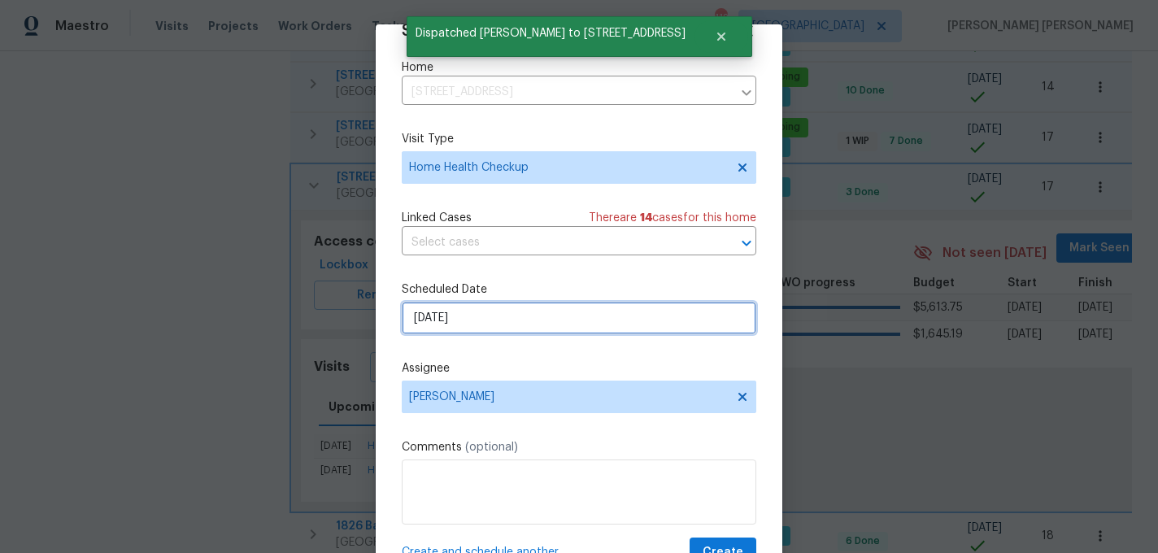
click at [508, 330] on input "10/19/2025" at bounding box center [579, 318] width 355 height 33
select select "9"
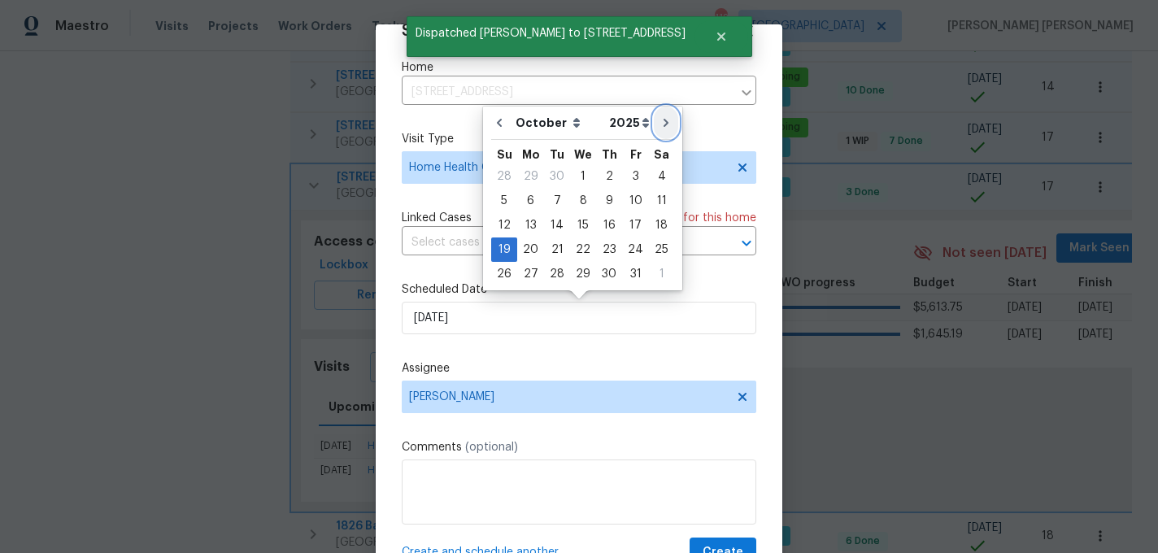
click at [662, 119] on icon "Go to next month" at bounding box center [666, 122] width 13 height 13
type input "11/19/2025"
select select "10"
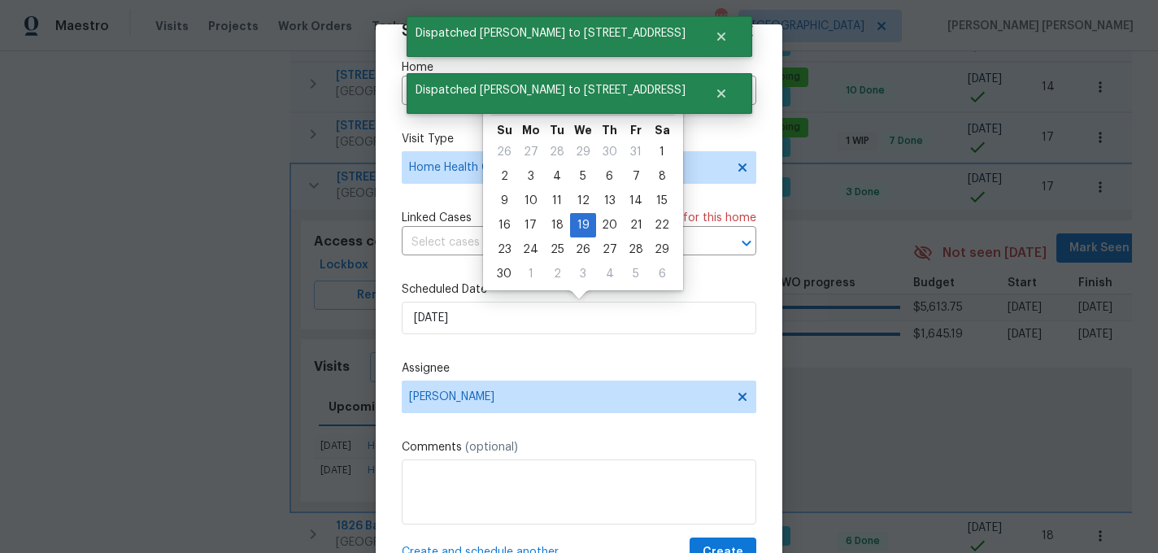
click at [499, 546] on span "Create and schedule another" at bounding box center [480, 552] width 157 height 16
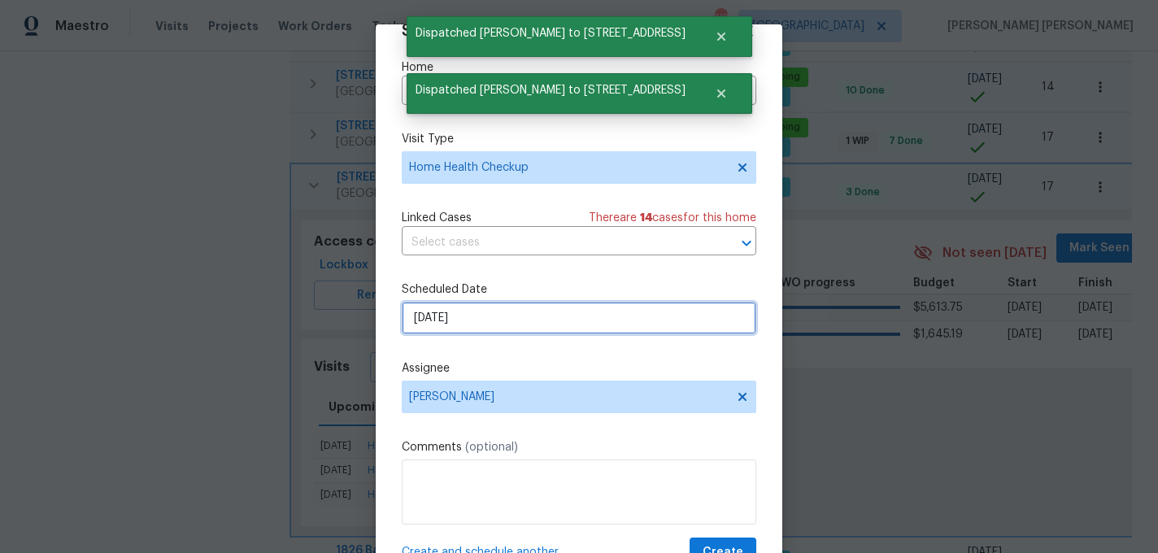
click at [516, 320] on input "11/19/2025" at bounding box center [579, 318] width 355 height 33
select select "10"
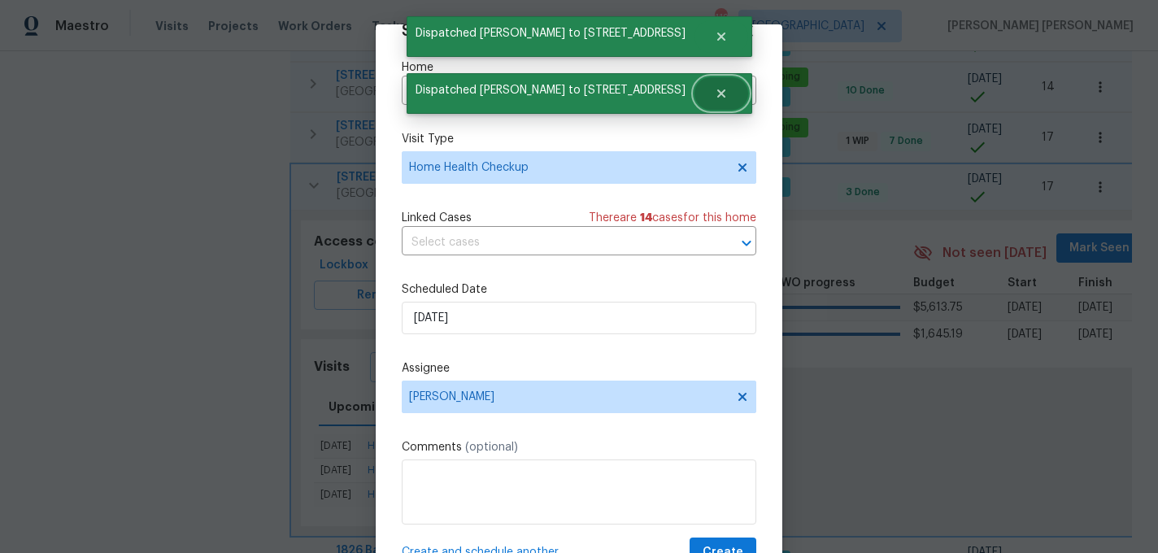
click at [715, 96] on icon "Close" at bounding box center [721, 93] width 13 height 13
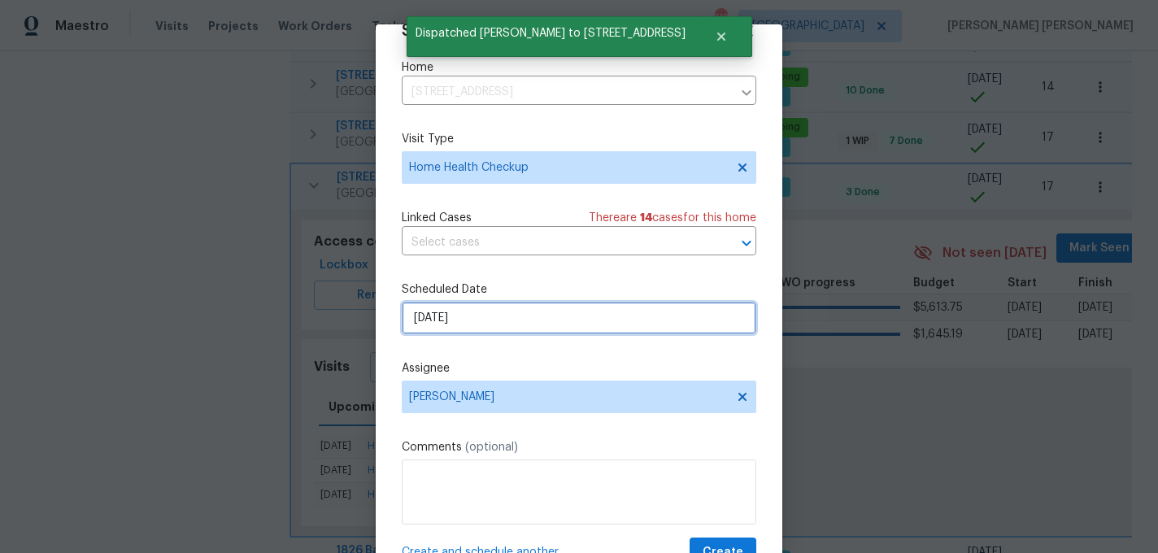
click at [518, 320] on input "11/19/2025" at bounding box center [579, 318] width 355 height 33
select select "10"
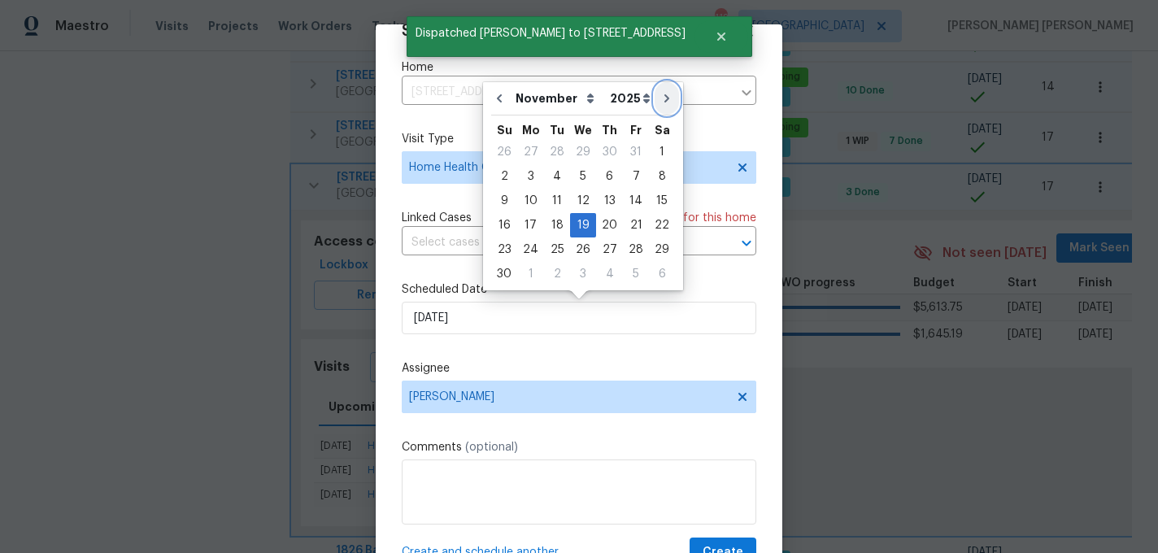
click at [660, 92] on icon "Go to next month" at bounding box center [666, 98] width 13 height 13
type input "12/19/2025"
select select "11"
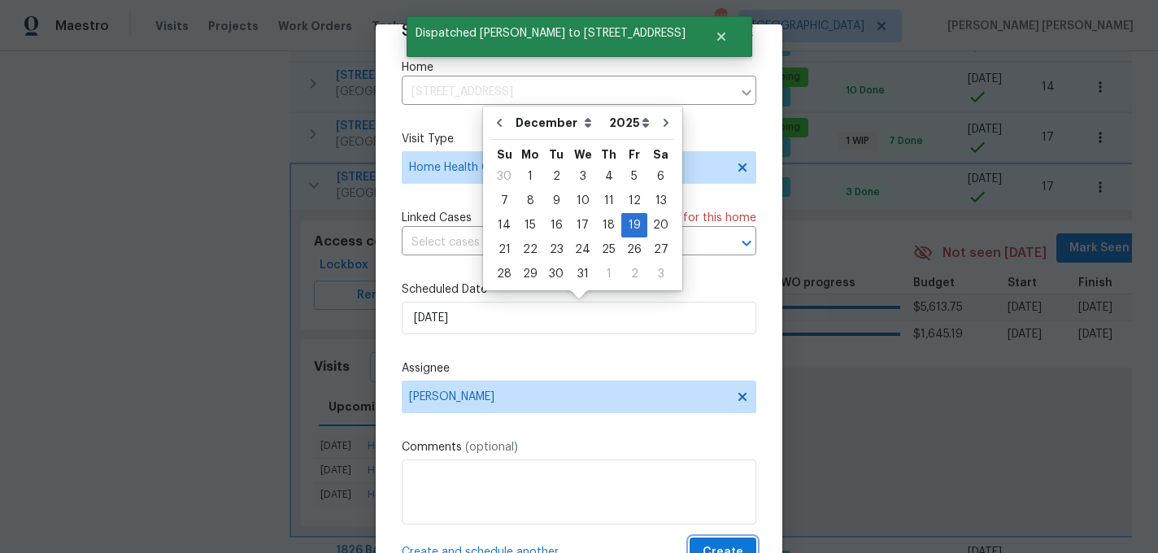
click at [703, 547] on button "Create" at bounding box center [723, 553] width 67 height 30
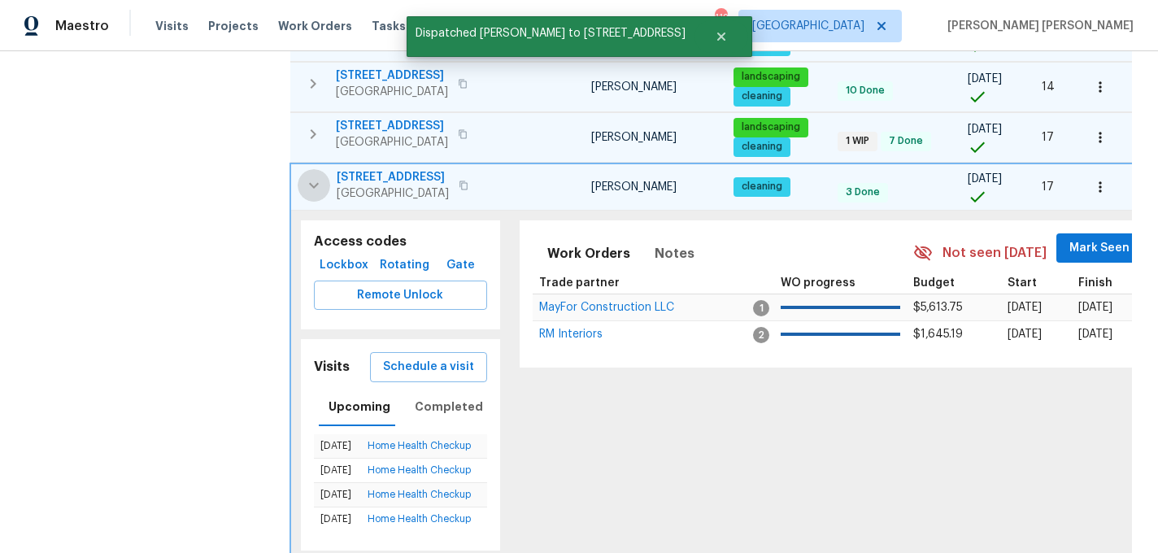
click at [316, 176] on icon "button" at bounding box center [314, 186] width 20 height 20
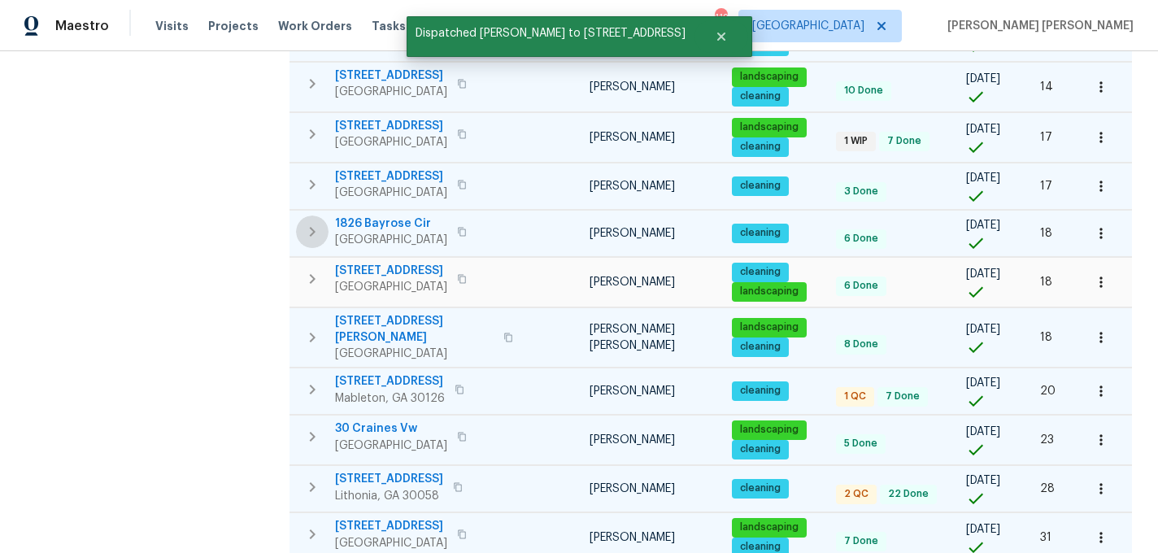
click at [313, 227] on icon "button" at bounding box center [313, 232] width 6 height 10
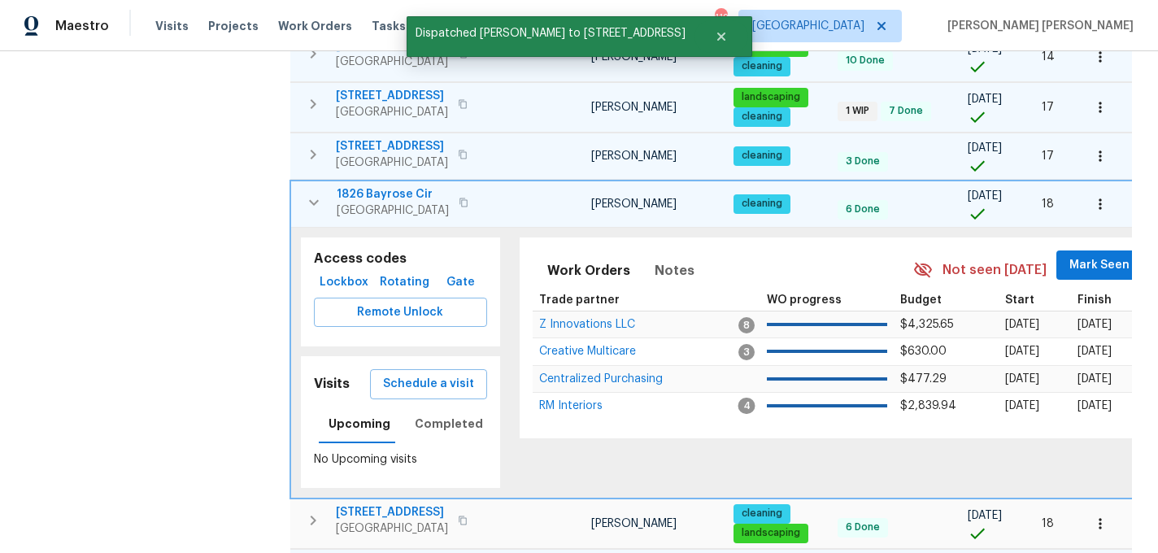
scroll to position [614, 0]
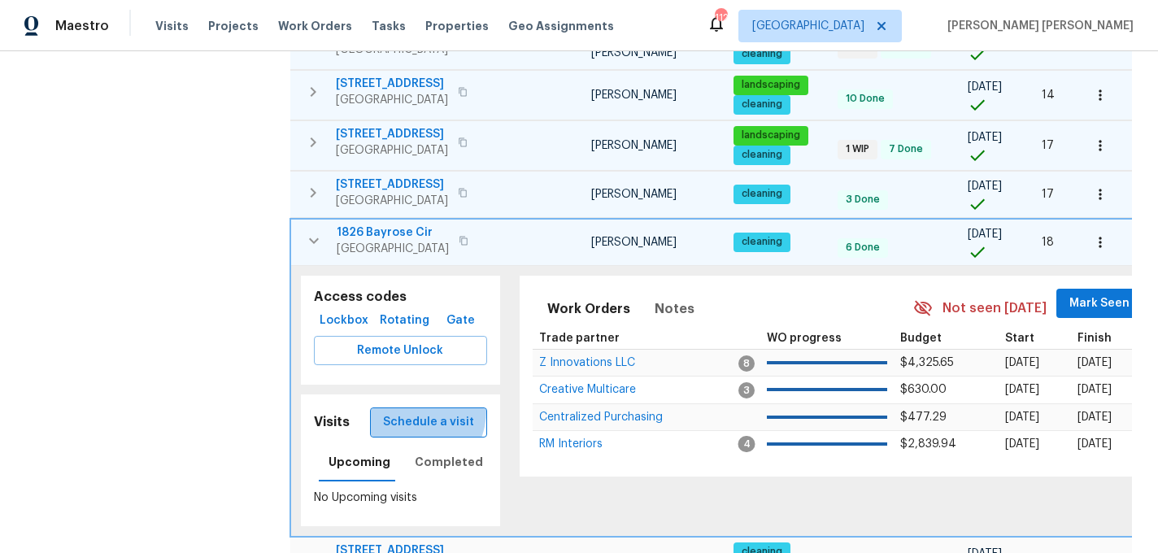
click at [412, 407] on button "Schedule a visit" at bounding box center [428, 422] width 117 height 30
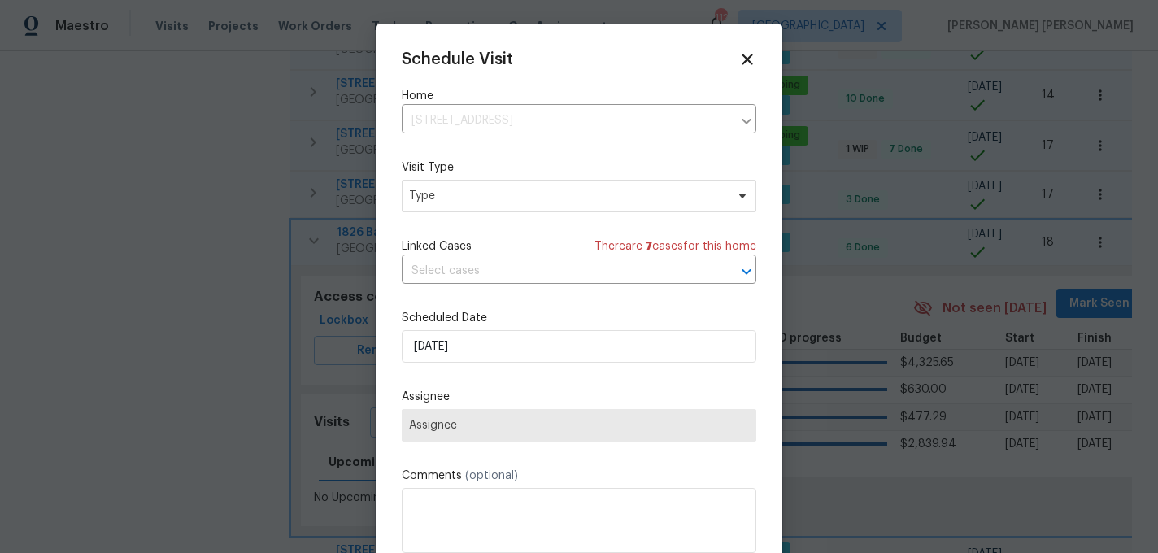
click at [450, 215] on div "Schedule Visit Home 1826 Bayrose Cir, Atlanta, GA 30344 ​ Visit Type Type Linke…" at bounding box center [579, 323] width 355 height 546
click at [457, 198] on span "Type" at bounding box center [567, 196] width 316 height 16
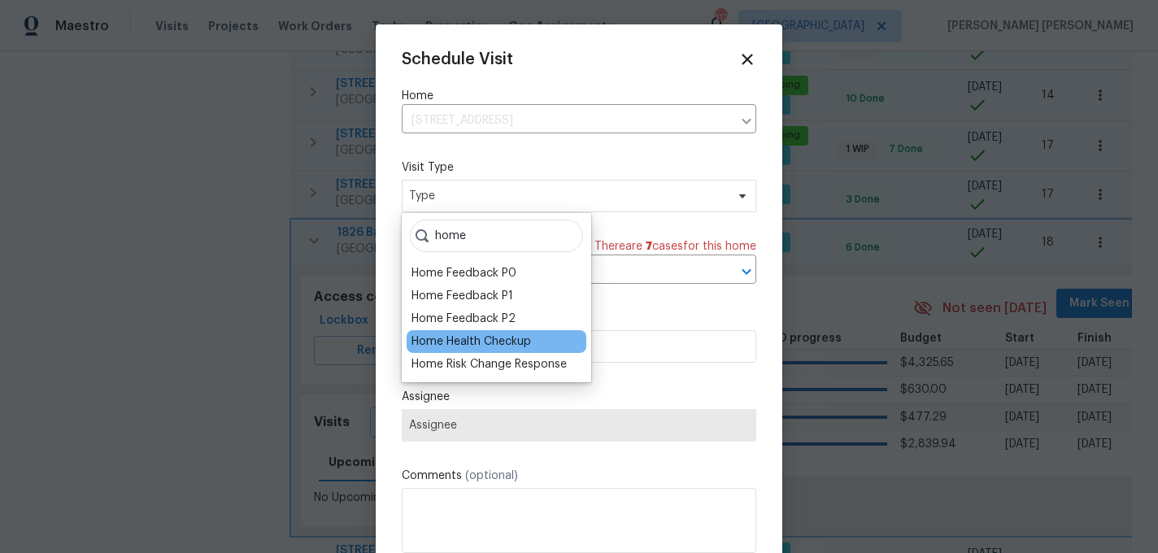
type input "home"
click at [464, 348] on div "Home Health Checkup" at bounding box center [472, 341] width 120 height 16
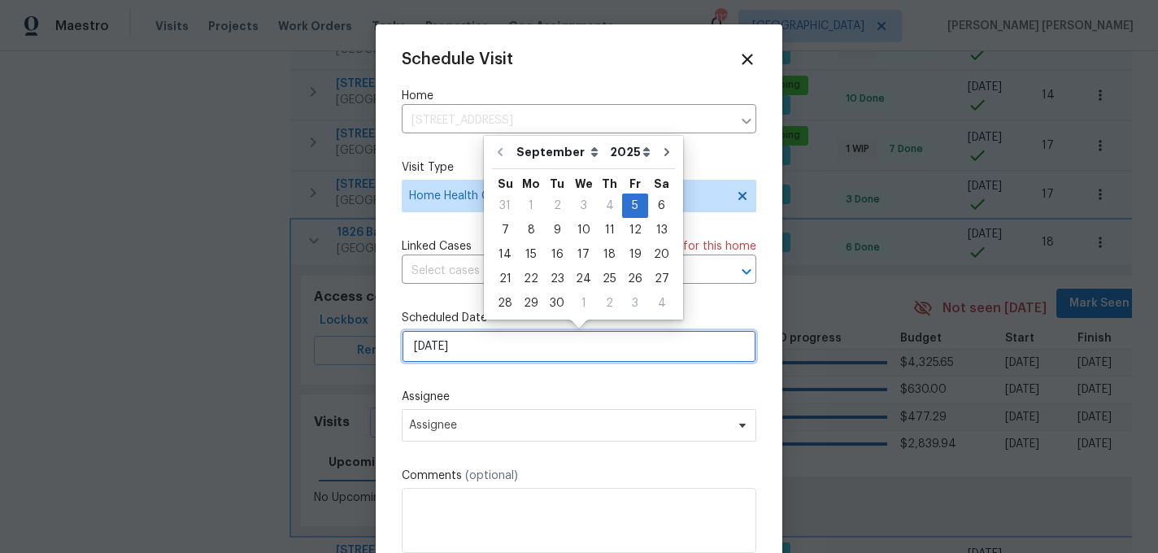
click at [473, 336] on input "9/5/2025" at bounding box center [579, 346] width 355 height 33
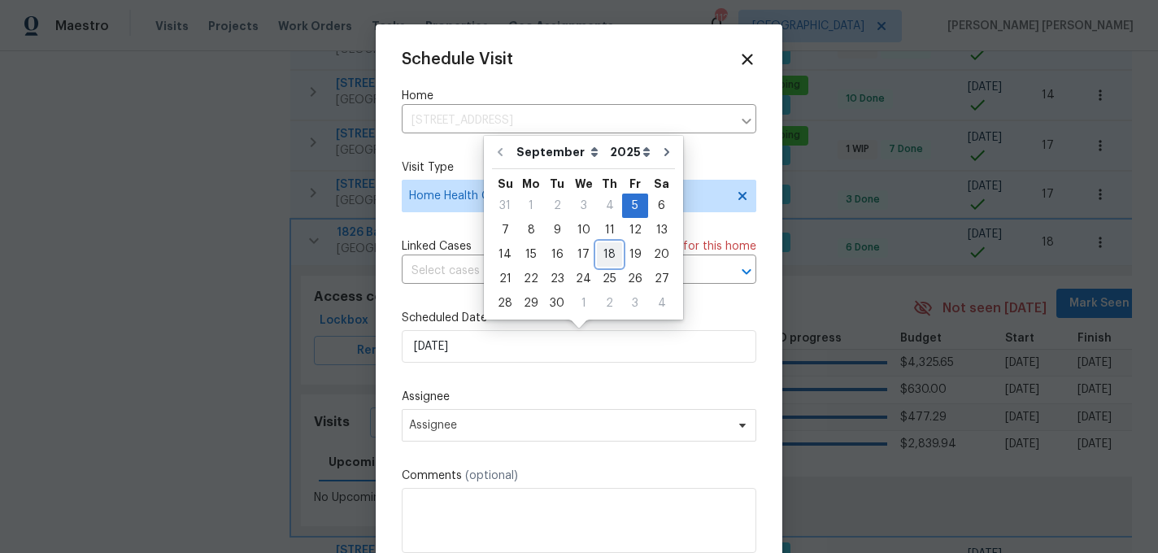
click at [612, 251] on div "18" at bounding box center [609, 254] width 25 height 23
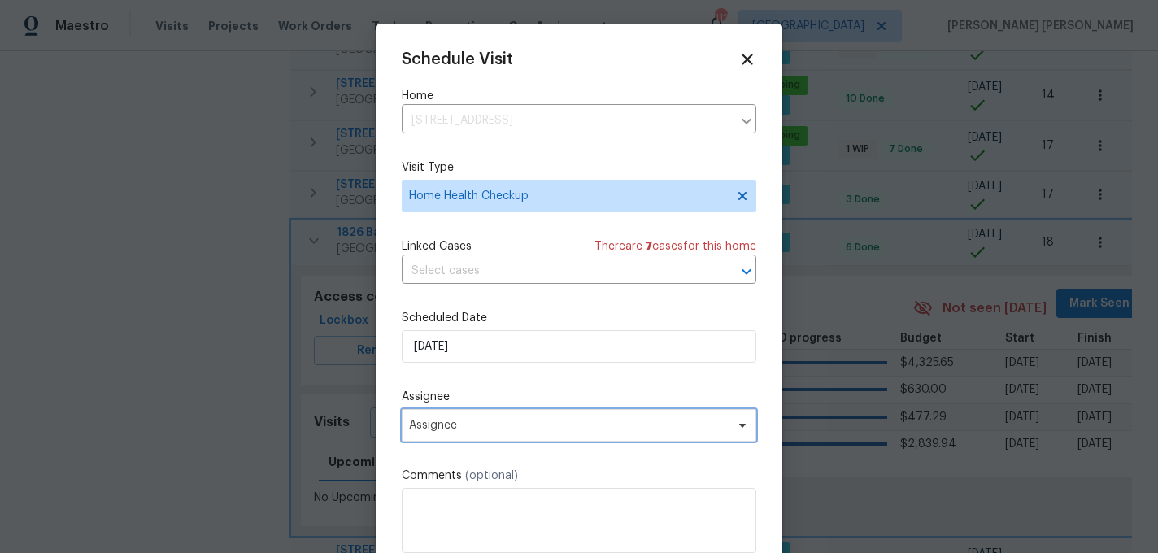
click at [455, 442] on span "Assignee" at bounding box center [579, 425] width 355 height 33
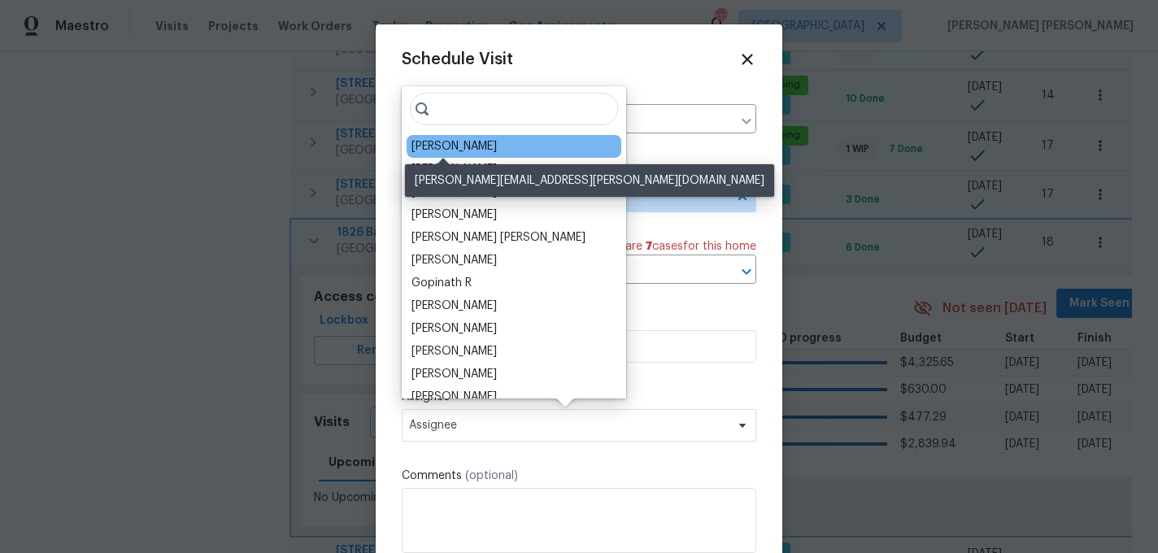
click at [456, 147] on div "Tim Godfrey" at bounding box center [454, 146] width 85 height 16
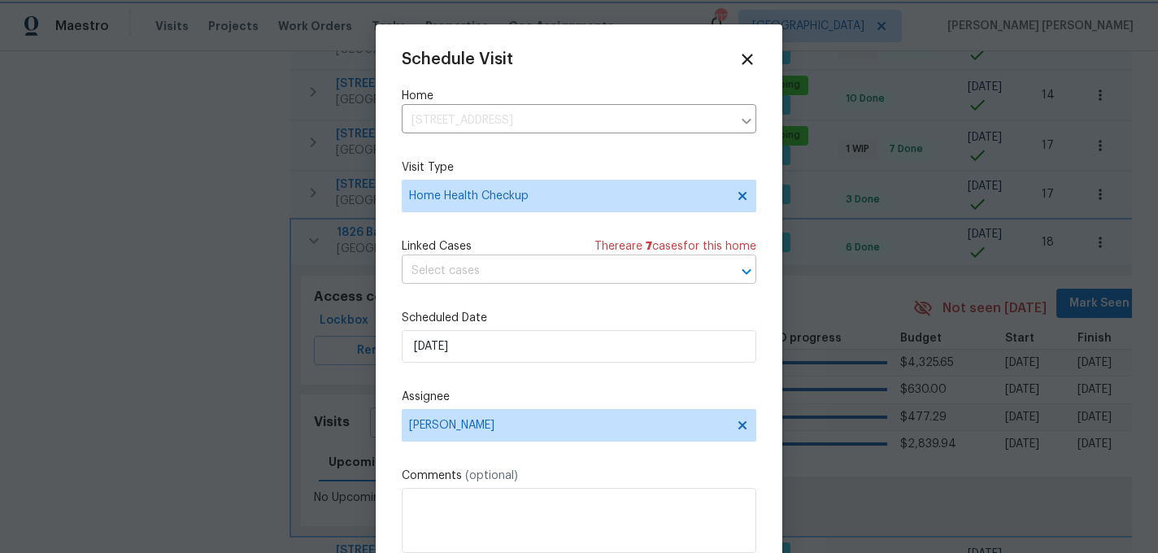
scroll to position [29, 0]
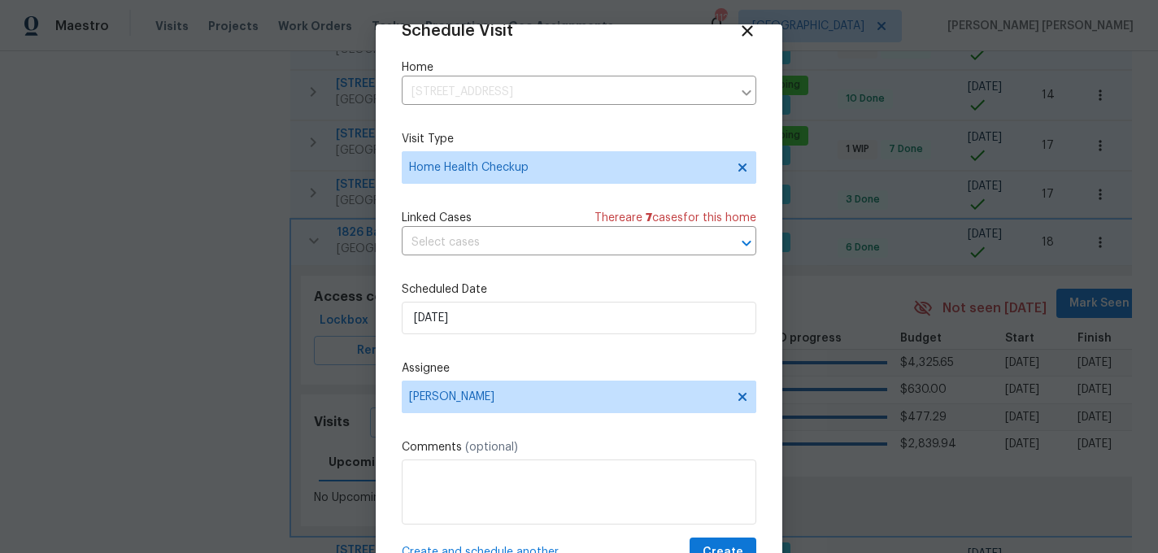
click at [473, 545] on span "Create and schedule another" at bounding box center [480, 552] width 157 height 16
click at [501, 305] on input "9/18/2025" at bounding box center [579, 318] width 355 height 33
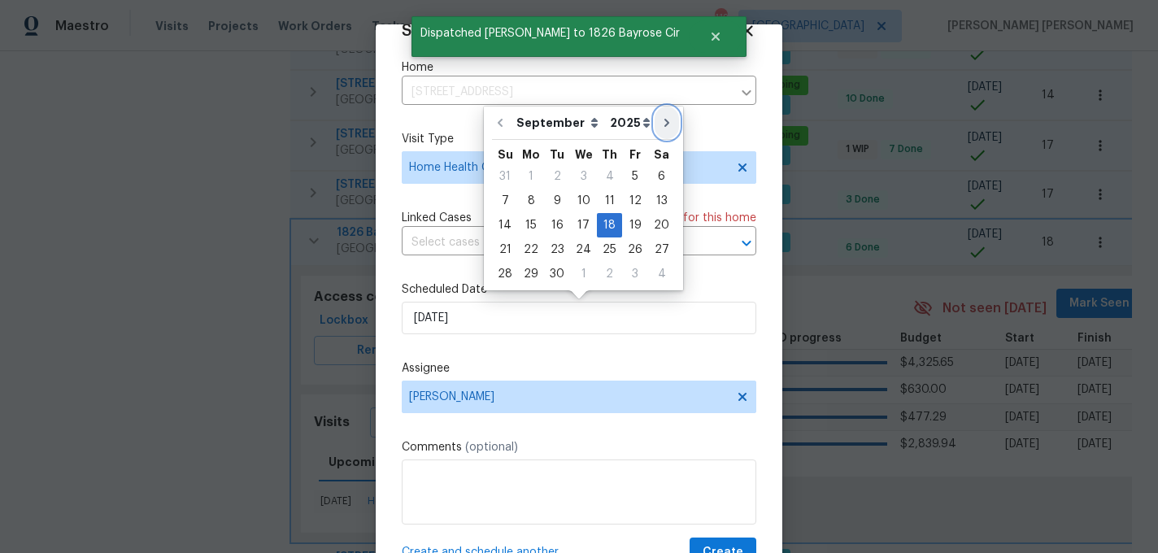
click at [665, 122] on button "Go to next month" at bounding box center [667, 123] width 24 height 33
type input "10/18/2025"
select select "9"
click at [477, 546] on span "Create and schedule another" at bounding box center [480, 552] width 157 height 16
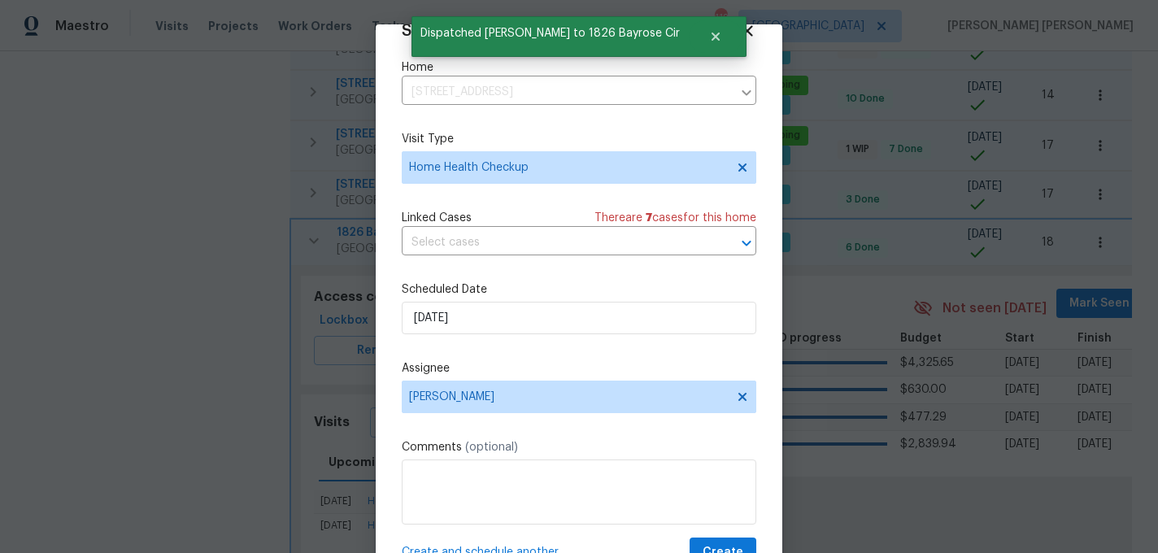
click at [493, 292] on label "Scheduled Date" at bounding box center [579, 289] width 355 height 16
click at [493, 316] on input "10/18/2025" at bounding box center [579, 318] width 355 height 33
select select "9"
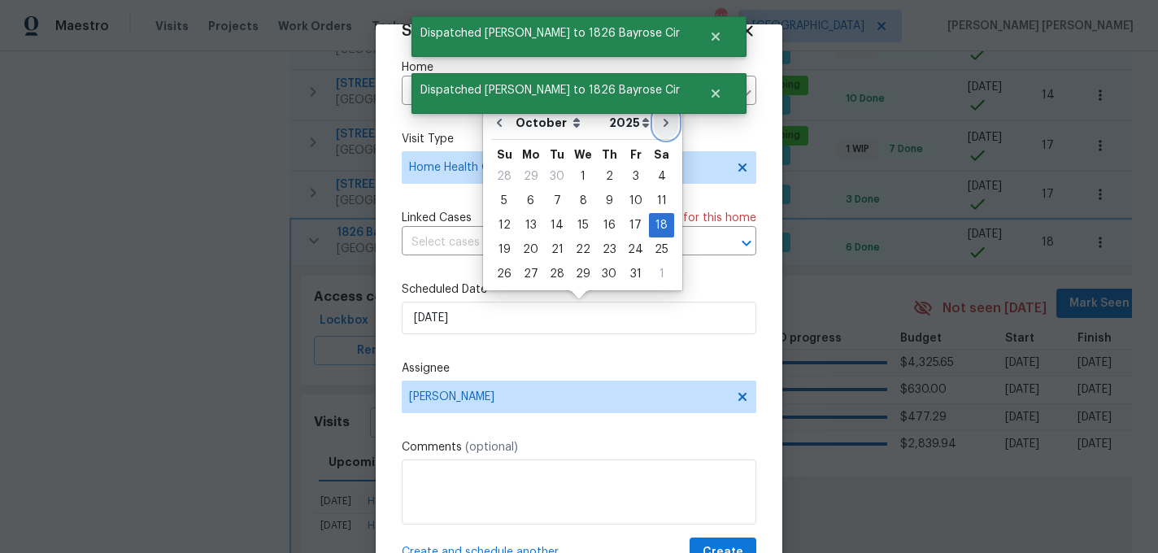
click at [654, 120] on button "Go to next month" at bounding box center [666, 123] width 24 height 33
type input "11/18/2025"
select select "10"
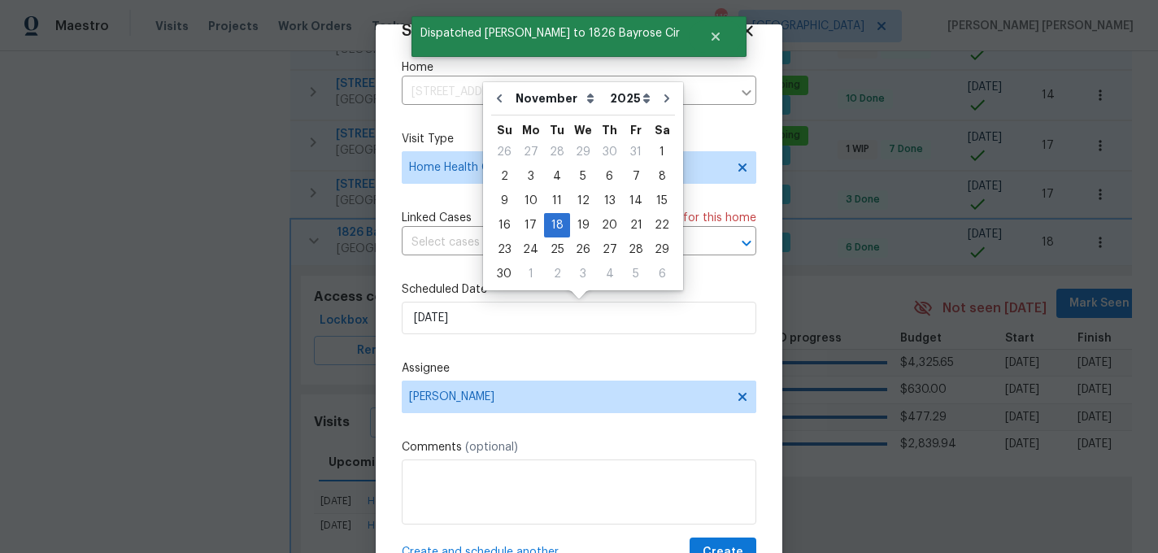
click at [494, 549] on span "Create and schedule another" at bounding box center [480, 552] width 157 height 16
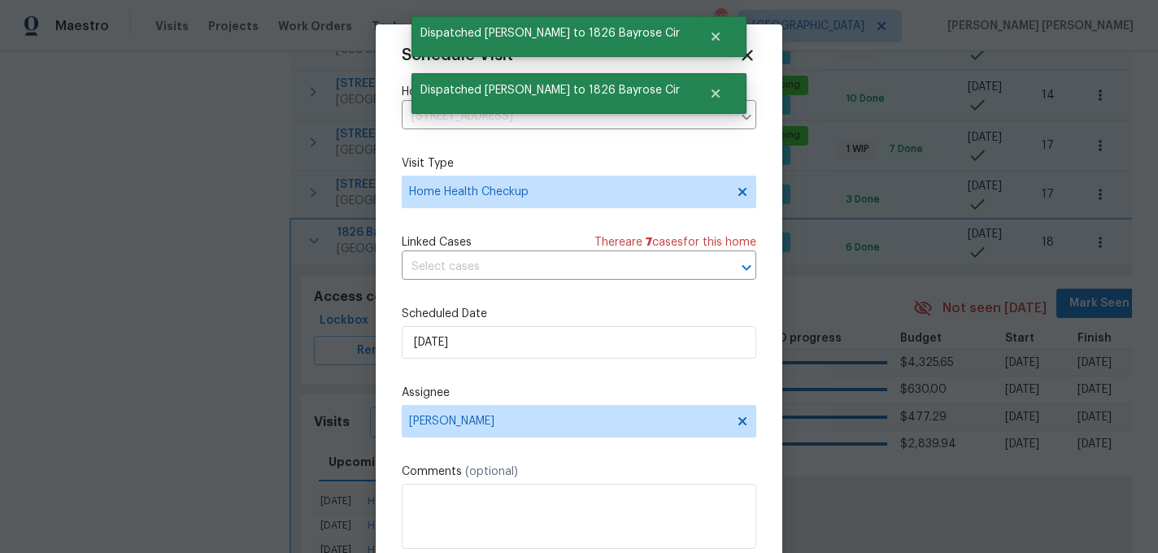
scroll to position [0, 0]
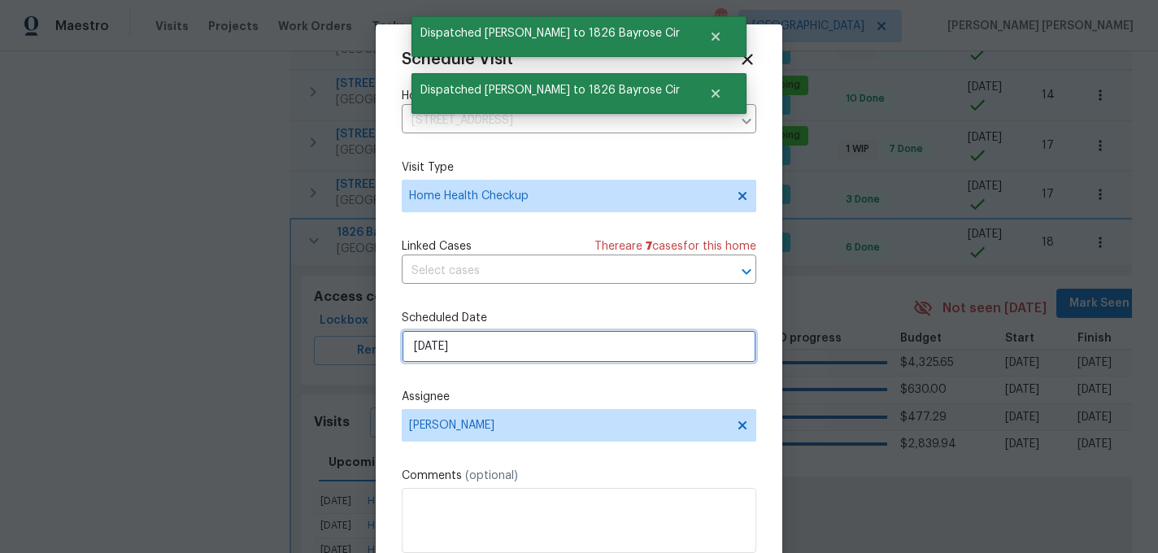
select select "10"
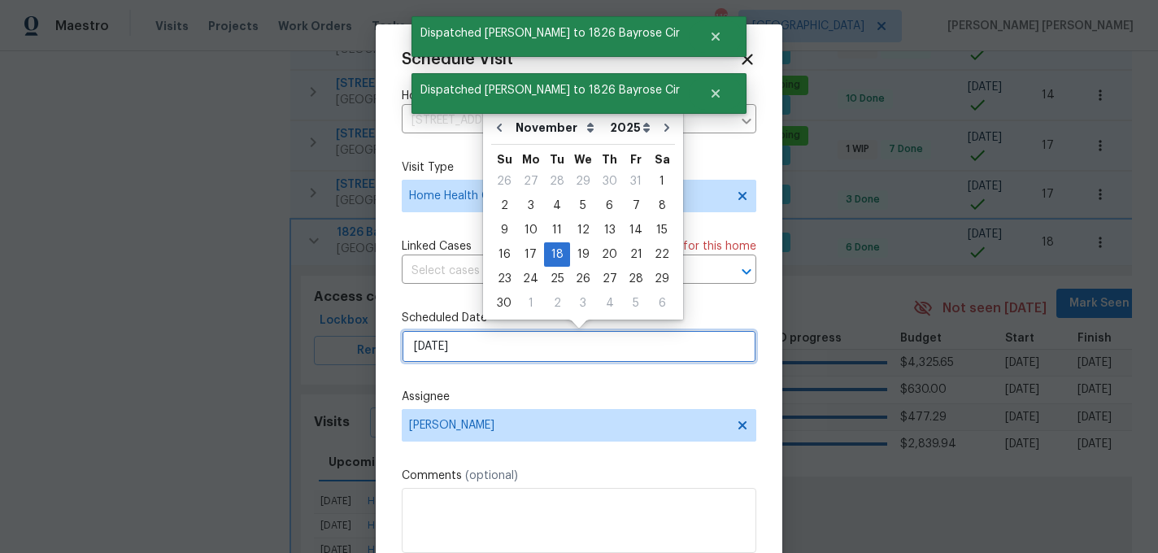
click at [506, 353] on input "11/18/2025" at bounding box center [579, 346] width 355 height 33
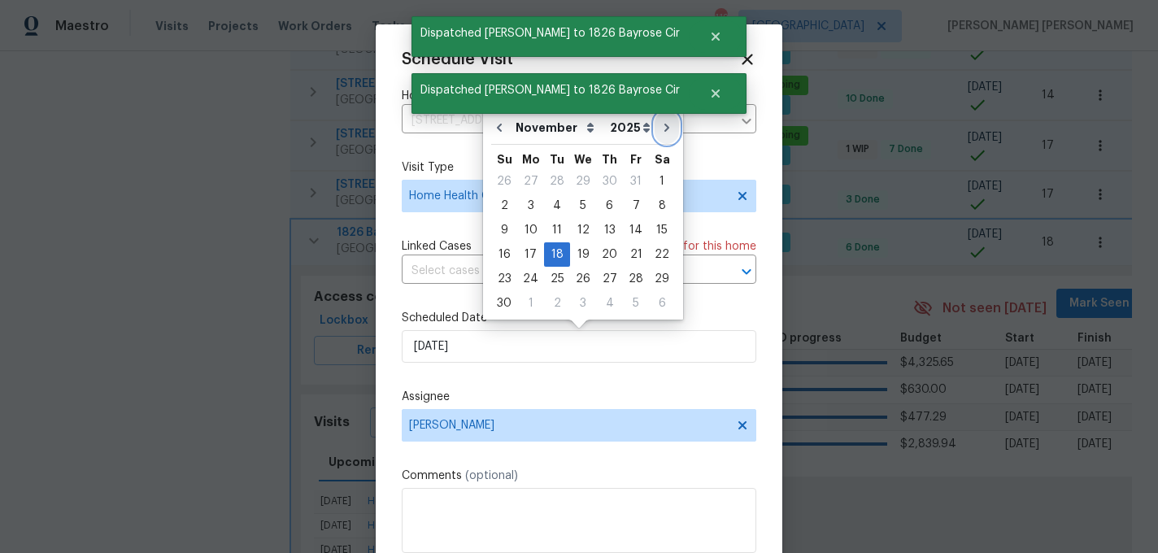
click at [660, 132] on icon "Go to next month" at bounding box center [666, 127] width 13 height 13
type input "12/18/2025"
select select "11"
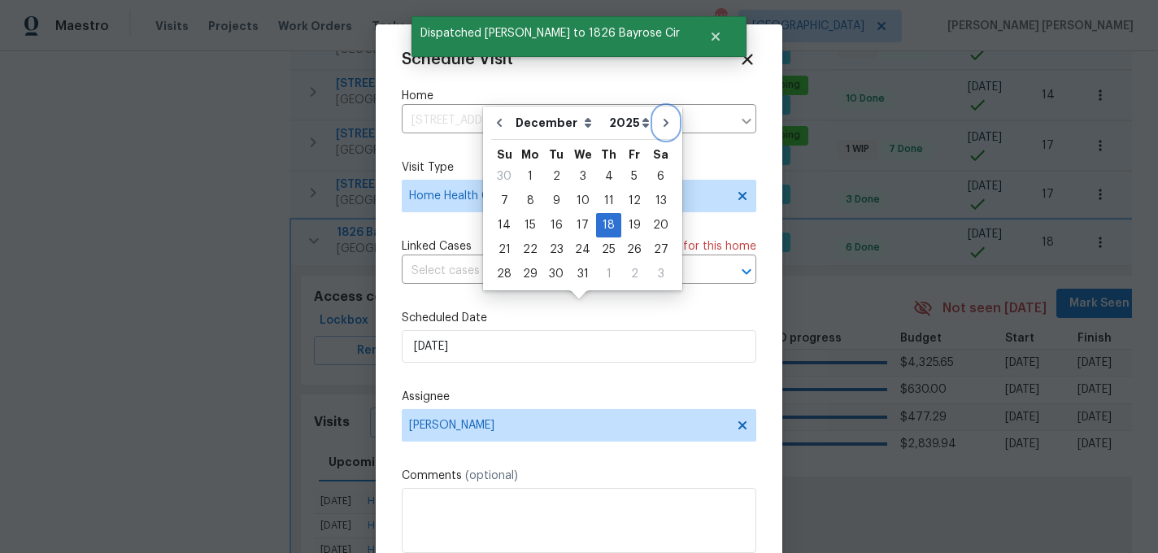
scroll to position [29, 0]
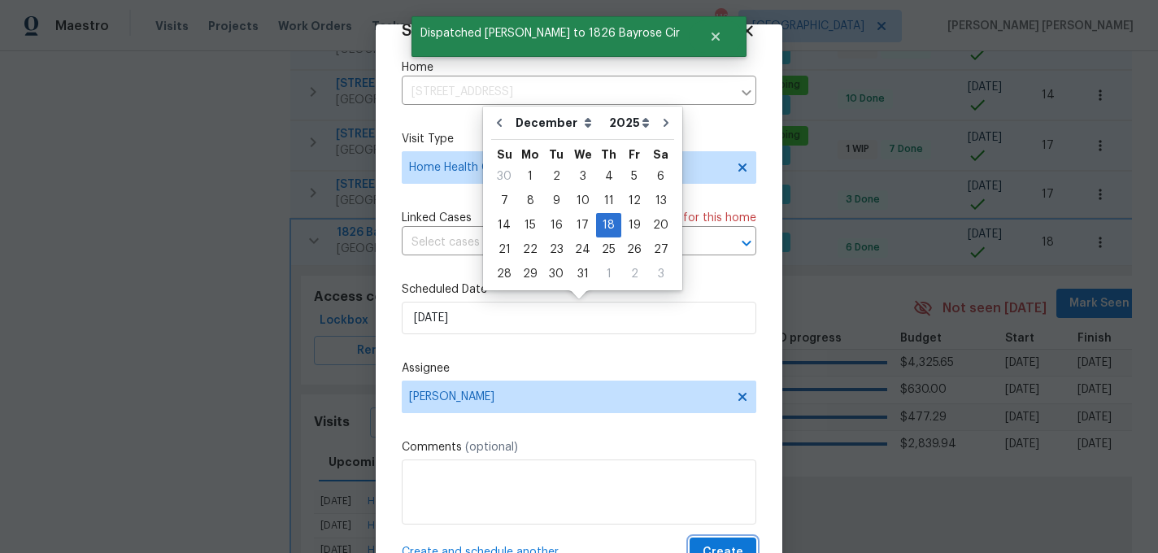
click at [710, 541] on button "Create" at bounding box center [723, 553] width 67 height 30
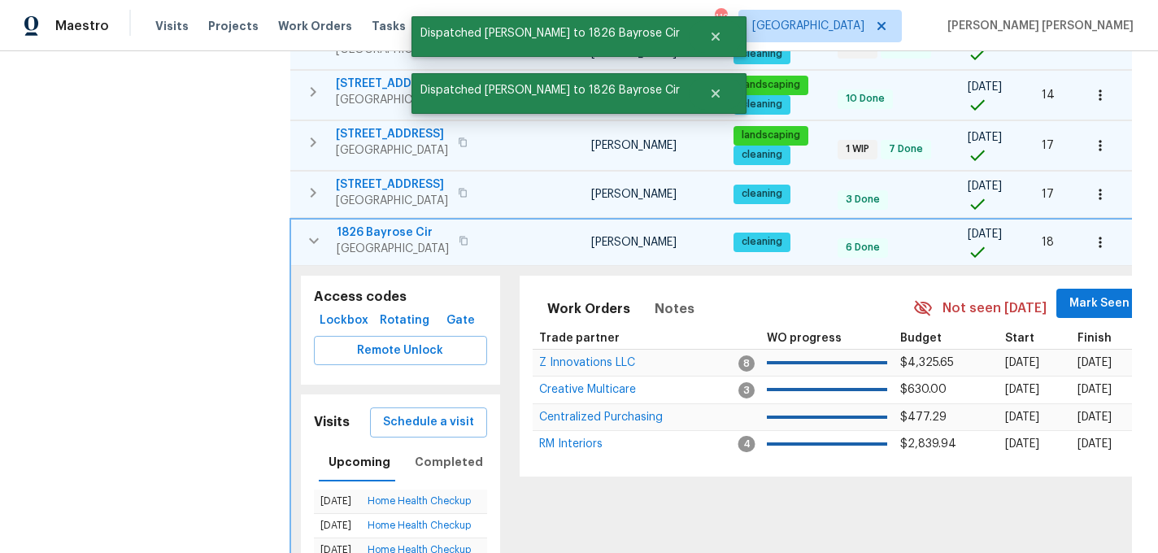
click at [303, 224] on button "button" at bounding box center [314, 240] width 33 height 33
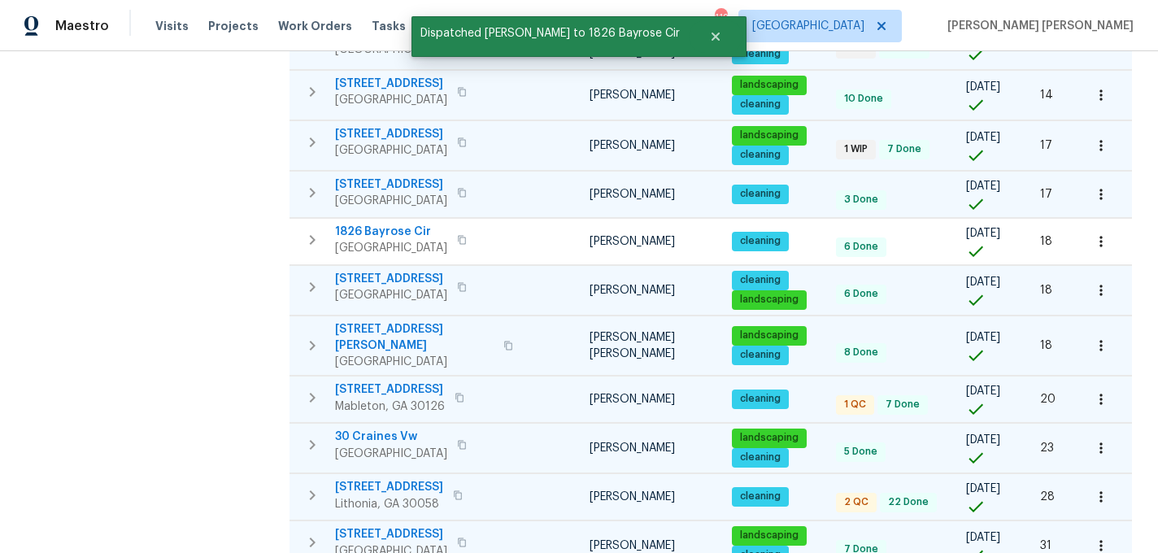
click at [311, 271] on button "button" at bounding box center [312, 287] width 33 height 33
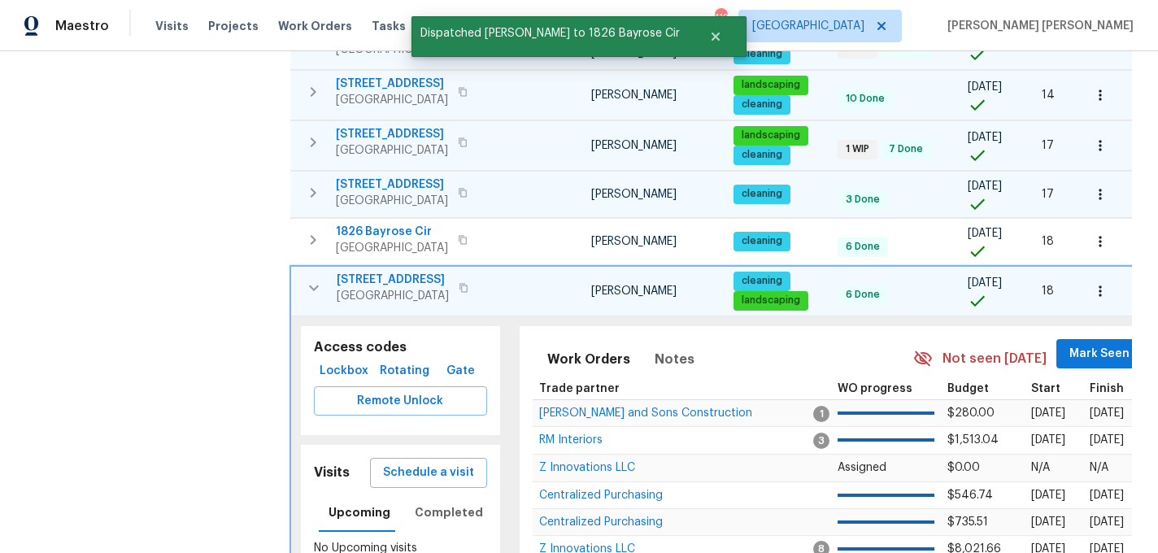
scroll to position [638, 0]
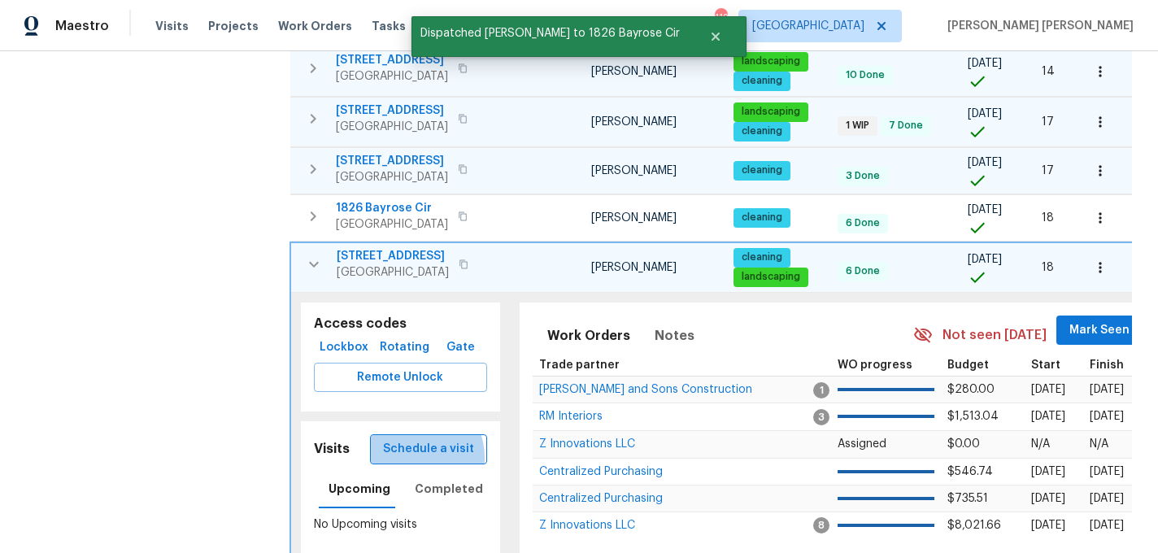
click at [416, 439] on span "Schedule a visit" at bounding box center [428, 449] width 91 height 20
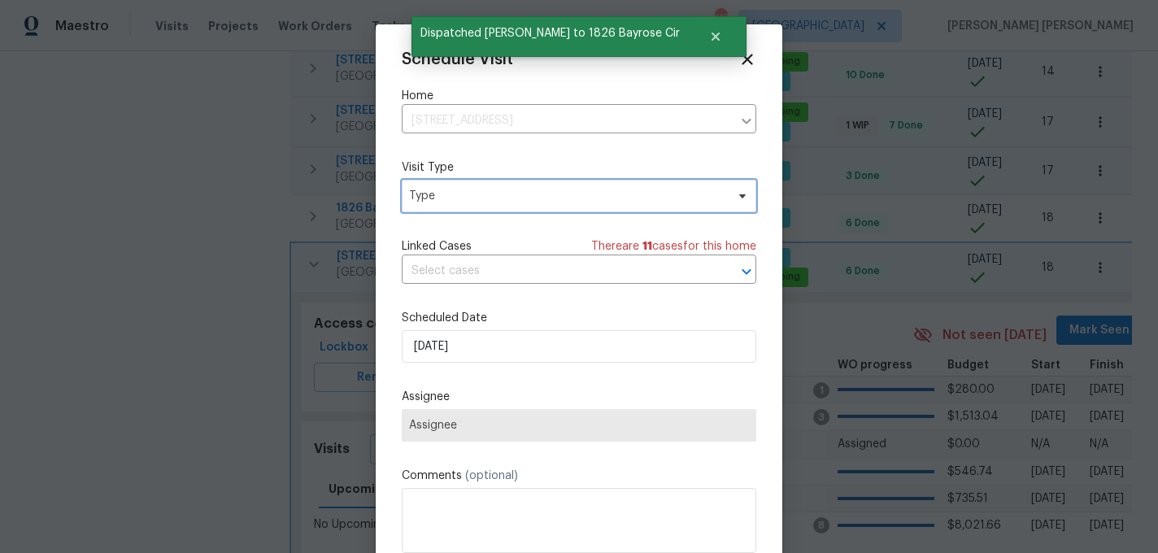
click at [428, 199] on span "Type" at bounding box center [567, 196] width 316 height 16
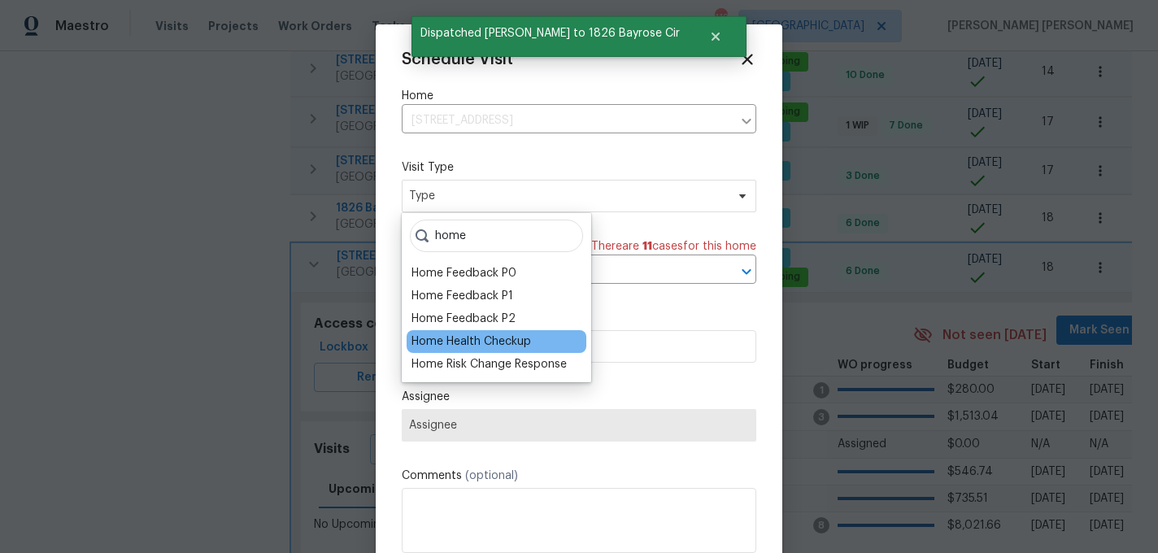
type input "home"
click at [489, 342] on div "Home Health Checkup" at bounding box center [472, 341] width 120 height 16
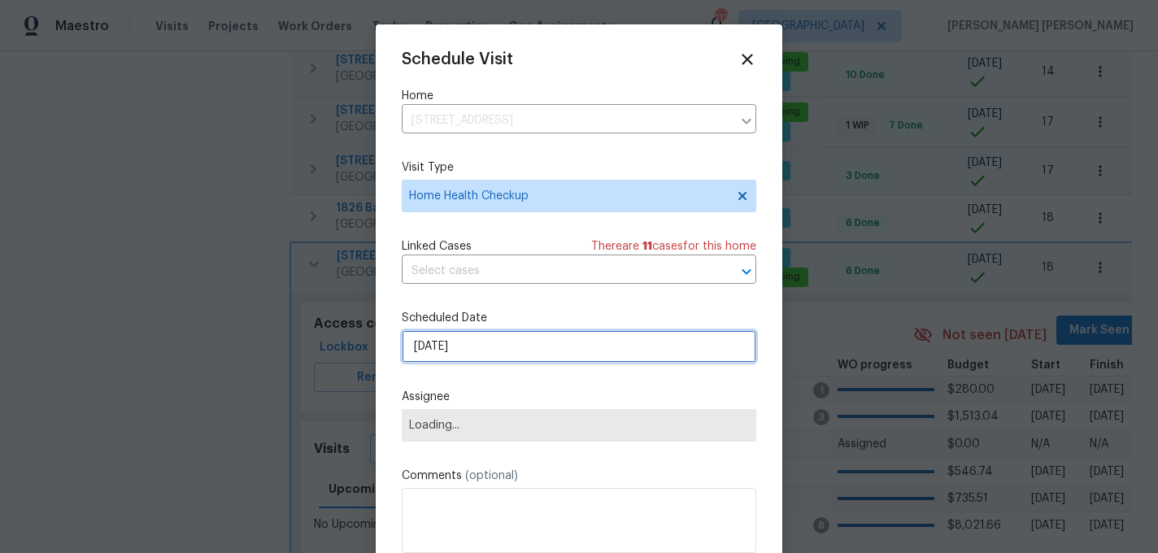
click at [489, 342] on input "9/5/2025" at bounding box center [579, 346] width 355 height 33
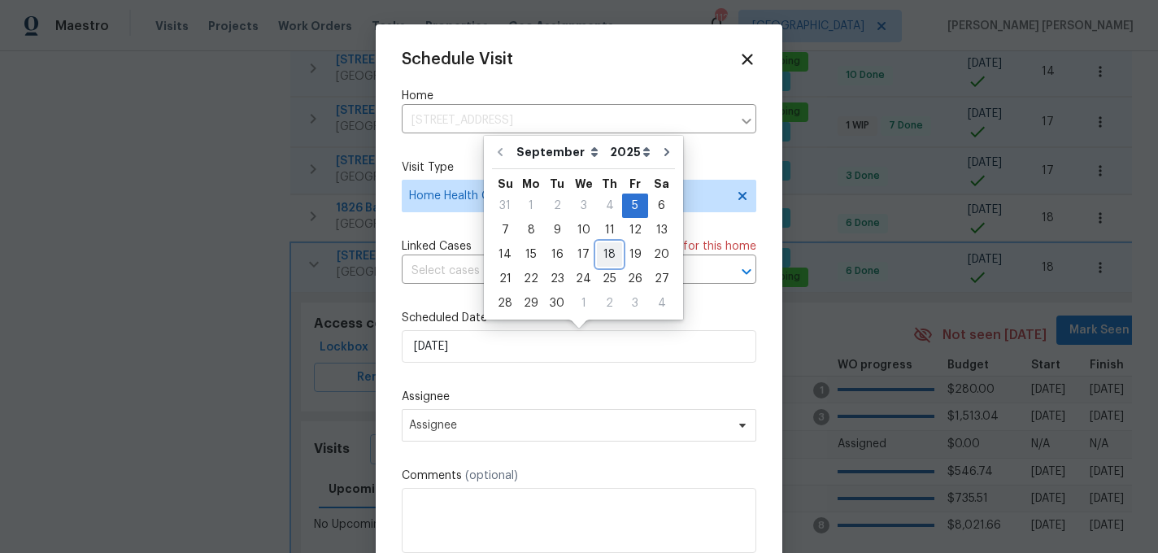
click at [602, 251] on div "18" at bounding box center [609, 254] width 25 height 23
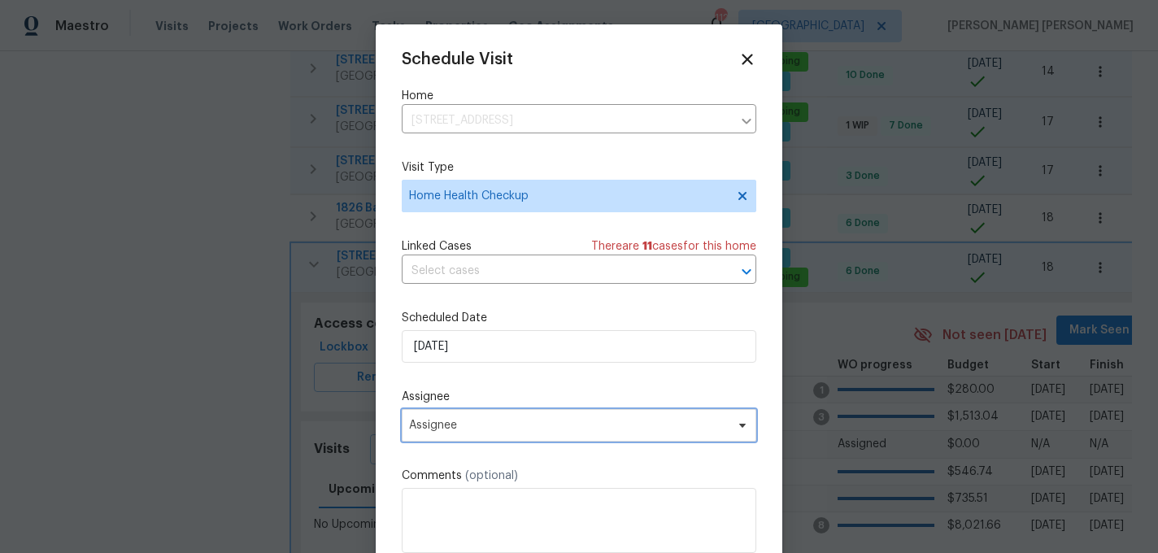
click at [452, 435] on span "Assignee" at bounding box center [579, 425] width 355 height 33
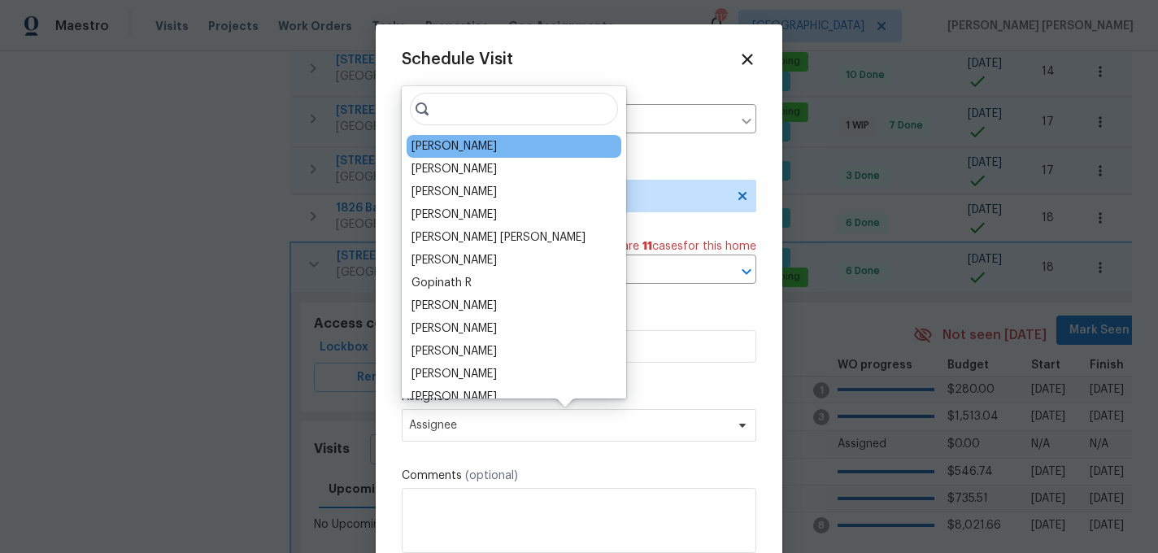
click at [452, 140] on div "Tim Godfrey" at bounding box center [454, 146] width 85 height 16
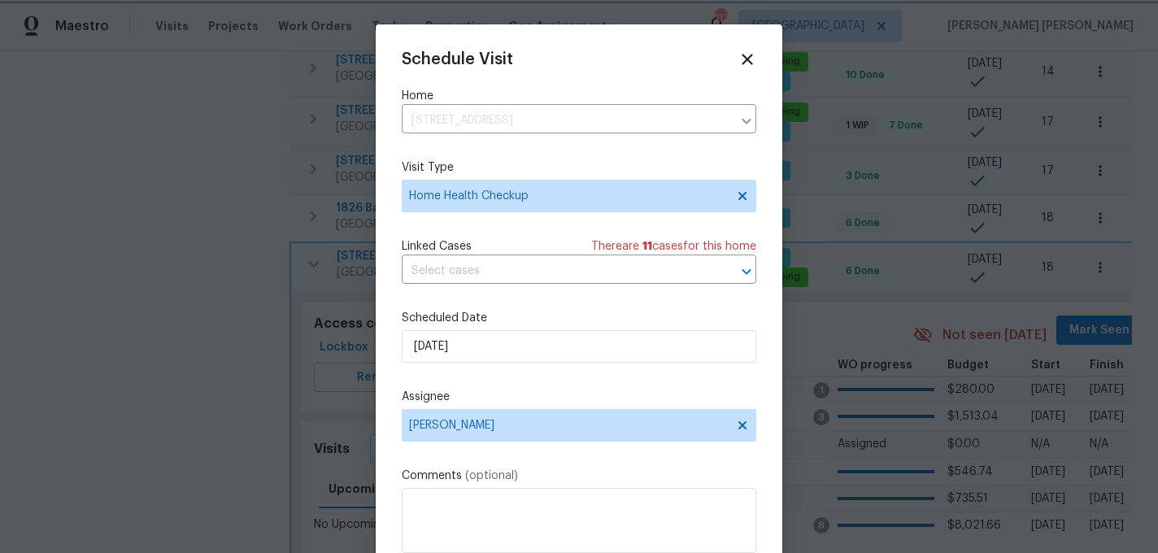
scroll to position [29, 0]
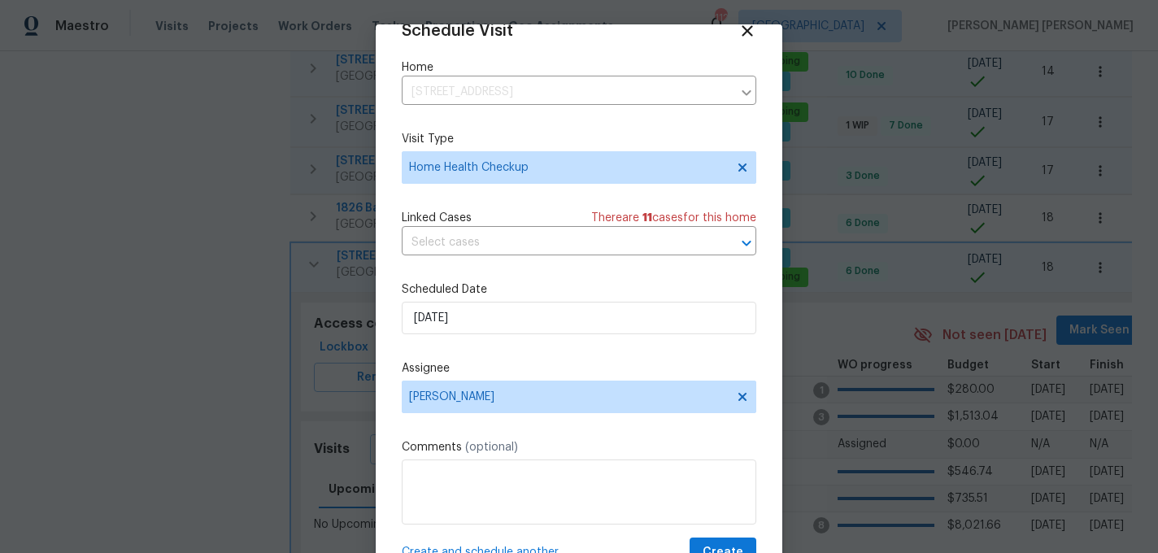
click at [453, 543] on div "Create and schedule another Create" at bounding box center [579, 553] width 355 height 30
click at [453, 550] on span "Create and schedule another" at bounding box center [480, 552] width 157 height 16
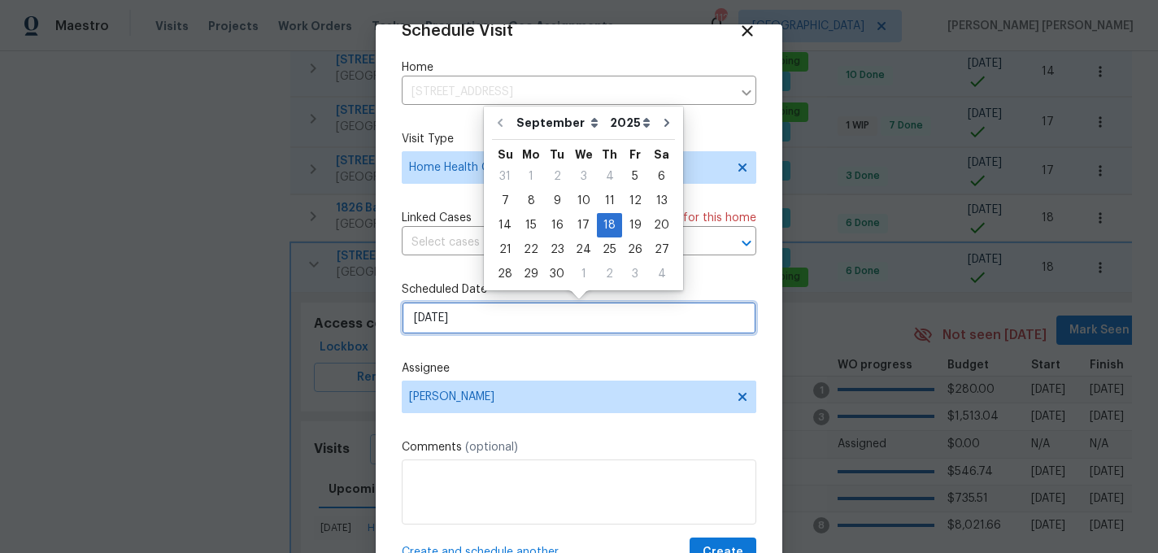
click at [527, 317] on input "9/18/2025" at bounding box center [579, 318] width 355 height 33
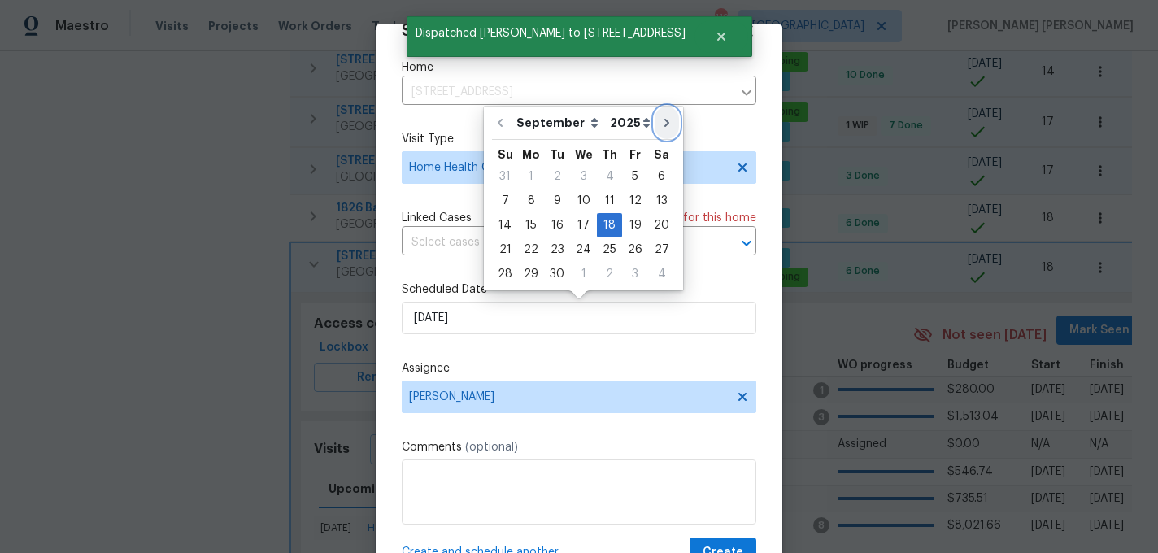
click at [669, 120] on button "Go to next month" at bounding box center [667, 123] width 24 height 33
type input "10/18/2025"
select select "9"
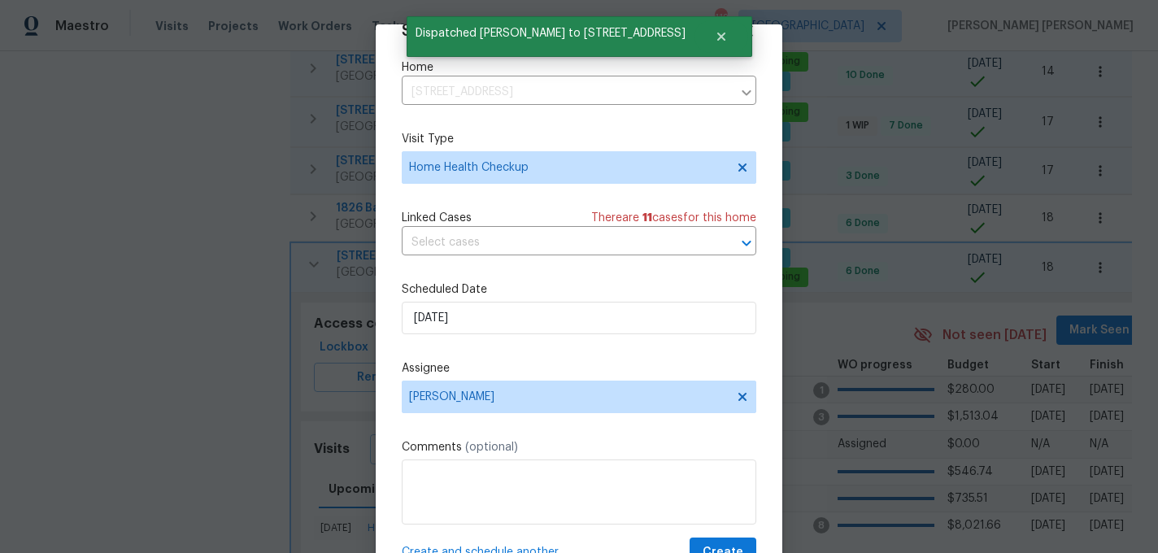
click at [521, 547] on span "Create and schedule another" at bounding box center [480, 552] width 157 height 16
select select "9"
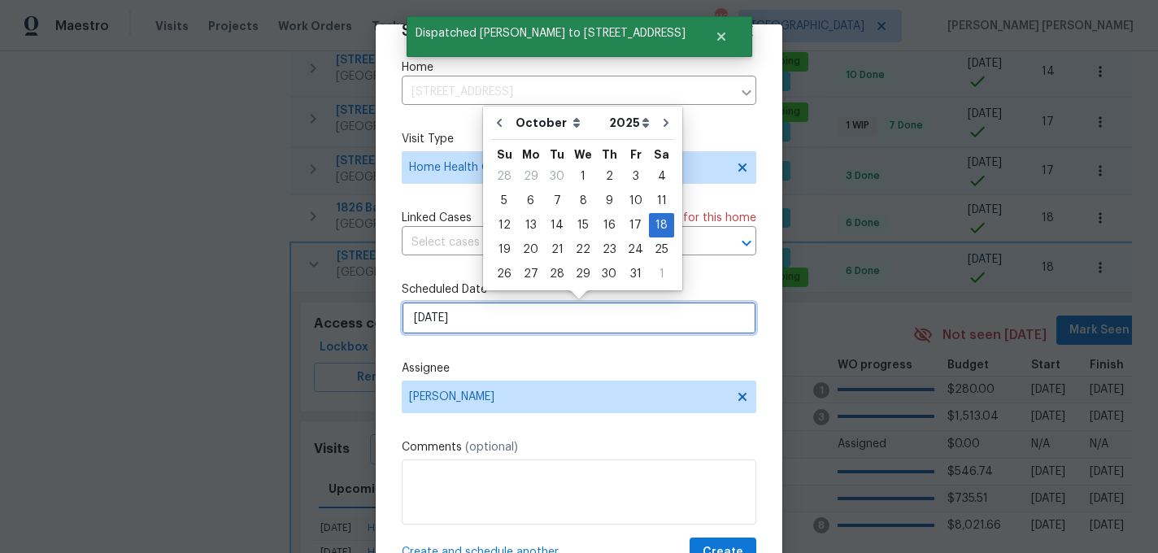
click at [544, 320] on input "10/18/2025" at bounding box center [579, 318] width 355 height 33
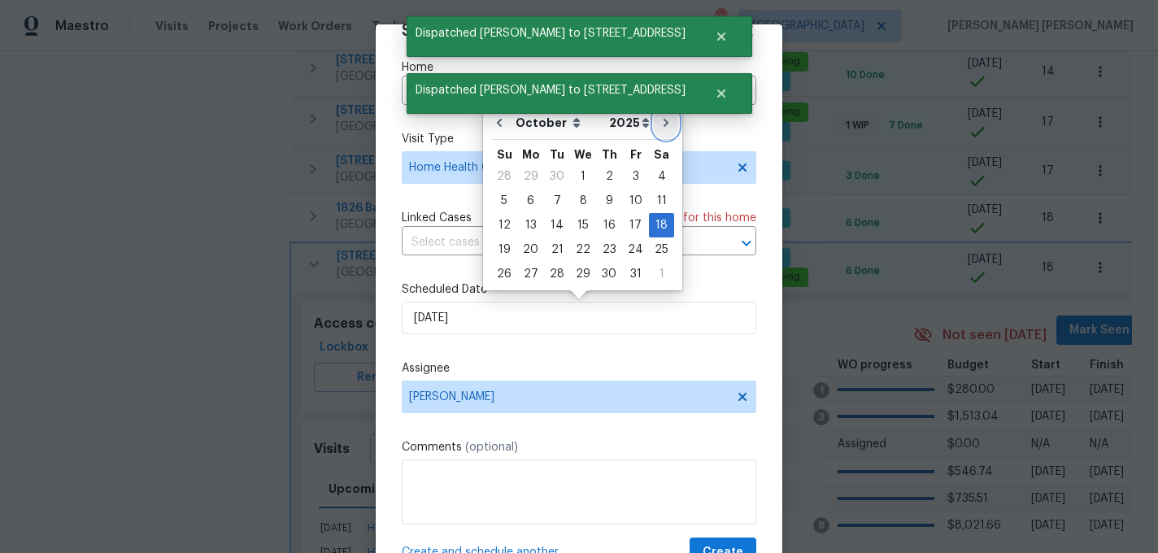
click at [665, 120] on button "Go to next month" at bounding box center [666, 123] width 24 height 33
type input "11/18/2025"
select select "10"
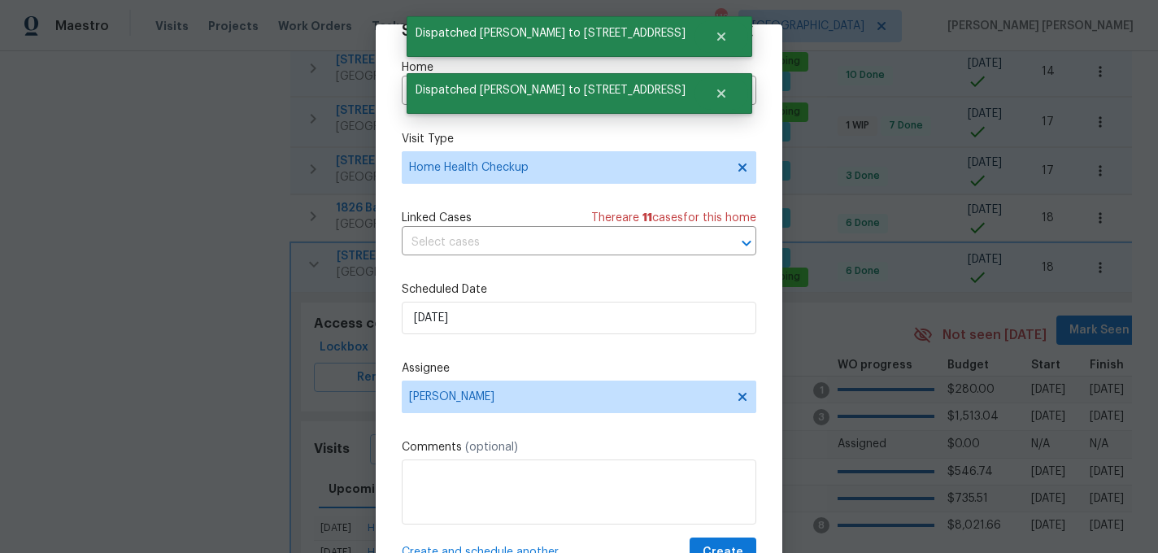
click at [538, 547] on span "Create and schedule another" at bounding box center [480, 552] width 157 height 16
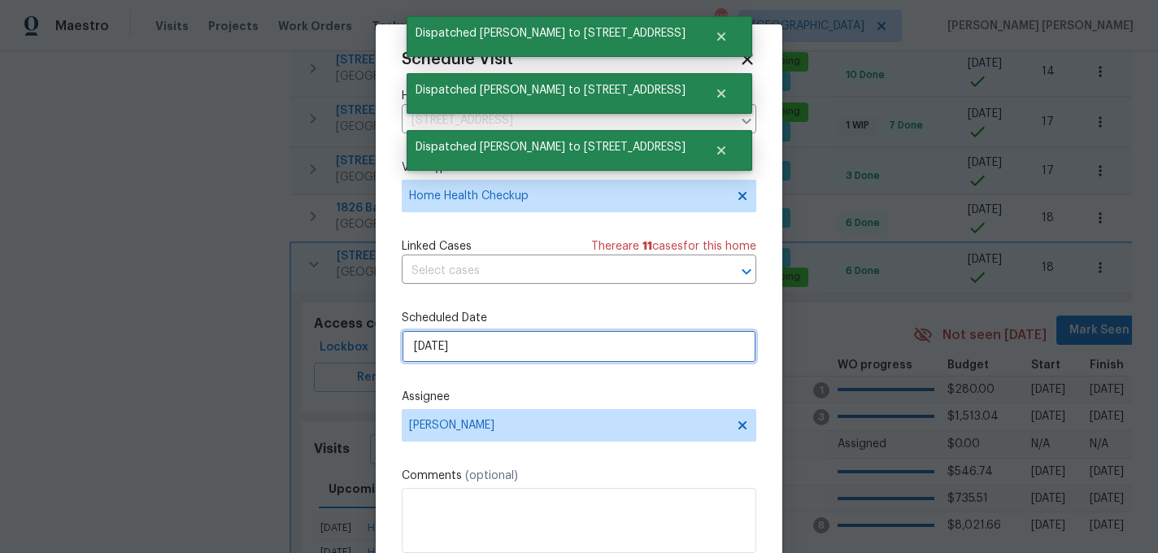
click at [569, 347] on input "11/18/2025" at bounding box center [579, 346] width 355 height 33
select select "10"
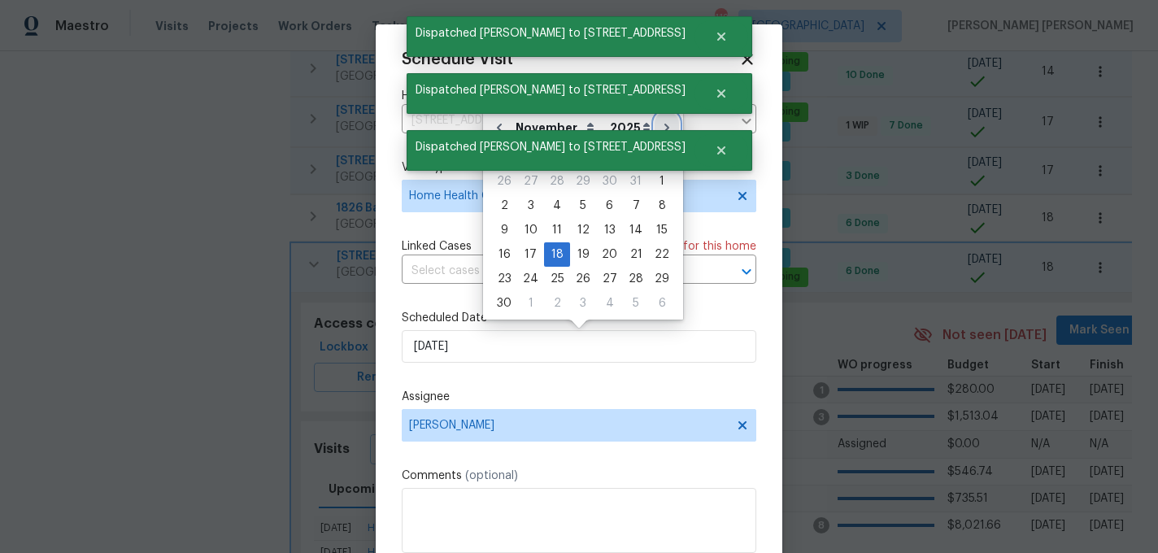
click at [660, 124] on icon "Go to next month" at bounding box center [666, 127] width 13 height 13
type input "12/18/2025"
select select "11"
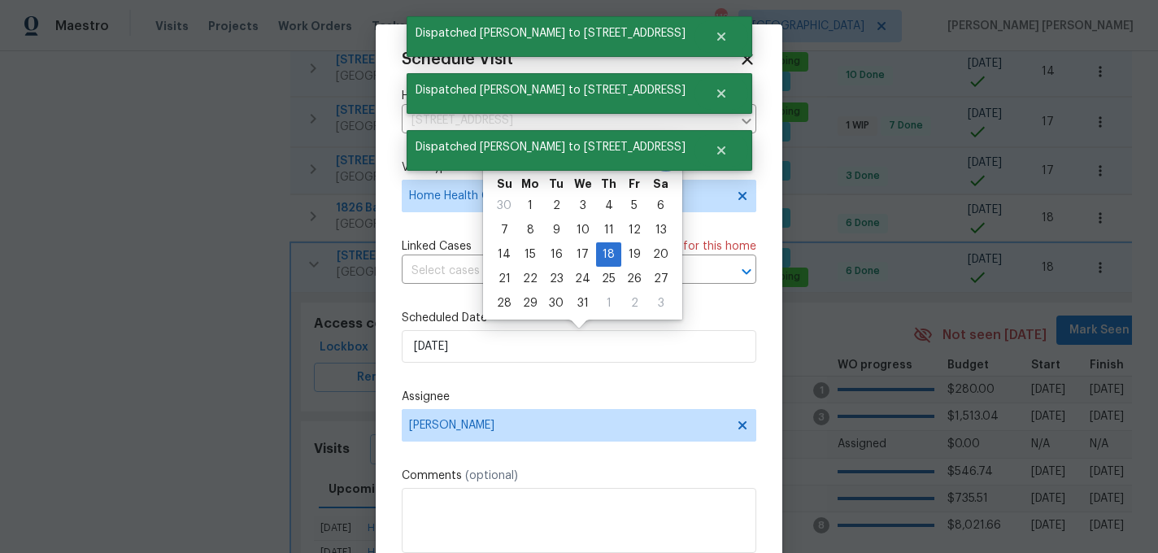
scroll to position [29, 0]
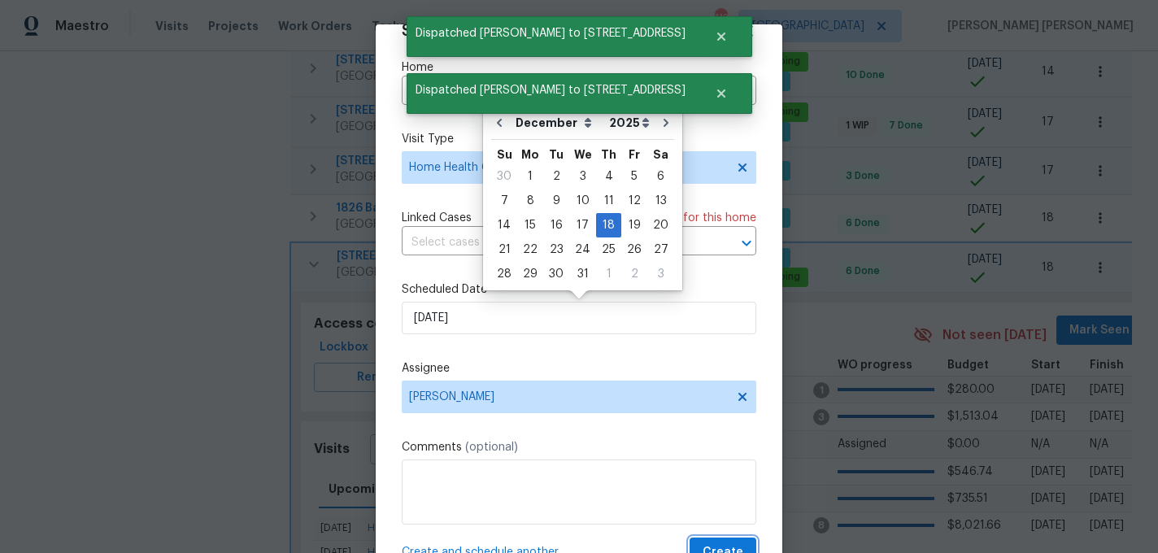
click at [732, 543] on span "Create" at bounding box center [723, 553] width 41 height 20
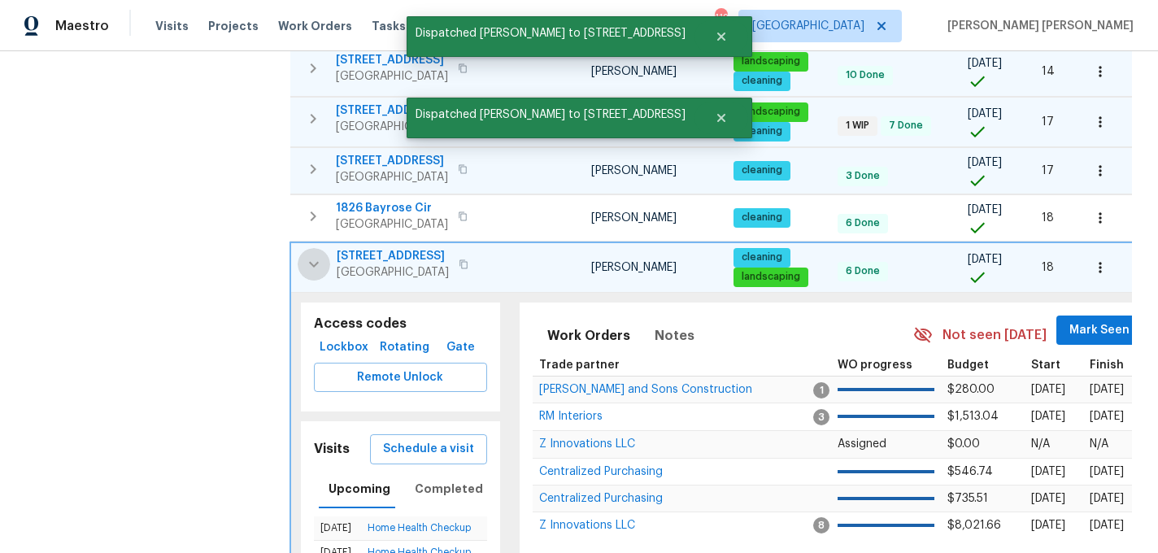
click at [303, 248] on button "button" at bounding box center [314, 264] width 33 height 33
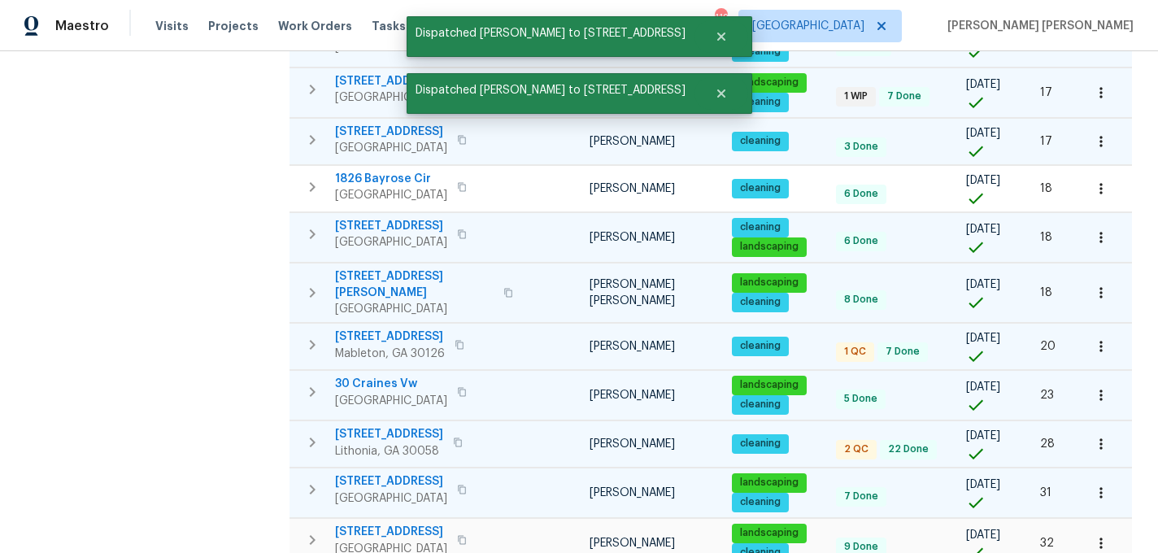
scroll to position [673, 0]
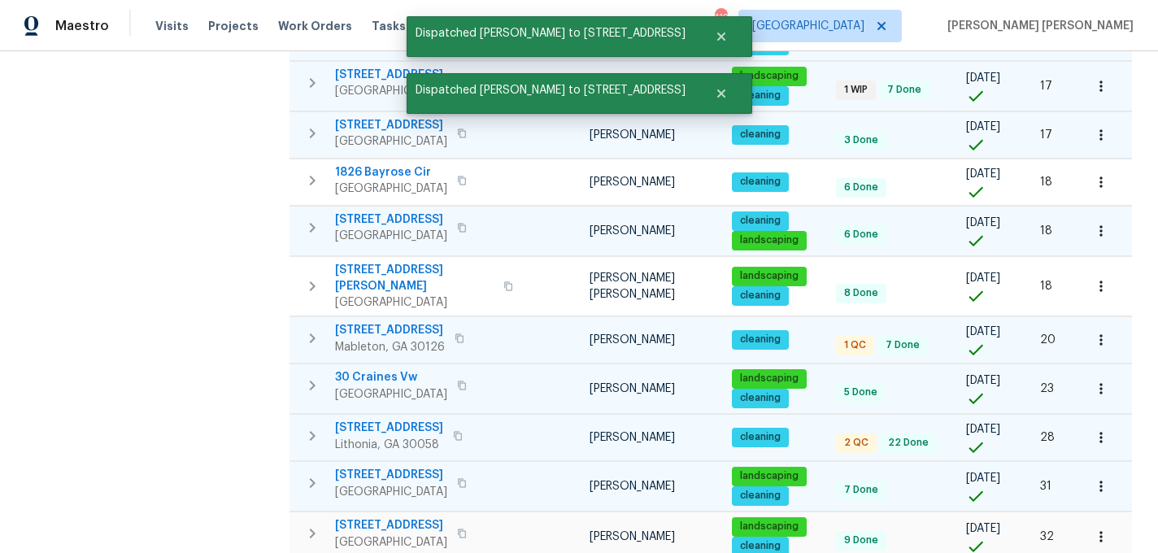
click at [319, 277] on icon "button" at bounding box center [313, 287] width 20 height 20
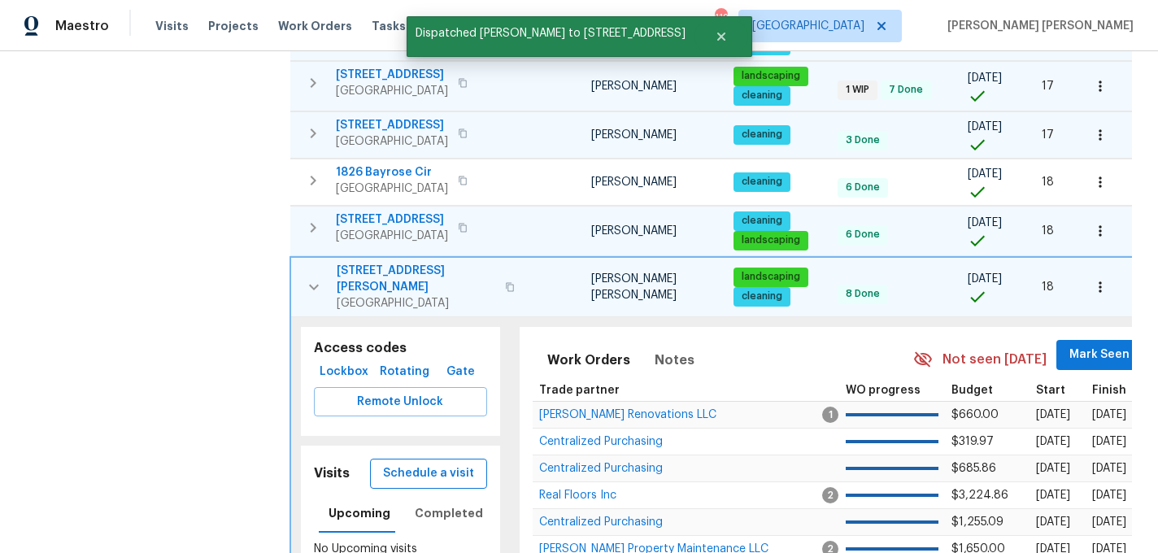
click at [399, 464] on span "Schedule a visit" at bounding box center [428, 474] width 91 height 20
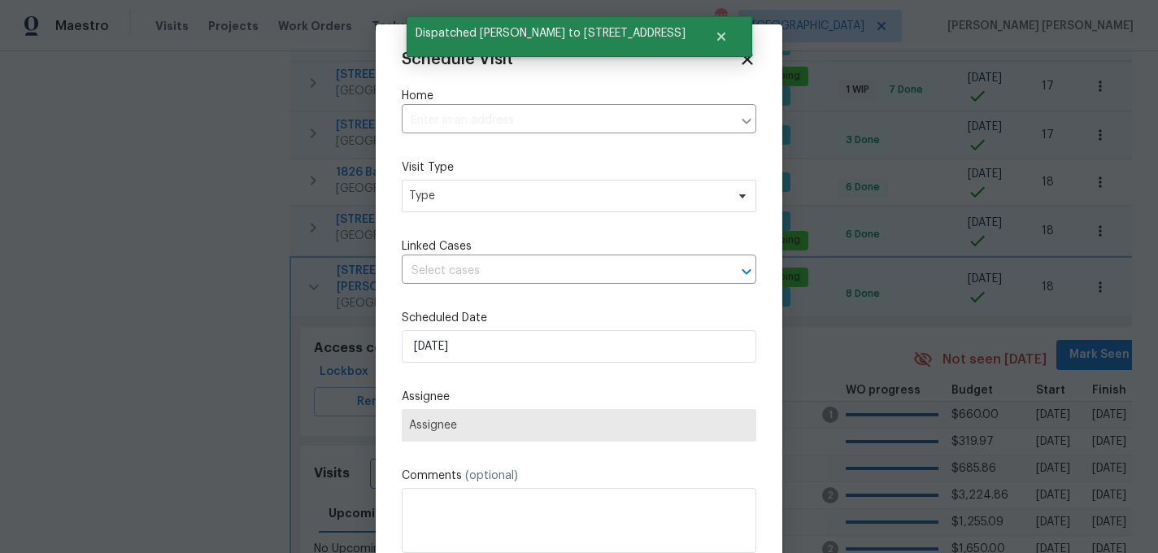
type input "2381 Reeves Creek Rd, Jonesboro, GA 30236"
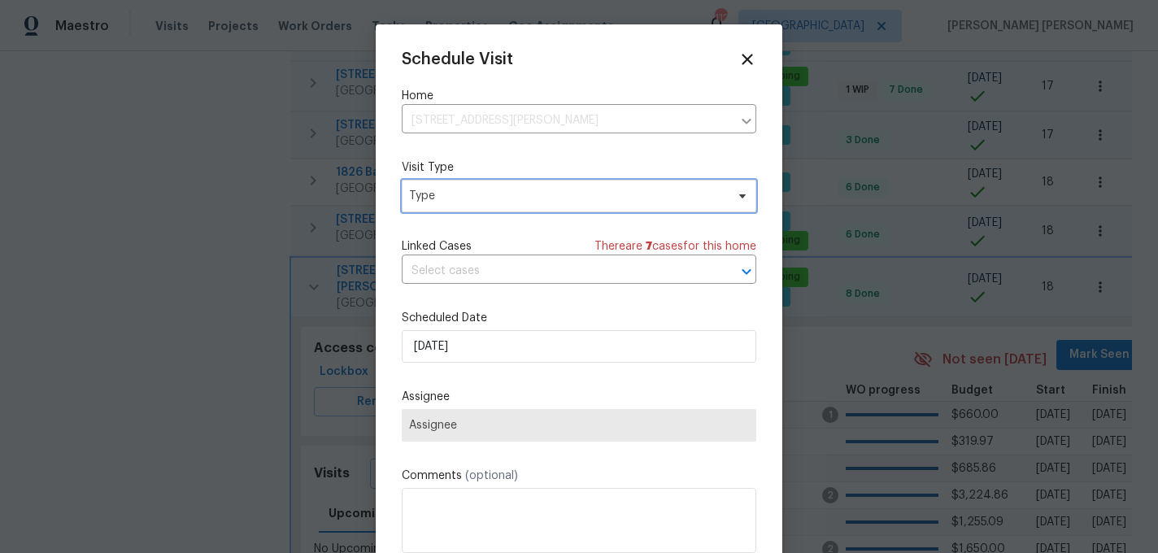
click at [430, 193] on span "Type" at bounding box center [567, 196] width 316 height 16
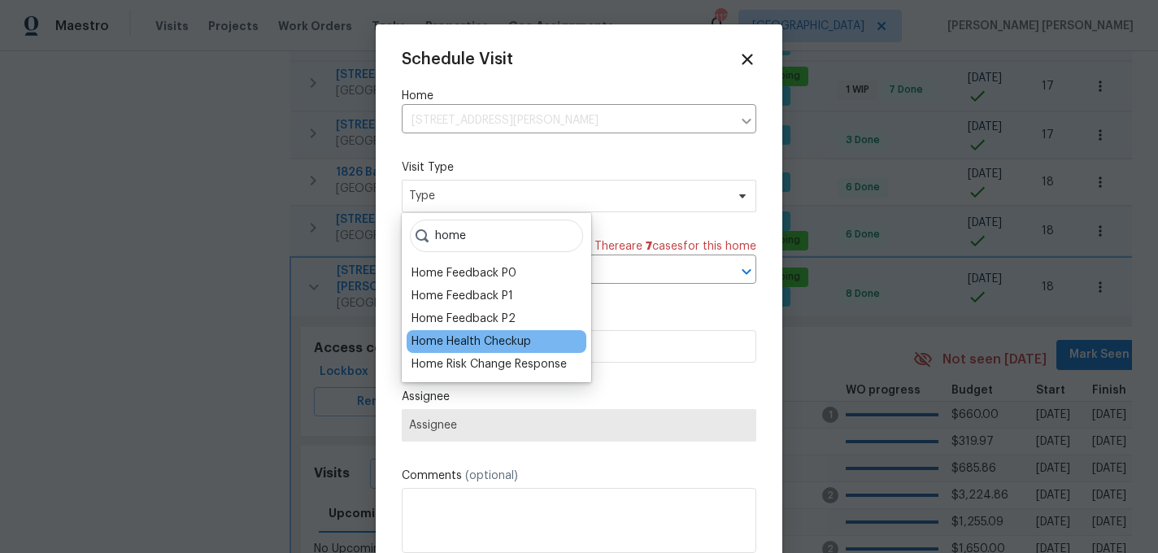
type input "home"
click at [482, 344] on div "Home Health Checkup" at bounding box center [472, 341] width 120 height 16
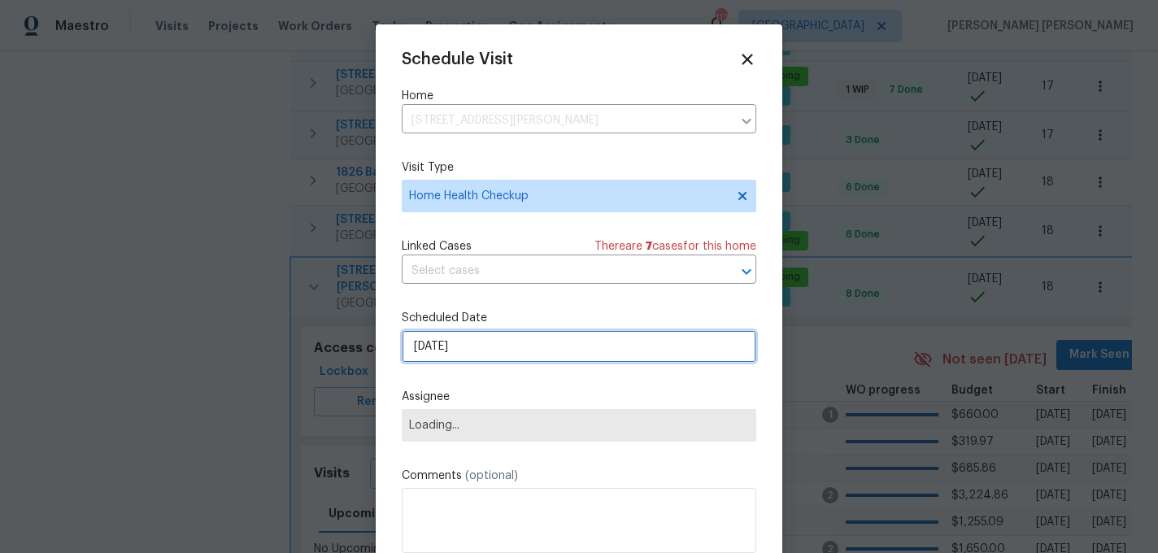
click at [480, 346] on input "9/5/2025" at bounding box center [579, 346] width 355 height 33
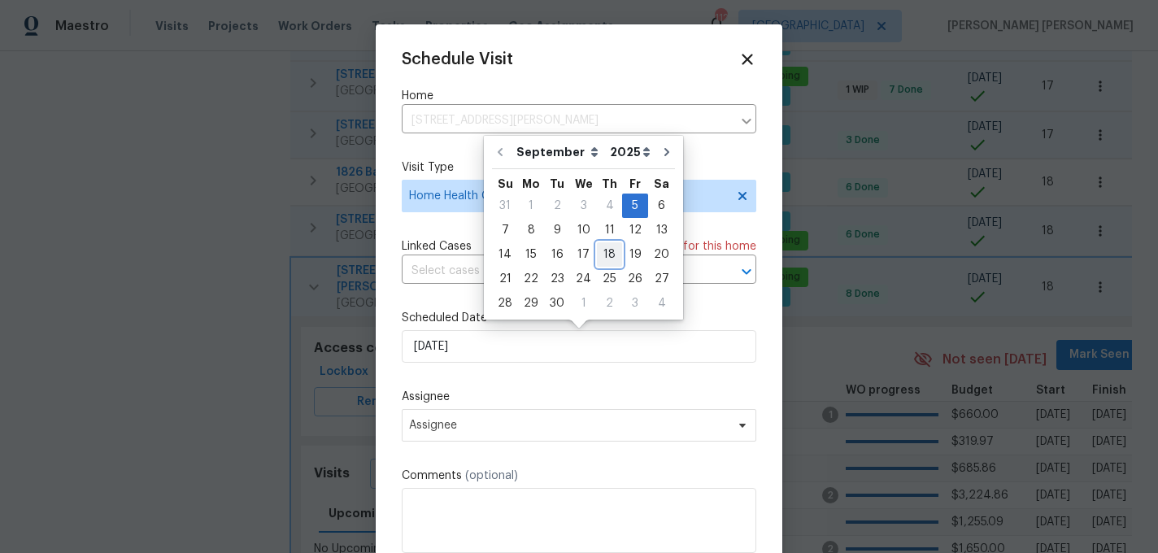
click at [597, 263] on div "18" at bounding box center [609, 254] width 25 height 23
type input "9/18/2025"
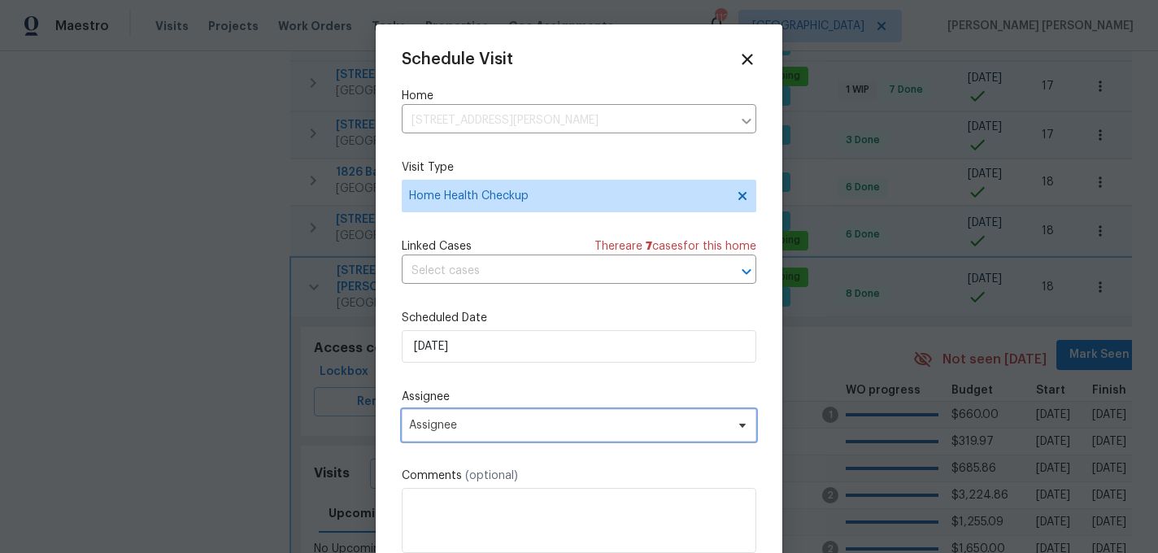
click at [483, 433] on span "Assignee" at bounding box center [579, 425] width 355 height 33
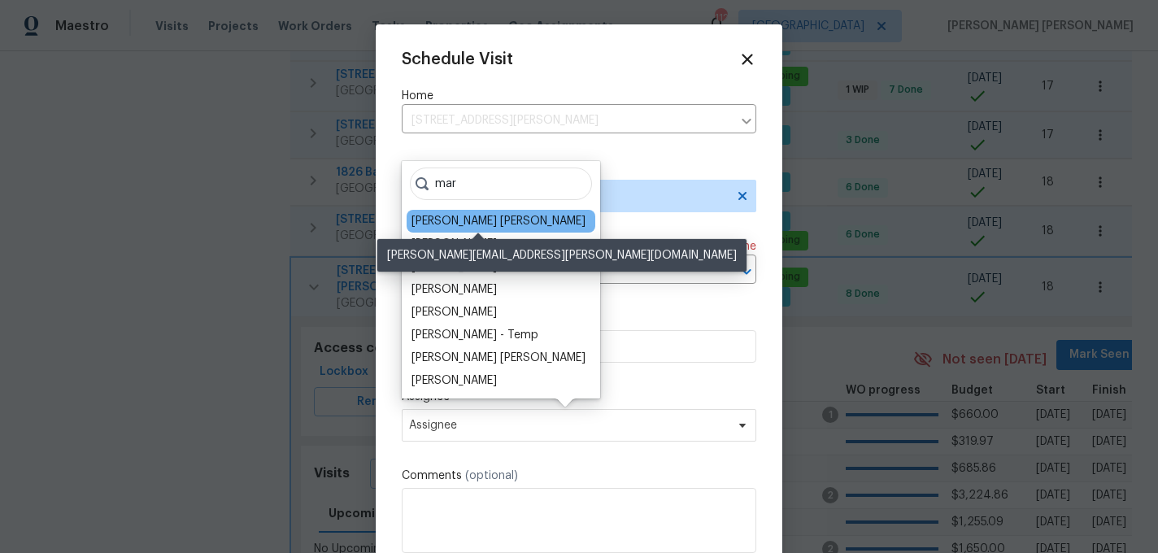
type input "mar"
click at [486, 222] on div "[PERSON_NAME] [PERSON_NAME]" at bounding box center [499, 221] width 174 height 16
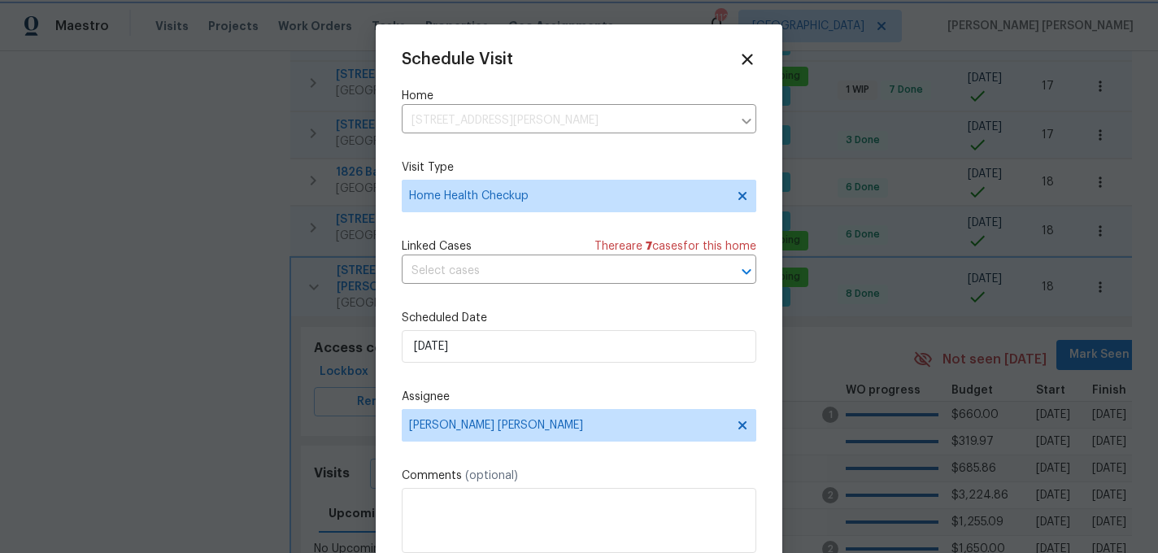
scroll to position [29, 0]
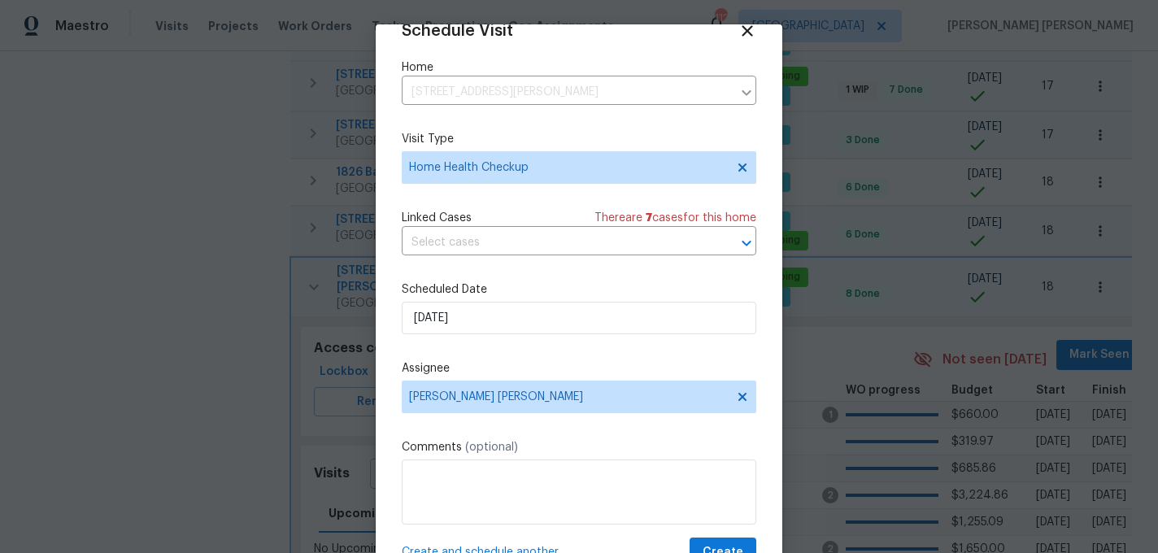
click at [482, 550] on span "Create and schedule another" at bounding box center [480, 552] width 157 height 16
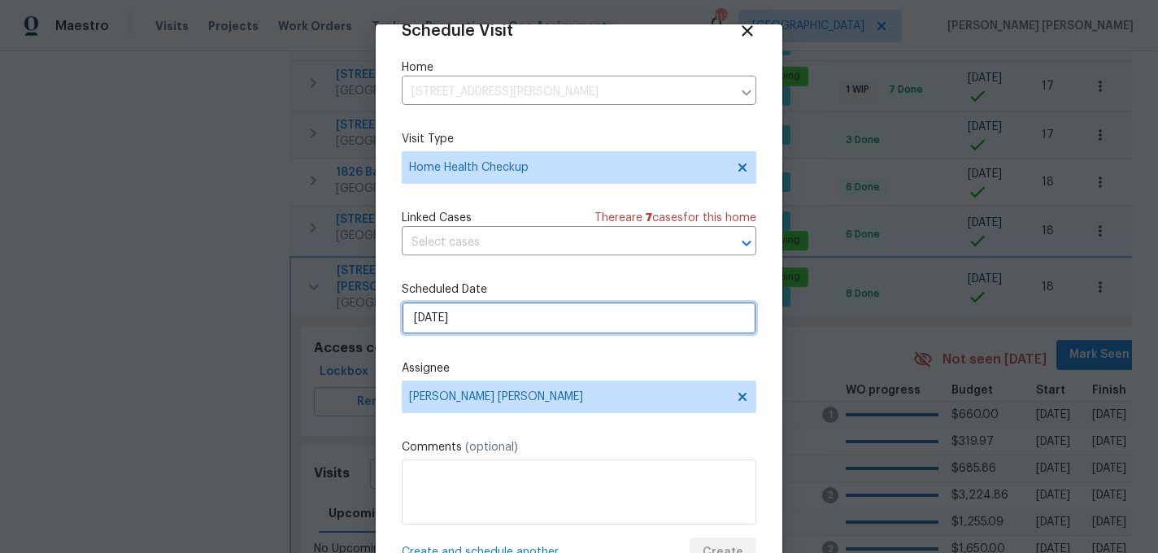
click at [521, 311] on input "9/18/2025" at bounding box center [579, 318] width 355 height 33
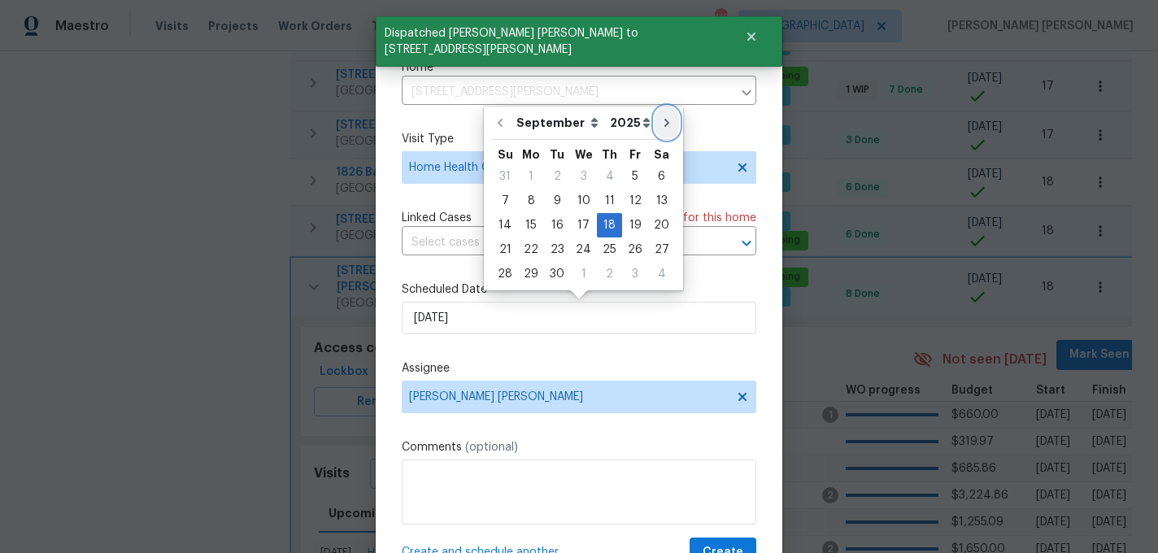
click at [660, 117] on icon "Go to next month" at bounding box center [666, 122] width 13 height 13
type input "10/18/2025"
select select "9"
click at [507, 548] on span "Create and schedule another" at bounding box center [480, 552] width 157 height 16
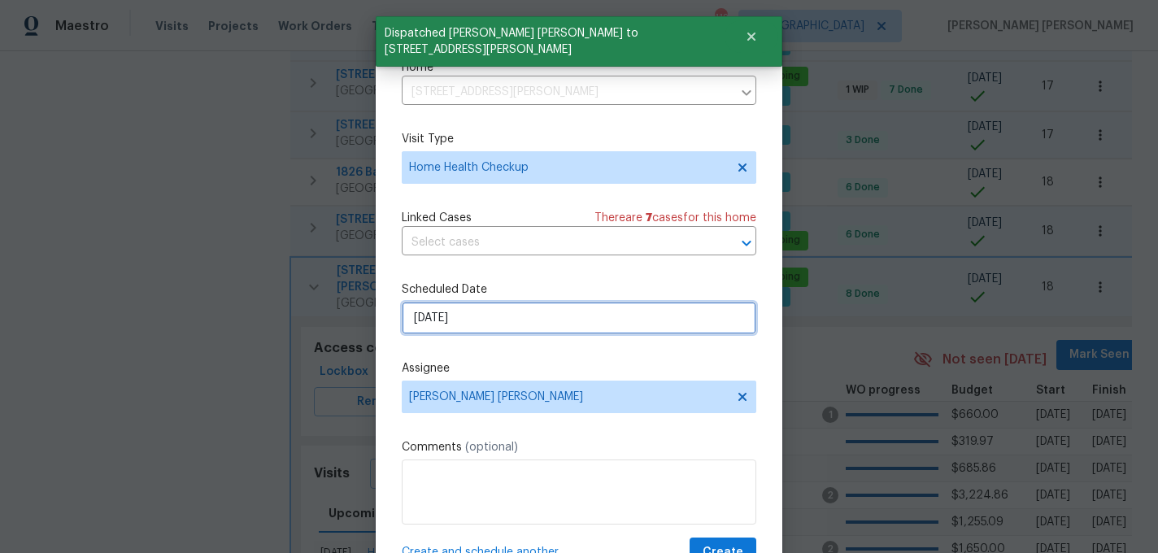
click at [546, 313] on input "10/18/2025" at bounding box center [579, 318] width 355 height 33
select select "9"
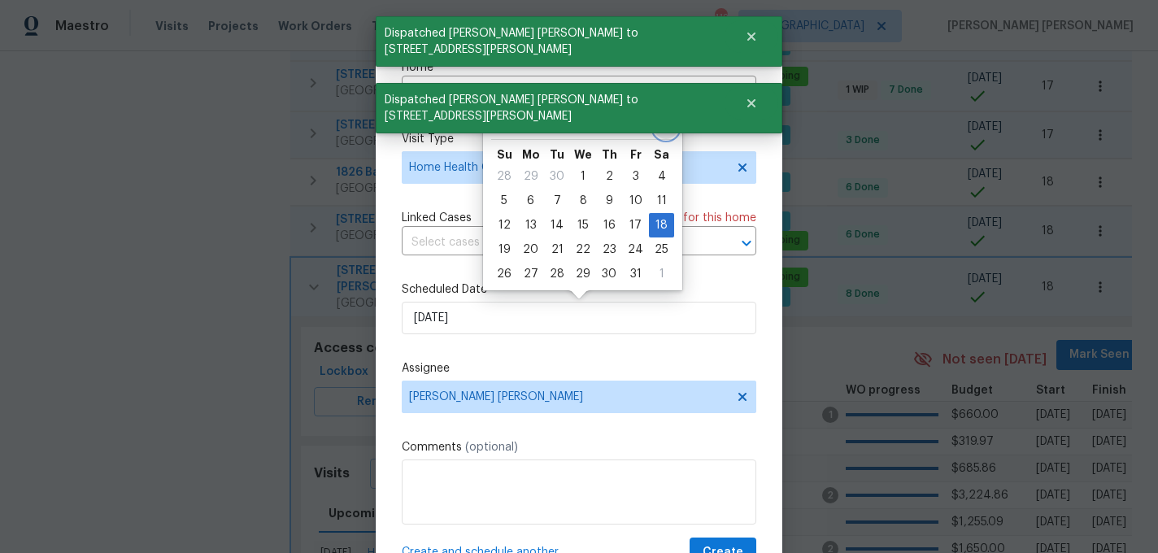
click at [662, 126] on icon "Go to next month" at bounding box center [666, 122] width 13 height 13
type input "11/18/2025"
select select "10"
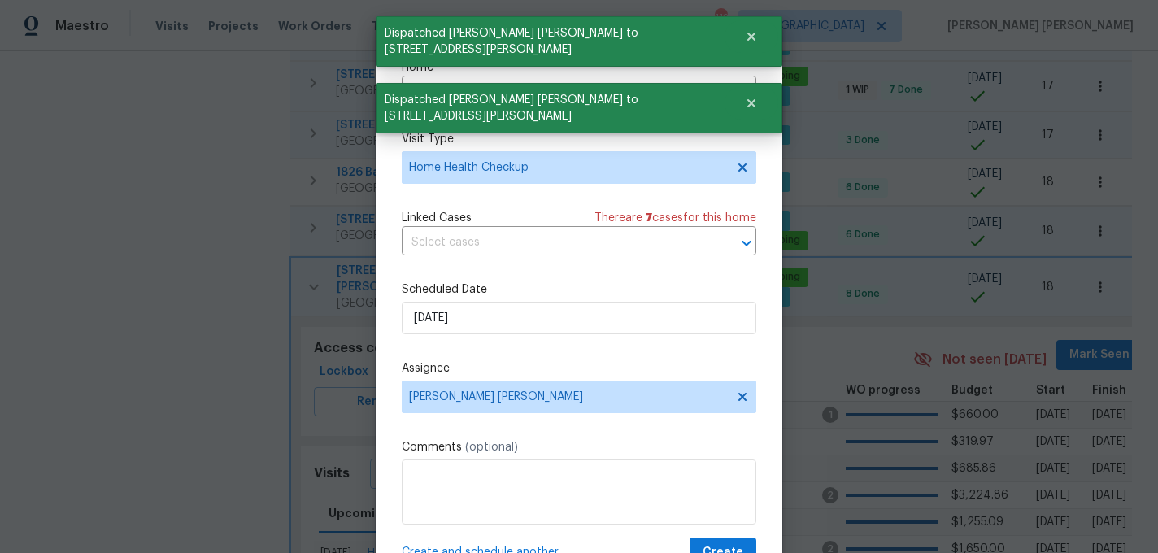
click at [505, 547] on span "Create and schedule another" at bounding box center [480, 552] width 157 height 16
select select "10"
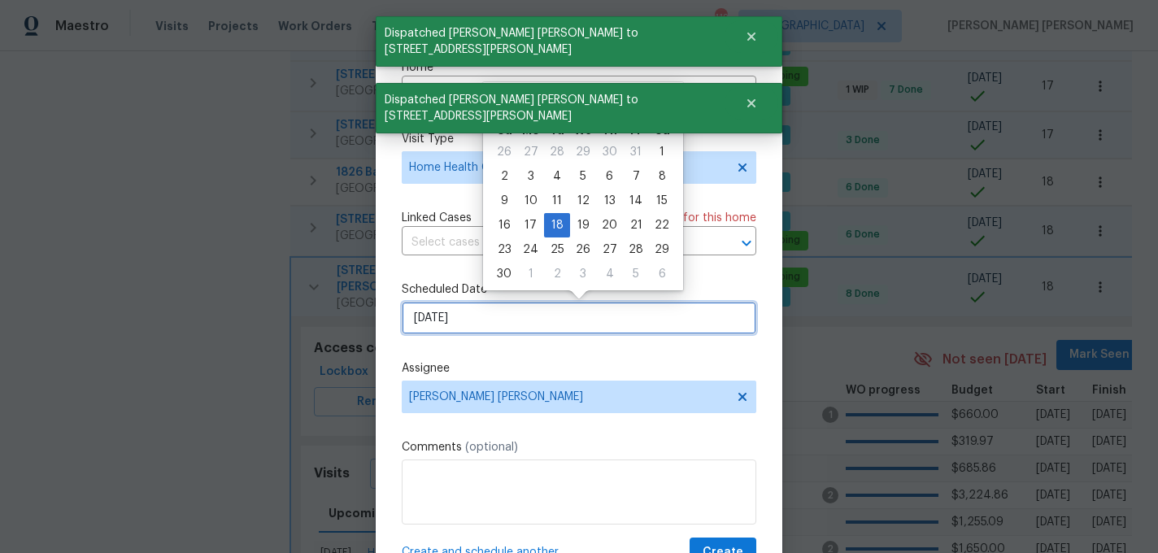
click at [527, 327] on input "11/18/2025" at bounding box center [579, 318] width 355 height 33
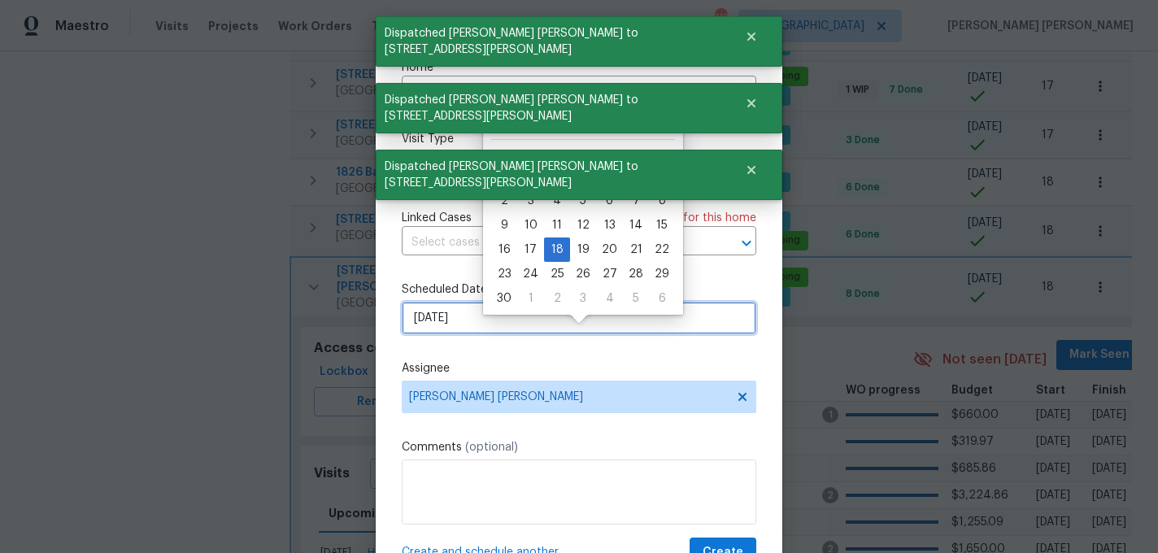
scroll to position [0, 0]
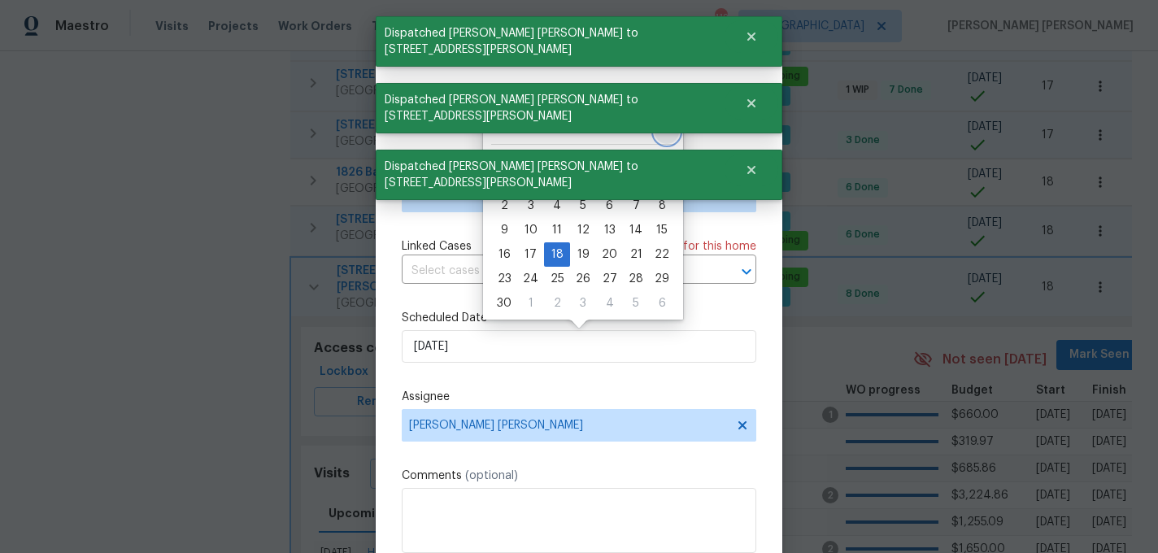
click at [660, 128] on icon "Go to next month" at bounding box center [666, 127] width 13 height 13
type input "12/18/2025"
select select "11"
click at [652, 394] on label "Assignee" at bounding box center [579, 397] width 355 height 16
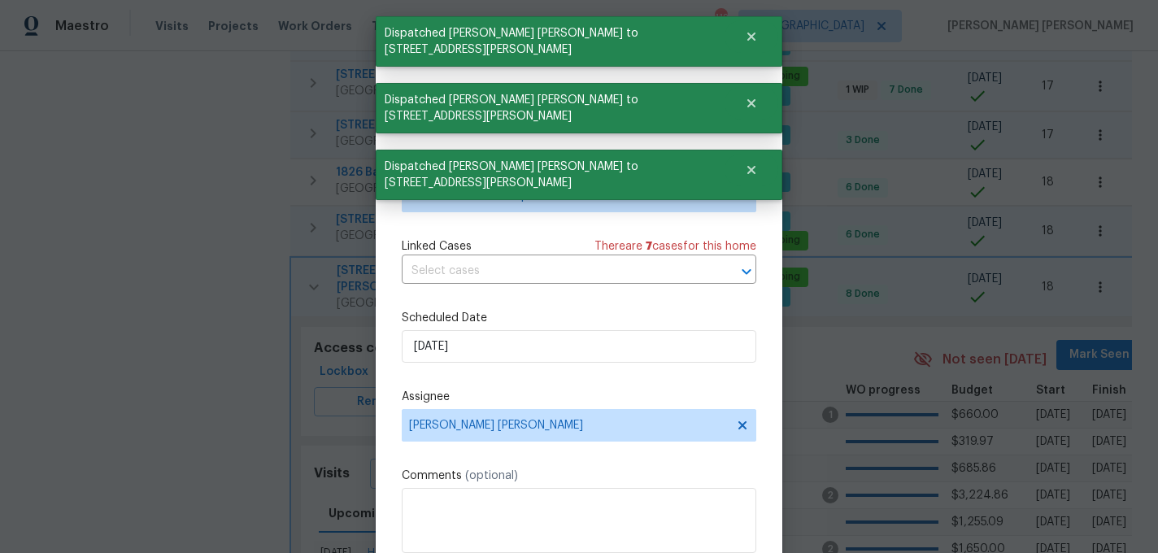
scroll to position [29, 0]
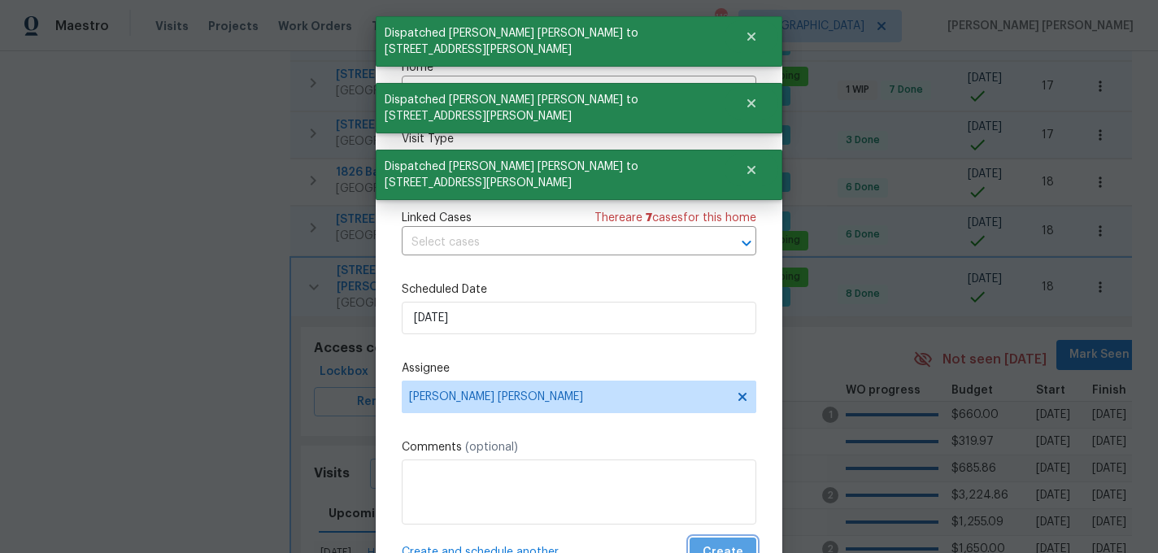
click at [726, 547] on span "Create" at bounding box center [723, 553] width 41 height 20
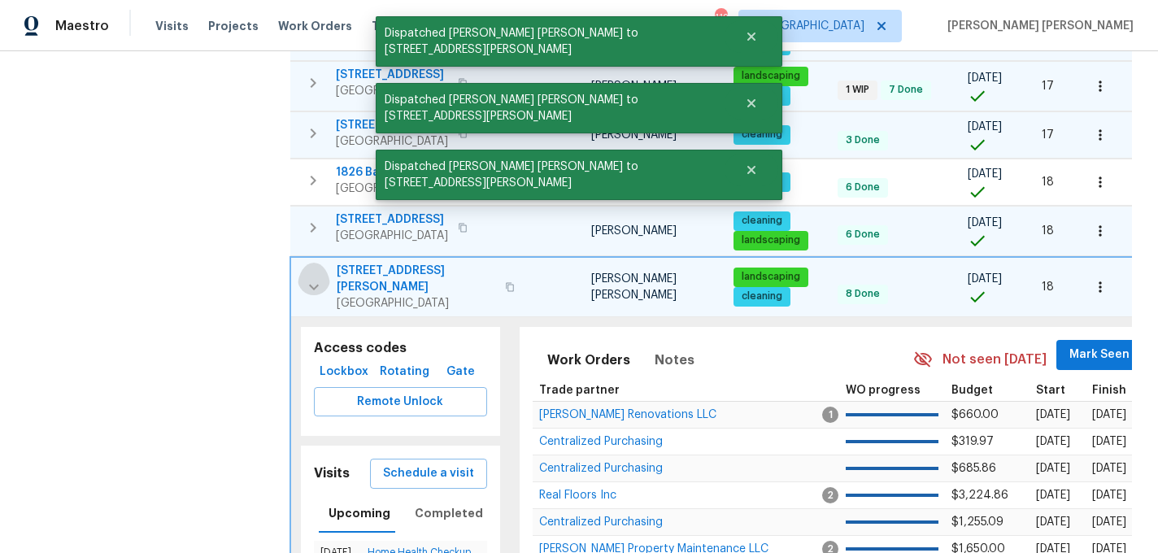
click at [314, 277] on icon "button" at bounding box center [314, 287] width 20 height 20
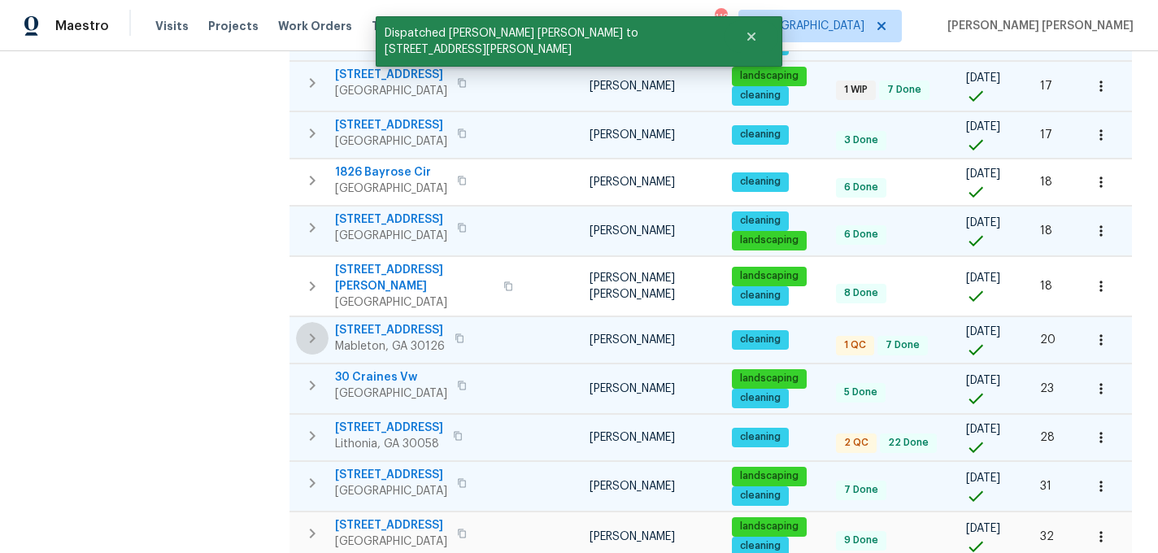
click at [311, 329] on icon "button" at bounding box center [313, 339] width 20 height 20
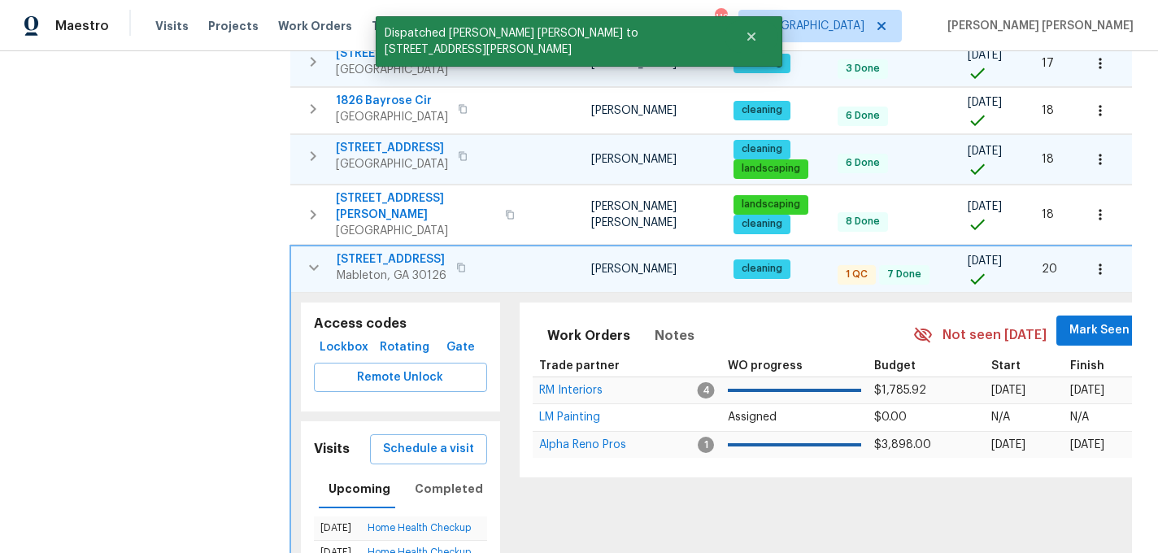
scroll to position [748, 0]
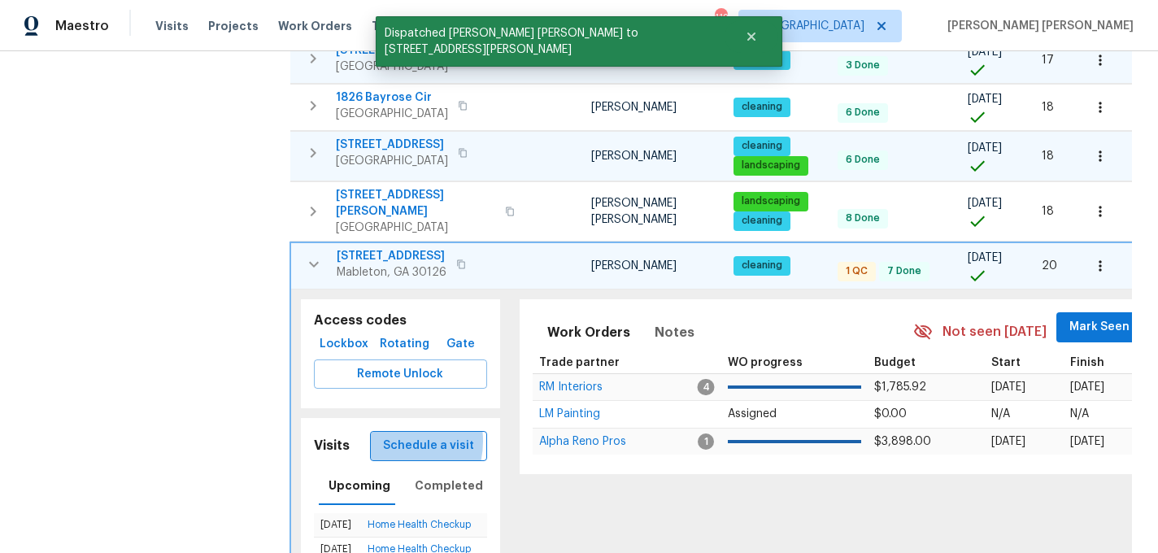
click at [391, 436] on span "Schedule a visit" at bounding box center [428, 446] width 91 height 20
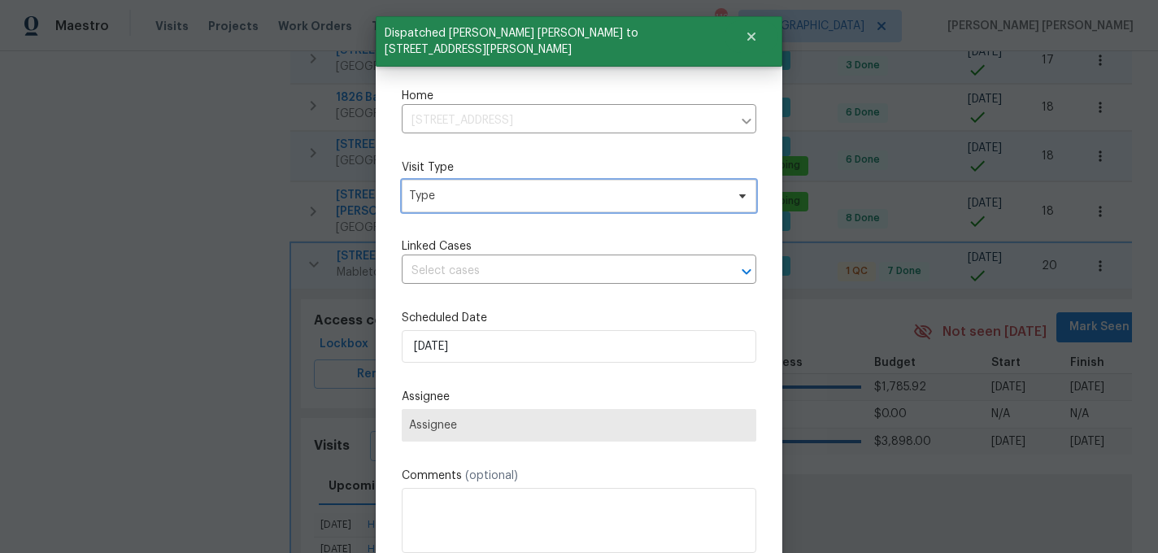
click at [460, 211] on span "Type" at bounding box center [579, 196] width 355 height 33
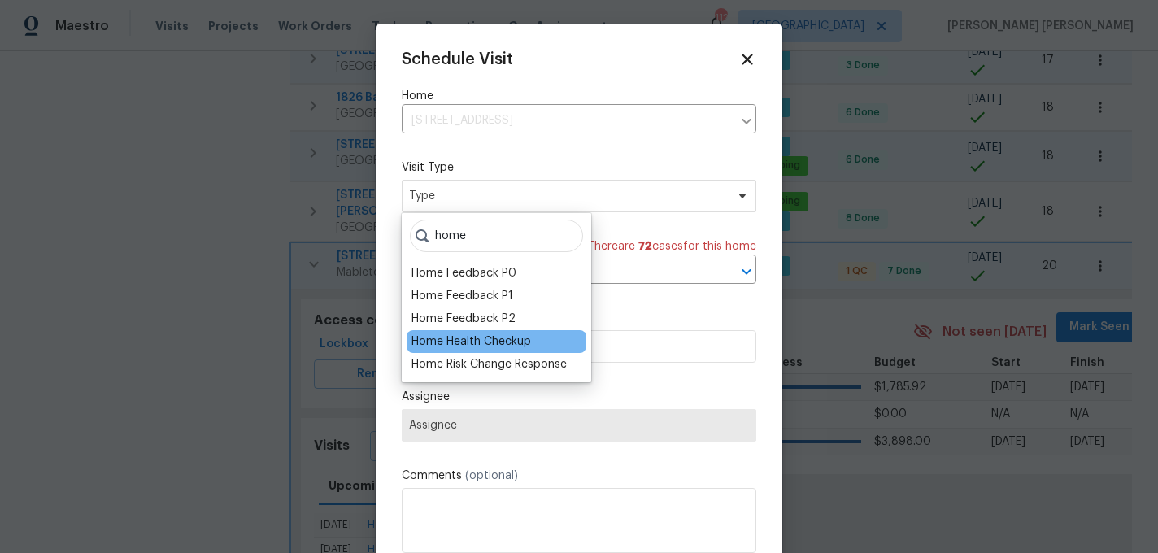
type input "home"
click at [499, 340] on div "Home Health Checkup" at bounding box center [472, 341] width 120 height 16
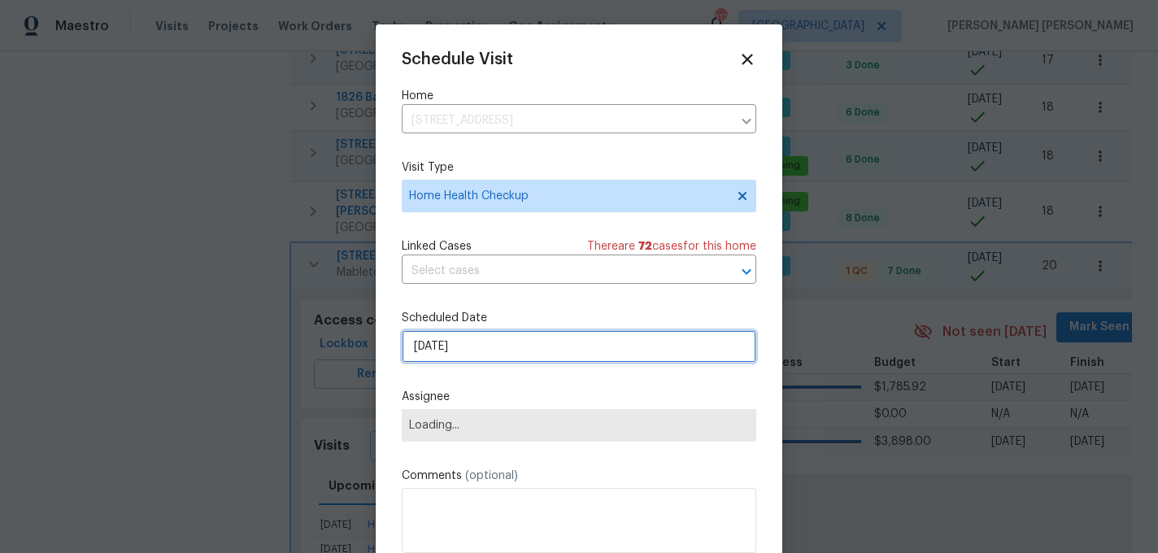
click at [490, 346] on input "9/5/2025" at bounding box center [579, 346] width 355 height 33
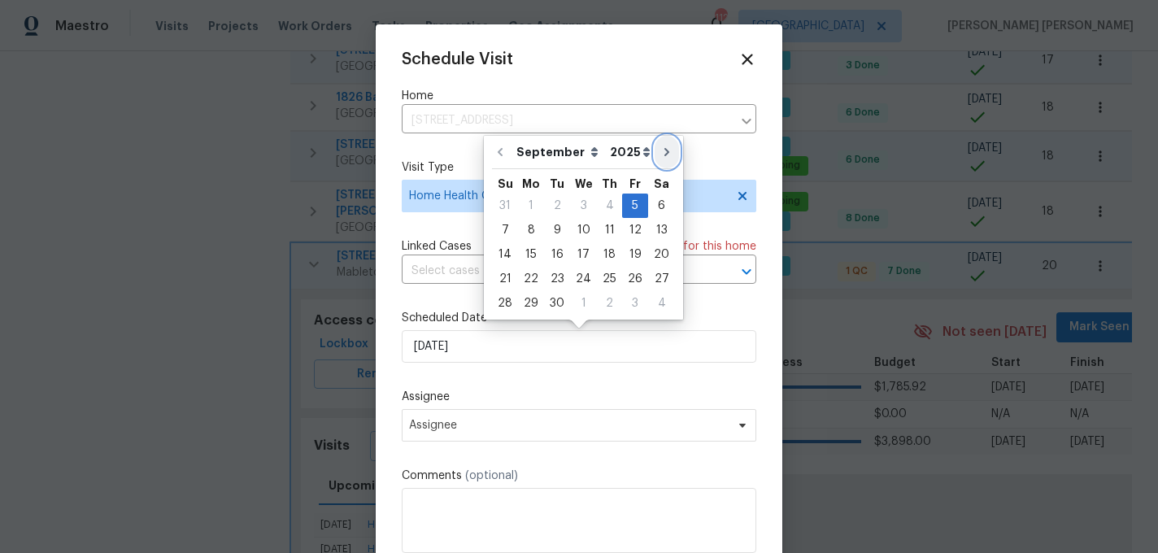
click at [660, 151] on icon "Go to next month" at bounding box center [666, 152] width 13 height 13
type input "10/5/2025"
select select "9"
click at [664, 151] on icon "Go to next month" at bounding box center [666, 152] width 5 height 8
type input "11/5/2025"
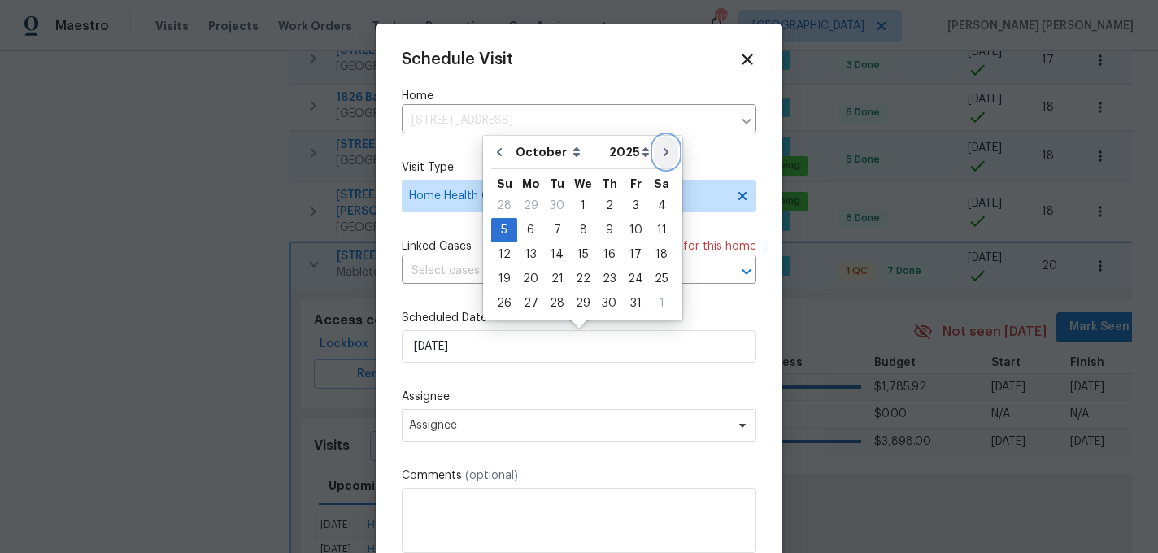
select select "10"
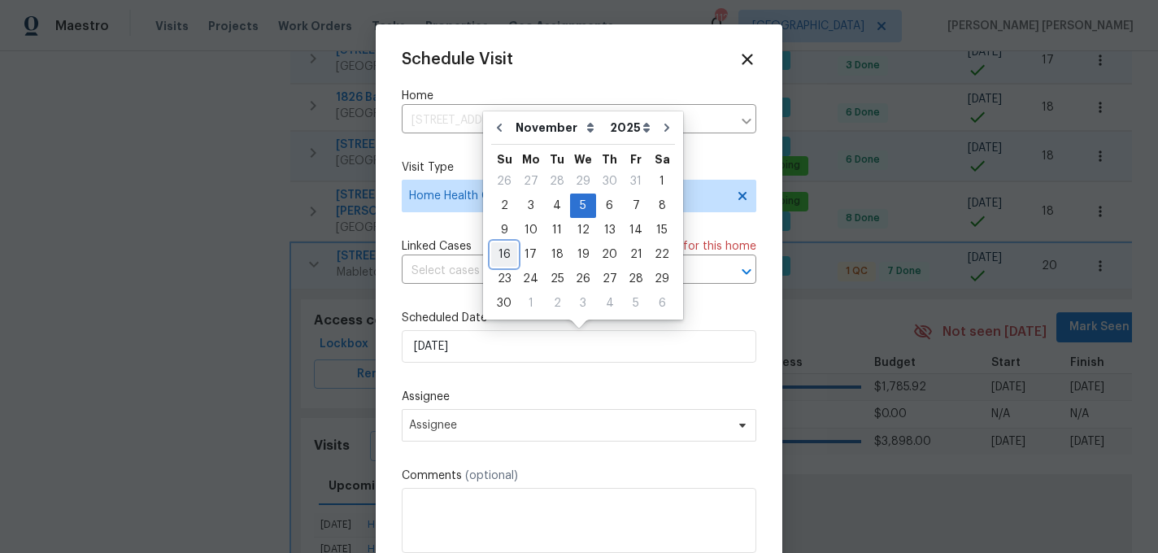
click at [503, 256] on div "16" at bounding box center [504, 254] width 26 height 23
type input "11/16/2025"
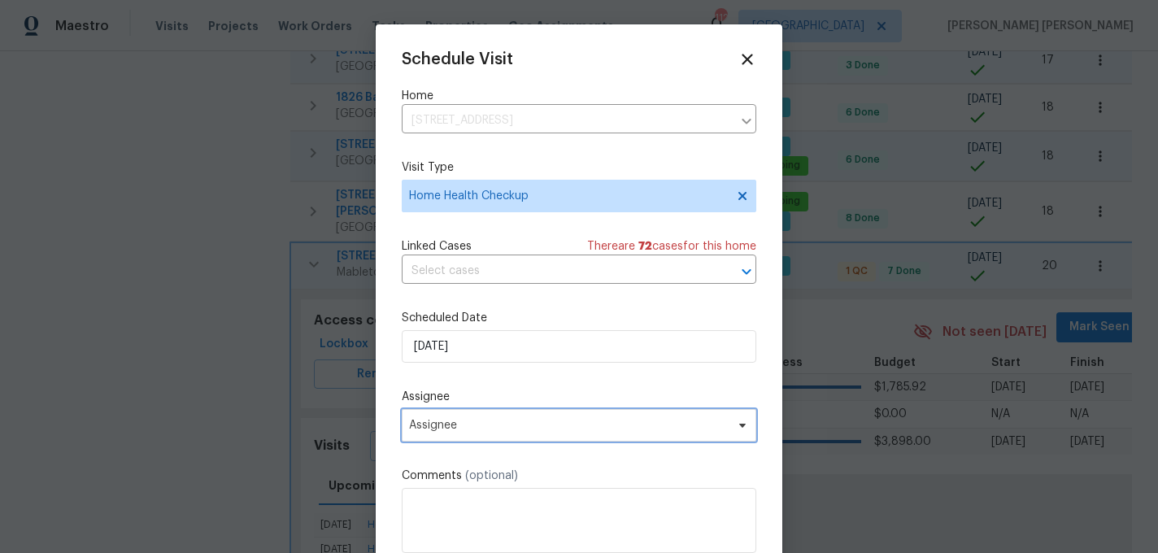
click at [477, 422] on span "Assignee" at bounding box center [568, 425] width 319 height 13
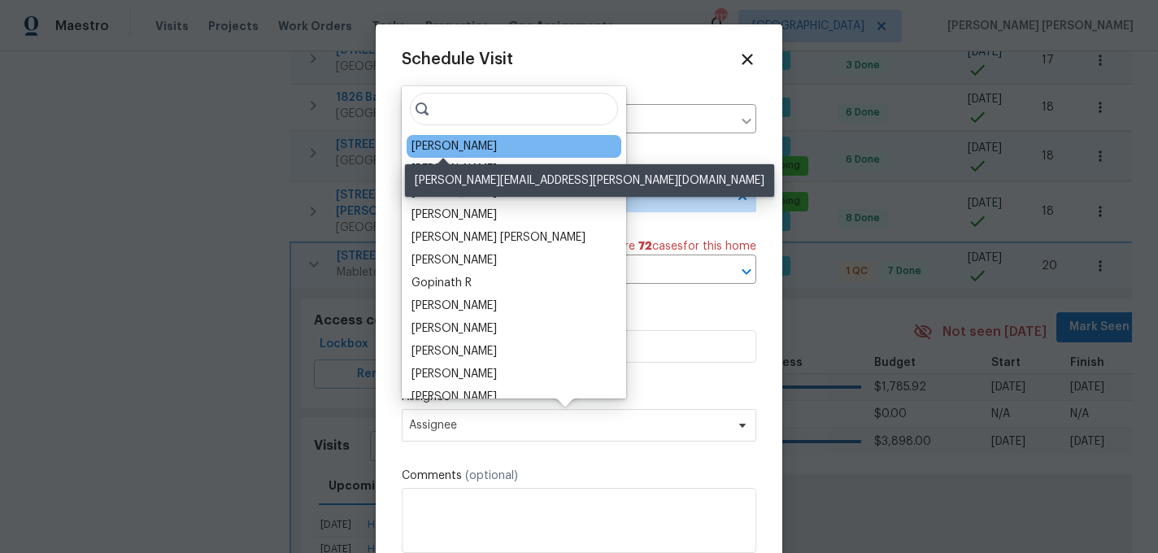
click at [467, 140] on div "Tim Godfrey" at bounding box center [454, 146] width 85 height 16
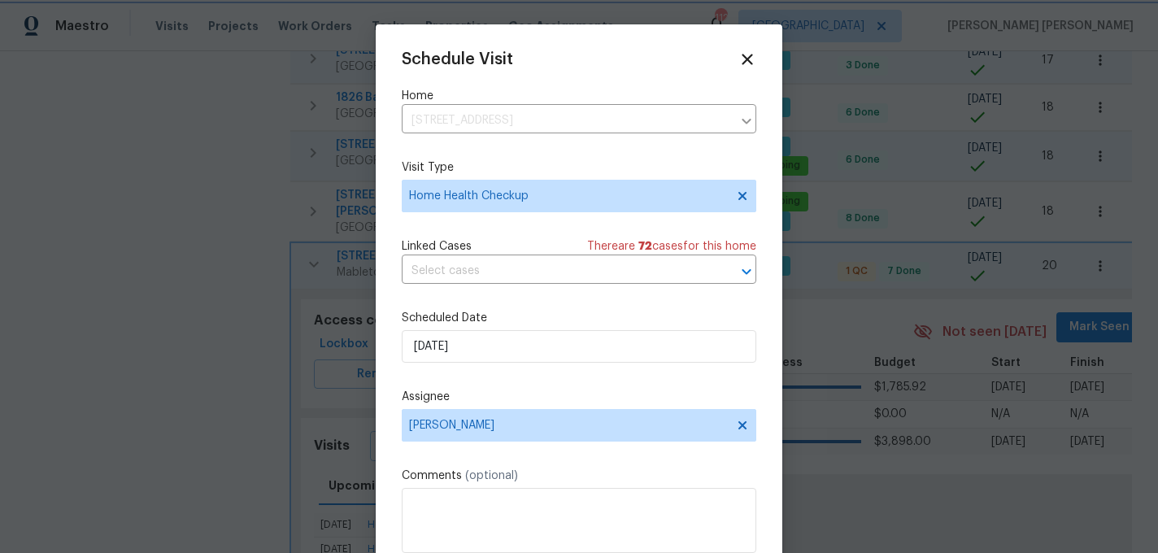
scroll to position [29, 0]
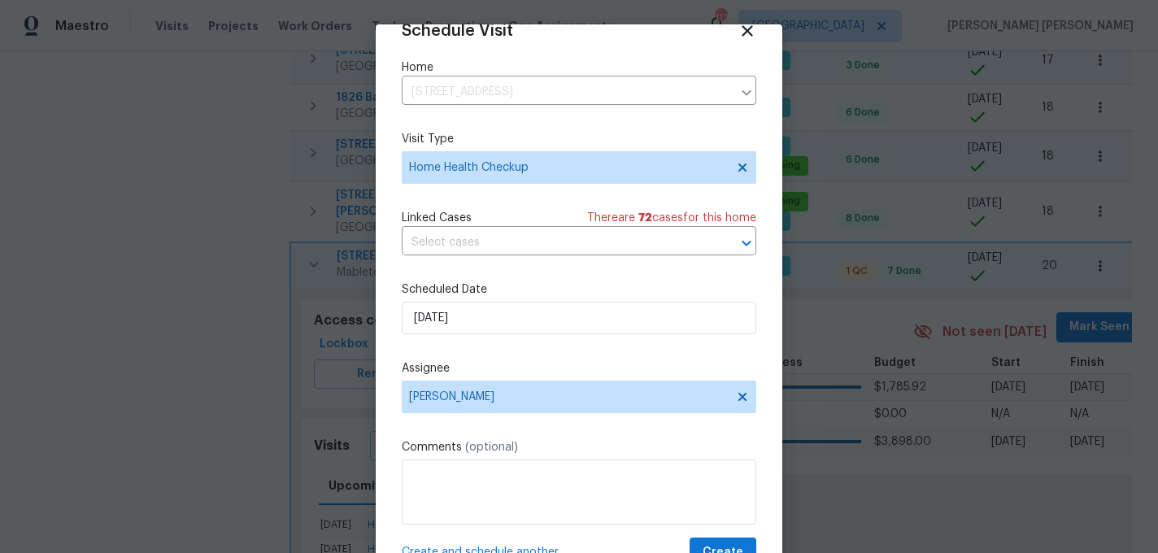
click at [462, 548] on span "Create and schedule another" at bounding box center [480, 552] width 157 height 16
click at [498, 329] on input "11/16/2025" at bounding box center [579, 318] width 355 height 33
select select "10"
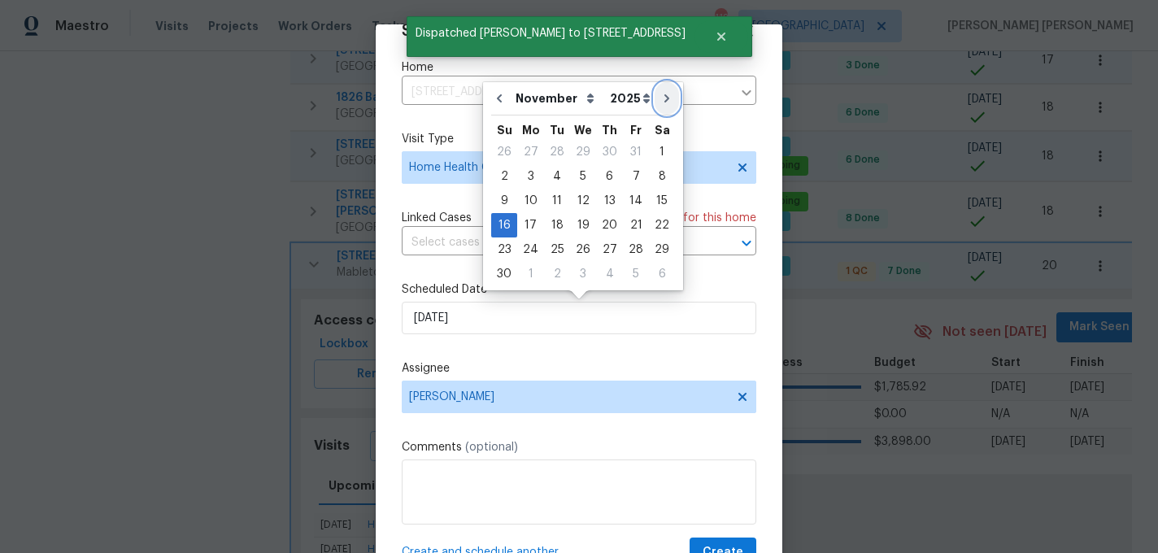
click at [660, 97] on icon "Go to next month" at bounding box center [666, 98] width 13 height 13
type input "12/16/2025"
select select "11"
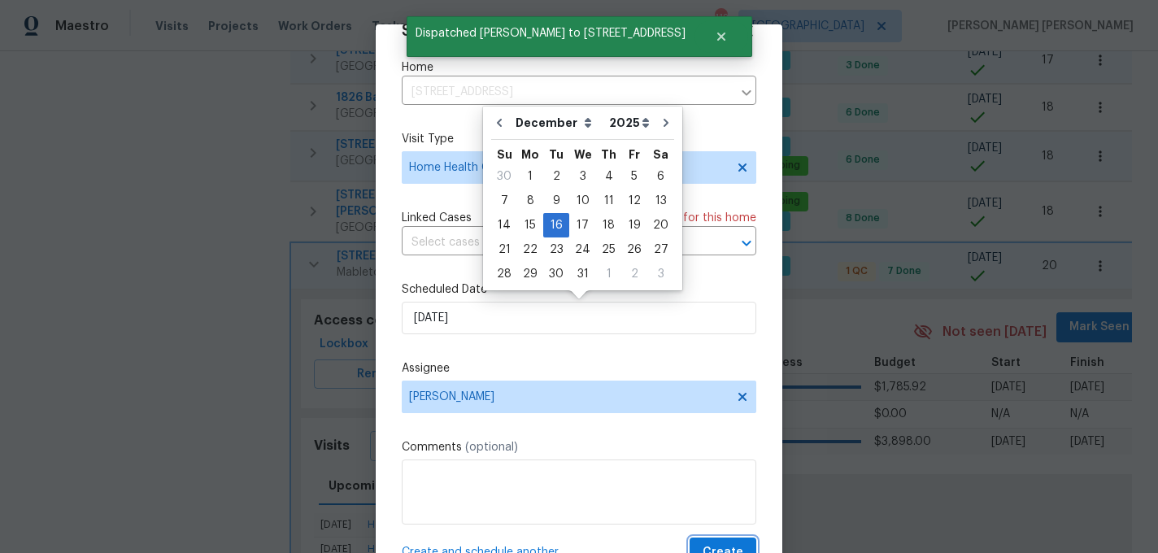
click at [722, 544] on span "Create" at bounding box center [723, 553] width 41 height 20
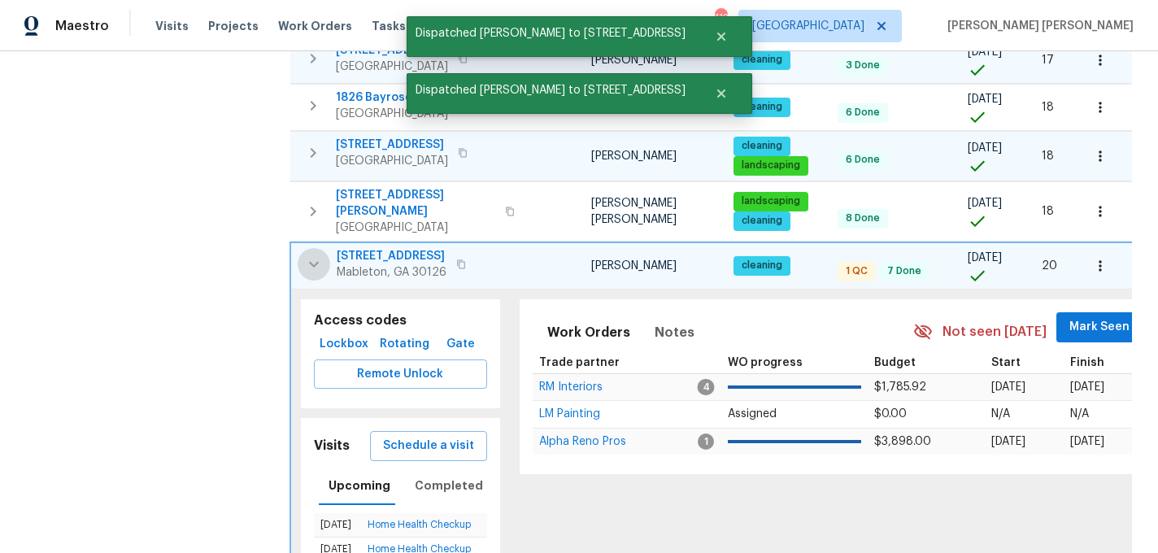
click at [305, 255] on icon "button" at bounding box center [314, 265] width 20 height 20
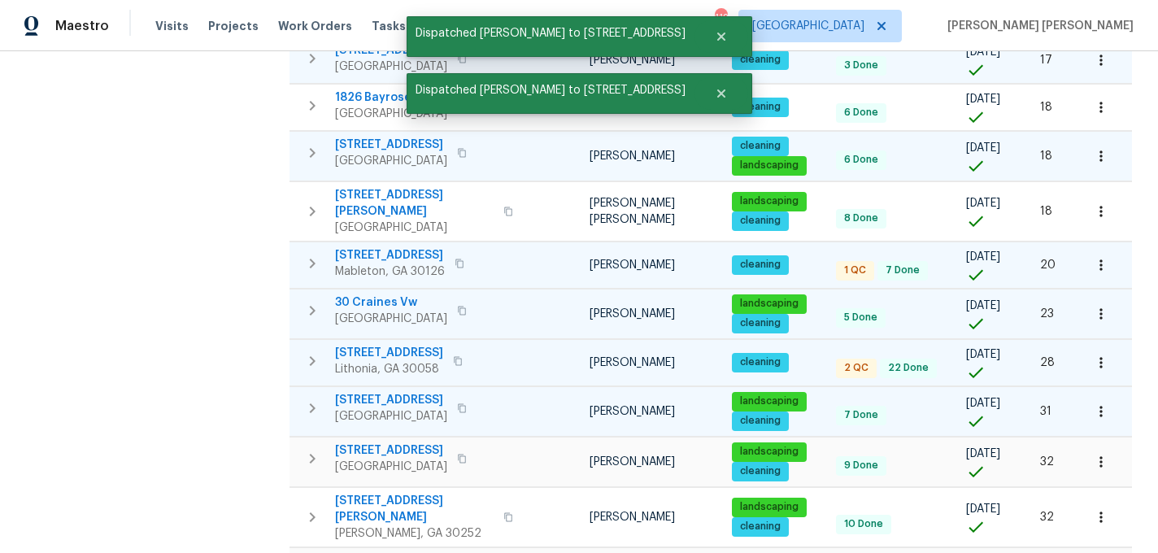
click at [305, 301] on icon "button" at bounding box center [313, 311] width 20 height 20
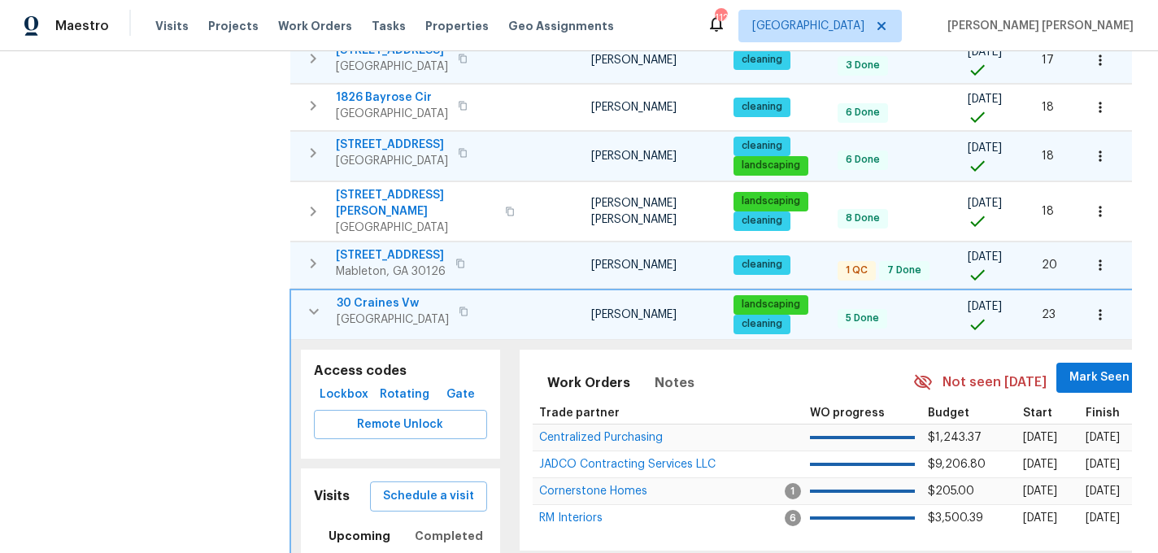
scroll to position [798, 0]
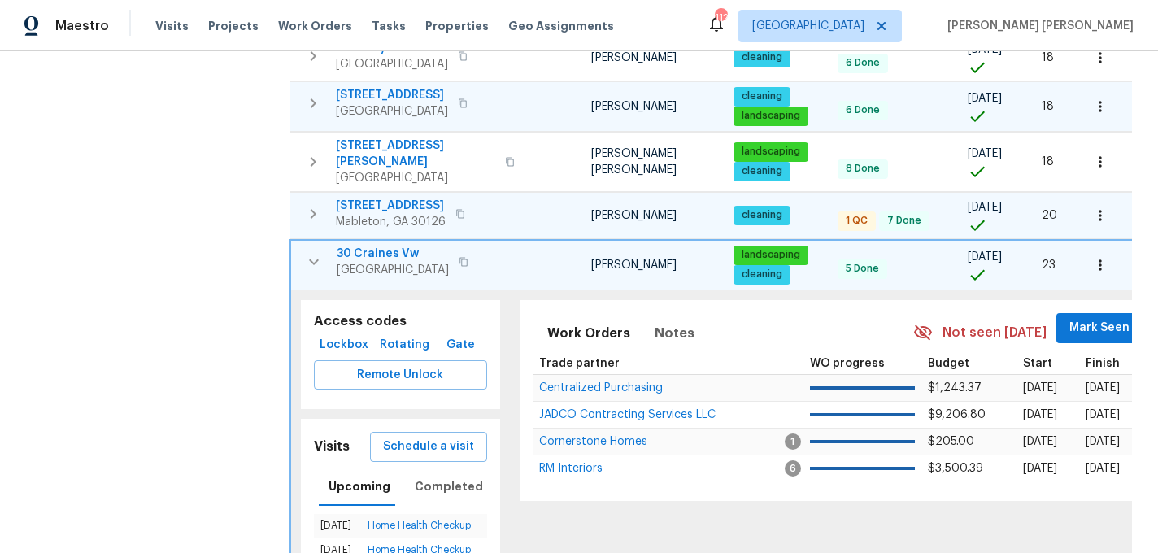
click at [318, 241] on td "30 Craines Vw Covington, GA 30014" at bounding box center [408, 262] width 235 height 42
click at [318, 252] on icon "button" at bounding box center [314, 262] width 20 height 20
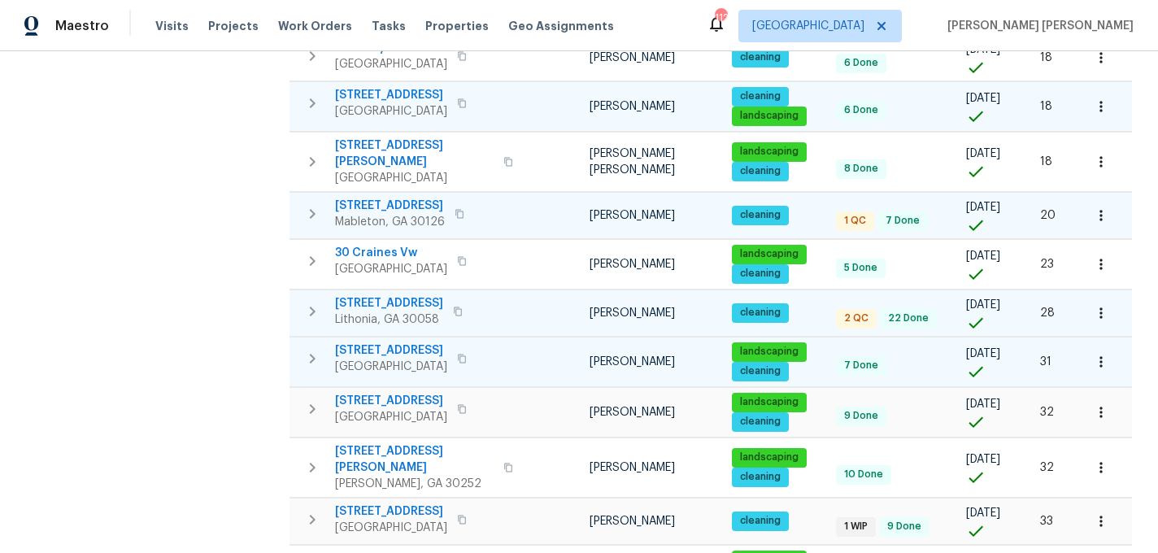
click at [320, 349] on icon "button" at bounding box center [313, 359] width 20 height 20
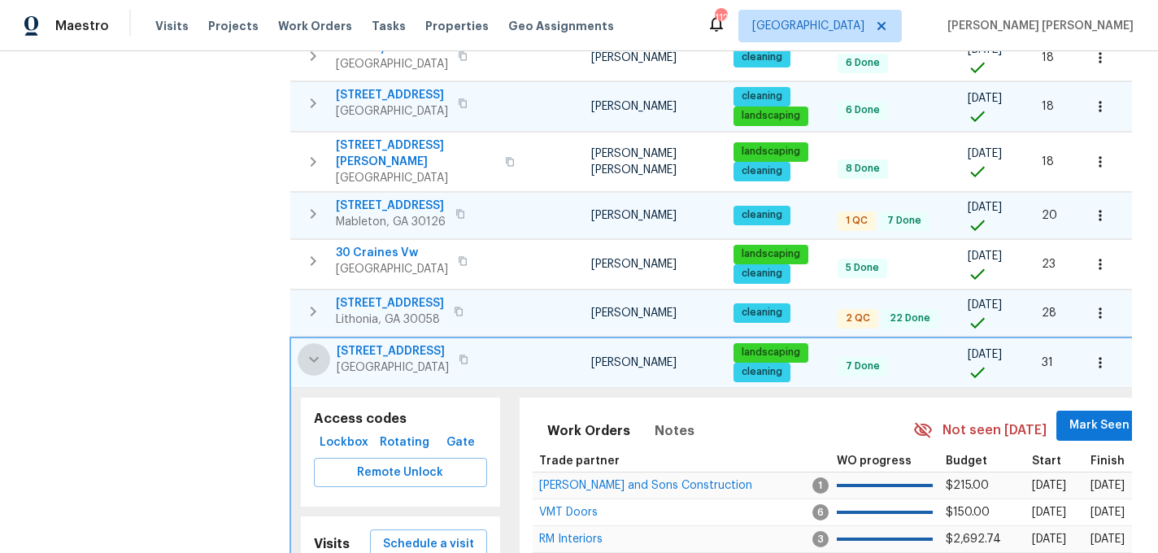
click at [320, 350] on icon "button" at bounding box center [314, 360] width 20 height 20
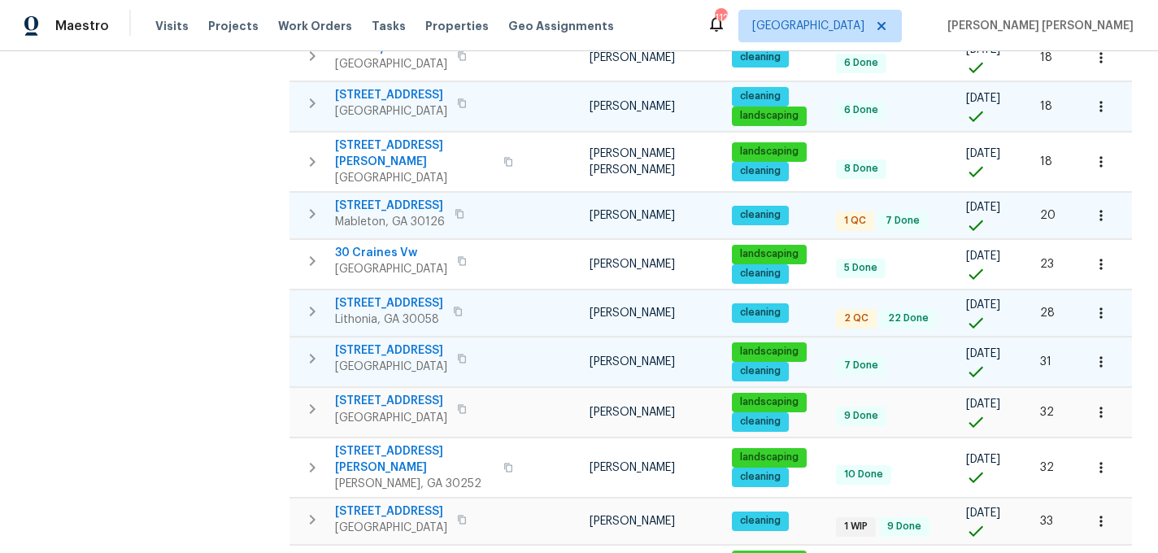
click at [320, 349] on icon "button" at bounding box center [313, 359] width 20 height 20
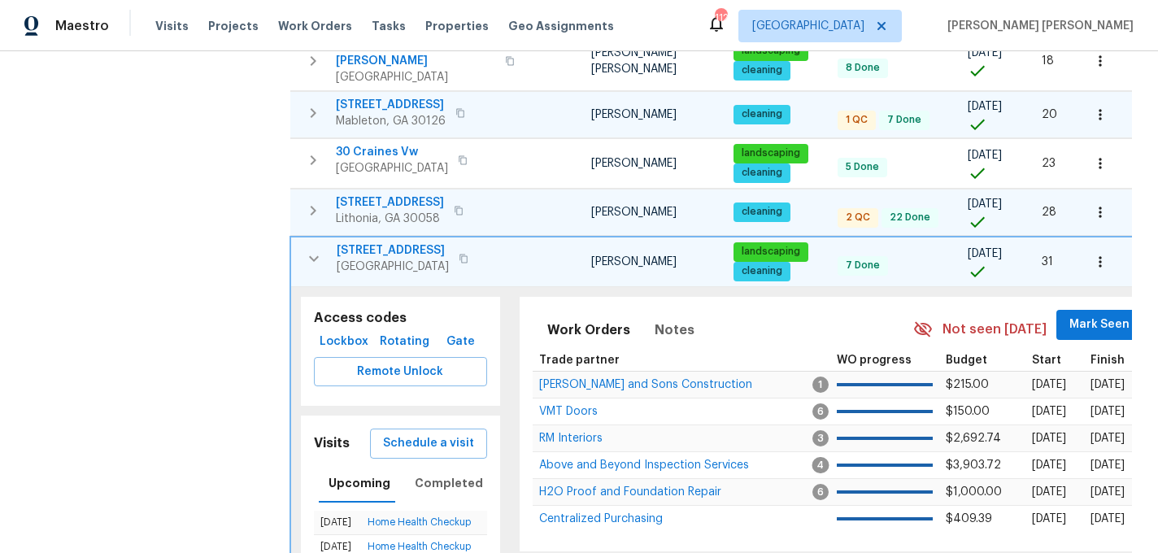
scroll to position [900, 0]
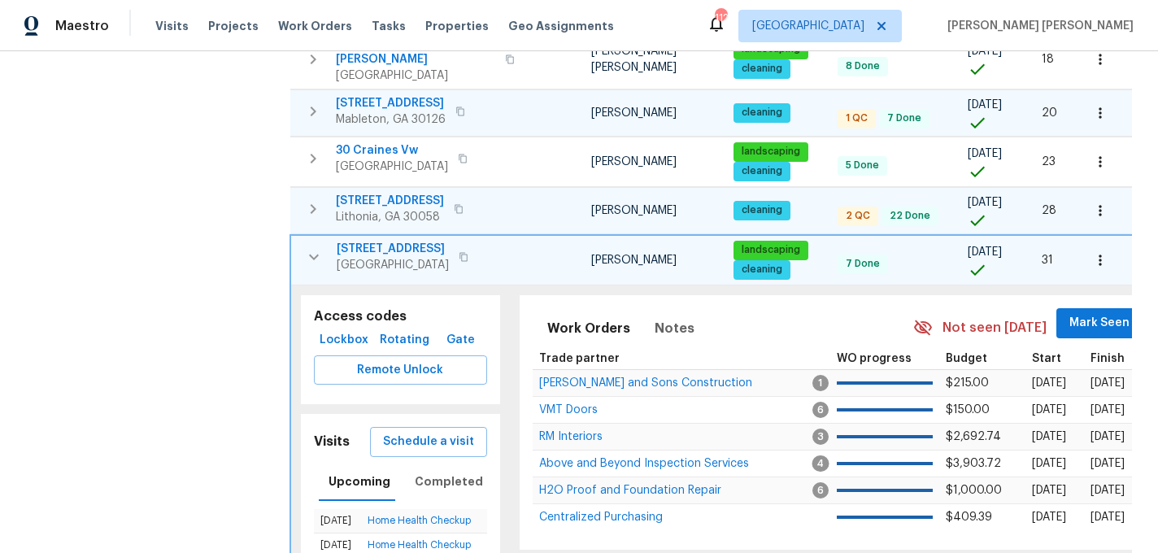
click at [317, 255] on icon "button" at bounding box center [314, 258] width 10 height 6
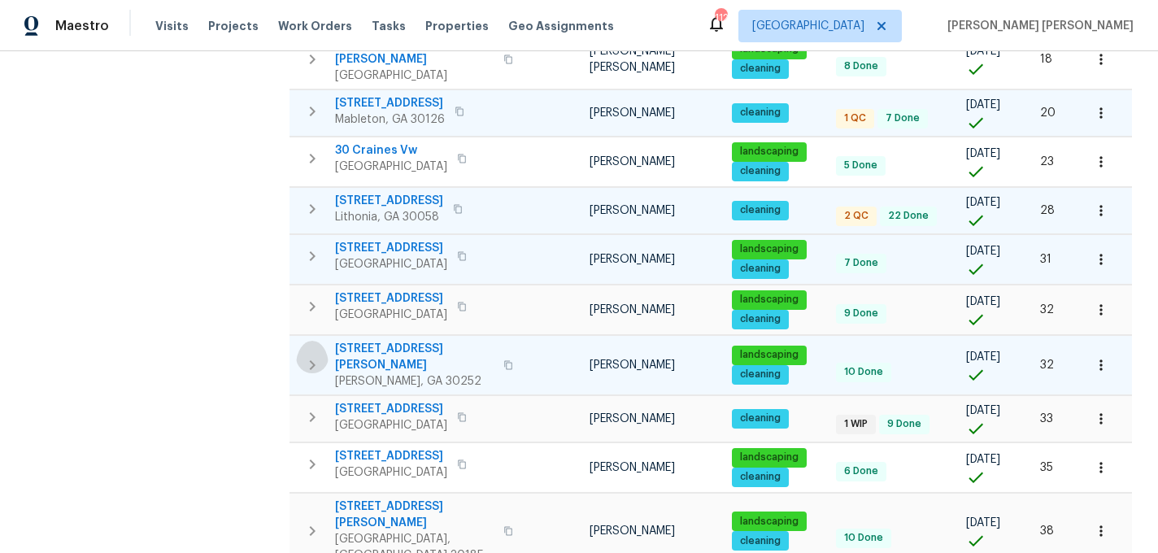
click at [322, 341] on button "button" at bounding box center [312, 365] width 33 height 49
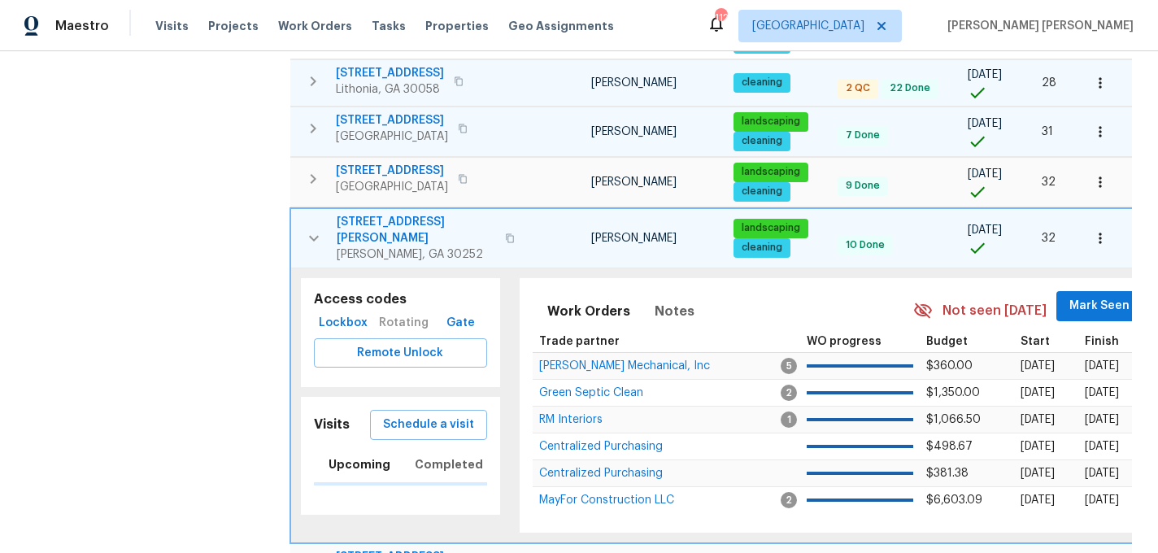
scroll to position [1030, 0]
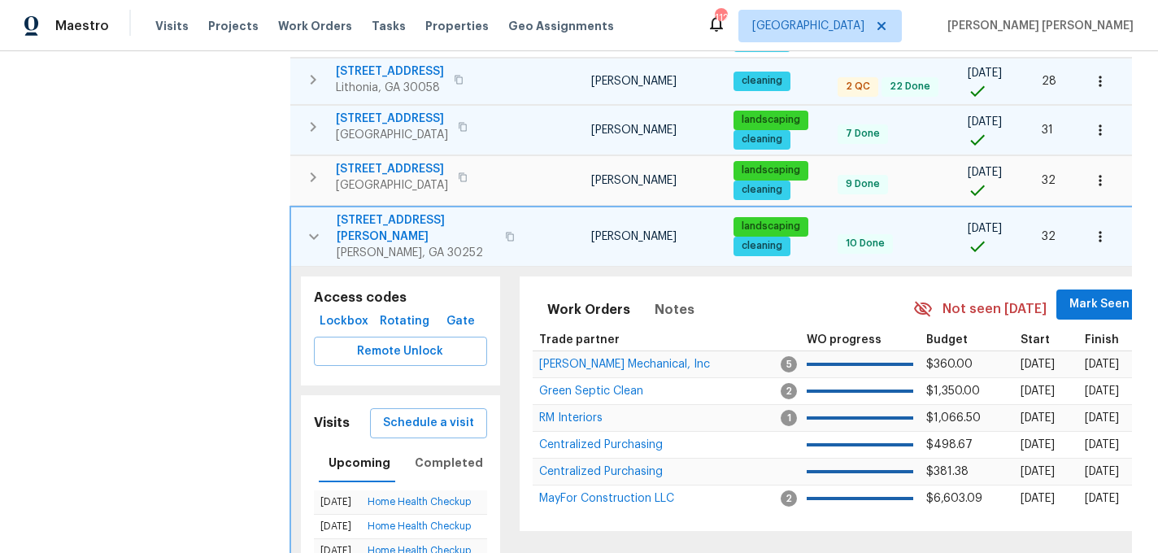
click at [316, 234] on icon "button" at bounding box center [314, 237] width 10 height 6
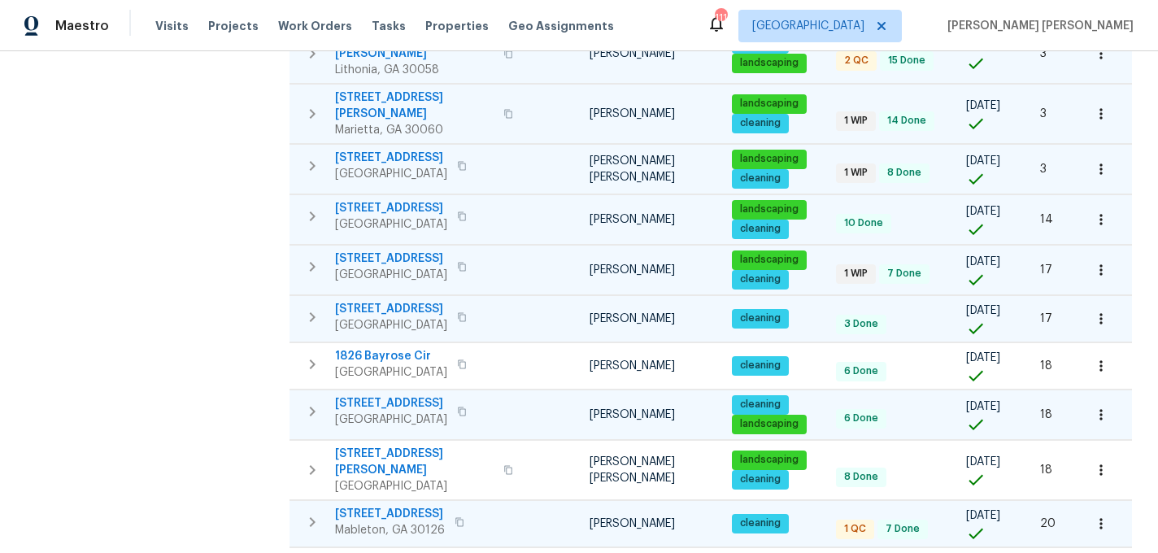
scroll to position [0, 0]
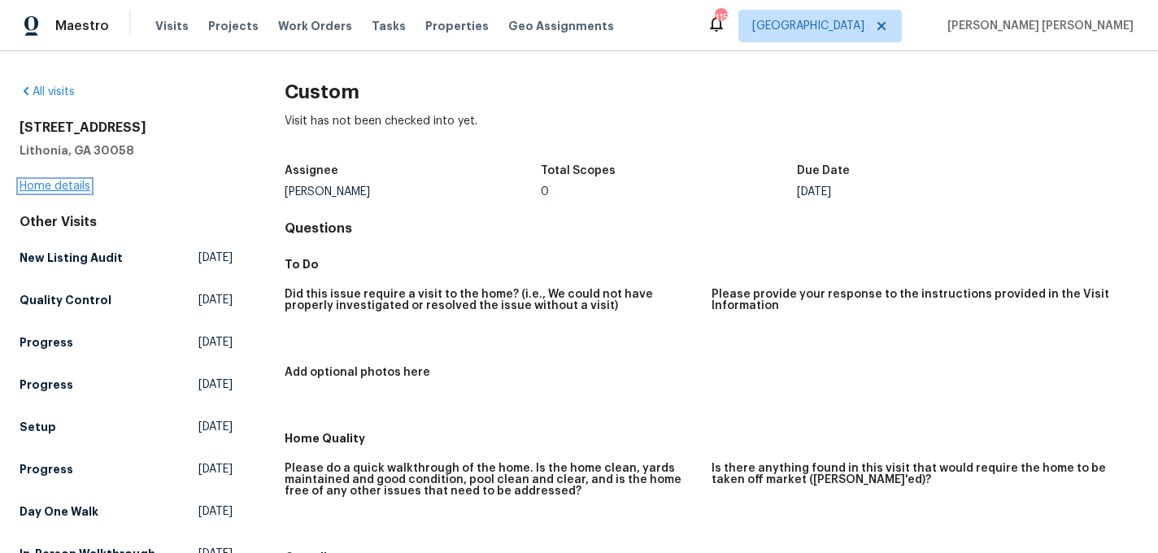
click at [81, 188] on link "Home details" at bounding box center [55, 186] width 71 height 11
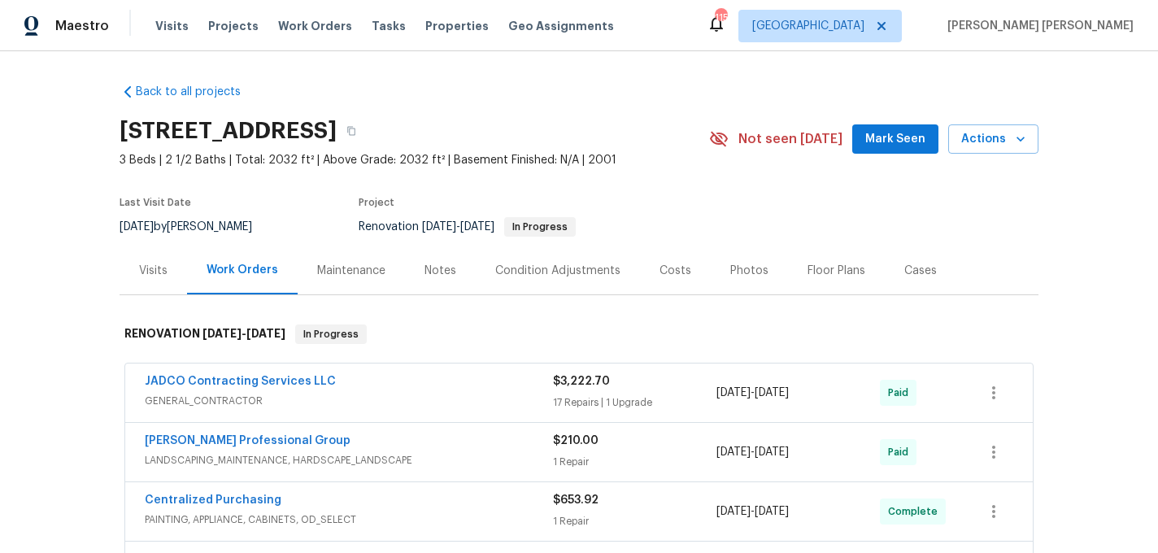
click at [166, 275] on div "Visits" at bounding box center [153, 271] width 28 height 16
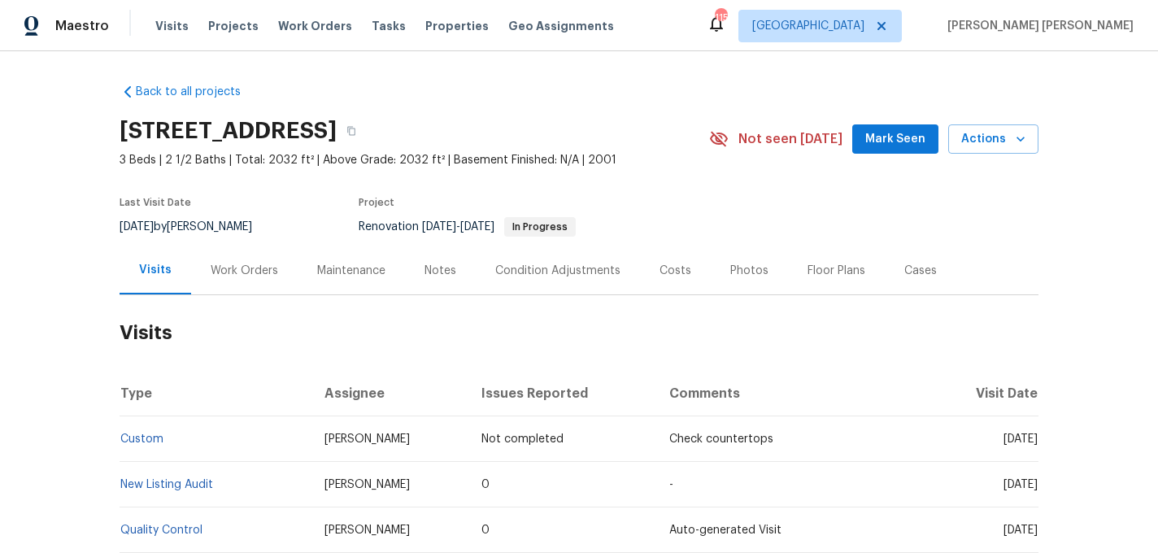
click at [223, 275] on div "Work Orders" at bounding box center [245, 271] width 68 height 16
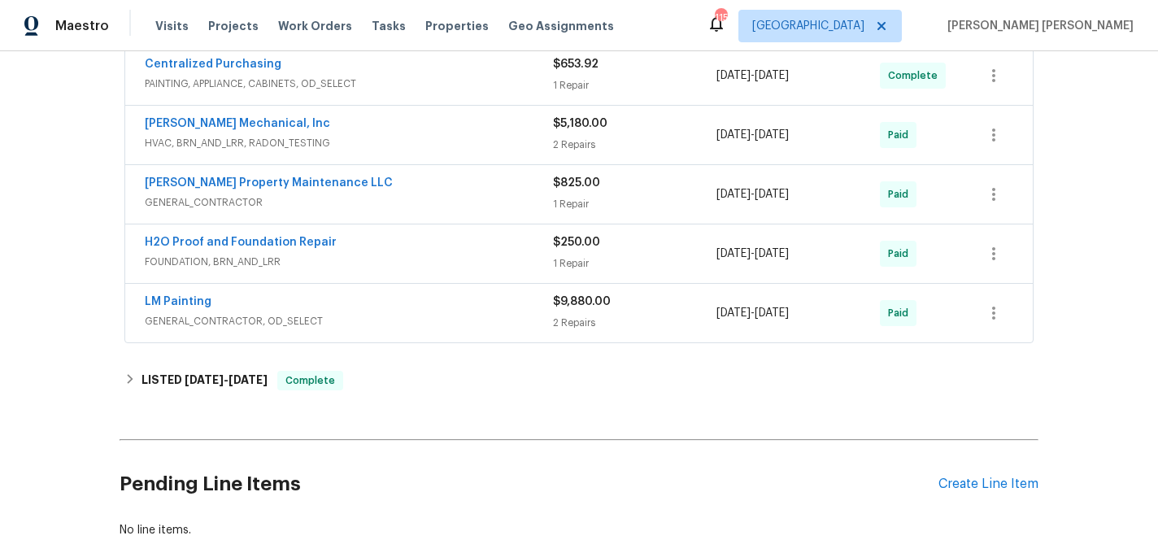
scroll to position [532, 0]
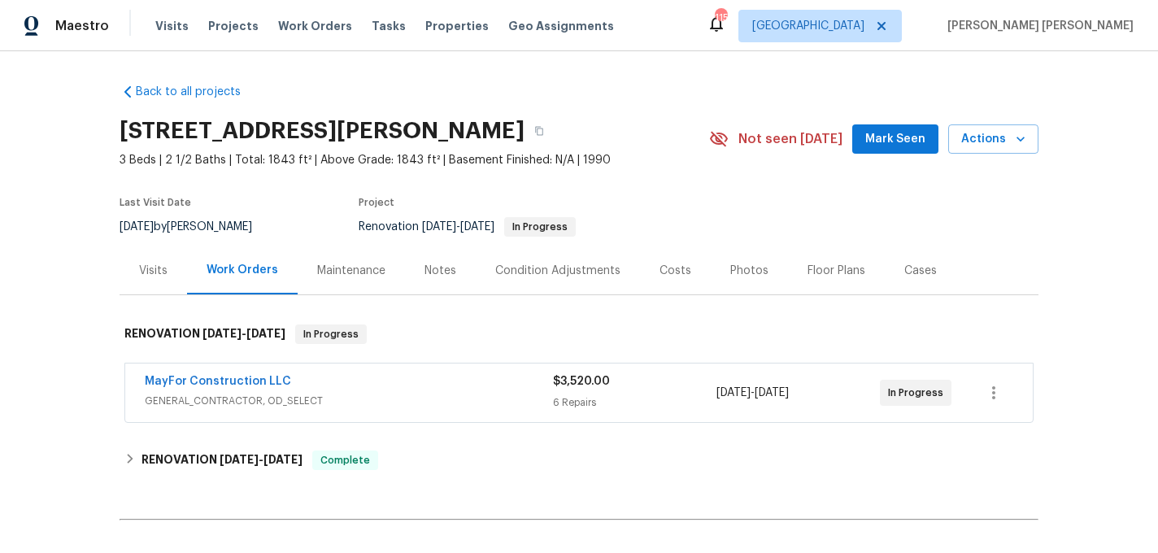
click at [428, 277] on div "Notes" at bounding box center [441, 271] width 32 height 16
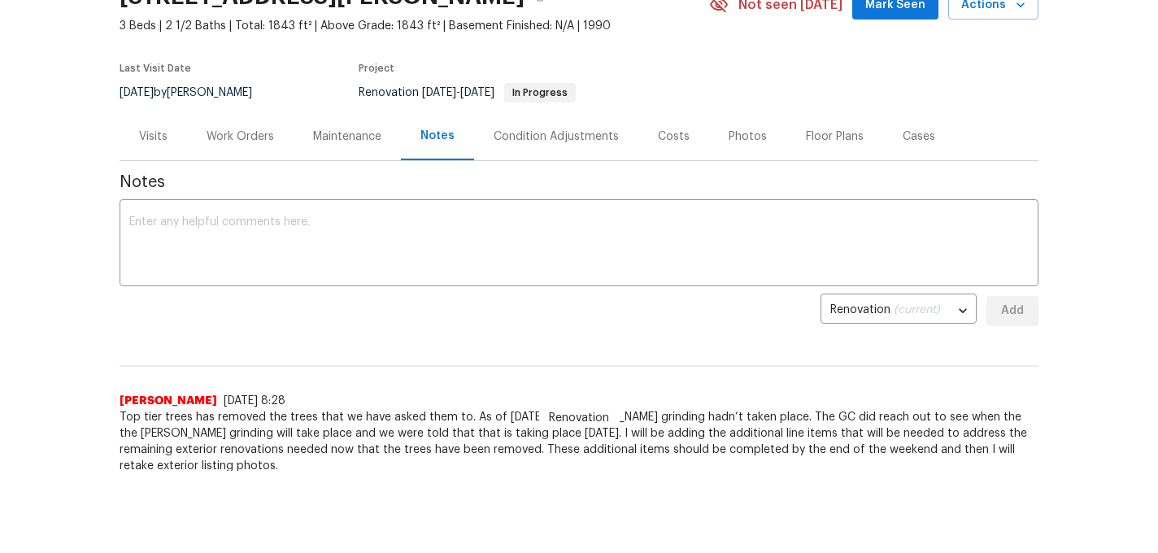
scroll to position [1, 0]
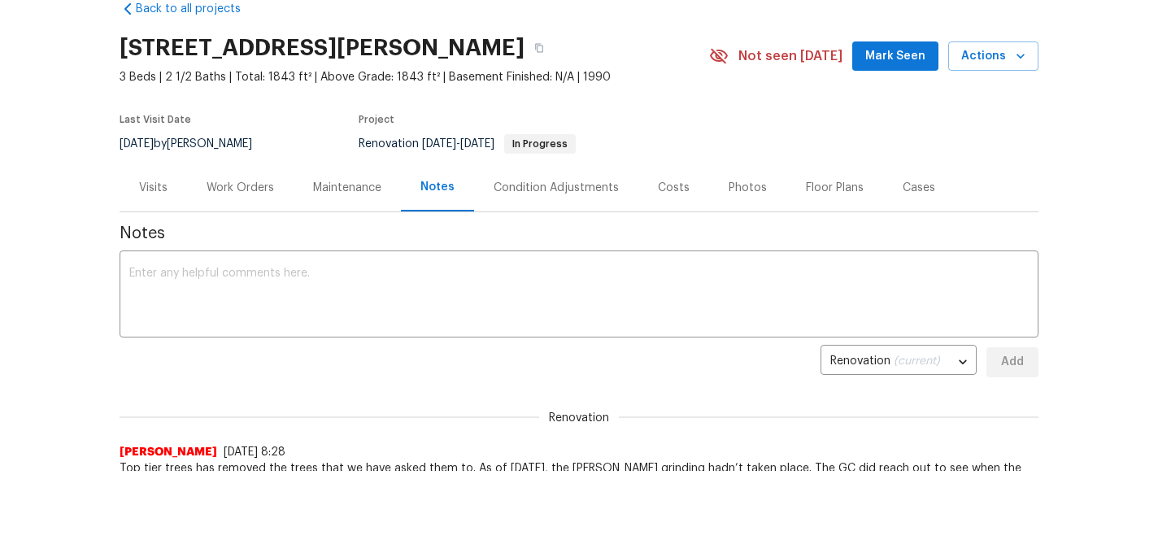
click at [218, 176] on div "Work Orders" at bounding box center [240, 187] width 107 height 48
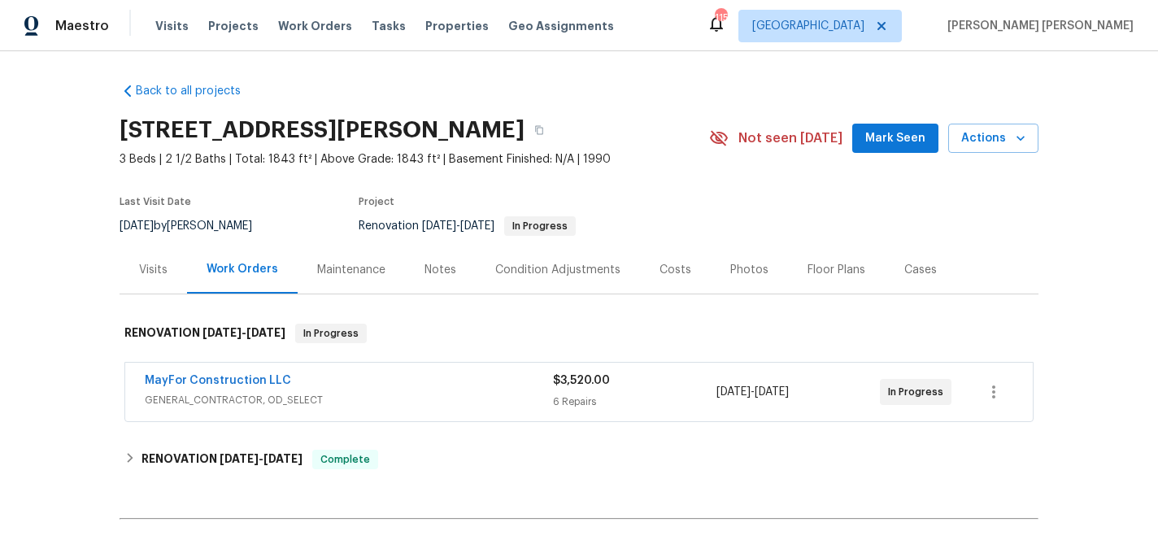
click at [342, 367] on div "MayFor Construction LLC GENERAL_CONTRACTOR, OD_SELECT $3,520.00 6 Repairs 9/3/2…" at bounding box center [579, 392] width 908 height 59
click at [338, 390] on div "MayFor Construction LLC" at bounding box center [349, 383] width 408 height 20
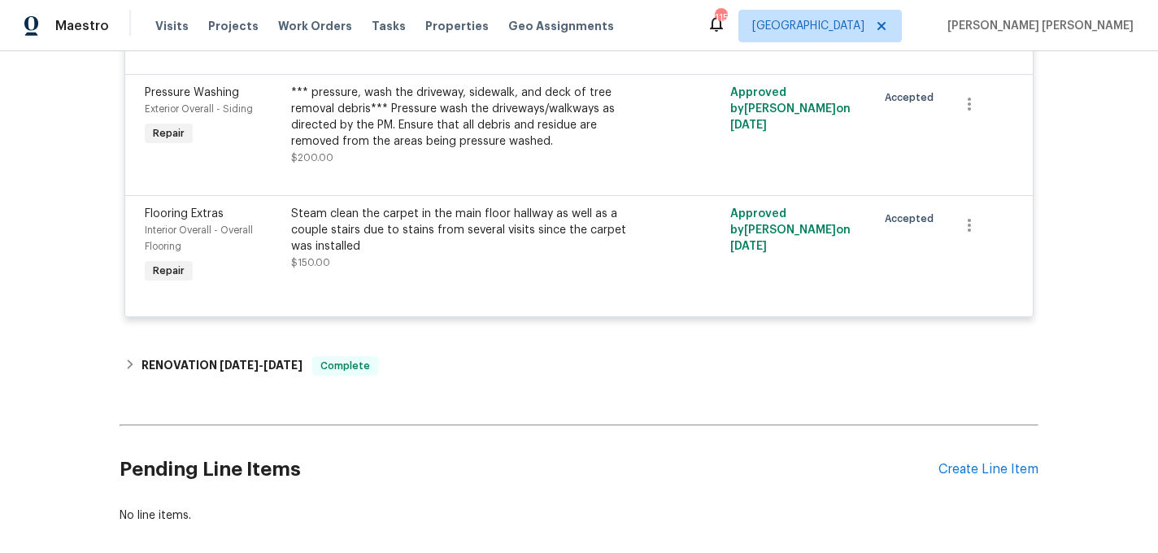
scroll to position [857, 0]
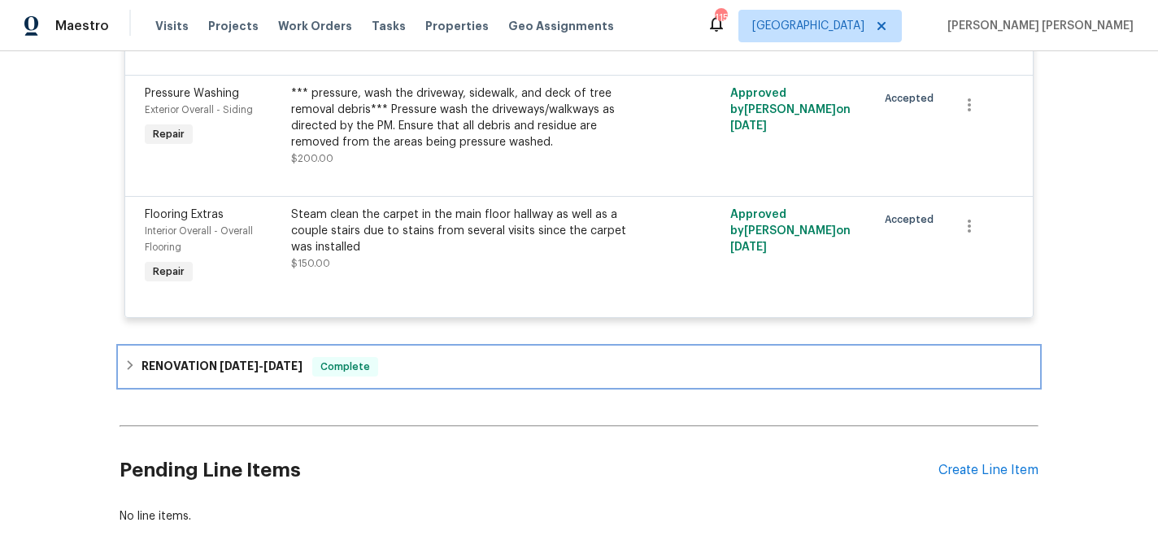
click at [275, 377] on h6 "RENOVATION 4/22/25 - 8/28/25" at bounding box center [222, 367] width 161 height 20
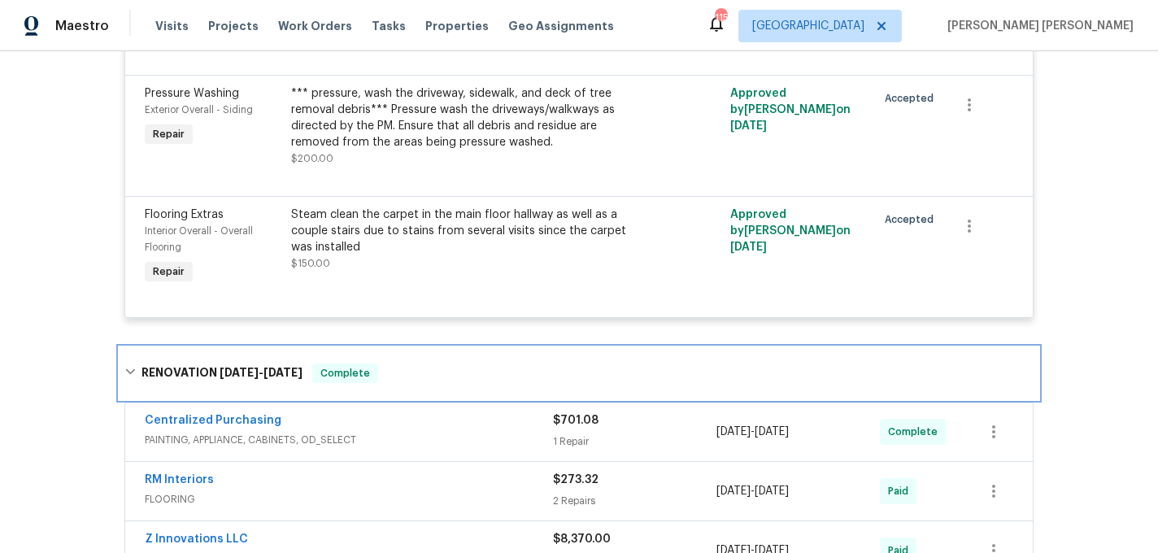
click at [275, 377] on span "8/28/25" at bounding box center [283, 372] width 39 height 11
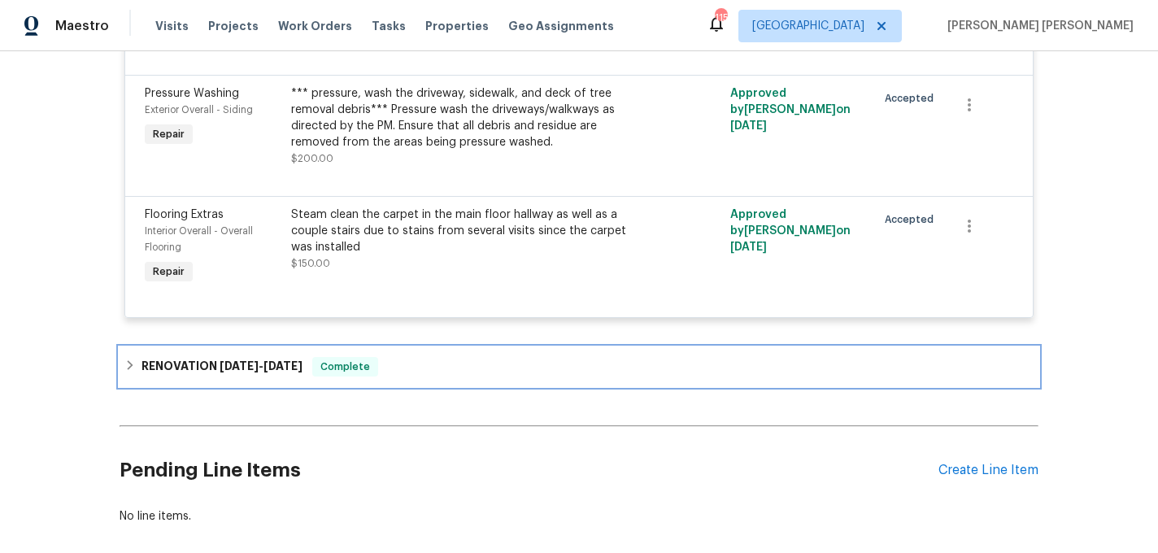
click at [275, 377] on h6 "RENOVATION 4/22/25 - 8/28/25" at bounding box center [222, 367] width 161 height 20
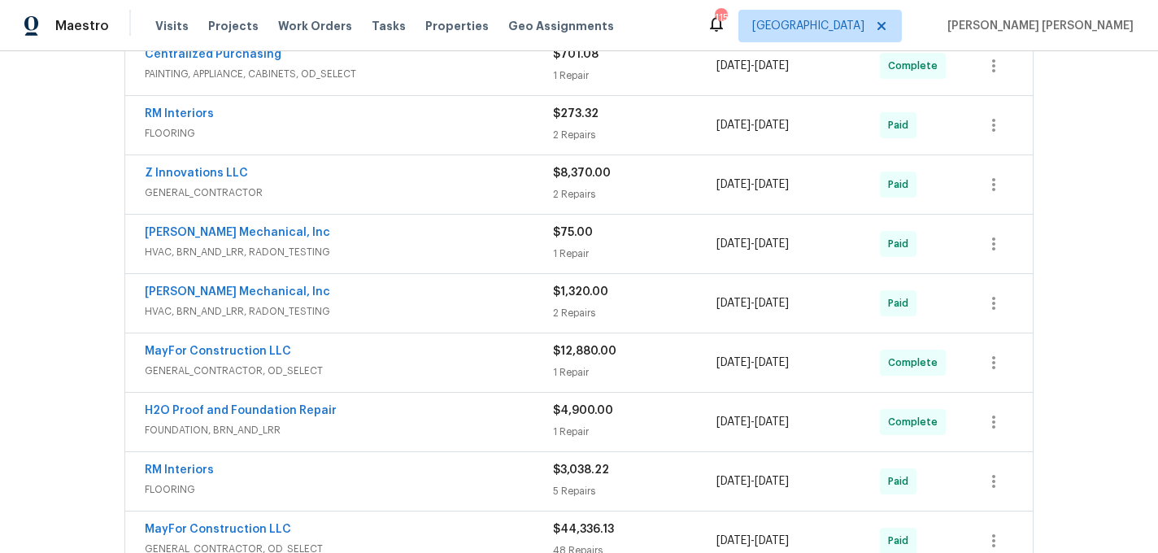
scroll to position [908, 0]
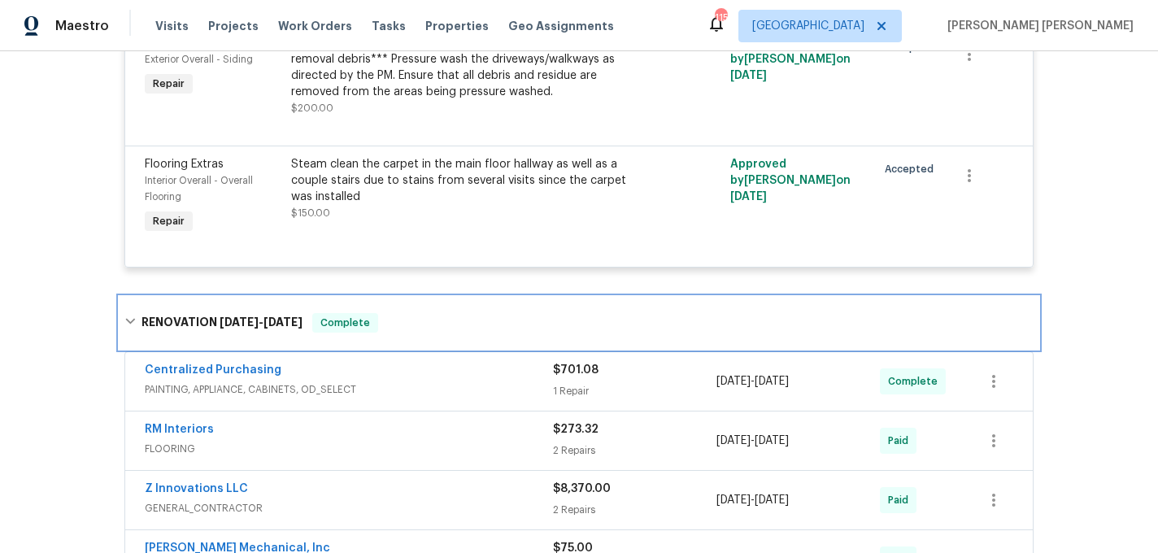
click at [330, 333] on div "Complete" at bounding box center [345, 323] width 66 height 20
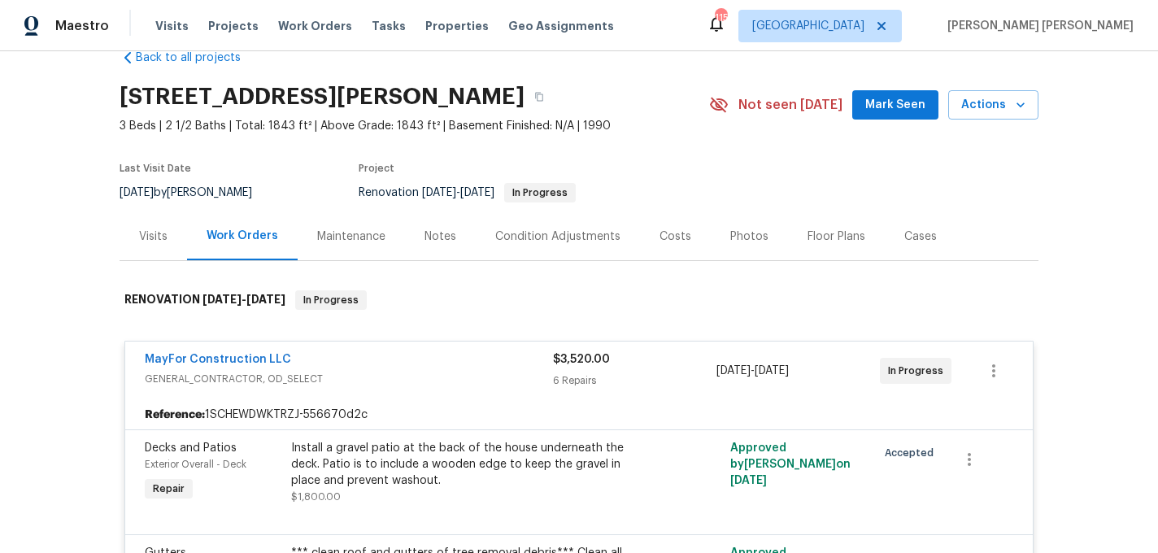
scroll to position [0, 0]
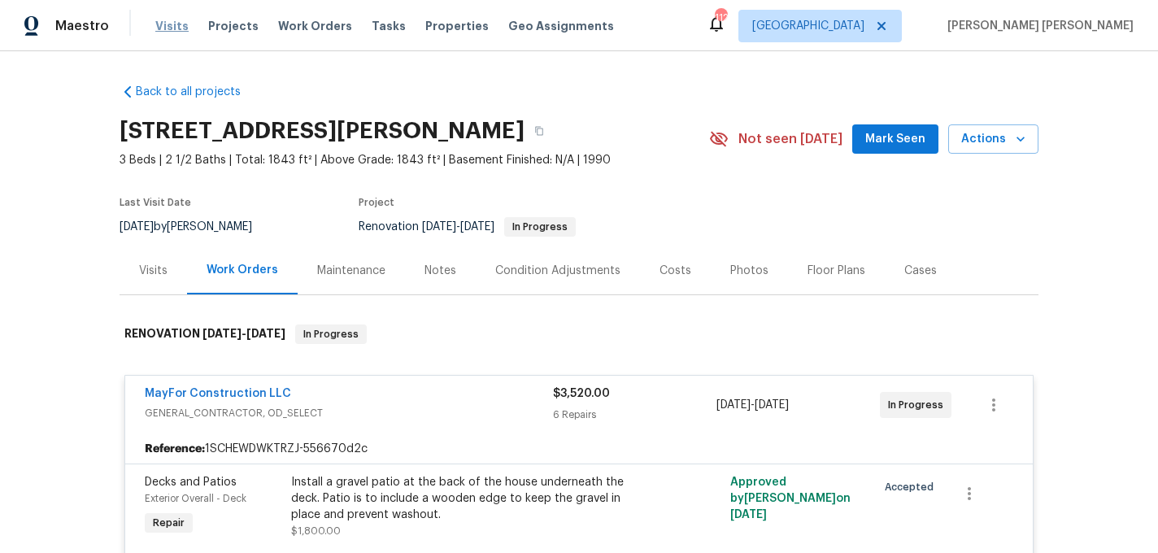
click at [164, 23] on span "Visits" at bounding box center [171, 26] width 33 height 16
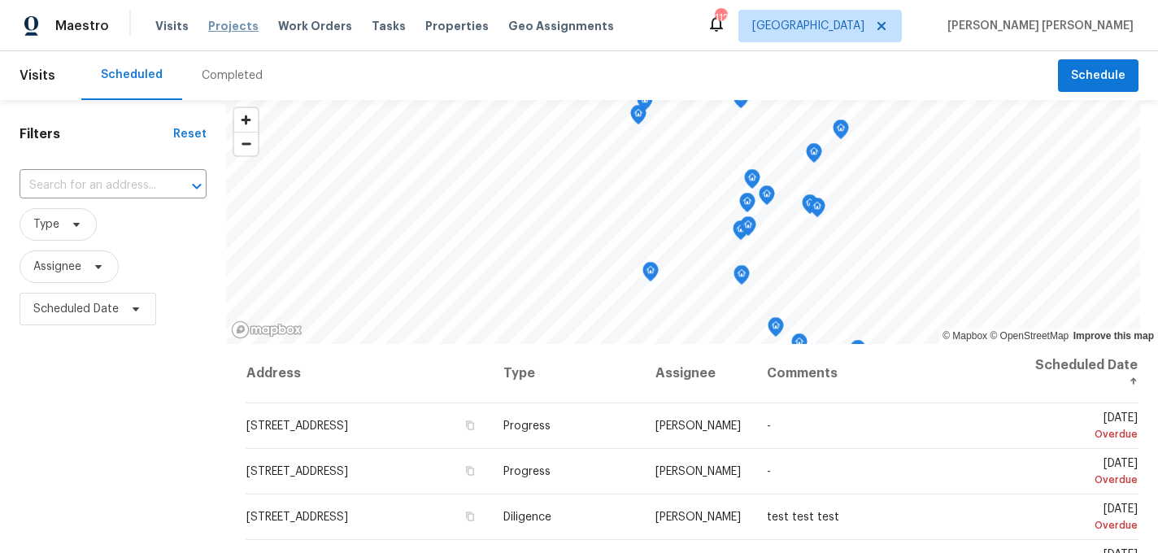
click at [237, 26] on span "Projects" at bounding box center [233, 26] width 50 height 16
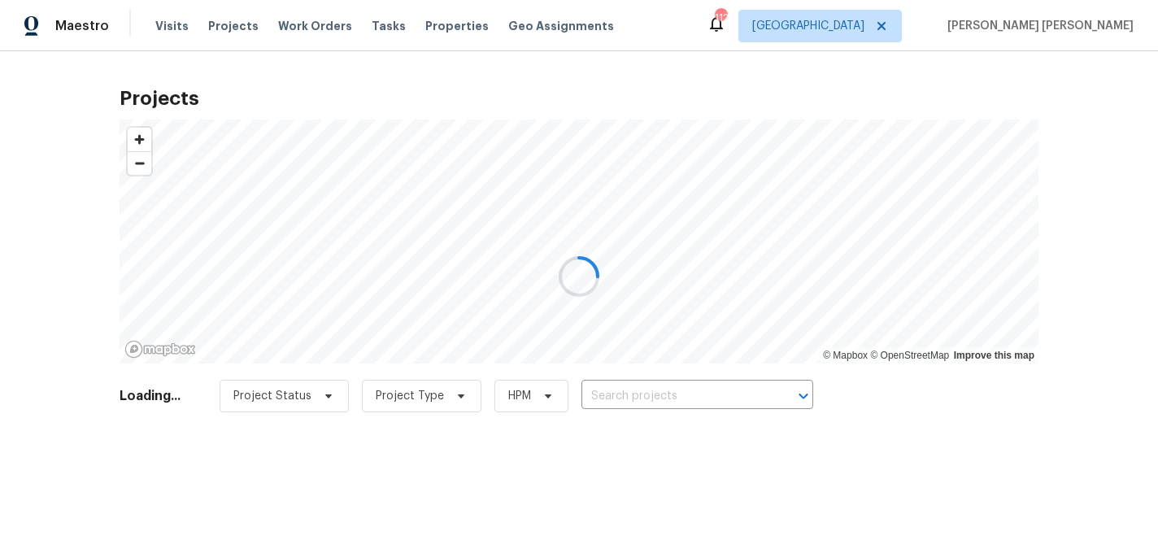
click at [421, 27] on div at bounding box center [579, 276] width 1158 height 553
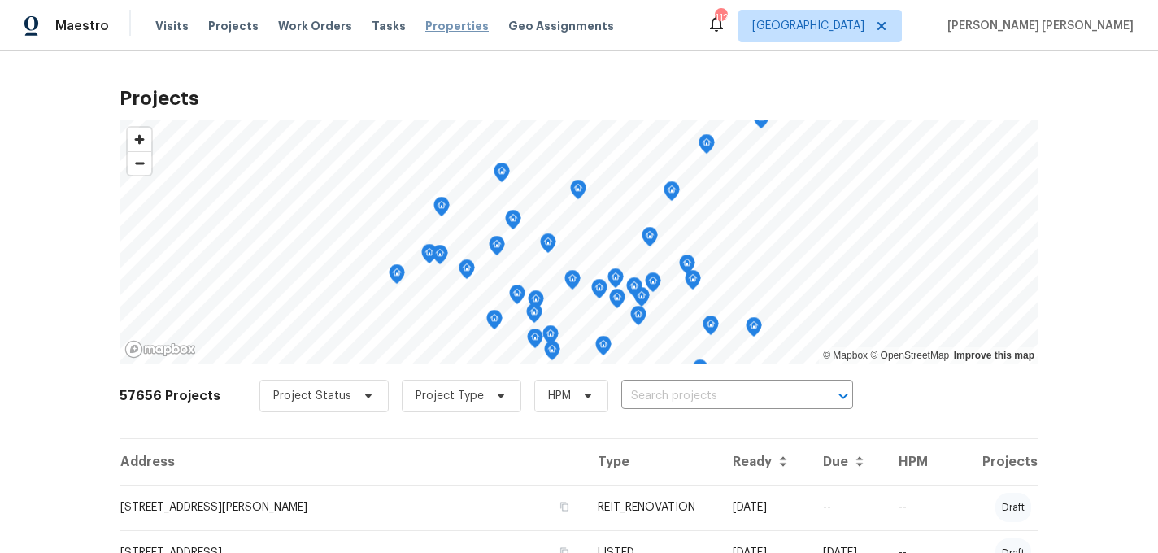
click at [429, 25] on span "Properties" at bounding box center [456, 26] width 63 height 16
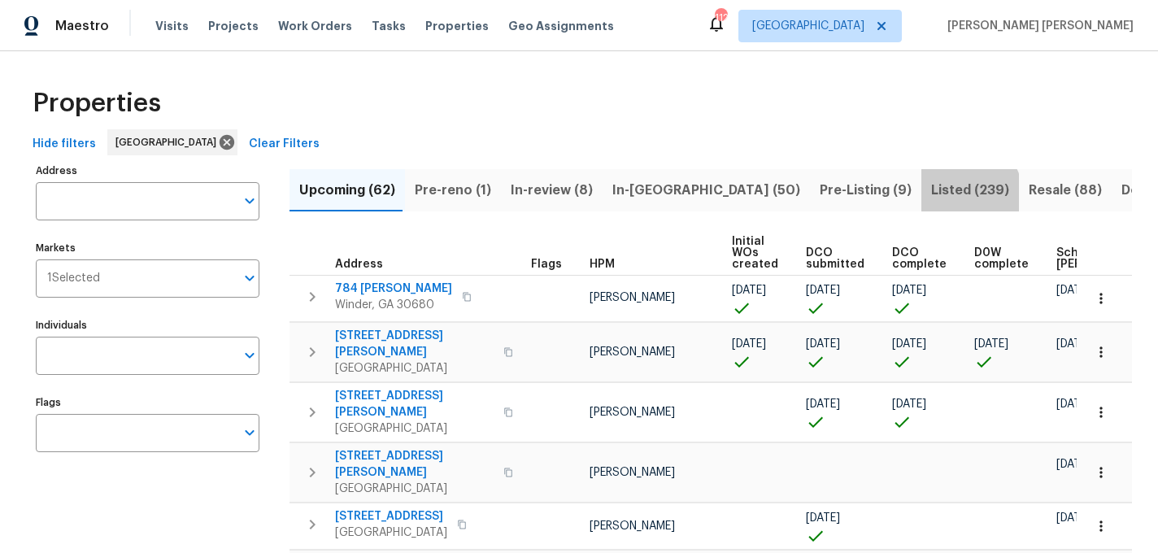
click at [931, 195] on span "Listed (239)" at bounding box center [970, 190] width 78 height 23
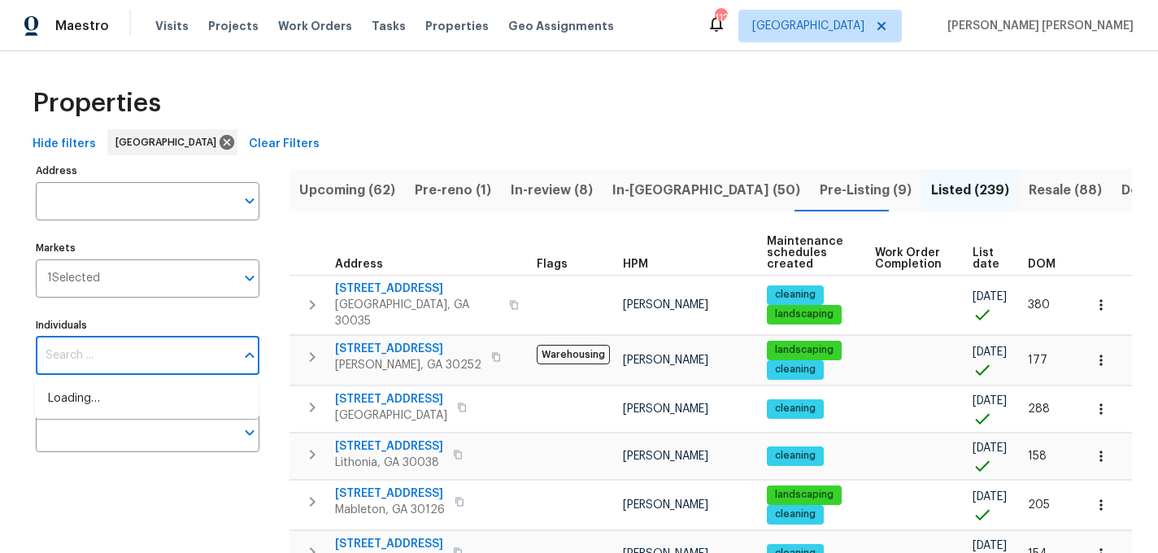
click at [102, 350] on input "Individuals" at bounding box center [135, 356] width 199 height 38
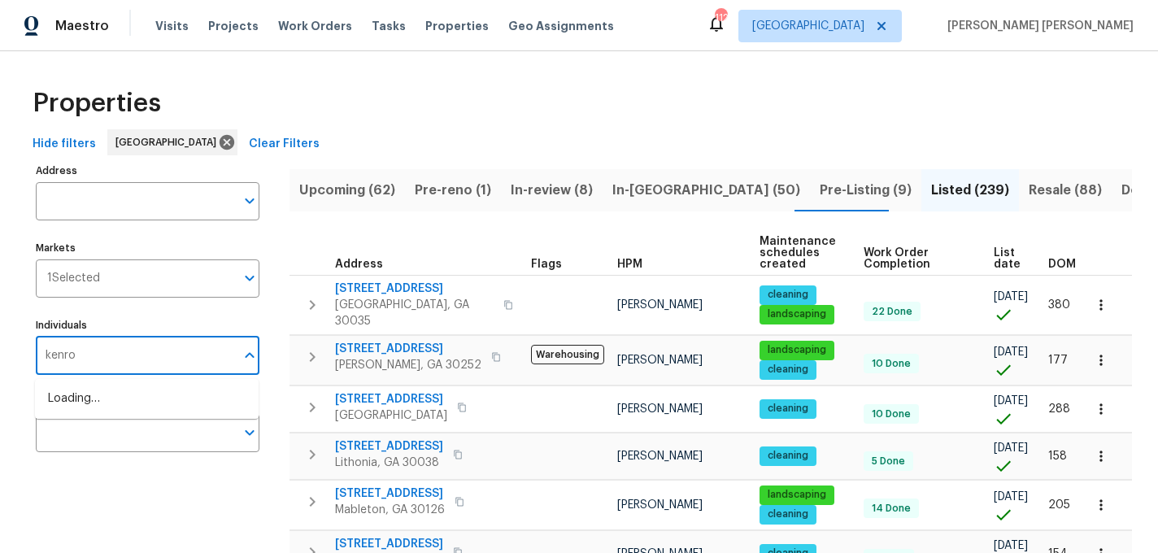
type input "kenroy"
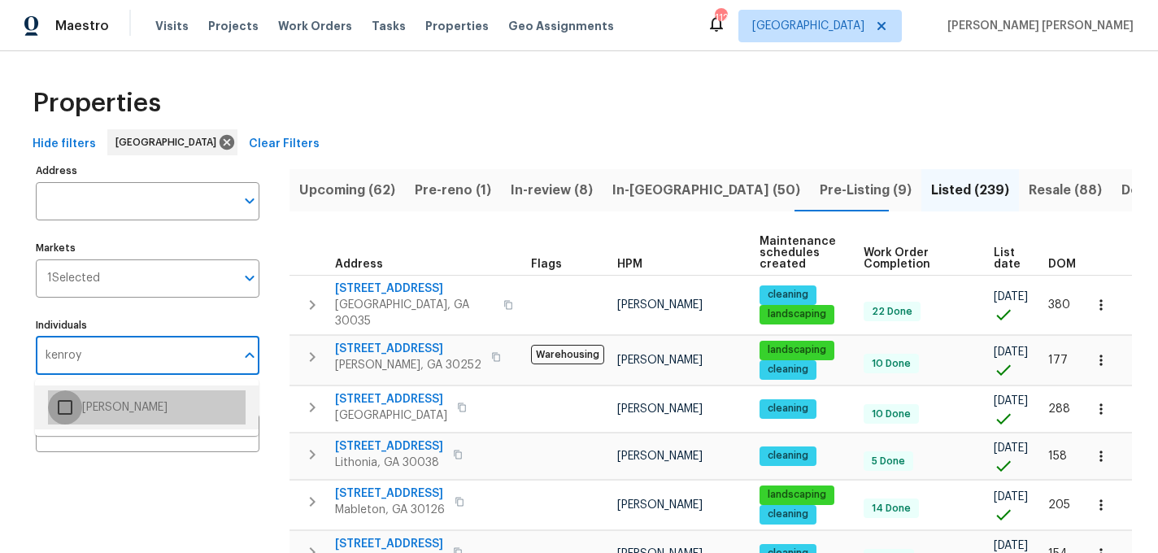
click at [63, 401] on input "checkbox" at bounding box center [65, 407] width 34 height 34
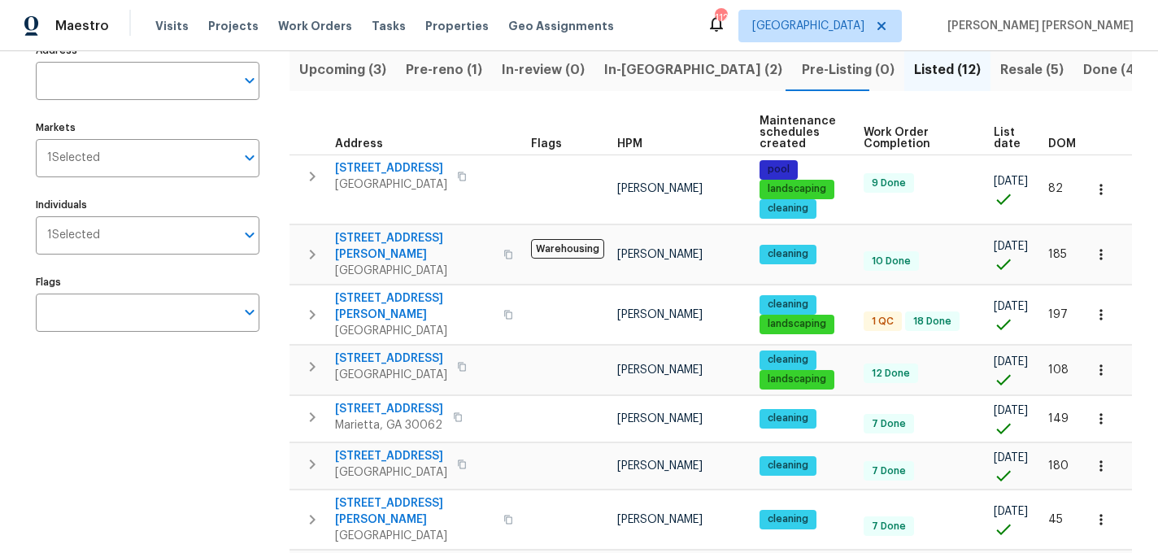
scroll to position [0, 20]
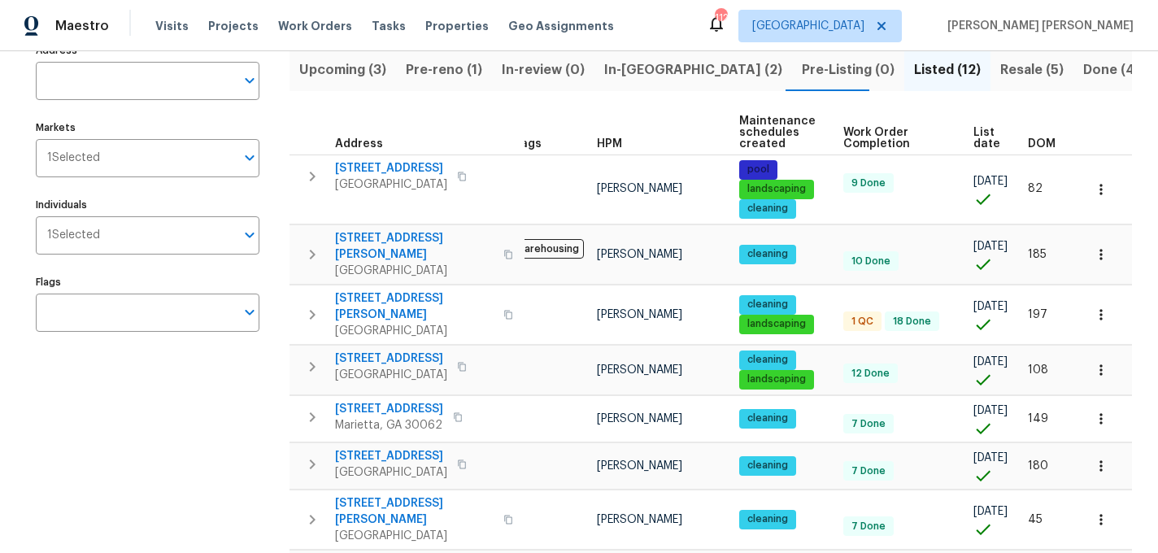
click at [1055, 142] on span "DOM" at bounding box center [1042, 143] width 28 height 11
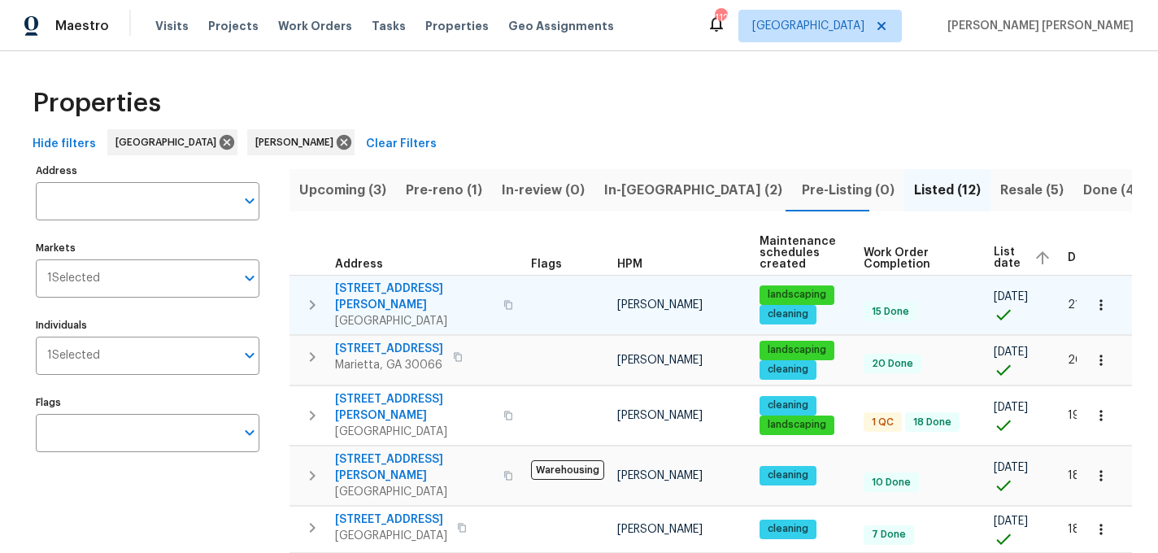
scroll to position [0, 49]
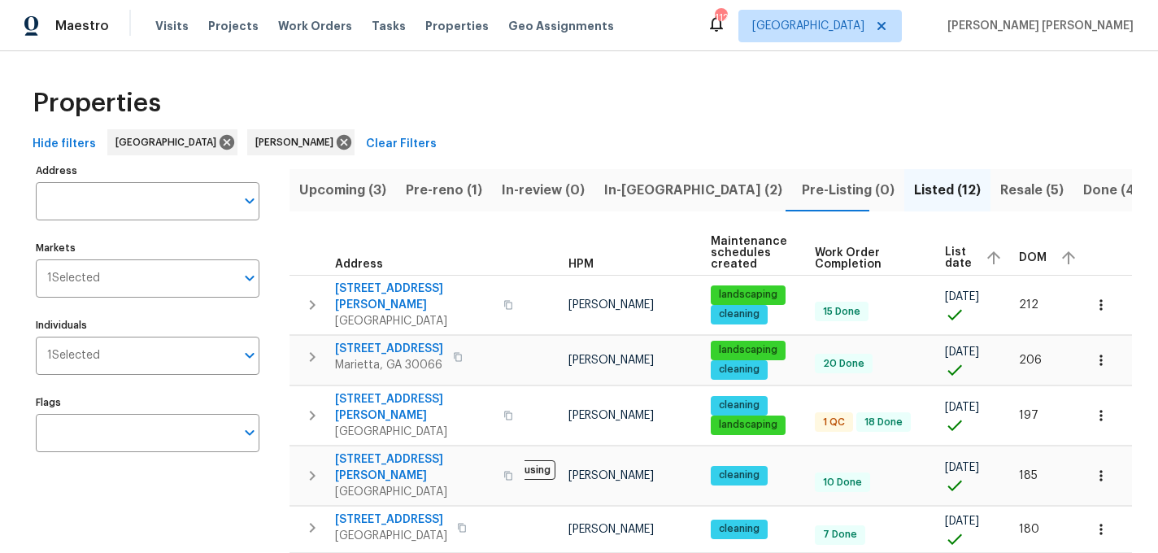
click at [1026, 264] on div "DOM" at bounding box center [1050, 258] width 62 height 24
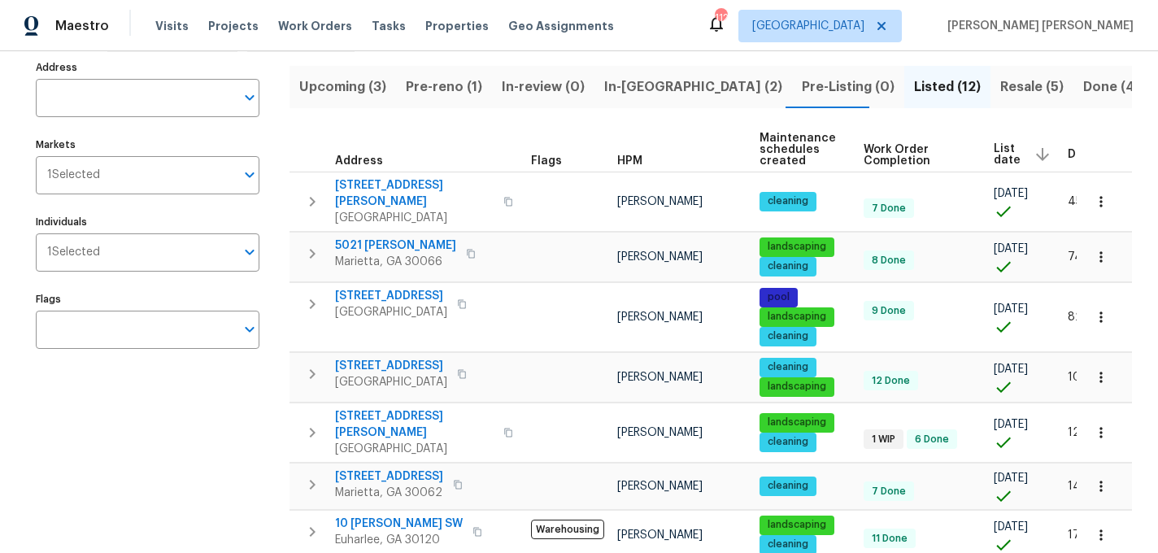
scroll to position [0, 49]
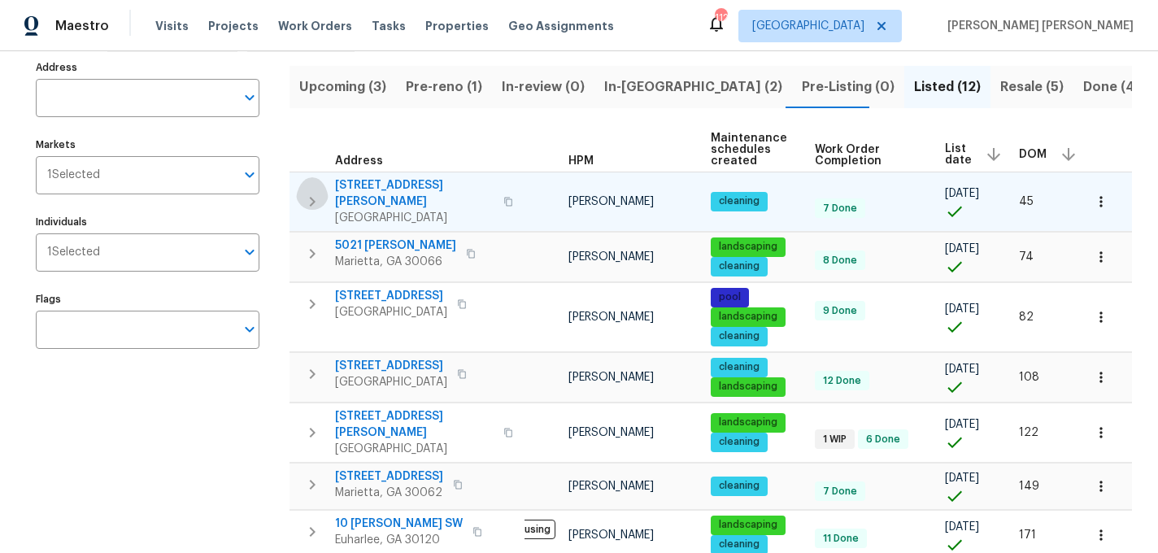
click at [312, 198] on icon "button" at bounding box center [313, 202] width 20 height 20
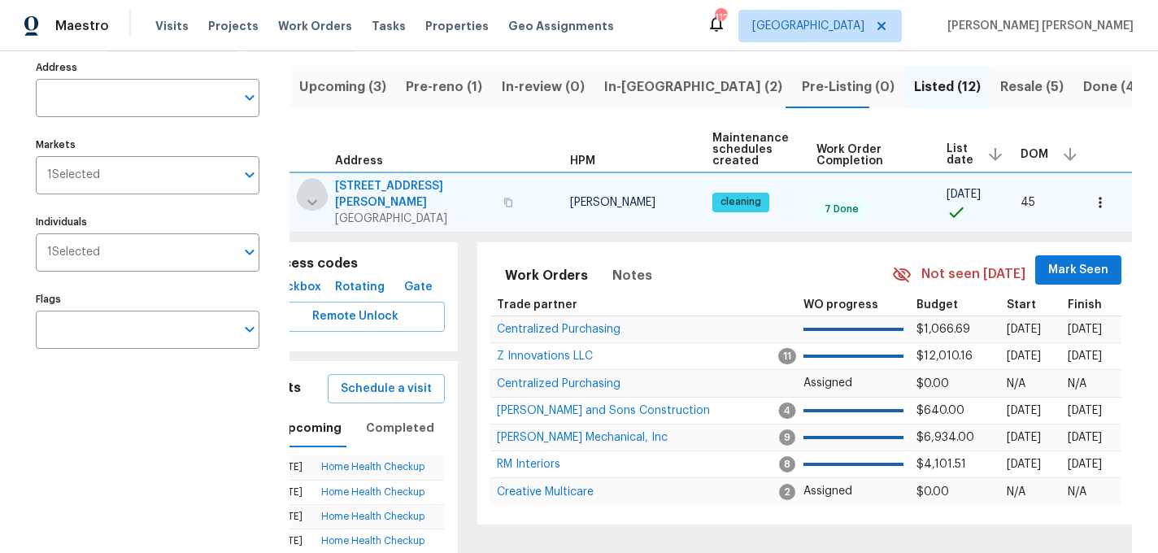
click at [312, 198] on icon "button" at bounding box center [313, 203] width 20 height 20
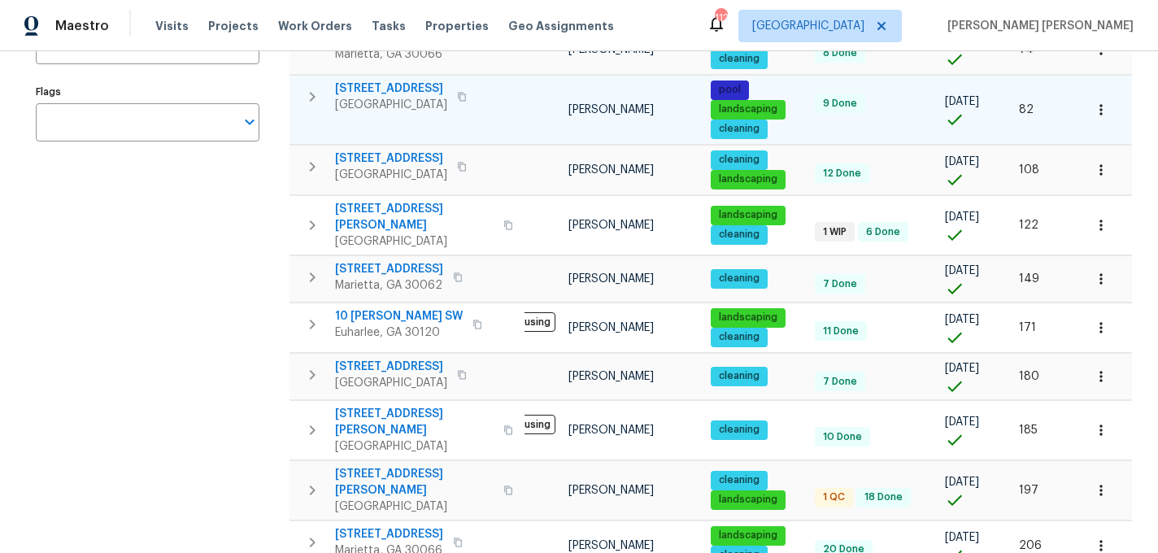
scroll to position [399, 0]
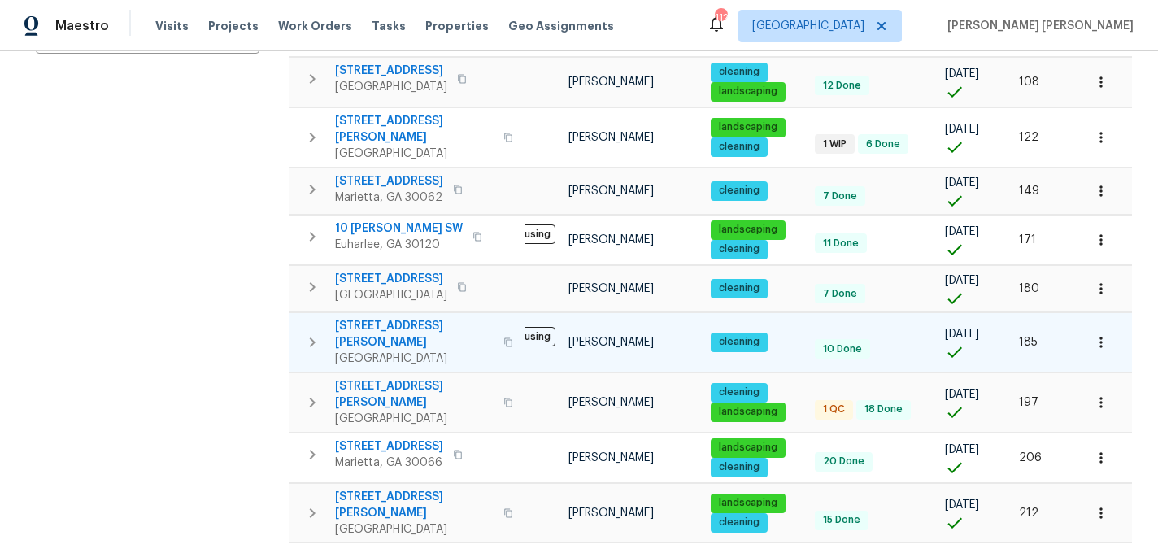
click at [304, 333] on icon "button" at bounding box center [313, 343] width 20 height 20
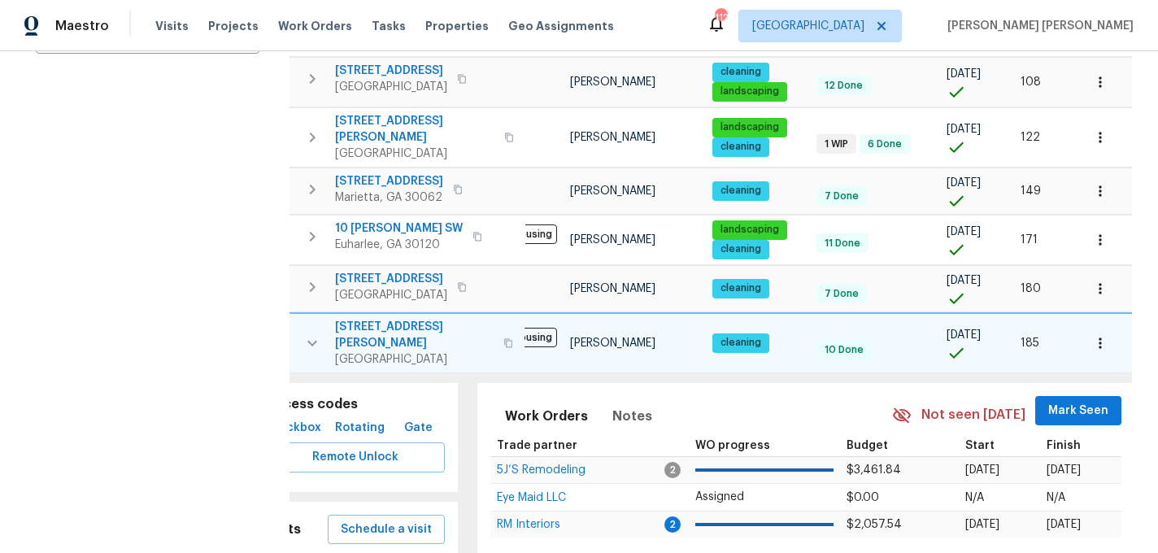
scroll to position [554, 0]
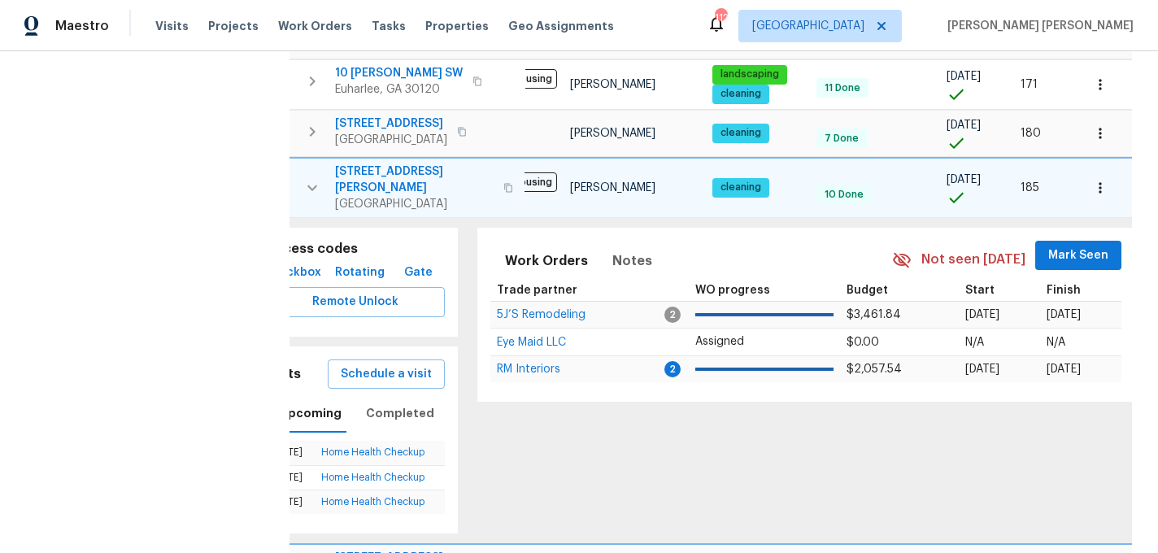
click at [313, 178] on icon "button" at bounding box center [313, 188] width 20 height 20
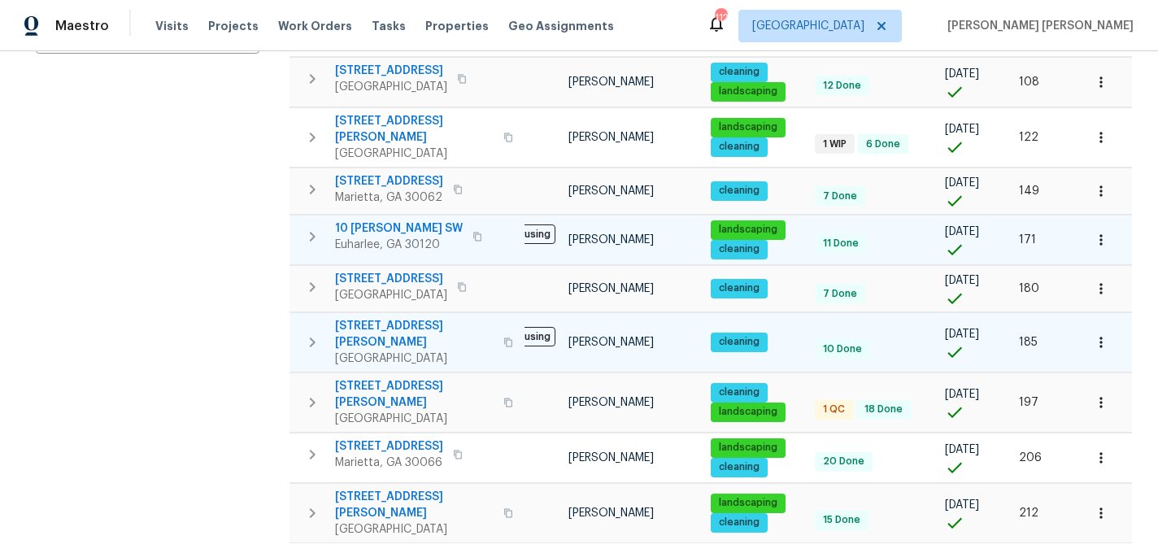
scroll to position [0, 0]
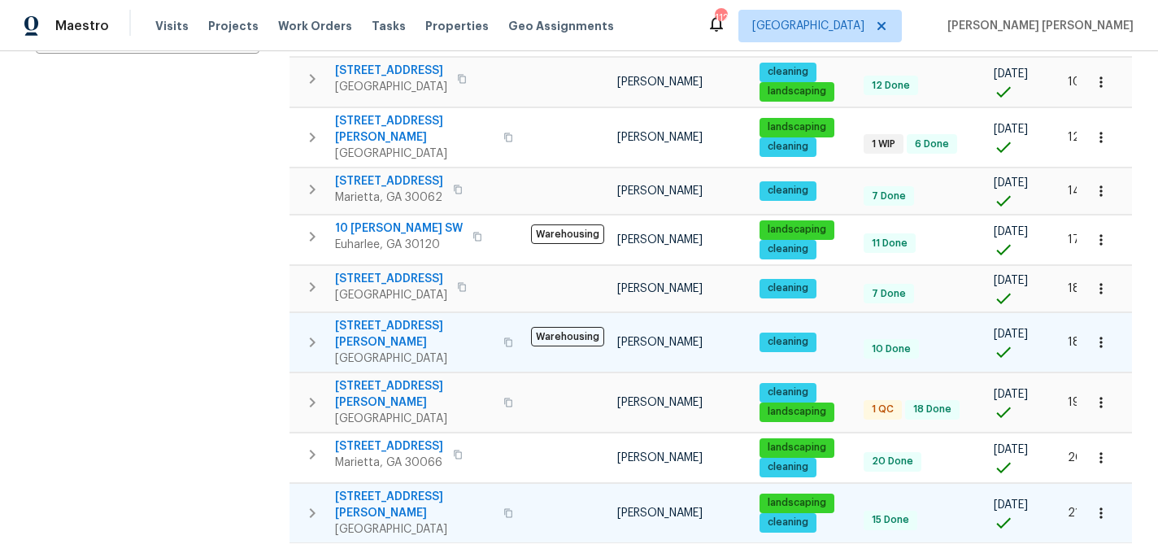
click at [315, 503] on icon "button" at bounding box center [313, 513] width 20 height 20
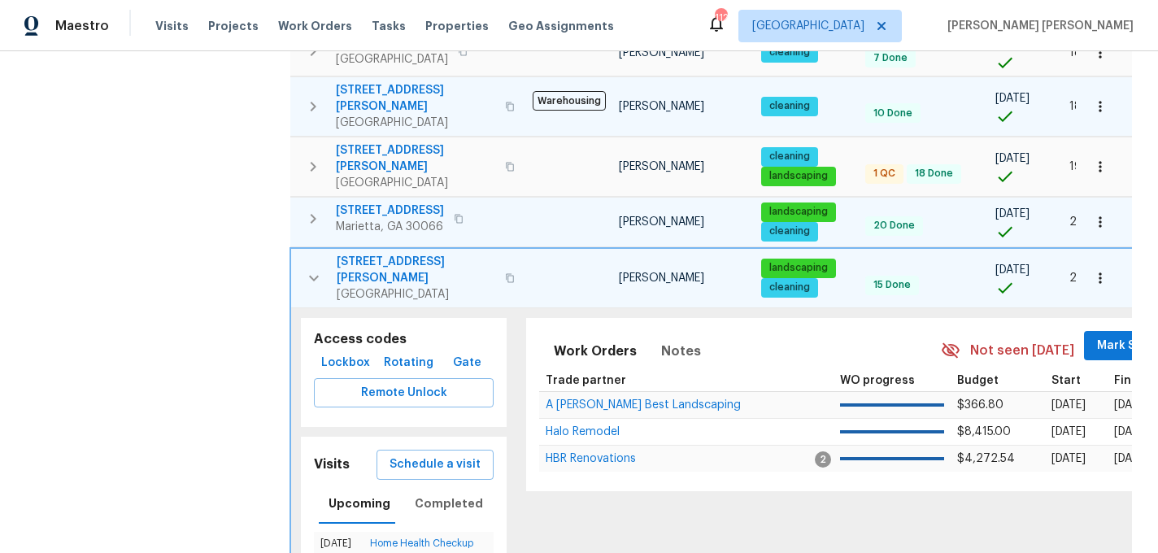
scroll to position [630, 0]
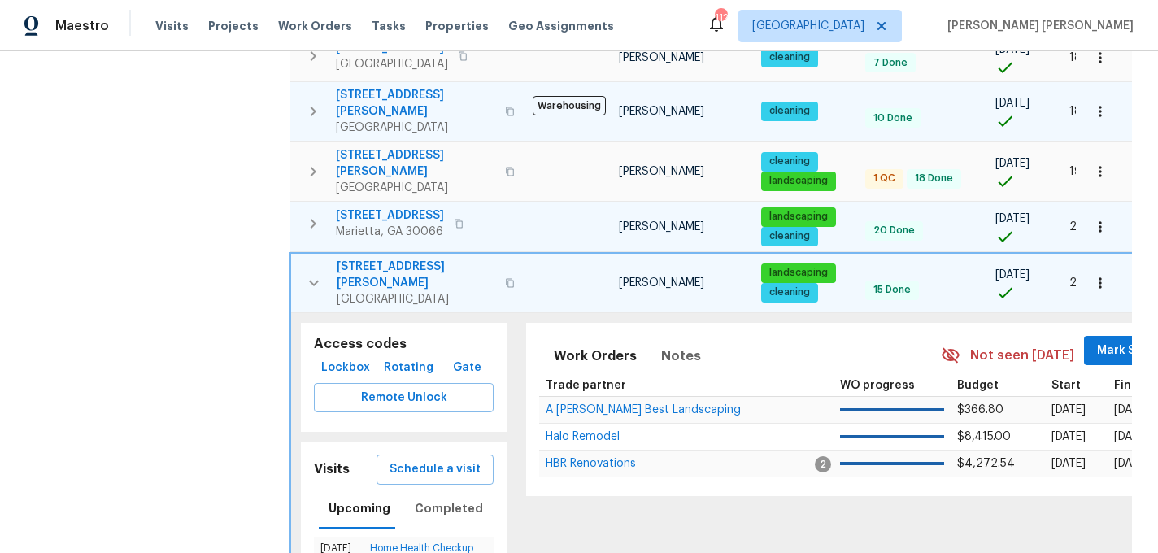
click at [313, 214] on icon "button" at bounding box center [313, 224] width 20 height 20
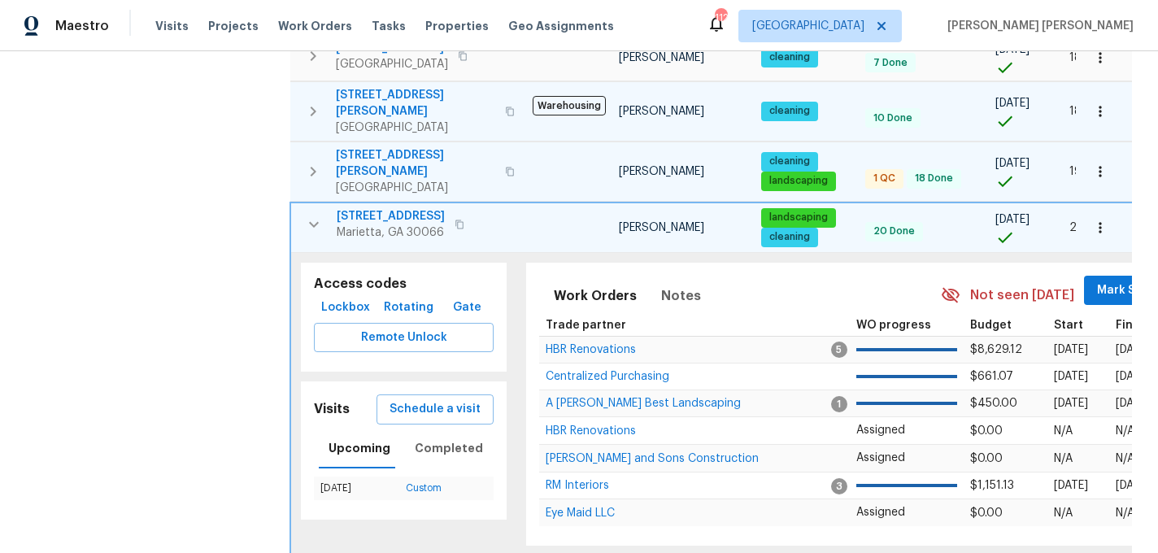
click at [318, 162] on icon "button" at bounding box center [313, 172] width 20 height 20
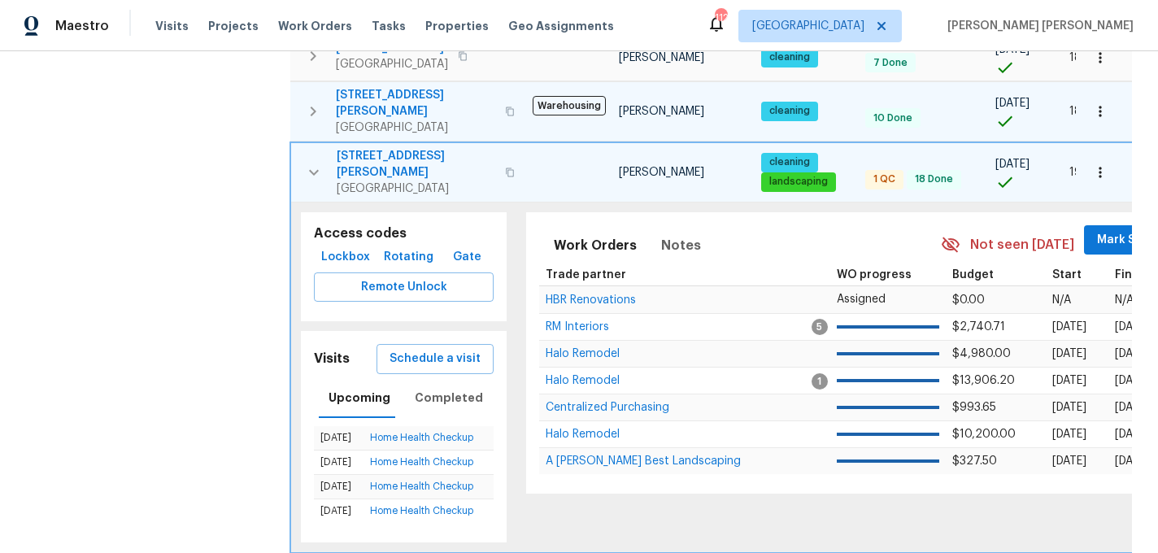
click at [318, 163] on icon "button" at bounding box center [314, 173] width 20 height 20
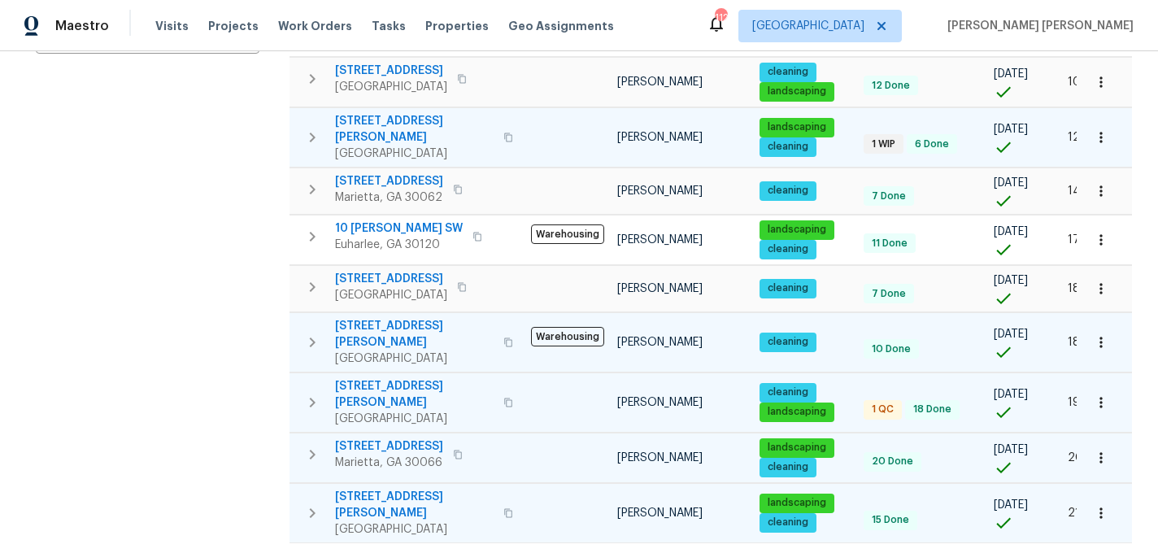
scroll to position [399, 0]
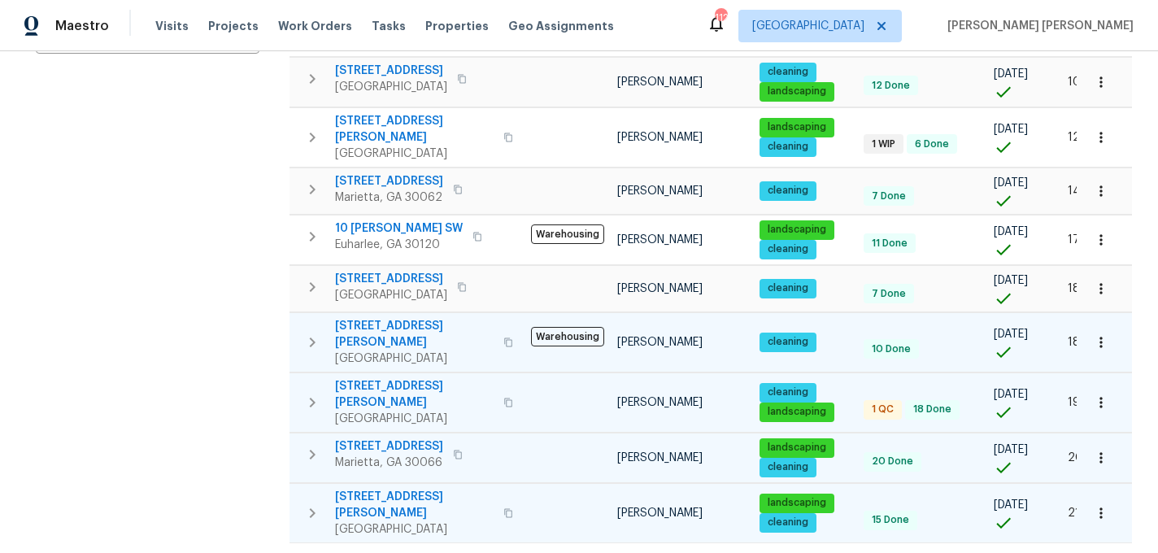
click at [367, 438] on span "61 Barrington Pl" at bounding box center [389, 446] width 108 height 16
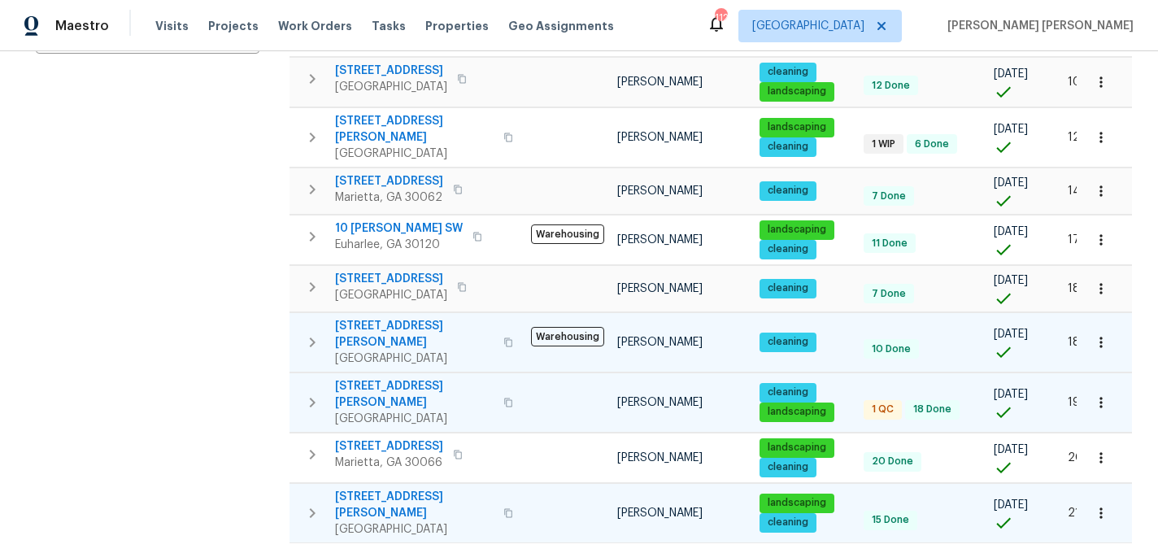
click at [311, 445] on icon "button" at bounding box center [313, 455] width 20 height 20
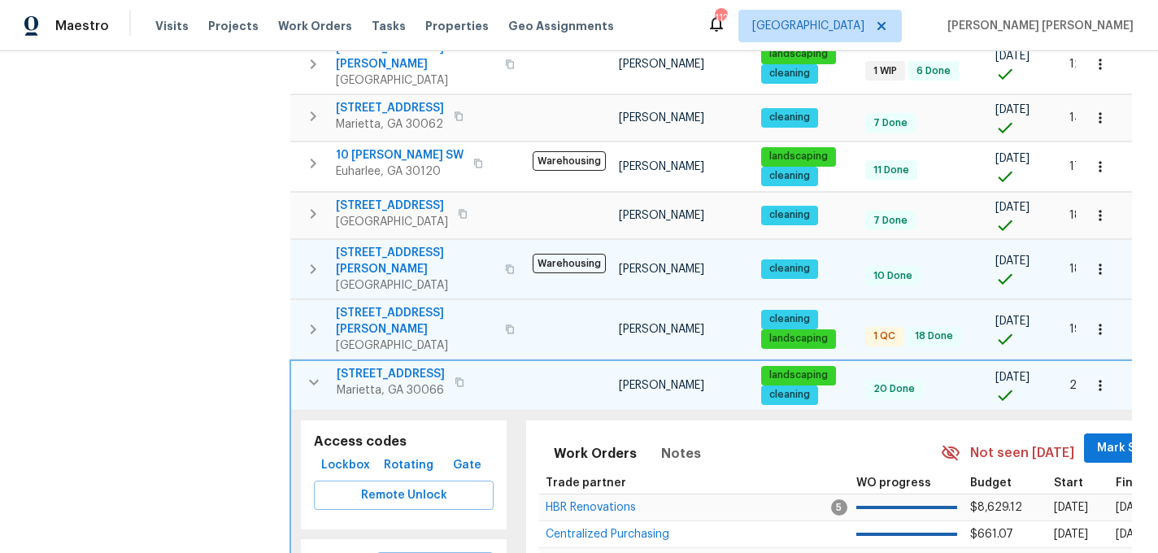
scroll to position [482, 0]
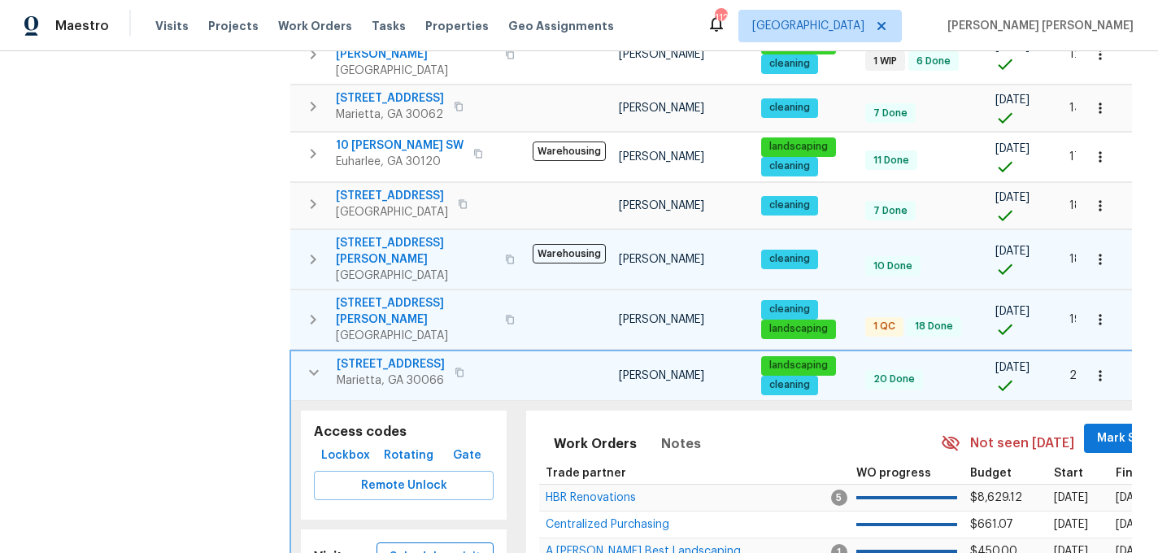
click at [432, 547] on span "Schedule a visit" at bounding box center [435, 557] width 91 height 20
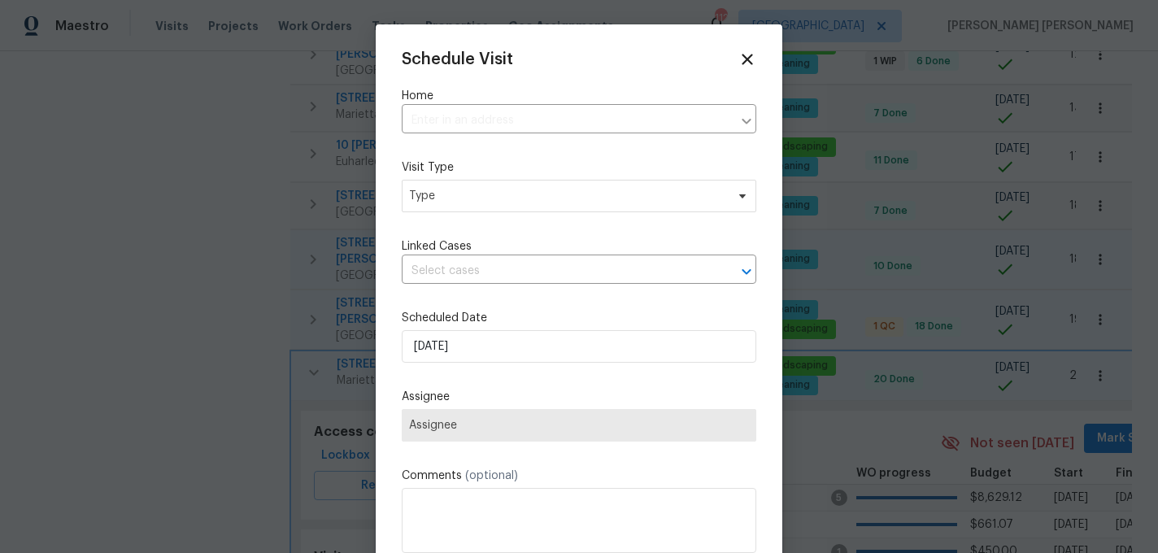
type input "61 Barrington Pl, Marietta, GA 30066"
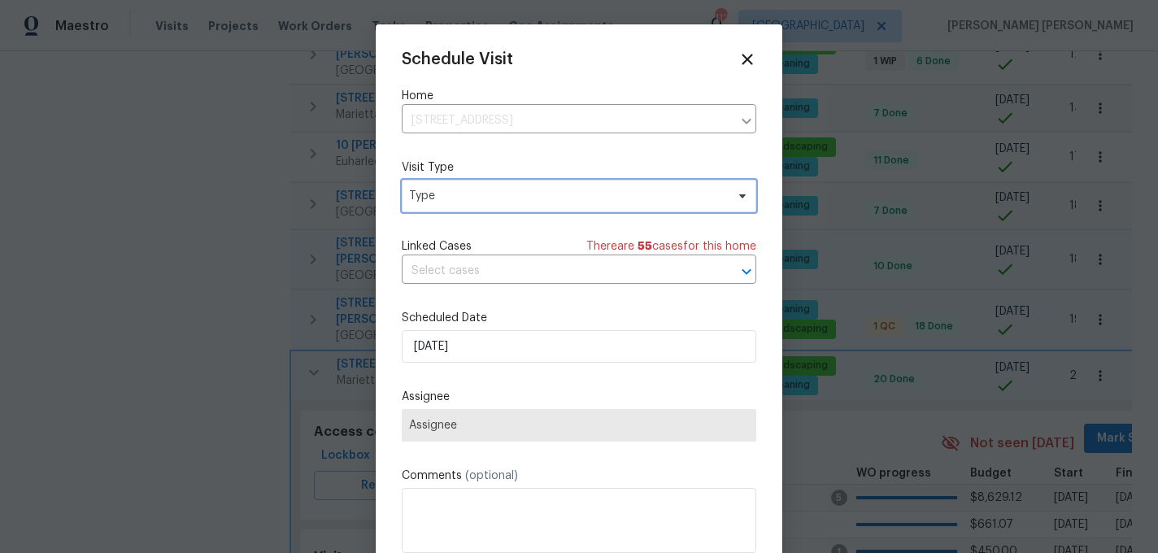
click at [482, 201] on span "Type" at bounding box center [567, 196] width 316 height 16
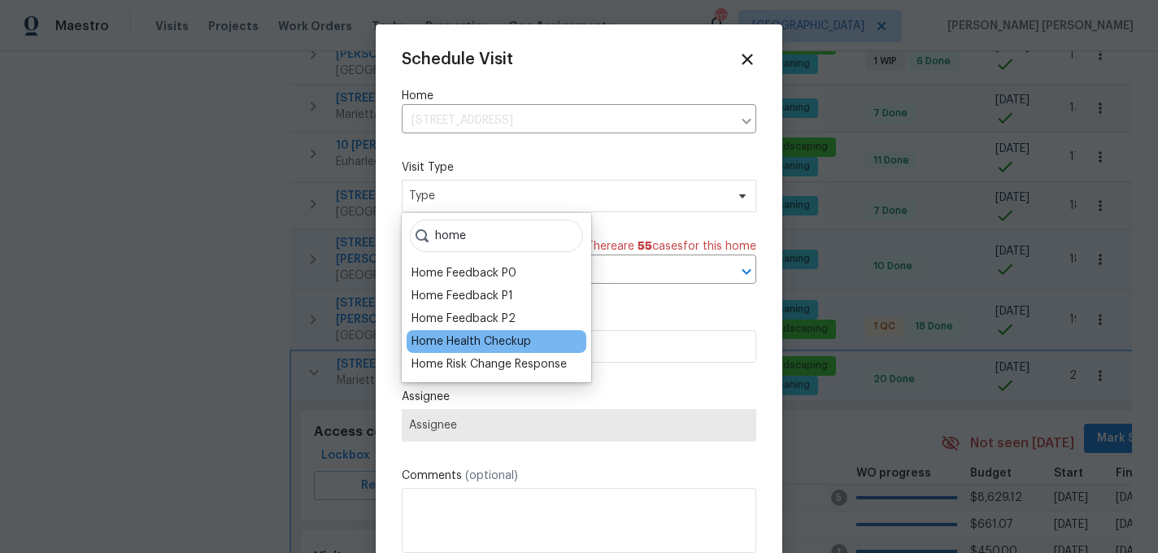
type input "home"
click at [508, 340] on div "Home Health Checkup" at bounding box center [472, 341] width 120 height 16
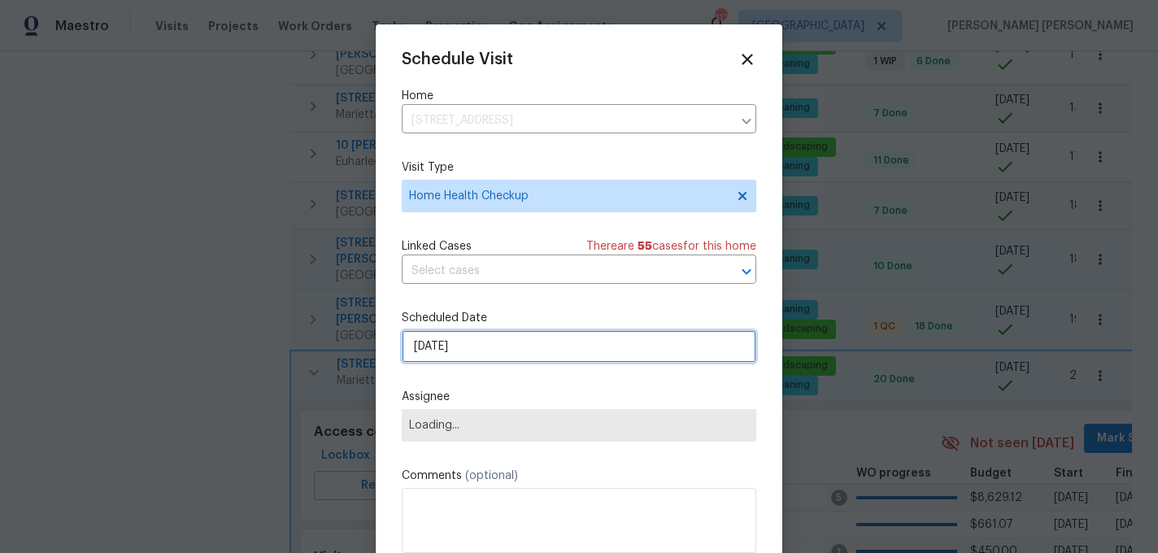
click at [499, 347] on input "9/5/2025" at bounding box center [579, 346] width 355 height 33
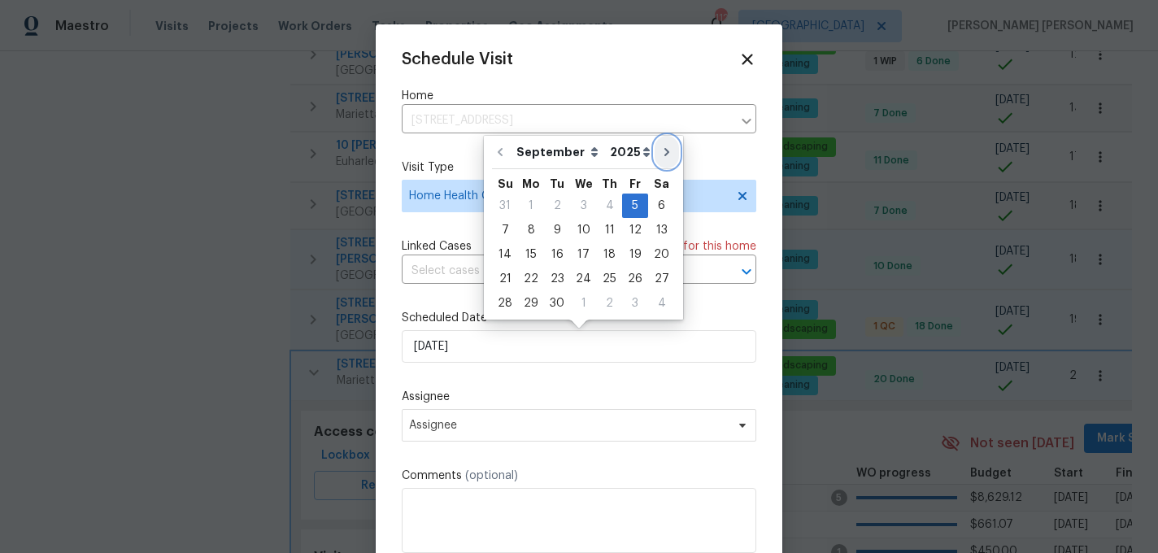
click at [660, 147] on icon "Go to next month" at bounding box center [666, 152] width 13 height 13
type input "10/5/2025"
select select "9"
click at [503, 148] on icon "Go to previous month" at bounding box center [499, 152] width 13 height 13
type input "9/5/2025"
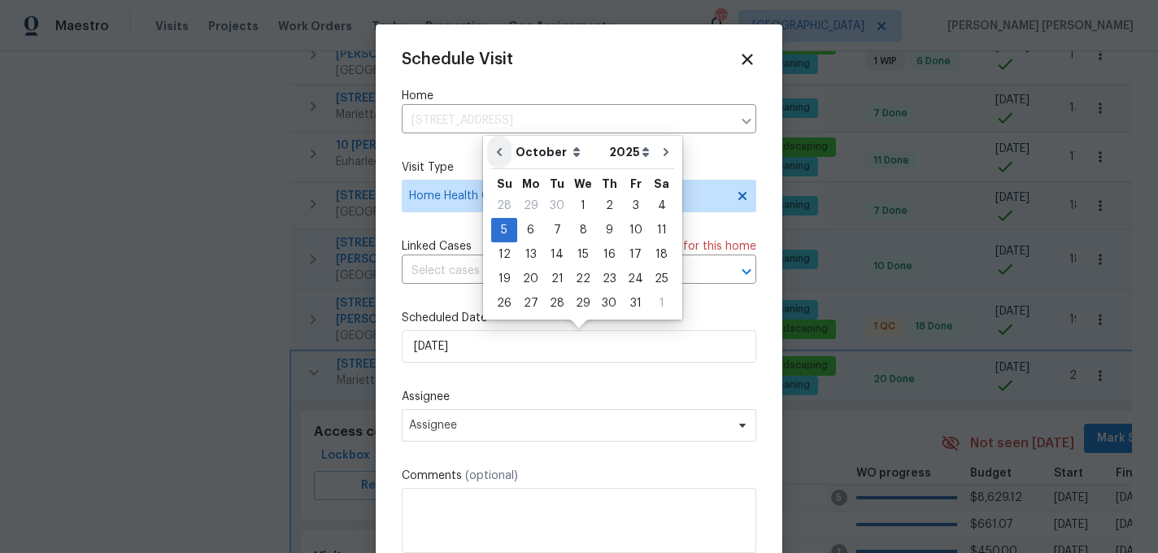
select select "8"
click at [599, 229] on div "11" at bounding box center [609, 230] width 25 height 23
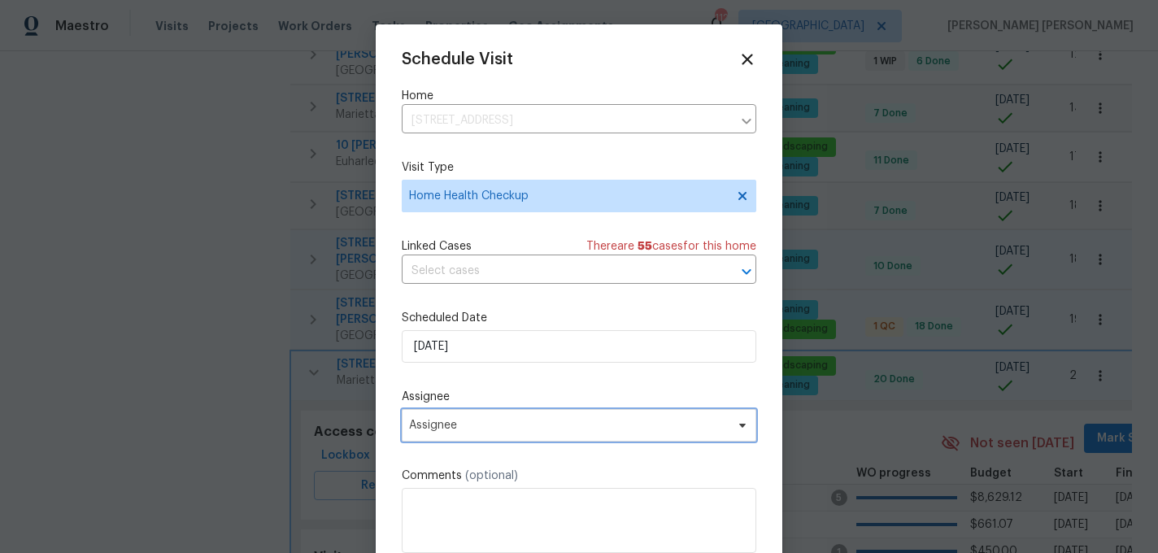
click at [467, 410] on span "Assignee" at bounding box center [579, 425] width 355 height 33
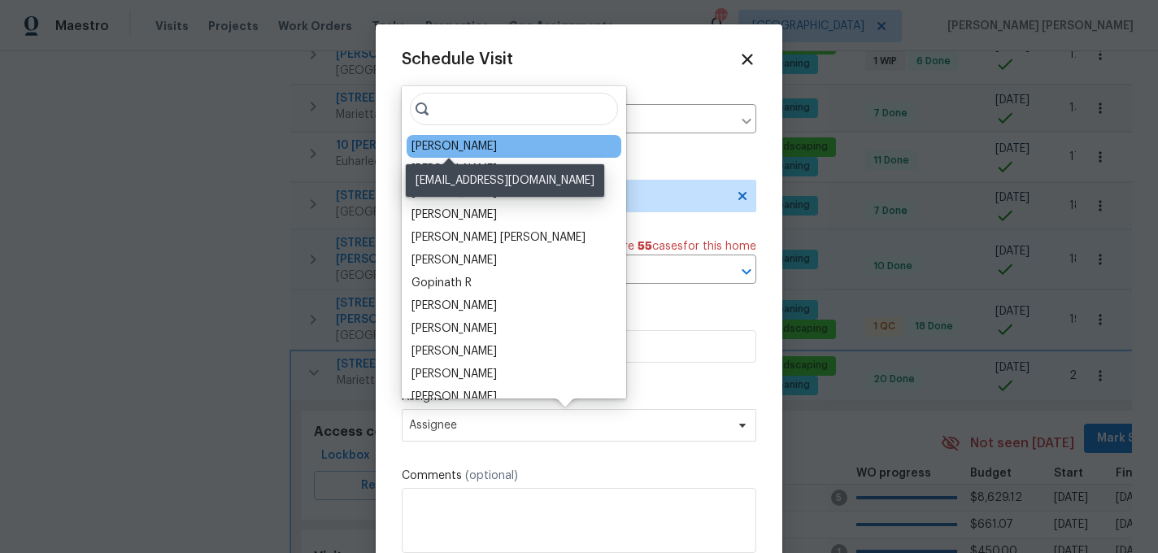
click at [469, 145] on div "Kenroy Hoilett" at bounding box center [454, 146] width 85 height 16
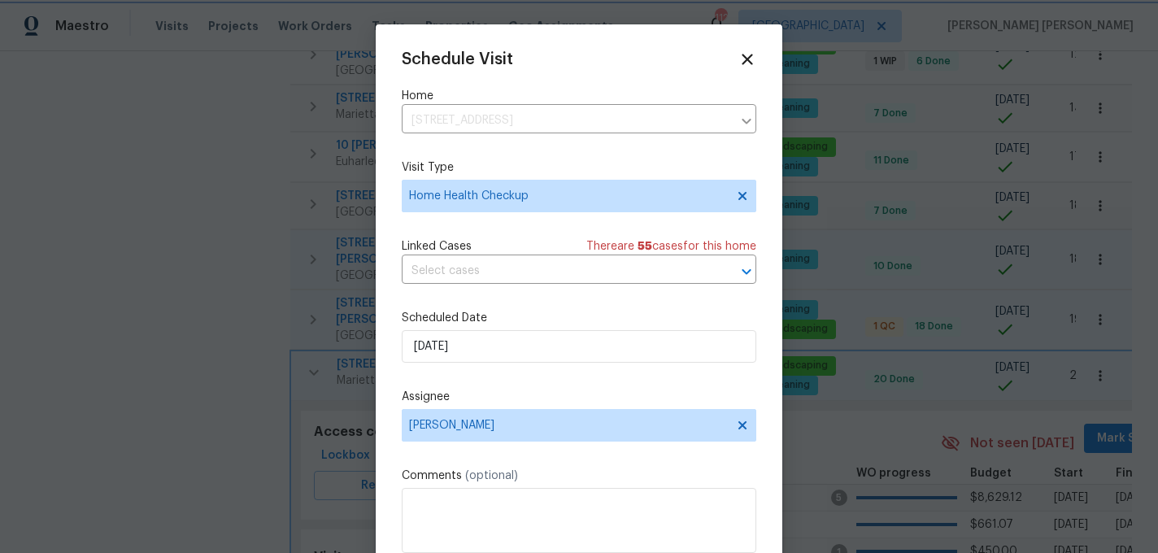
scroll to position [29, 0]
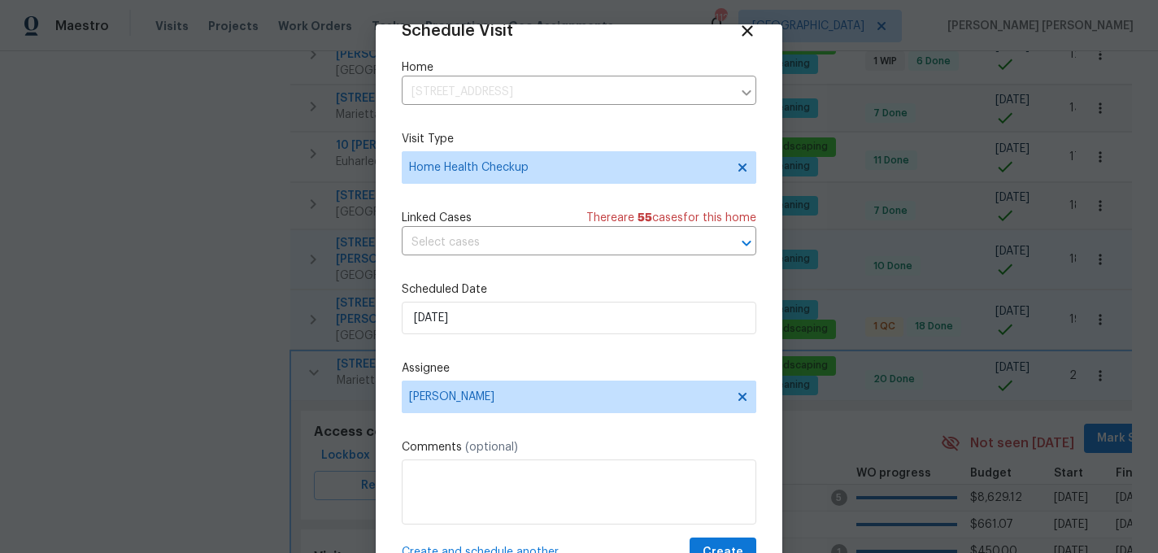
click at [482, 545] on span "Create and schedule another" at bounding box center [480, 552] width 157 height 16
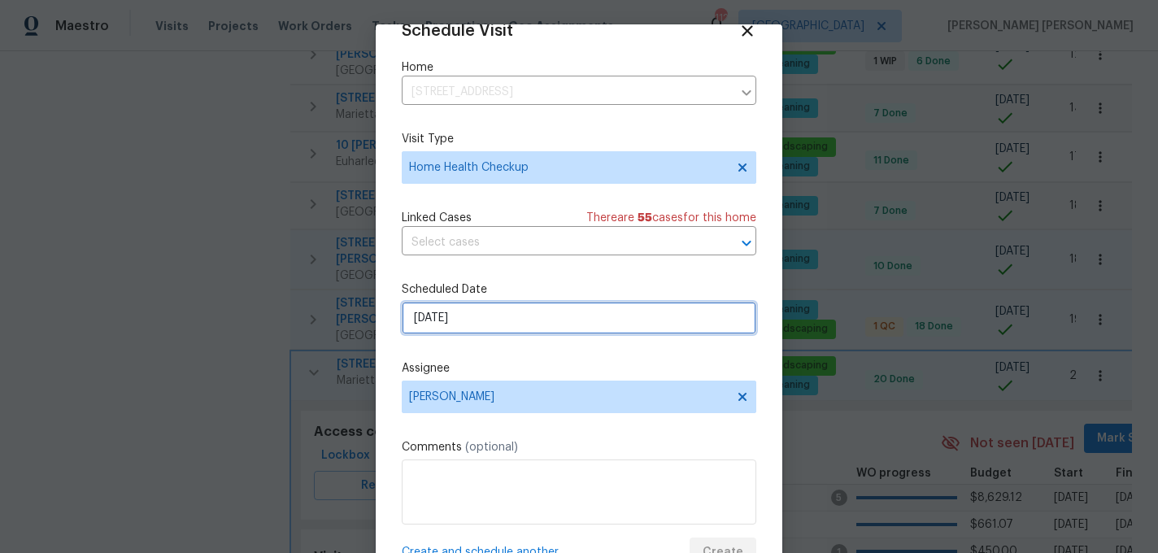
click at [543, 325] on input "9/11/2025" at bounding box center [579, 318] width 355 height 33
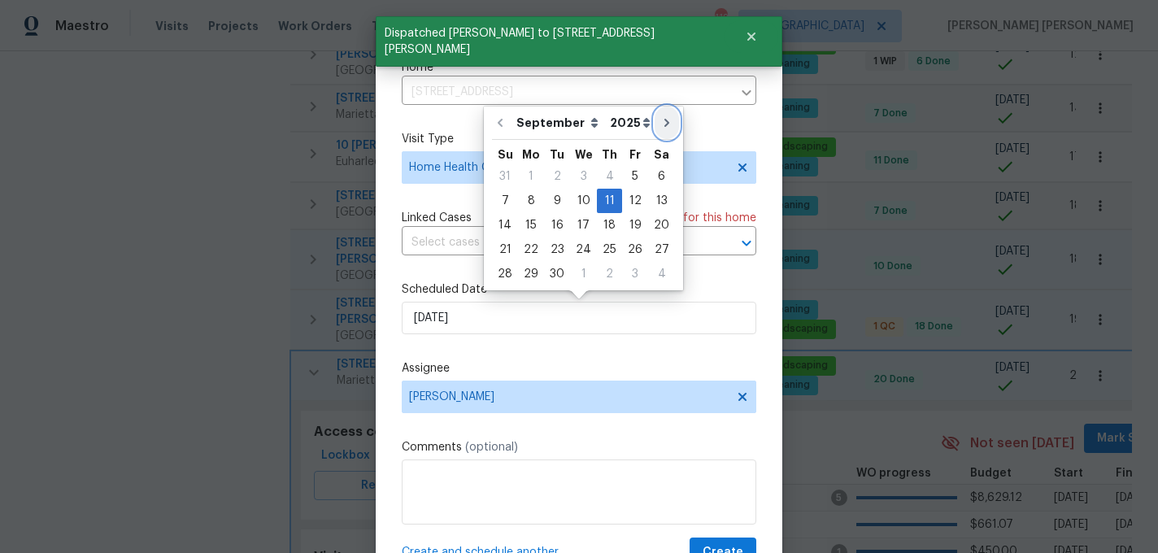
click at [655, 118] on button "Go to next month" at bounding box center [667, 123] width 24 height 33
type input "10/11/2025"
select select "9"
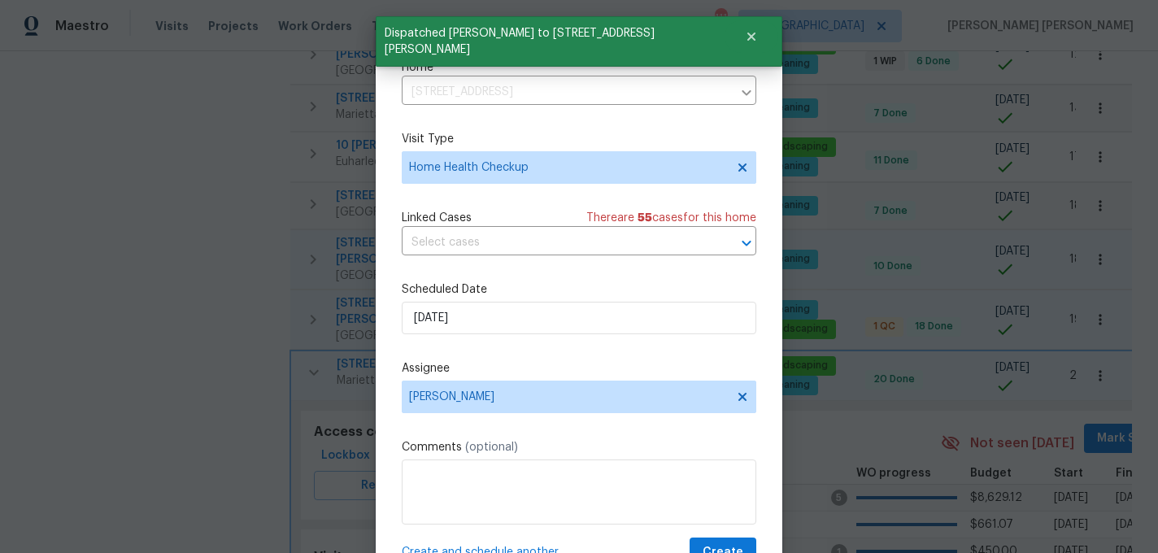
click at [456, 549] on span "Create and schedule another" at bounding box center [480, 552] width 157 height 16
click at [502, 325] on input "10/11/2025" at bounding box center [579, 318] width 355 height 33
select select "9"
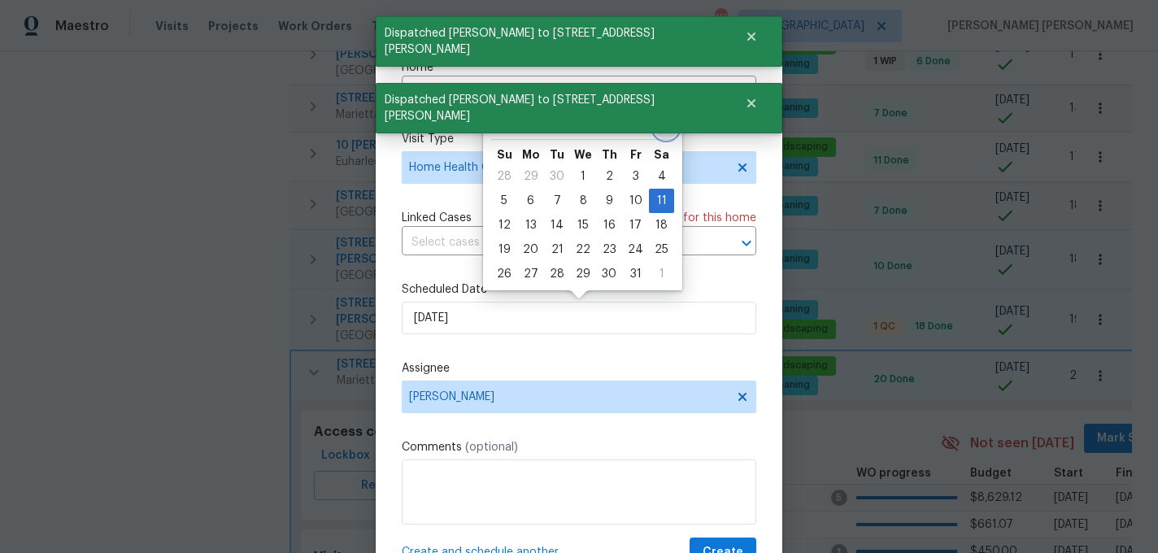
click at [664, 128] on icon "Go to next month" at bounding box center [666, 122] width 13 height 13
type input "11/11/2025"
select select "10"
click at [452, 547] on span "Create and schedule another" at bounding box center [480, 552] width 157 height 16
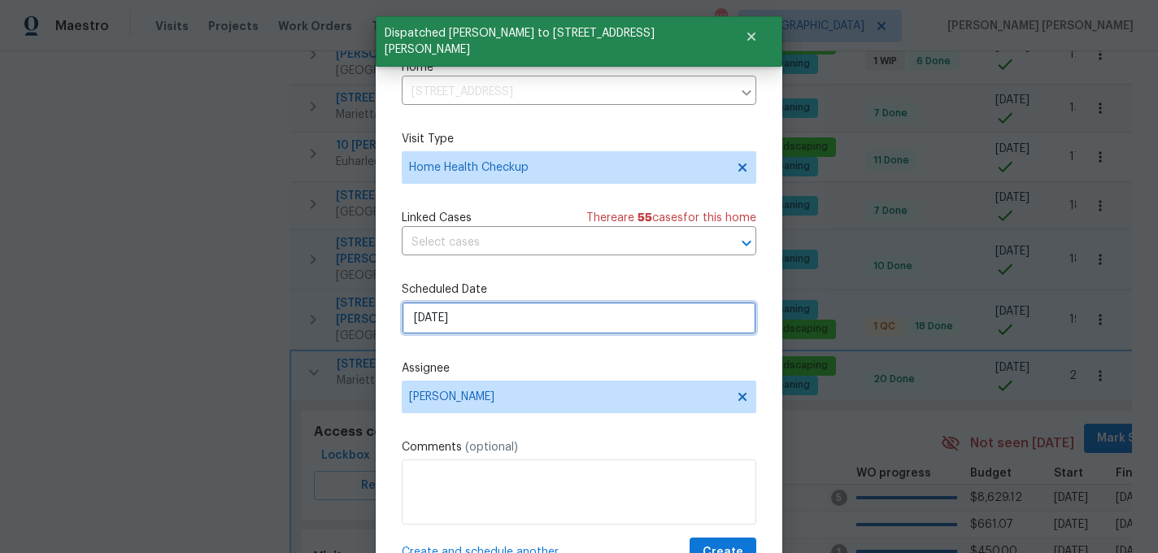
click at [526, 311] on input "11/11/2025" at bounding box center [579, 318] width 355 height 33
select select "10"
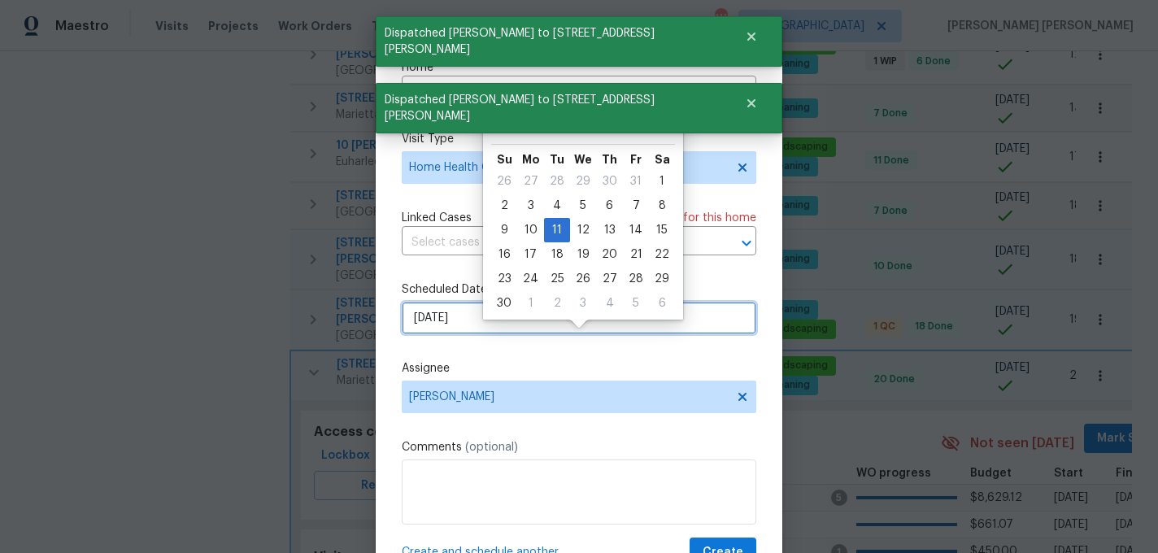
scroll to position [0, 0]
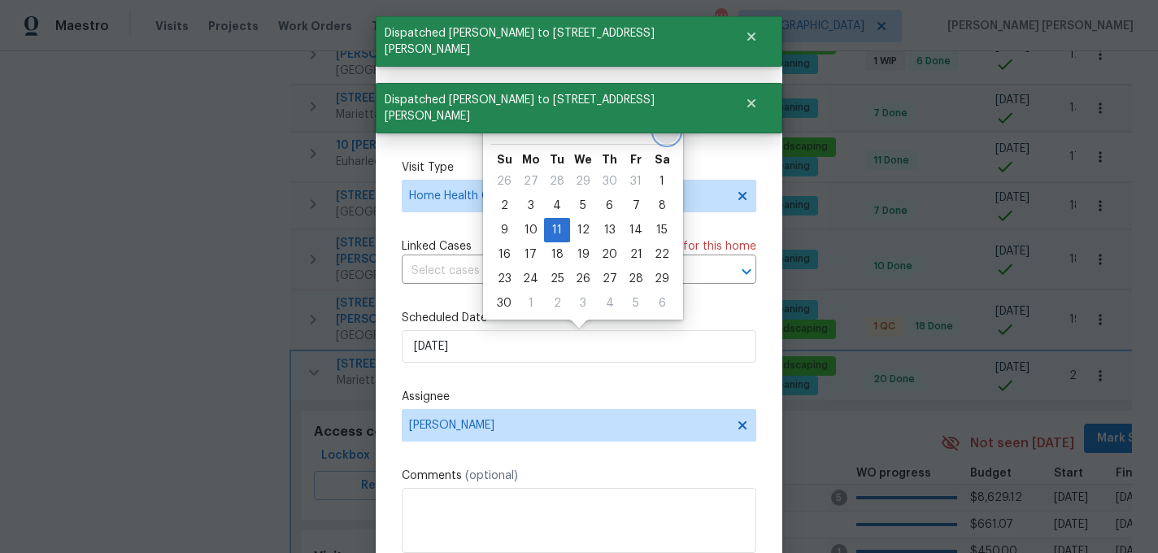
click at [656, 120] on button "Go to next month" at bounding box center [667, 127] width 24 height 33
type input "12/11/2025"
select select "11"
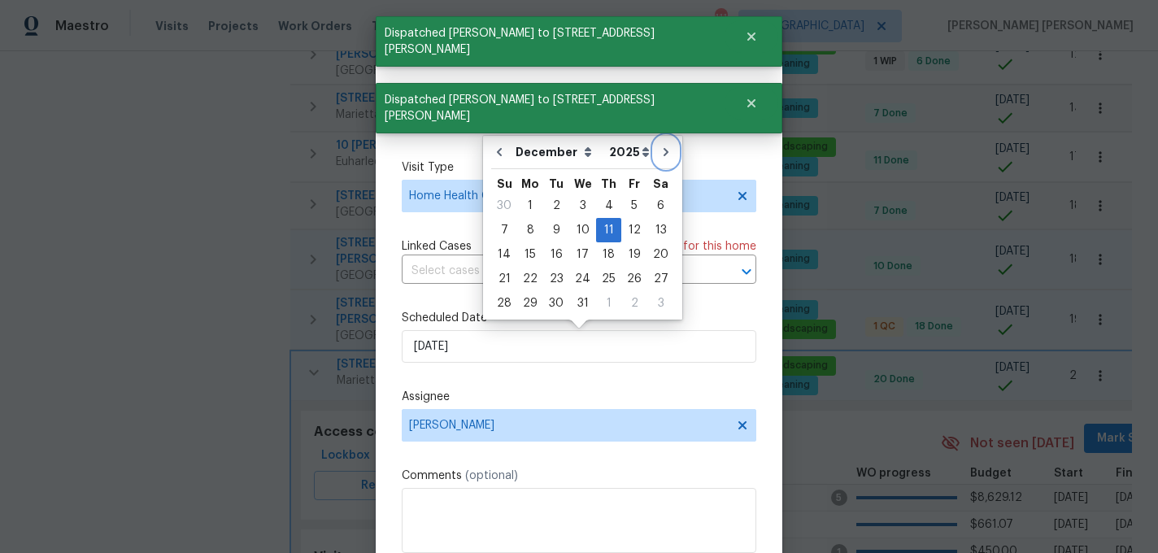
scroll to position [29, 0]
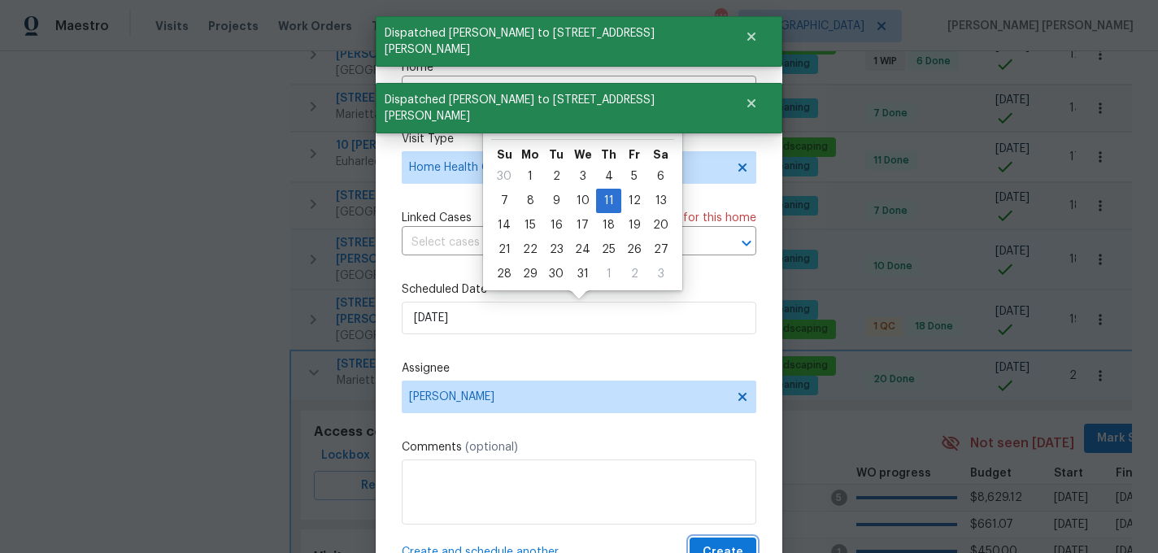
click at [731, 549] on span "Create" at bounding box center [723, 553] width 41 height 20
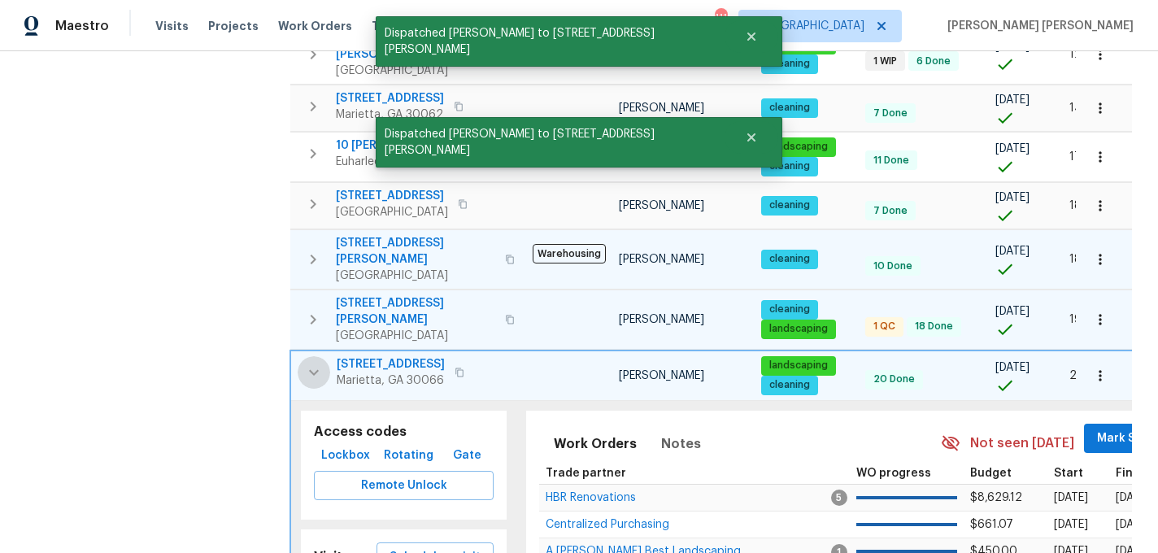
click at [315, 363] on icon "button" at bounding box center [314, 373] width 20 height 20
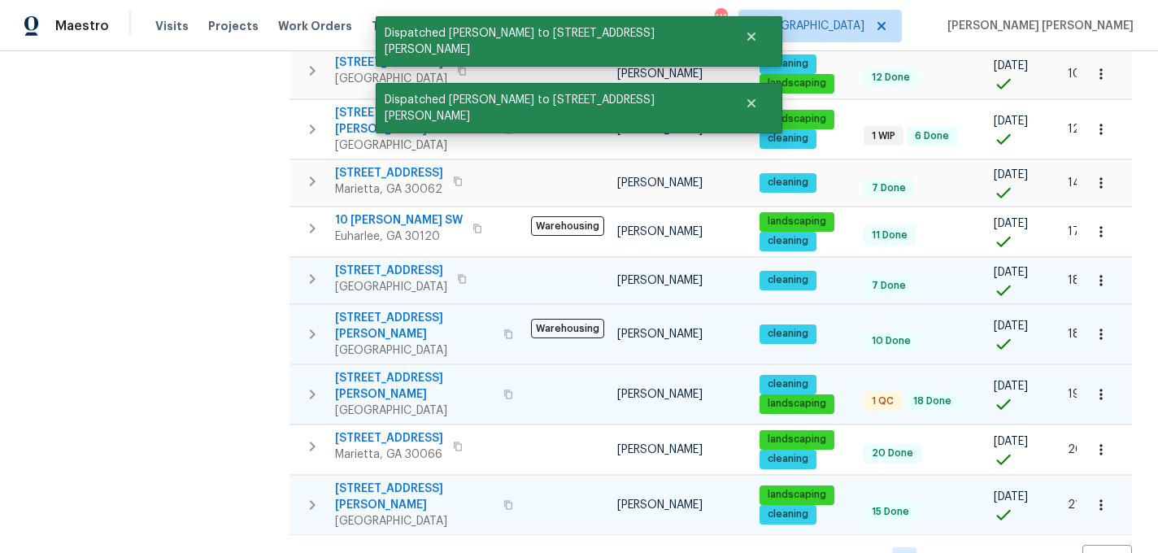
scroll to position [399, 0]
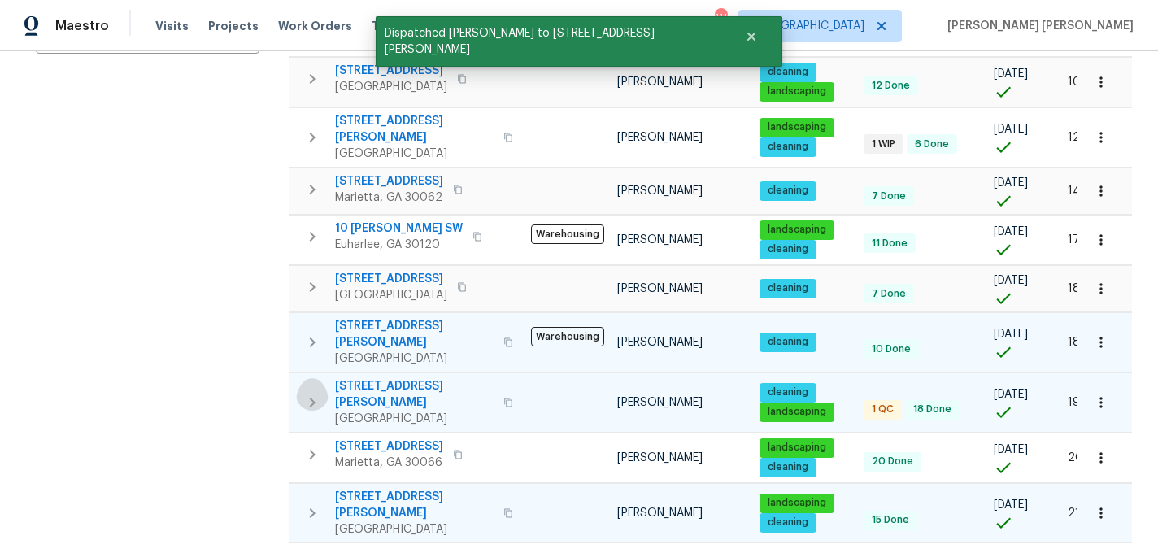
click at [315, 393] on icon "button" at bounding box center [313, 403] width 20 height 20
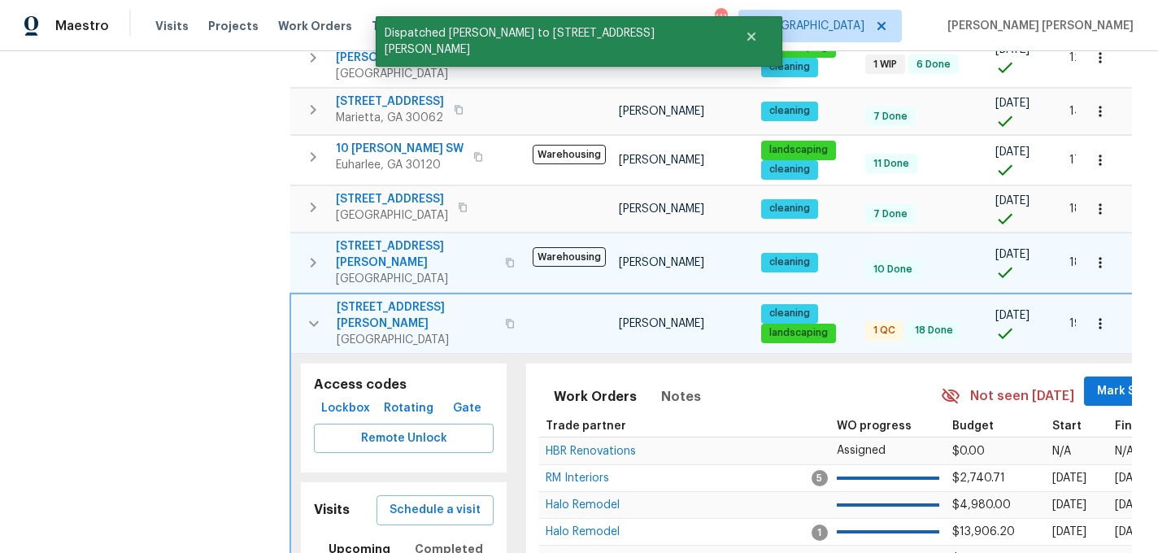
scroll to position [517, 0]
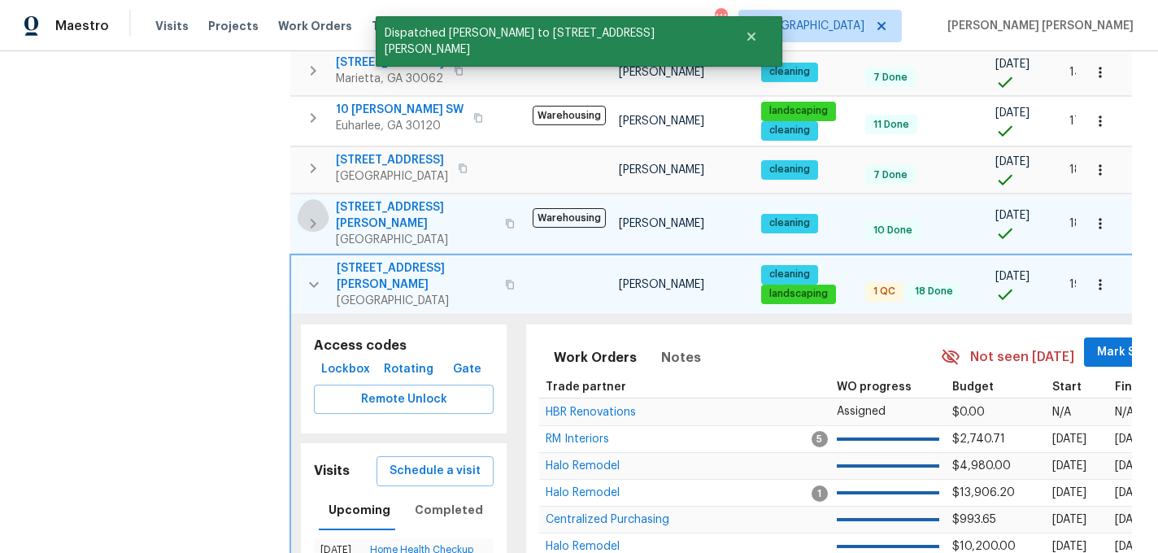
click at [313, 214] on icon "button" at bounding box center [313, 224] width 20 height 20
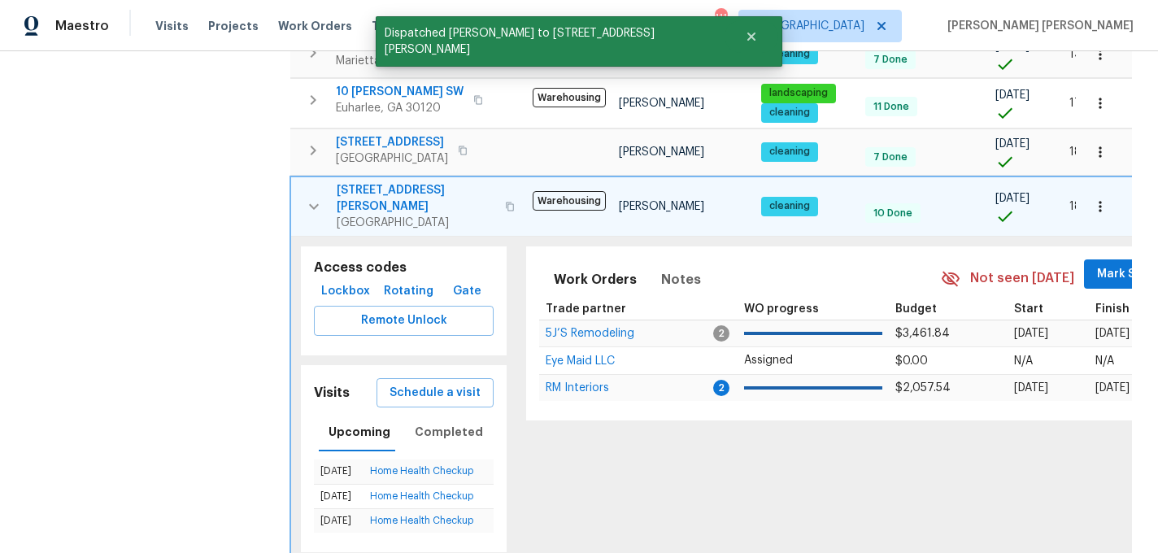
scroll to position [536, 0]
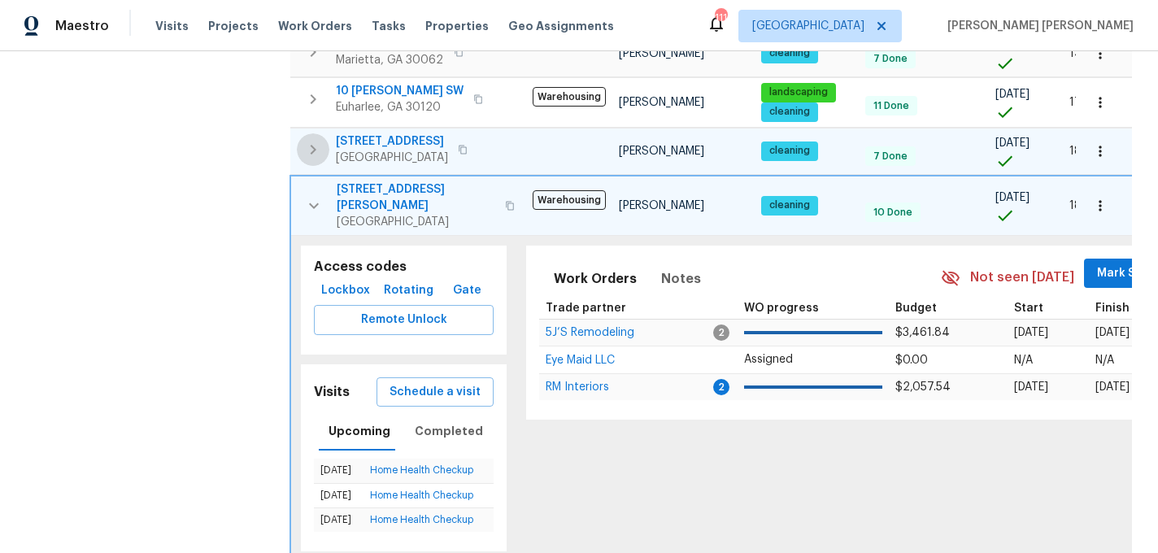
click at [321, 140] on icon "button" at bounding box center [313, 150] width 20 height 20
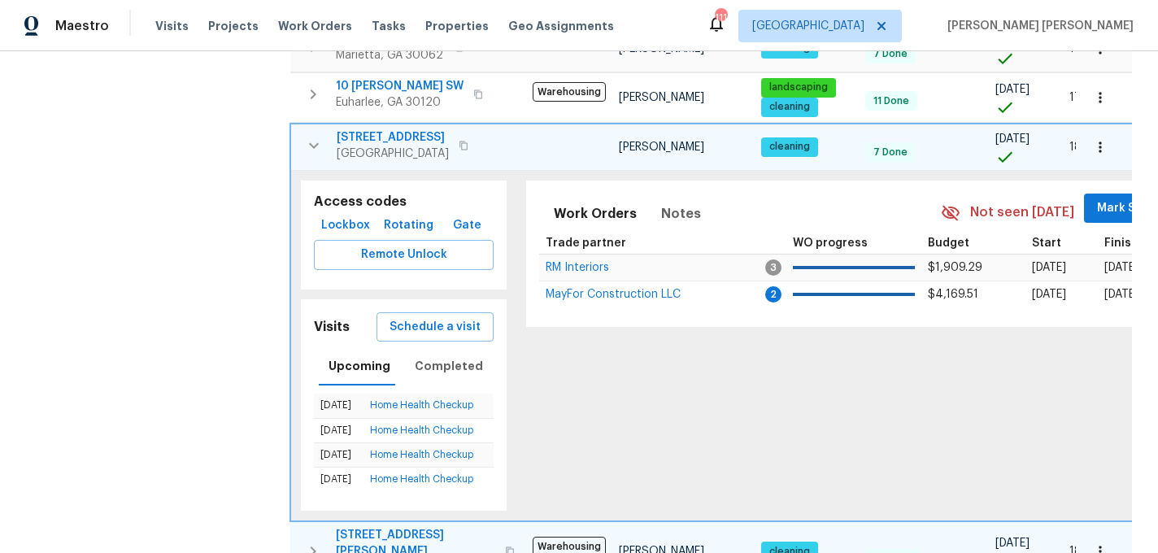
scroll to position [524, 0]
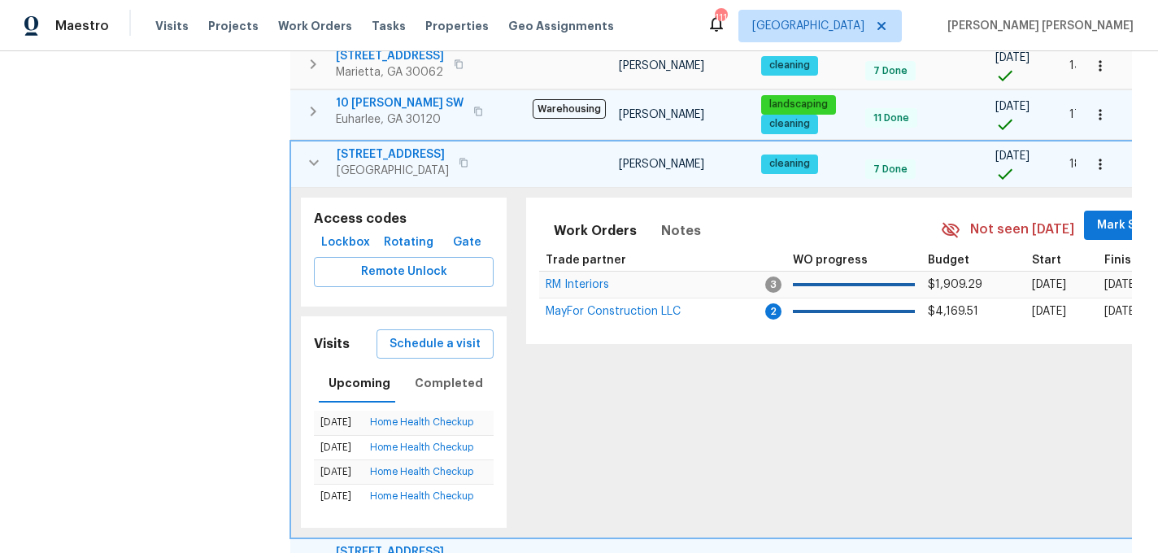
click at [318, 102] on icon "button" at bounding box center [313, 112] width 20 height 20
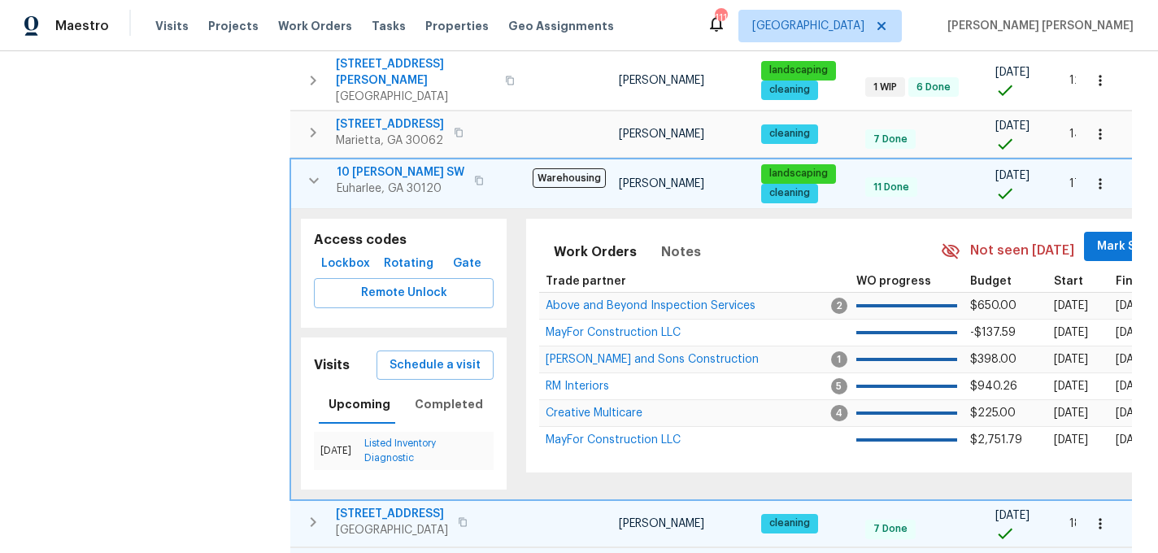
scroll to position [451, 0]
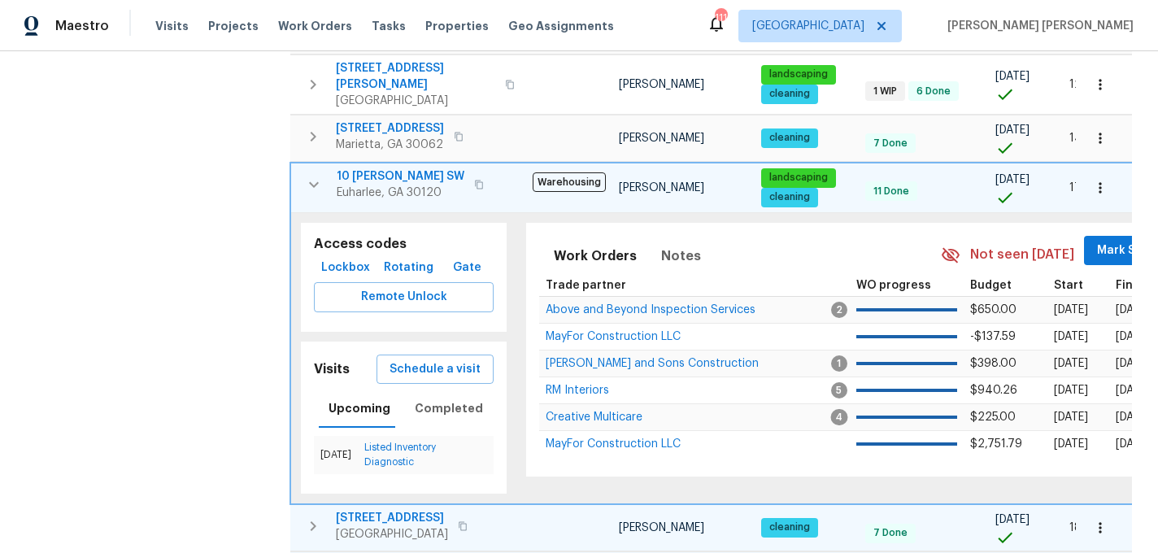
click at [405, 168] on span "10 Jasmine Ln SW" at bounding box center [401, 176] width 128 height 16
click at [436, 360] on span "Schedule a visit" at bounding box center [435, 370] width 91 height 20
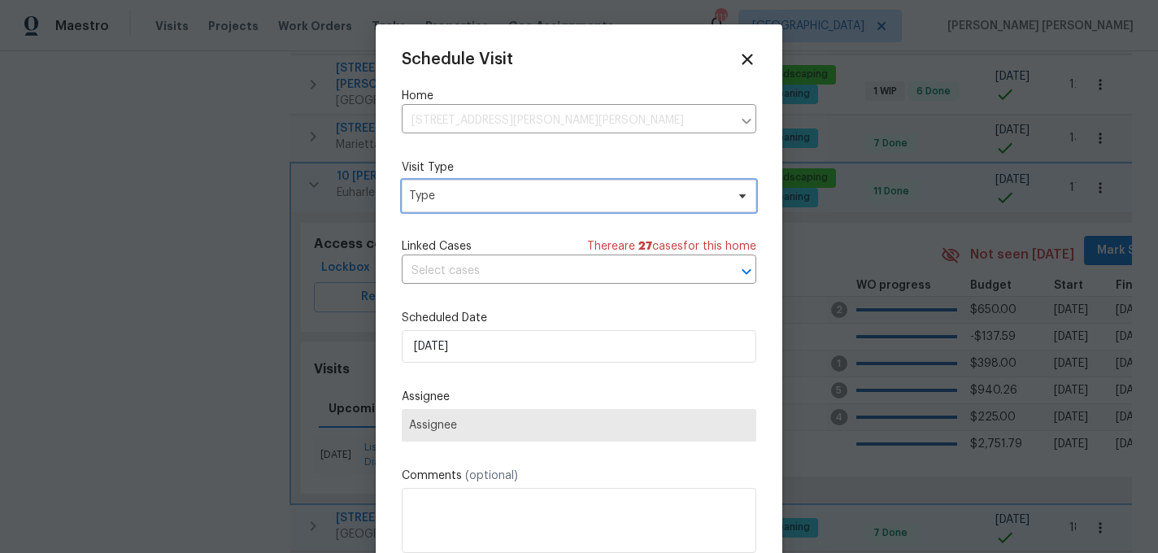
click at [477, 199] on span "Type" at bounding box center [567, 196] width 316 height 16
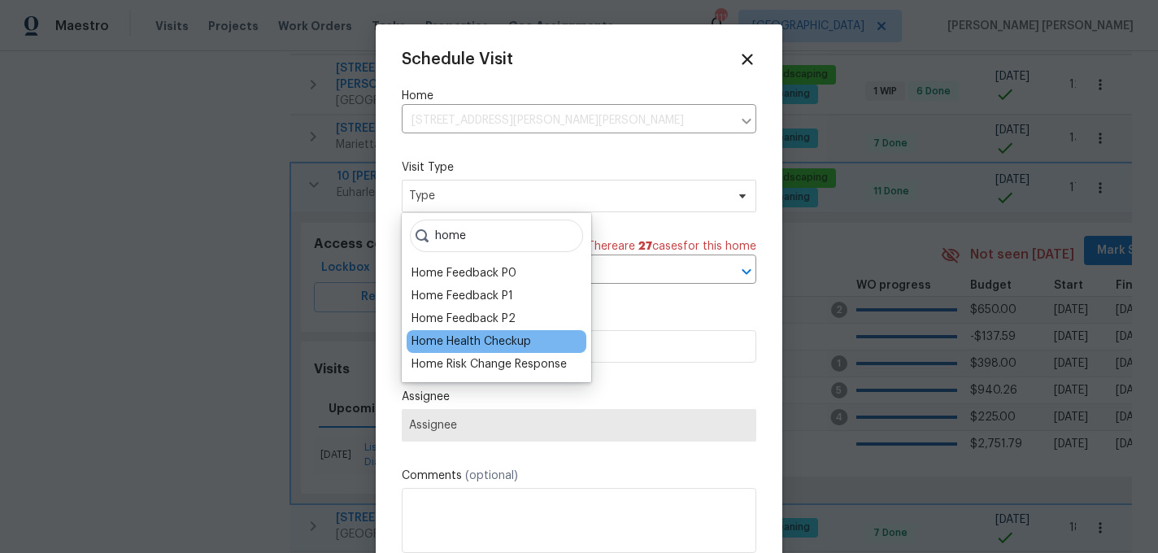
type input "home"
click at [485, 346] on div "Home Health Checkup" at bounding box center [472, 341] width 120 height 16
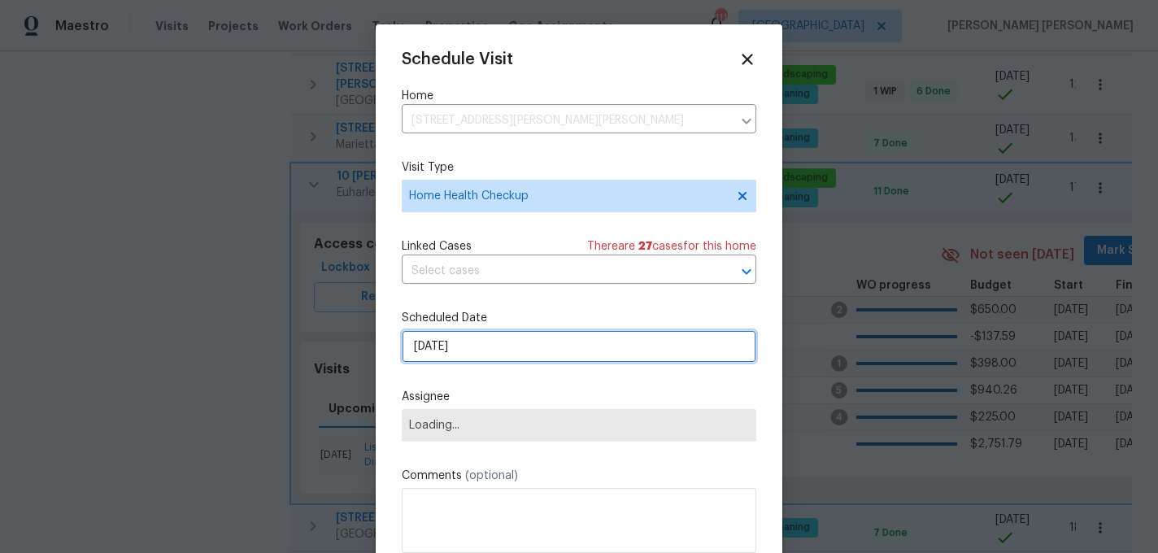
click at [486, 350] on input "9/5/2025" at bounding box center [579, 346] width 355 height 33
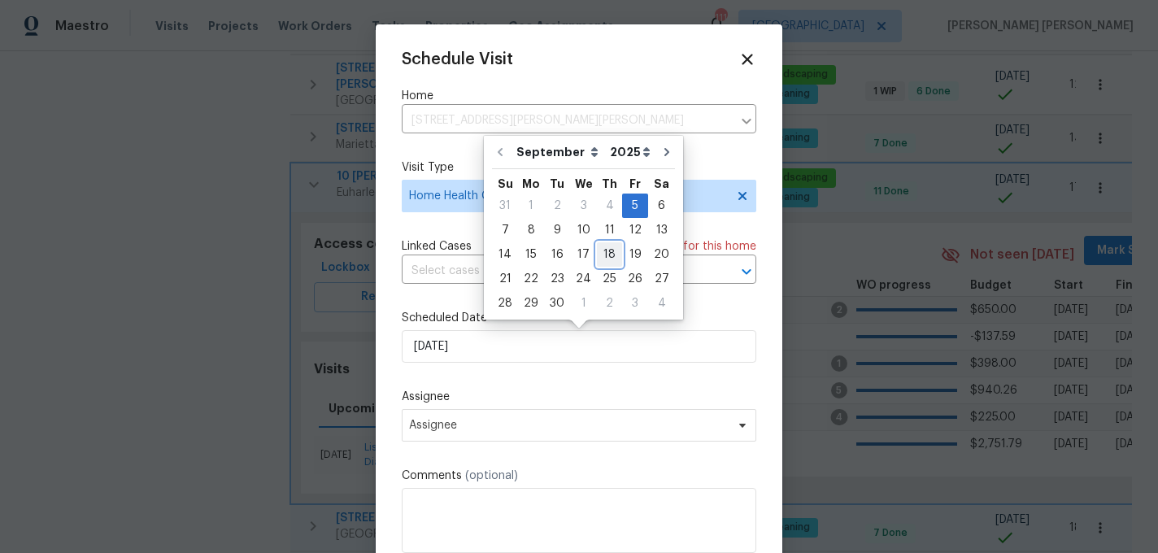
click at [608, 250] on div "18" at bounding box center [609, 254] width 25 height 23
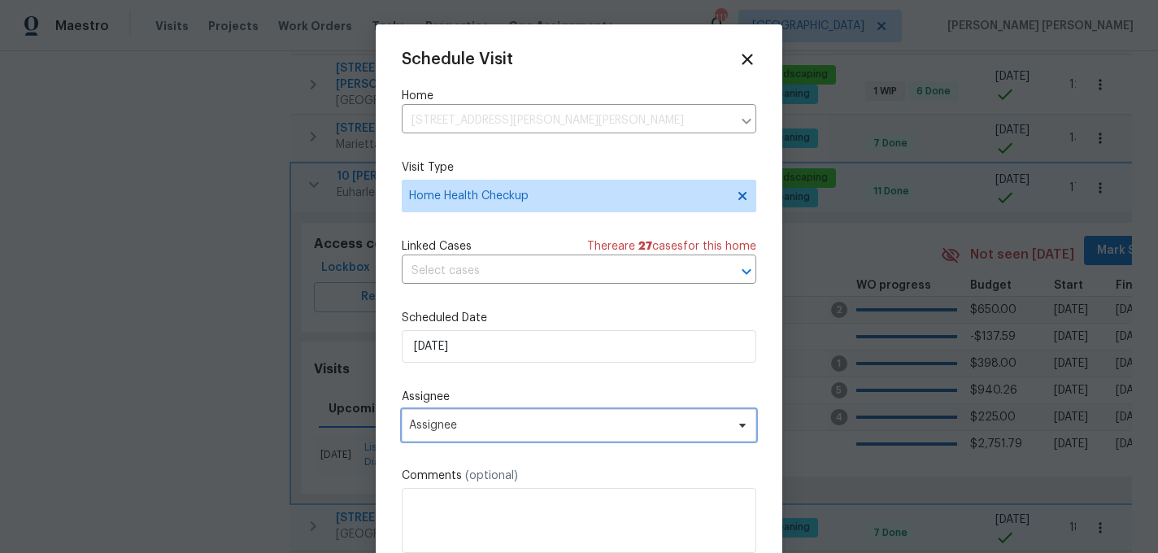
click at [498, 428] on span "Assignee" at bounding box center [568, 425] width 319 height 13
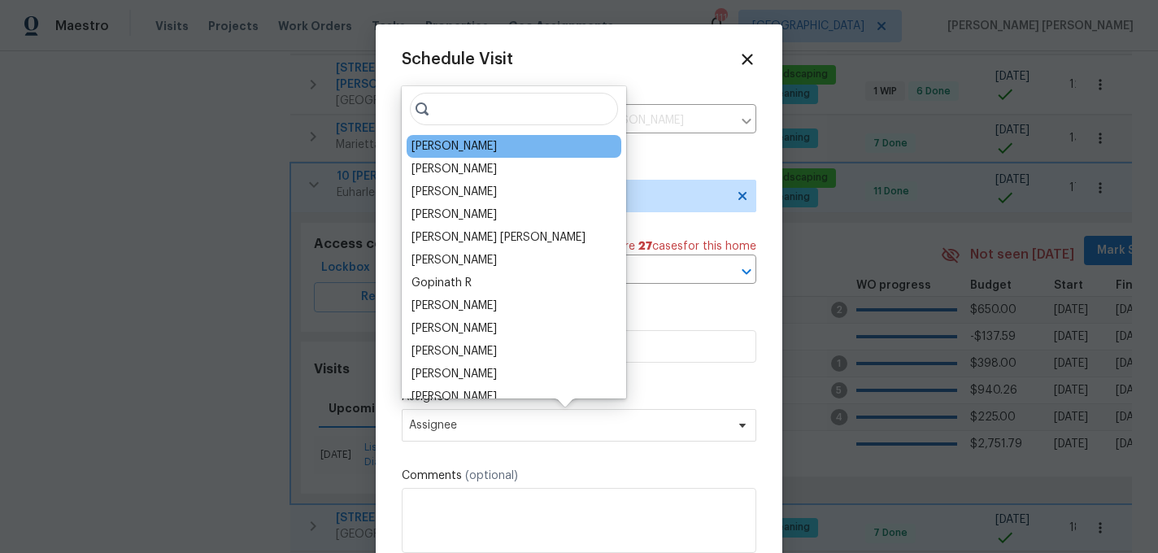
click at [447, 141] on div "Kenroy Hoilett" at bounding box center [454, 146] width 85 height 16
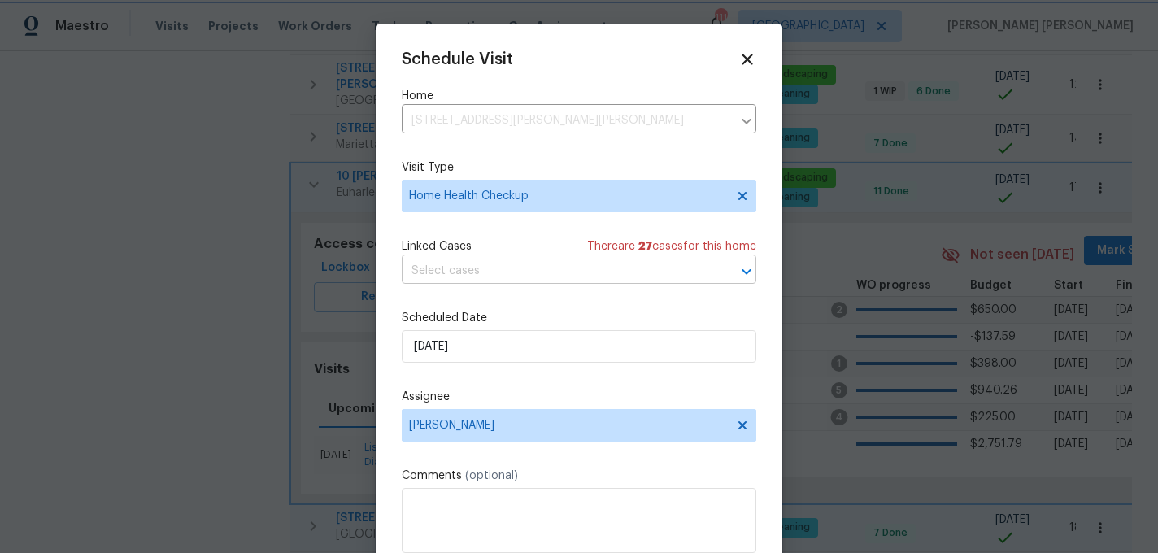
scroll to position [29, 0]
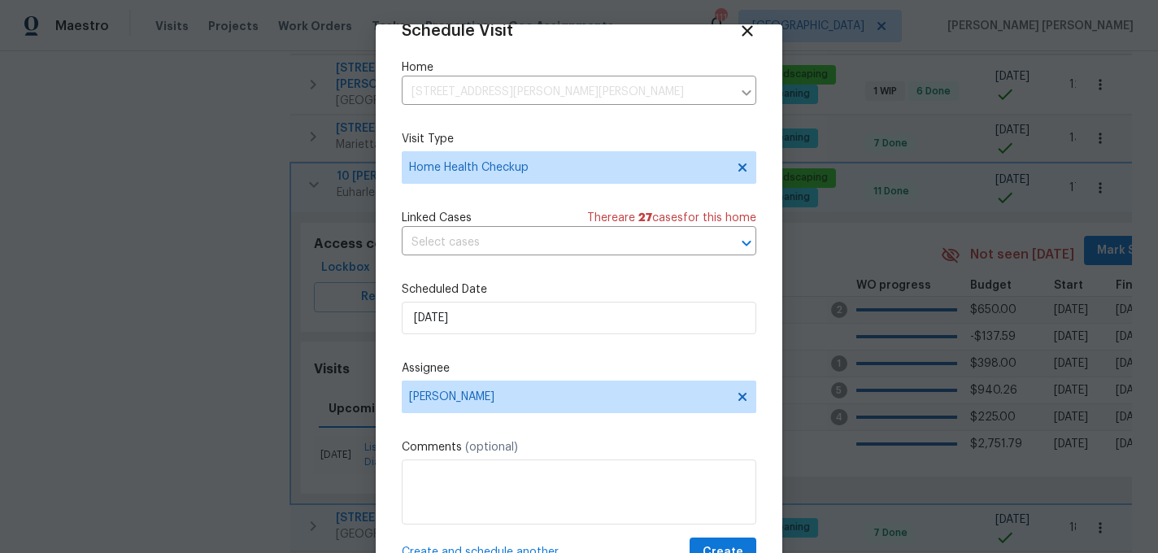
click at [458, 547] on span "Create and schedule another" at bounding box center [480, 552] width 157 height 16
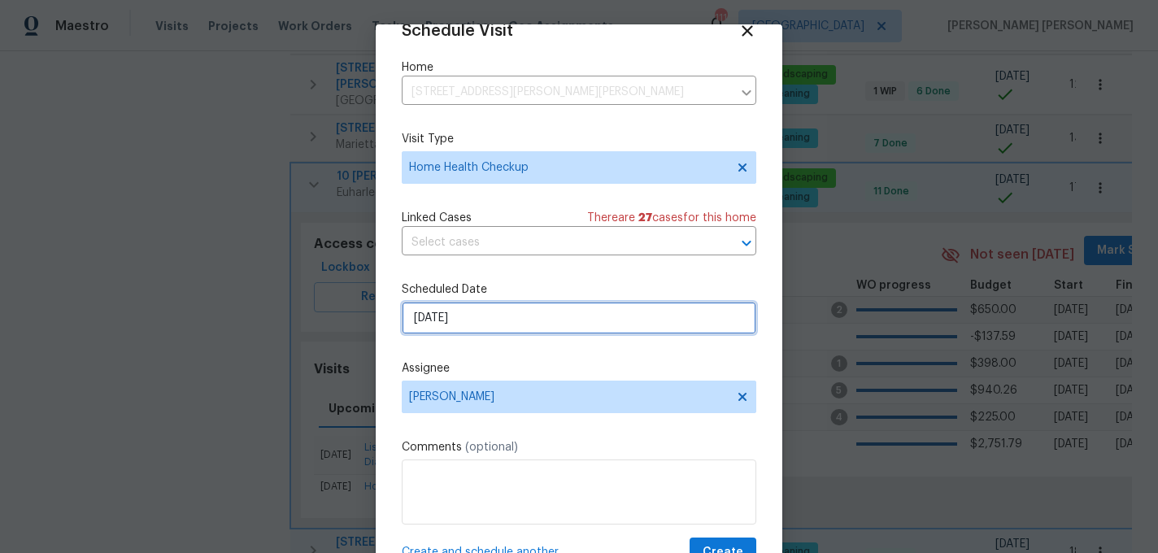
click at [521, 326] on input "9/18/2025" at bounding box center [579, 318] width 355 height 33
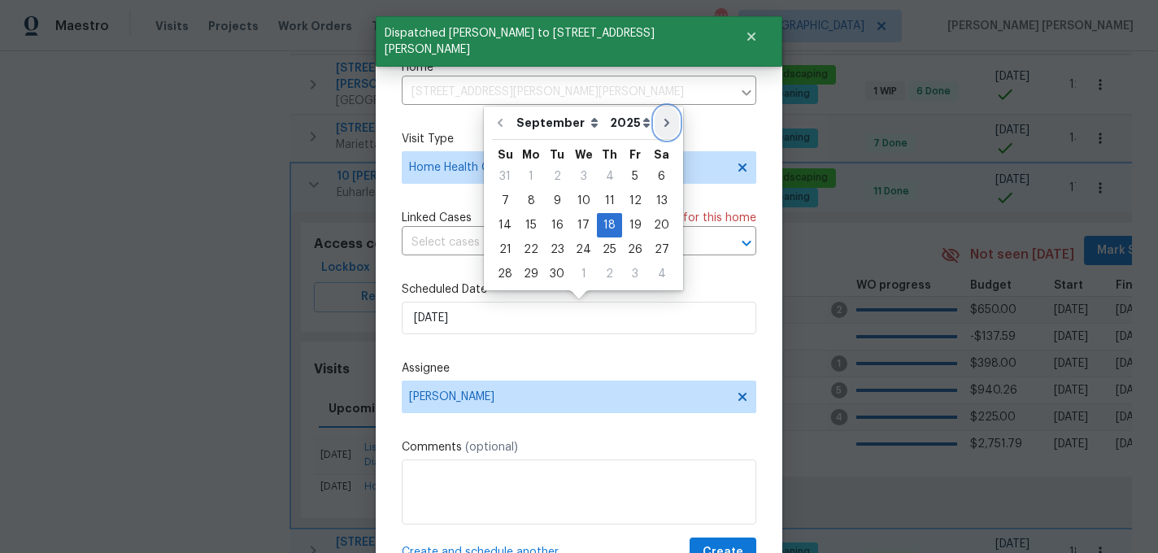
click at [662, 116] on icon "Go to next month" at bounding box center [666, 122] width 13 height 13
type input "10/18/2025"
select select "9"
click at [524, 548] on span "Create and schedule another" at bounding box center [480, 552] width 157 height 16
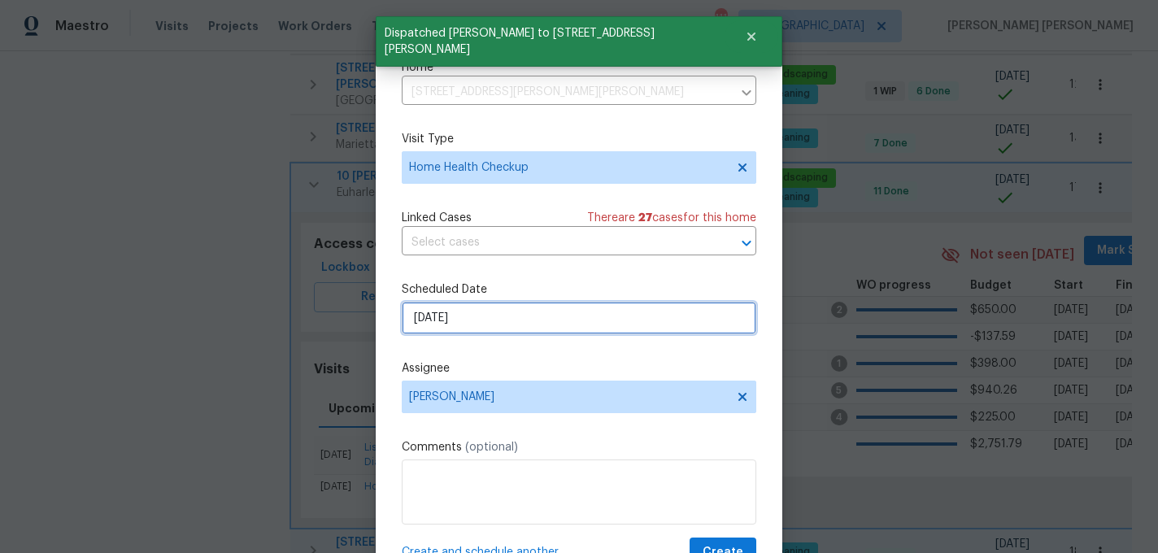
click at [539, 317] on input "10/18/2025" at bounding box center [579, 318] width 355 height 33
select select "9"
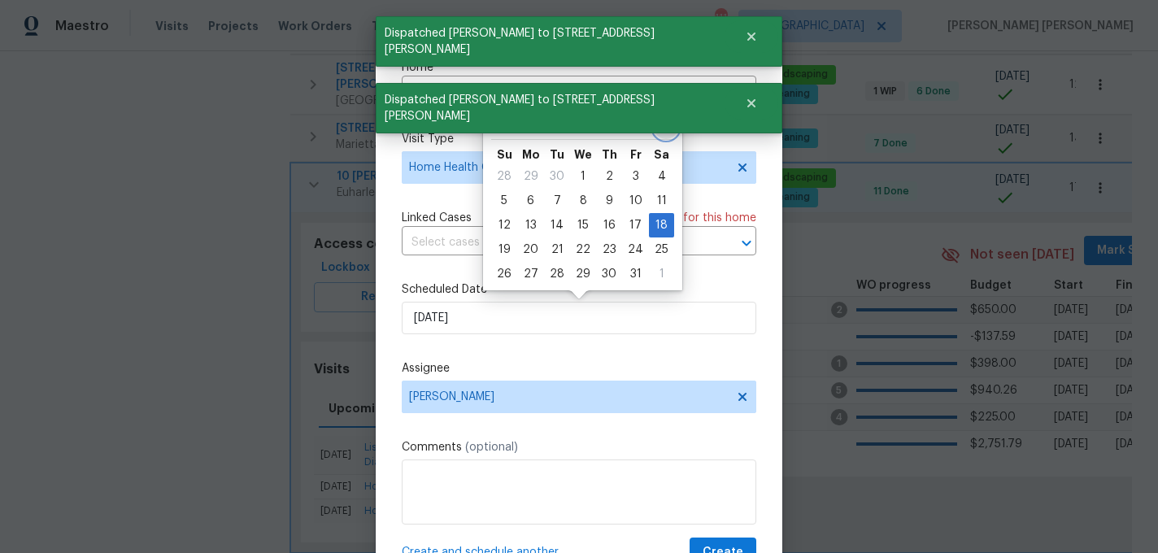
click at [660, 126] on icon "Go to next month" at bounding box center [666, 122] width 13 height 13
type input "11/18/2025"
select select "10"
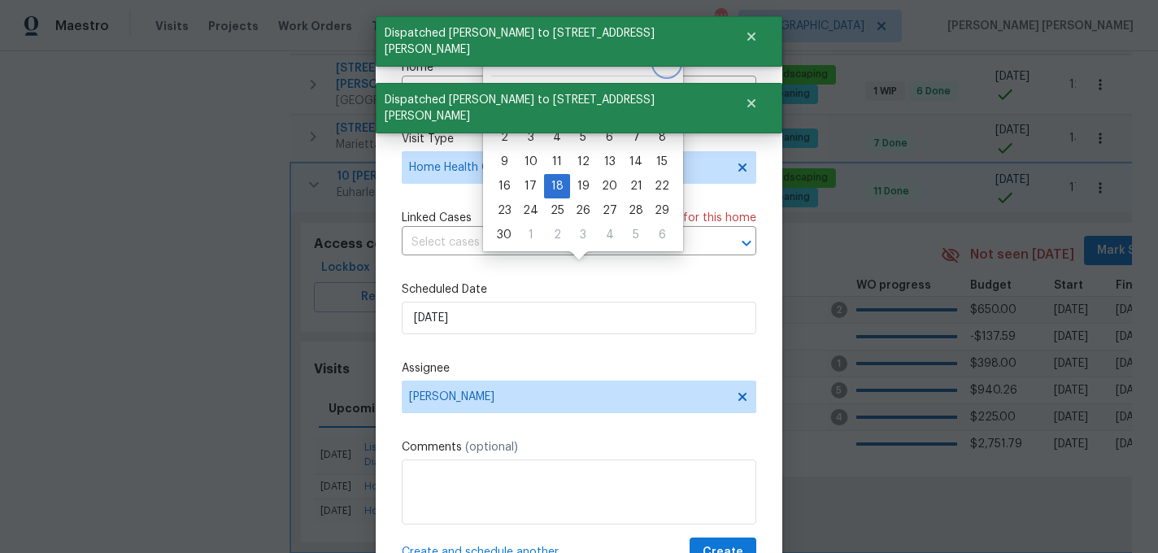
scroll to position [65, 0]
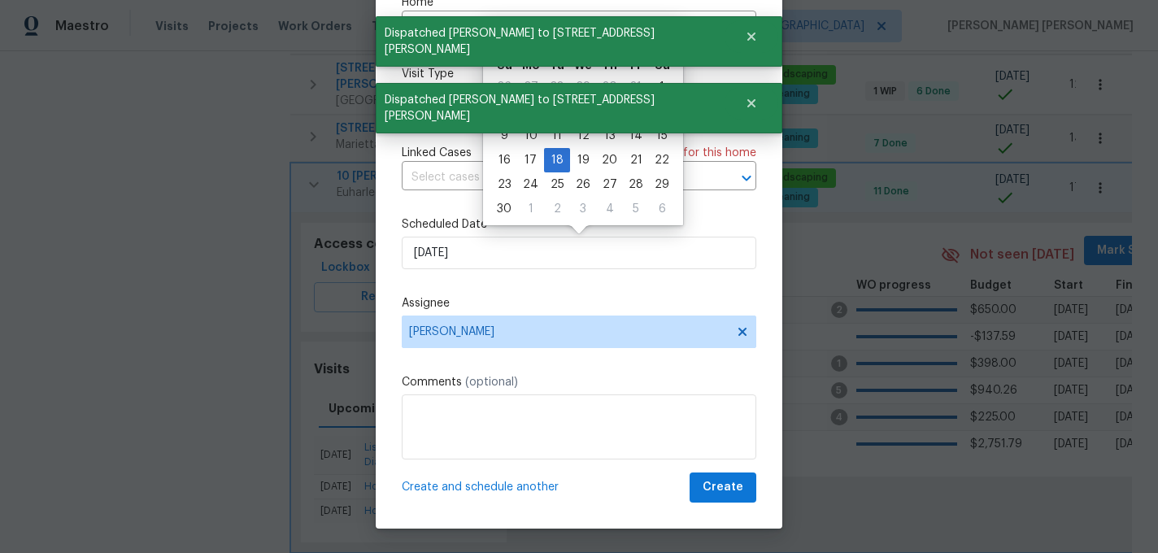
click at [530, 486] on span "Create and schedule another" at bounding box center [480, 487] width 157 height 16
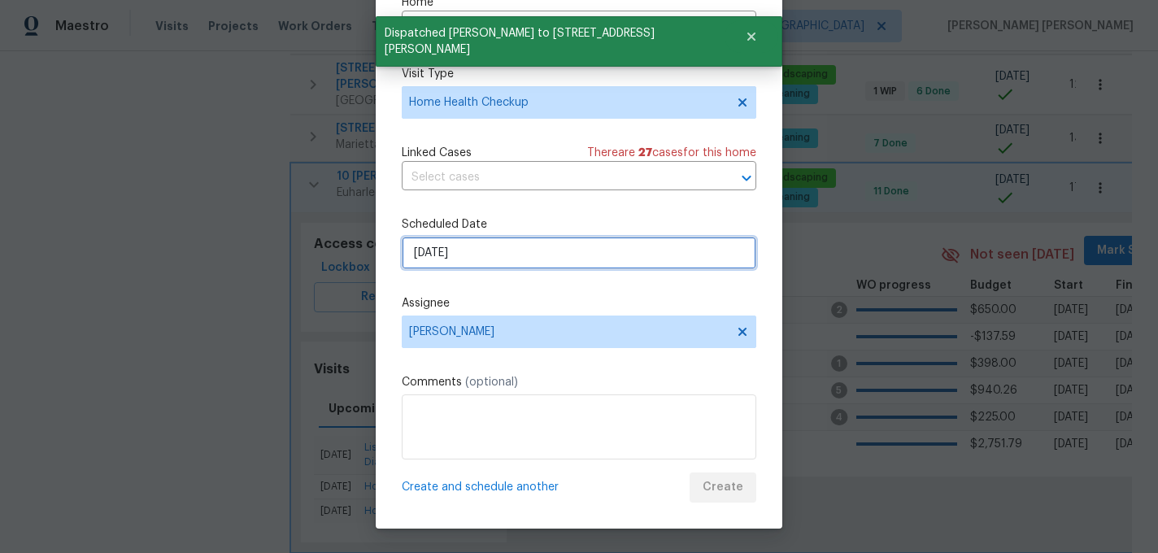
select select "10"
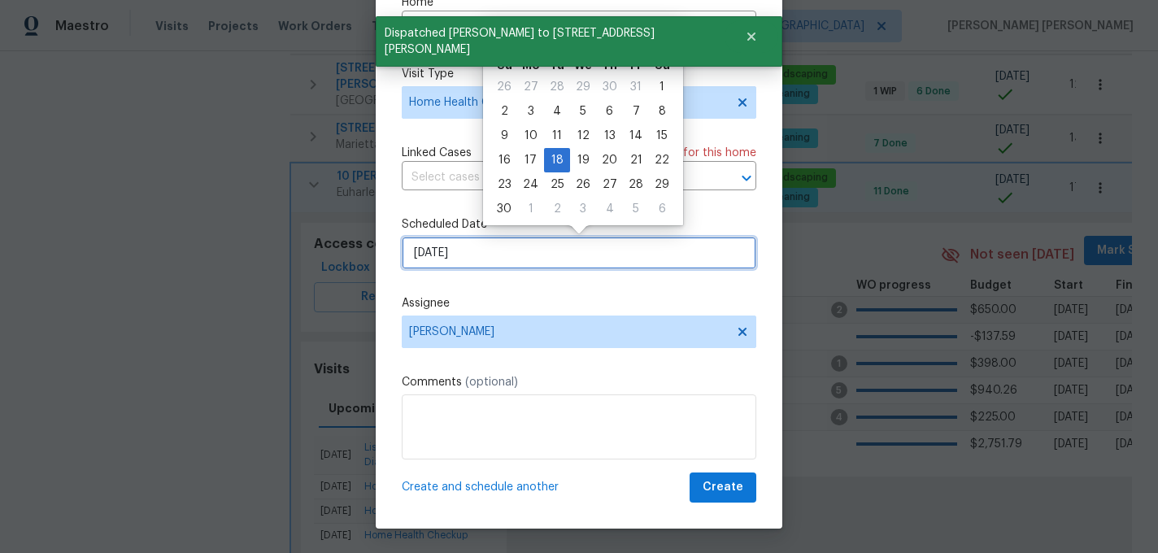
click at [535, 254] on input "11/18/2025" at bounding box center [579, 253] width 355 height 33
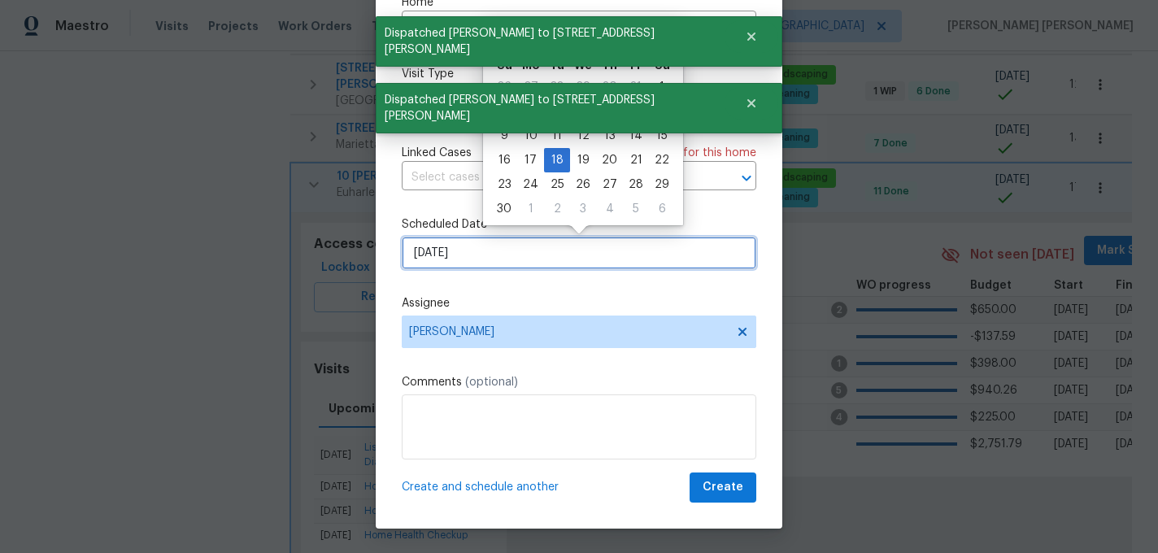
scroll to position [0, 0]
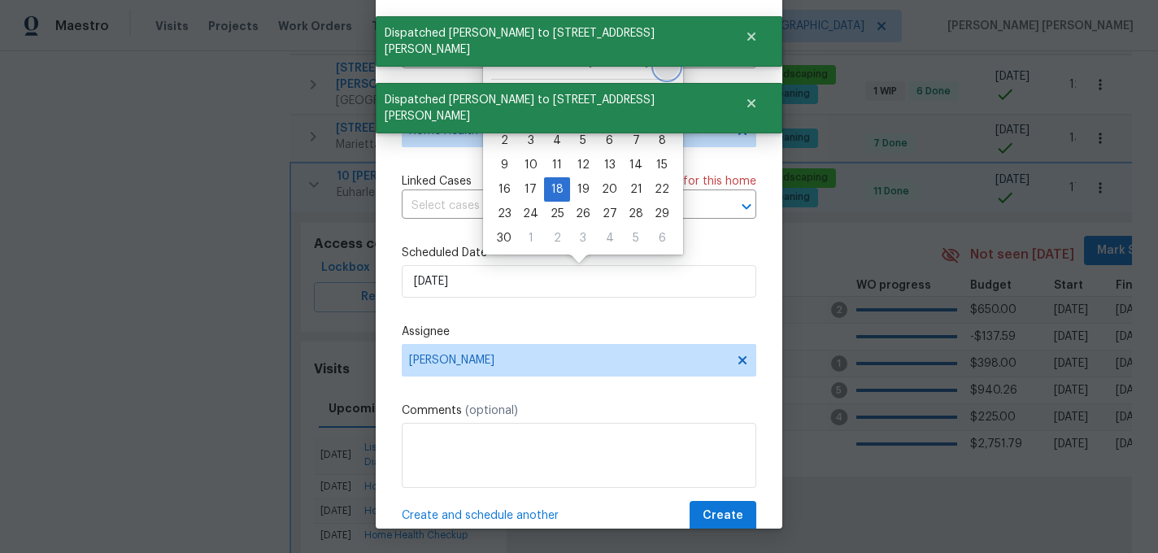
click at [660, 65] on icon "Go to next month" at bounding box center [666, 62] width 13 height 13
type input "12/18/2025"
select select "11"
click at [706, 516] on button "Create" at bounding box center [723, 516] width 67 height 30
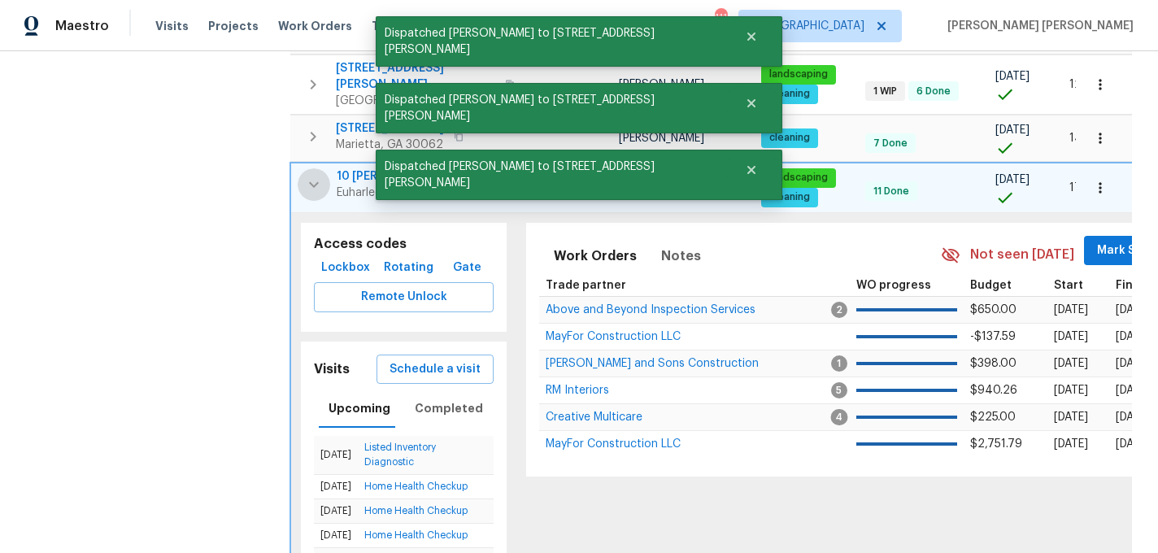
click at [307, 175] on icon "button" at bounding box center [314, 185] width 20 height 20
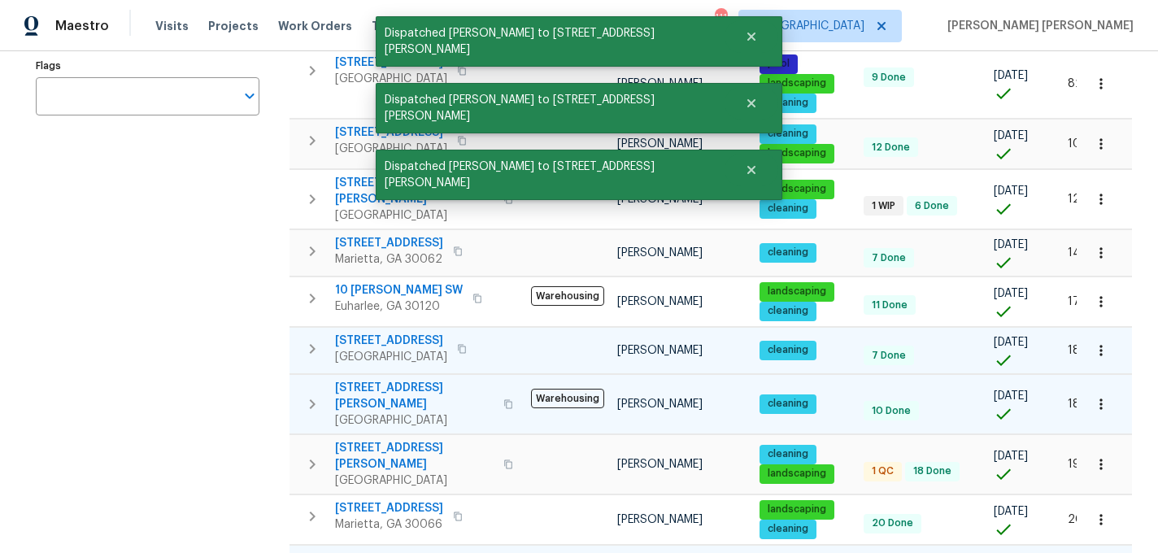
scroll to position [326, 0]
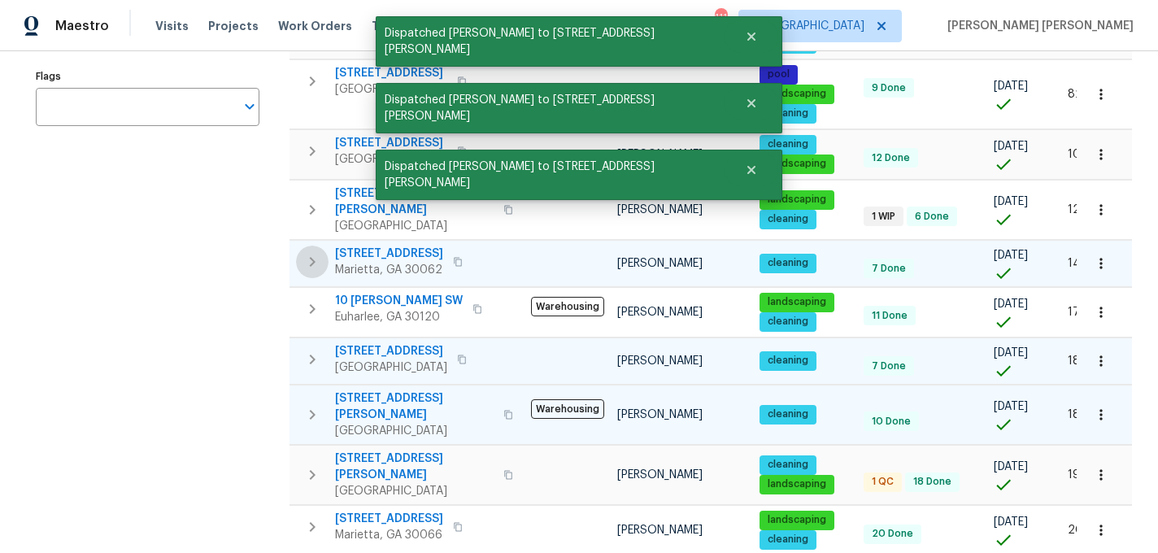
click at [311, 252] on icon "button" at bounding box center [313, 262] width 20 height 20
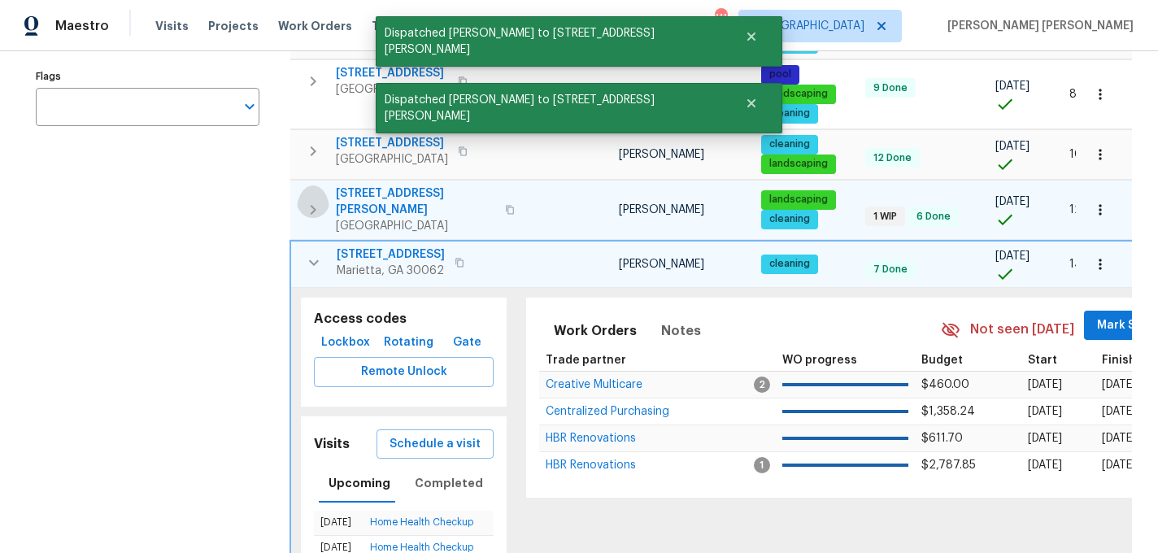
click at [312, 205] on icon "button" at bounding box center [314, 210] width 6 height 10
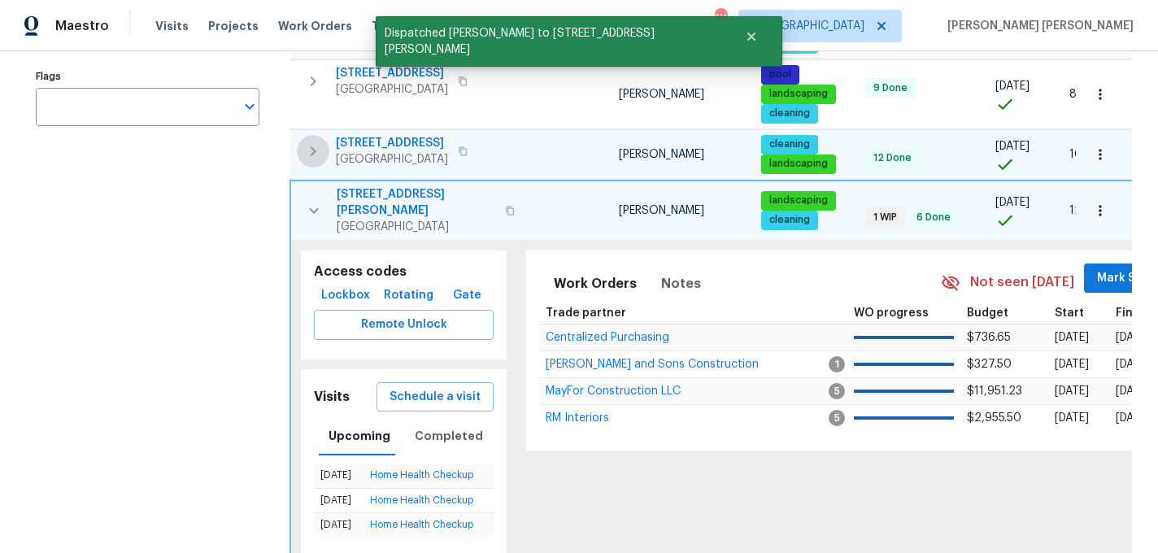
click at [314, 142] on icon "button" at bounding box center [313, 152] width 20 height 20
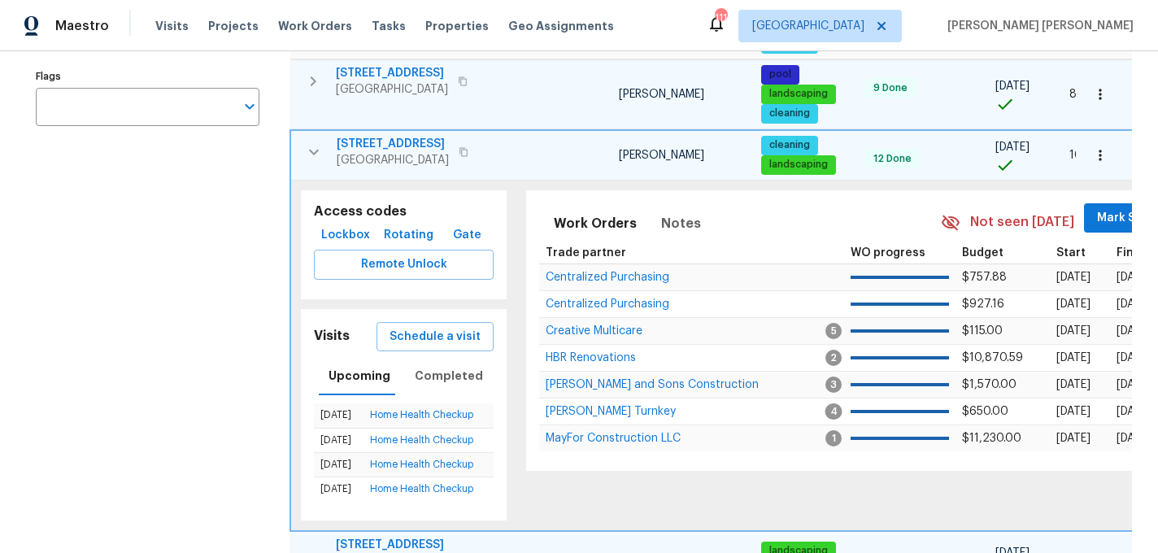
click at [314, 75] on icon "button" at bounding box center [313, 82] width 20 height 20
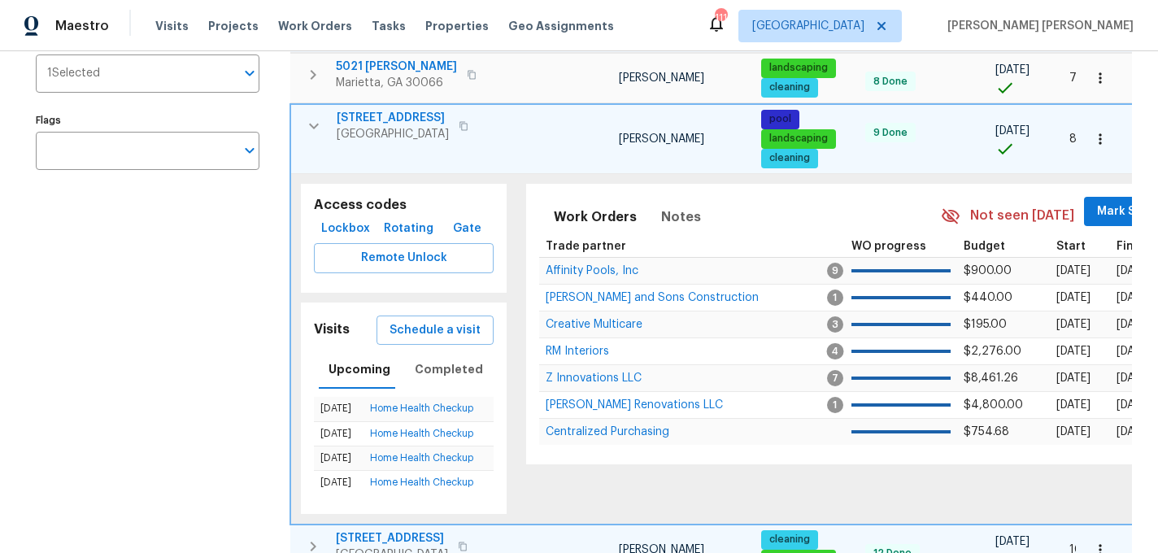
scroll to position [281, 0]
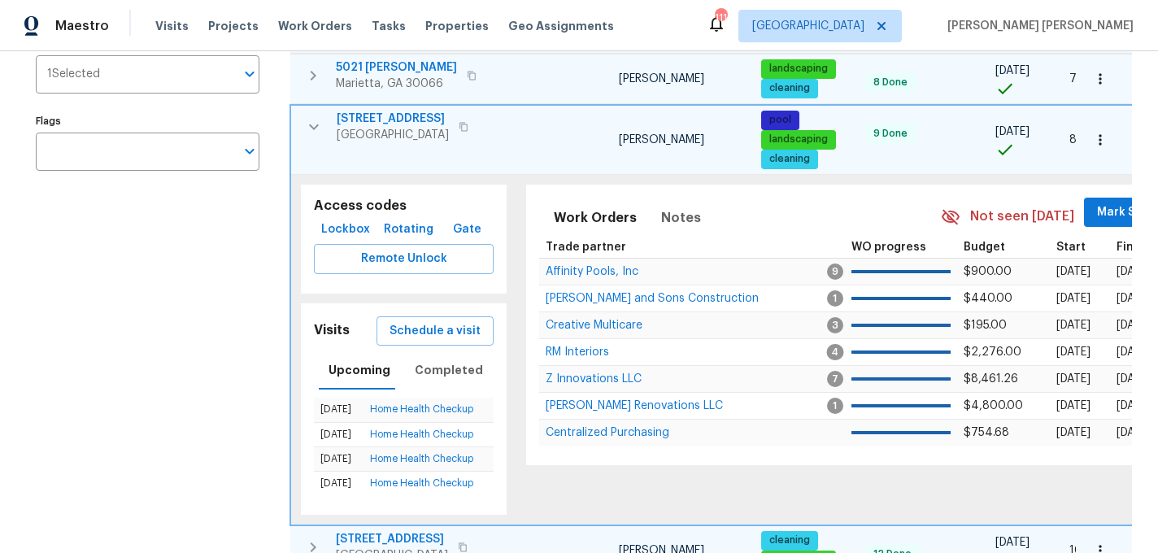
click at [316, 71] on icon "button" at bounding box center [313, 76] width 20 height 20
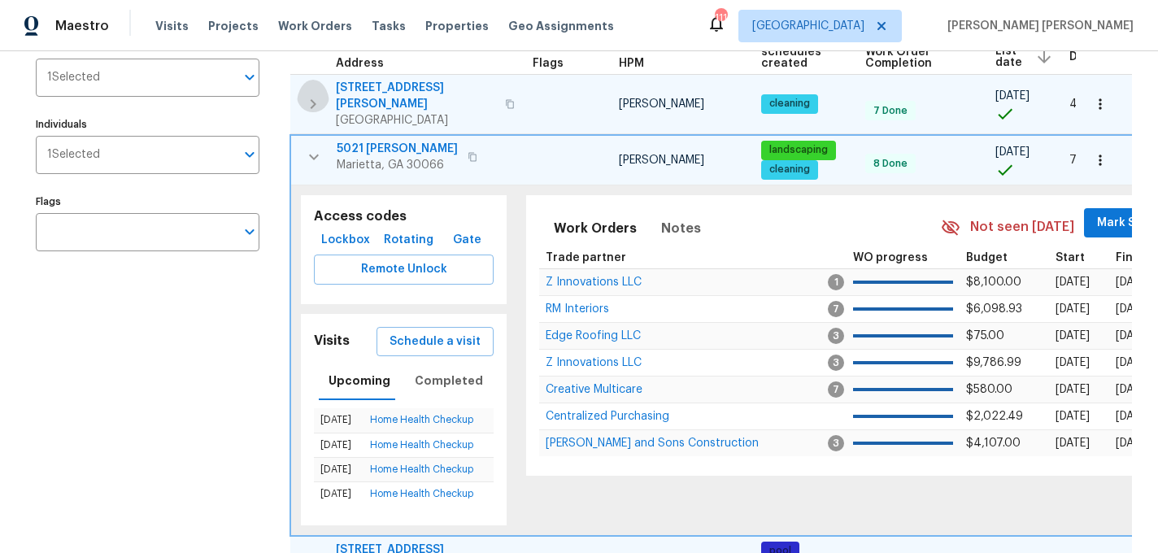
click at [312, 94] on icon "button" at bounding box center [313, 104] width 20 height 20
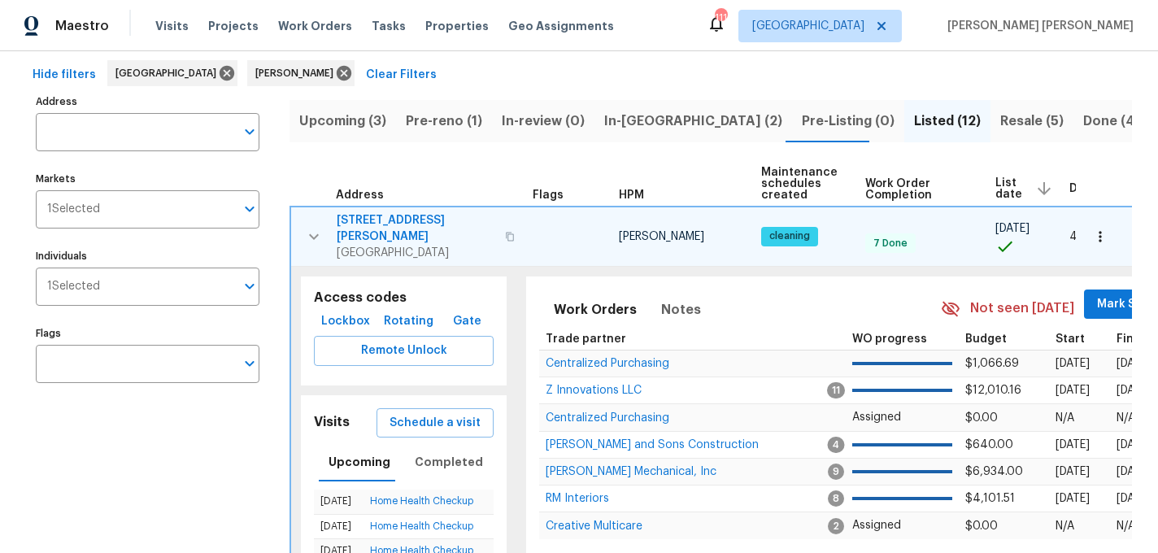
scroll to position [65, 0]
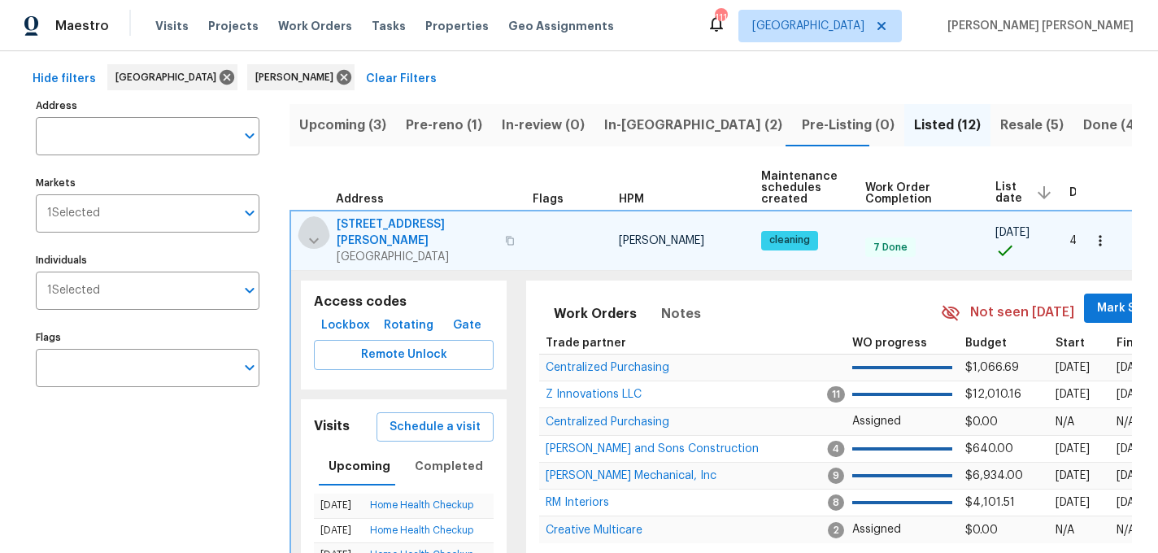
click at [315, 231] on icon "button" at bounding box center [314, 241] width 20 height 20
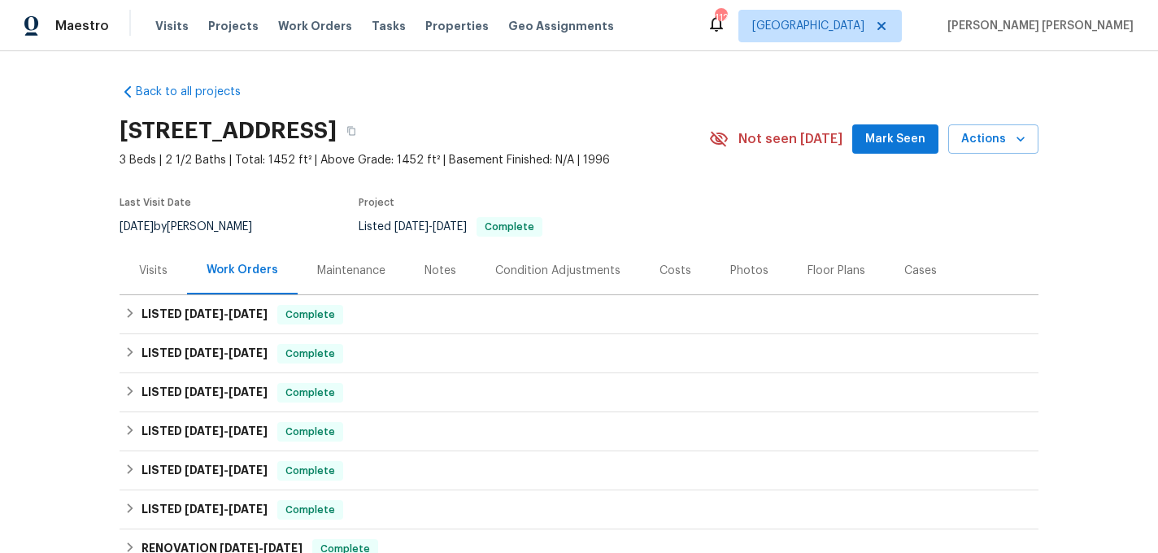
click at [151, 270] on div "Visits" at bounding box center [153, 271] width 28 height 16
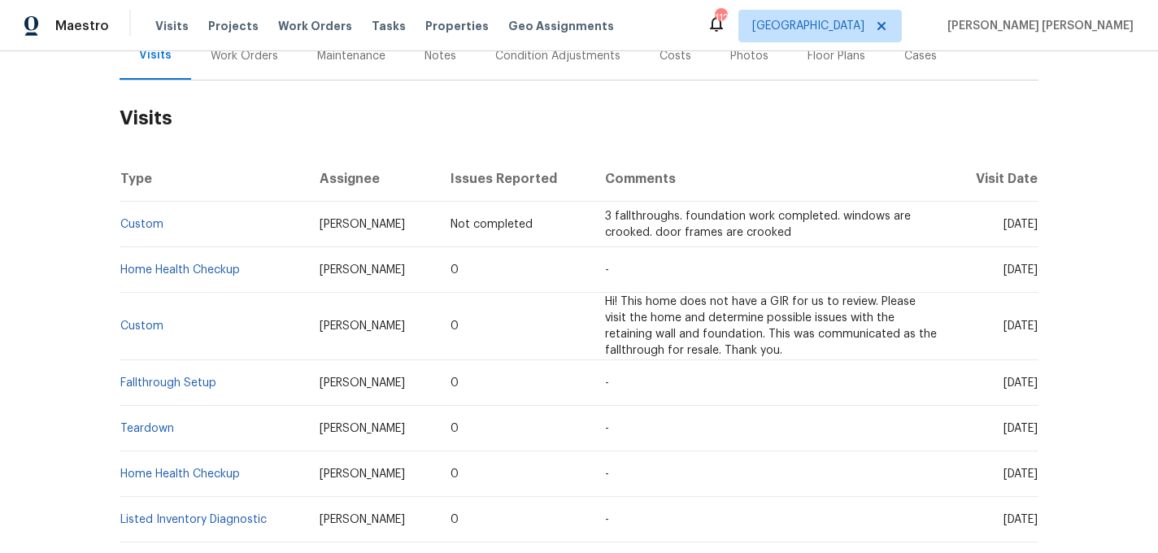
scroll to position [213, 0]
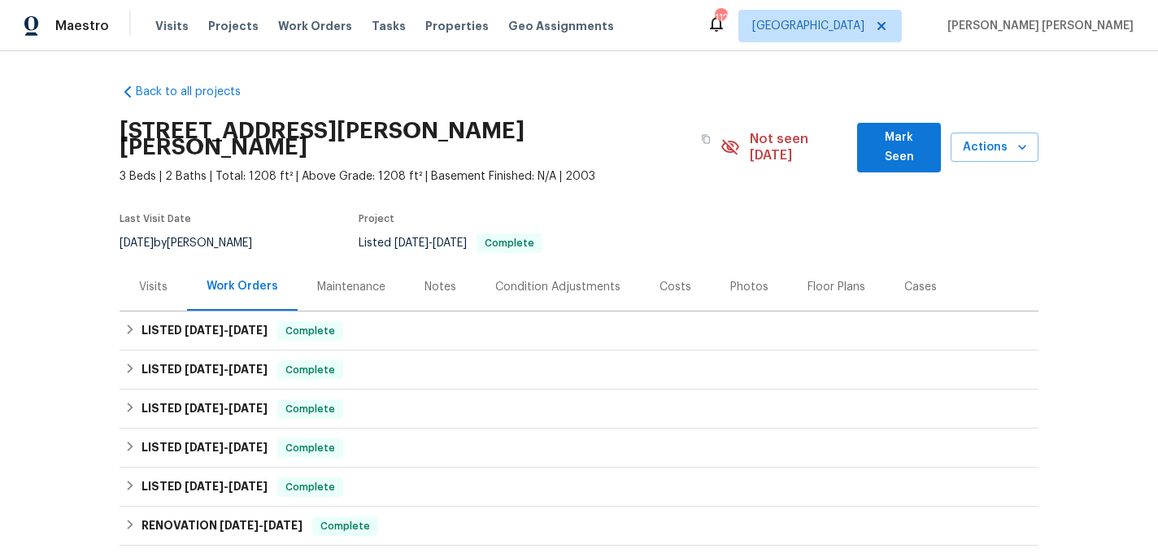
click at [176, 271] on div "Visits" at bounding box center [154, 287] width 68 height 48
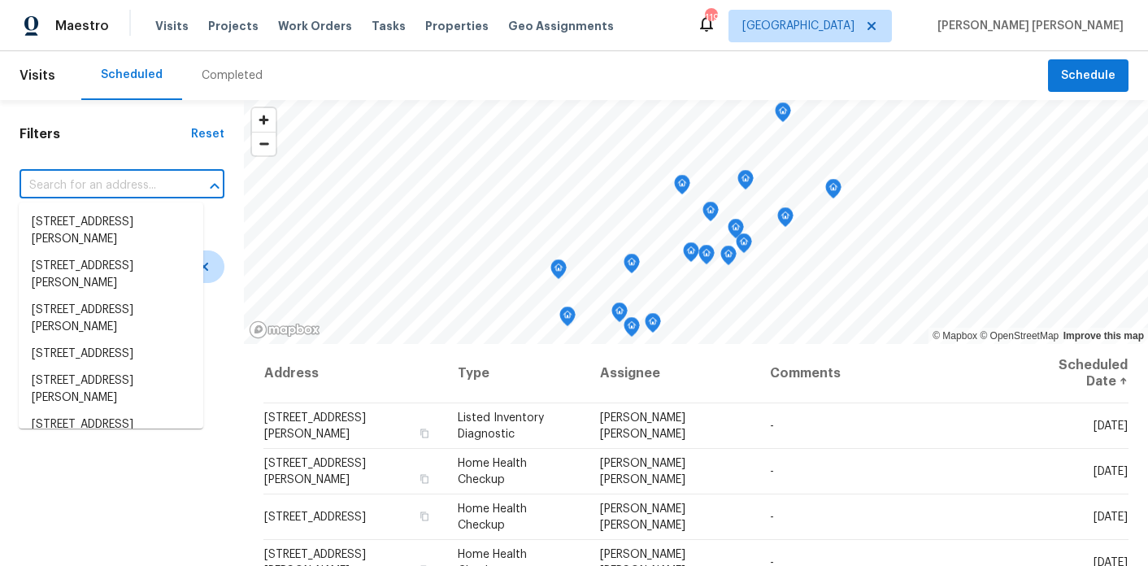
click at [87, 185] on input "text" at bounding box center [99, 185] width 159 height 25
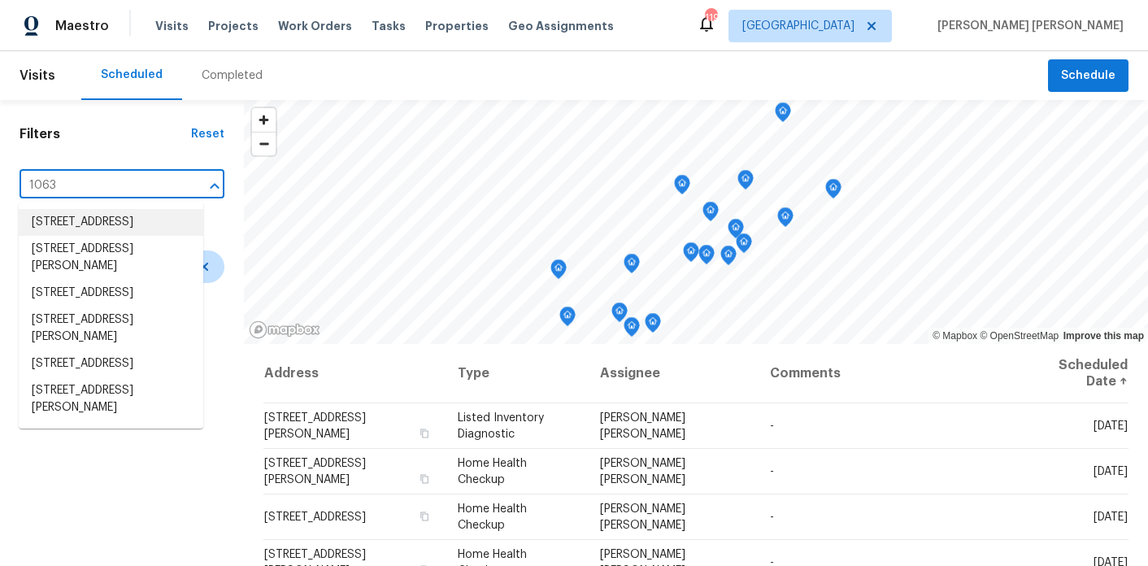
type input "10632"
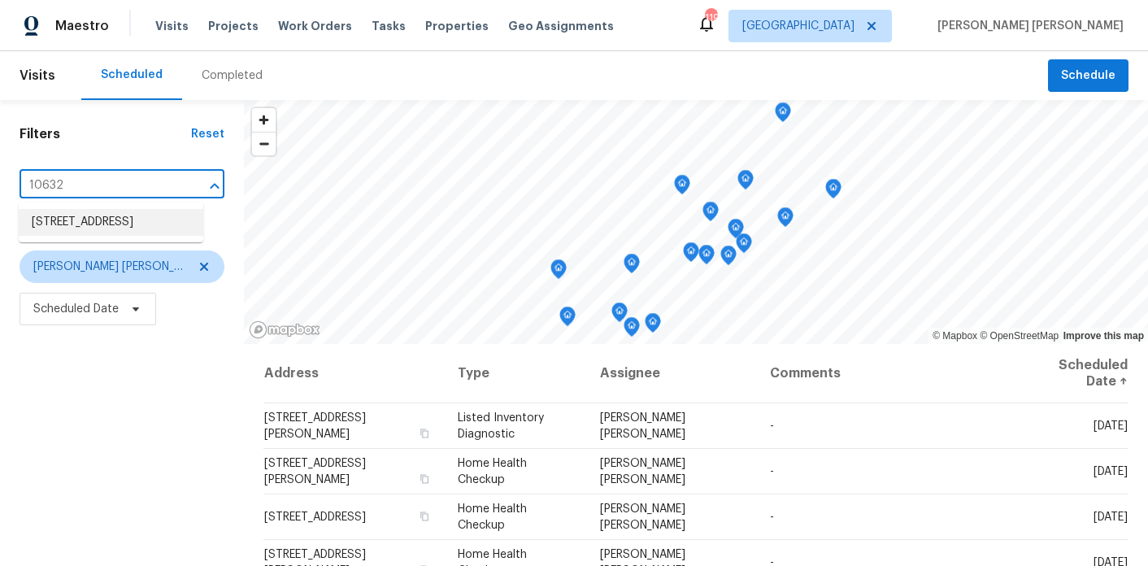
click at [98, 233] on li "[STREET_ADDRESS]" at bounding box center [111, 222] width 185 height 27
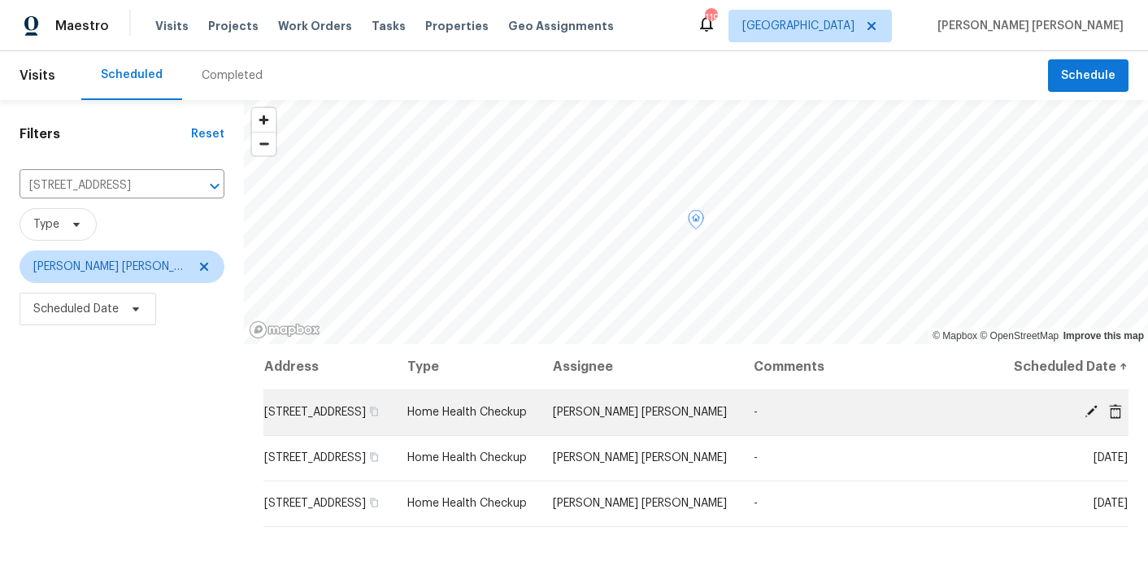
click at [1116, 418] on icon at bounding box center [1115, 410] width 13 height 15
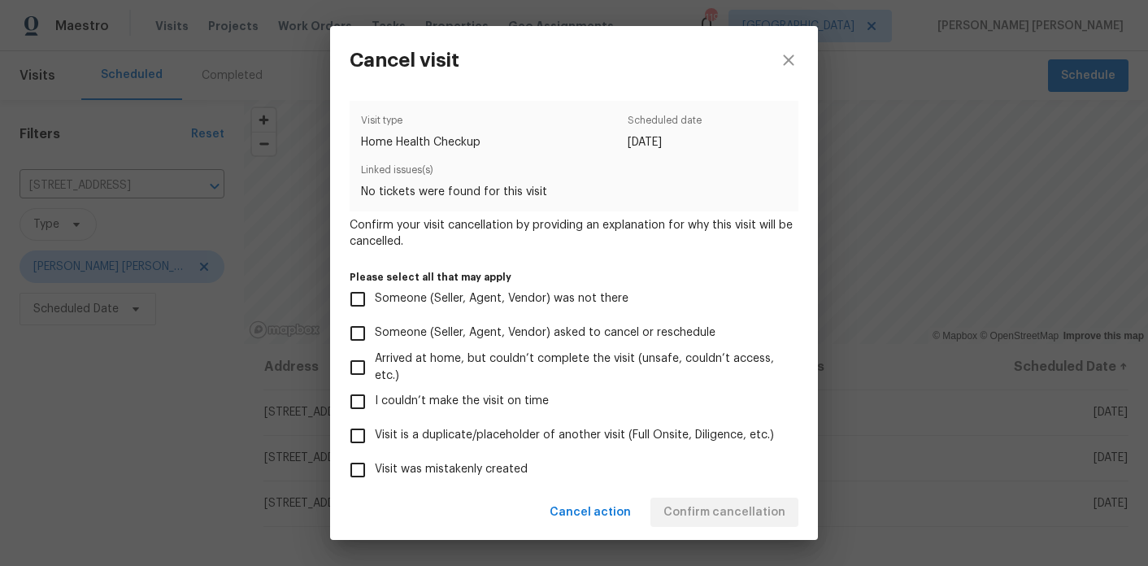
scroll to position [155, 0]
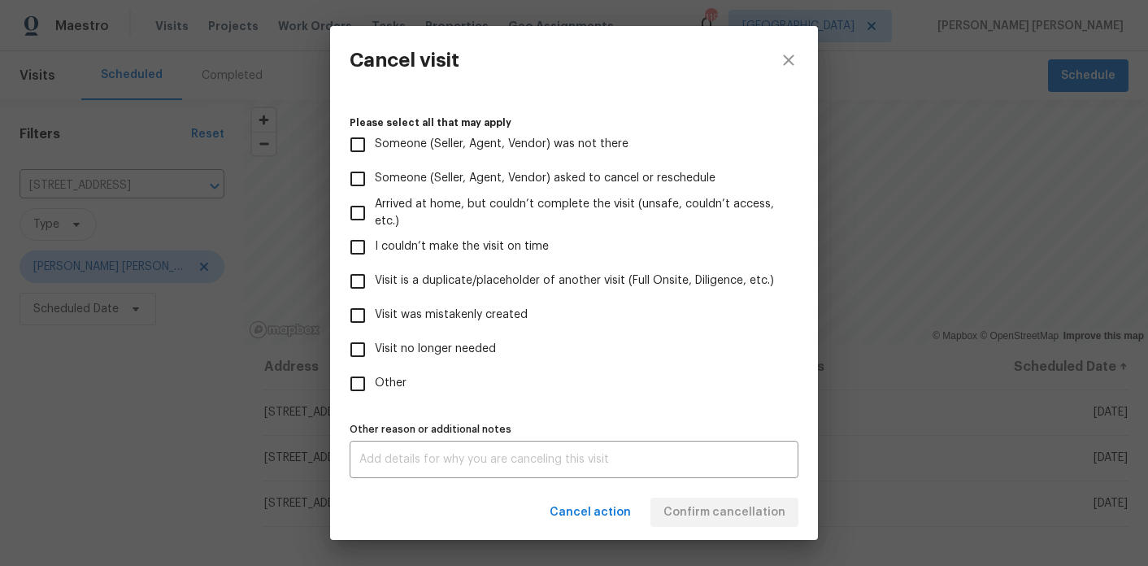
click at [461, 355] on span "Visit no longer needed" at bounding box center [435, 349] width 121 height 17
click at [375, 355] on input "Visit no longer needed" at bounding box center [358, 350] width 34 height 34
checkbox input "true"
click at [433, 450] on div "x Other reason or additional notes" at bounding box center [574, 459] width 449 height 37
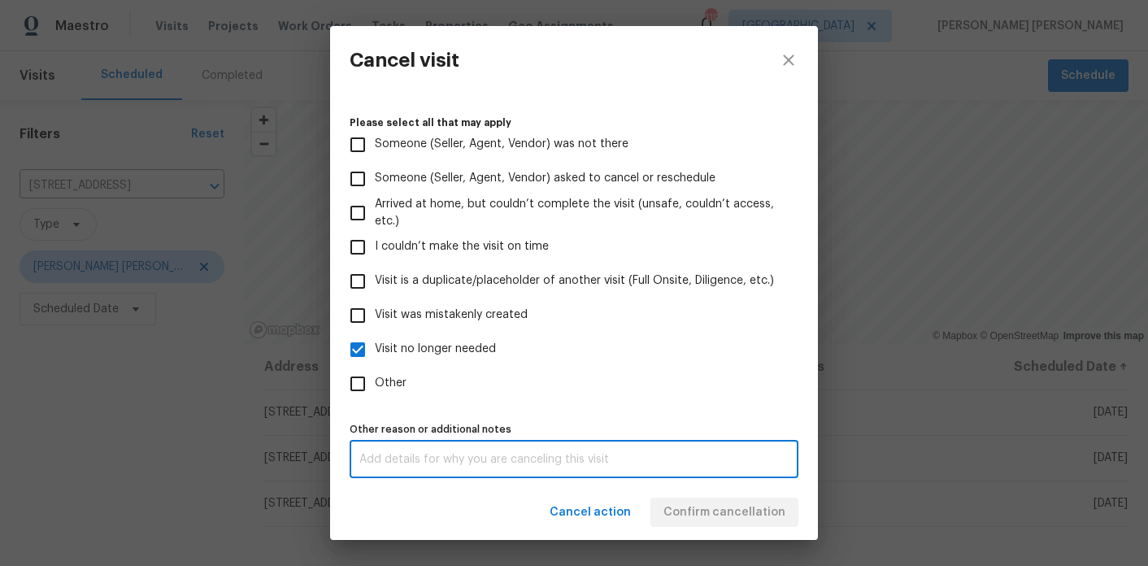
paste textarea "HOME HAS SOLD"
type textarea "HOME HAS SOLD"
click at [687, 493] on div "Cancel action Confirm cancellation" at bounding box center [574, 513] width 488 height 56
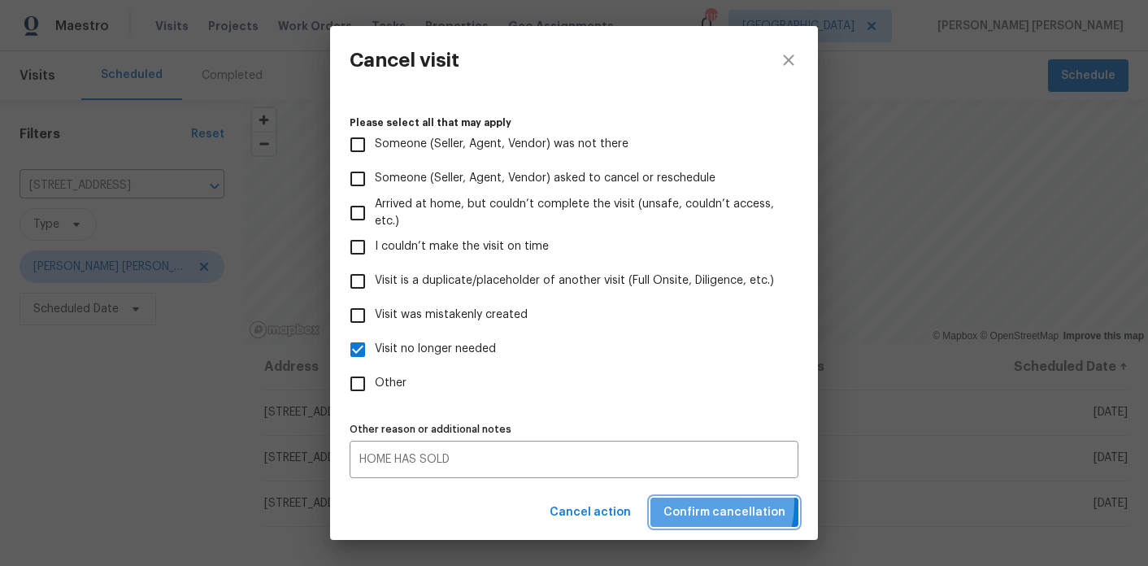
click at [693, 503] on span "Confirm cancellation" at bounding box center [725, 513] width 122 height 20
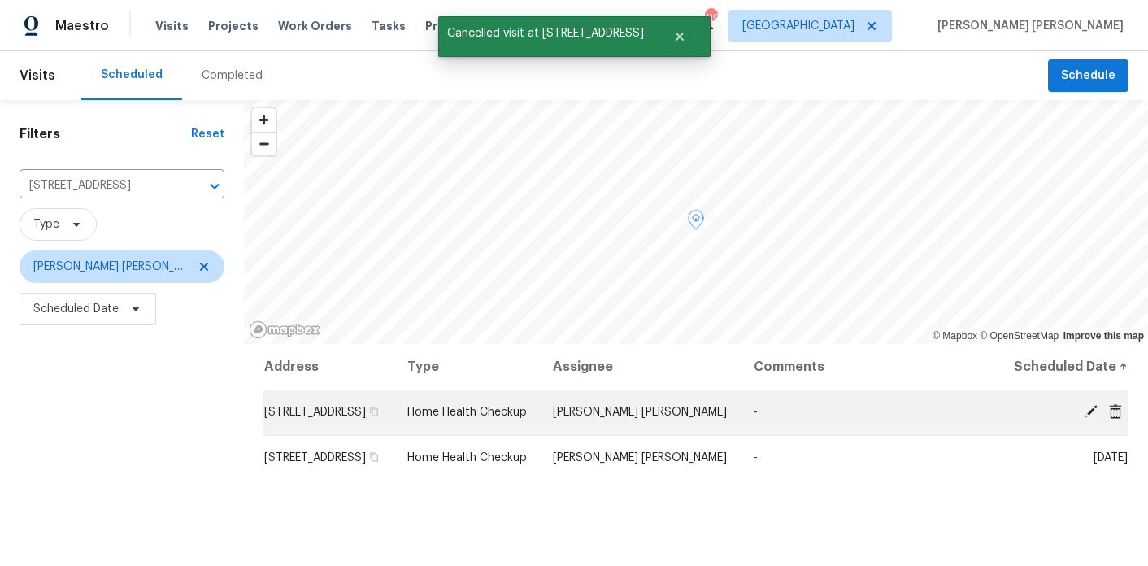
click at [1113, 419] on icon at bounding box center [1116, 411] width 15 height 15
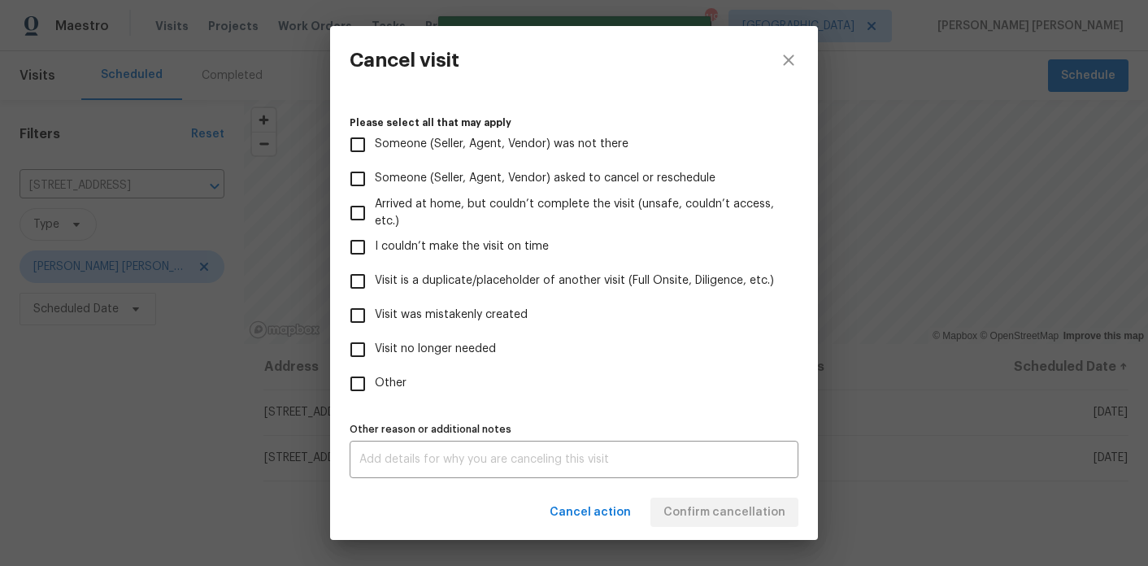
click at [438, 350] on span "Visit no longer needed" at bounding box center [435, 349] width 121 height 17
click at [375, 350] on input "Visit no longer needed" at bounding box center [358, 350] width 34 height 34
checkbox input "true"
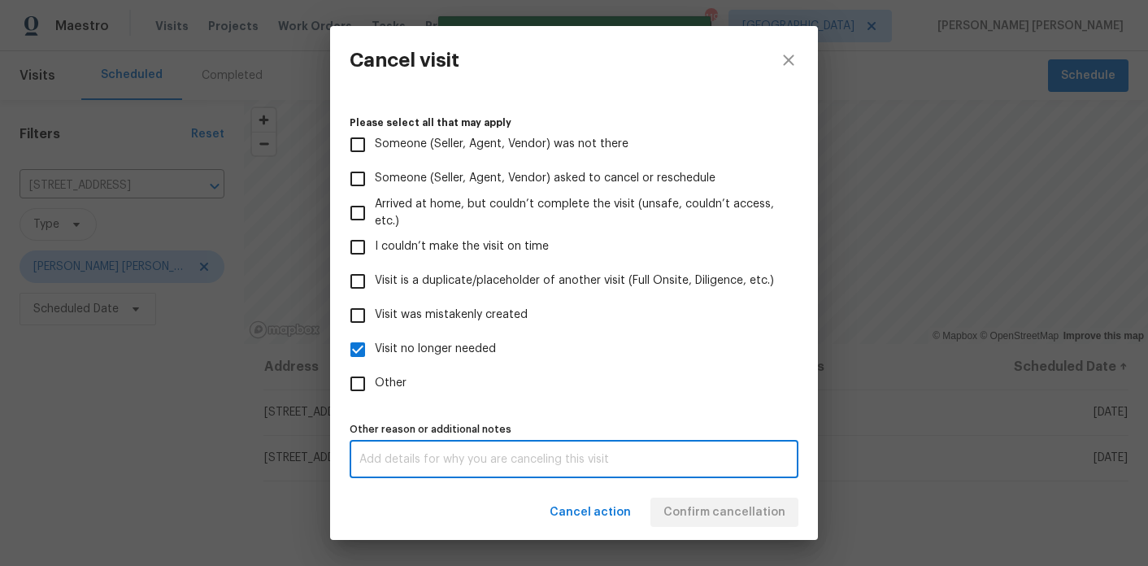
click at [409, 456] on textarea at bounding box center [574, 459] width 429 height 11
paste textarea "HOME HAS SOLD"
type textarea "HOME HAS SOLD"
click at [457, 515] on div "Cancel action Confirm cancellation" at bounding box center [574, 513] width 488 height 56
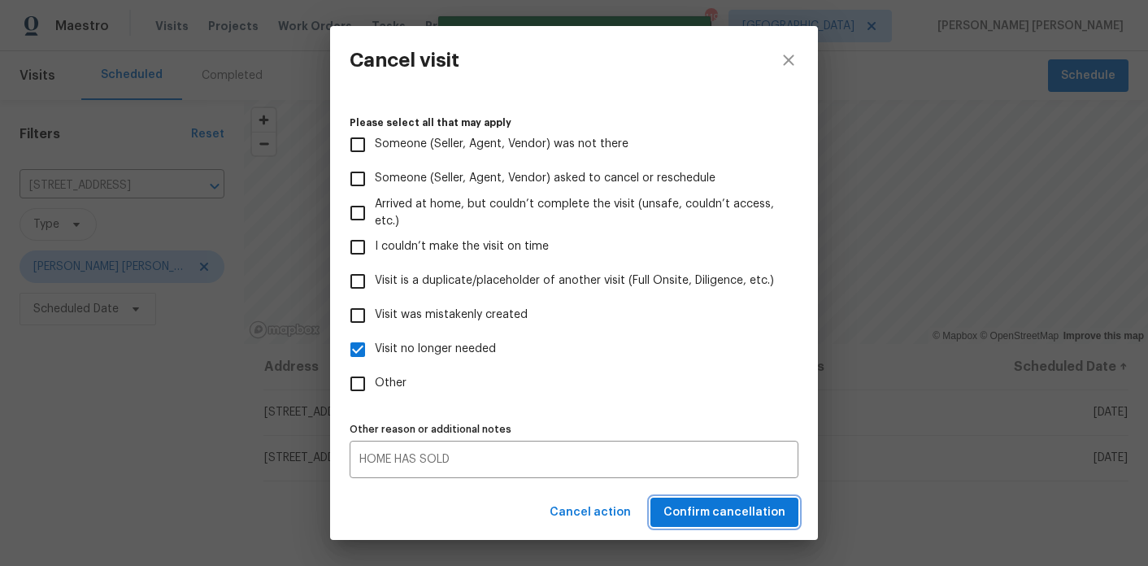
click at [711, 504] on span "Confirm cancellation" at bounding box center [725, 513] width 122 height 20
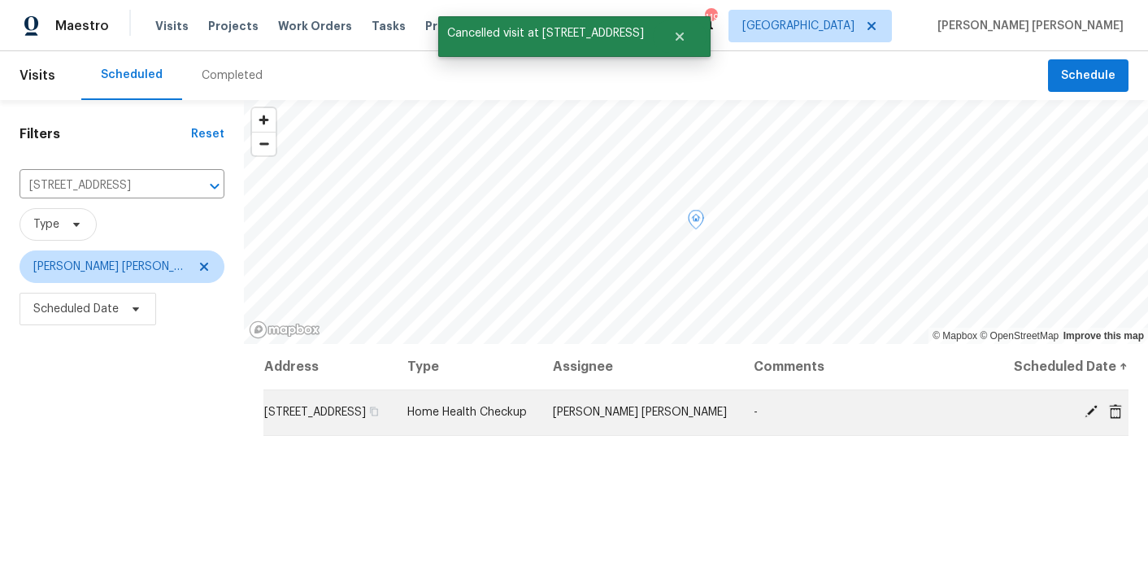
click at [1120, 418] on icon at bounding box center [1115, 410] width 13 height 15
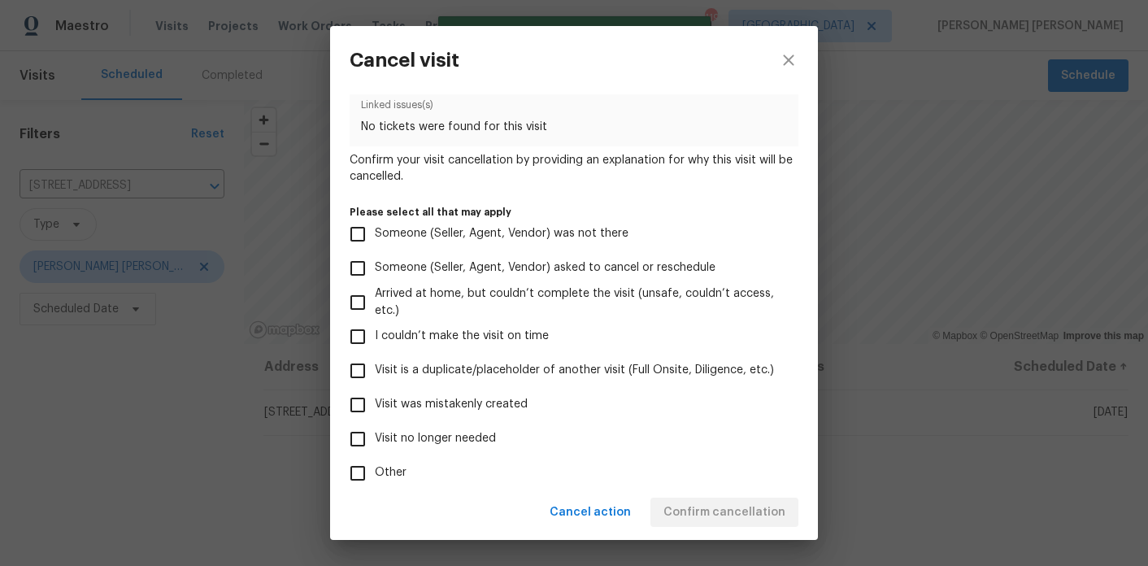
scroll to position [116, 0]
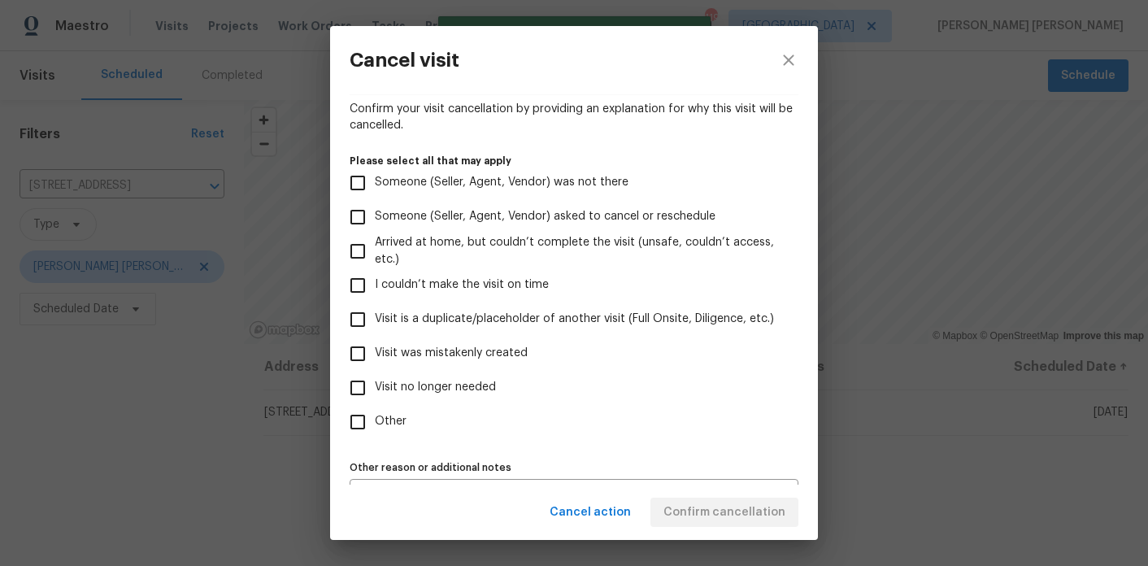
click at [468, 380] on span "Visit no longer needed" at bounding box center [435, 387] width 121 height 17
click at [375, 380] on input "Visit no longer needed" at bounding box center [358, 388] width 34 height 34
checkbox input "true"
click at [429, 482] on div "x Other reason or additional notes" at bounding box center [574, 497] width 449 height 37
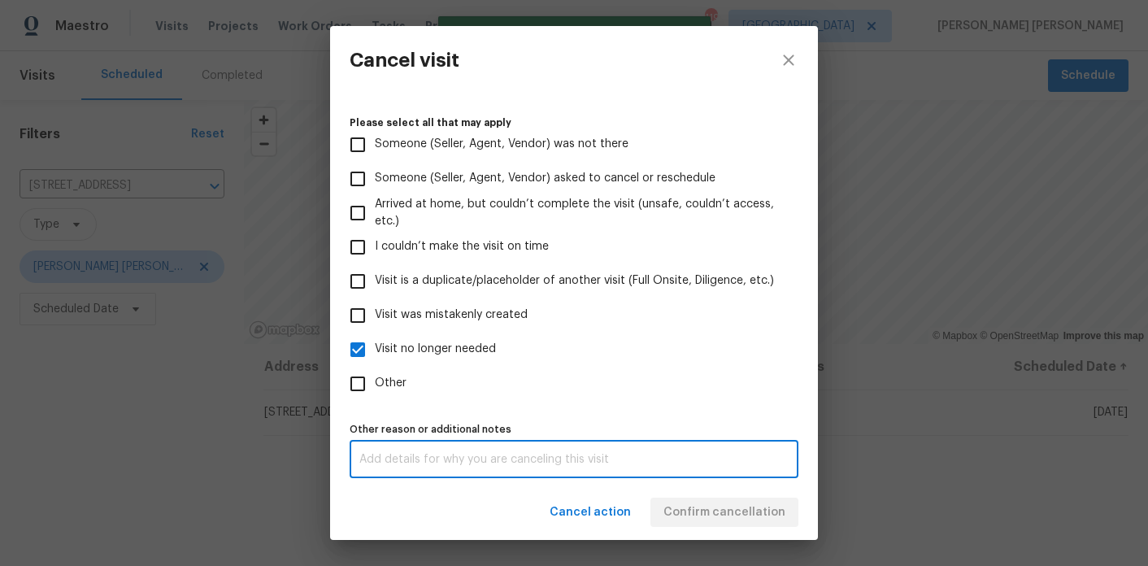
paste textarea "HOME HAS SOLD"
type textarea "HOME HAS SOLD"
click at [525, 499] on div "Cancel action Confirm cancellation" at bounding box center [574, 513] width 488 height 56
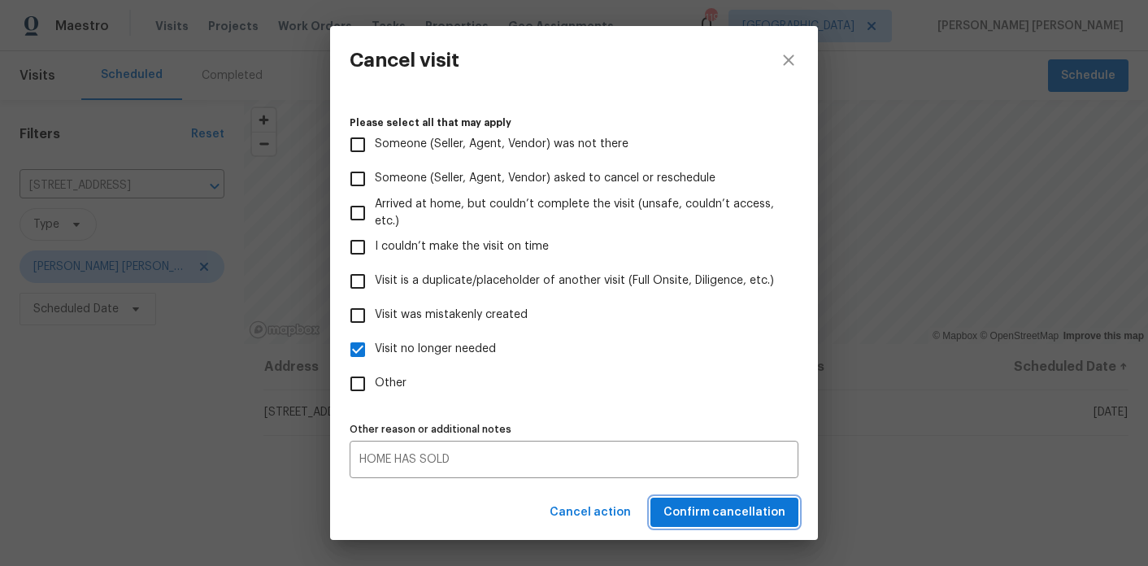
click at [714, 499] on button "Confirm cancellation" at bounding box center [725, 513] width 148 height 30
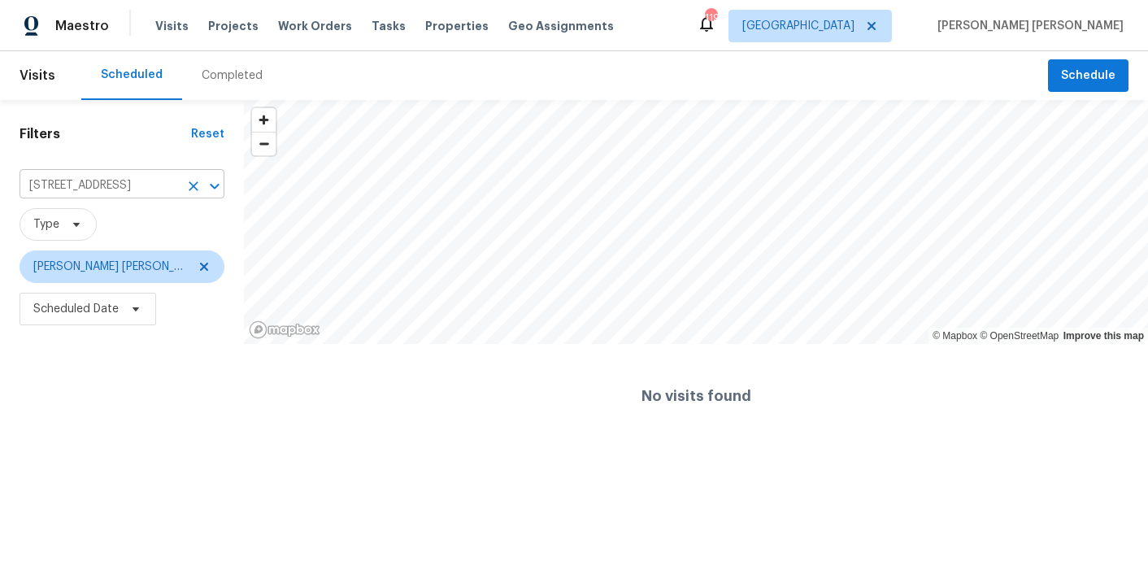
click at [197, 187] on icon "Clear" at bounding box center [193, 186] width 16 height 16
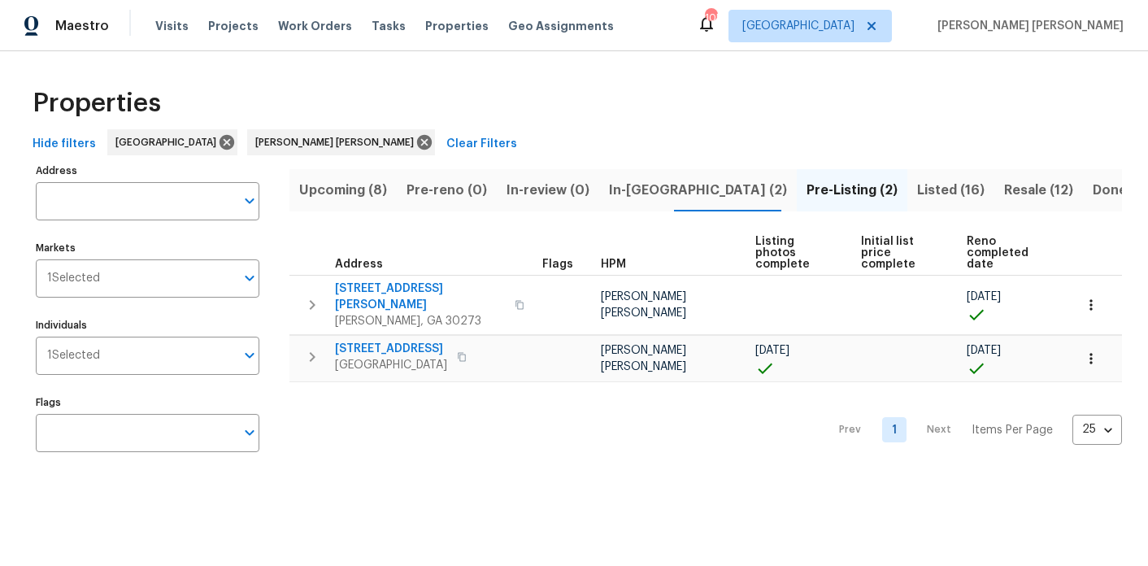
click at [368, 183] on span "Upcoming (8)" at bounding box center [343, 190] width 88 height 23
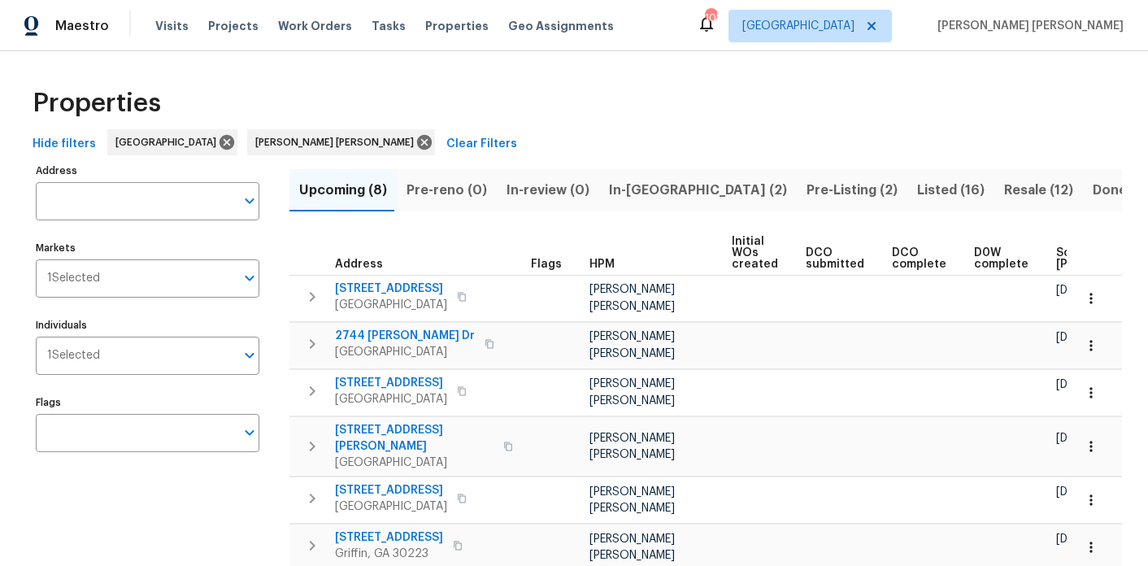
scroll to position [98, 0]
